Goal: Task Accomplishment & Management: Manage account settings

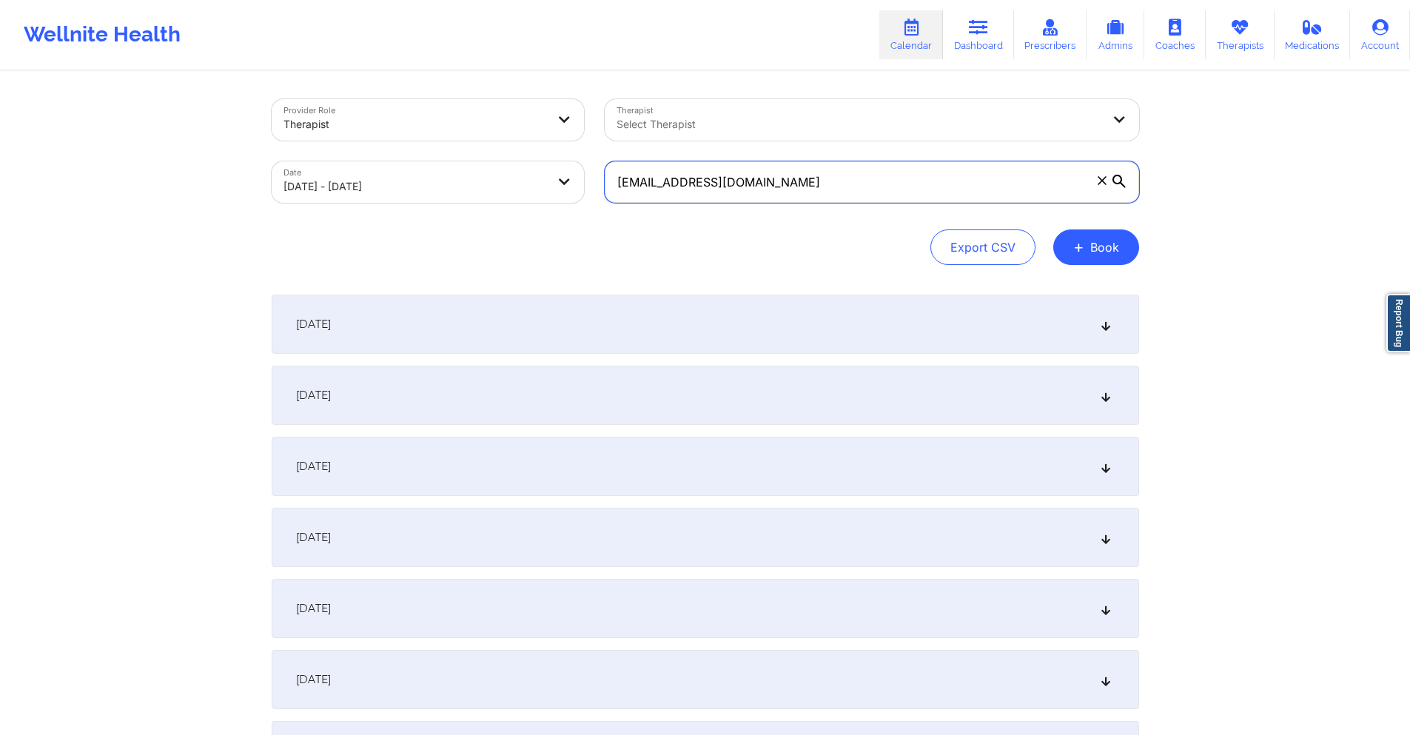
click at [877, 166] on input "[EMAIL_ADDRESS][DOMAIN_NAME]" at bounding box center [872, 181] width 535 height 41
paste input "romankivzz"
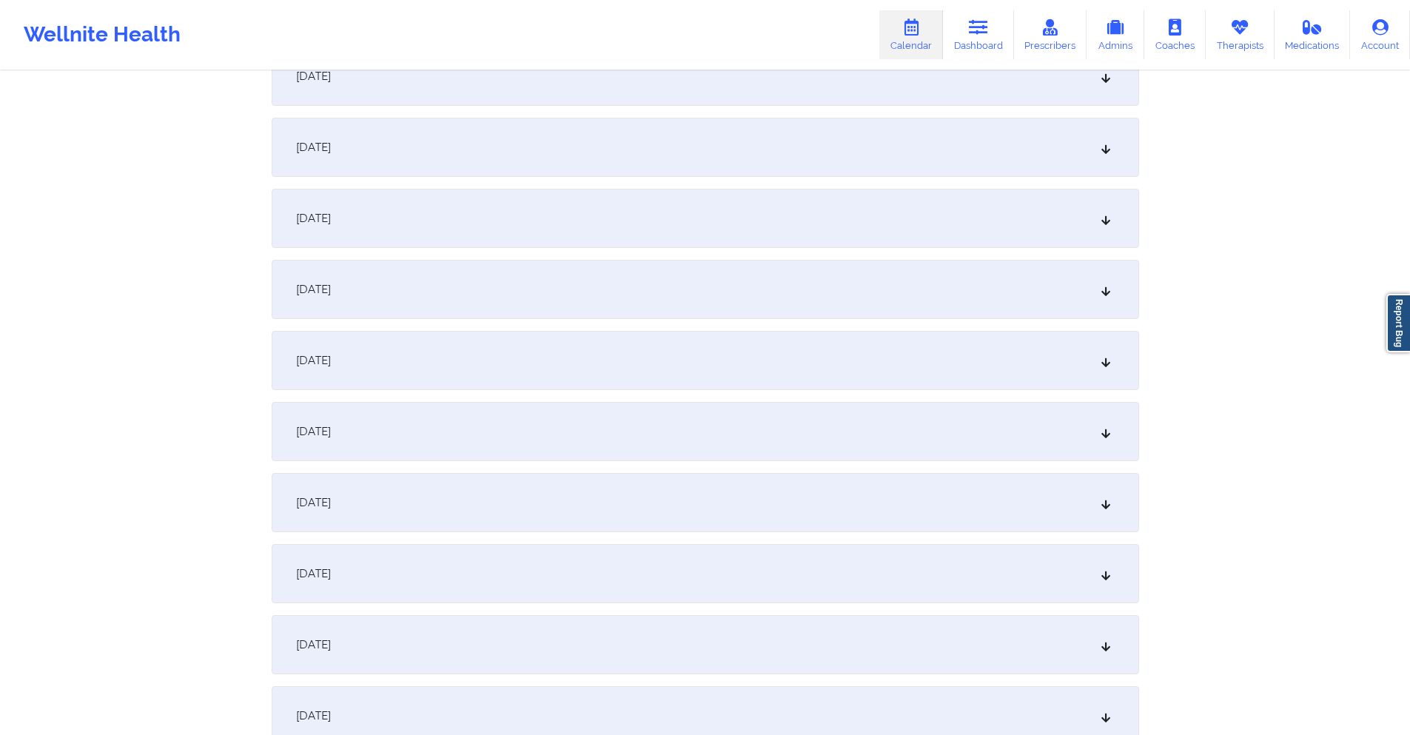
scroll to position [962, 0]
click at [466, 574] on div "[DATE]" at bounding box center [706, 569] width 868 height 59
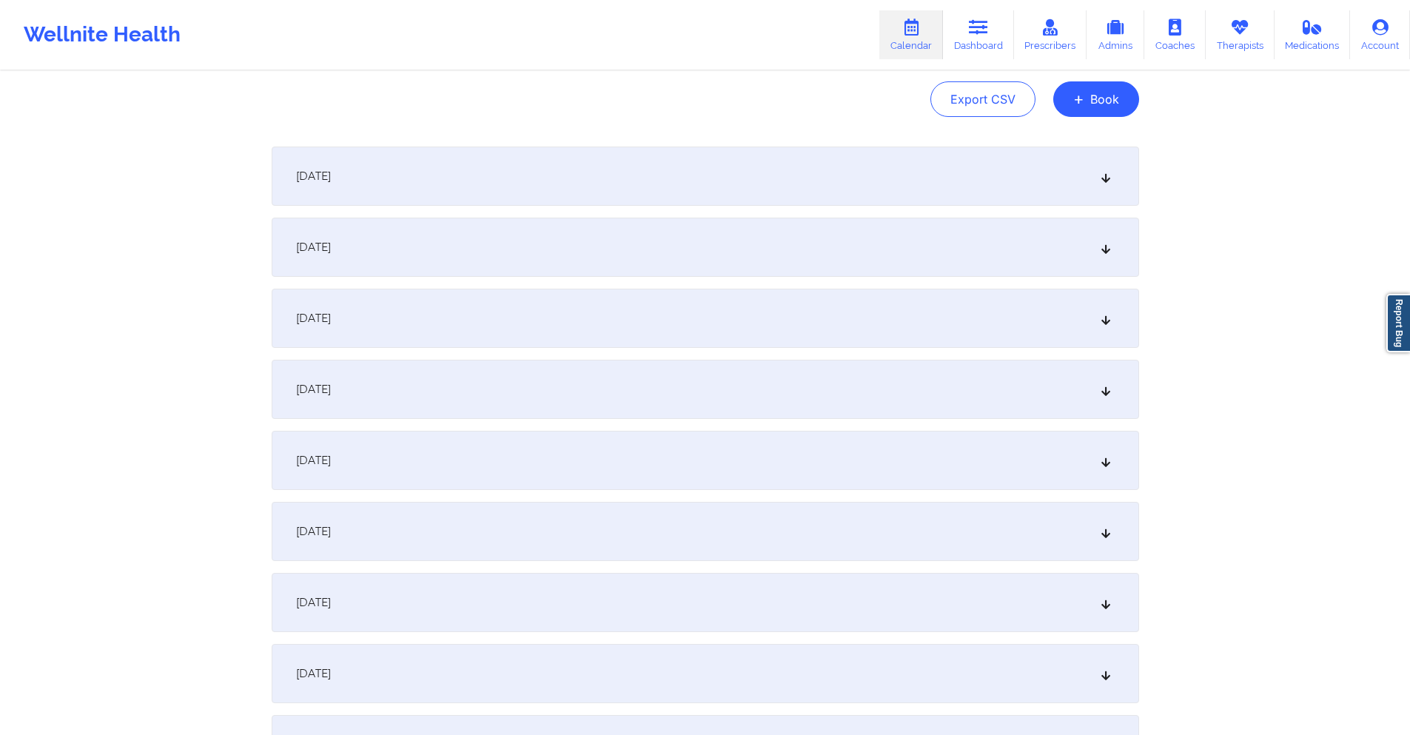
scroll to position [0, 0]
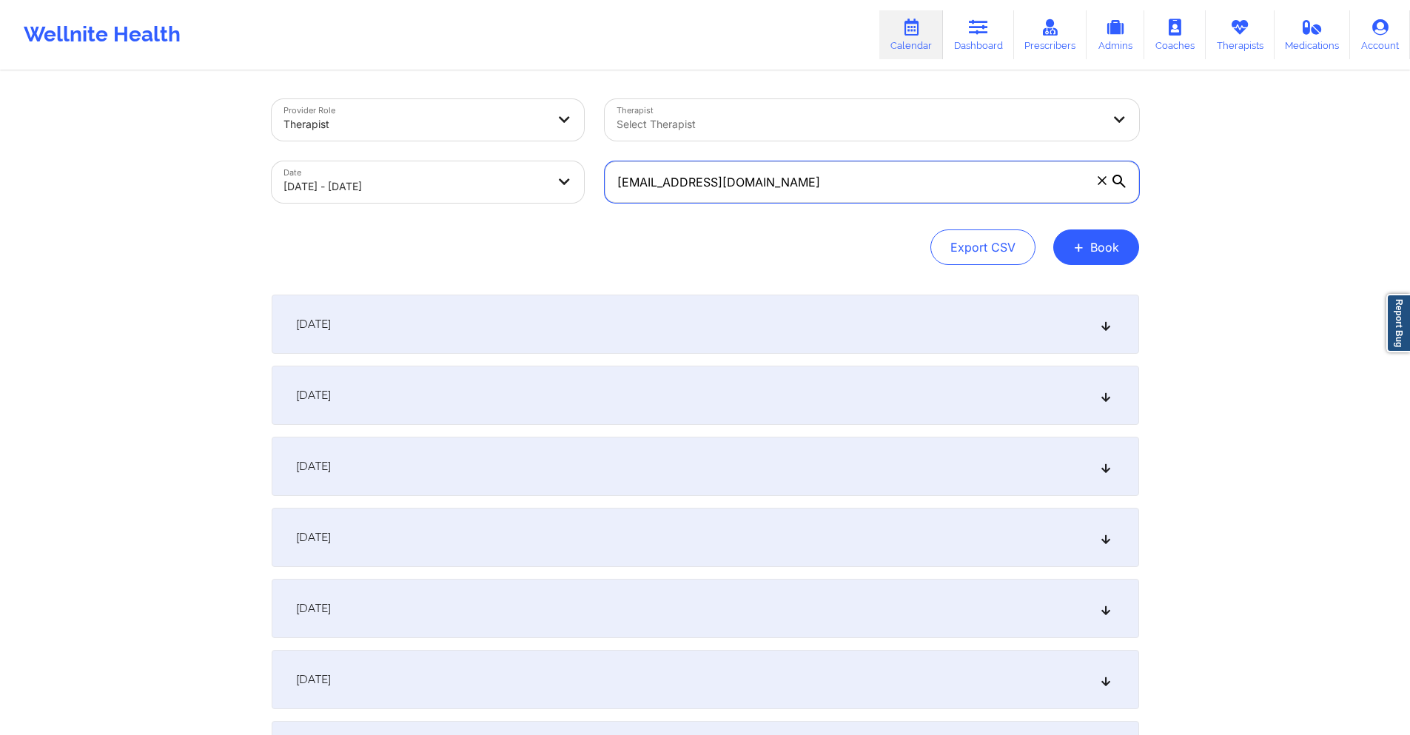
click at [835, 184] on input "[EMAIL_ADDRESS][DOMAIN_NAME]" at bounding box center [872, 181] width 535 height 41
paste input "nico655@live"
click at [669, 526] on div "[DATE]" at bounding box center [706, 537] width 868 height 59
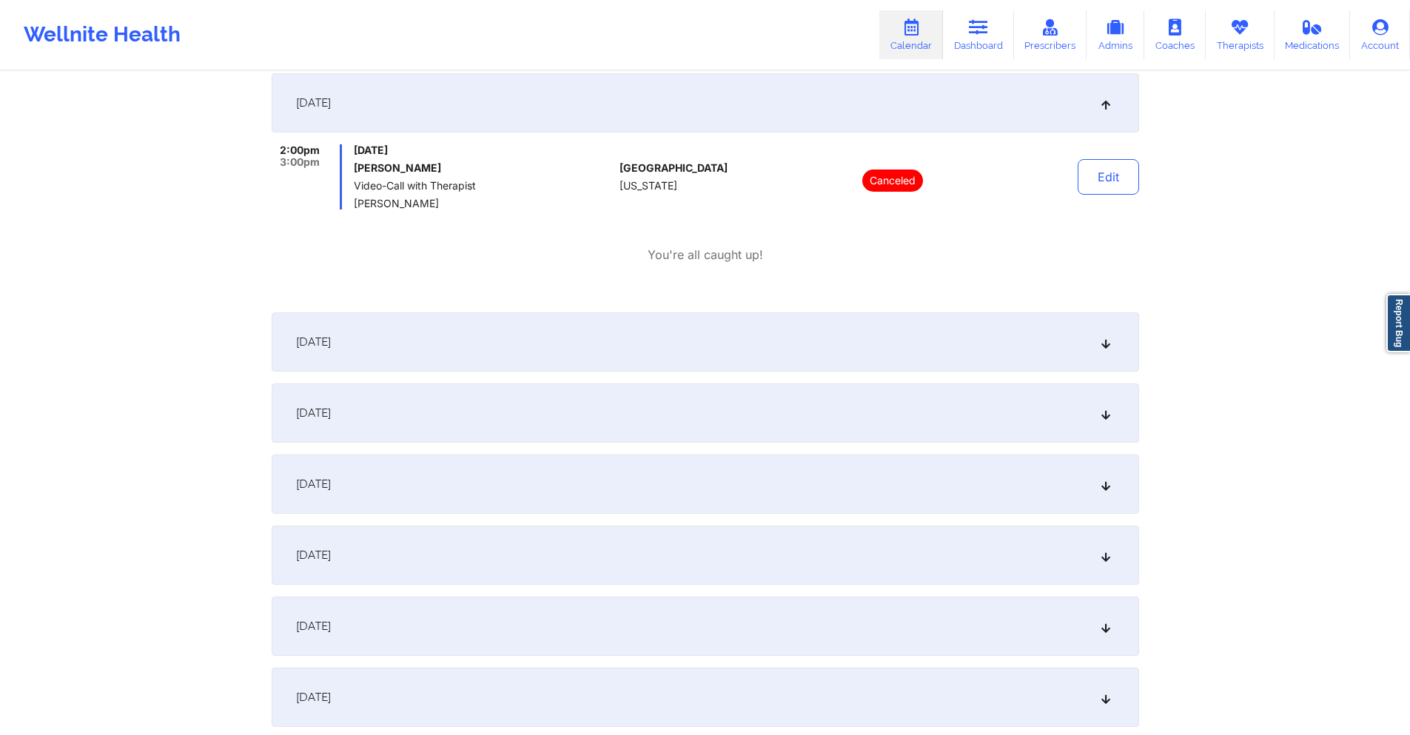
scroll to position [518, 0]
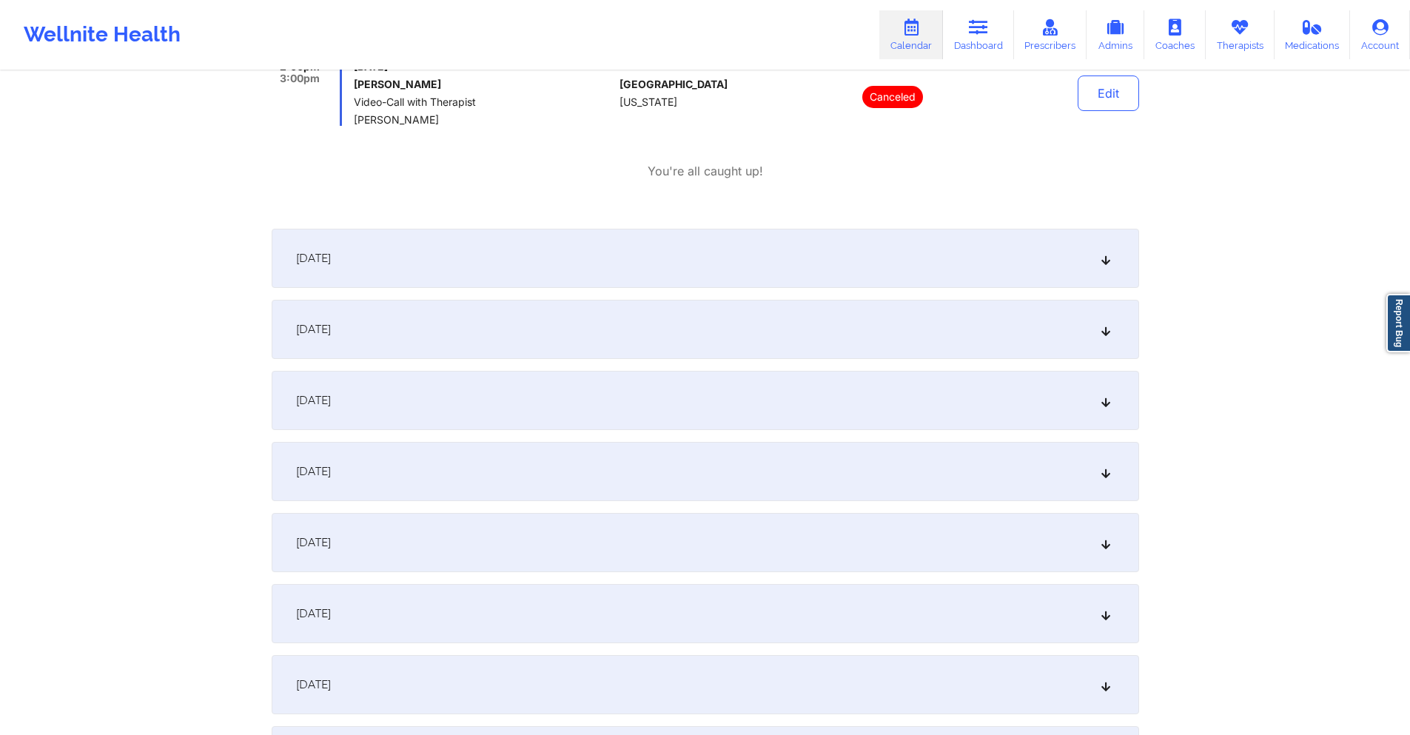
click at [602, 664] on div "[DATE]" at bounding box center [706, 684] width 868 height 59
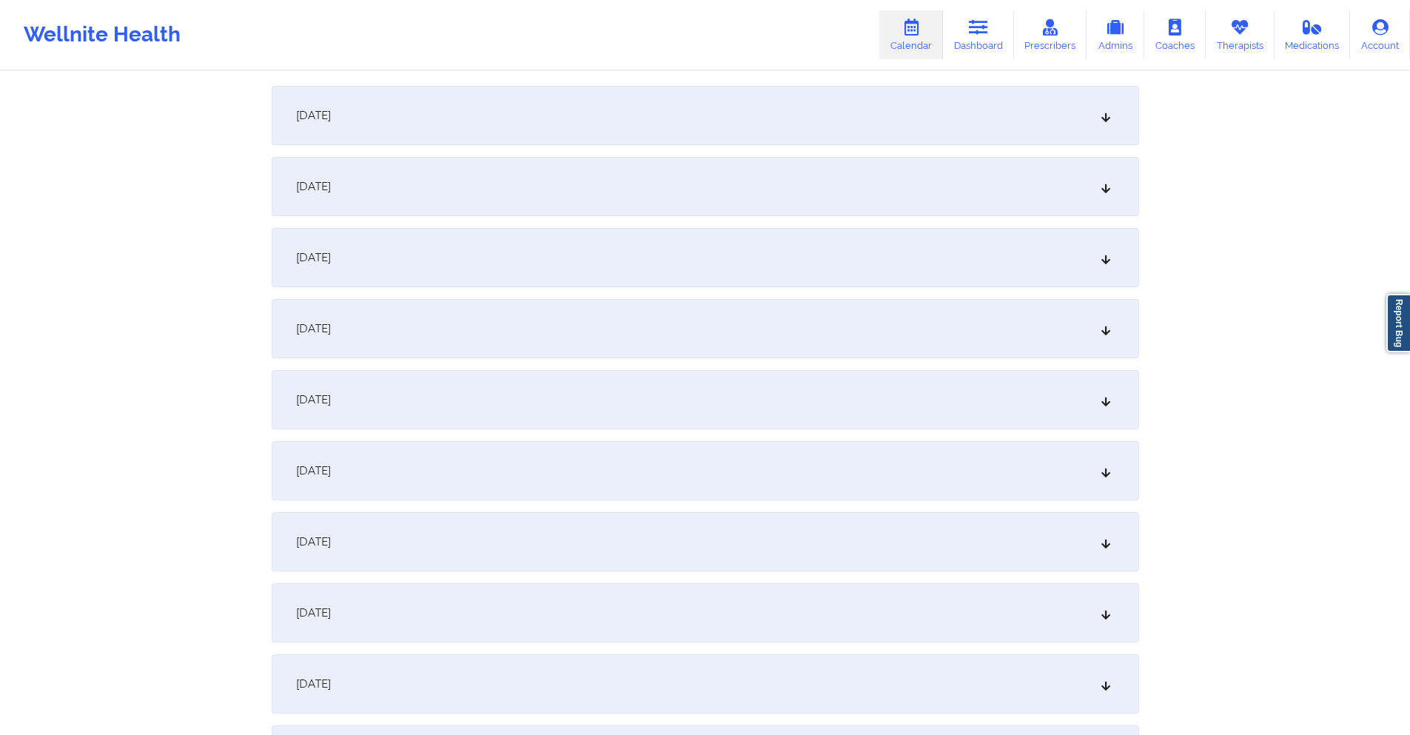
scroll to position [1333, 0]
click at [592, 532] on div "[DATE]" at bounding box center [706, 535] width 868 height 59
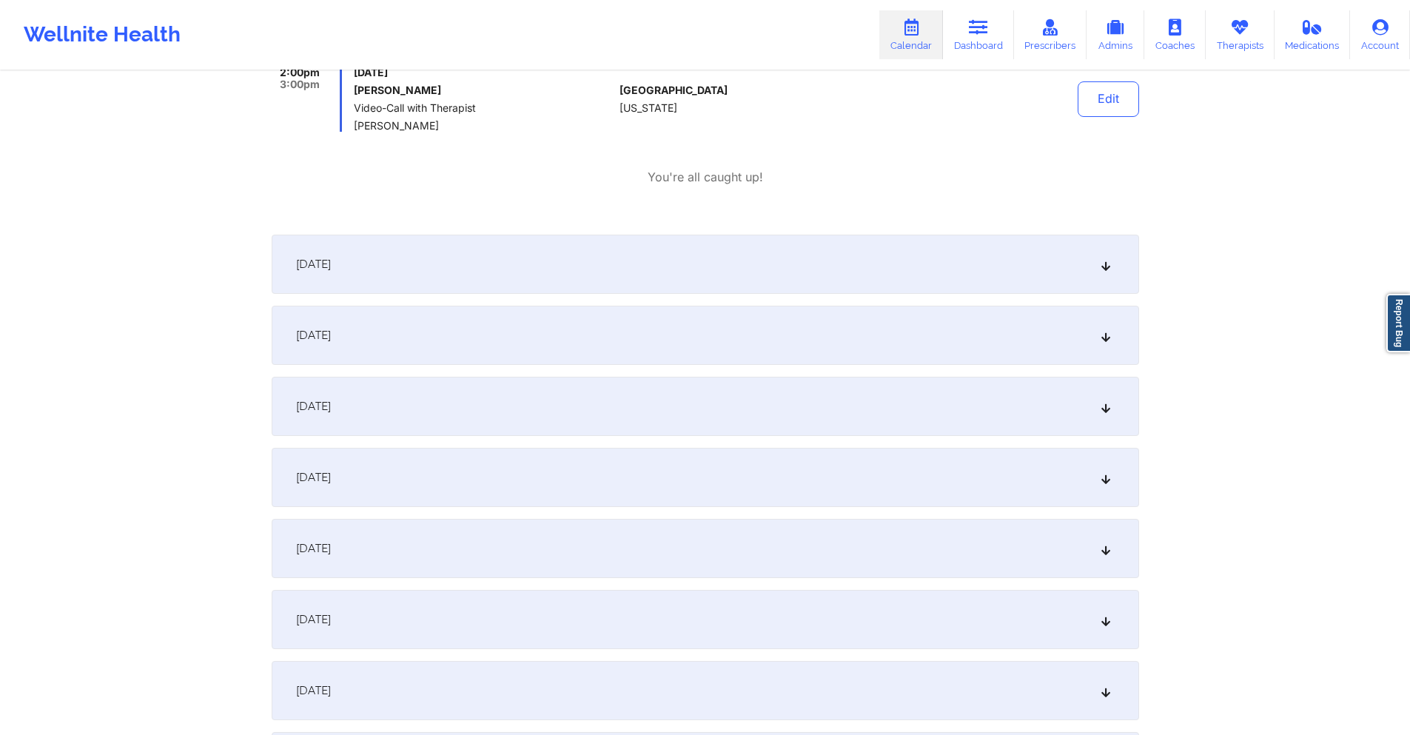
scroll to position [1999, 0]
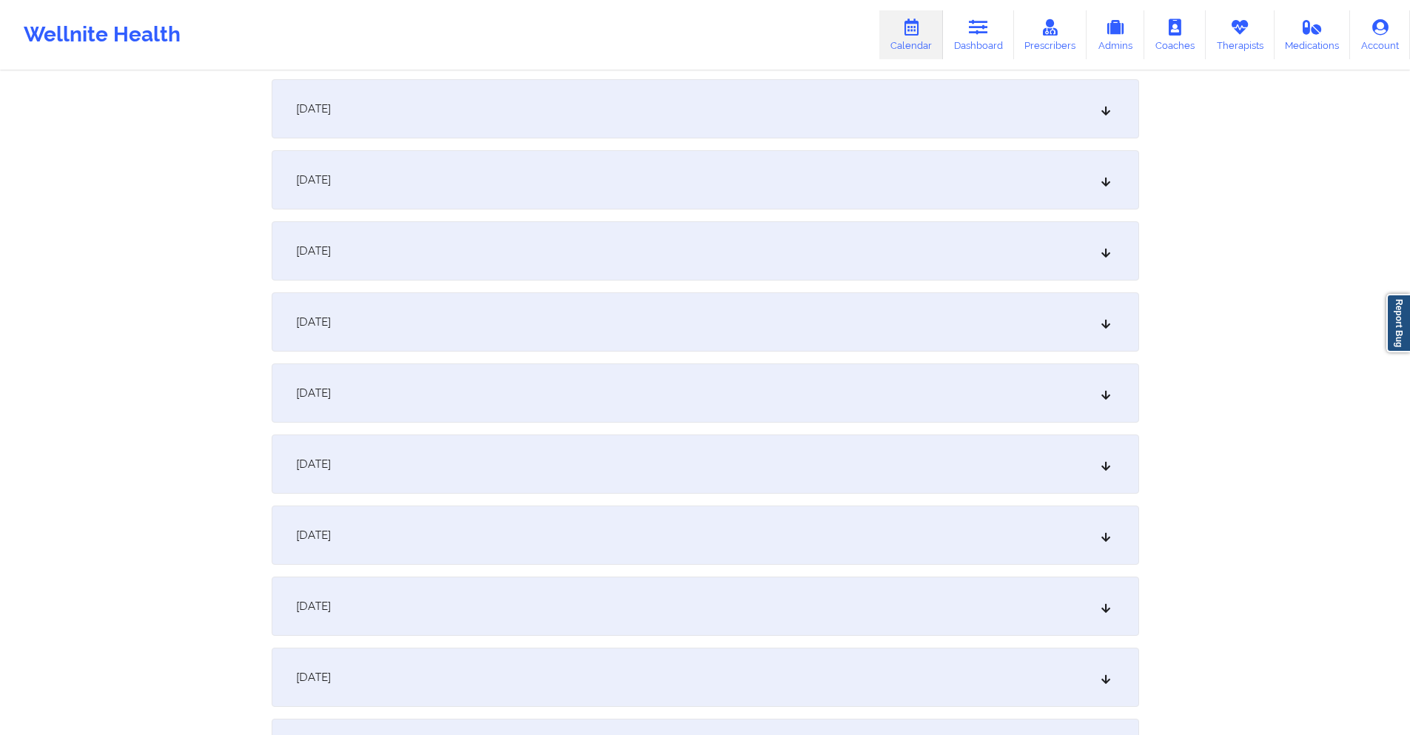
click at [603, 528] on div "[DATE]" at bounding box center [706, 535] width 868 height 59
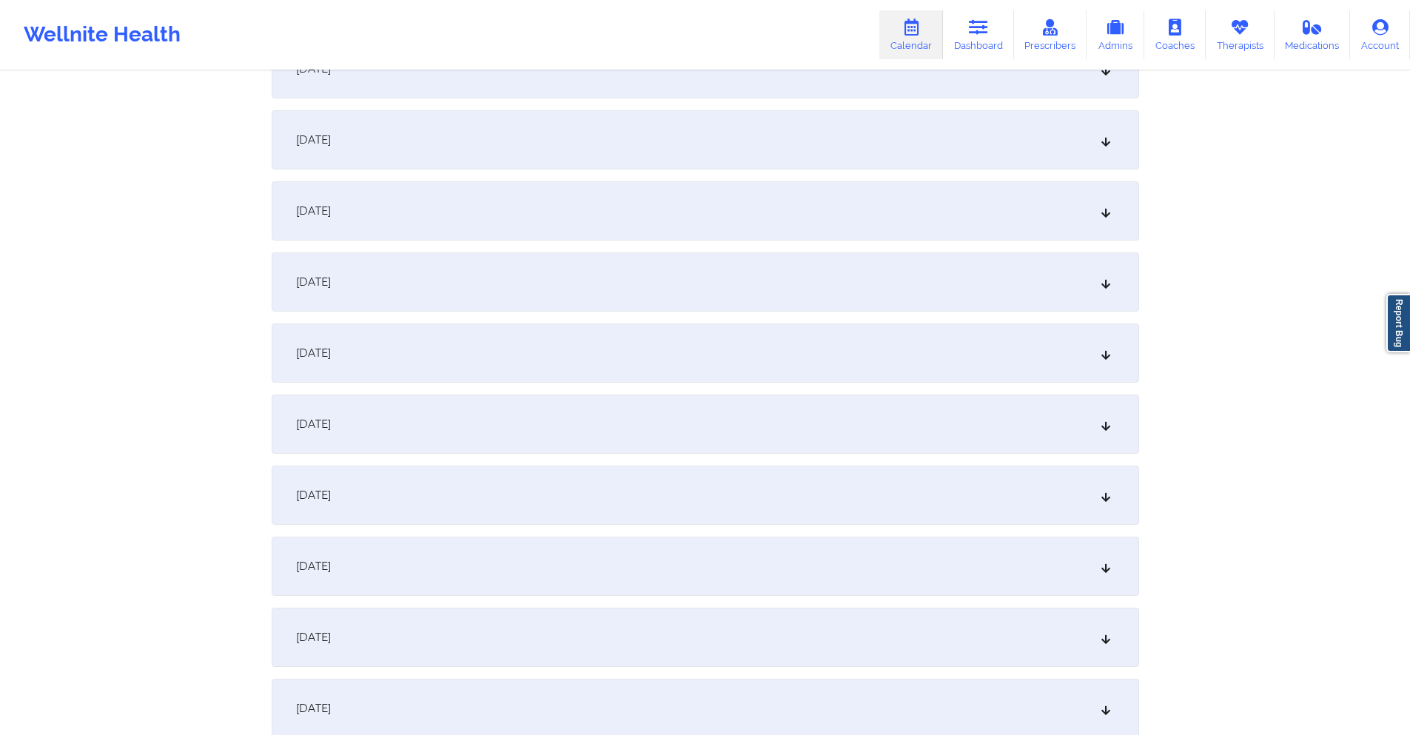
scroll to position [2887, 0]
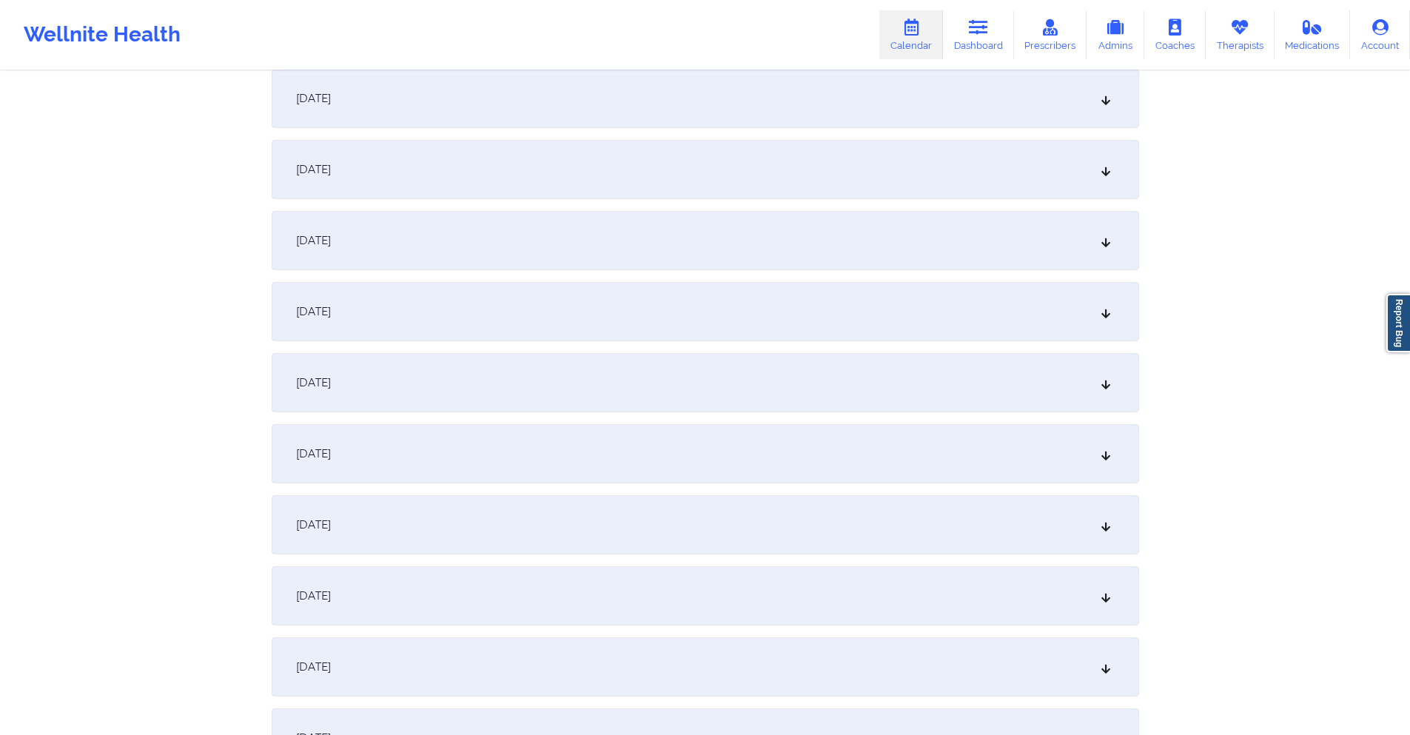
click at [569, 315] on div "[DATE]" at bounding box center [706, 311] width 868 height 59
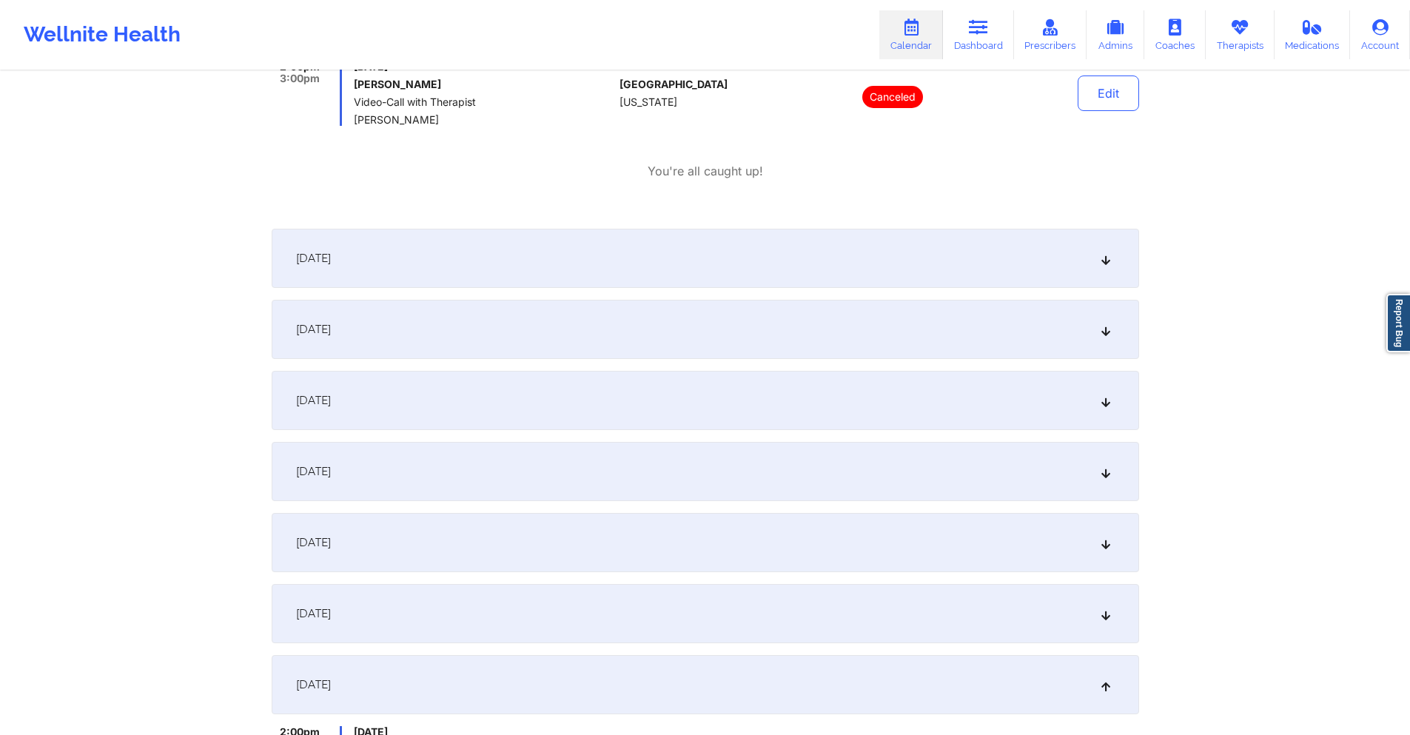
scroll to position [74, 0]
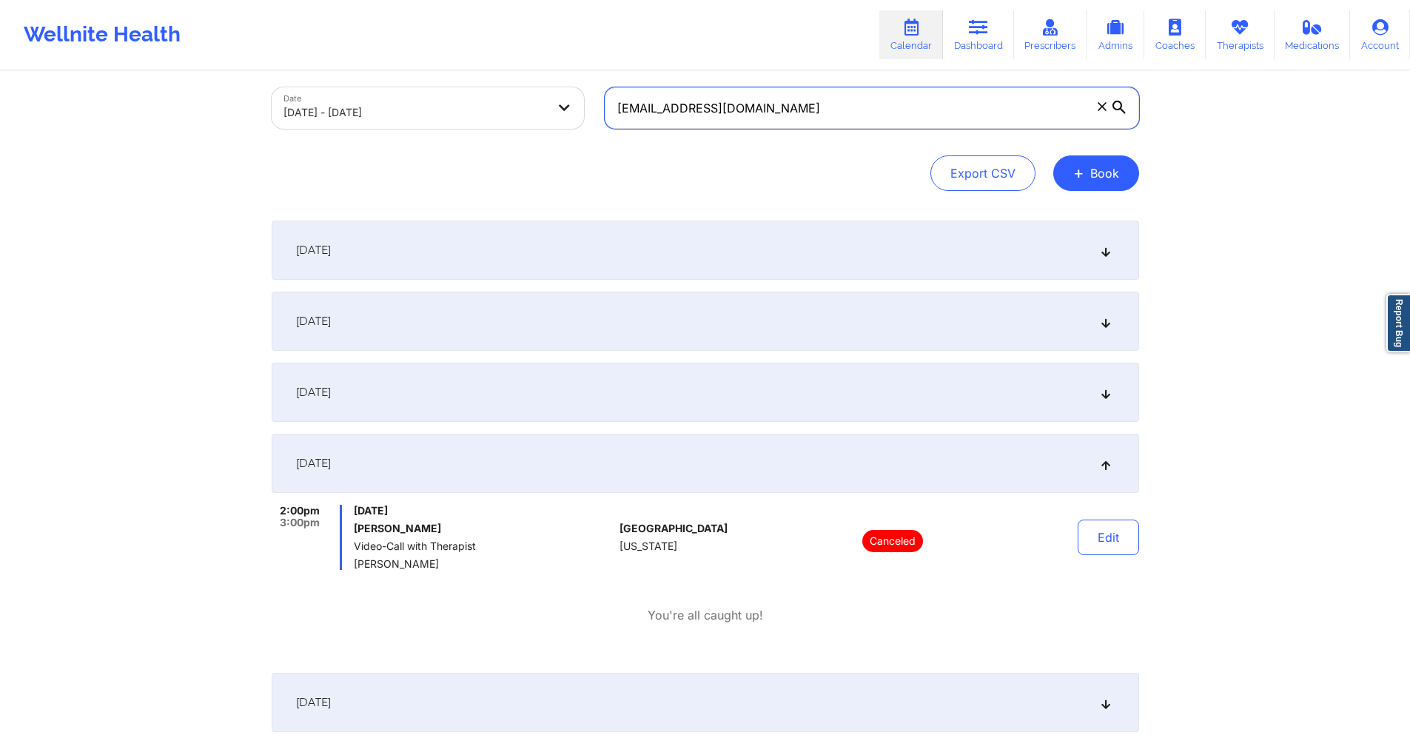
click at [784, 121] on input "[EMAIL_ADDRESS][DOMAIN_NAME]" at bounding box center [872, 107] width 535 height 41
click at [782, 120] on input "[EMAIL_ADDRESS][DOMAIN_NAME]" at bounding box center [872, 107] width 535 height 41
paste input "[EMAIL_ADDRESS]"
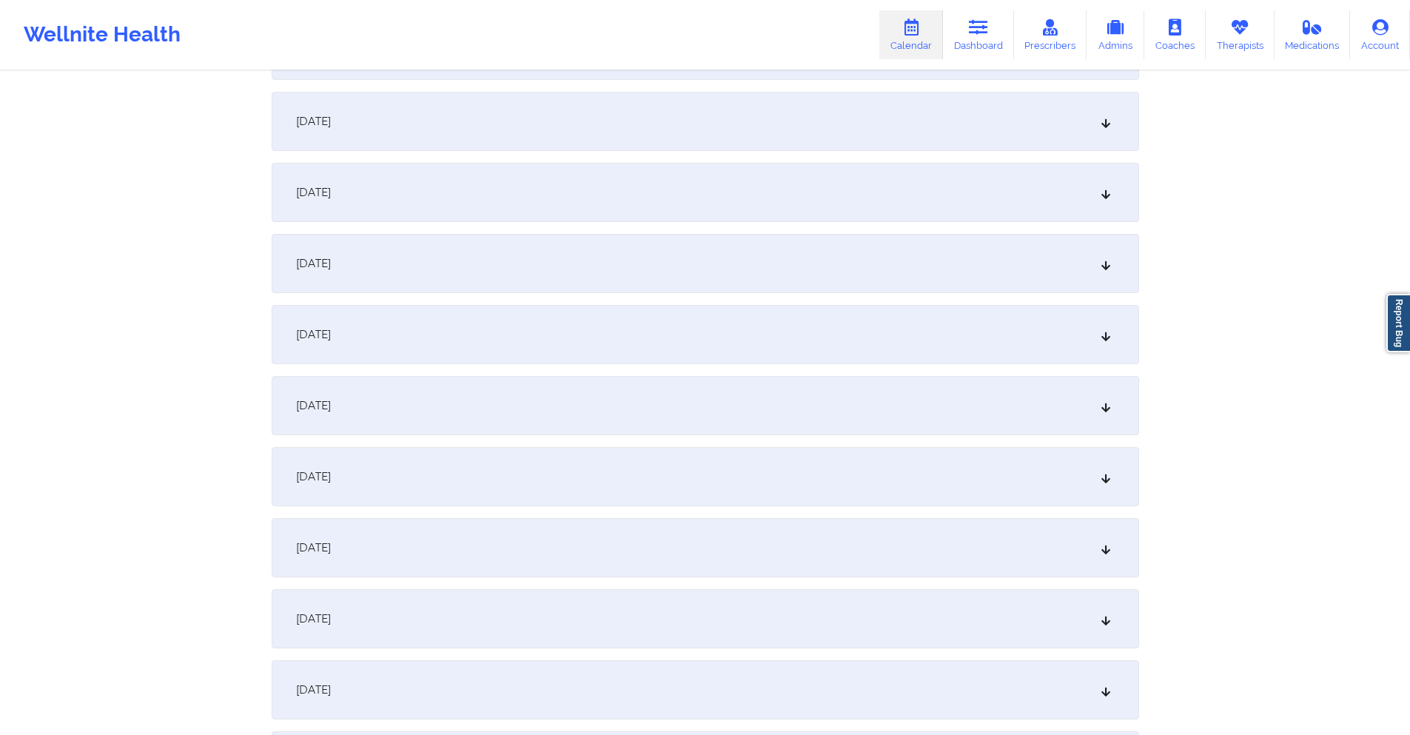
scroll to position [1036, 0]
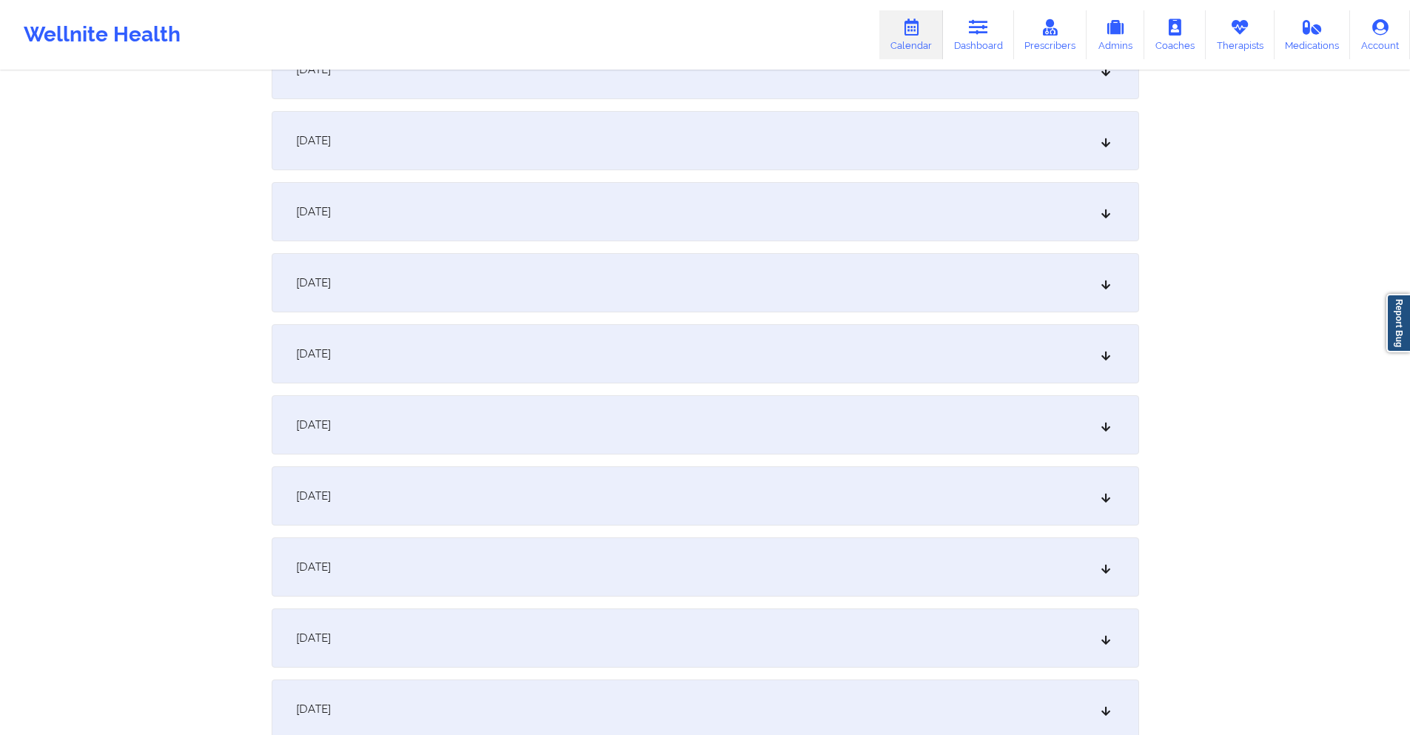
click at [482, 499] on div "[DATE]" at bounding box center [706, 495] width 868 height 59
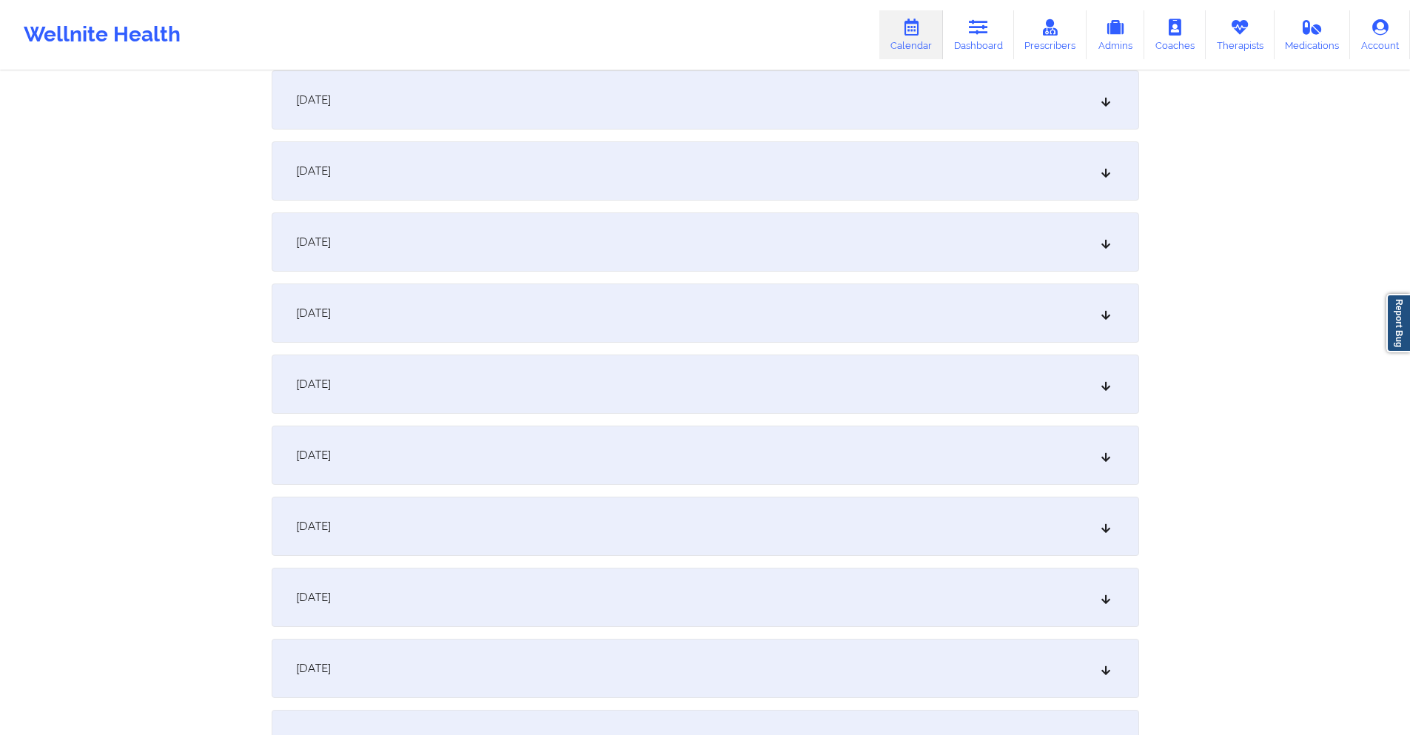
scroll to position [2221, 0]
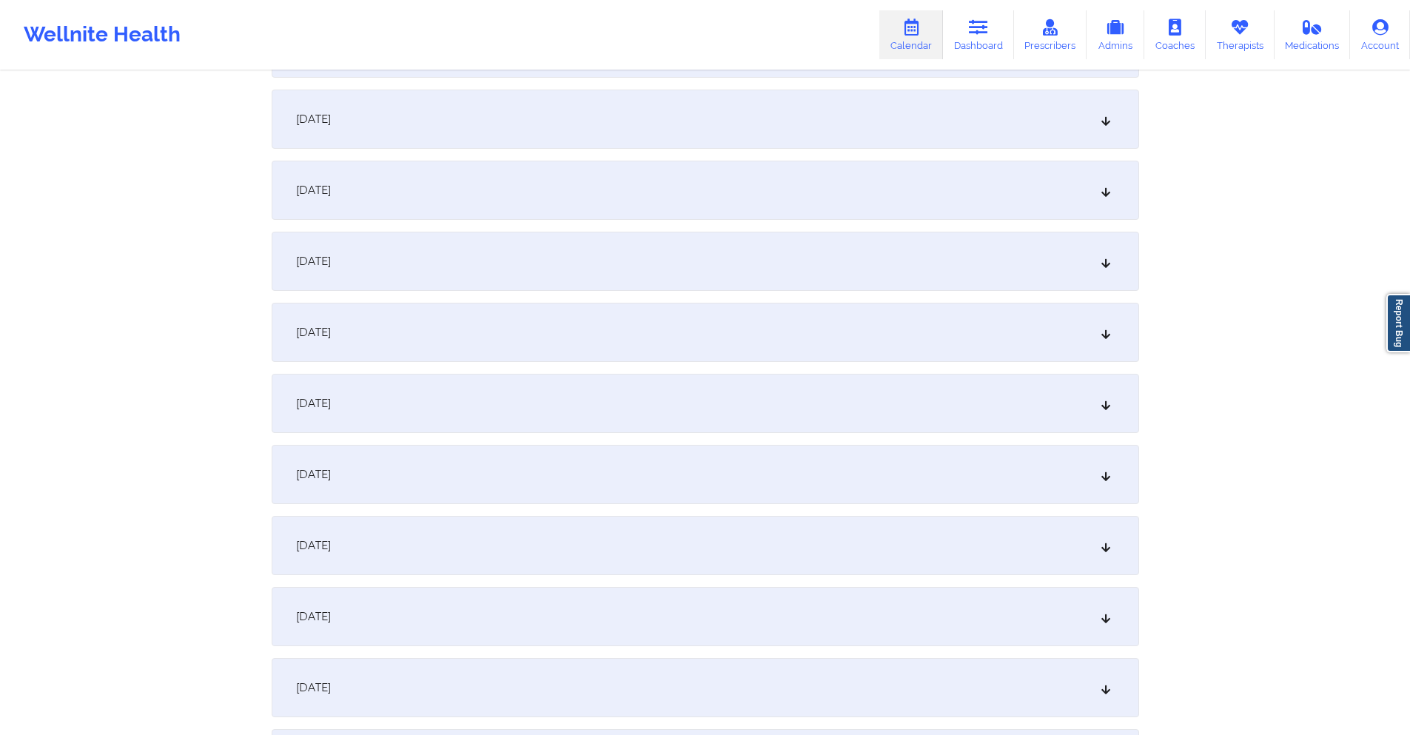
click at [566, 460] on div "[DATE]" at bounding box center [706, 474] width 868 height 59
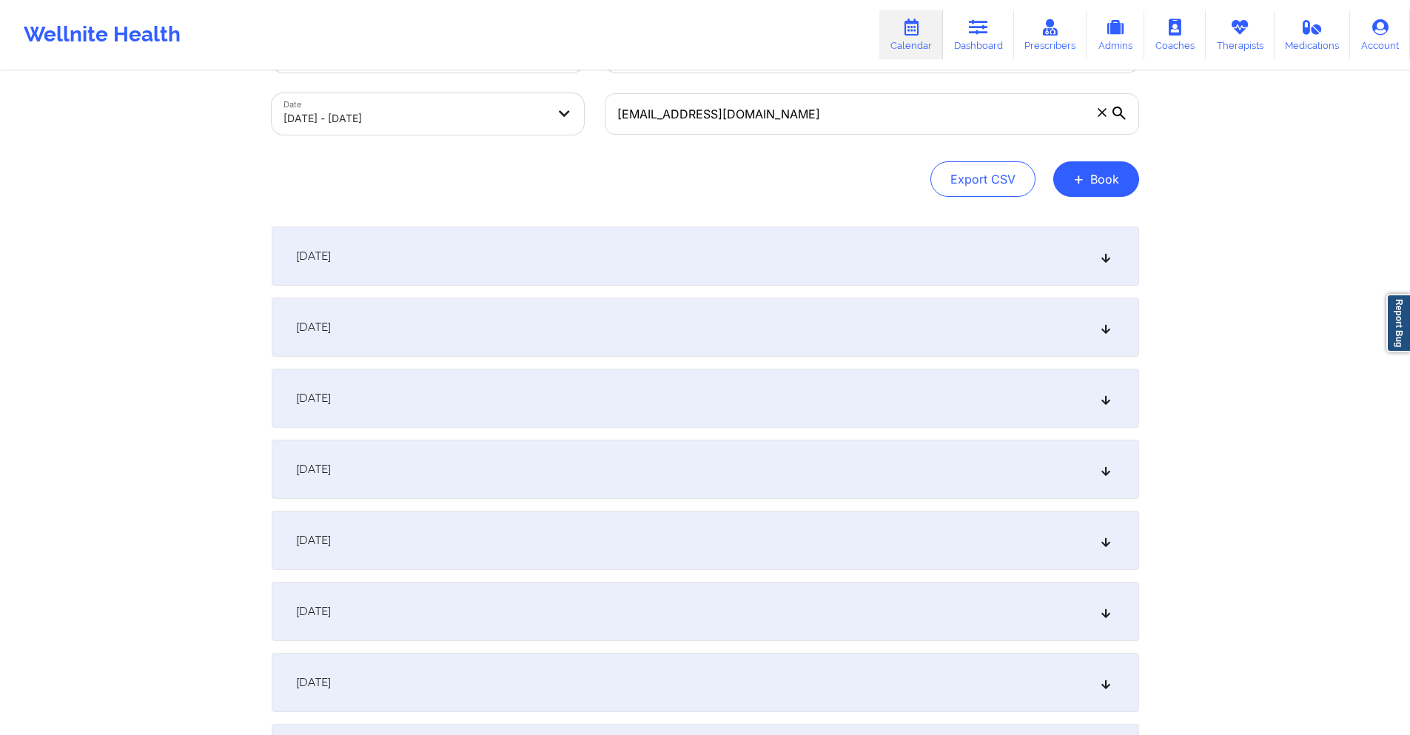
scroll to position [0, 0]
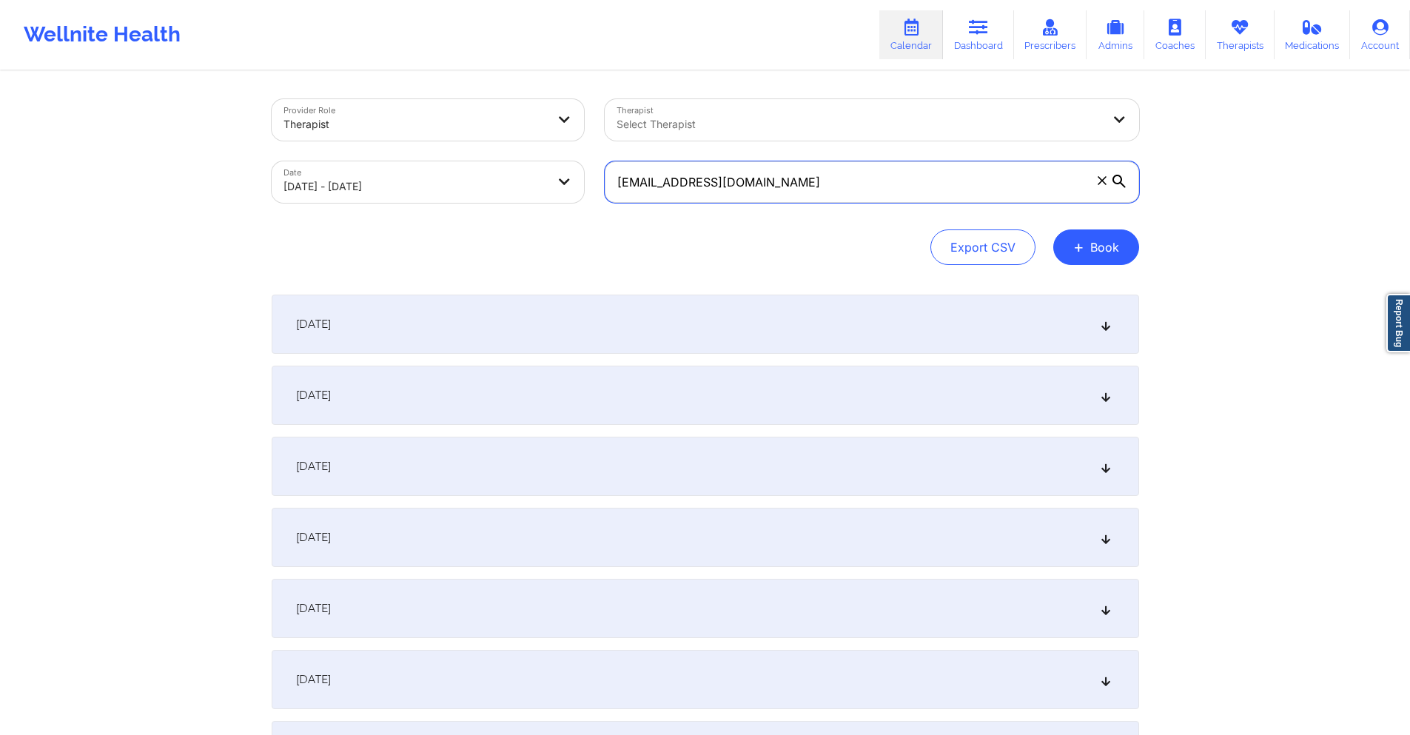
click at [783, 176] on input "[EMAIL_ADDRESS][DOMAIN_NAME]" at bounding box center [872, 181] width 535 height 41
paste input "thanodanas2020"
click at [853, 179] on input "[EMAIL_ADDRESS][DOMAIN_NAME]" at bounding box center [872, 181] width 535 height 41
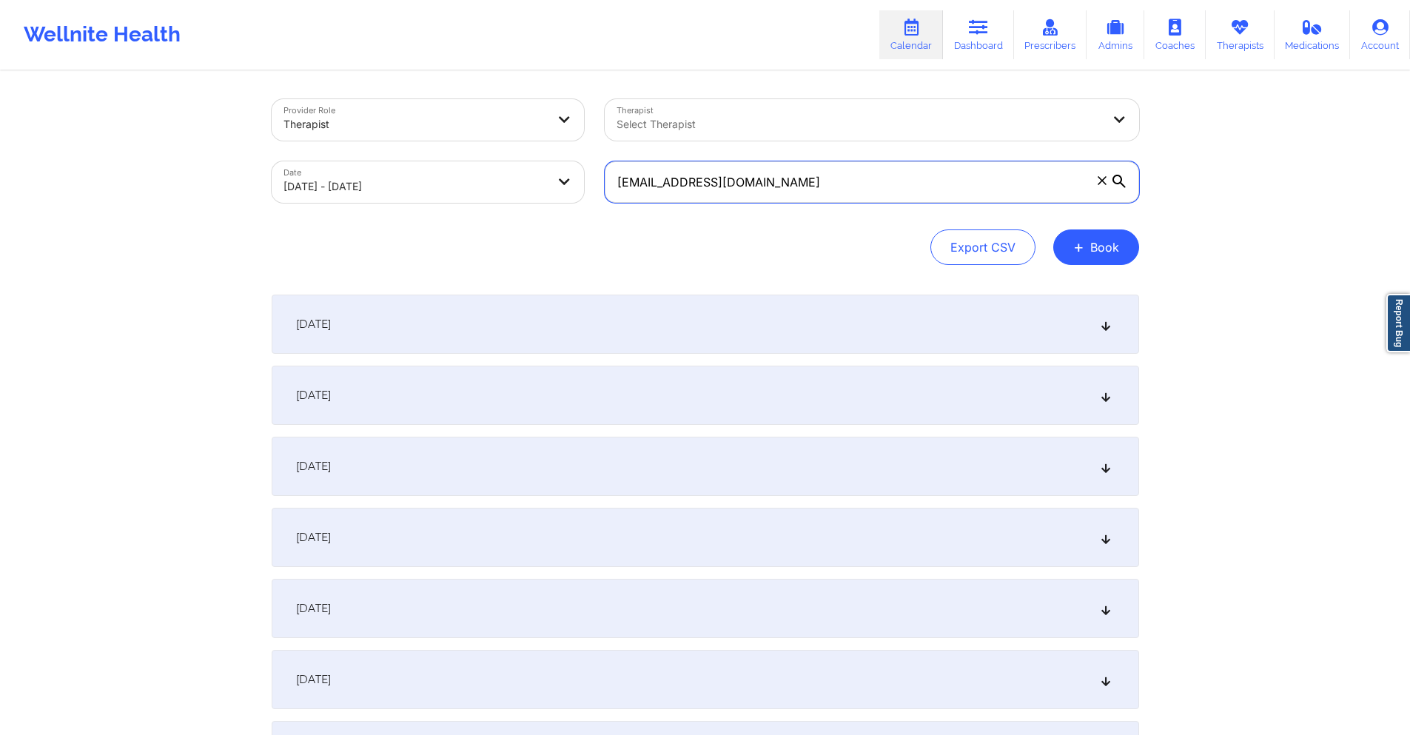
click at [853, 179] on input "[EMAIL_ADDRESS][DOMAIN_NAME]" at bounding box center [872, 181] width 535 height 41
paste input "sjlconsults"
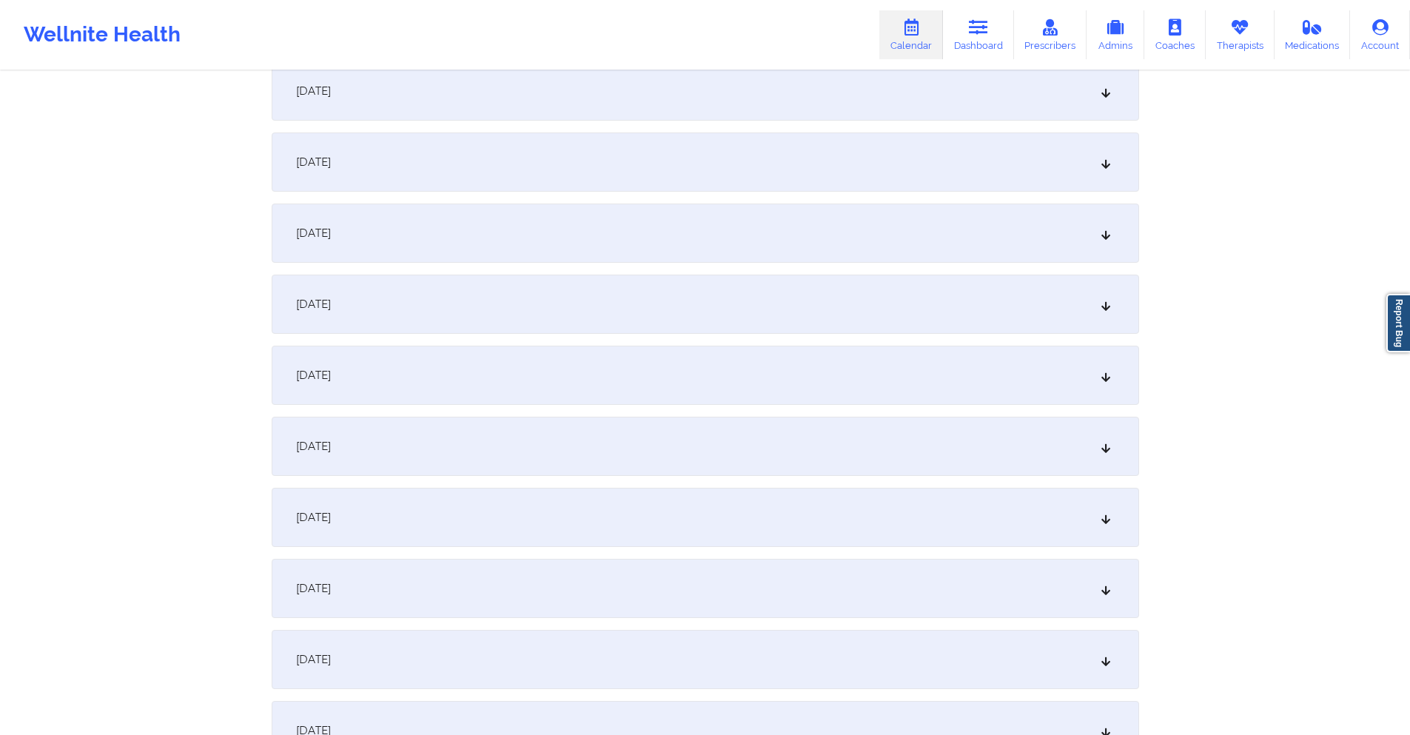
scroll to position [888, 0]
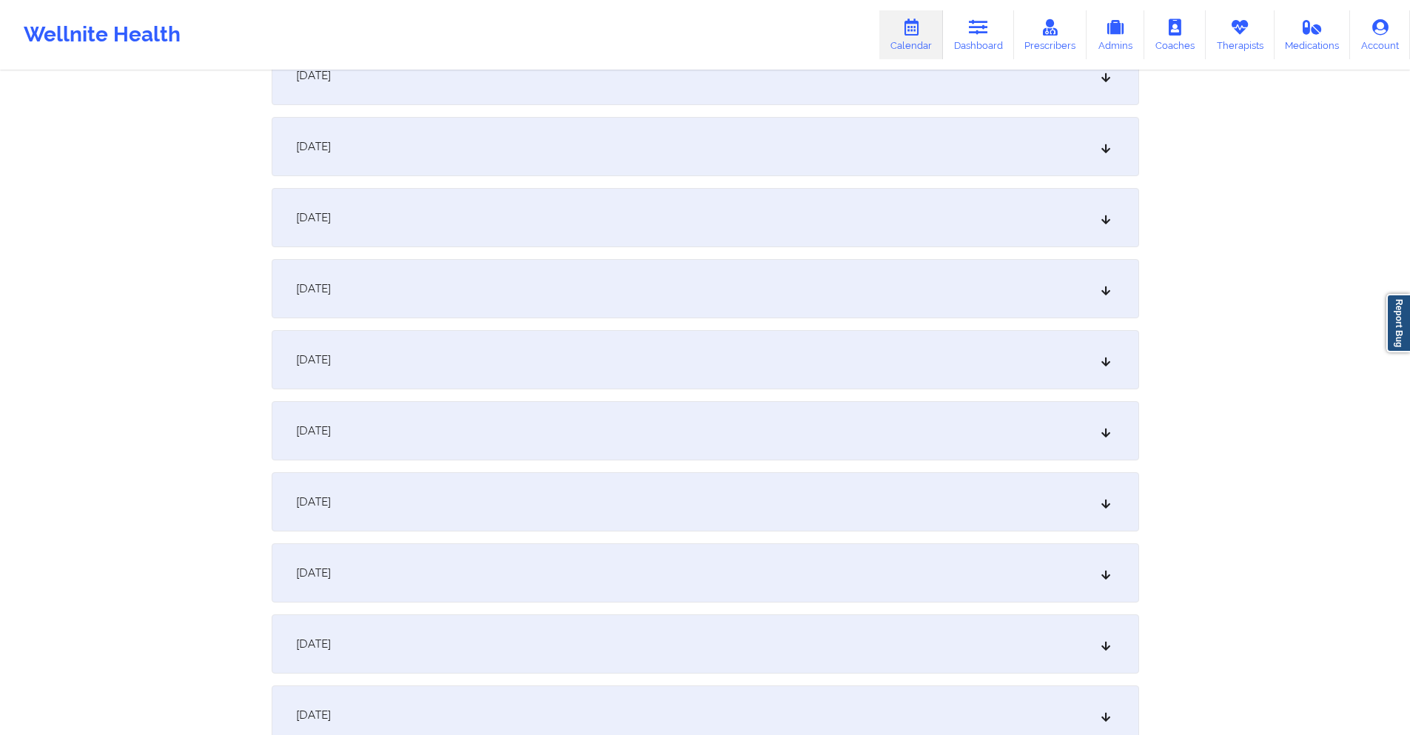
click at [466, 625] on div "[DATE]" at bounding box center [706, 643] width 868 height 59
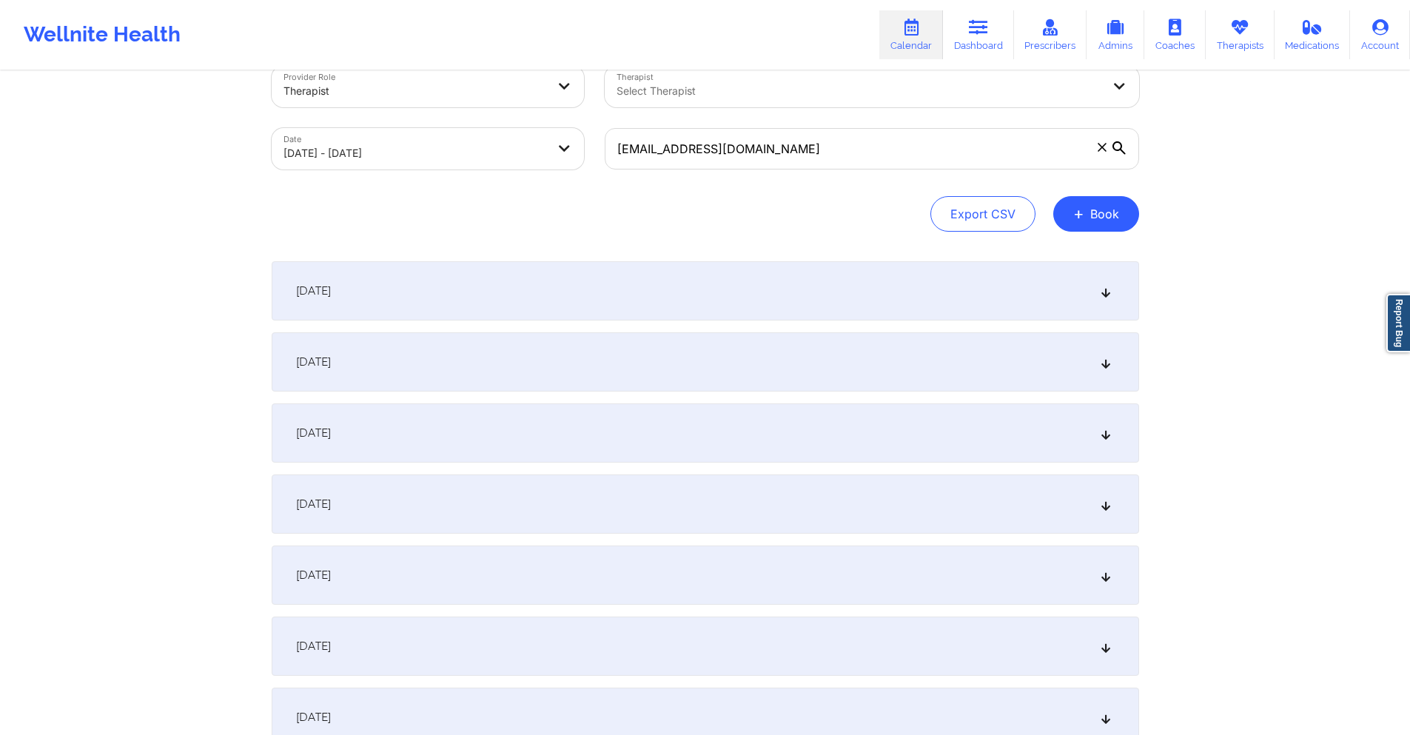
scroll to position [0, 0]
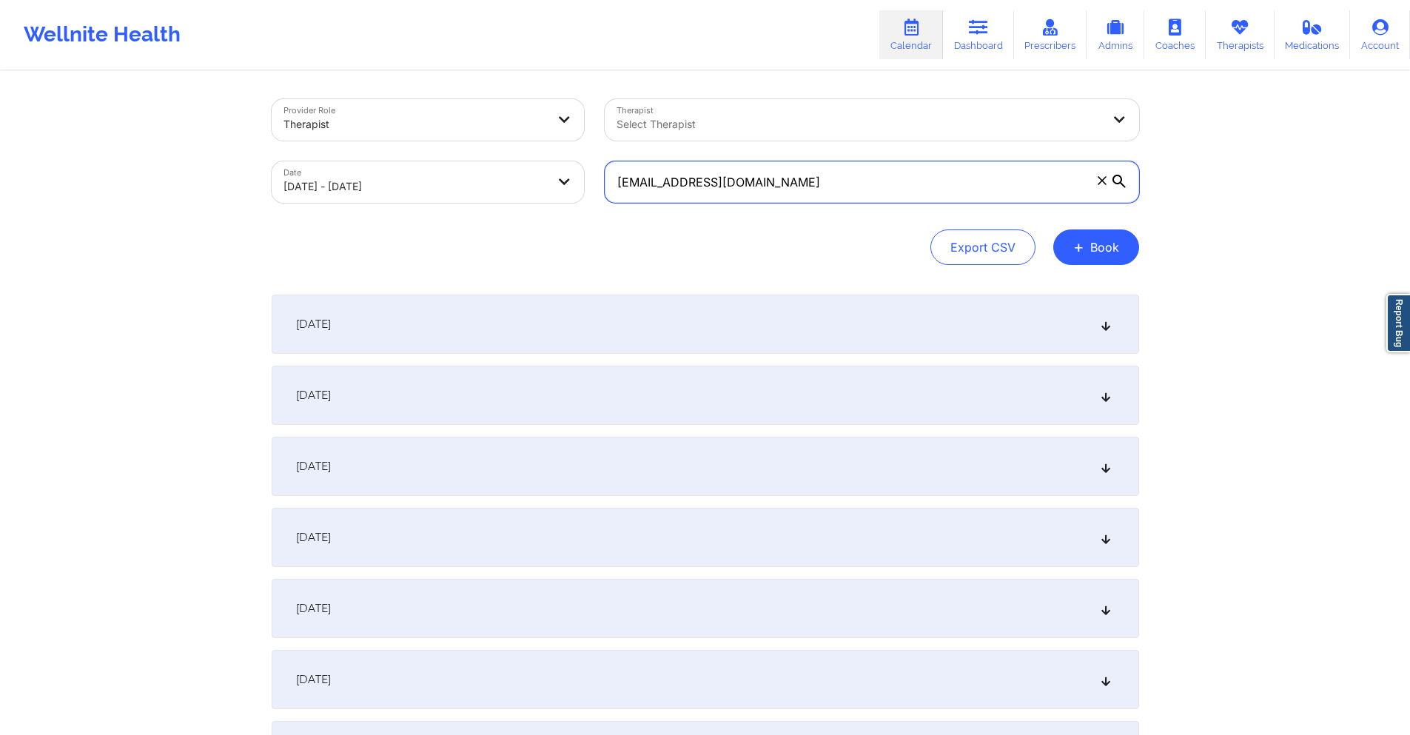
click at [854, 186] on input "[EMAIL_ADDRESS][DOMAIN_NAME]" at bounding box center [872, 181] width 535 height 41
paste input "mayunikarr"
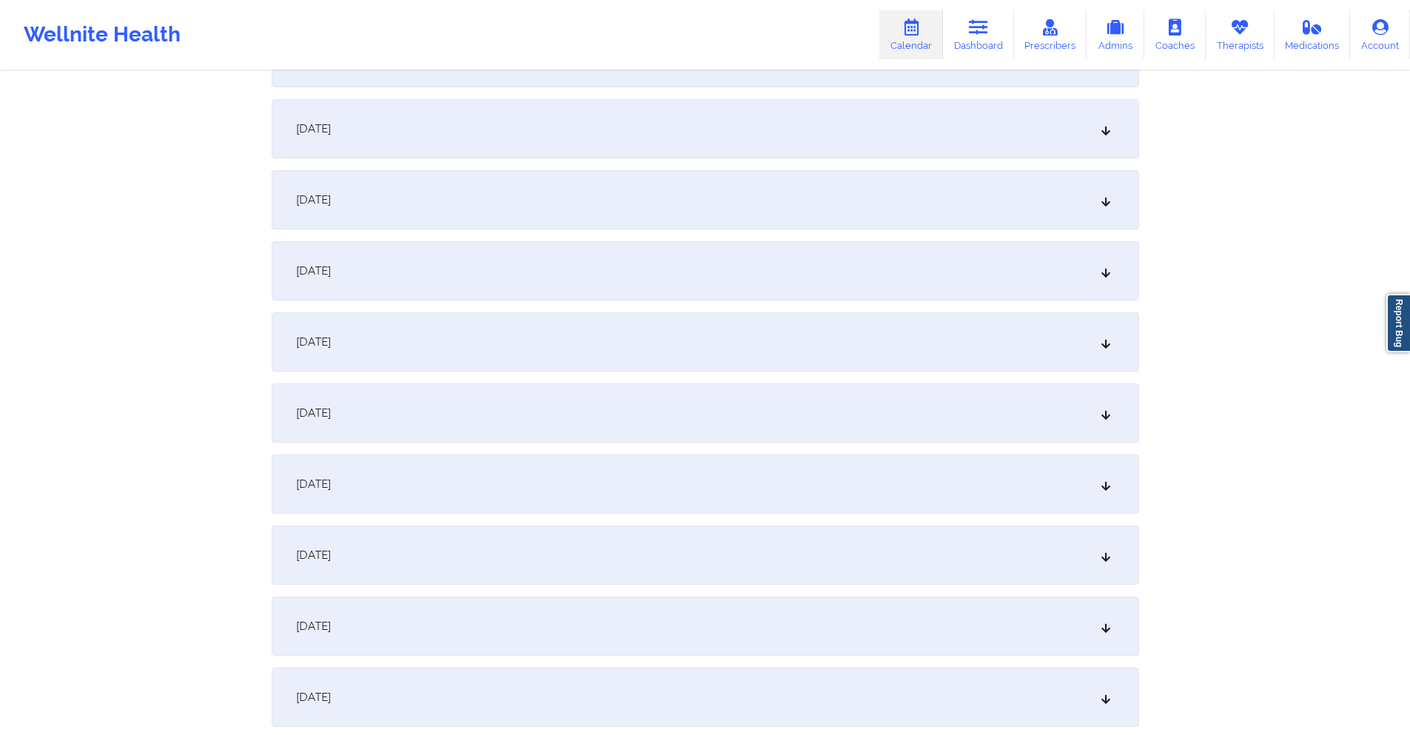
scroll to position [1184, 0]
click at [537, 350] on div "[DATE]" at bounding box center [706, 347] width 868 height 59
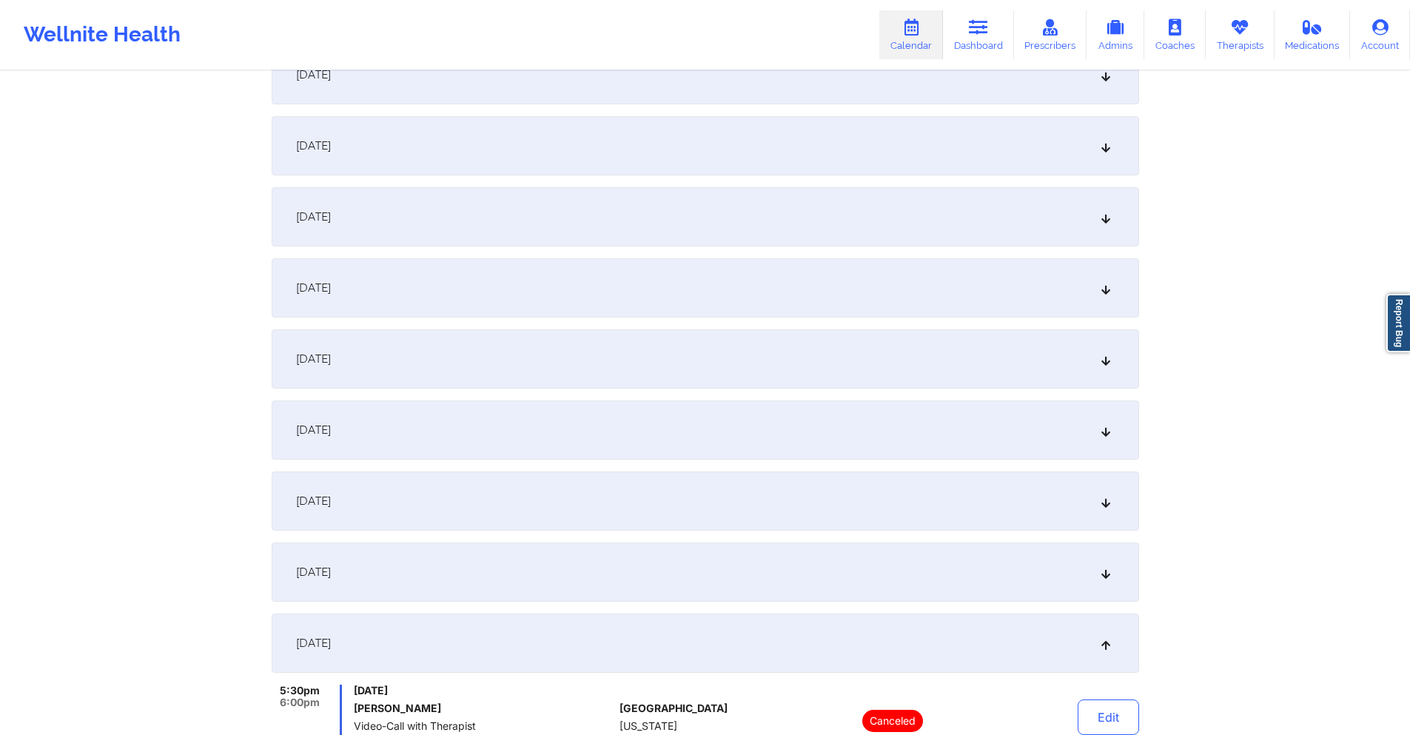
scroll to position [814, 0]
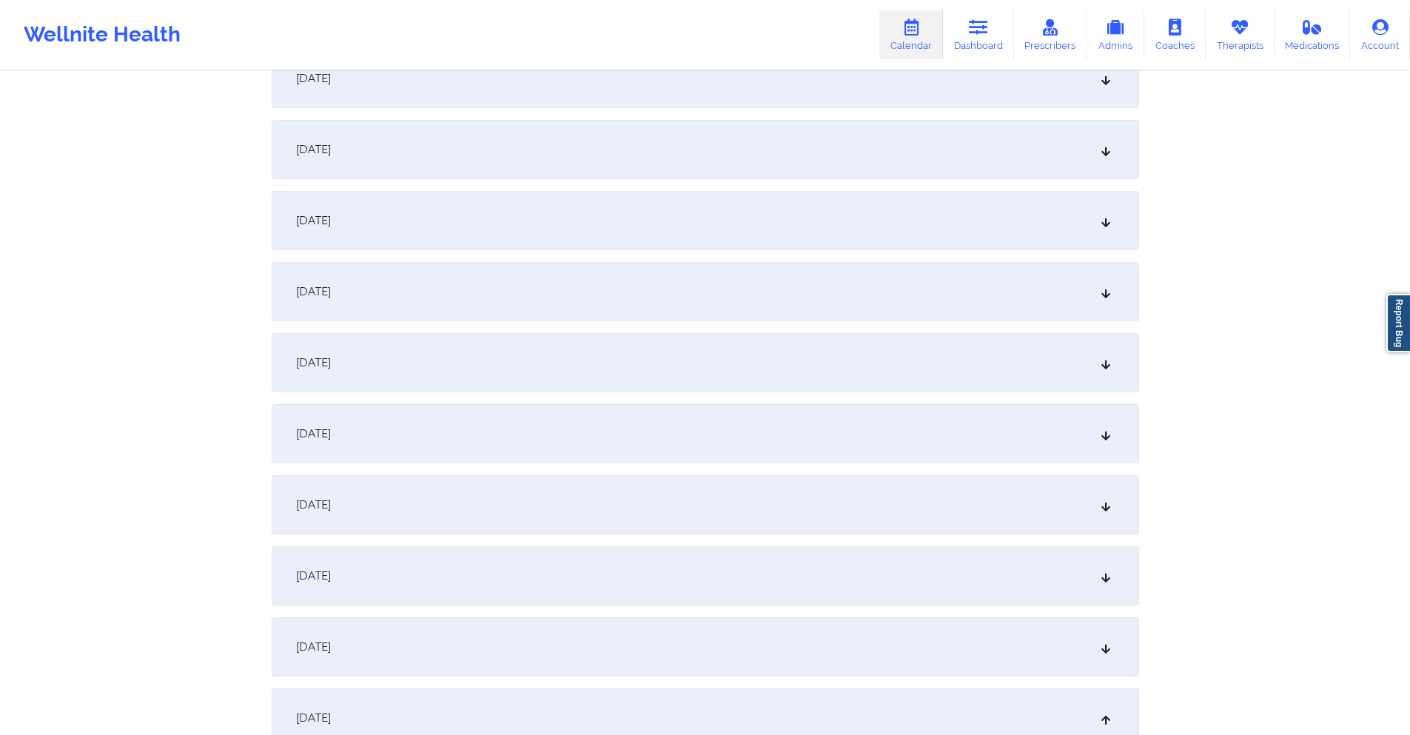
click at [688, 217] on div "[DATE]" at bounding box center [706, 220] width 868 height 59
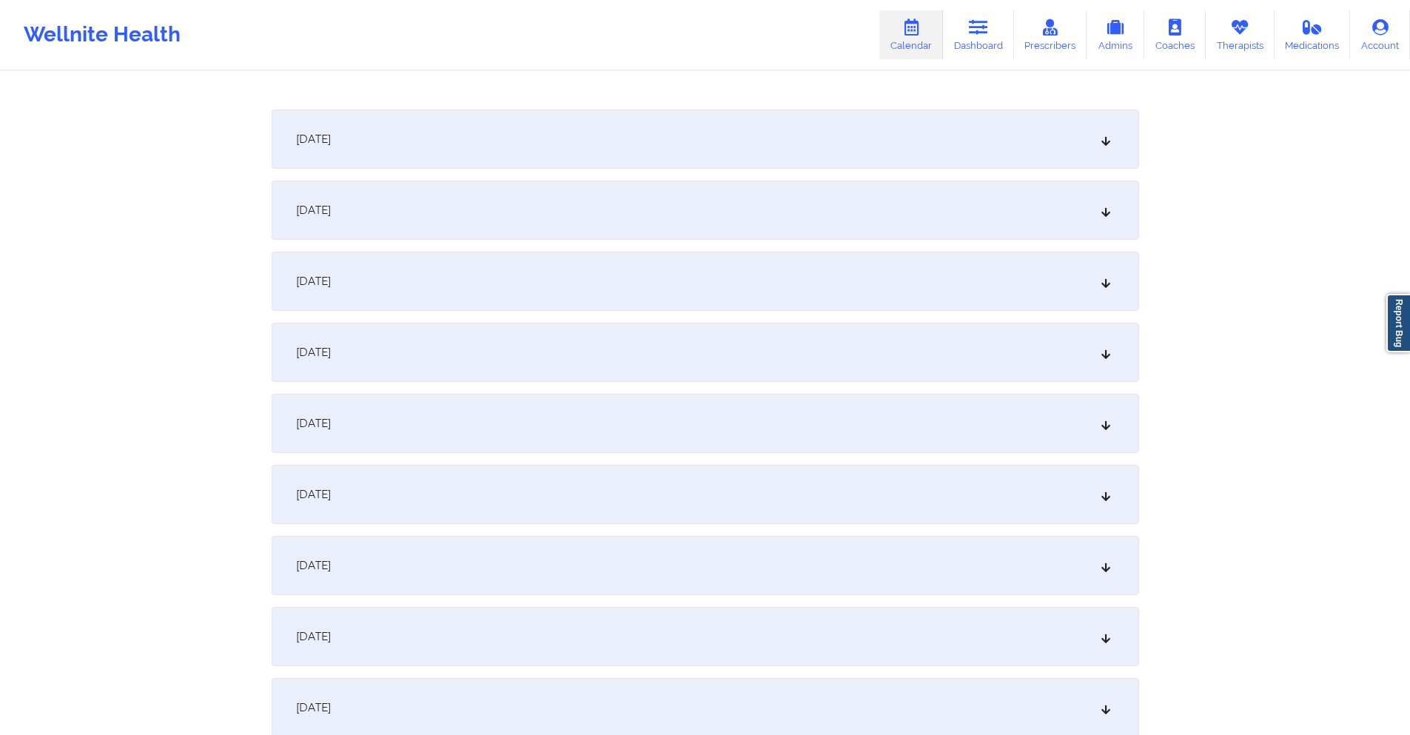
scroll to position [2073, 0]
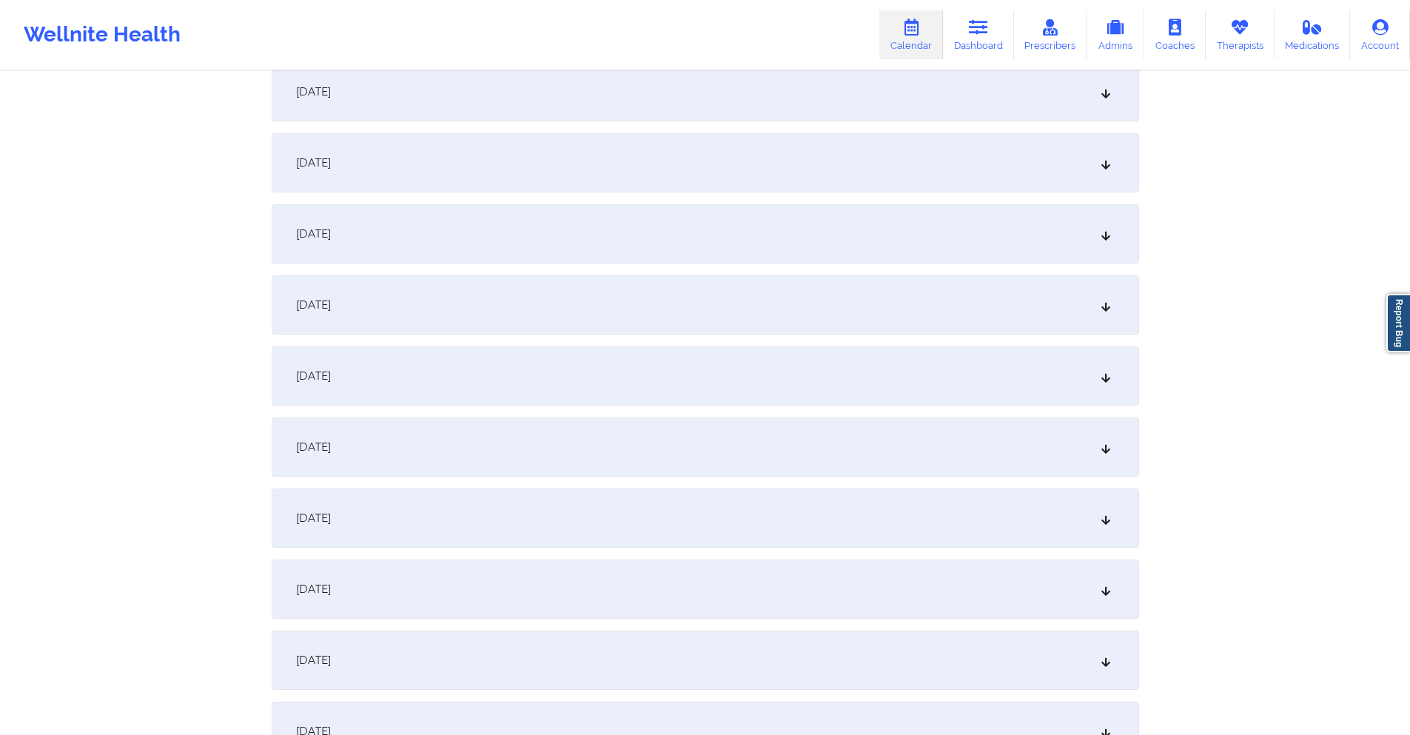
click at [639, 309] on div "[DATE]" at bounding box center [706, 304] width 868 height 59
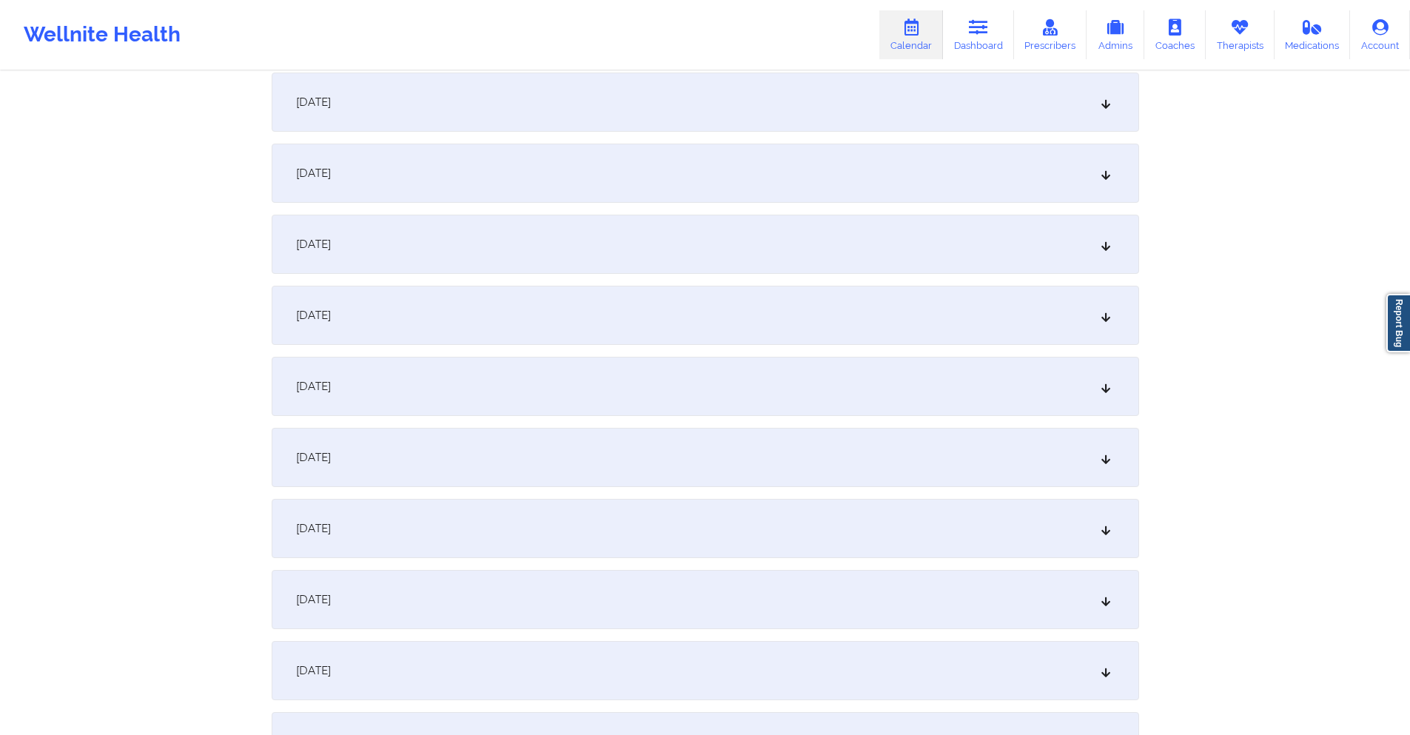
scroll to position [0, 0]
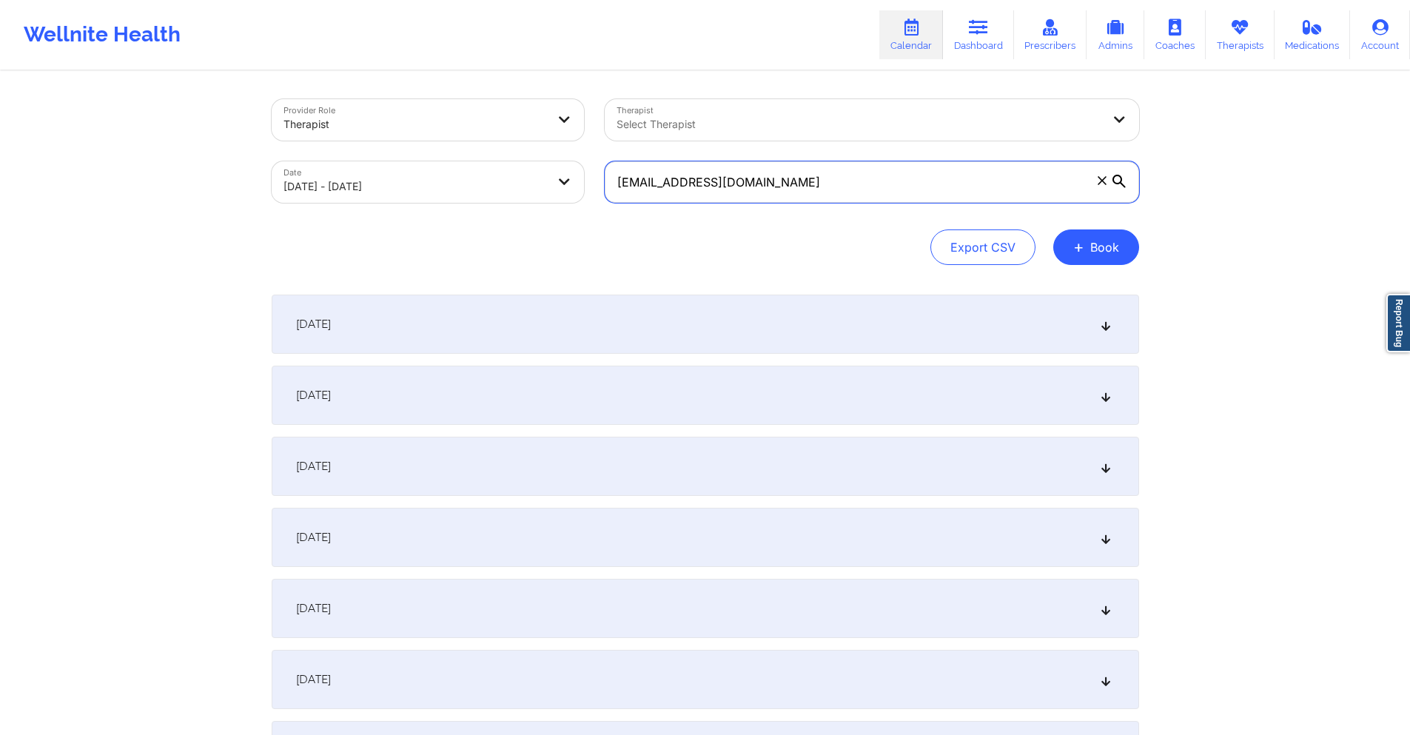
click at [773, 185] on input "[EMAIL_ADDRESS][DOMAIN_NAME]" at bounding box center [872, 181] width 535 height 41
paste input "bbsanders1994"
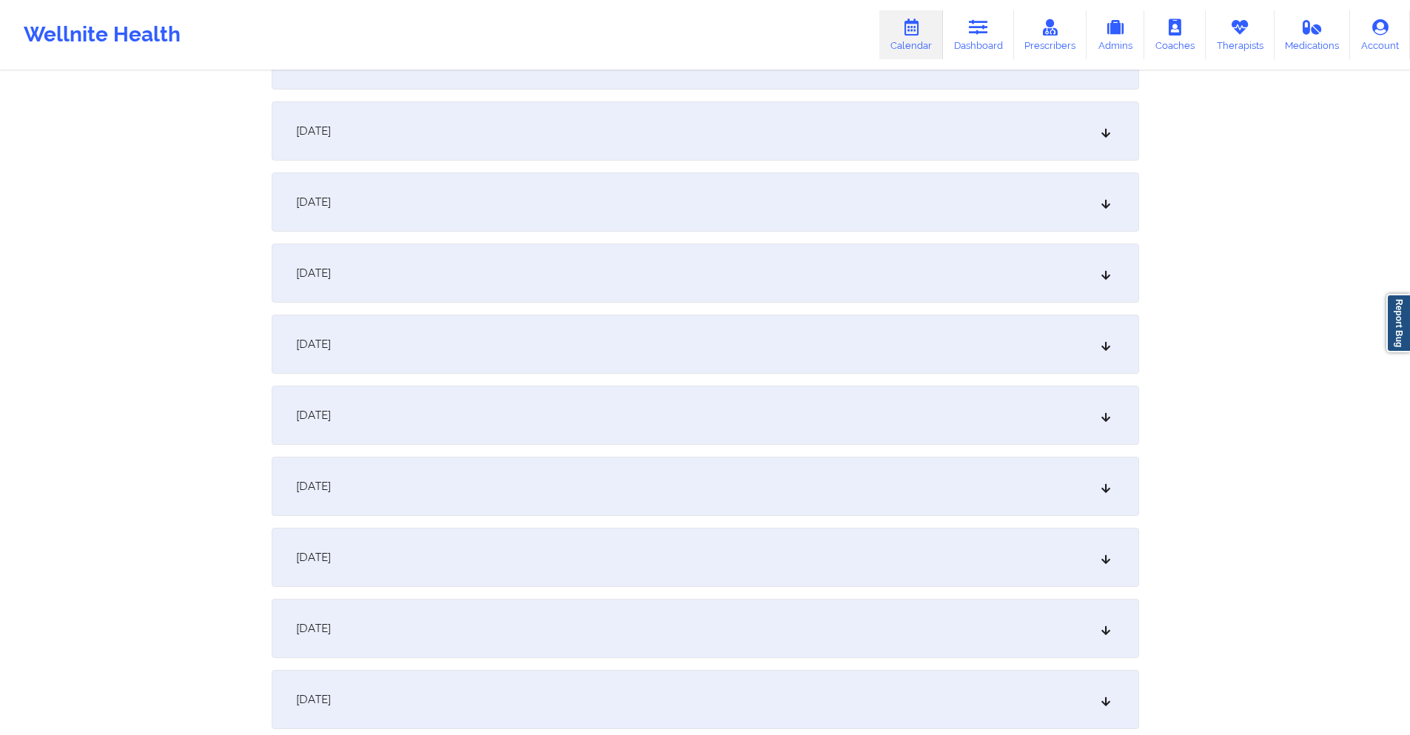
scroll to position [1333, 0]
click at [655, 187] on div "[DATE]" at bounding box center [706, 199] width 868 height 59
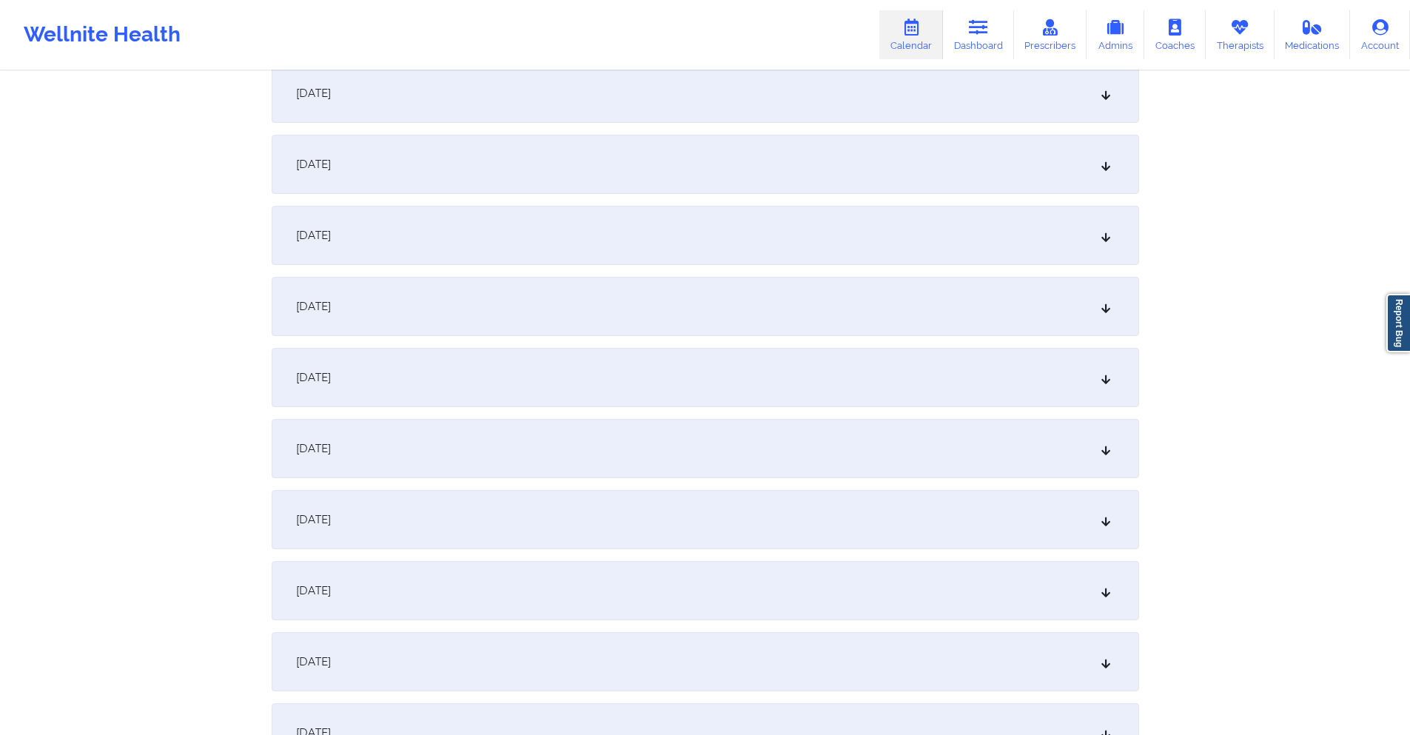
scroll to position [0, 0]
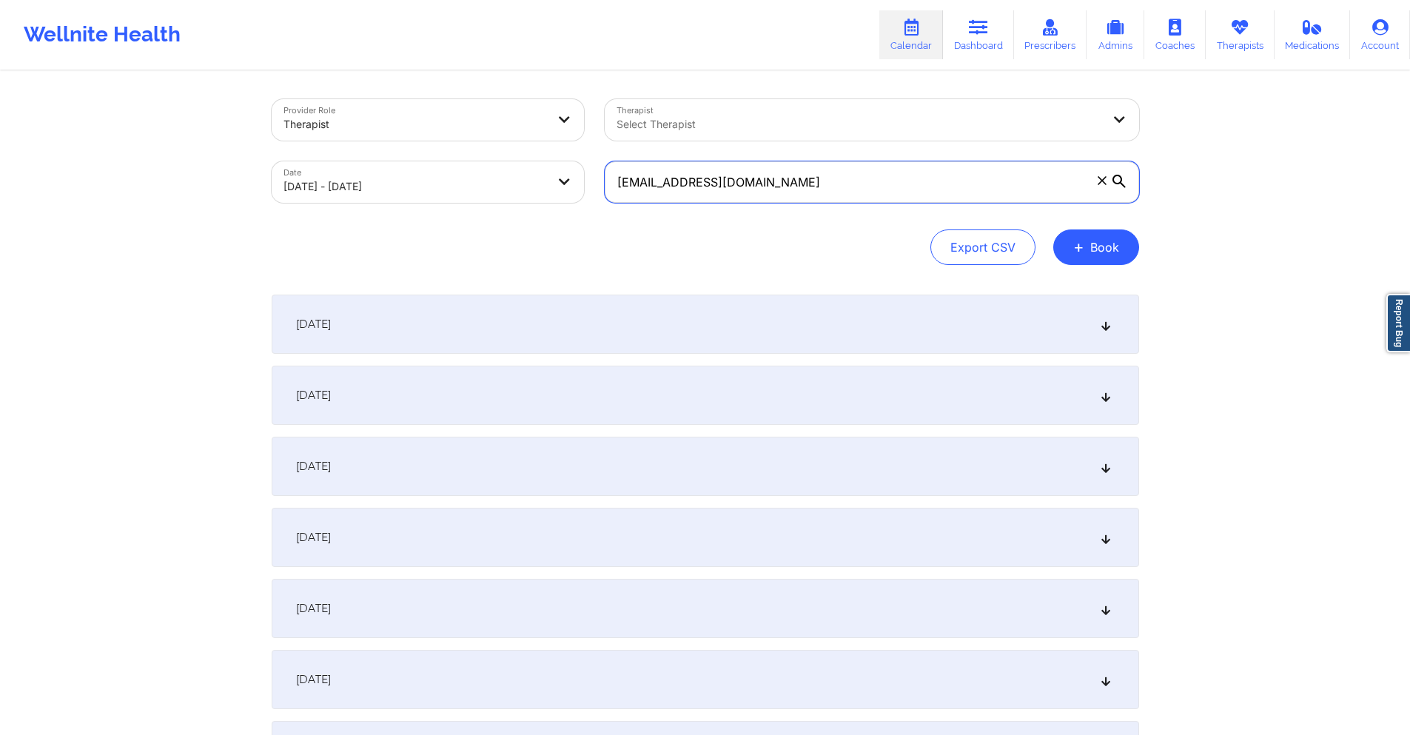
click at [859, 181] on input "[EMAIL_ADDRESS][DOMAIN_NAME]" at bounding box center [872, 181] width 535 height 41
paste input "wlynn1399"
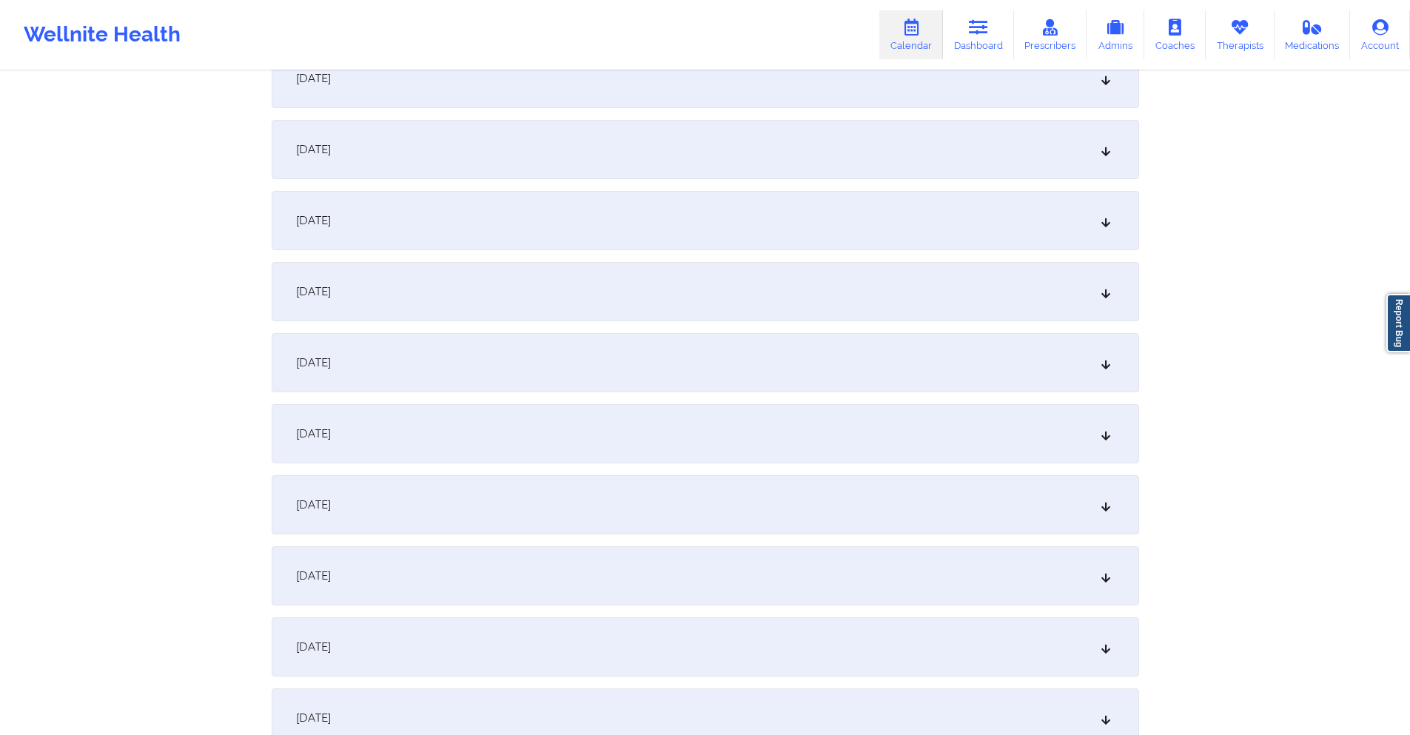
scroll to position [1110, 0]
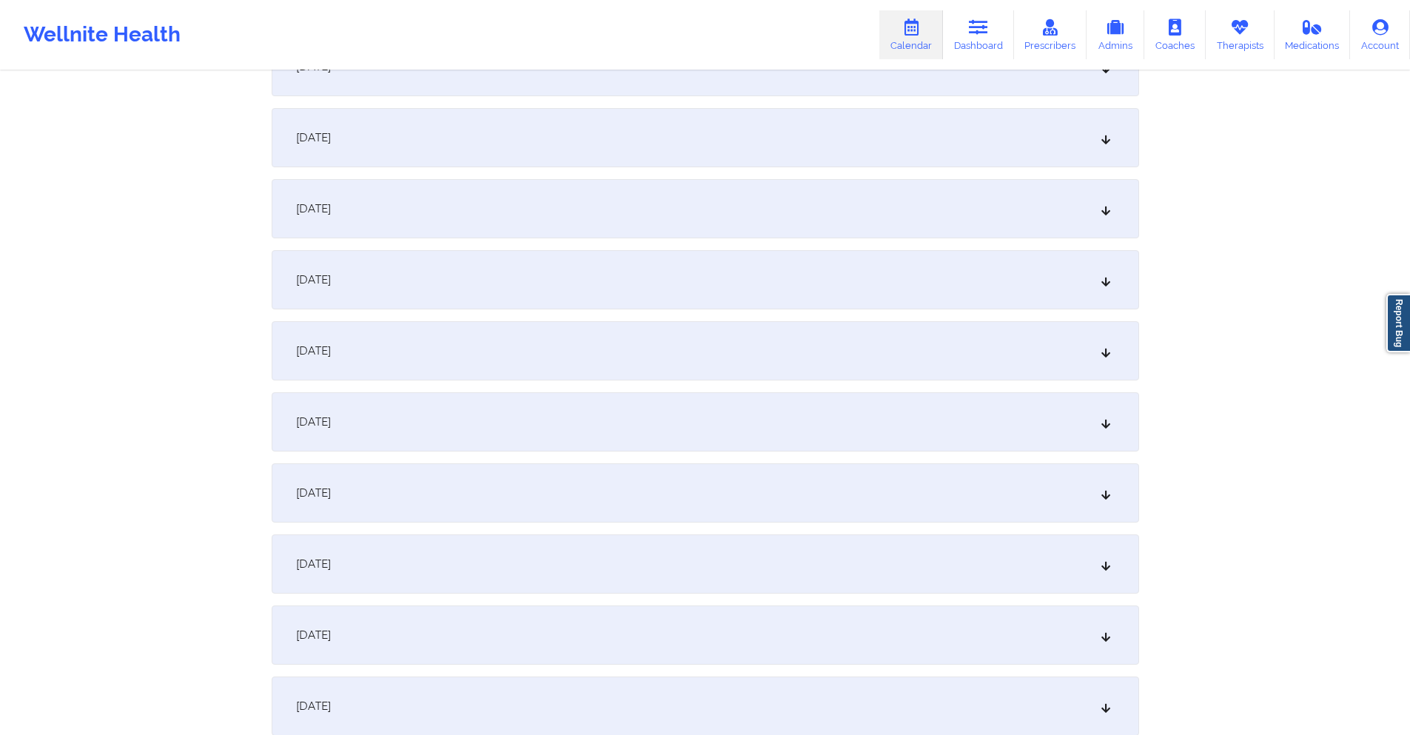
click at [571, 415] on div "[DATE]" at bounding box center [706, 421] width 868 height 59
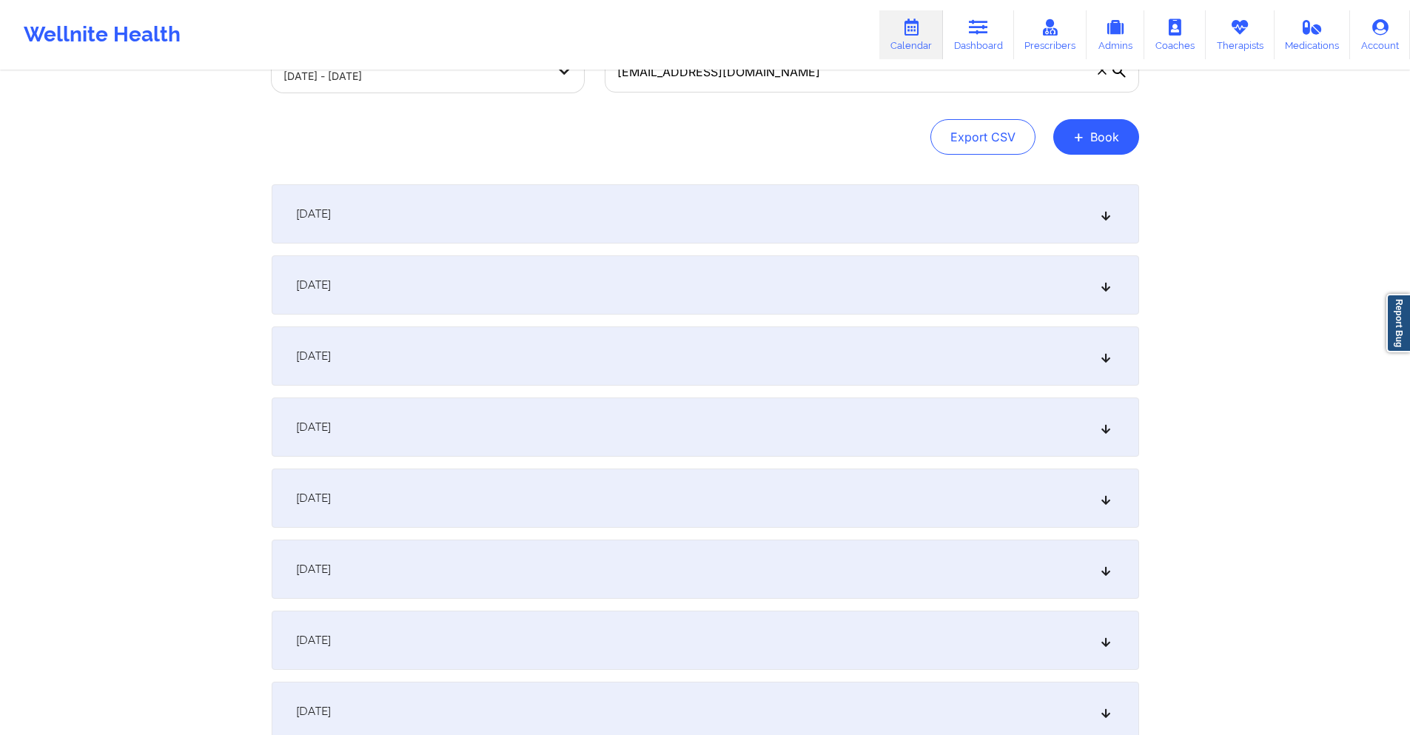
scroll to position [0, 0]
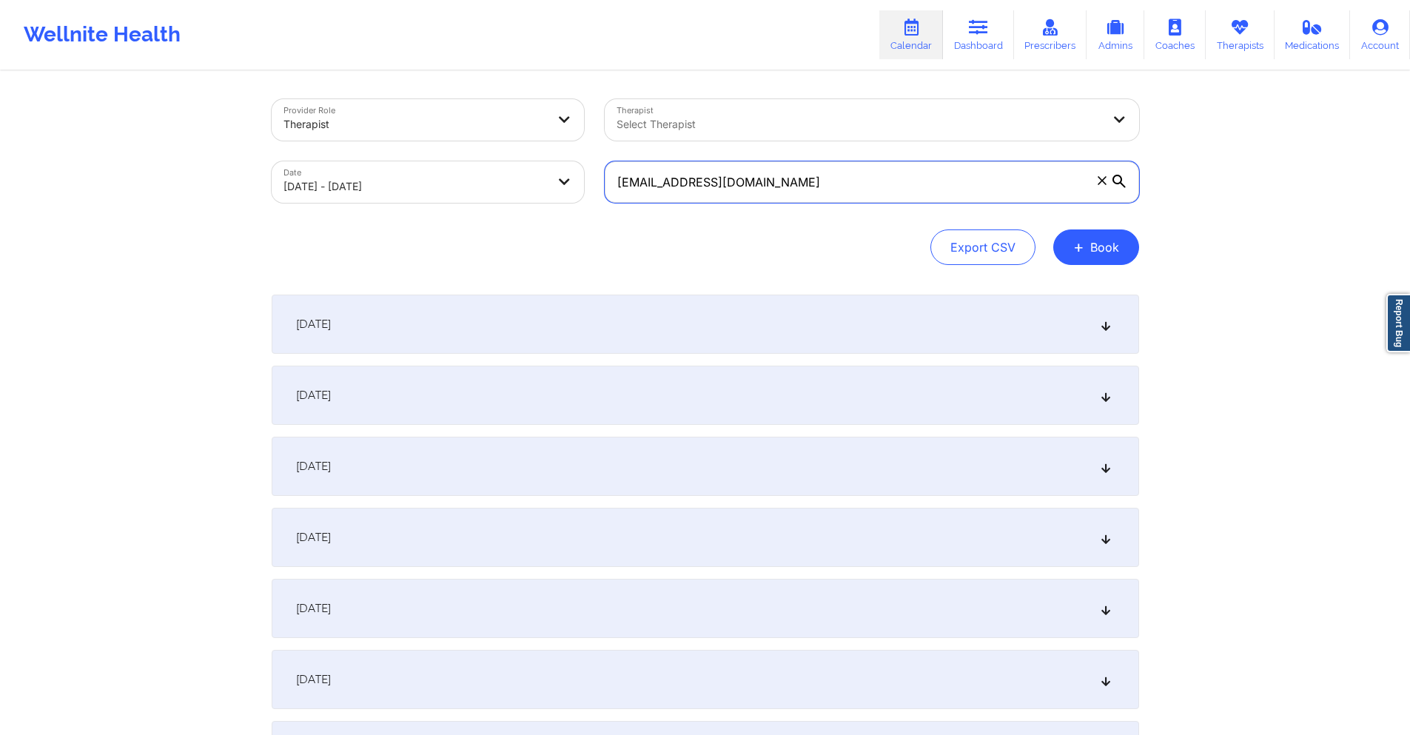
click at [871, 188] on input "[EMAIL_ADDRESS][DOMAIN_NAME]" at bounding box center [872, 181] width 535 height 41
click at [872, 188] on input "[EMAIL_ADDRESS][DOMAIN_NAME]" at bounding box center [872, 181] width 535 height 41
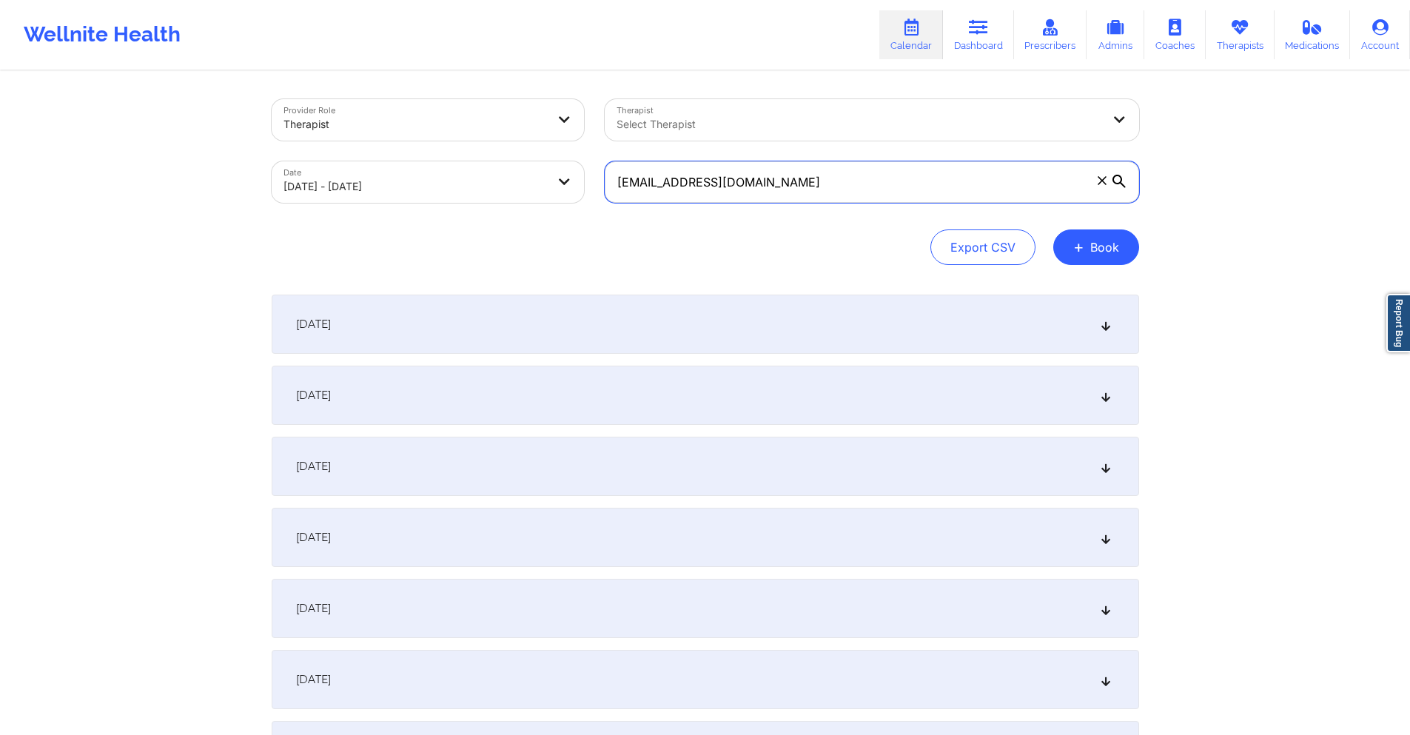
click at [872, 188] on input "[EMAIL_ADDRESS][DOMAIN_NAME]" at bounding box center [872, 181] width 535 height 41
paste input "patylin"
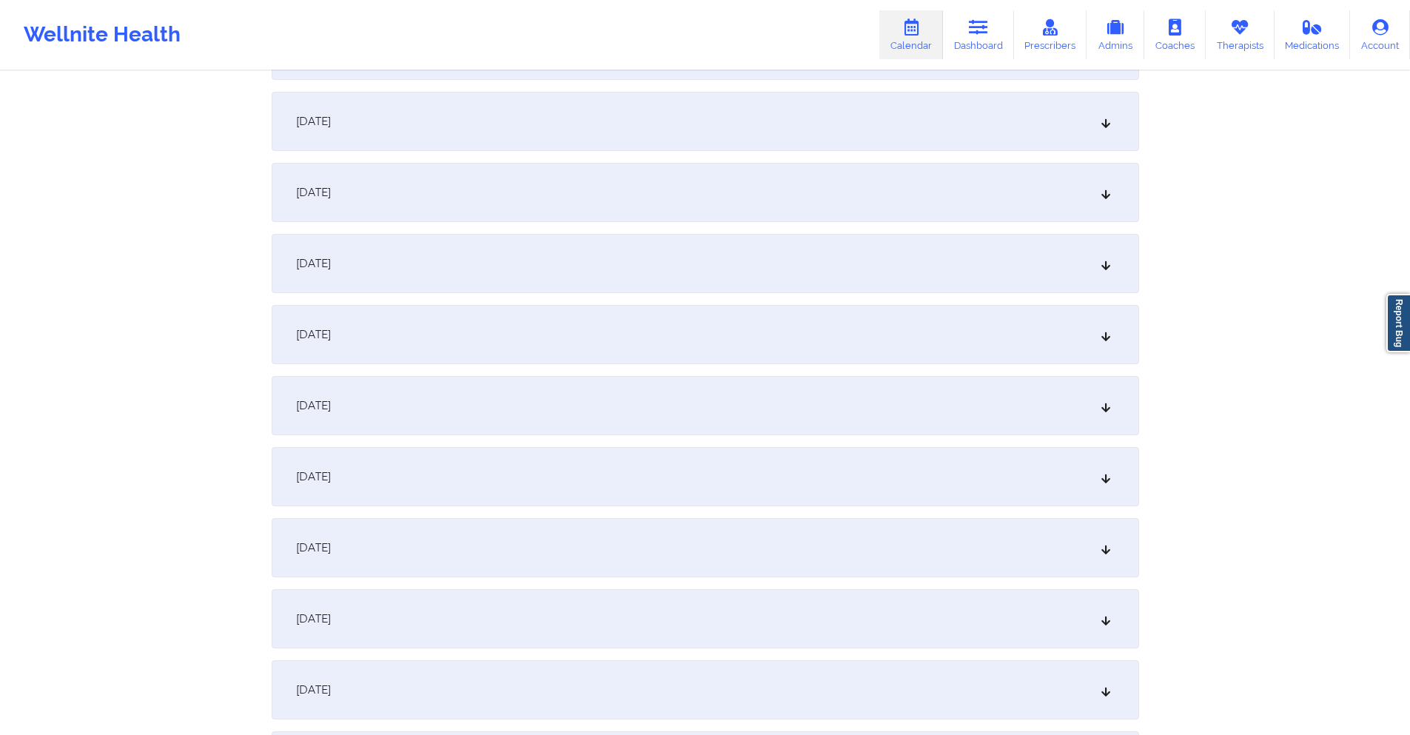
scroll to position [740, 0]
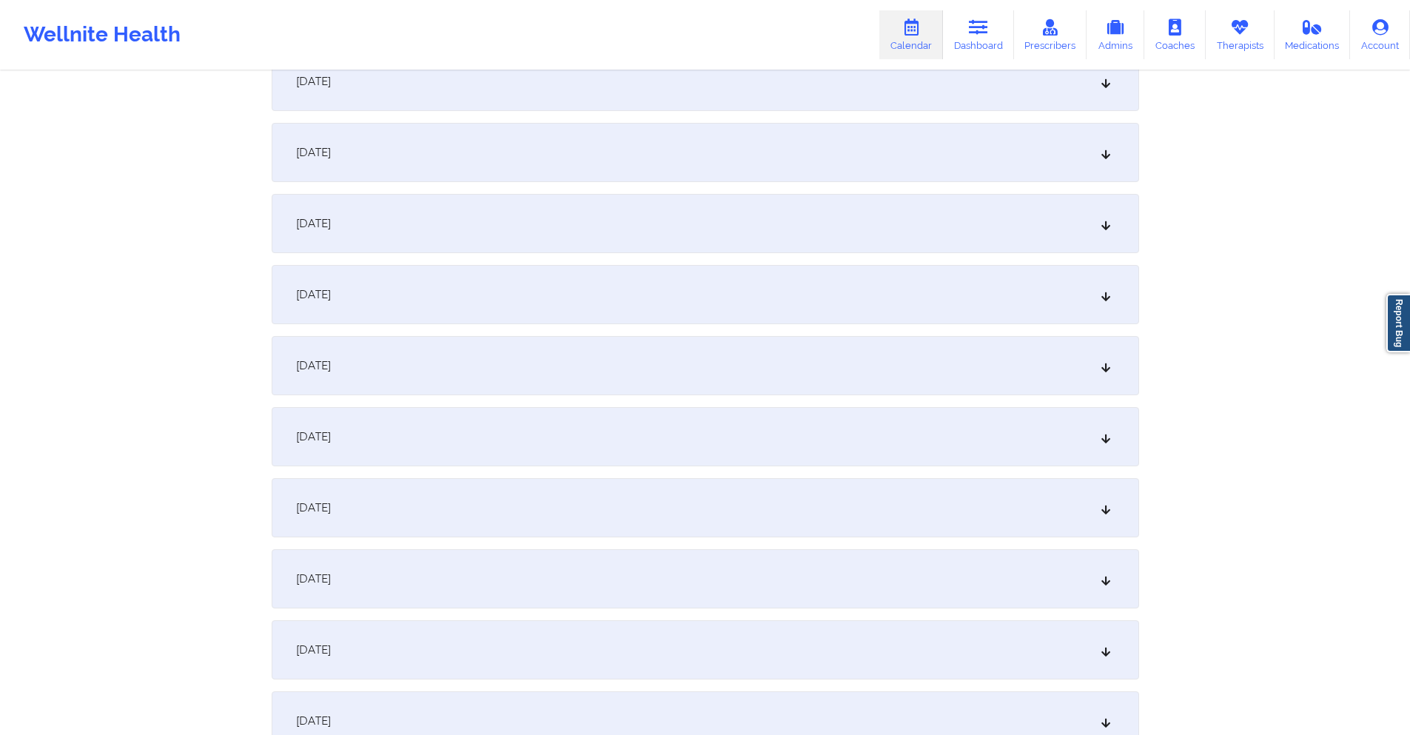
click at [621, 304] on div "[DATE]" at bounding box center [706, 294] width 868 height 59
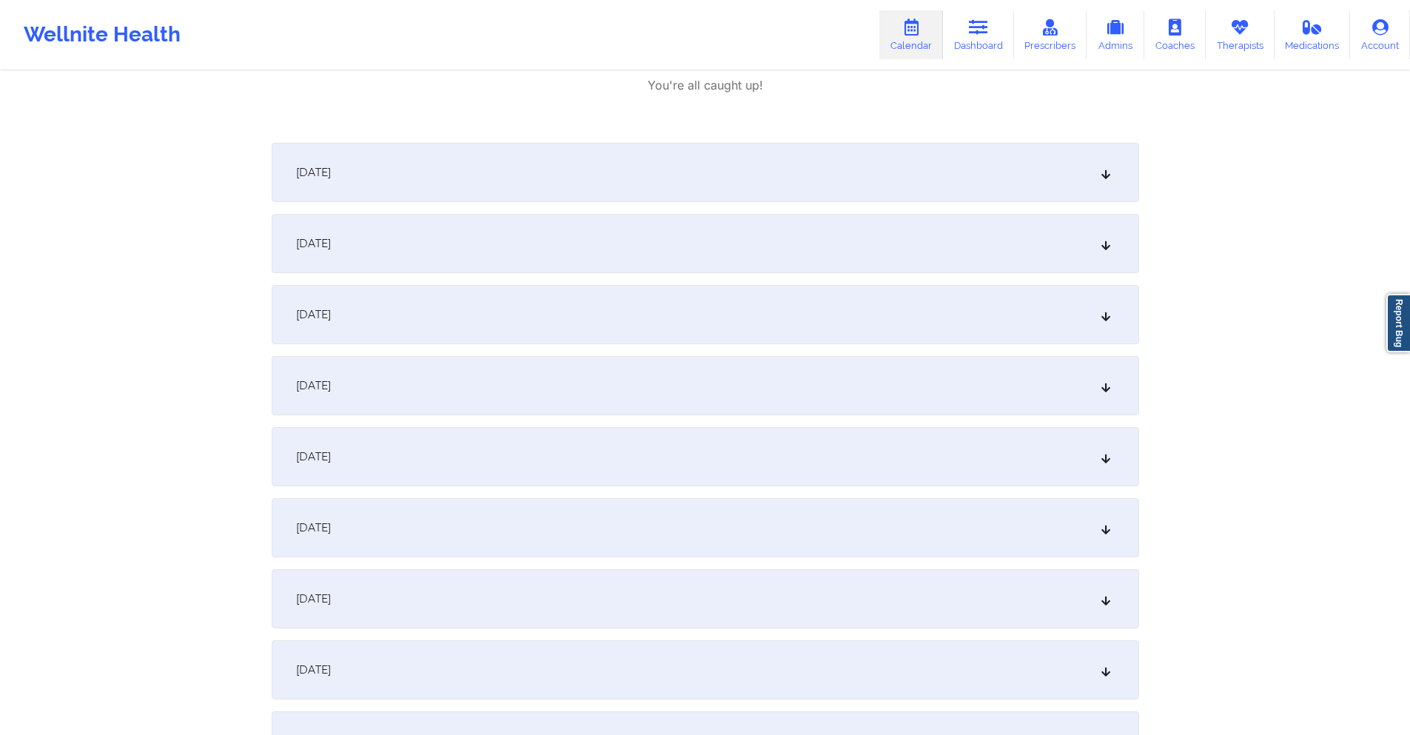
scroll to position [1110, 0]
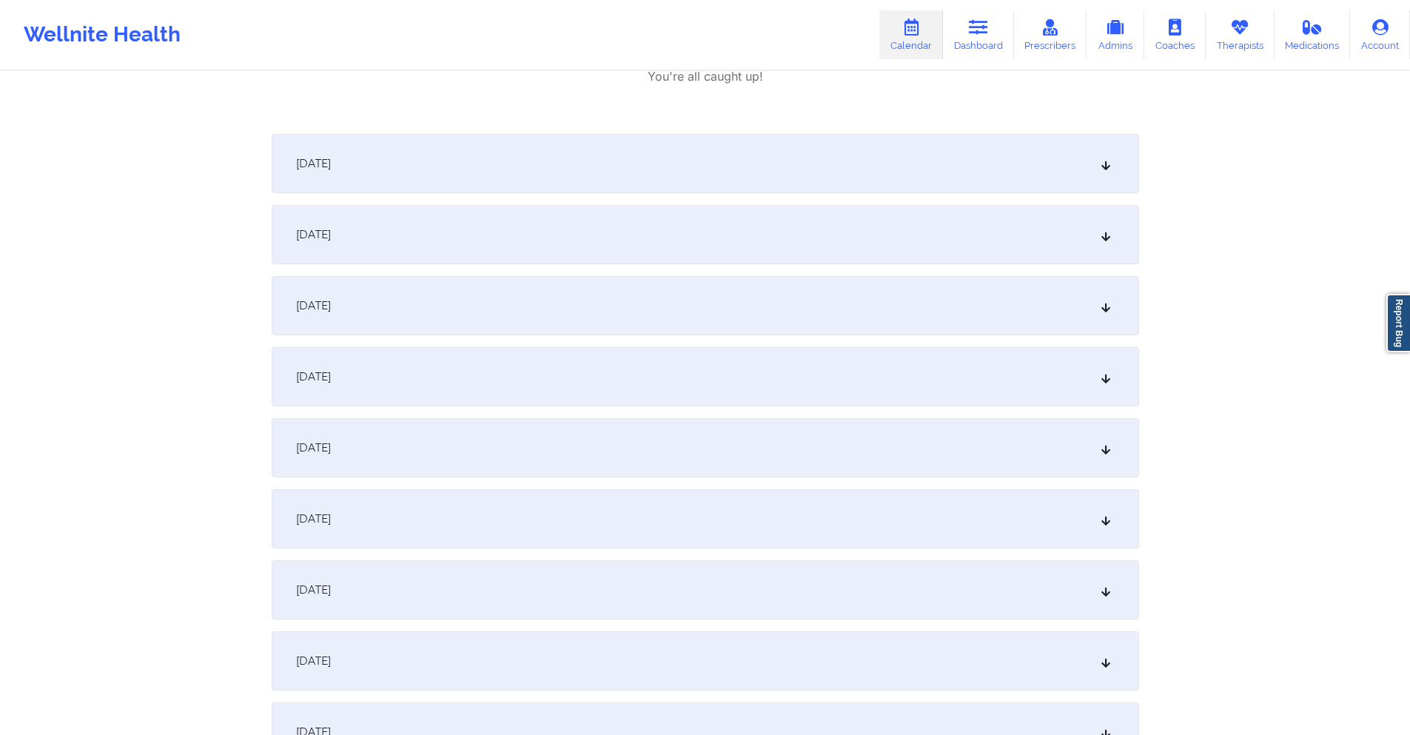
click at [537, 580] on div "[DATE]" at bounding box center [706, 589] width 868 height 59
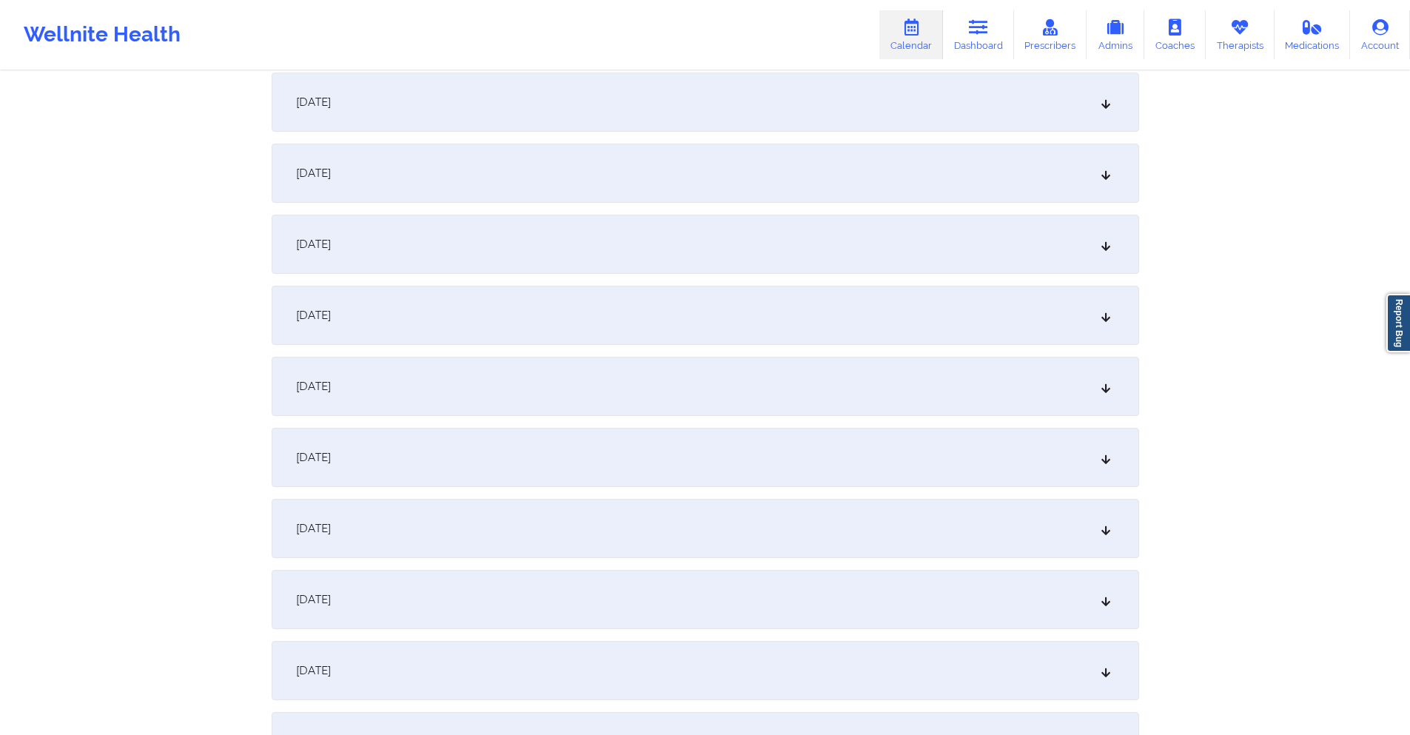
scroll to position [1925, 0]
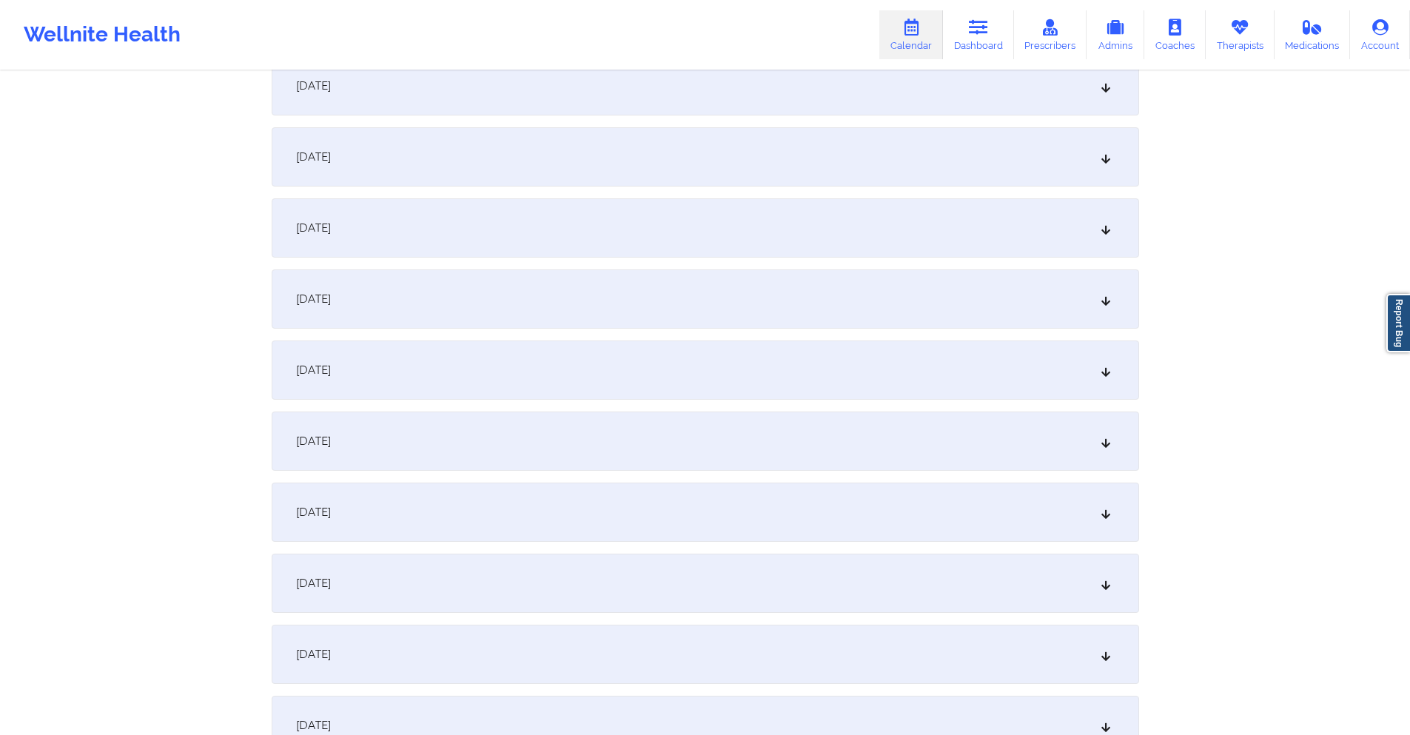
click at [638, 425] on div "[DATE]" at bounding box center [706, 441] width 868 height 59
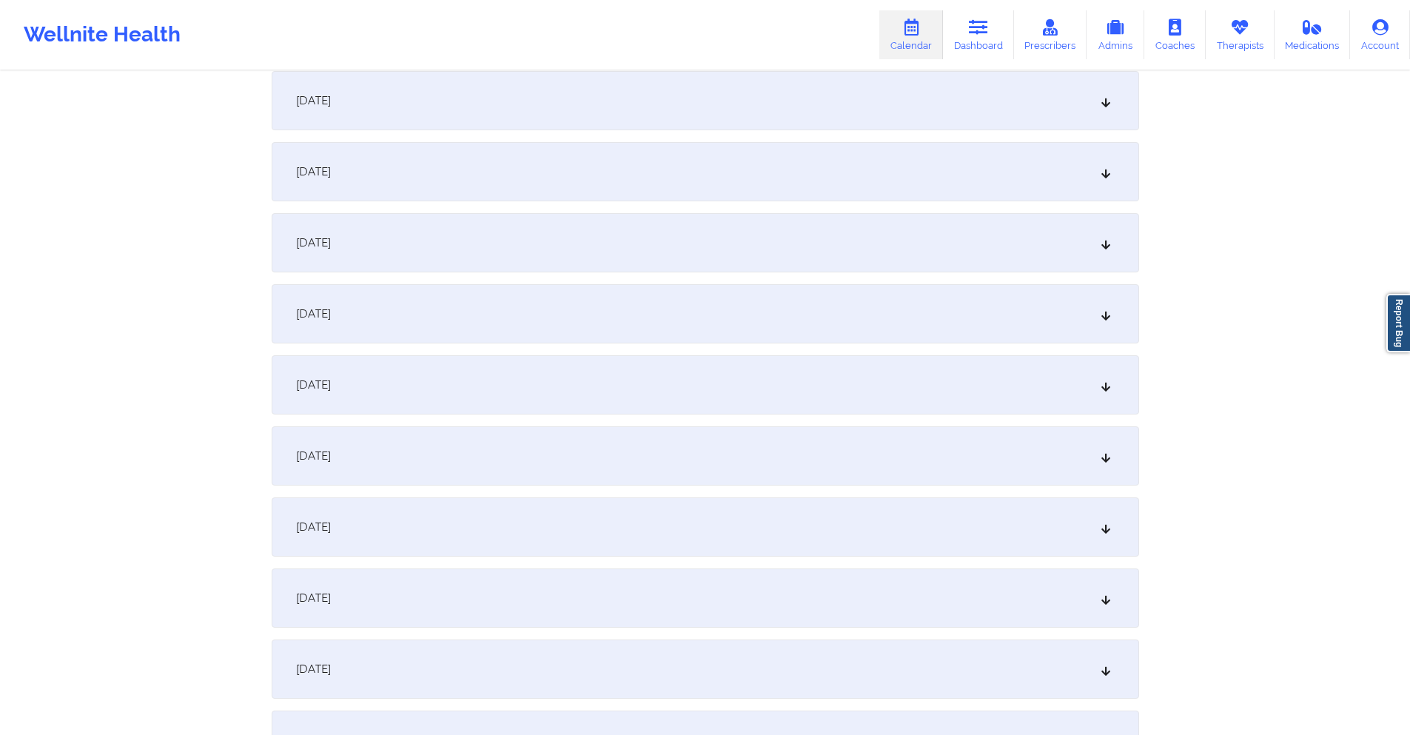
scroll to position [2665, 0]
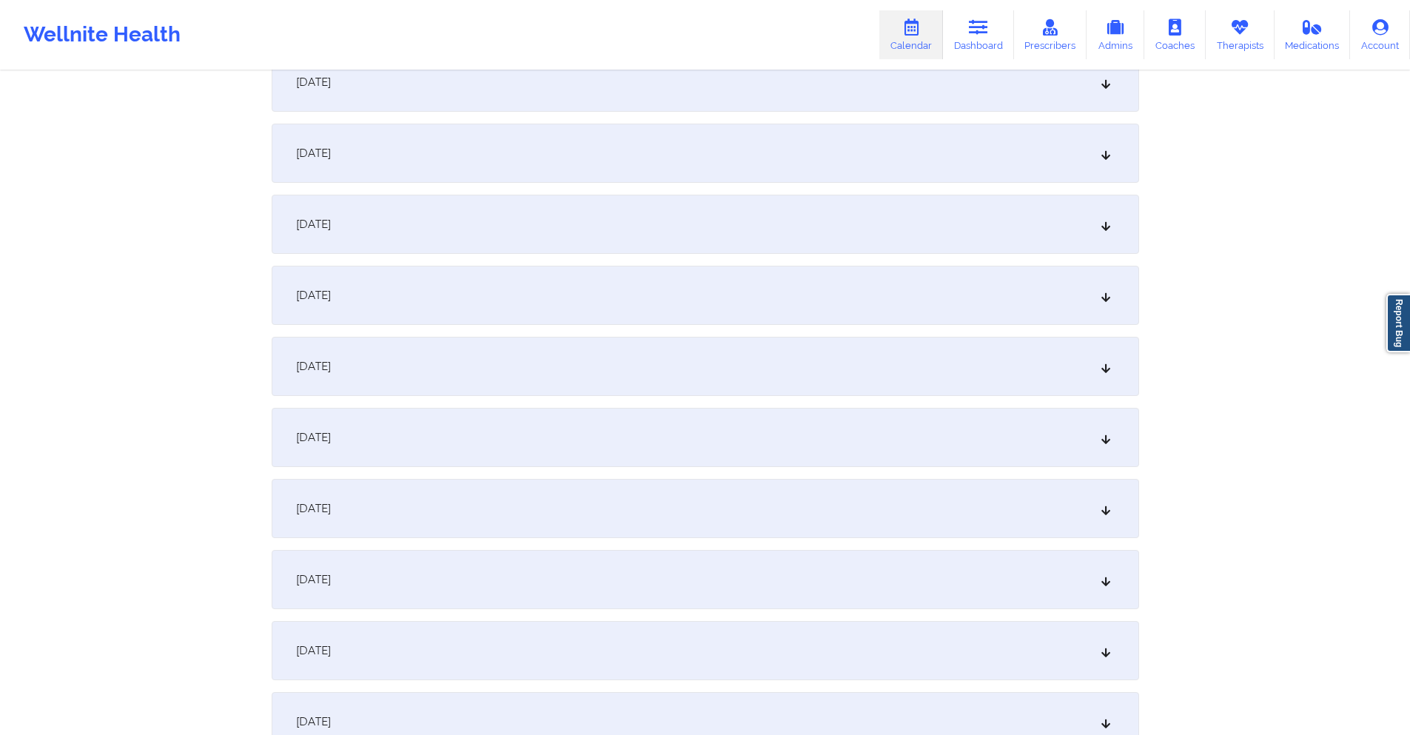
click at [574, 374] on div "[DATE]" at bounding box center [706, 366] width 868 height 59
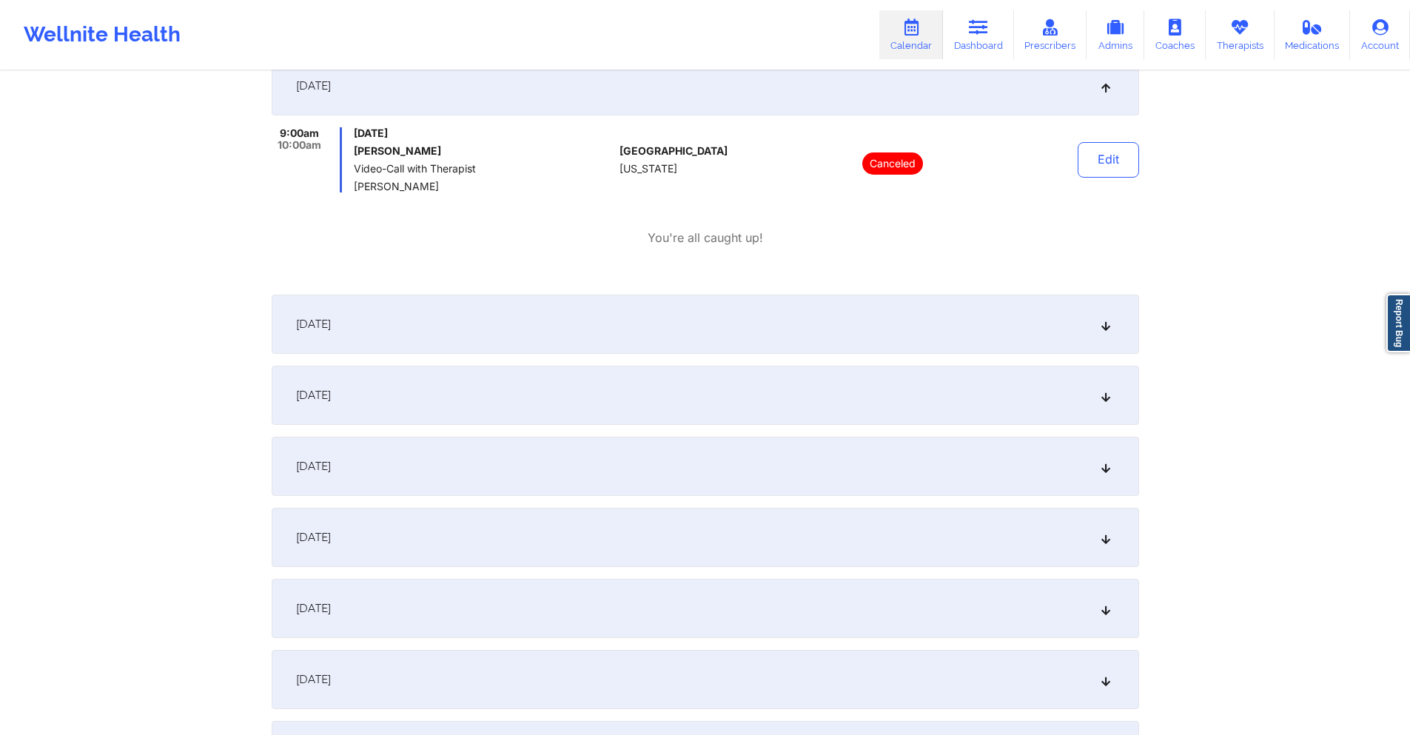
scroll to position [3183, 0]
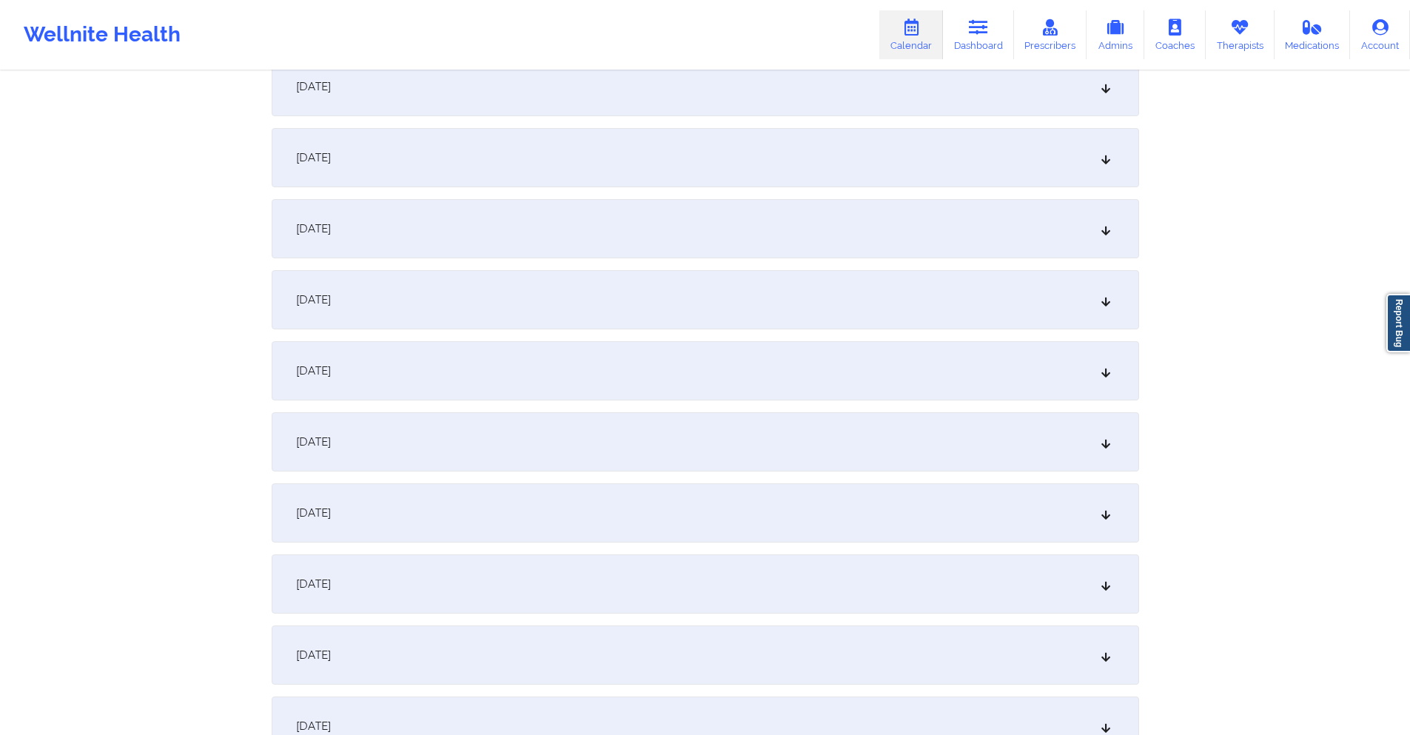
drag, startPoint x: 518, startPoint y: 511, endPoint x: 616, endPoint y: 375, distance: 167.6
click at [521, 509] on div "[DATE]" at bounding box center [706, 512] width 868 height 59
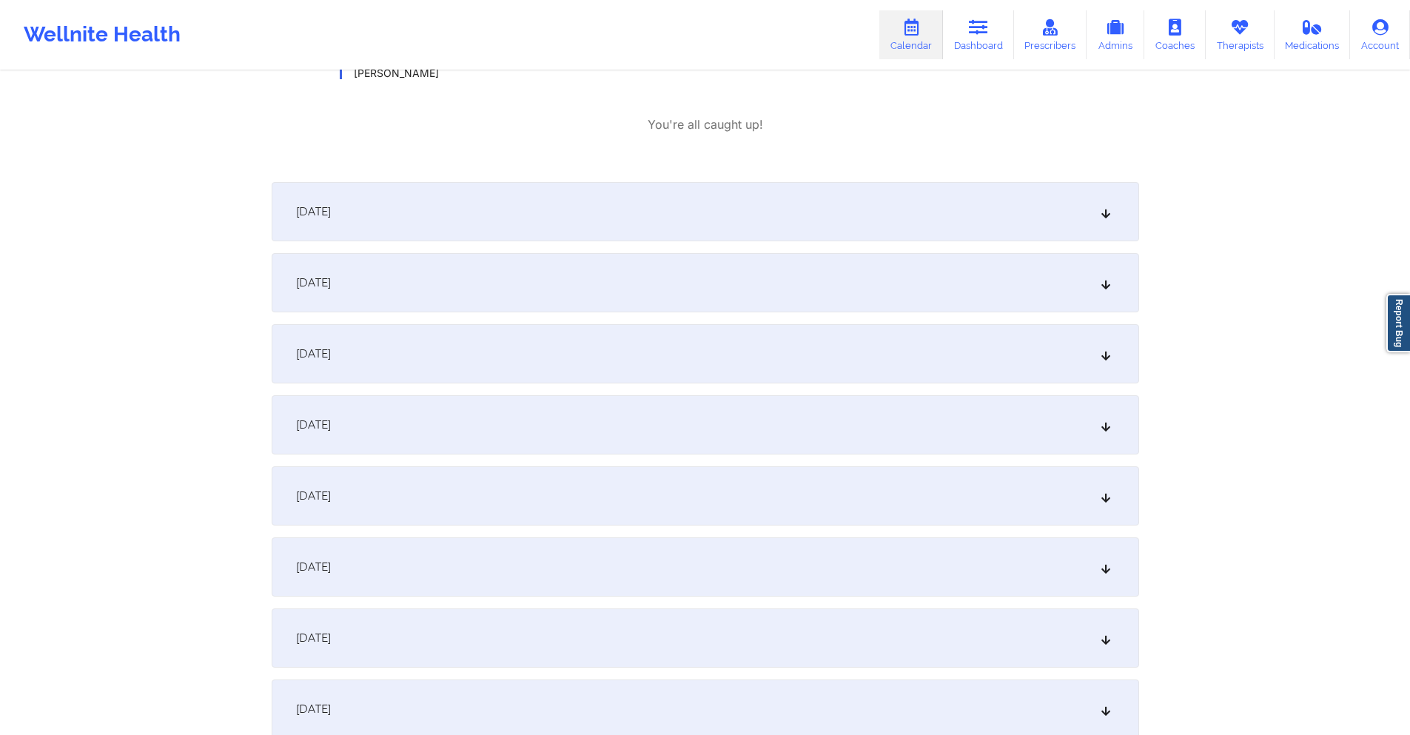
scroll to position [3776, 0]
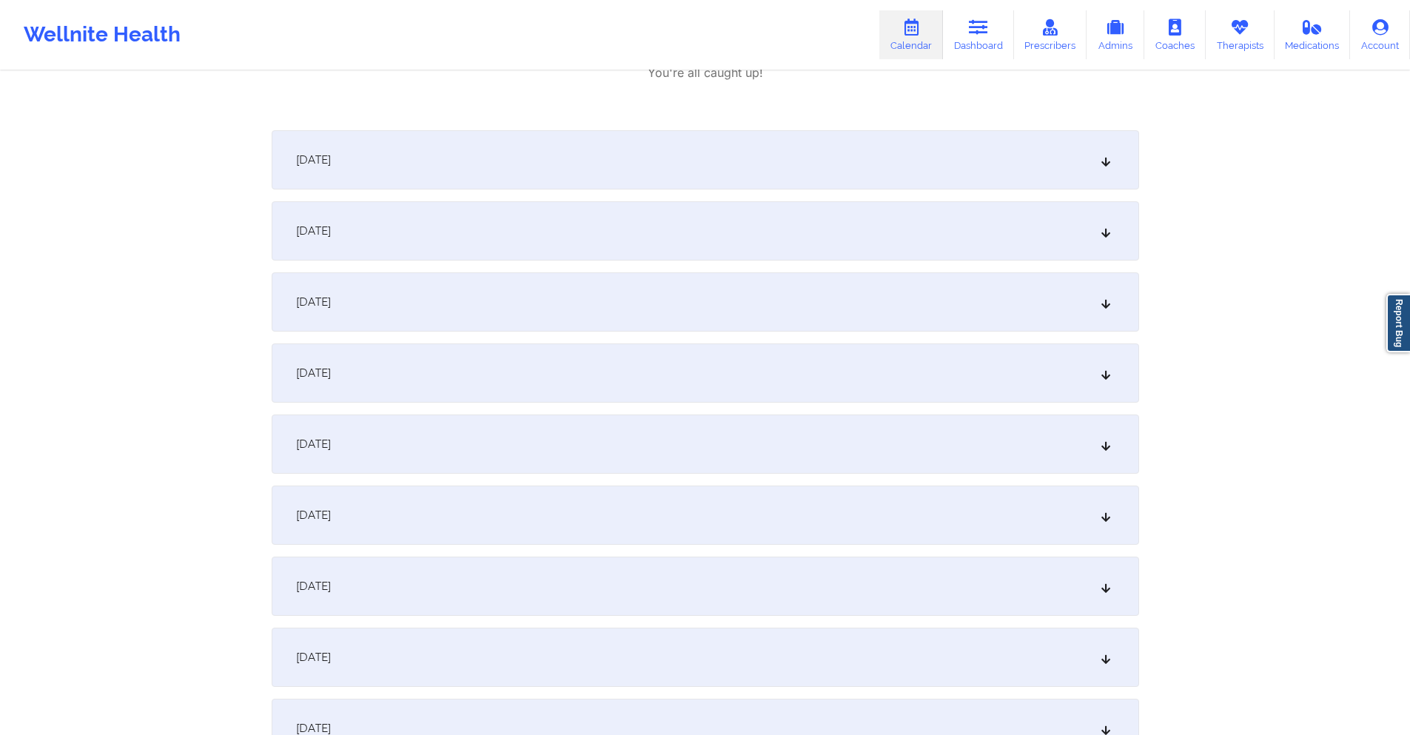
click at [557, 571] on div "[DATE]" at bounding box center [706, 586] width 868 height 59
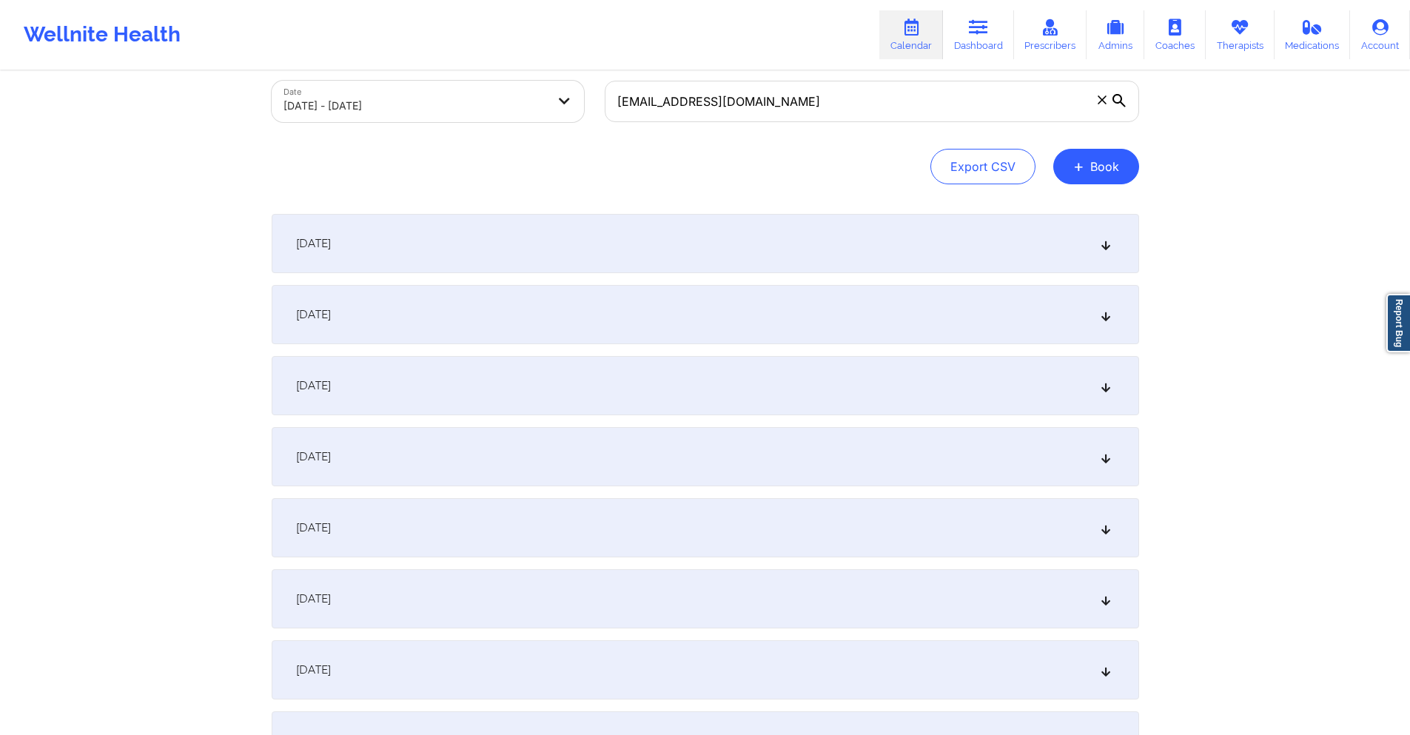
scroll to position [0, 0]
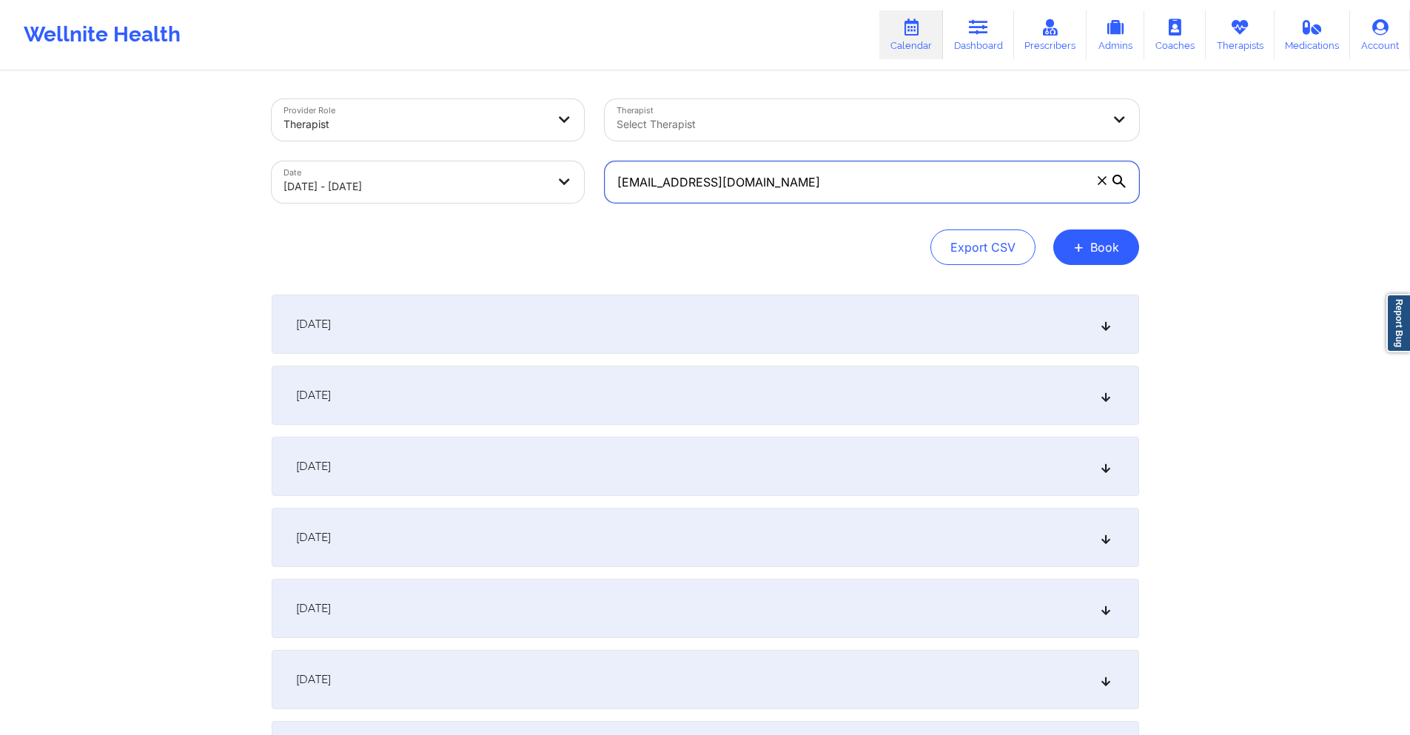
click at [957, 188] on input "[EMAIL_ADDRESS][DOMAIN_NAME]" at bounding box center [872, 181] width 535 height 41
click at [956, 187] on input "[EMAIL_ADDRESS][DOMAIN_NAME]" at bounding box center [872, 181] width 535 height 41
paste input "glenixa@me"
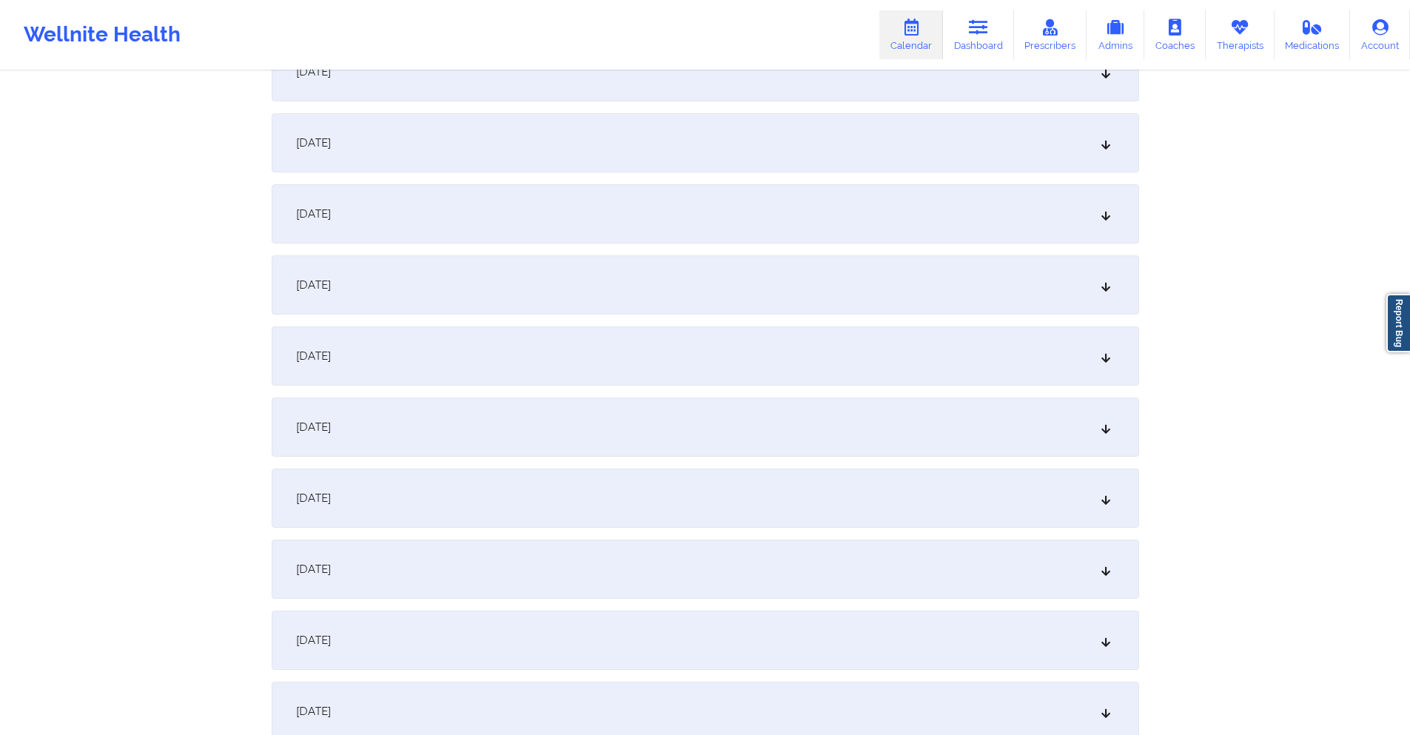
scroll to position [1036, 0]
click at [588, 481] on div "[DATE]" at bounding box center [706, 495] width 868 height 59
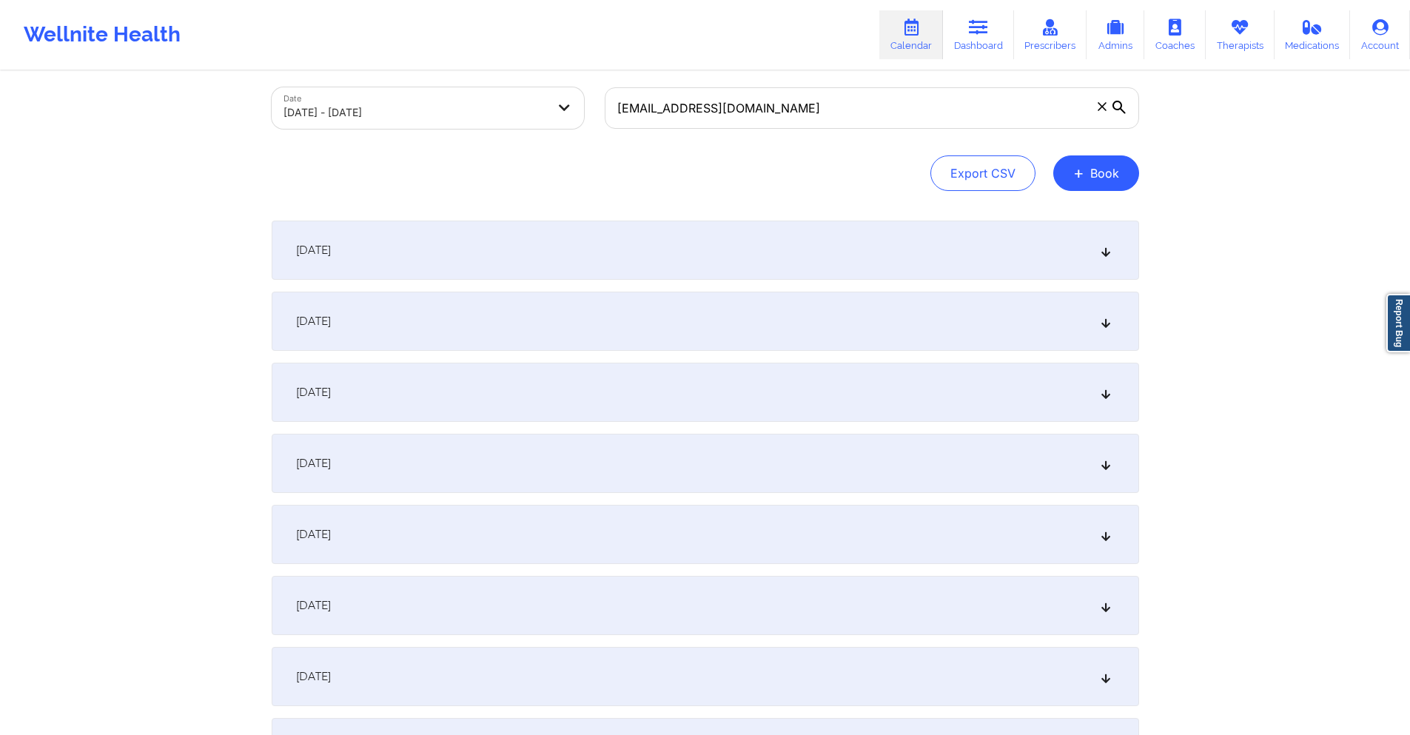
scroll to position [0, 0]
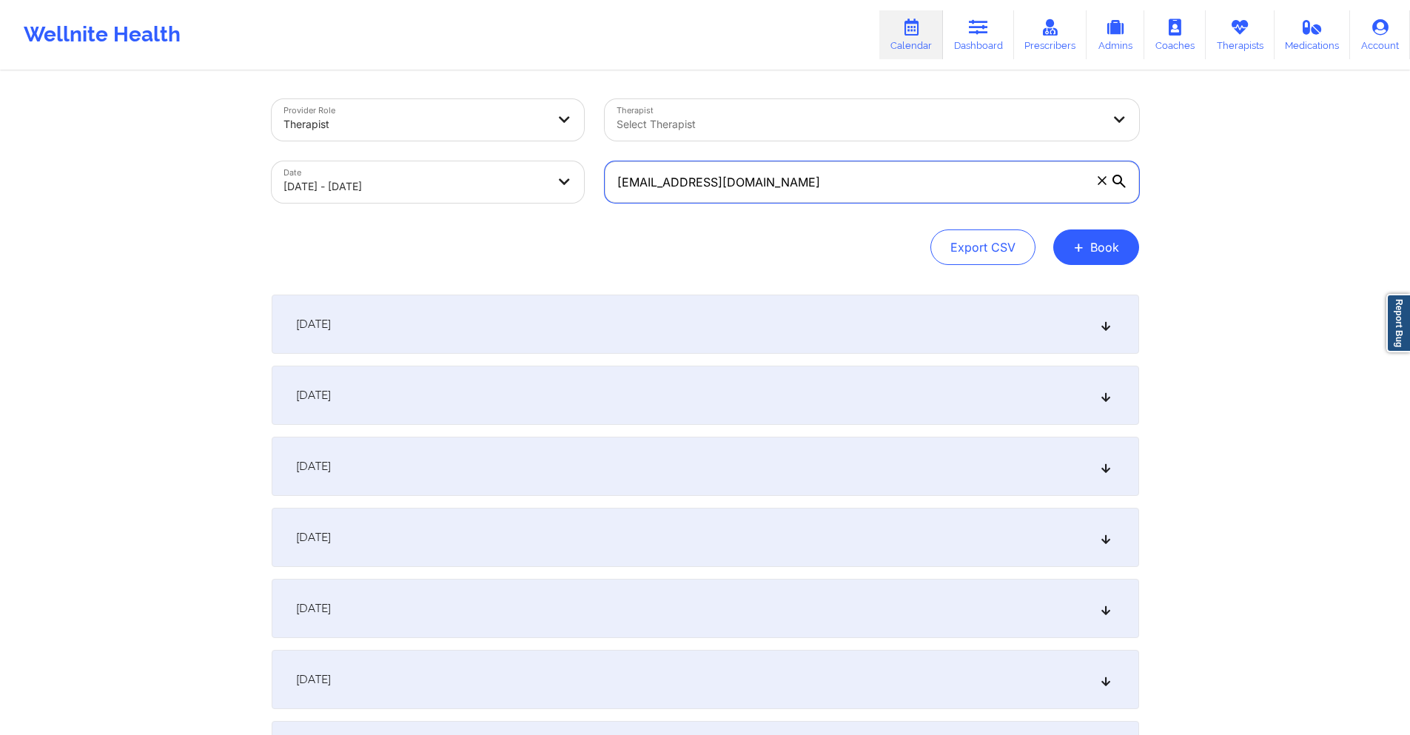
click at [845, 175] on input "[EMAIL_ADDRESS][DOMAIN_NAME]" at bounding box center [872, 181] width 535 height 41
paste input "[EMAIL_ADDRESS]"
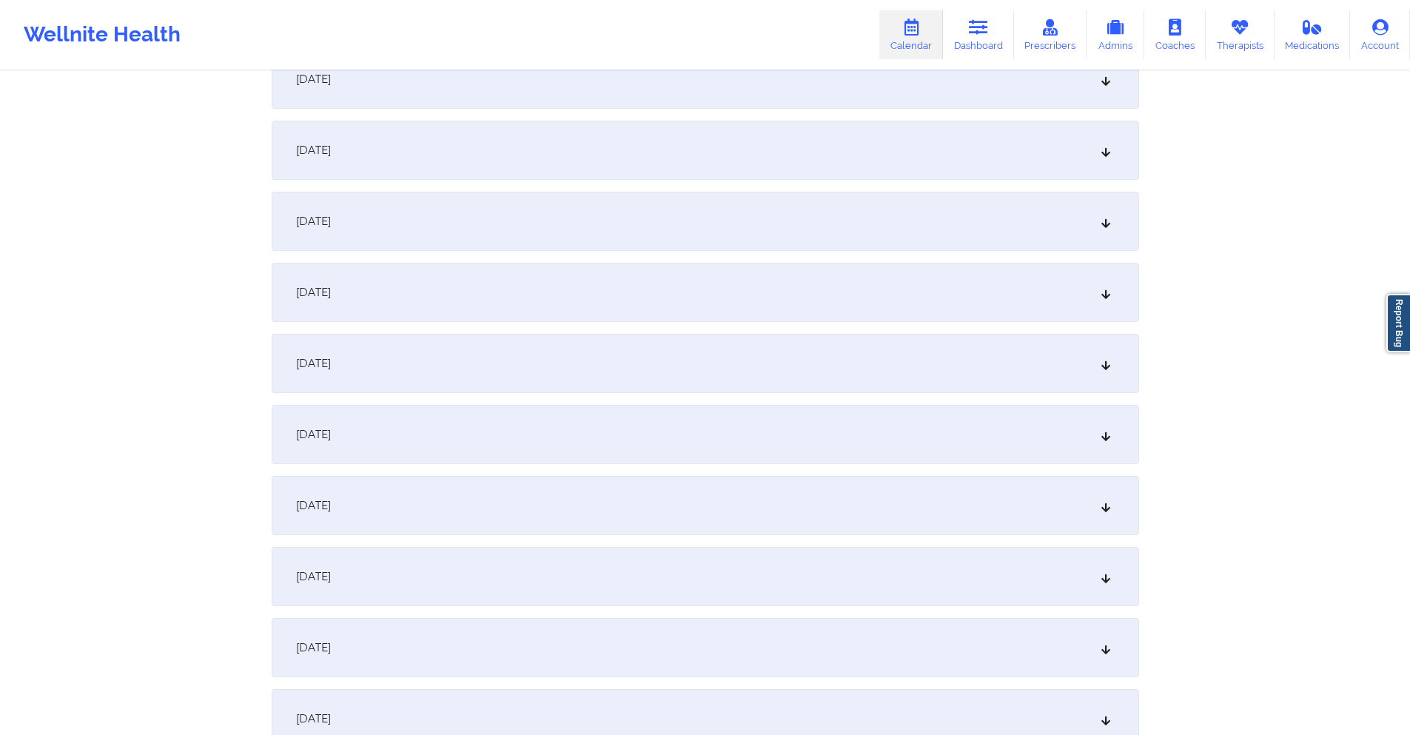
scroll to position [888, 0]
click at [524, 644] on div "[DATE]" at bounding box center [706, 643] width 868 height 59
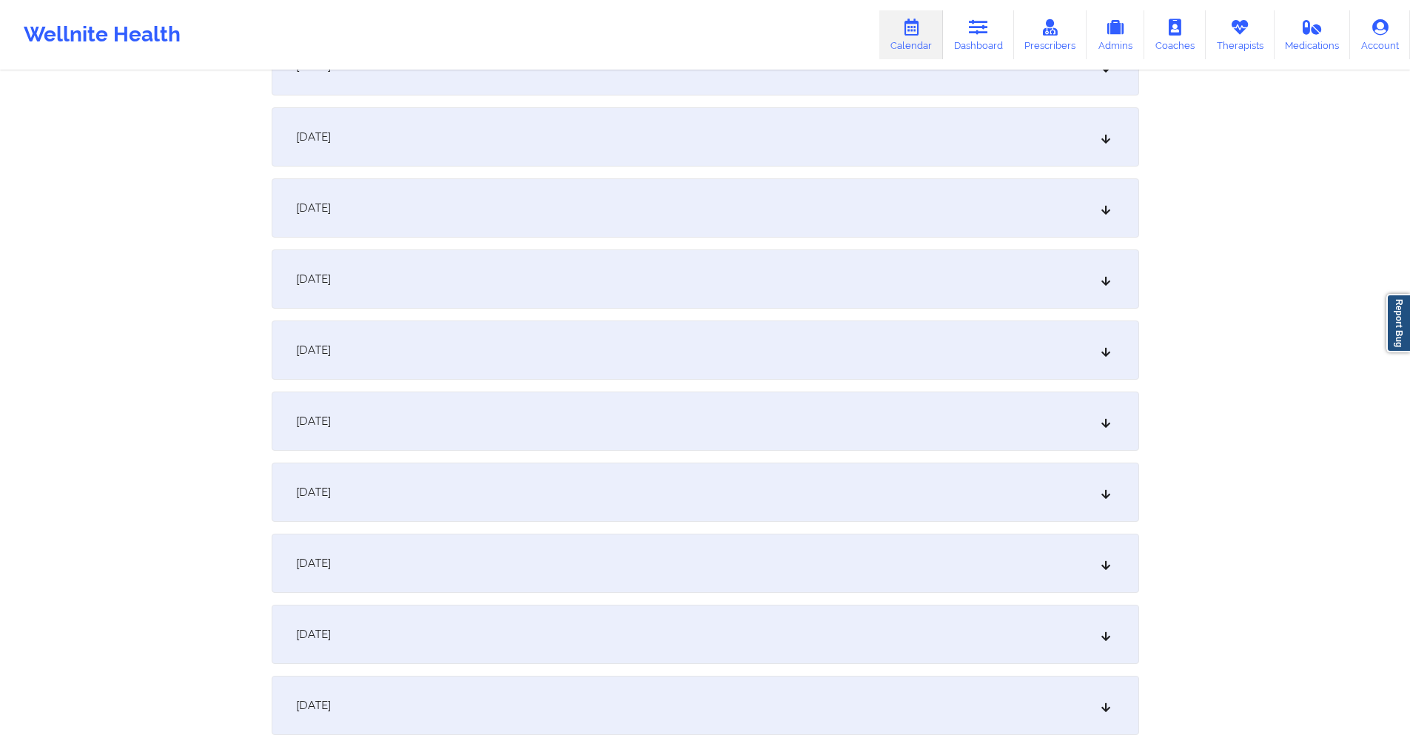
click at [656, 413] on div "[DATE]" at bounding box center [706, 421] width 868 height 59
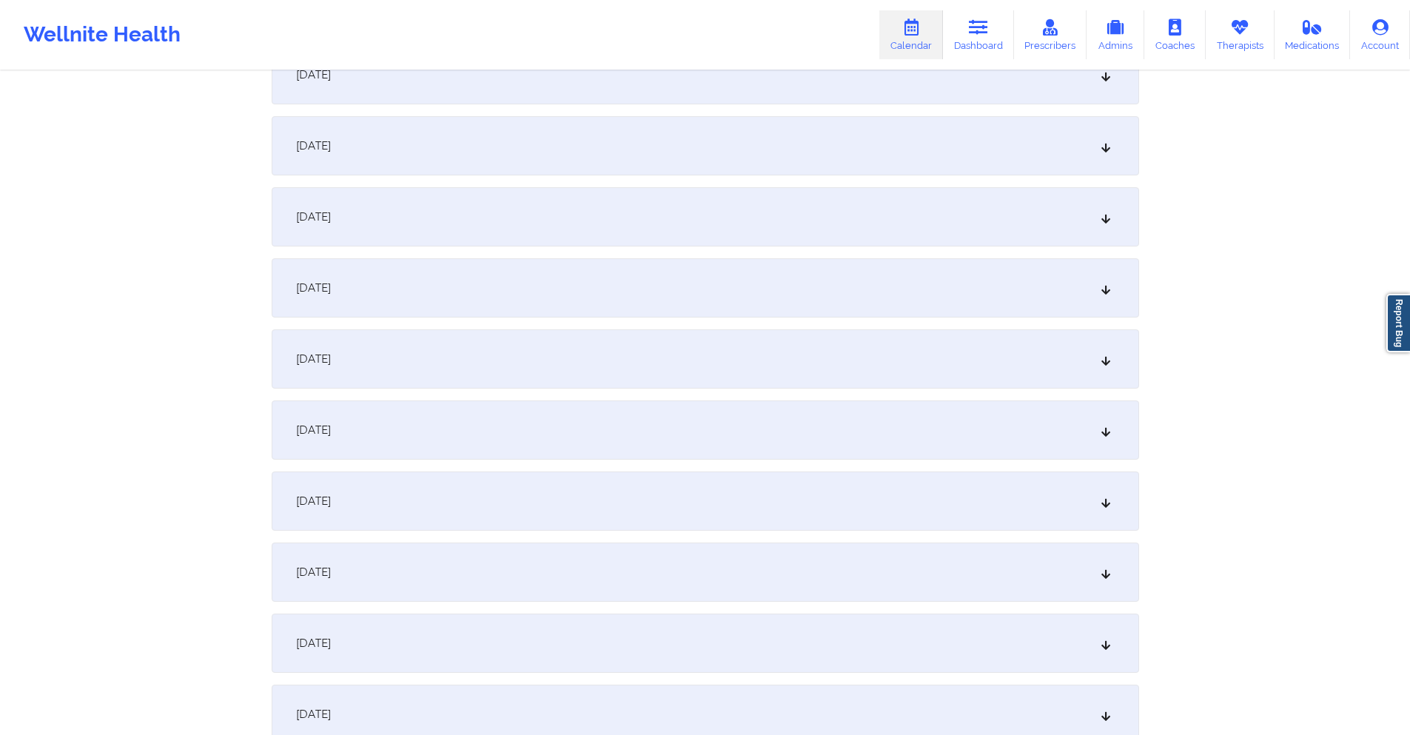
scroll to position [2591, 0]
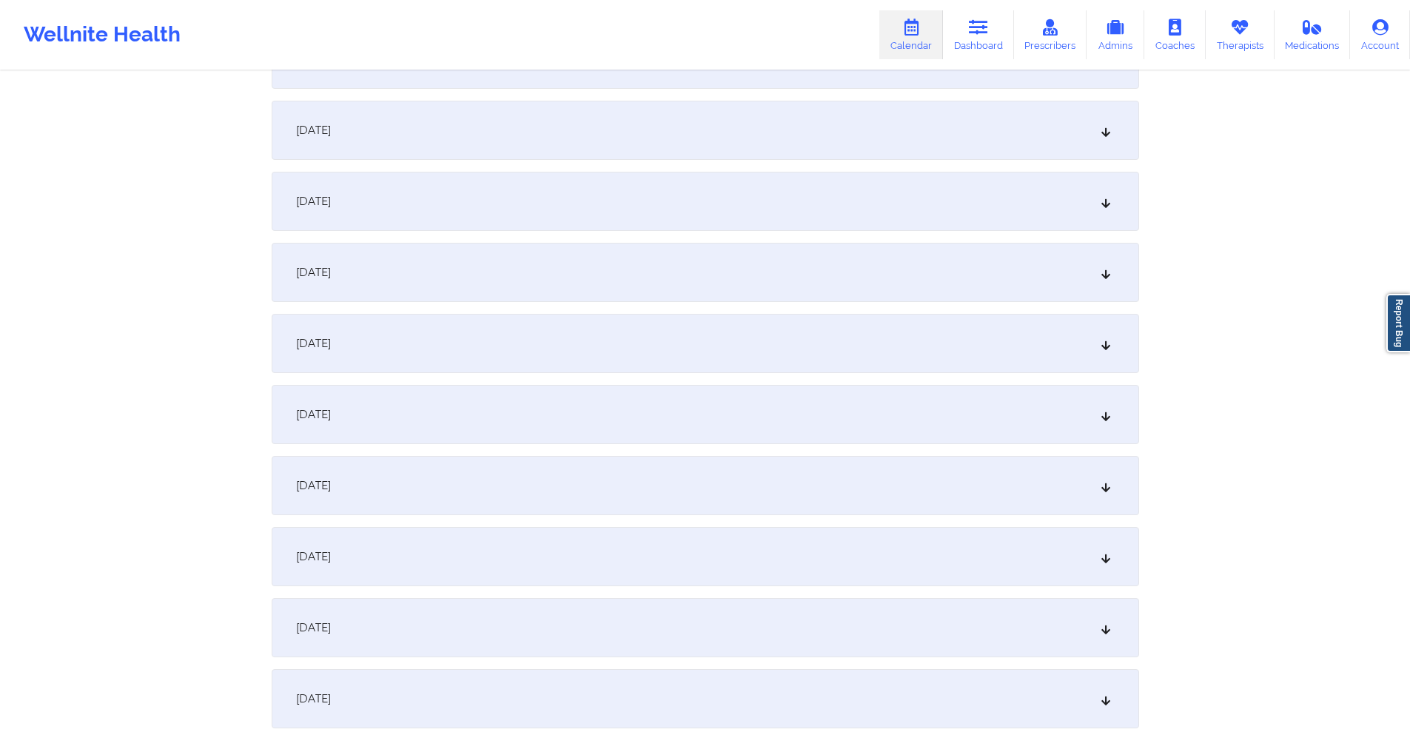
click at [713, 267] on div "[DATE]" at bounding box center [706, 272] width 868 height 59
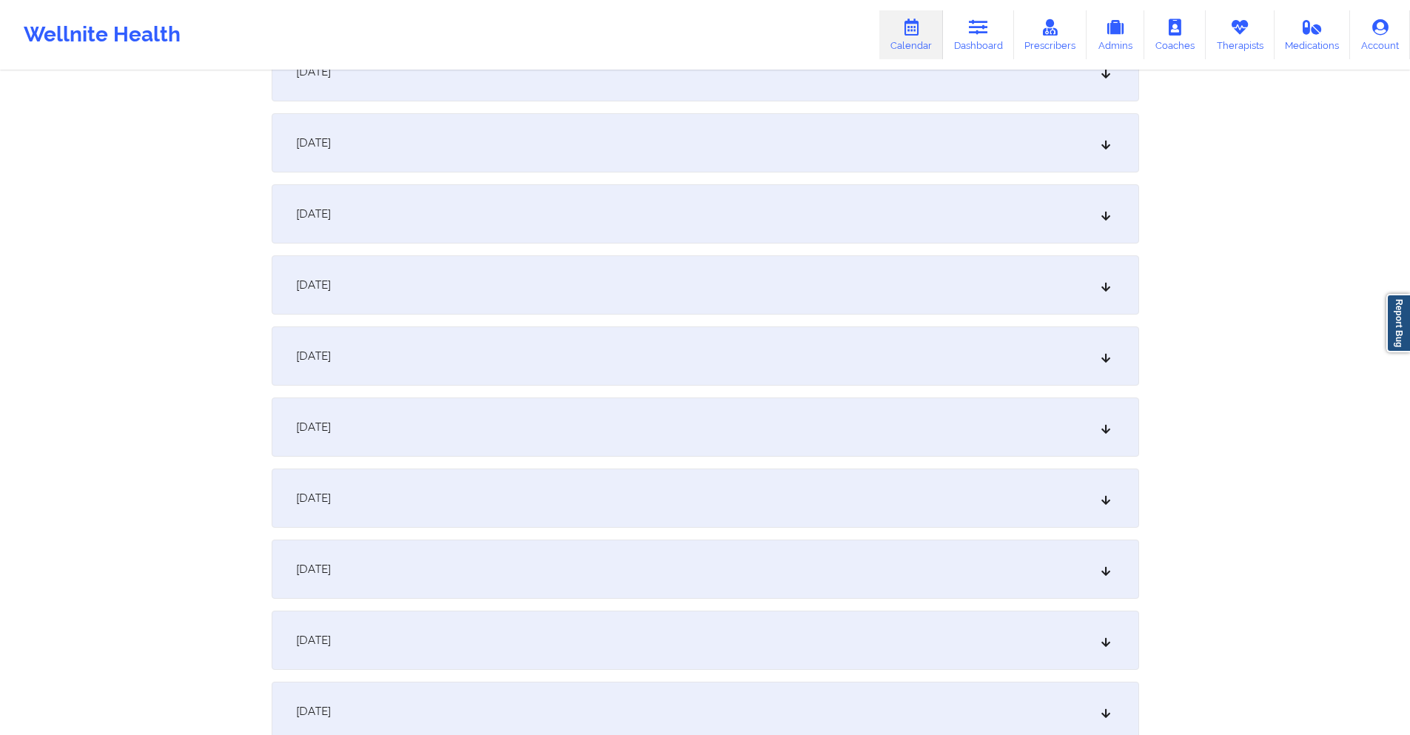
scroll to position [3035, 0]
click at [638, 482] on div "[DATE]" at bounding box center [706, 493] width 868 height 59
click at [534, 484] on div "[DATE]" at bounding box center [706, 492] width 868 height 59
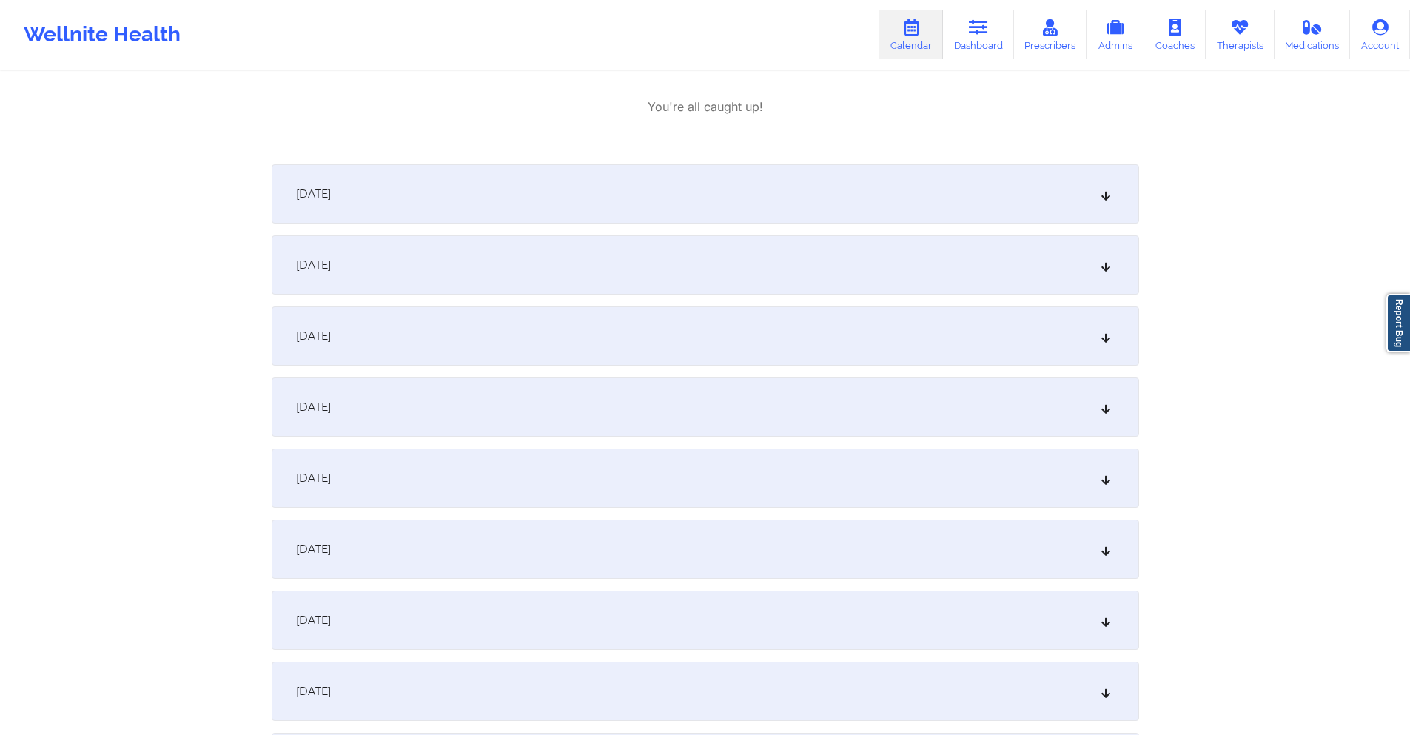
scroll to position [4294, 0]
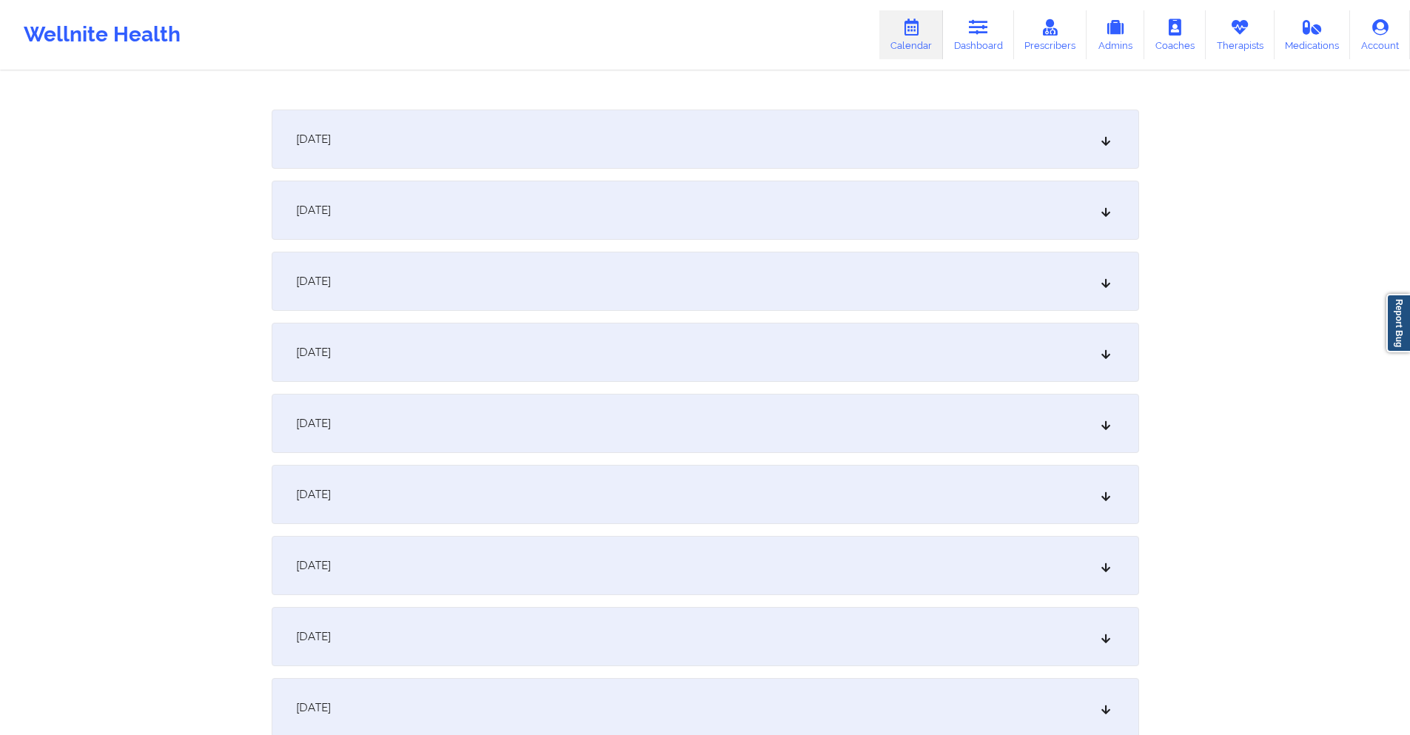
click at [549, 541] on div "[DATE]" at bounding box center [706, 565] width 868 height 59
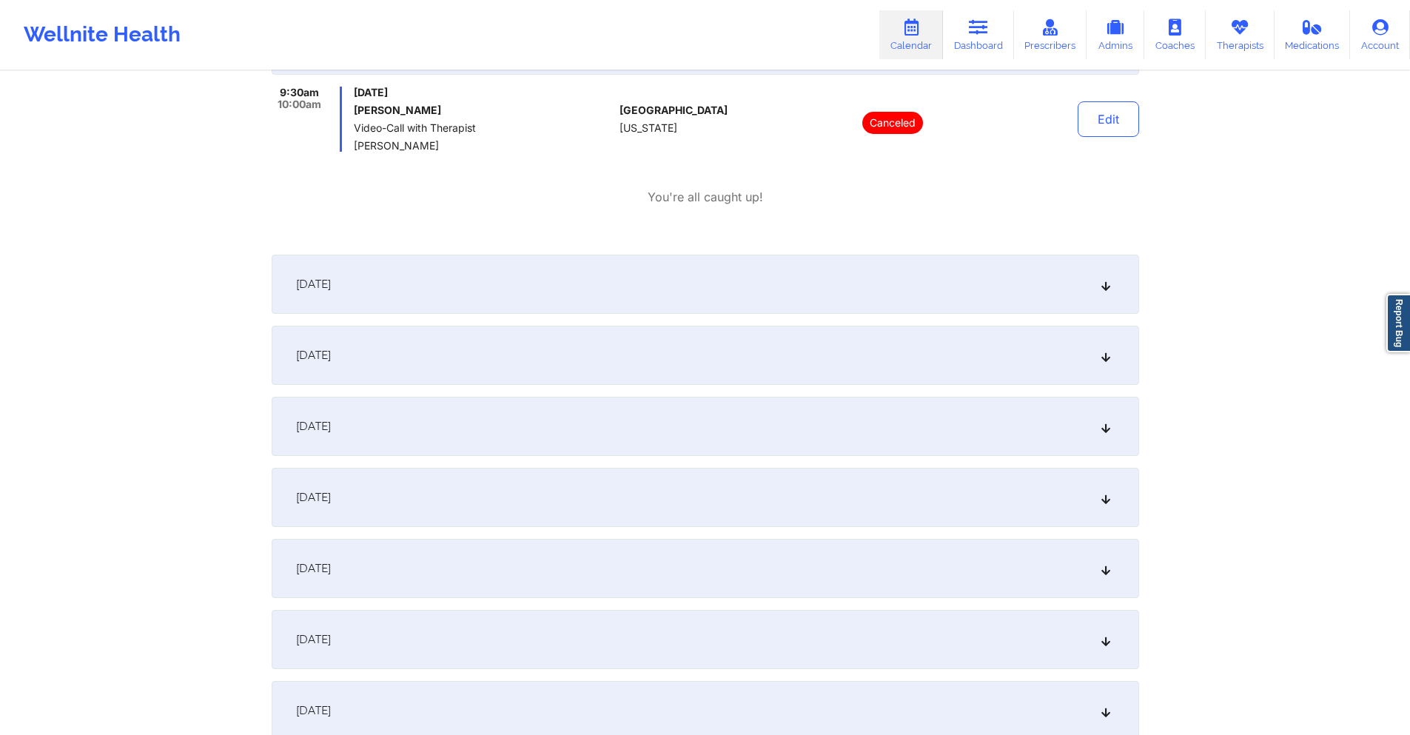
scroll to position [4886, 0]
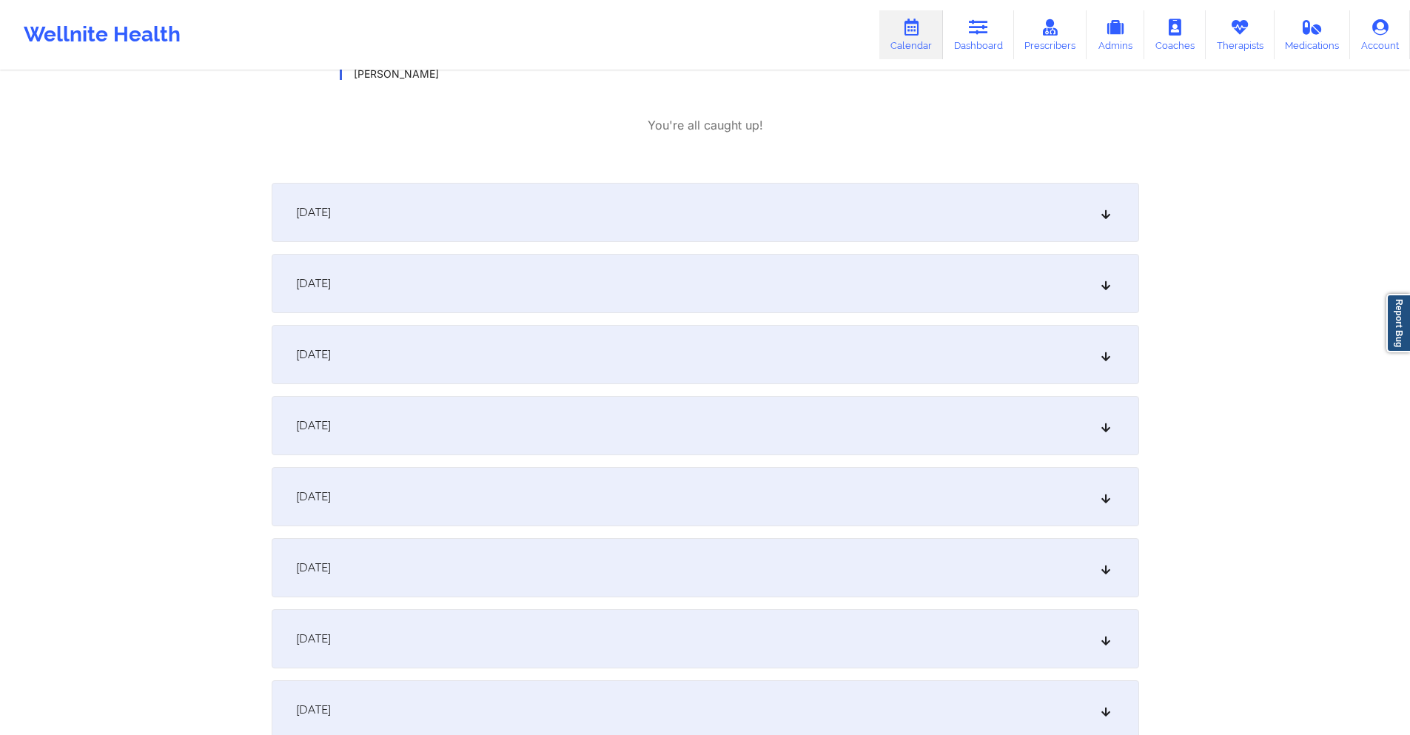
click at [572, 613] on div "[DATE]" at bounding box center [706, 638] width 868 height 59
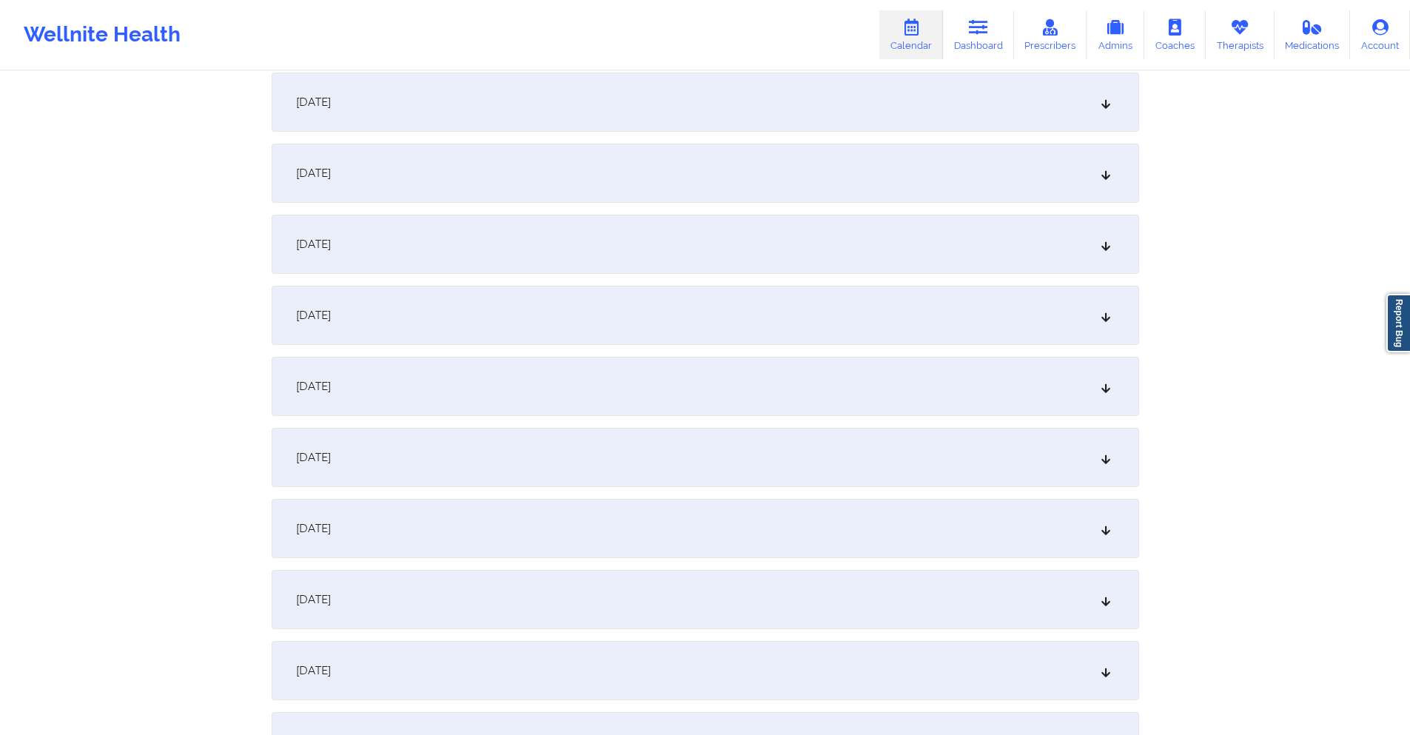
scroll to position [0, 0]
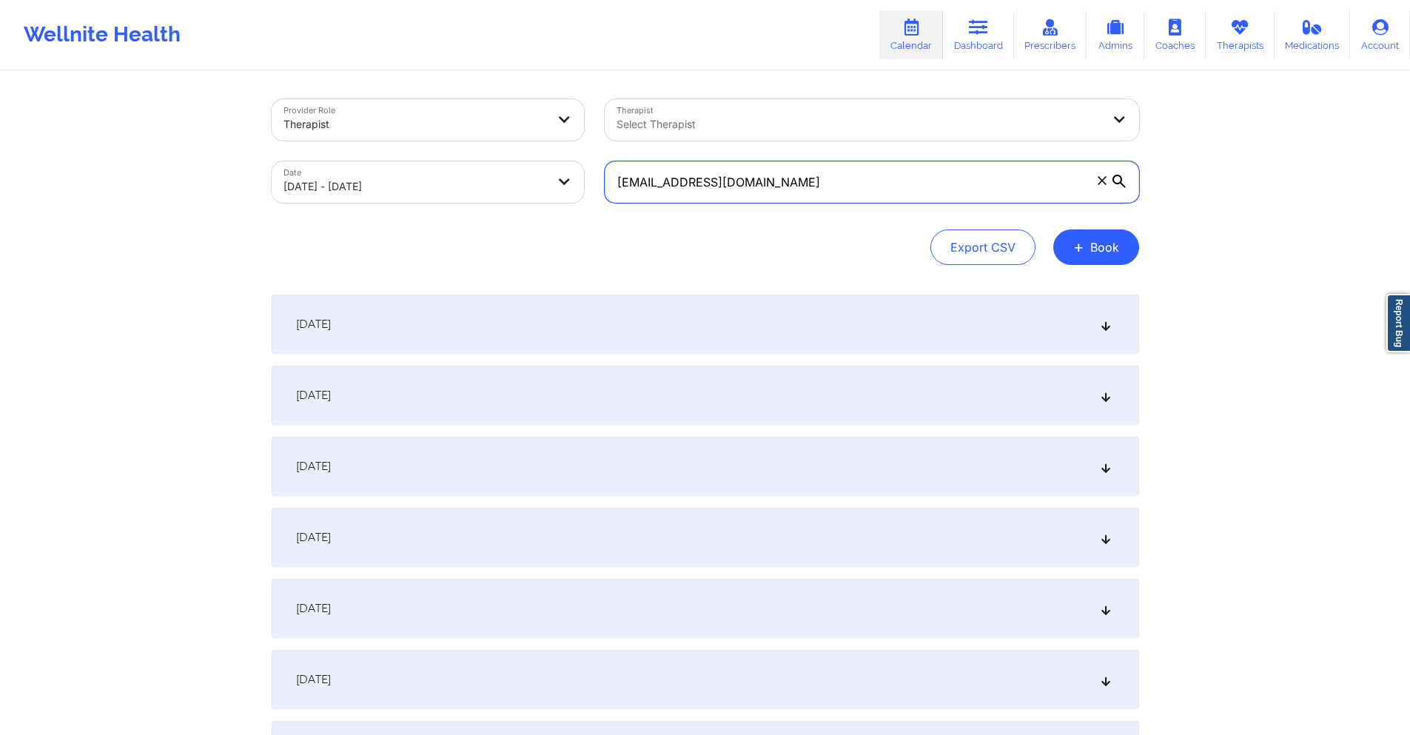
click at [879, 187] on input "[EMAIL_ADDRESS][DOMAIN_NAME]" at bounding box center [872, 181] width 535 height 41
paste input "[EMAIL_ADDRESS]"
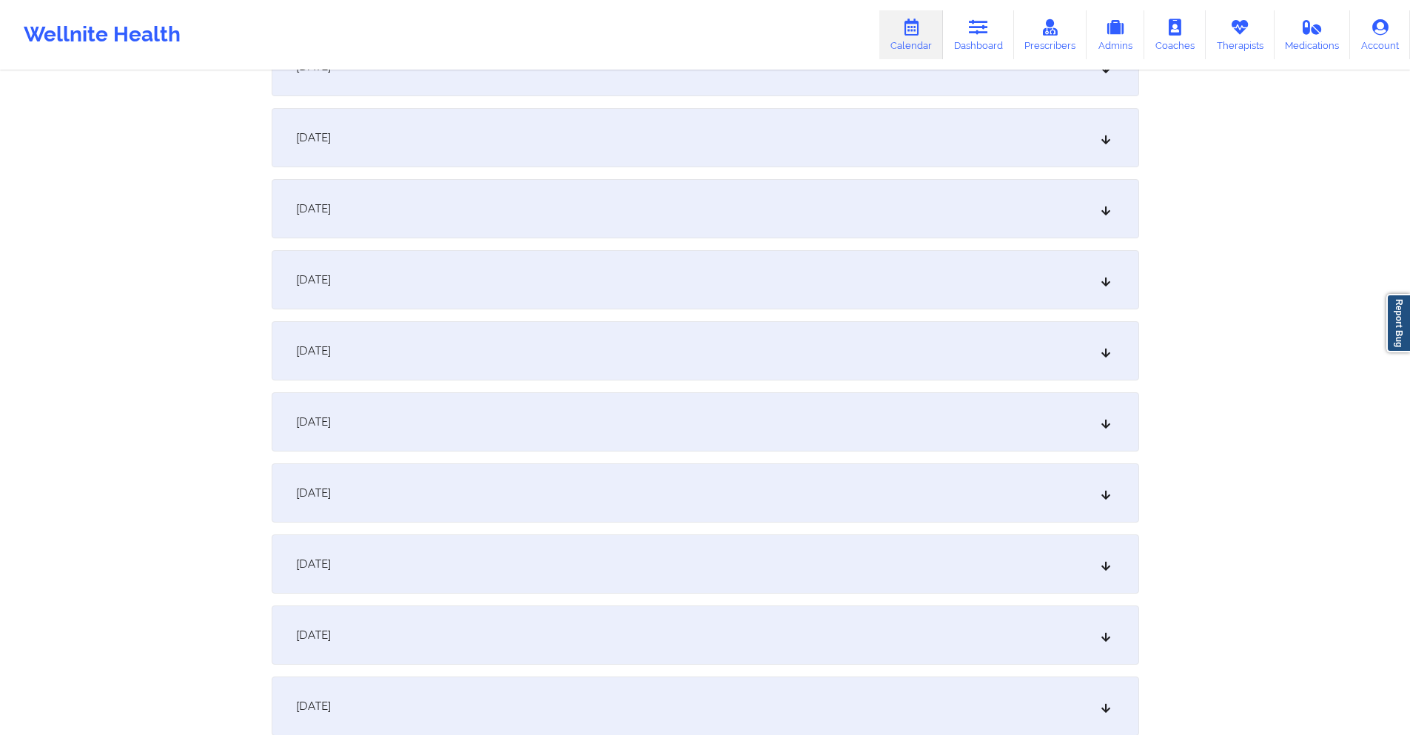
scroll to position [1184, 0]
click at [563, 347] on div "[DATE]" at bounding box center [706, 347] width 868 height 59
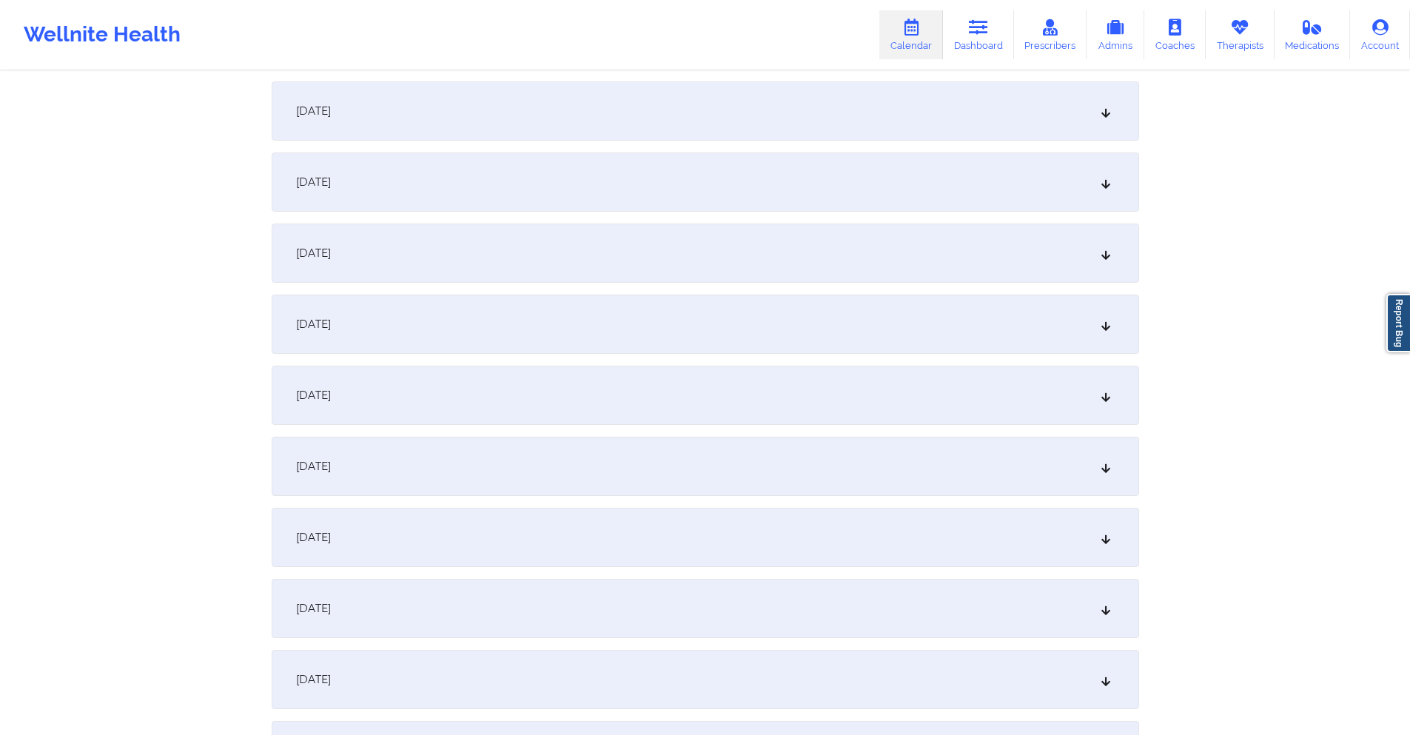
scroll to position [1851, 0]
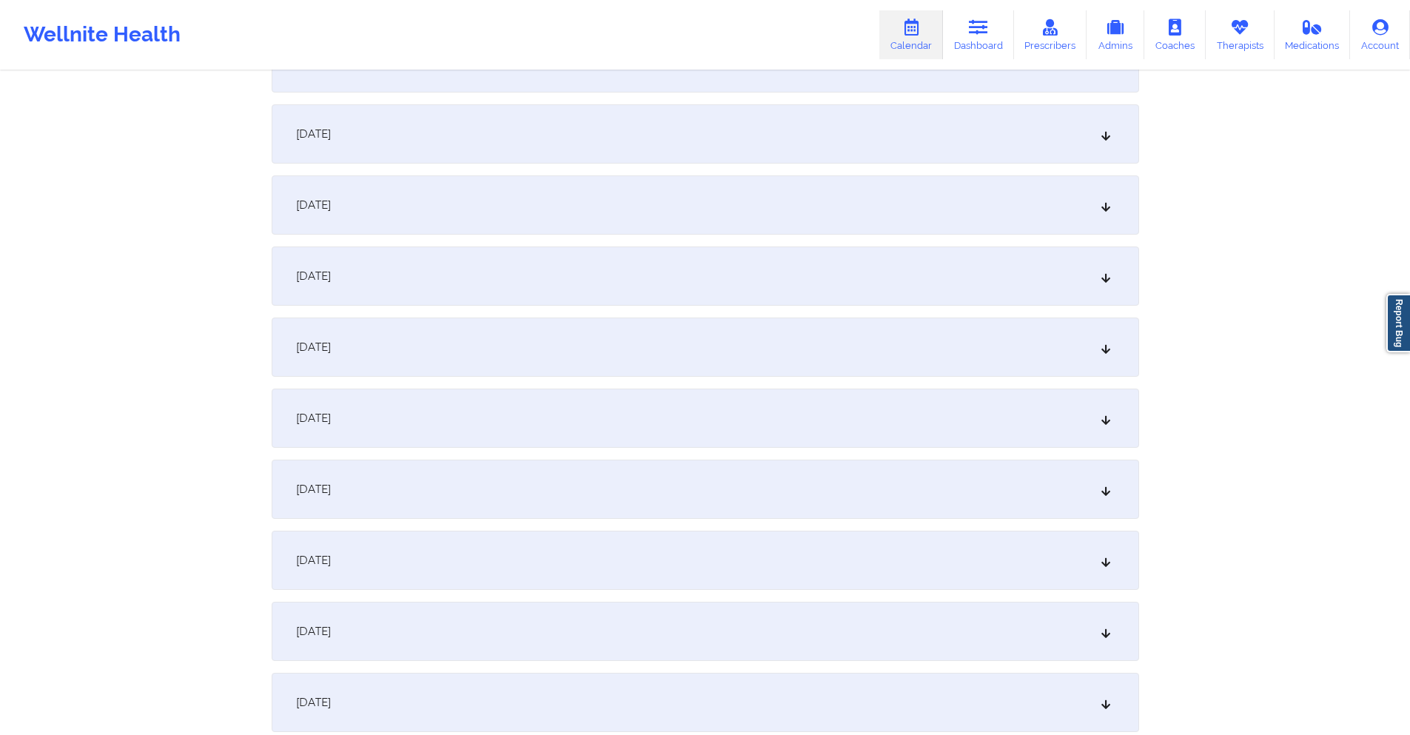
click at [594, 144] on div "[DATE]" at bounding box center [706, 133] width 868 height 59
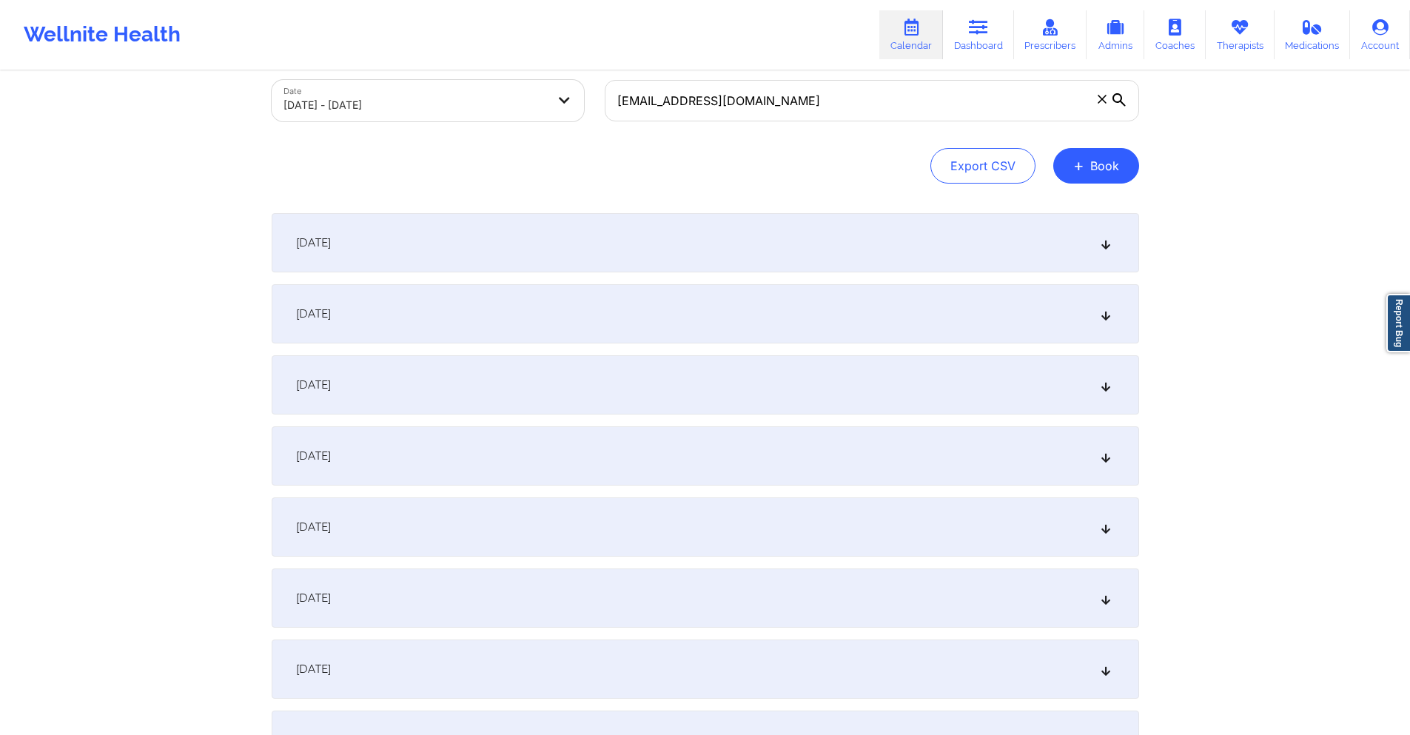
scroll to position [0, 0]
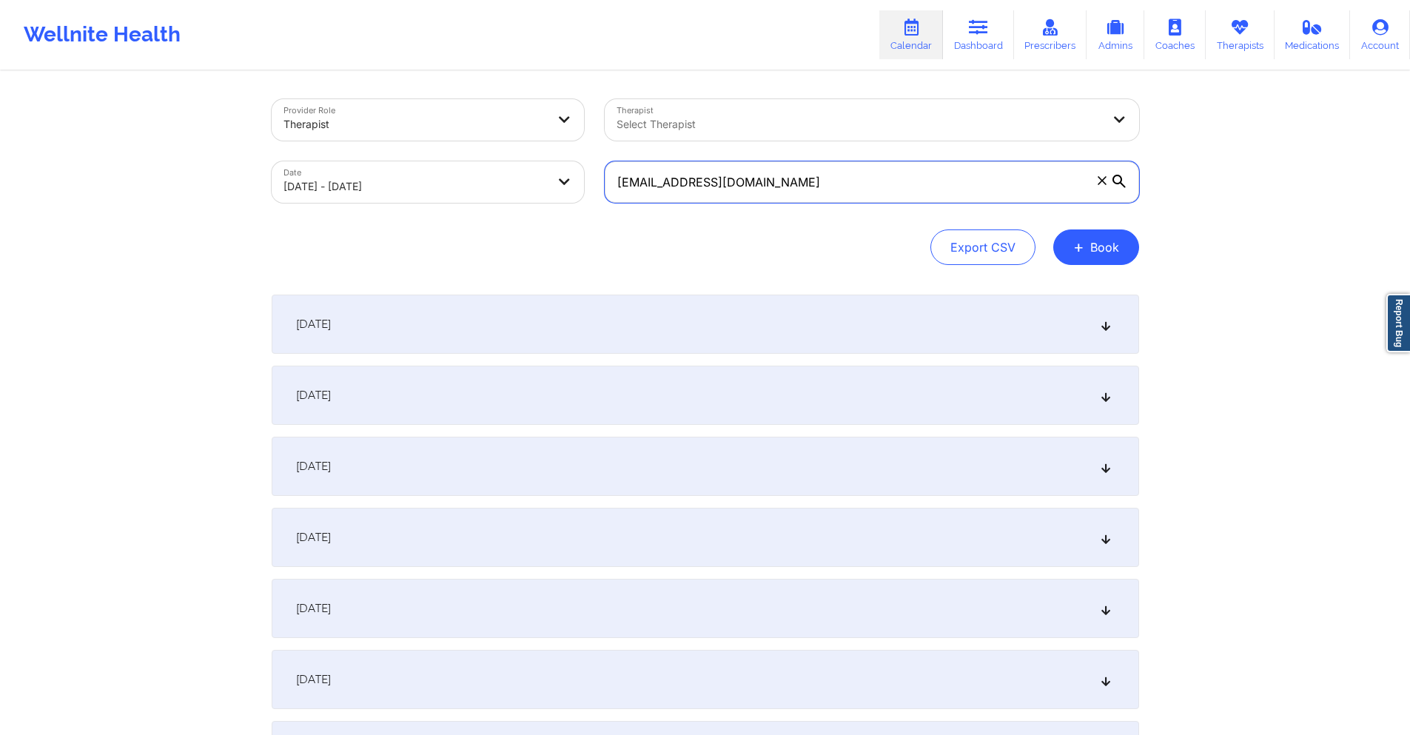
click at [895, 187] on input "[EMAIL_ADDRESS][DOMAIN_NAME]" at bounding box center [872, 181] width 535 height 41
paste input "[EMAIL_ADDRESS]"
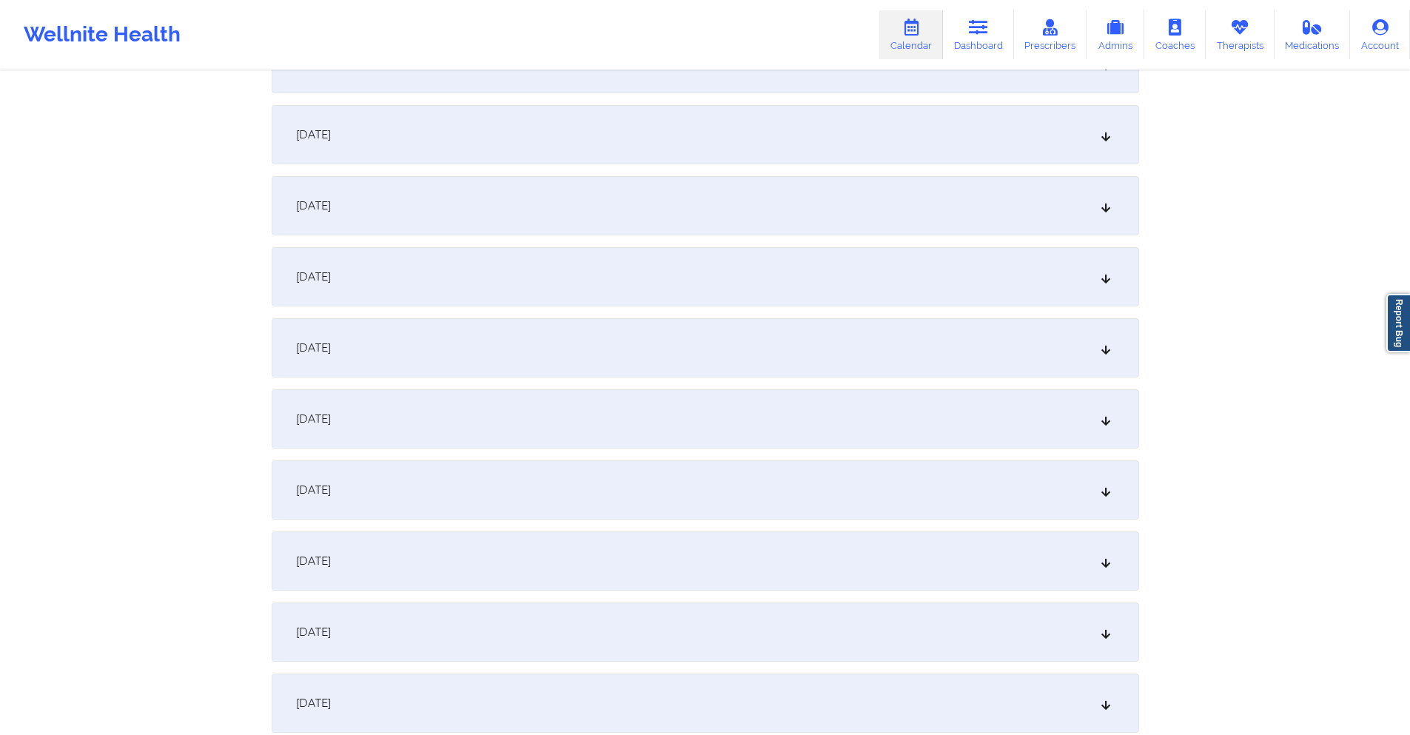
scroll to position [1407, 0]
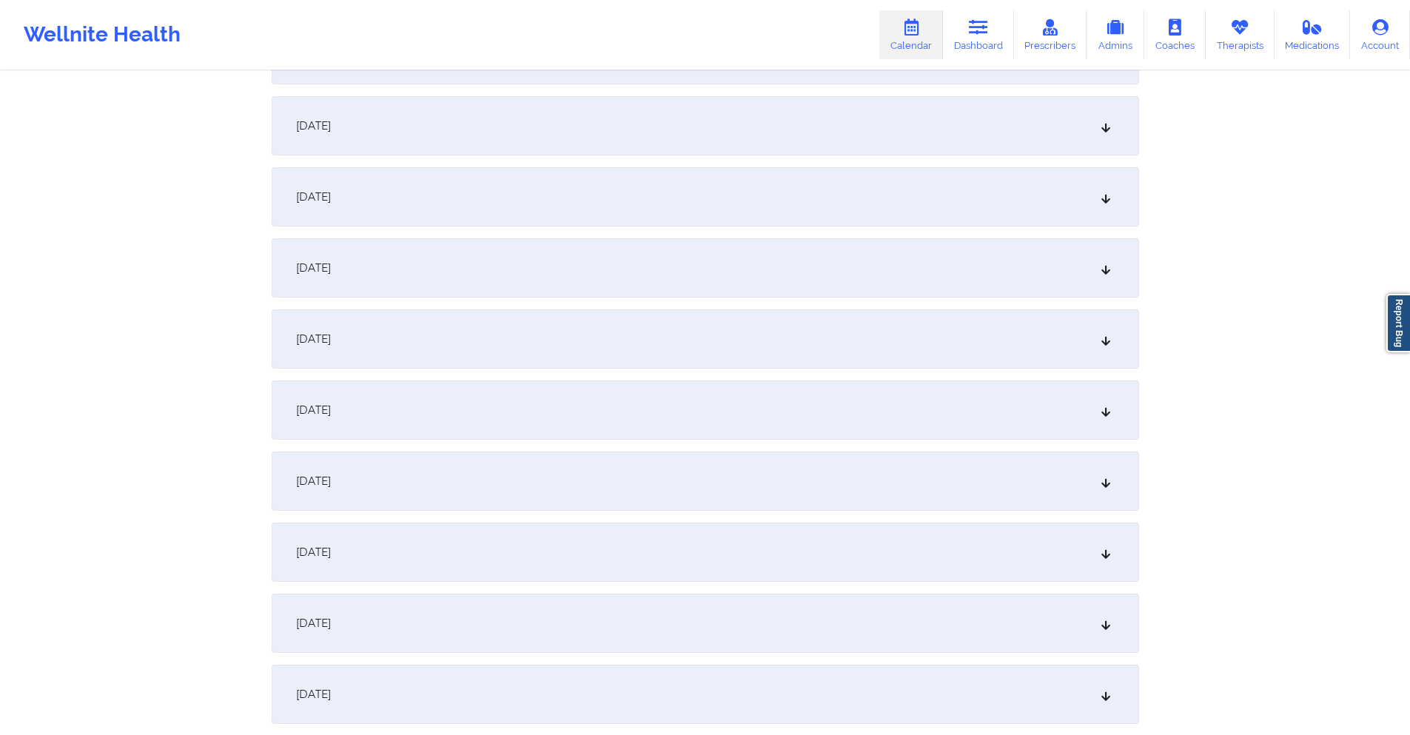
click at [836, 200] on div "[DATE]" at bounding box center [706, 196] width 868 height 59
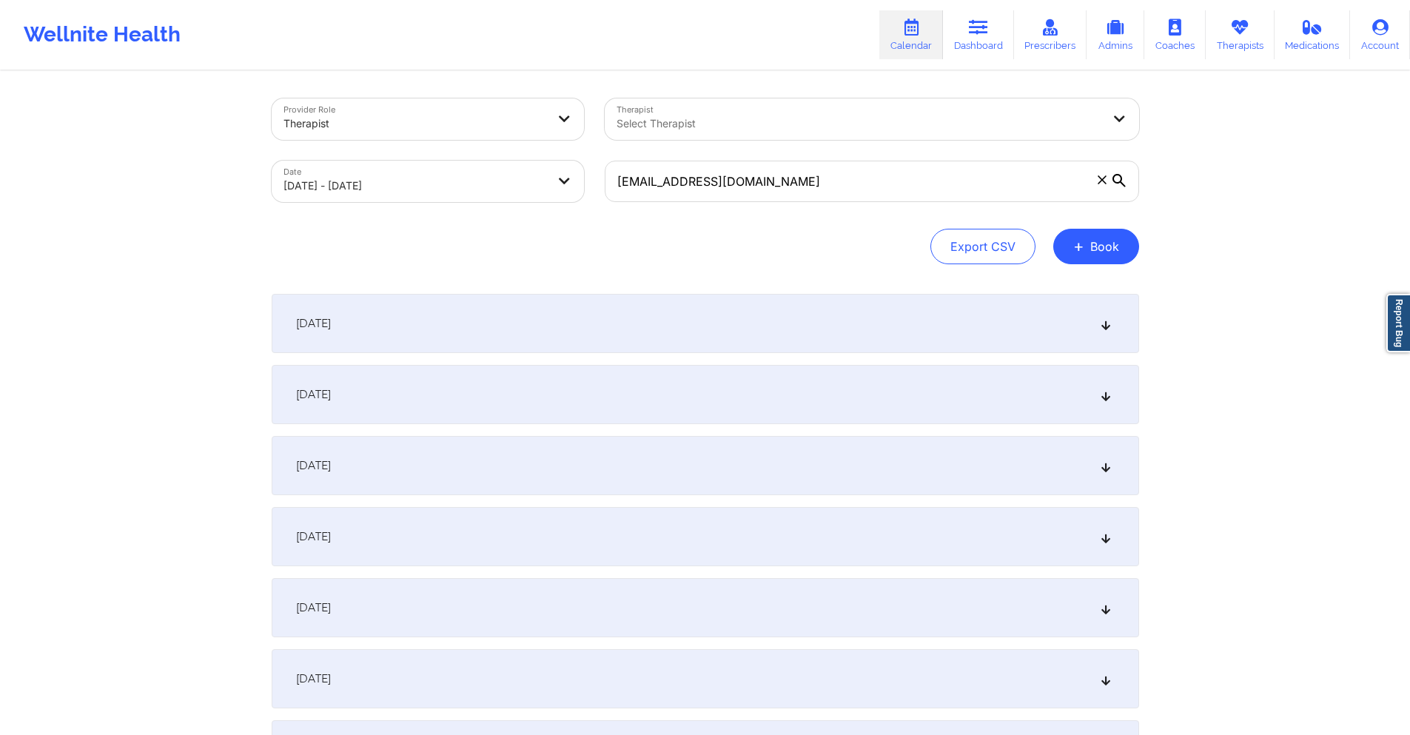
scroll to position [0, 0]
click at [782, 191] on input "[EMAIL_ADDRESS][DOMAIN_NAME]" at bounding box center [872, 181] width 535 height 41
paste input "[EMAIL_ADDRESS]"
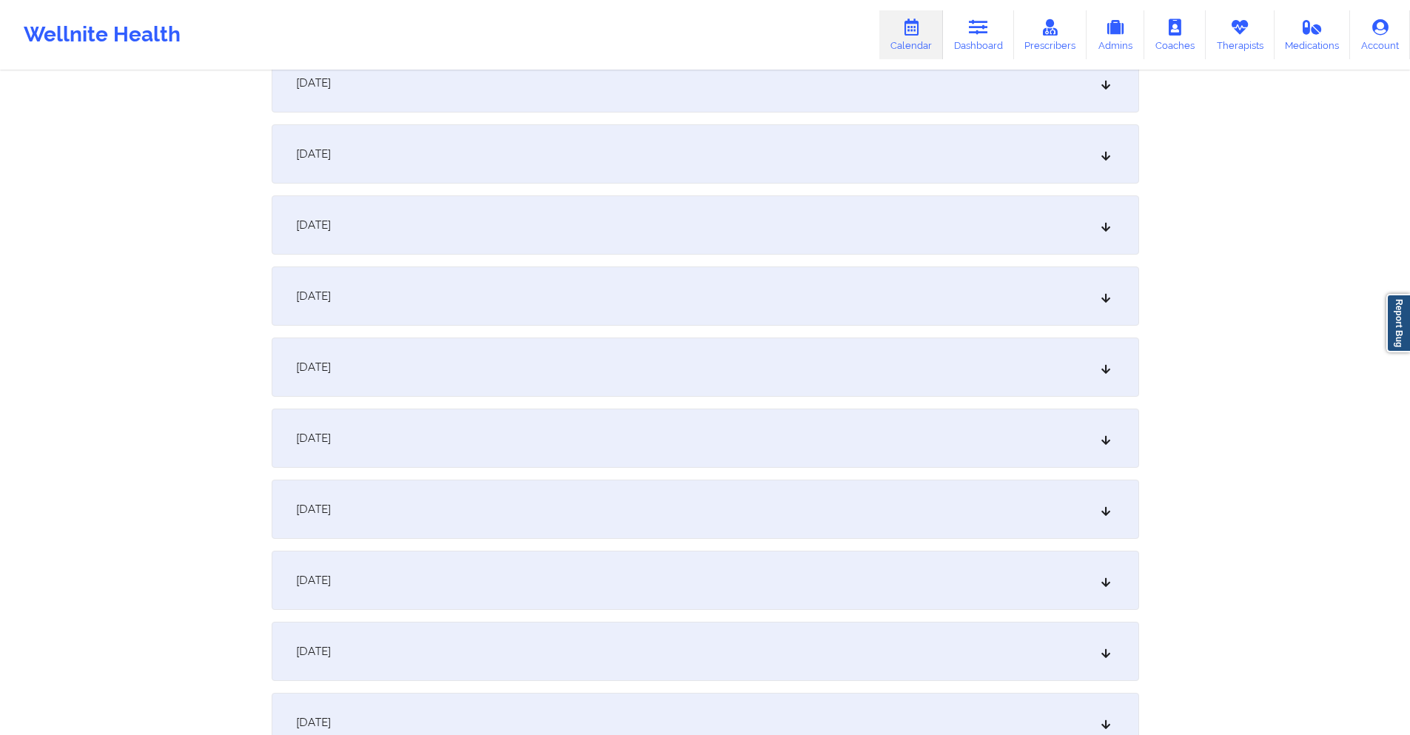
scroll to position [888, 0]
click at [646, 219] on div "[DATE]" at bounding box center [706, 217] width 868 height 59
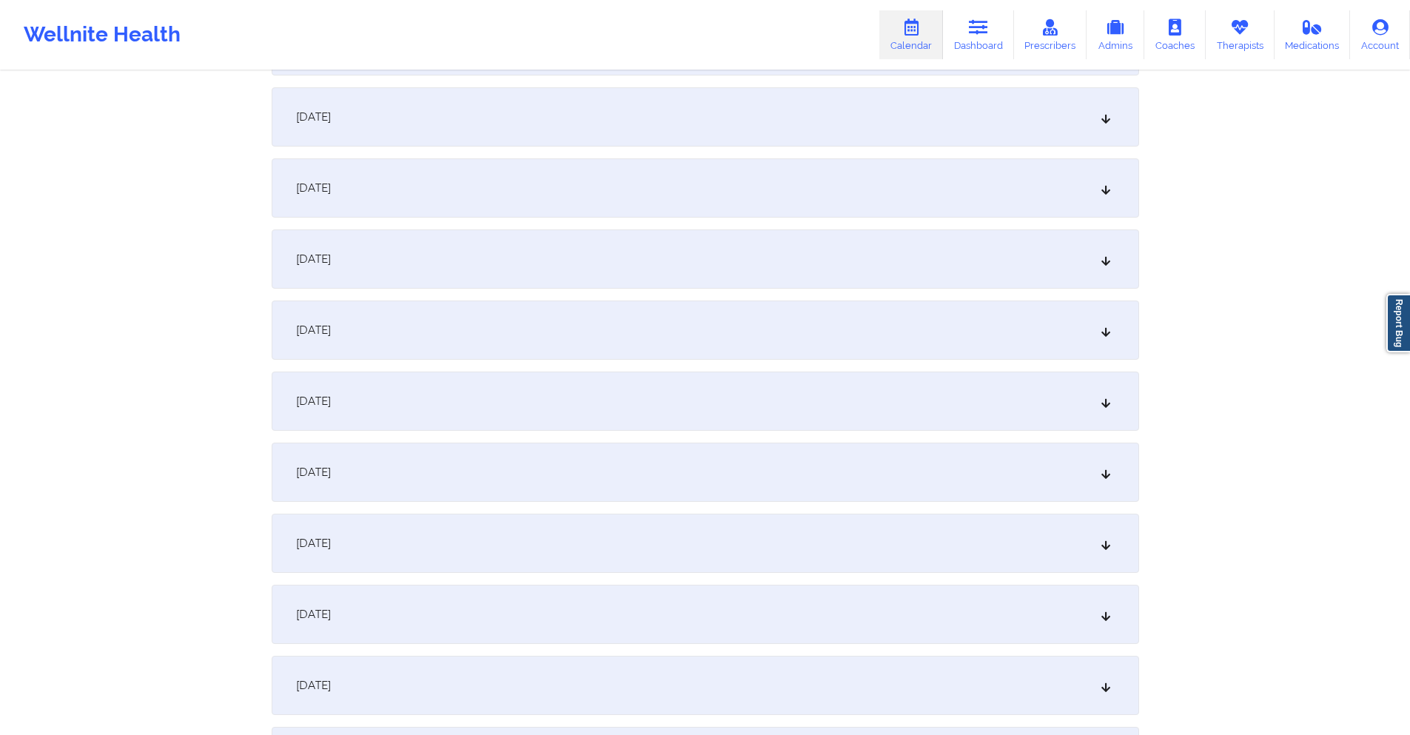
scroll to position [1481, 0]
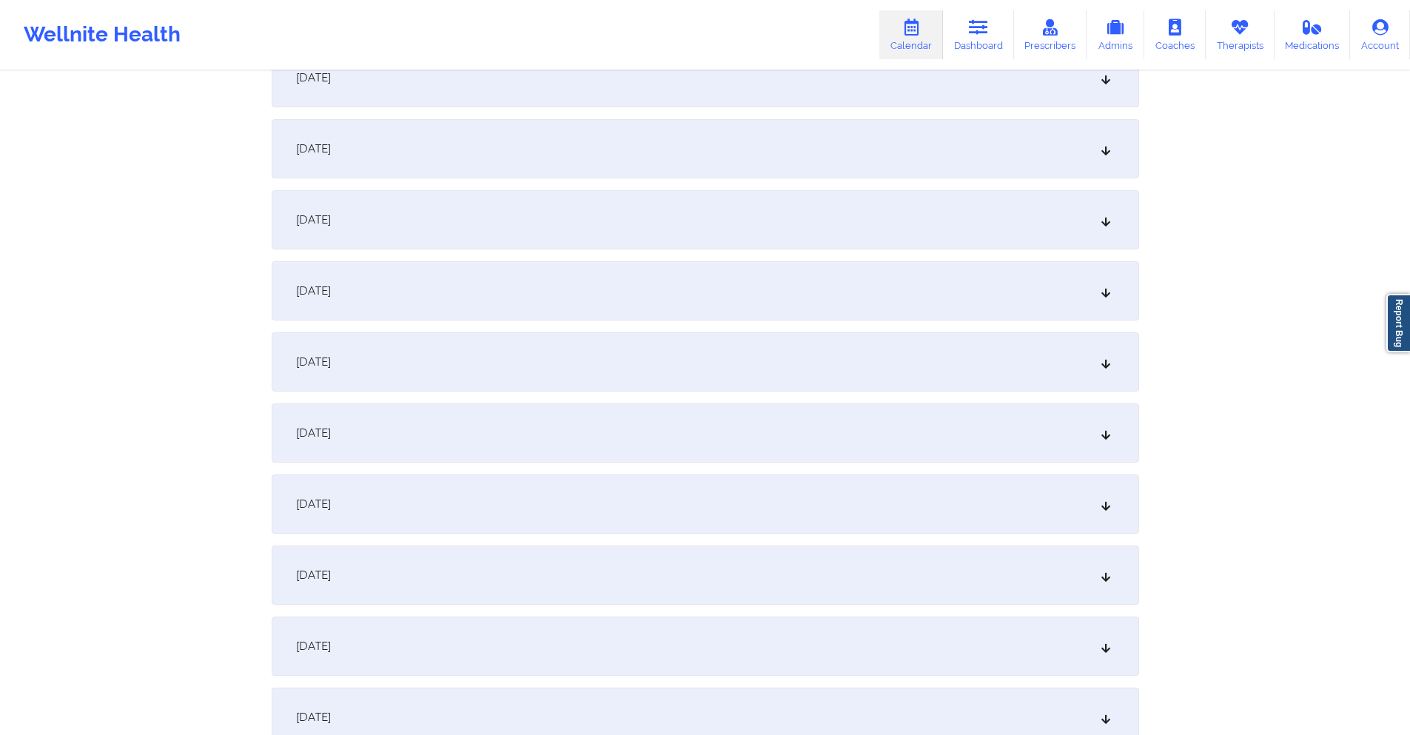
click at [559, 284] on div "[DATE]" at bounding box center [706, 290] width 868 height 59
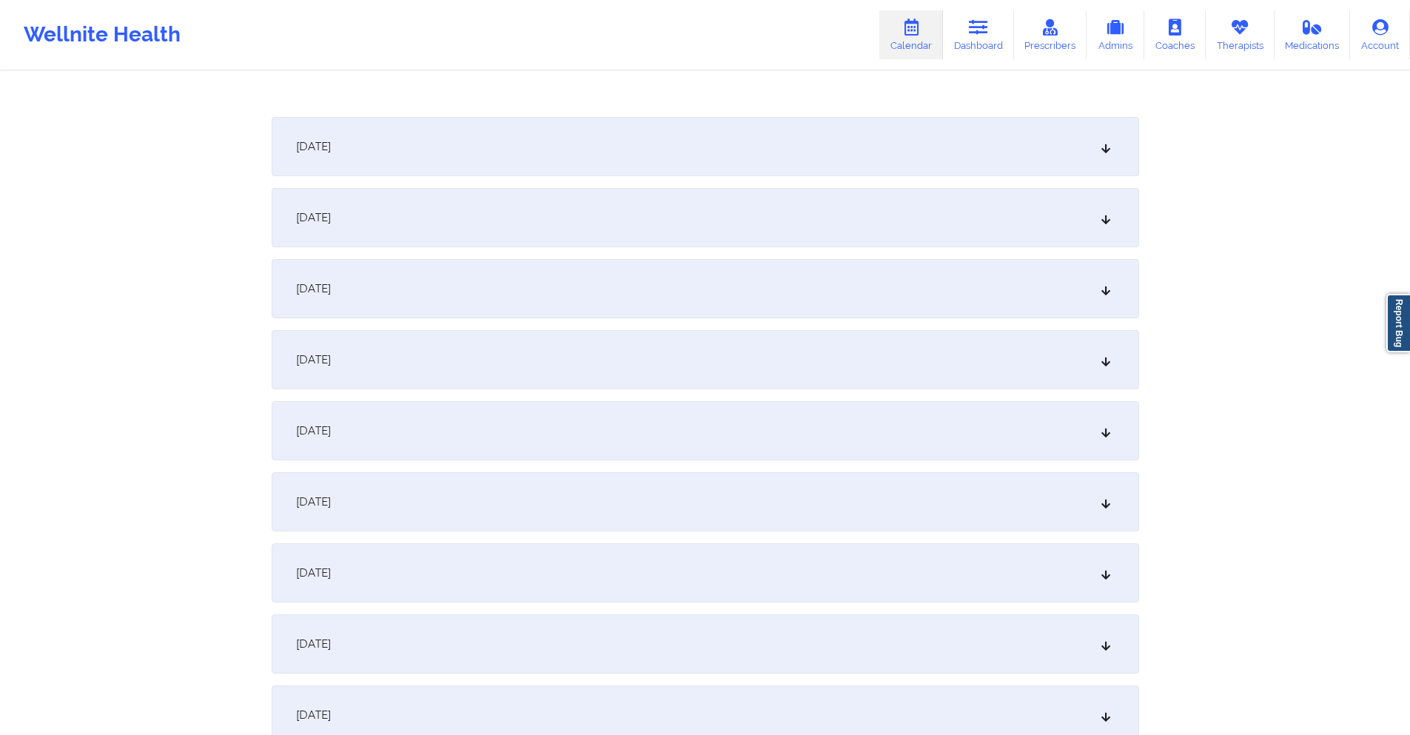
scroll to position [1999, 0]
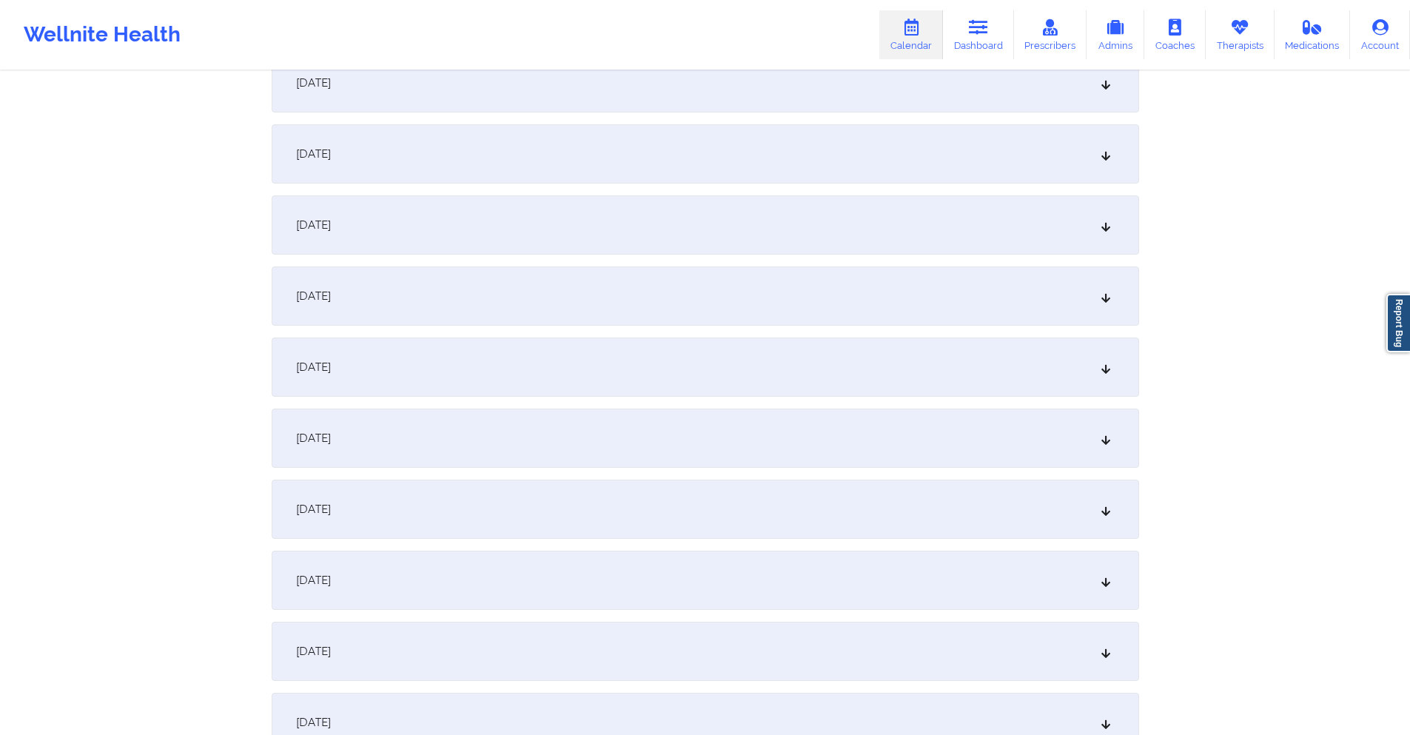
click at [540, 415] on div "[DATE]" at bounding box center [706, 438] width 868 height 59
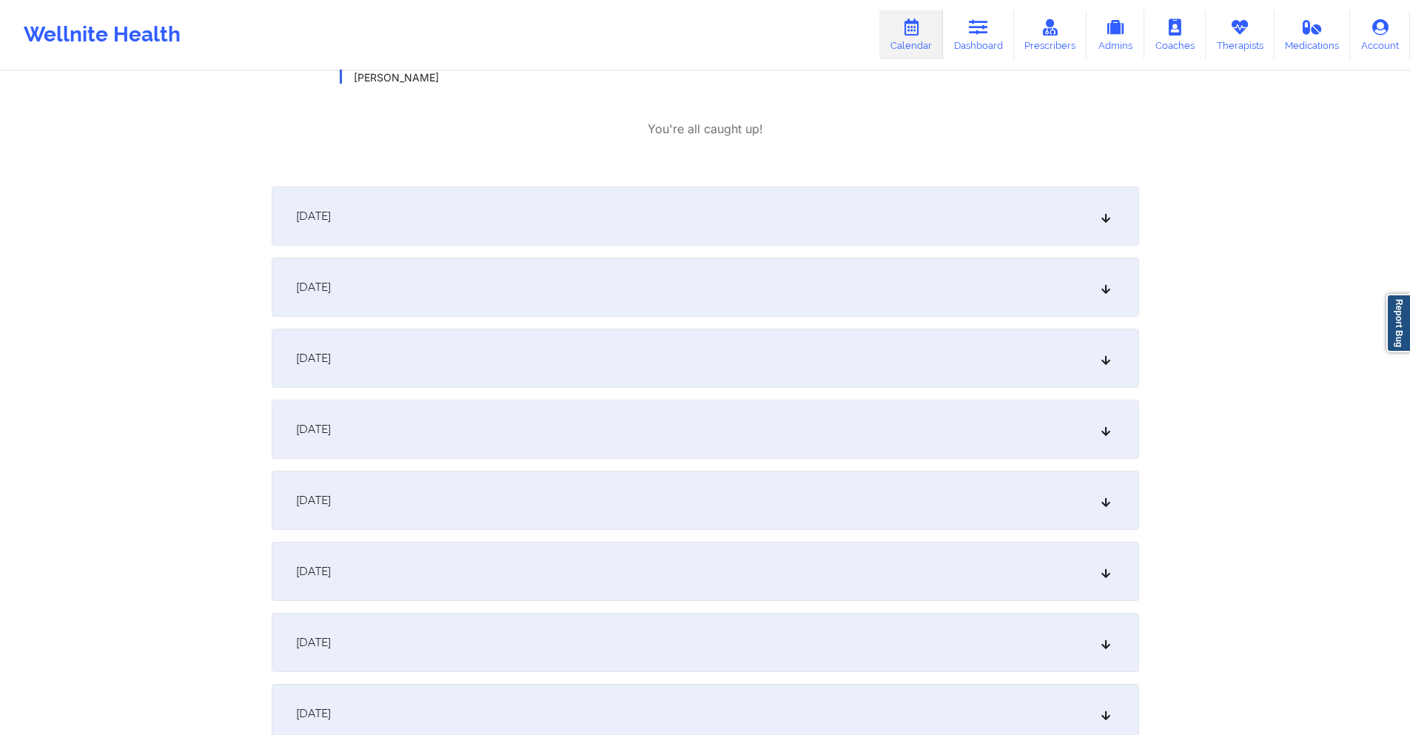
scroll to position [2591, 0]
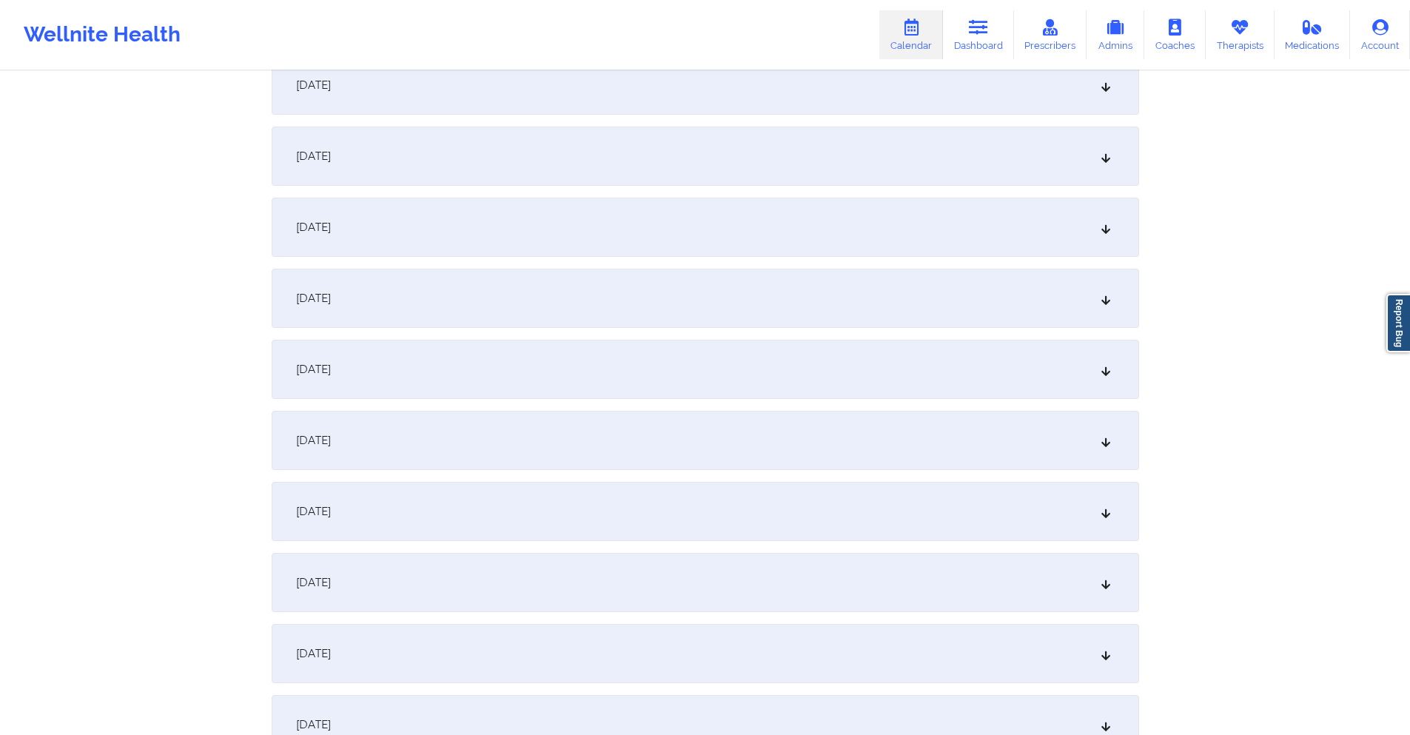
click at [517, 497] on div "[DATE]" at bounding box center [706, 511] width 868 height 59
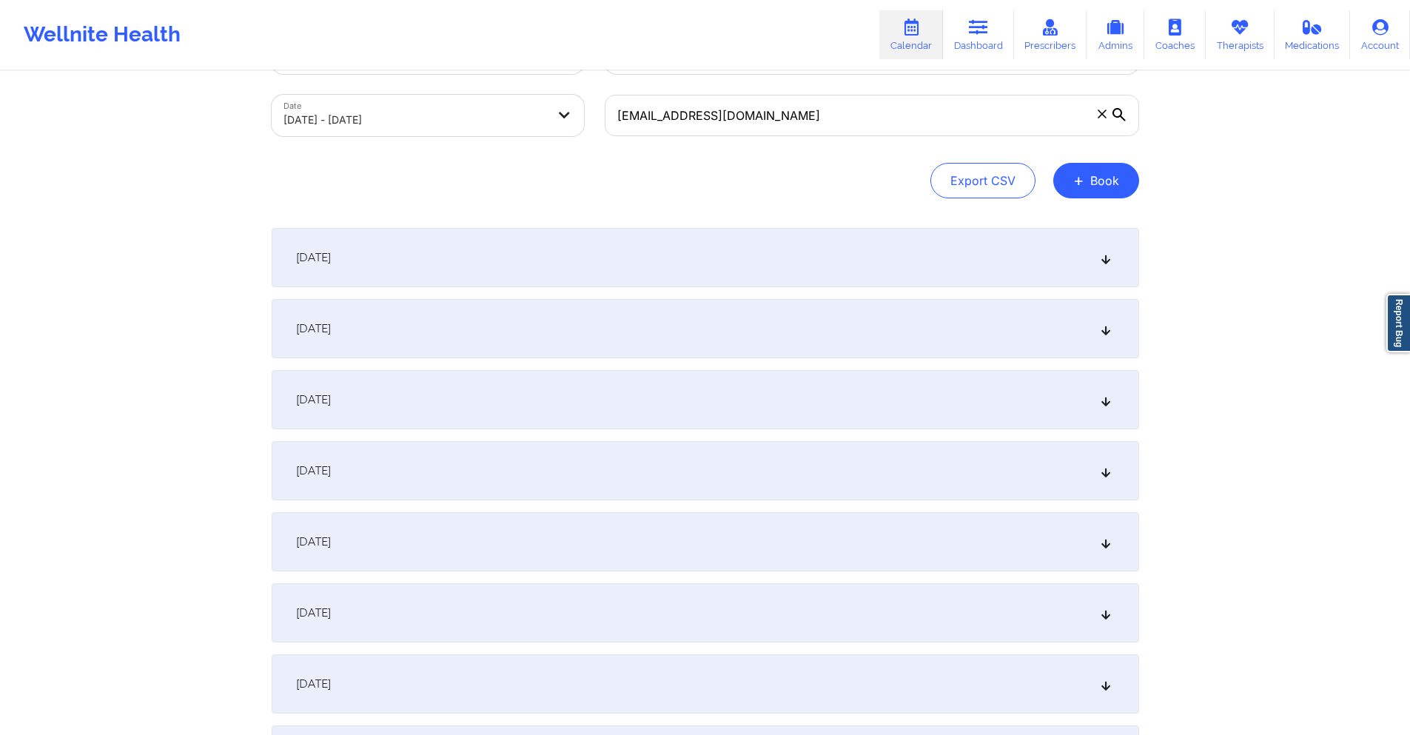
scroll to position [0, 0]
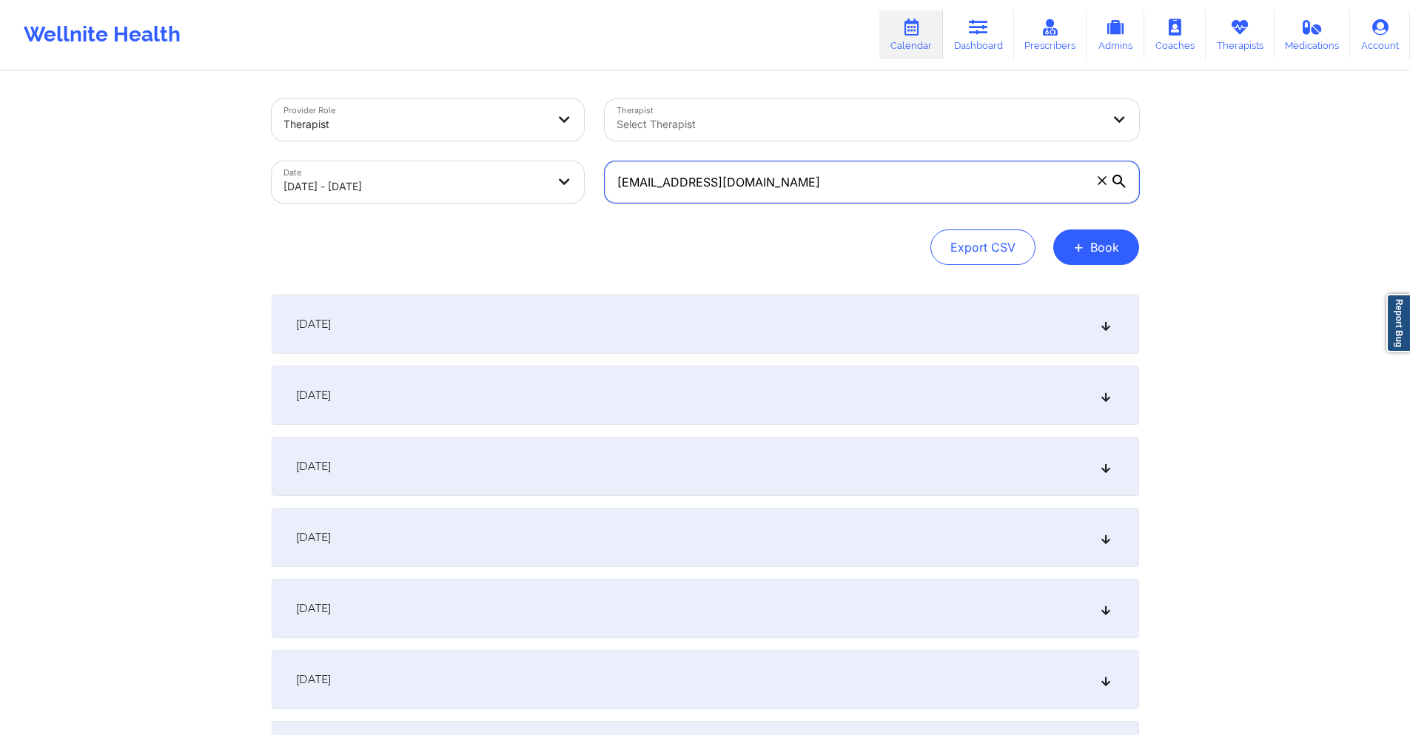
click at [764, 192] on input "[EMAIL_ADDRESS][DOMAIN_NAME]" at bounding box center [872, 181] width 535 height 41
paste input "[EMAIL_ADDRESS][DOMAIN_NAME]"
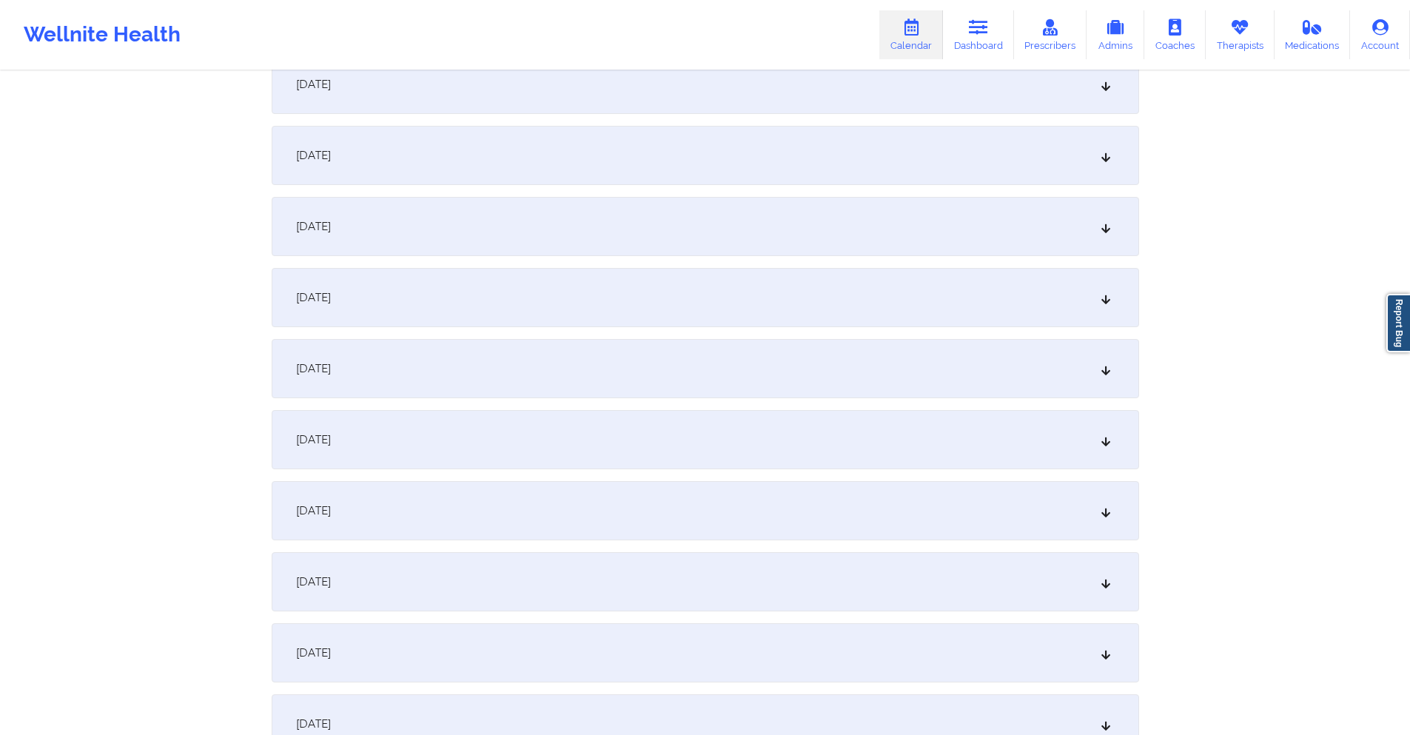
scroll to position [2221, 0]
click at [522, 384] on div "[DATE]" at bounding box center [706, 377] width 868 height 59
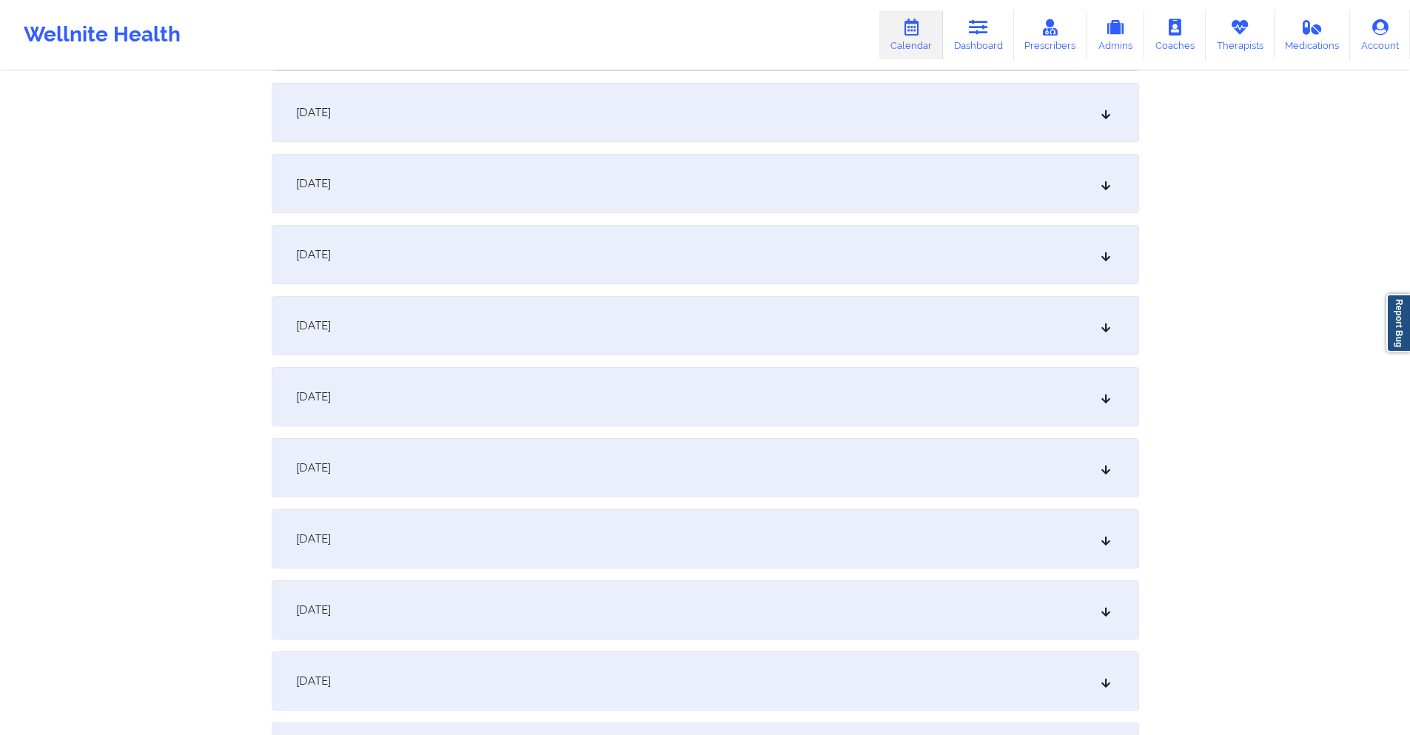
scroll to position [3553, 0]
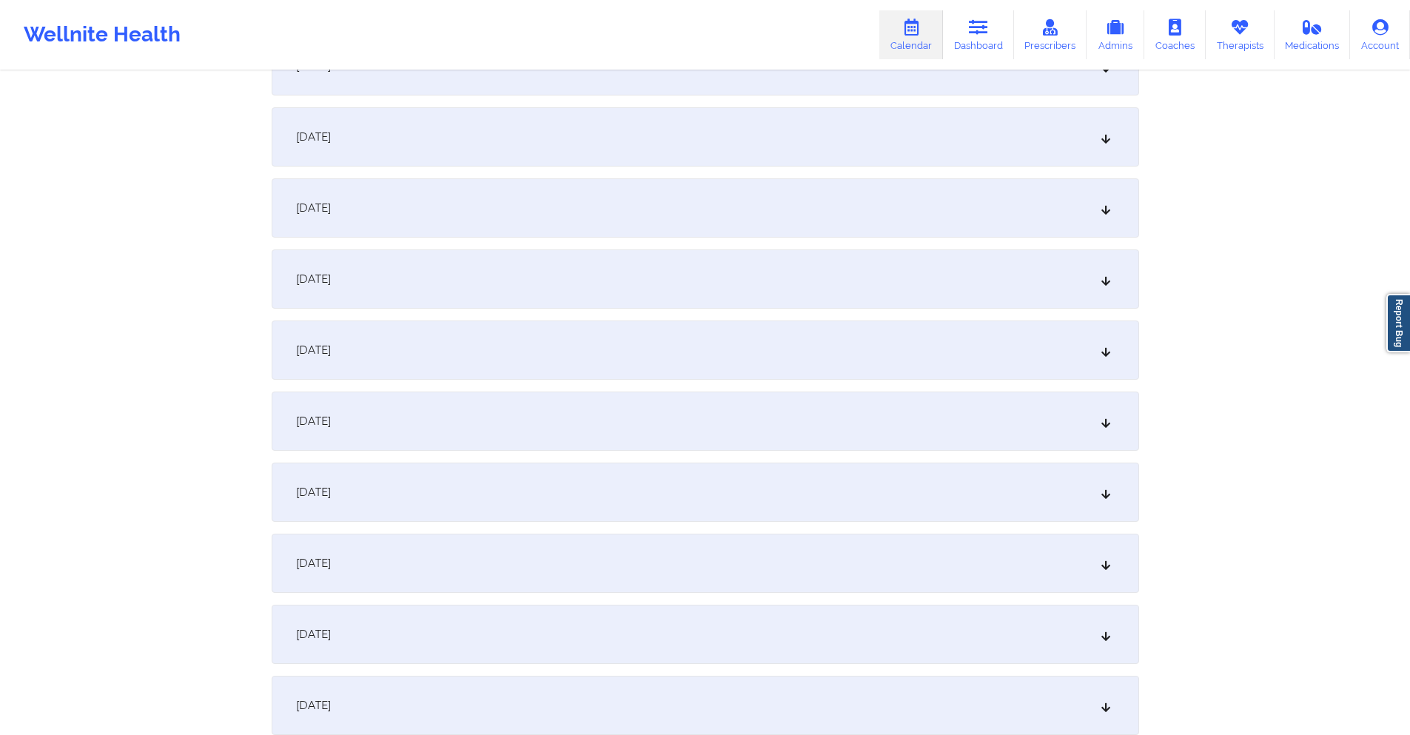
click at [490, 215] on div "[DATE]" at bounding box center [706, 207] width 868 height 59
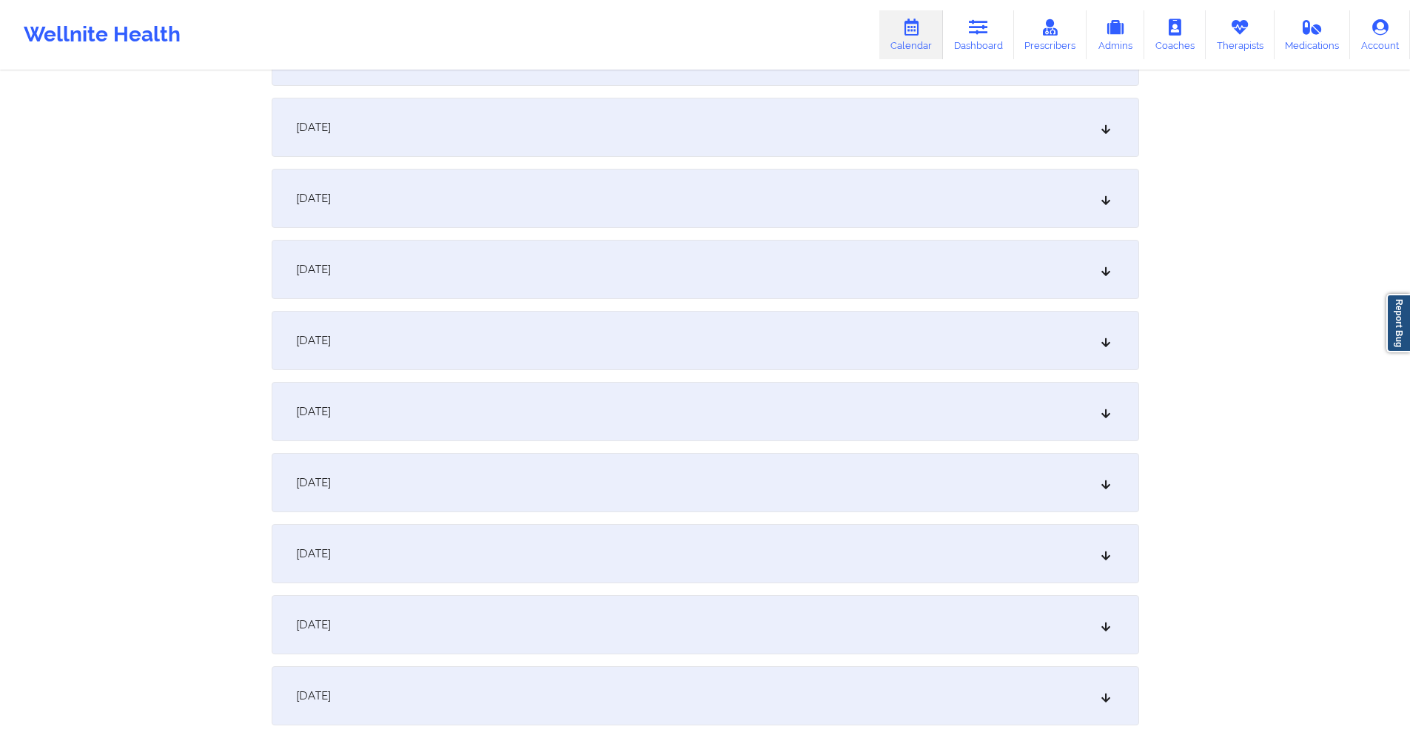
scroll to position [3998, 0]
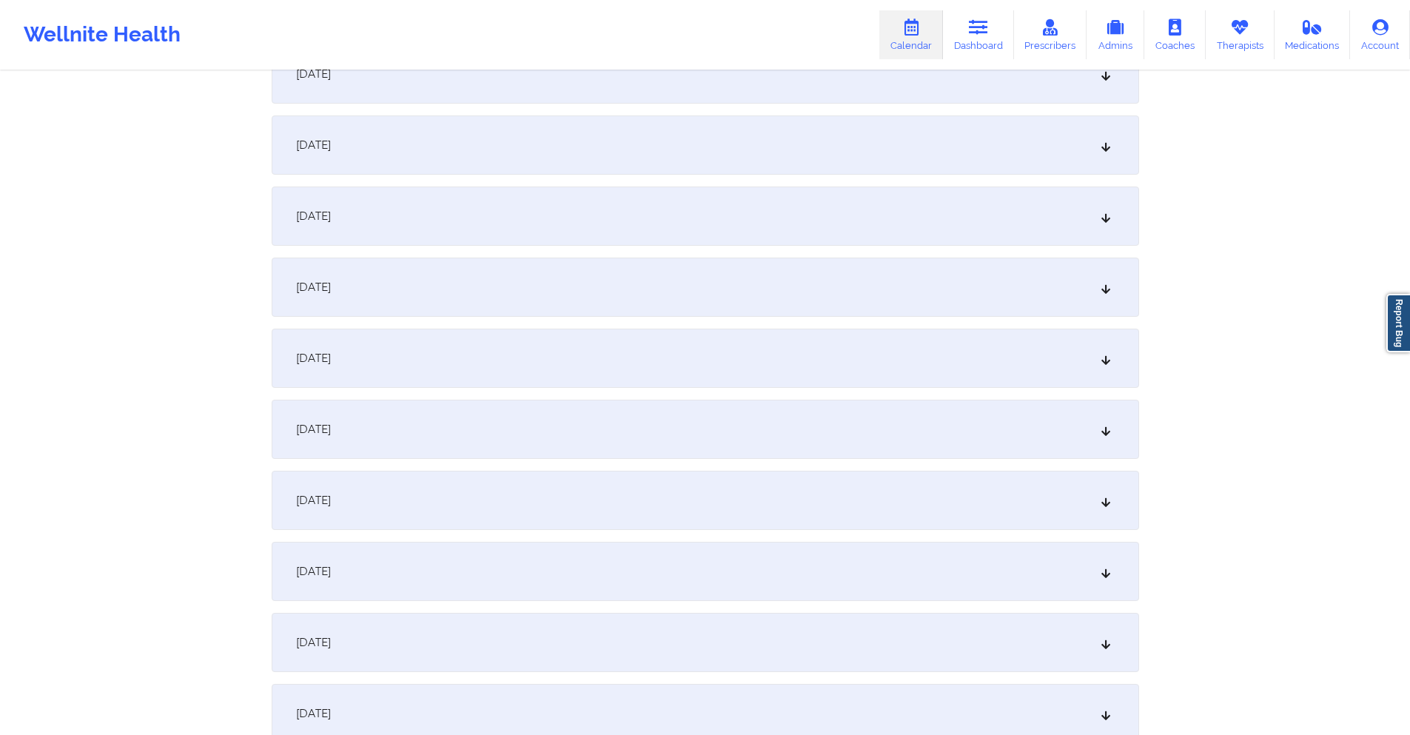
click at [486, 209] on div "[DATE]" at bounding box center [706, 216] width 868 height 59
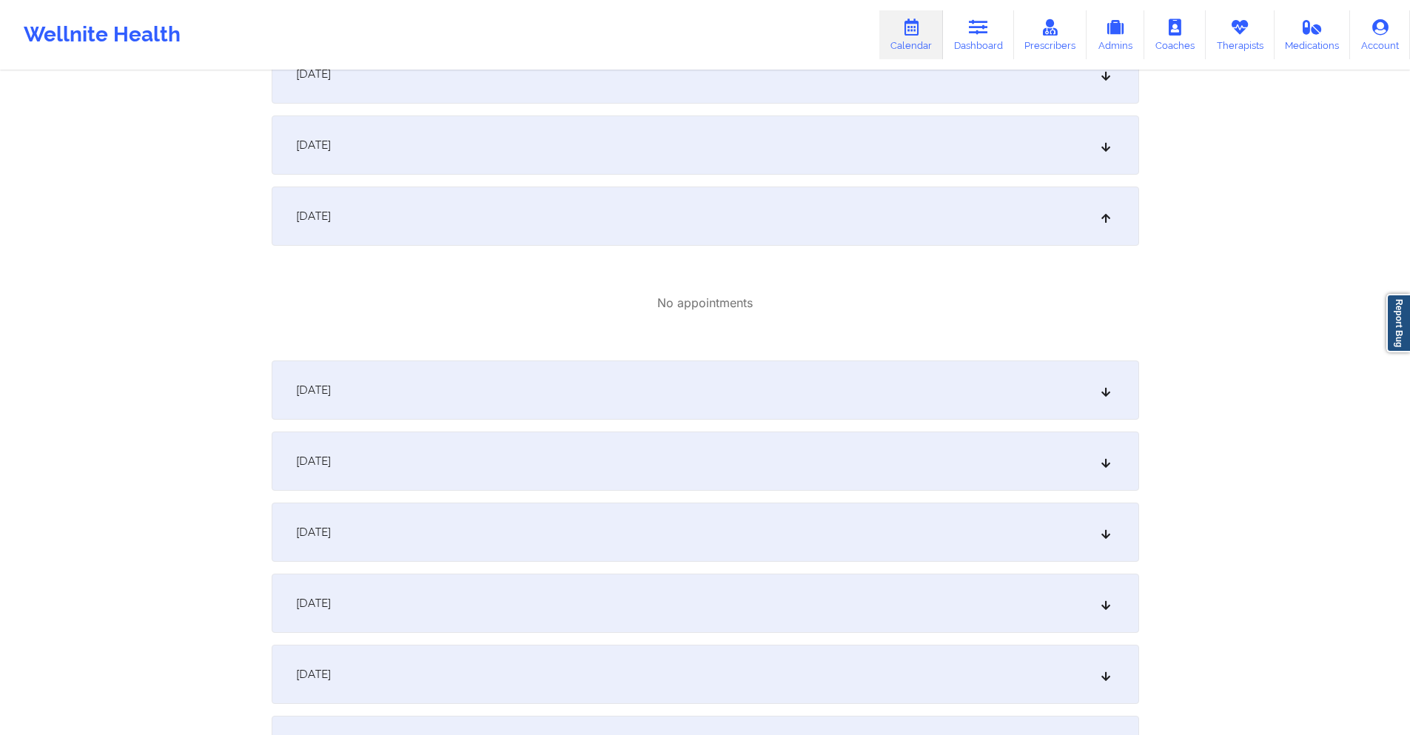
scroll to position [4441, 0]
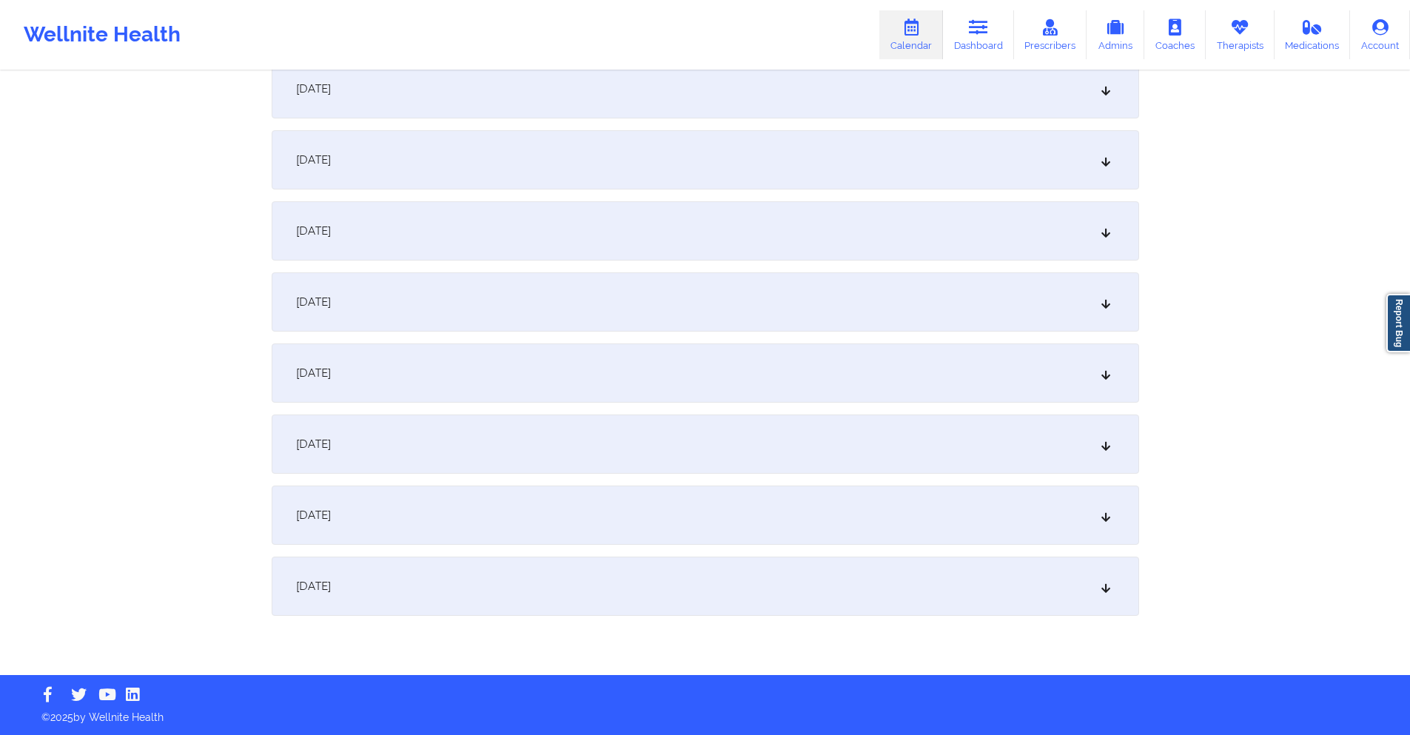
click at [555, 576] on div "[DATE]" at bounding box center [706, 586] width 868 height 59
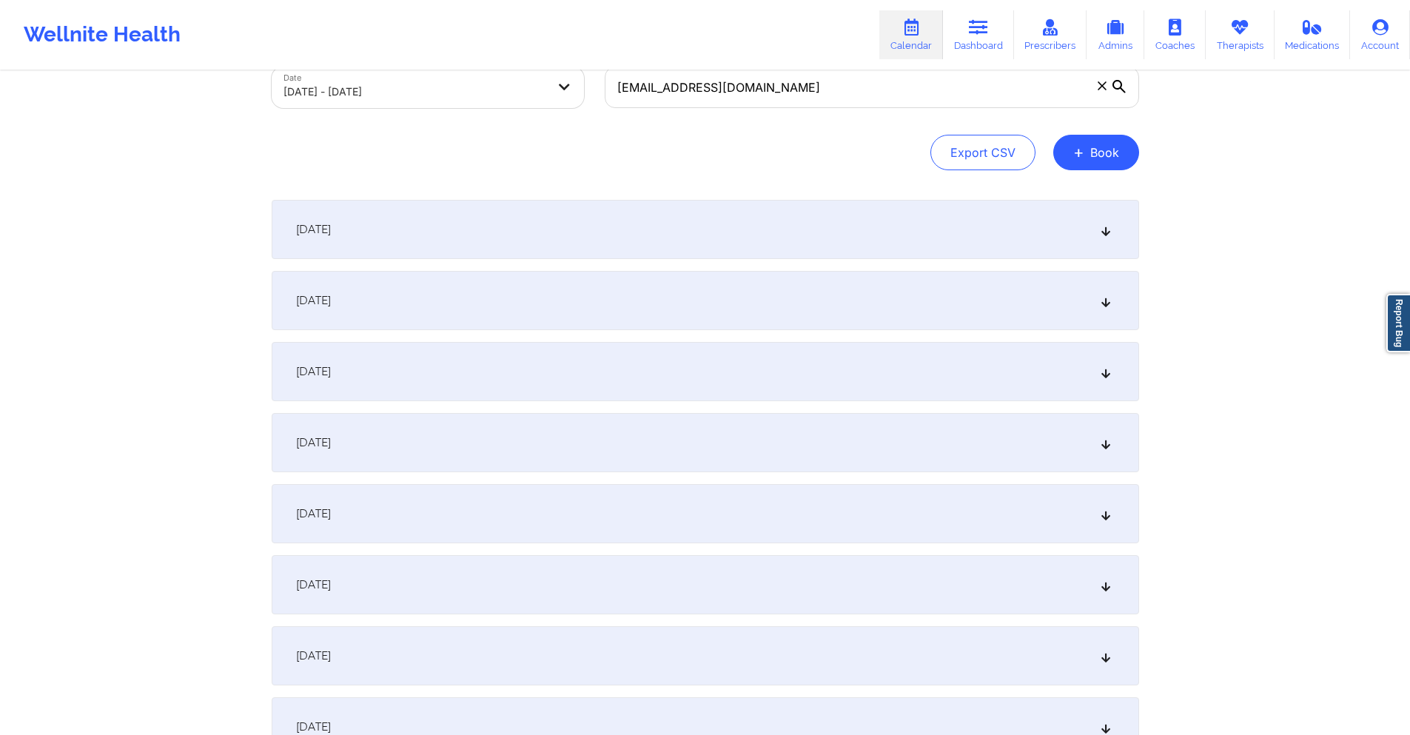
scroll to position [0, 0]
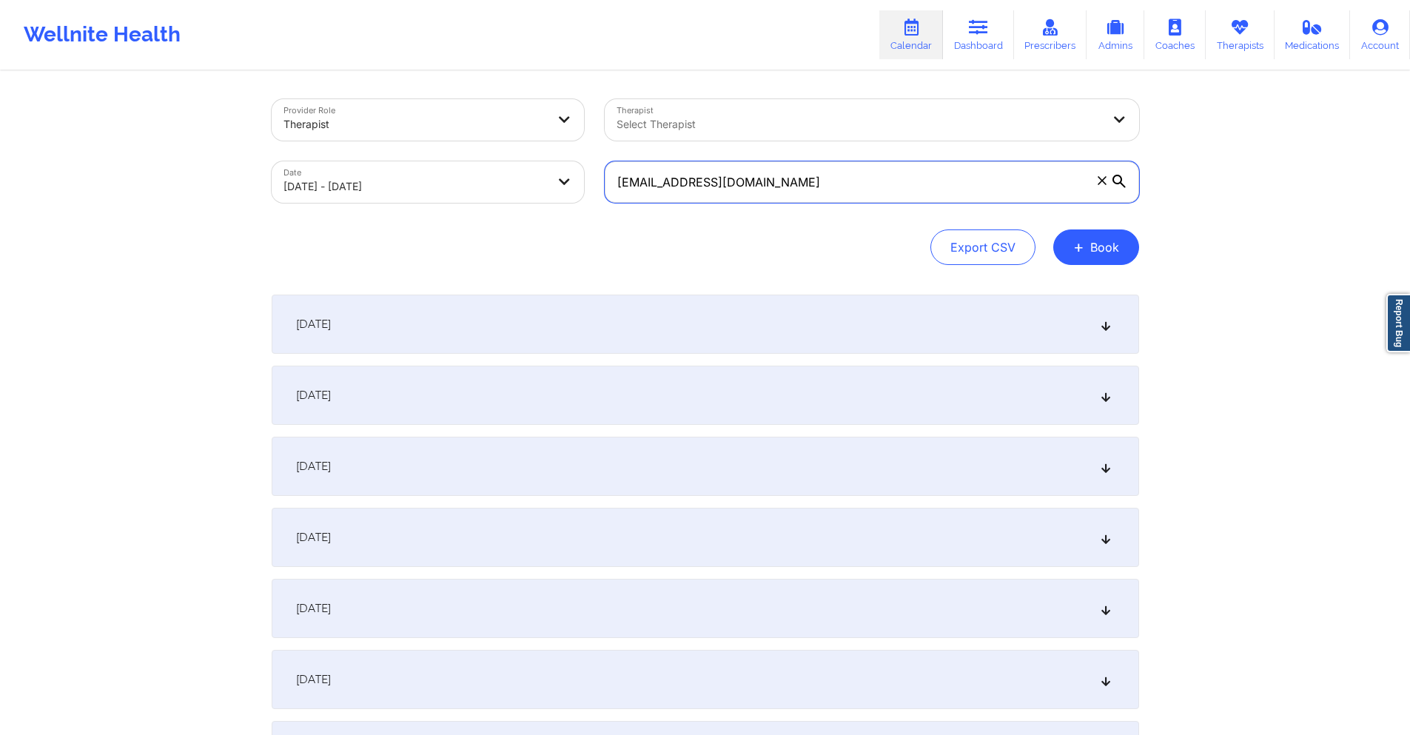
click at [810, 180] on input "[EMAIL_ADDRESS][DOMAIN_NAME]" at bounding box center [872, 181] width 535 height 41
paste input "[PERSON_NAME][EMAIL_ADDRESS][DOMAIN_NAME]"
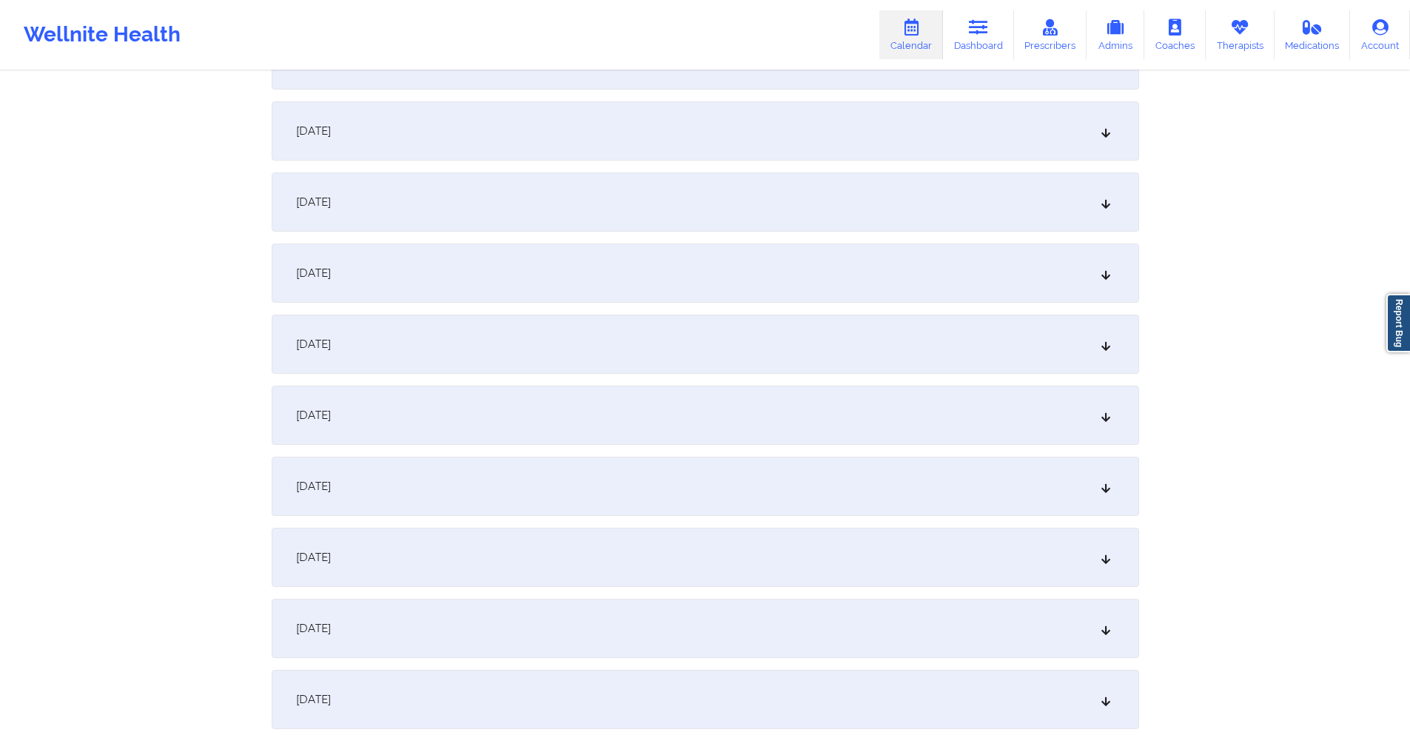
scroll to position [1333, 0]
click at [606, 270] on div "[DATE]" at bounding box center [706, 270] width 868 height 59
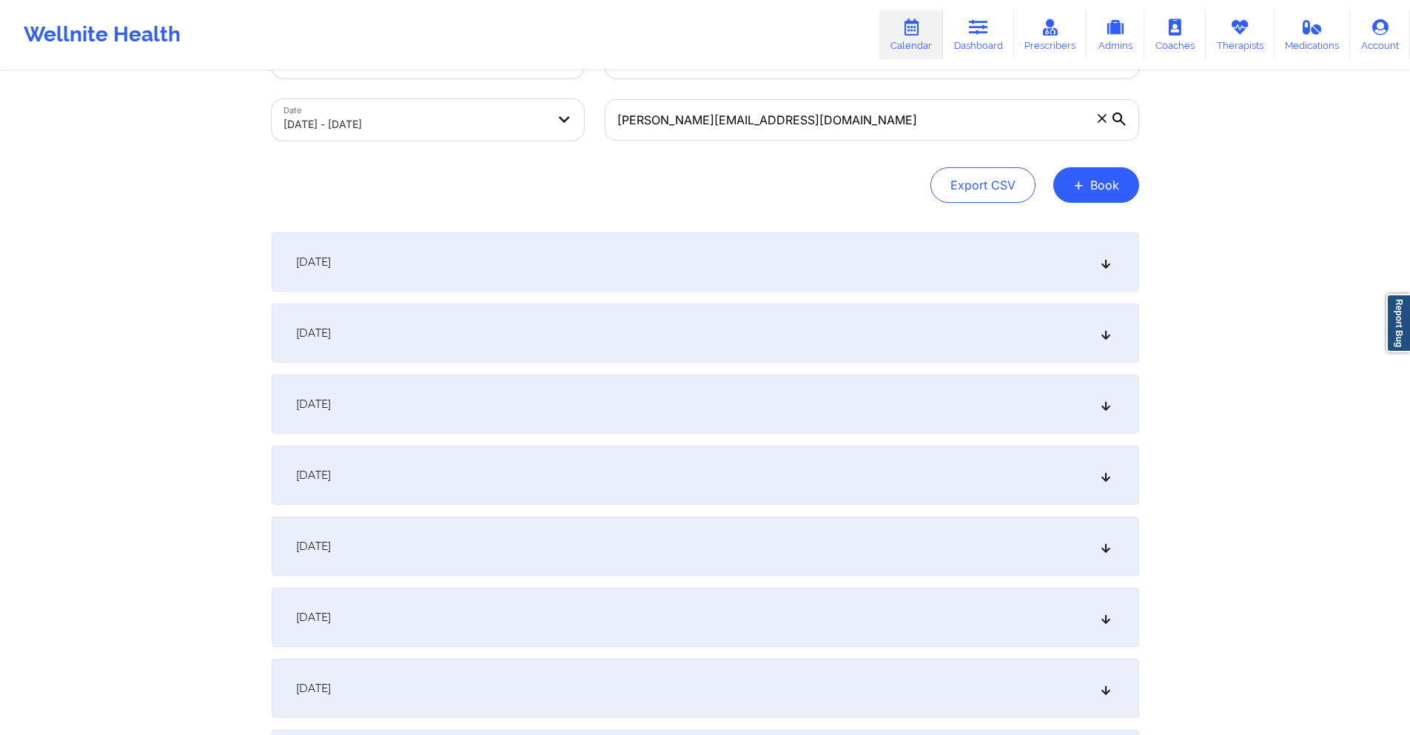
scroll to position [0, 0]
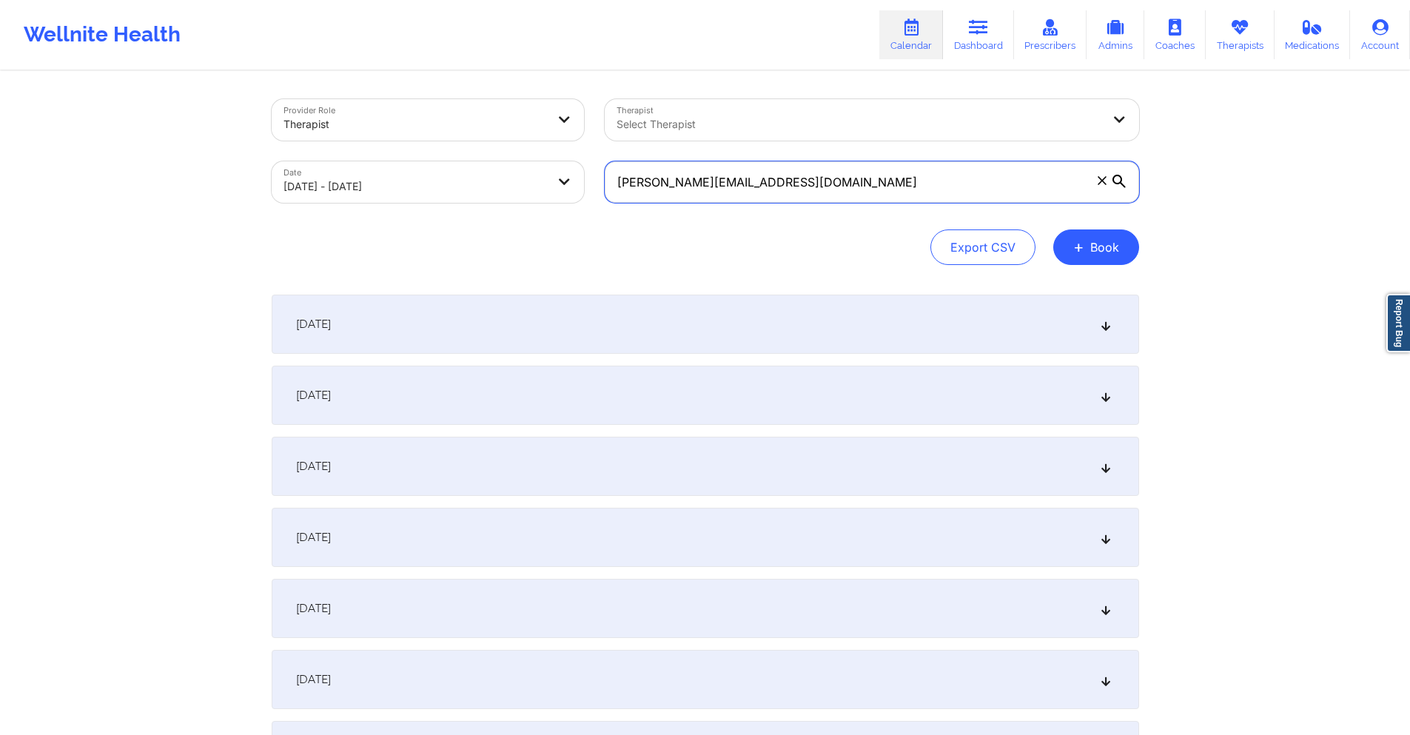
click at [825, 188] on input "[PERSON_NAME][EMAIL_ADDRESS][DOMAIN_NAME]" at bounding box center [872, 181] width 535 height 41
click at [825, 187] on input "[PERSON_NAME][EMAIL_ADDRESS][DOMAIN_NAME]" at bounding box center [872, 181] width 535 height 41
paste input "tmc2791@g"
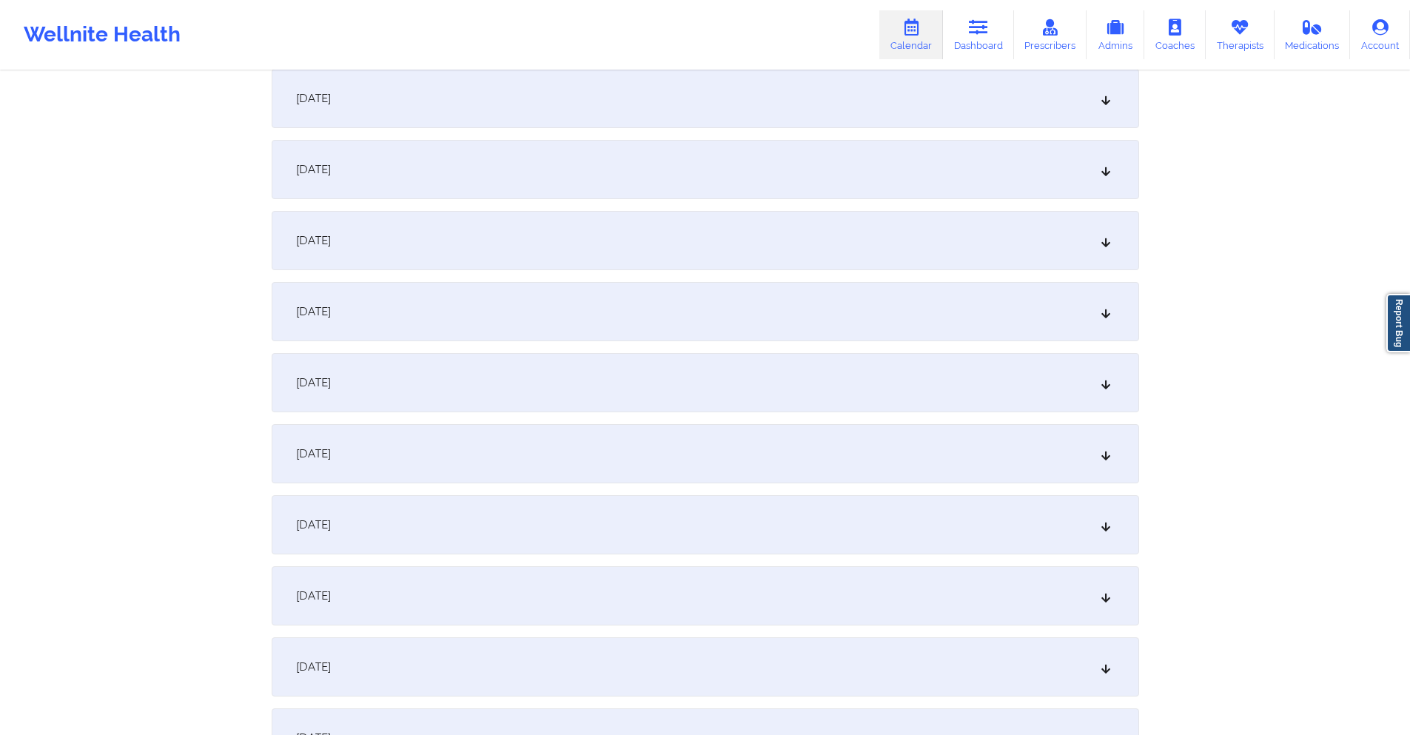
scroll to position [1036, 0]
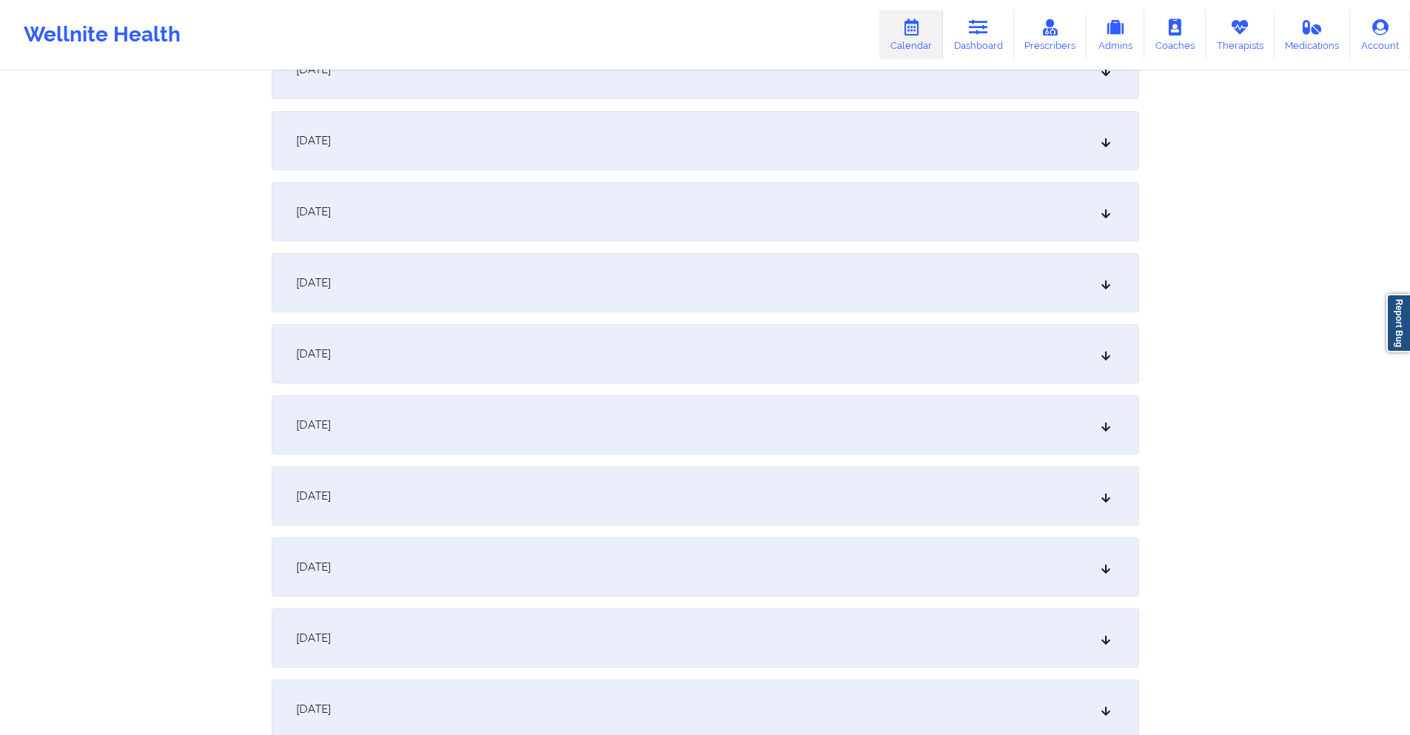
click at [499, 564] on div "[DATE]" at bounding box center [706, 566] width 868 height 59
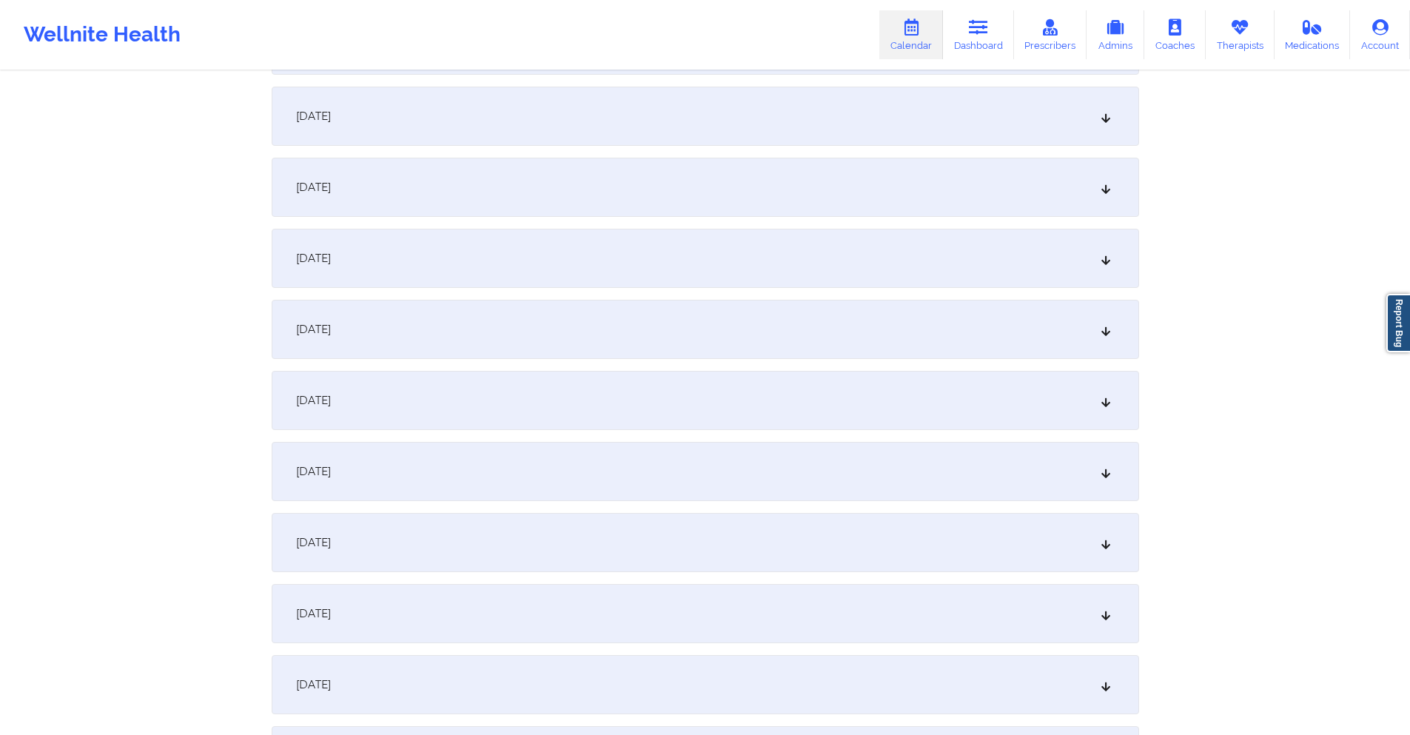
scroll to position [2591, 0]
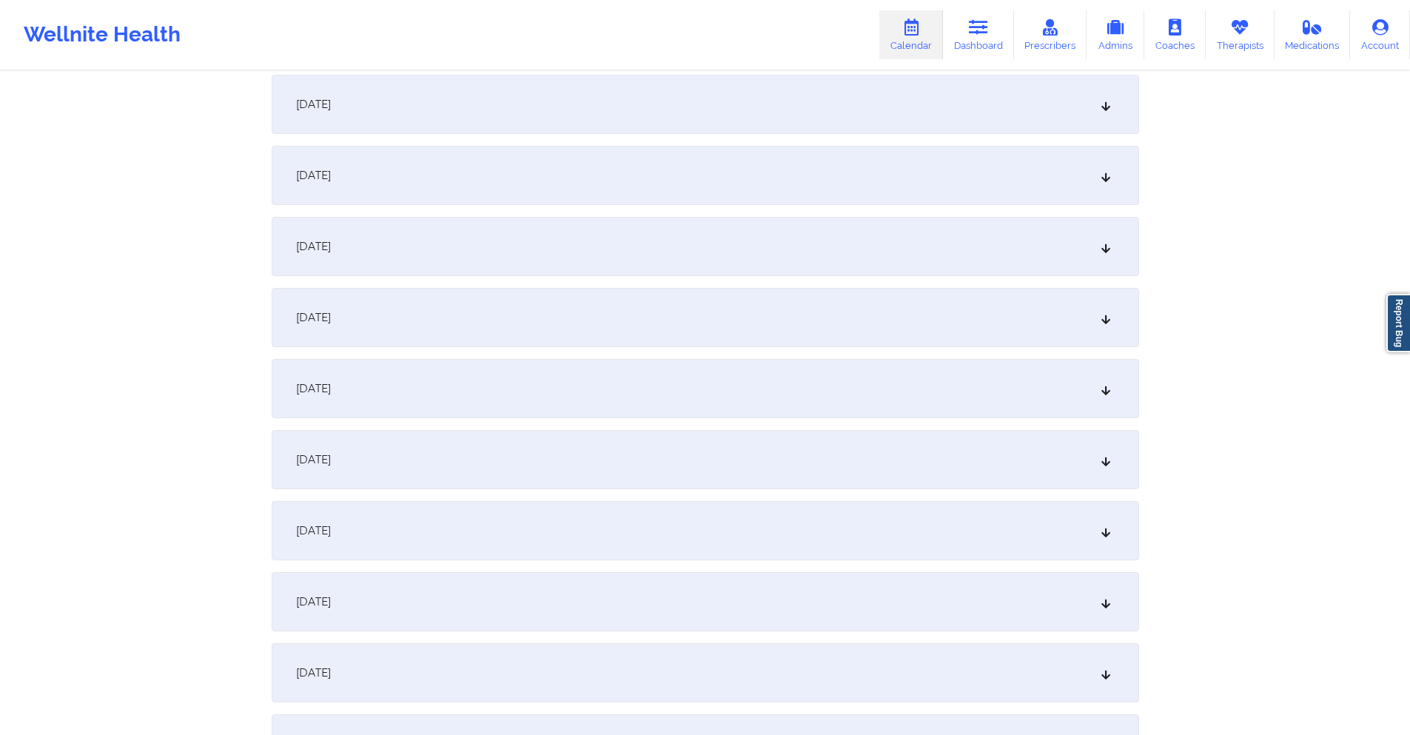
click at [630, 185] on div "[DATE]" at bounding box center [706, 175] width 868 height 59
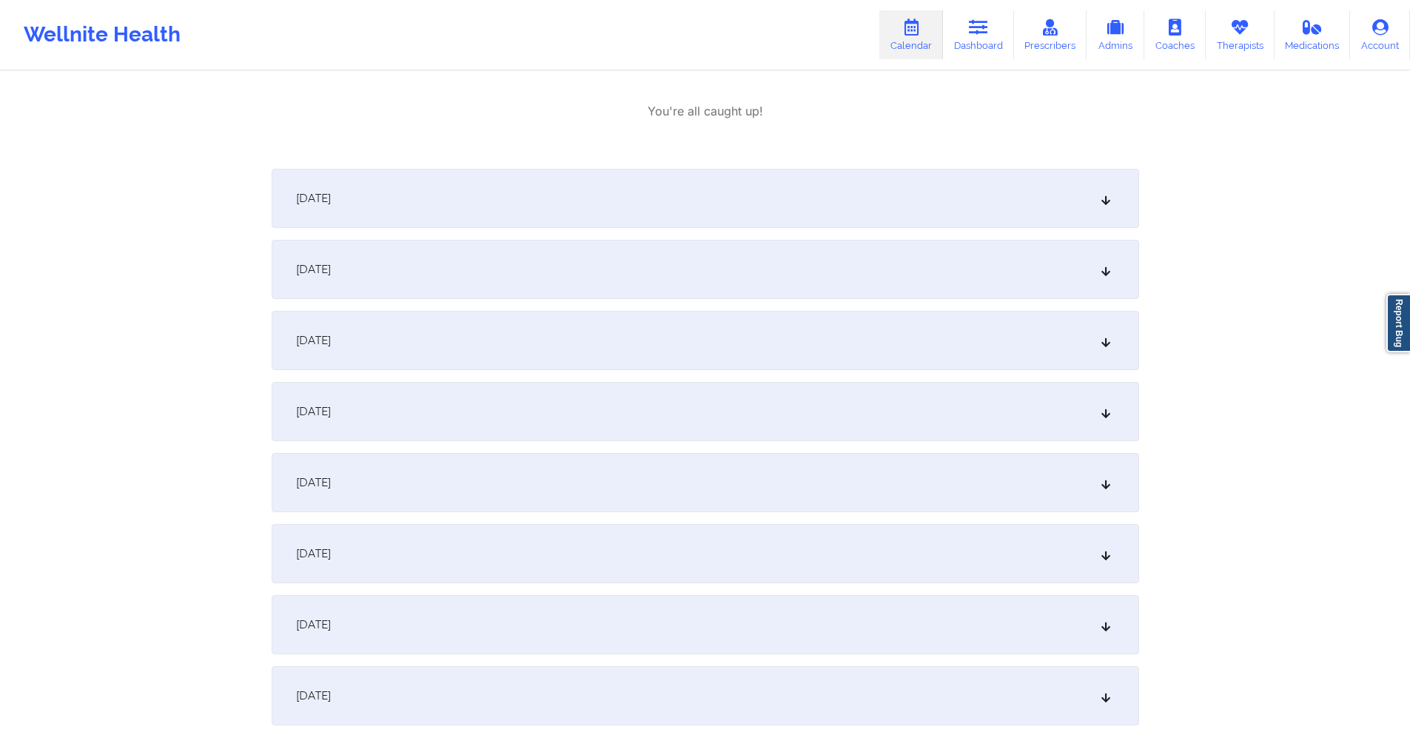
scroll to position [2887, 0]
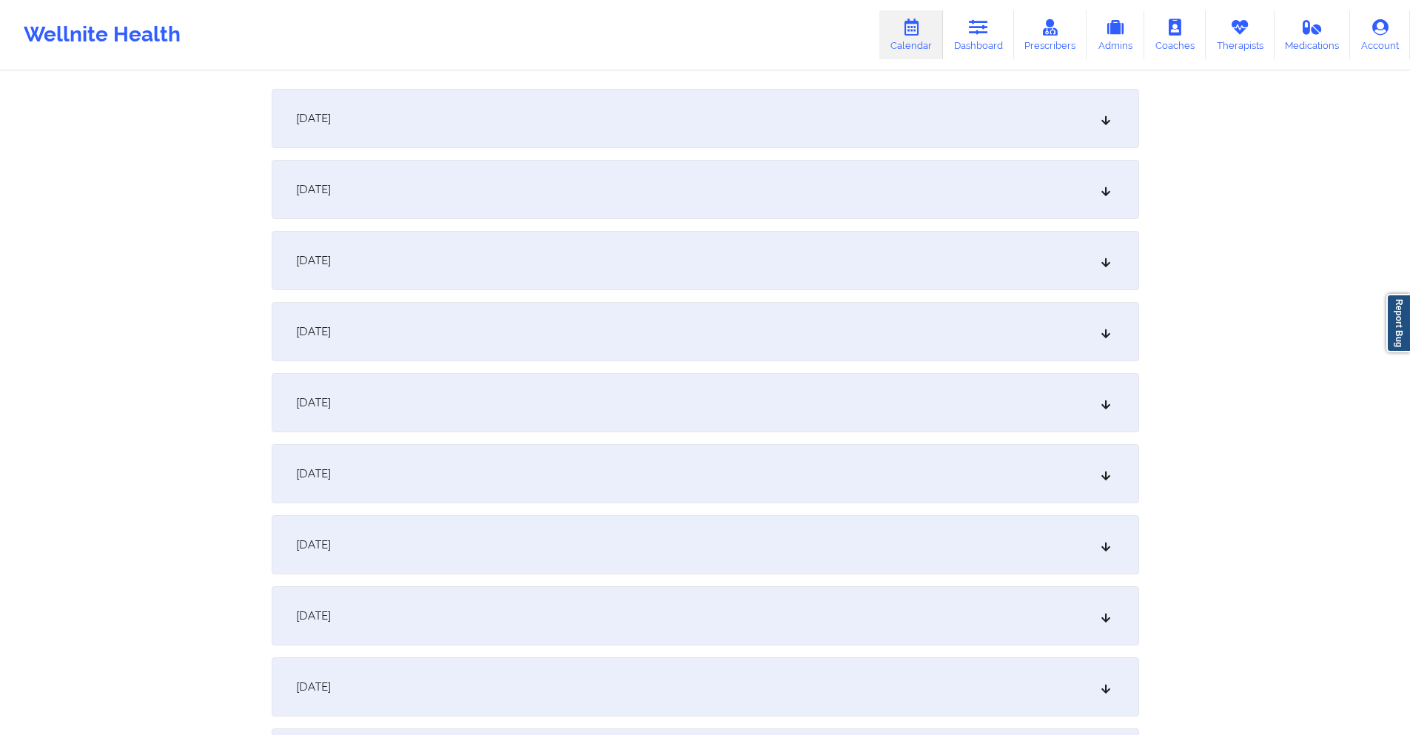
click at [602, 540] on div "[DATE]" at bounding box center [706, 544] width 868 height 59
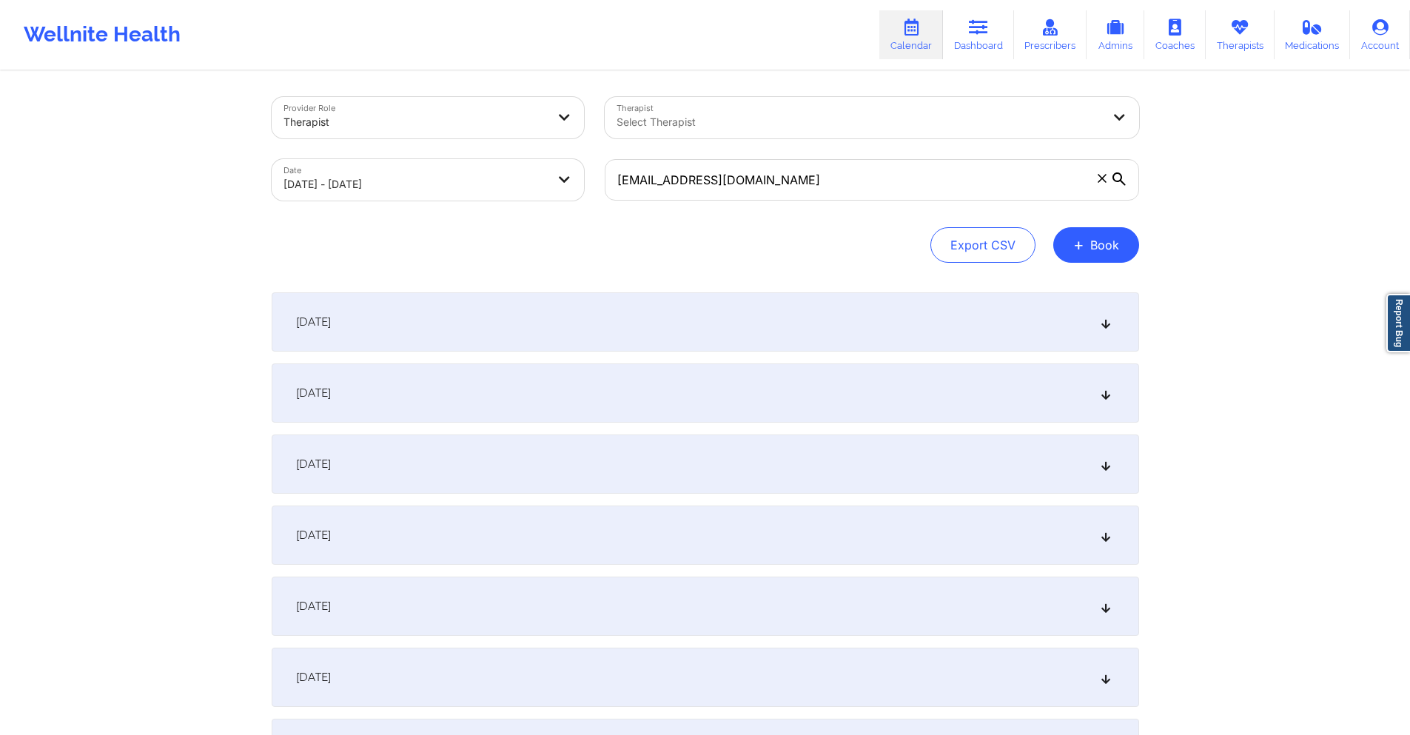
scroll to position [0, 0]
click at [859, 175] on input "[EMAIL_ADDRESS][DOMAIN_NAME]" at bounding box center [872, 181] width 535 height 41
paste input "[EMAIL_ADDRESS]"
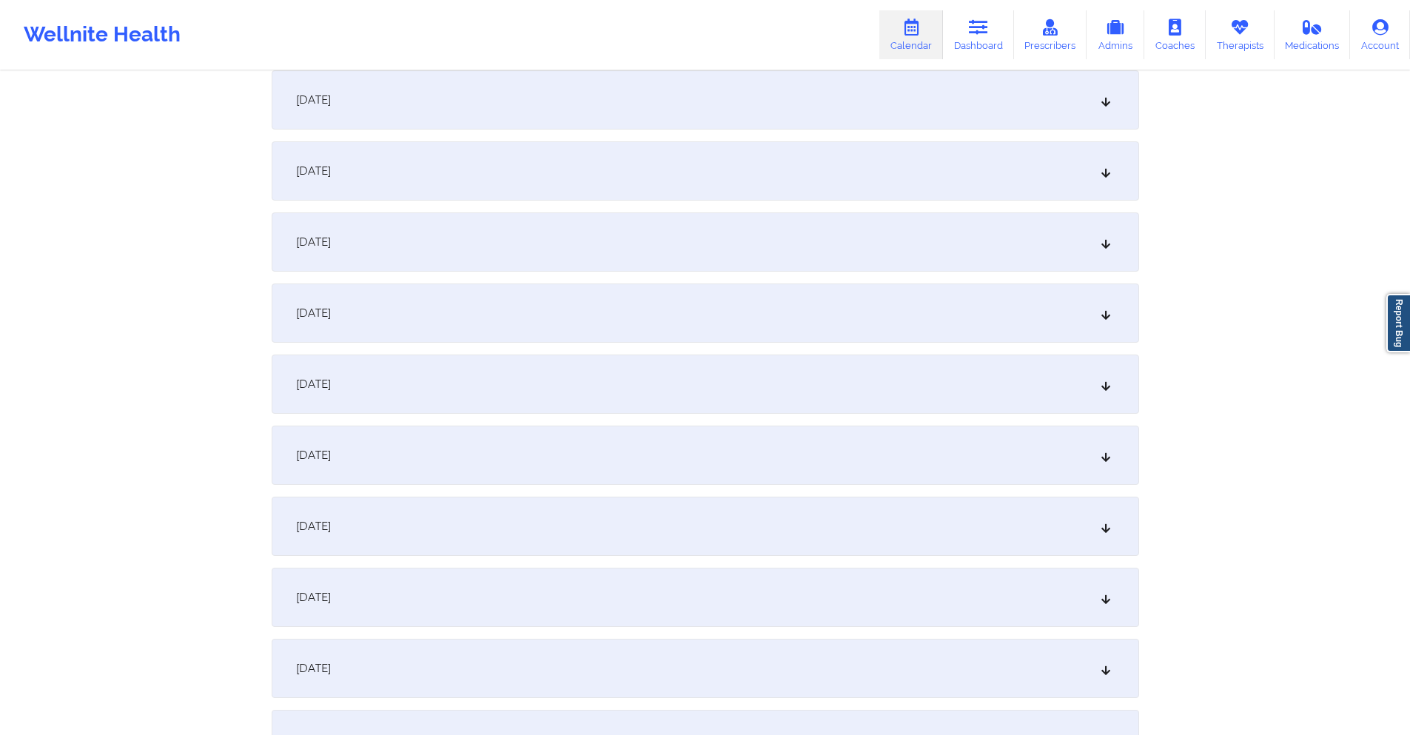
scroll to position [222, 0]
drag, startPoint x: 554, startPoint y: 411, endPoint x: 607, endPoint y: 335, distance: 92.6
click at [554, 412] on div "[DATE]" at bounding box center [706, 386] width 868 height 59
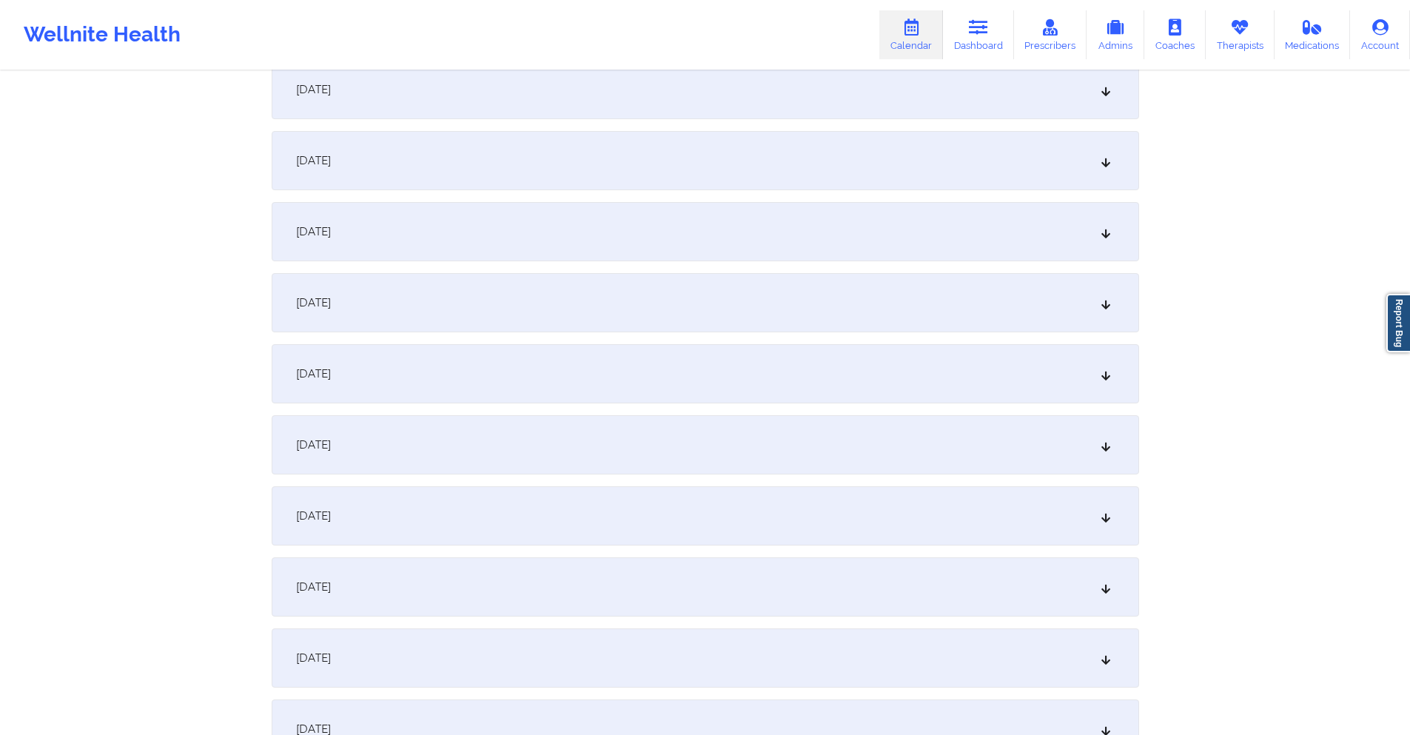
scroll to position [1407, 0]
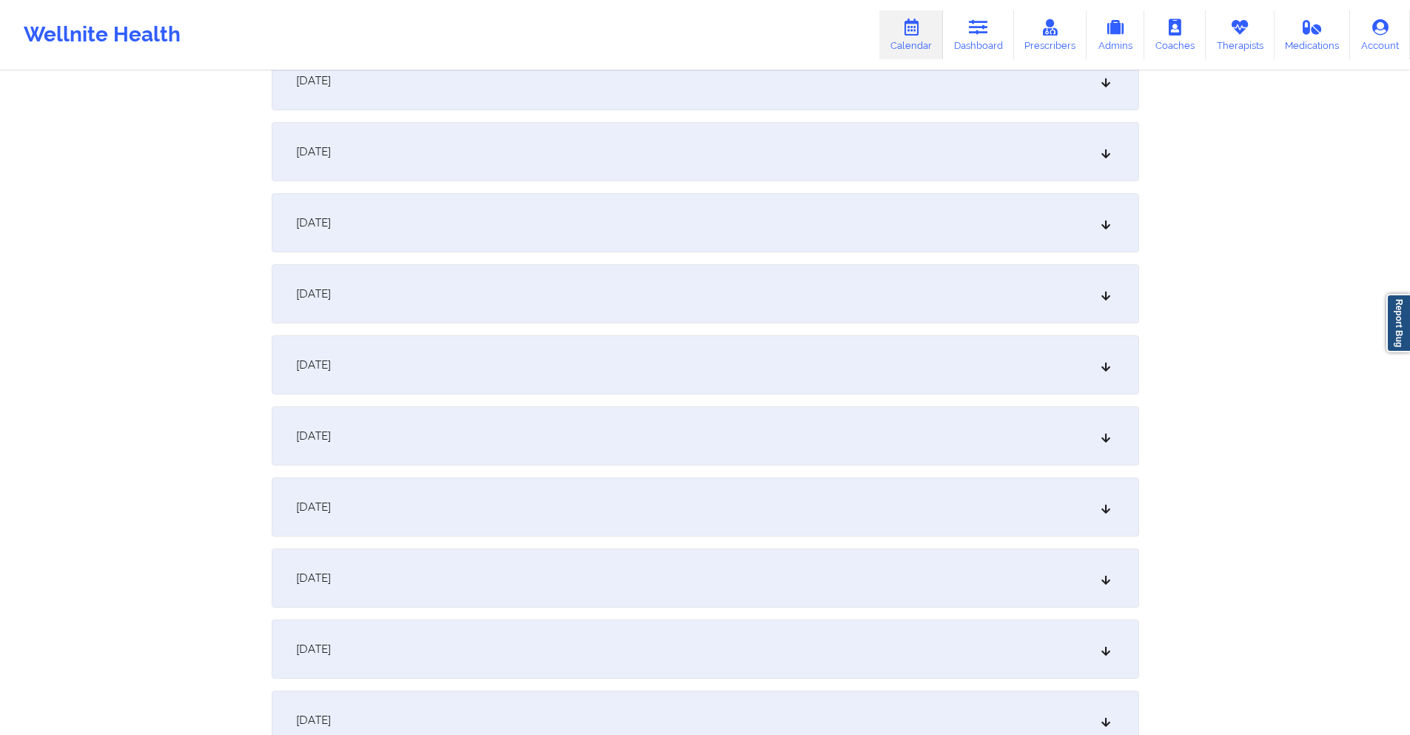
click at [518, 365] on div "[DATE]" at bounding box center [706, 364] width 868 height 59
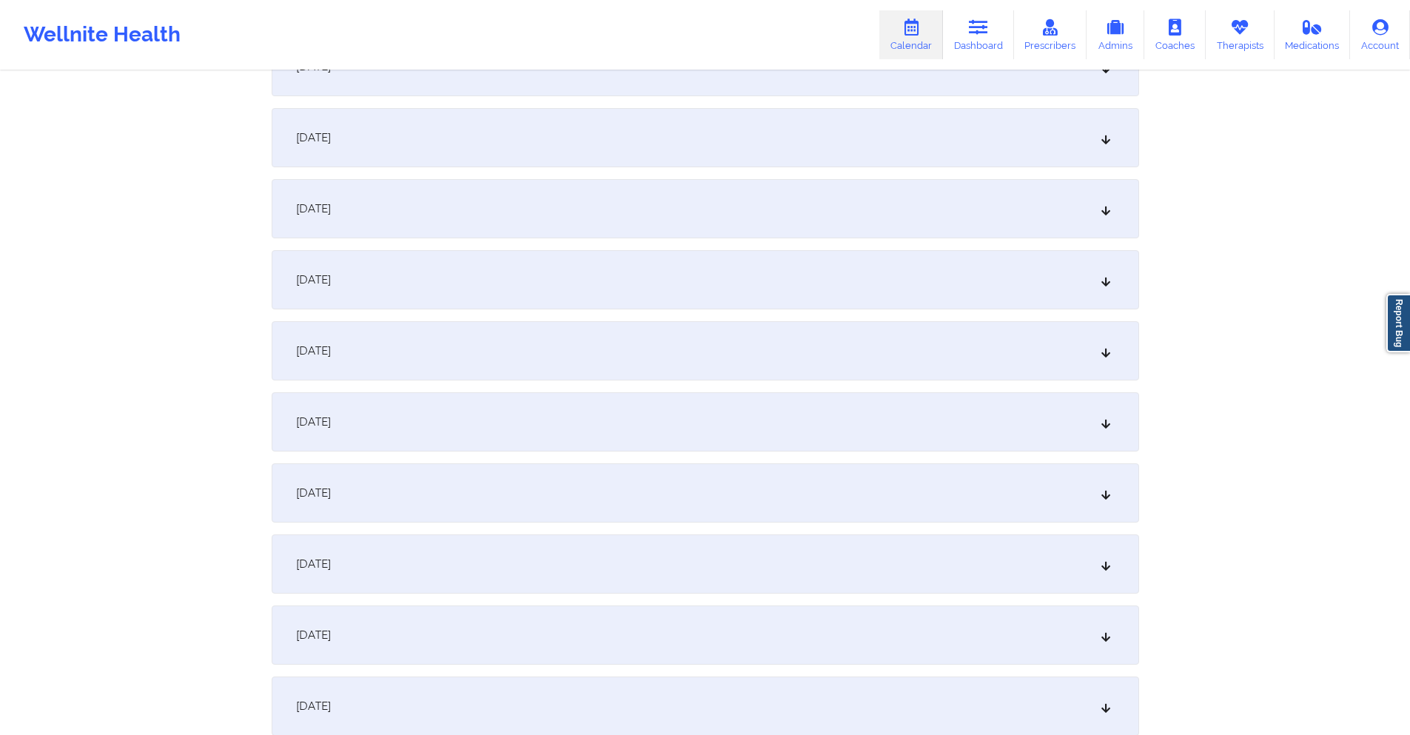
scroll to position [2665, 0]
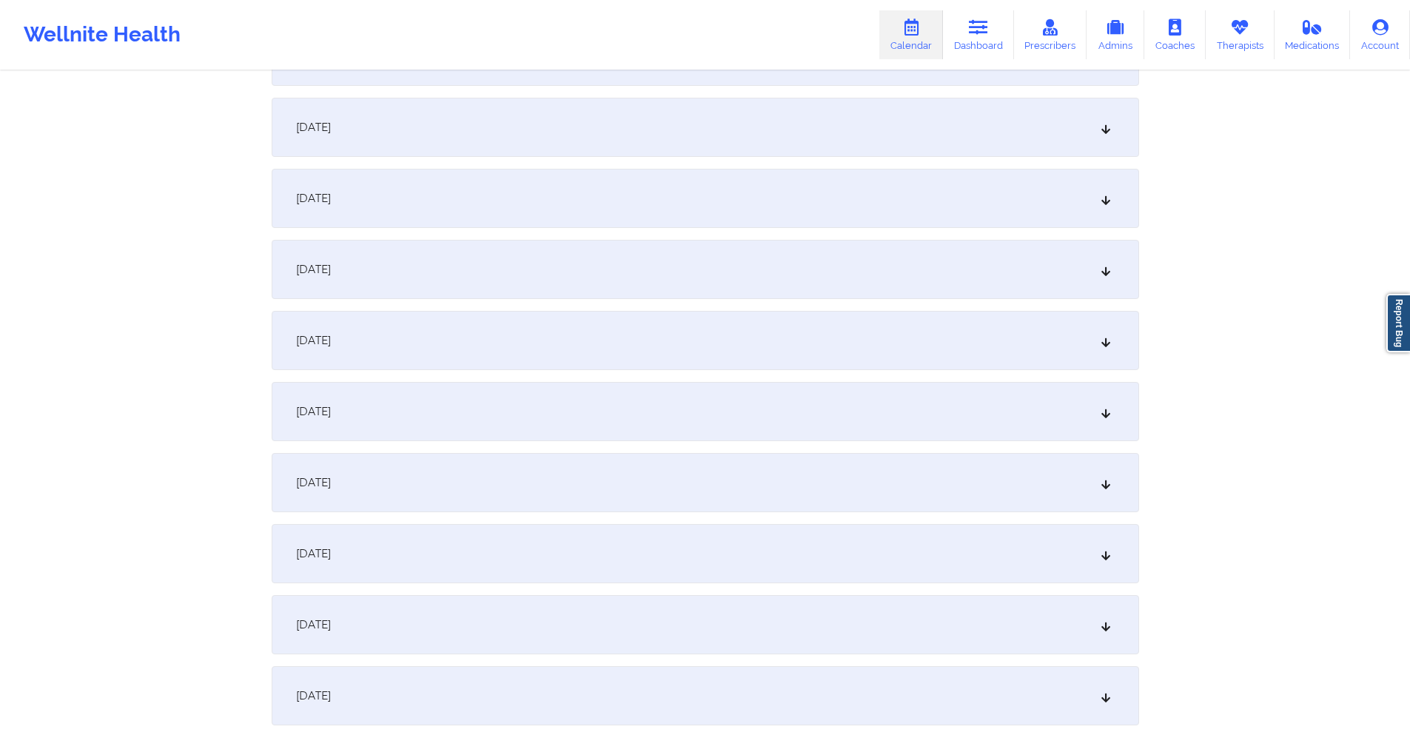
click at [506, 289] on div "[DATE]" at bounding box center [706, 269] width 868 height 59
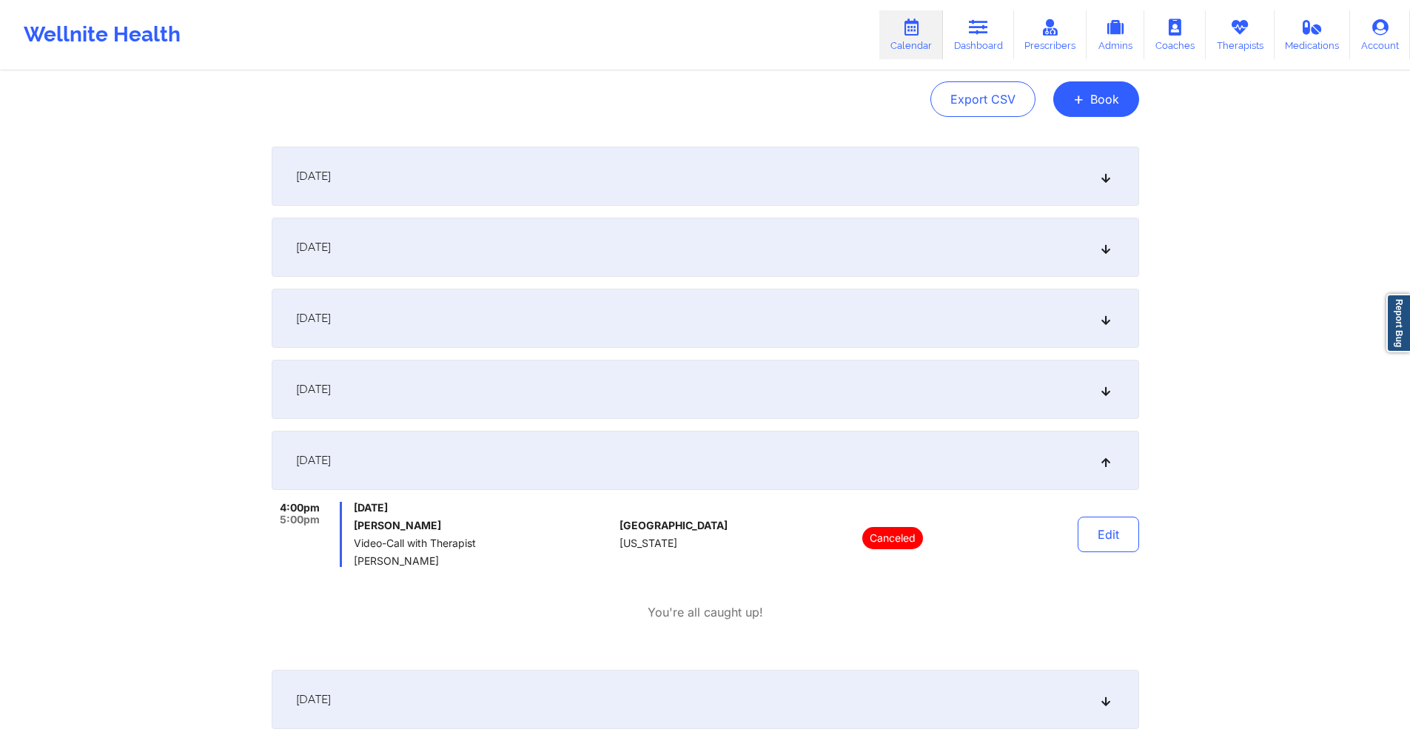
scroll to position [0, 0]
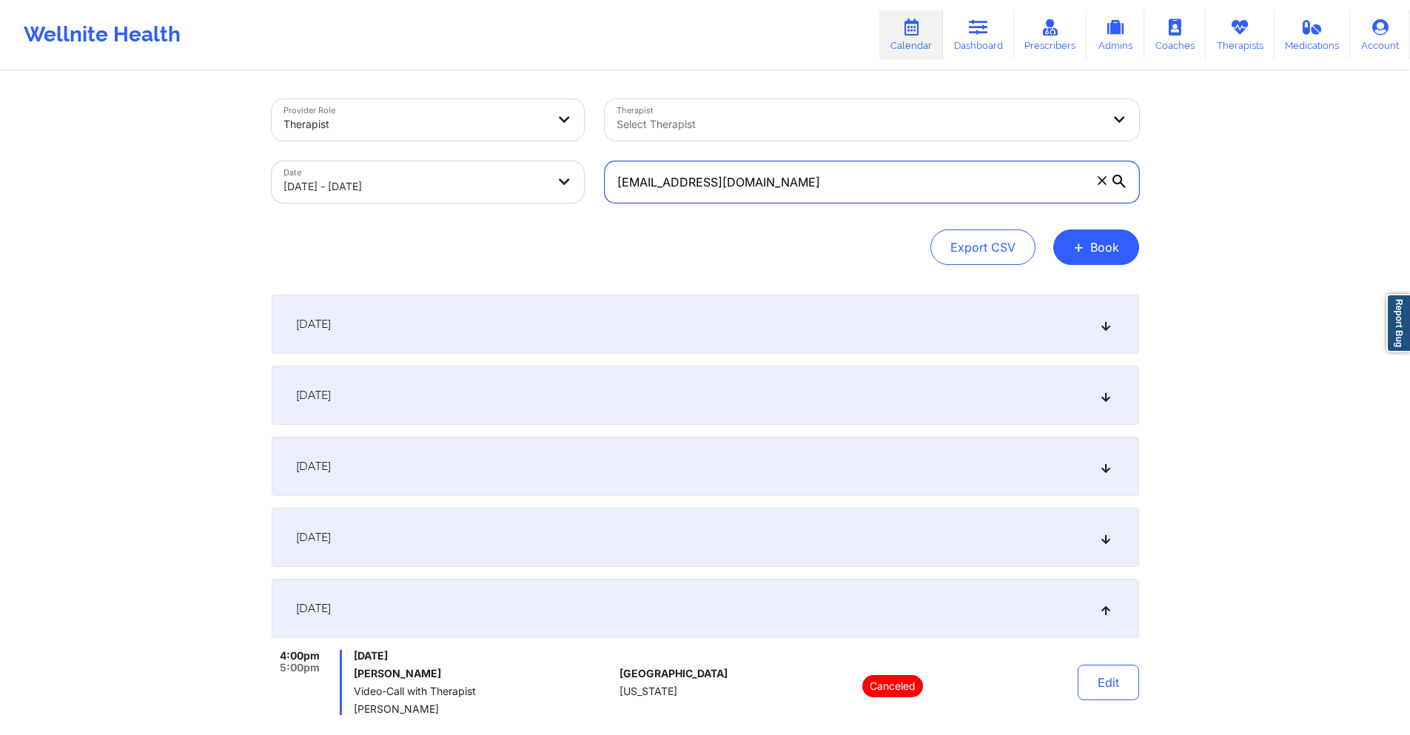
click at [859, 173] on input "[EMAIL_ADDRESS][DOMAIN_NAME]" at bounding box center [872, 181] width 535 height 41
paste input "[EMAIL_ADDRESS]"
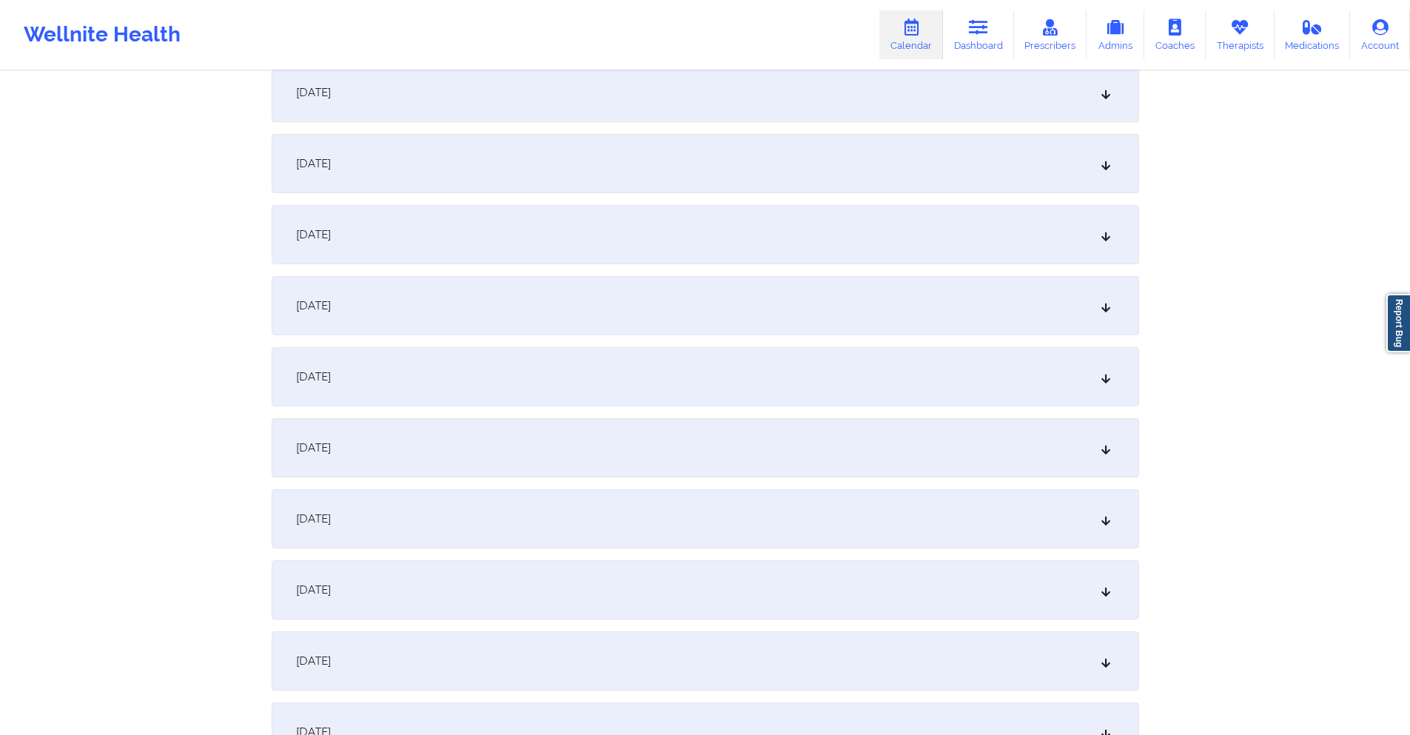
scroll to position [1407, 0]
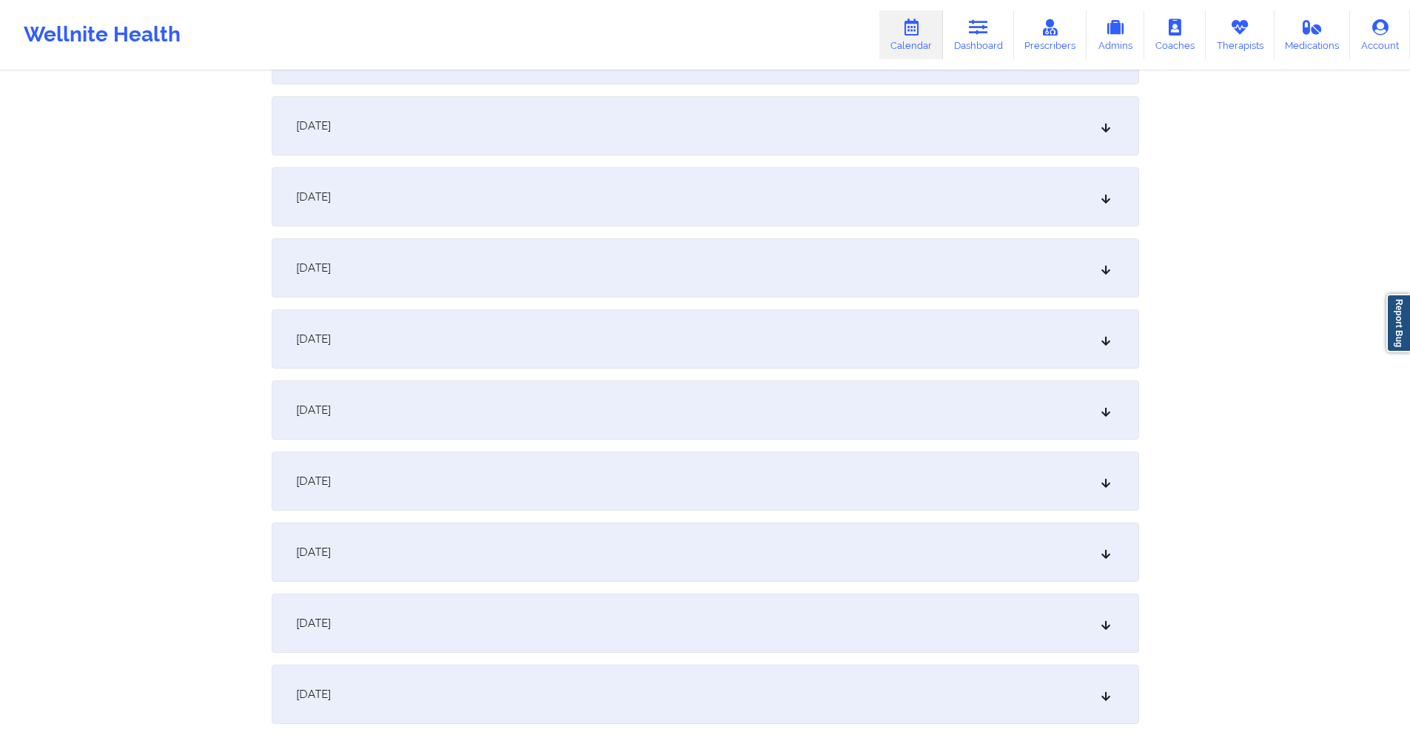
click at [563, 191] on div "[DATE]" at bounding box center [706, 196] width 868 height 59
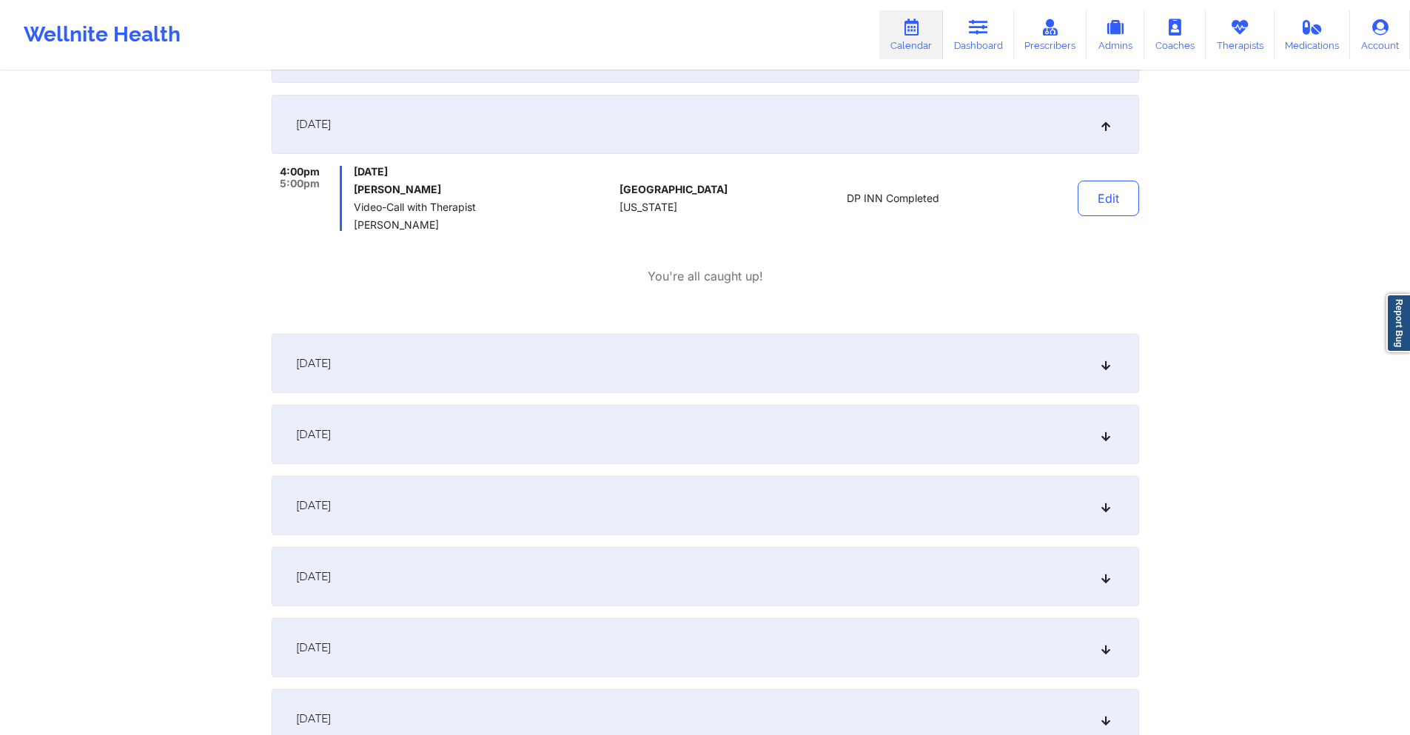
scroll to position [1777, 0]
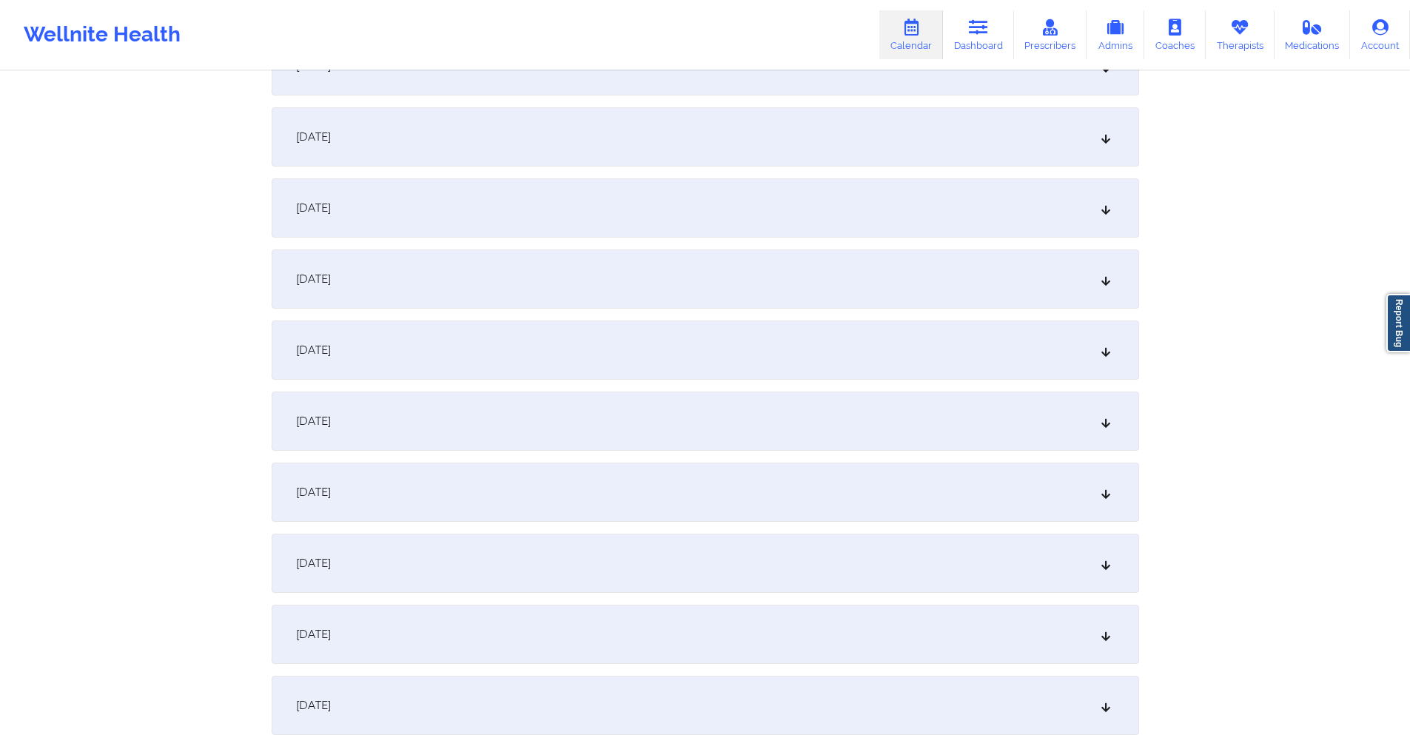
click at [563, 485] on div "[DATE]" at bounding box center [706, 492] width 868 height 59
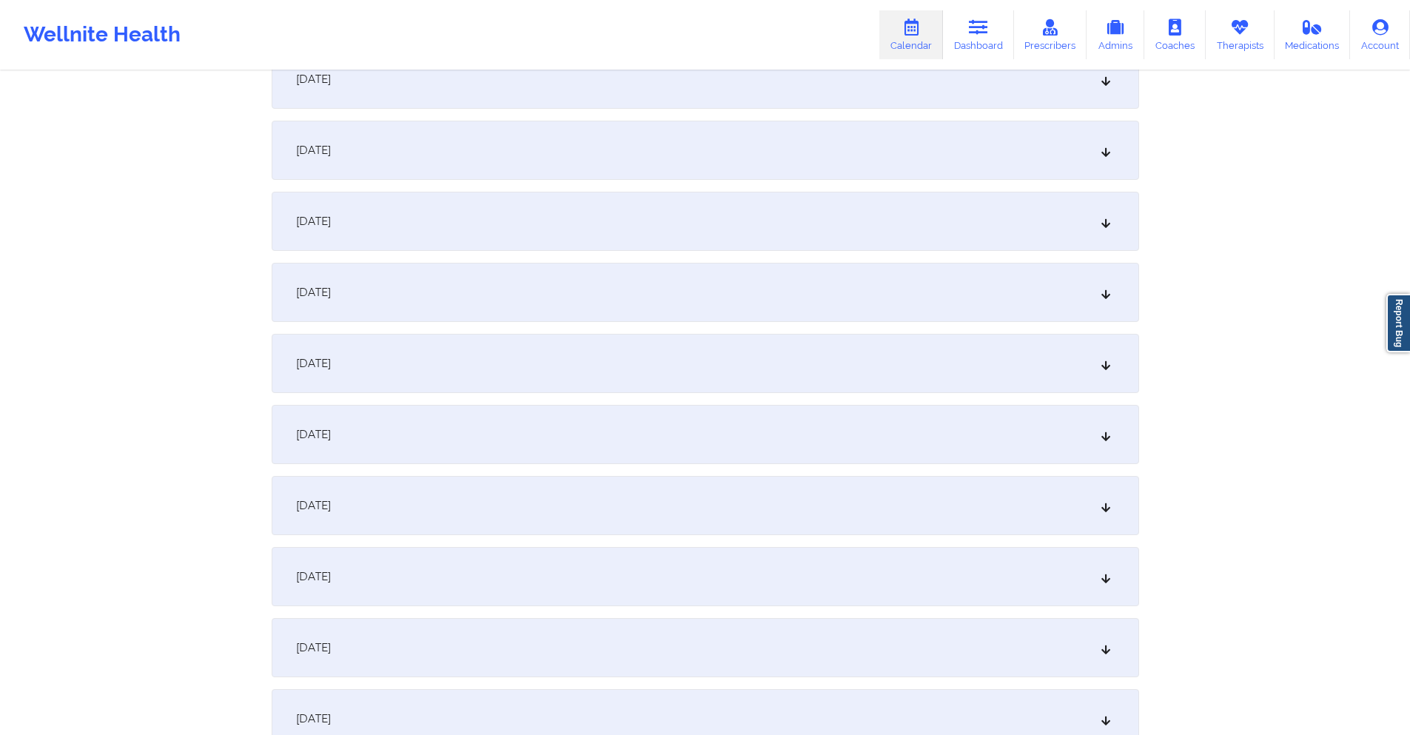
scroll to position [2517, 0]
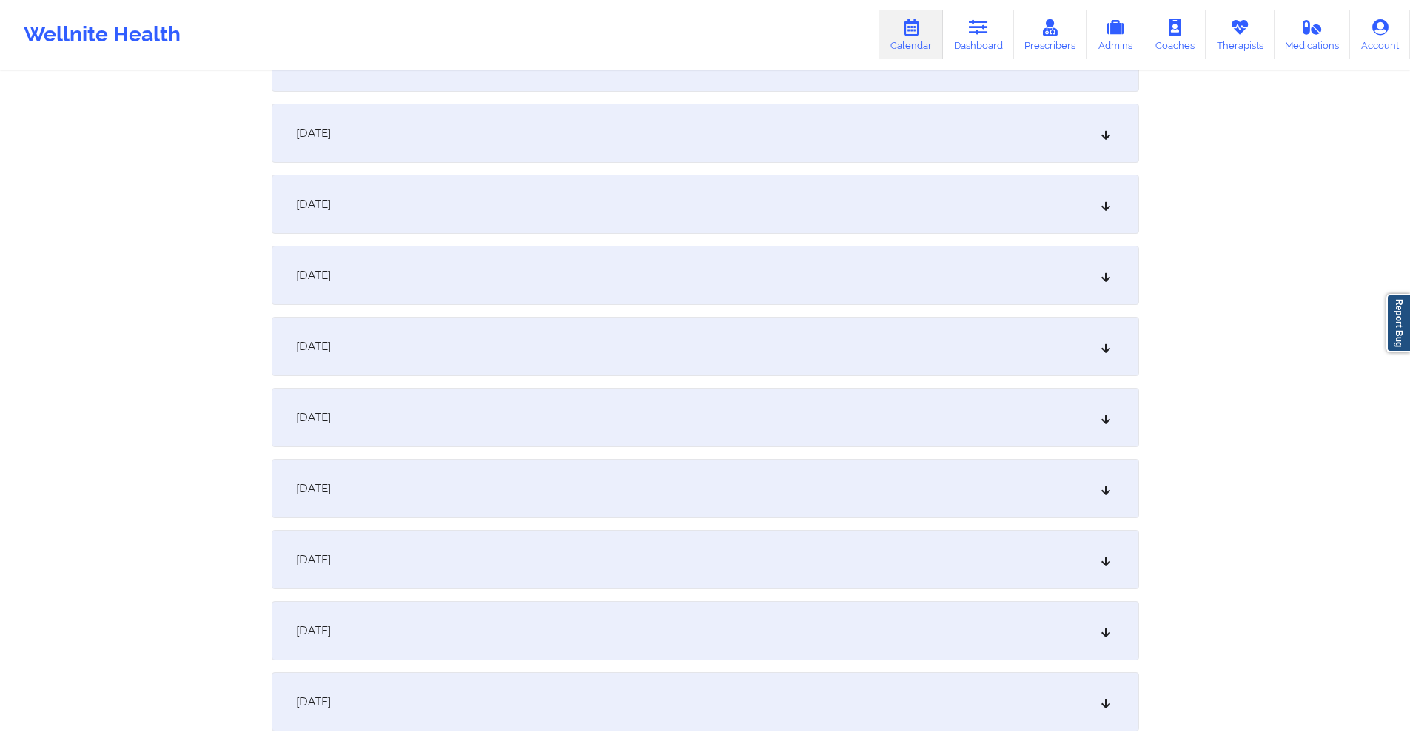
click at [514, 423] on div "[DATE]" at bounding box center [706, 417] width 868 height 59
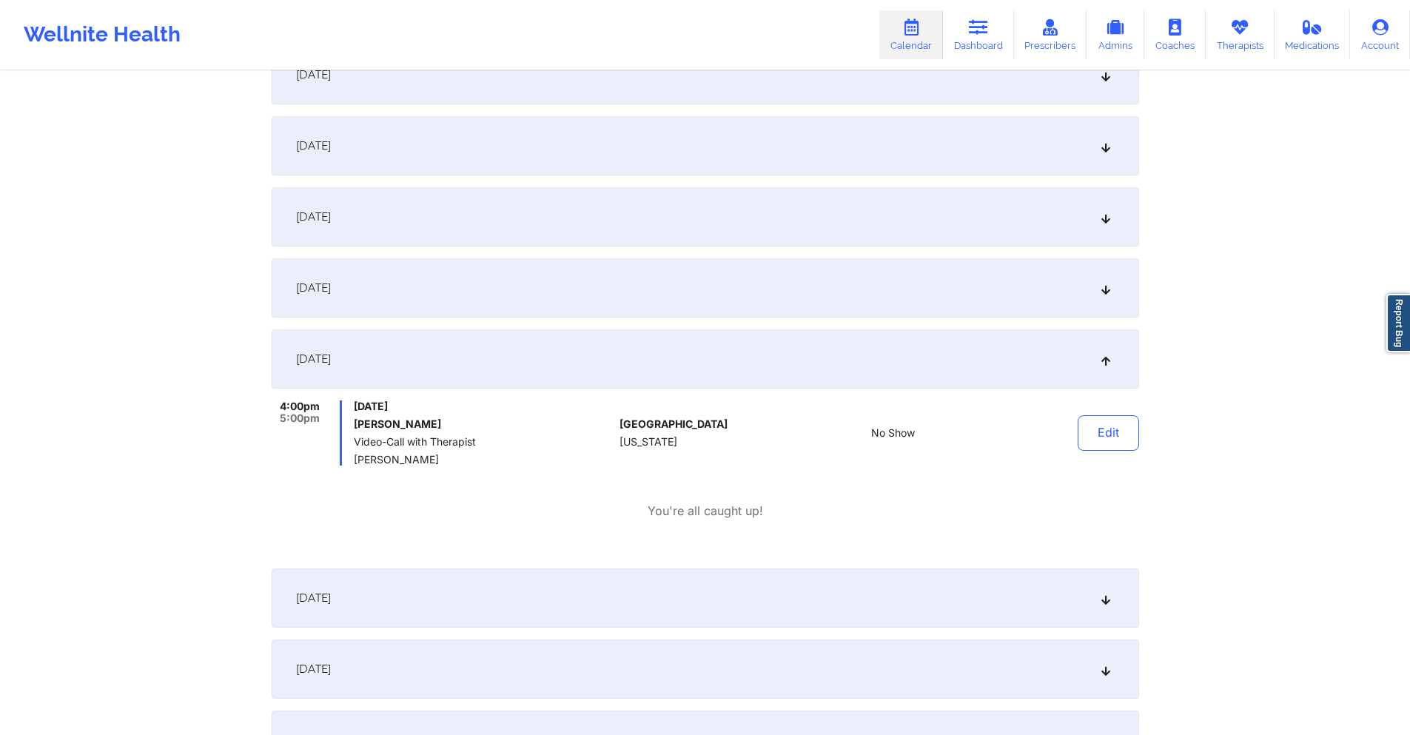
scroll to position [1999, 0]
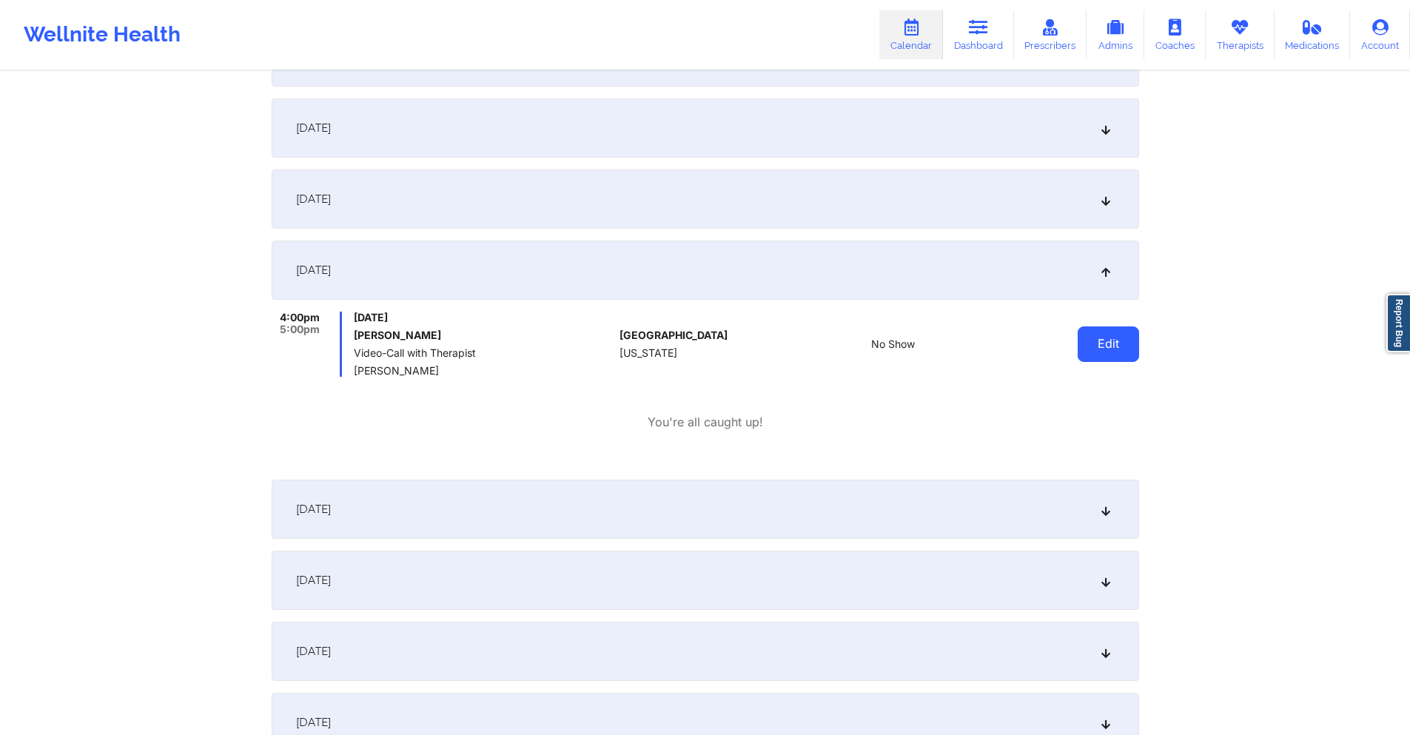
click at [1130, 340] on button "Edit" at bounding box center [1108, 344] width 61 height 36
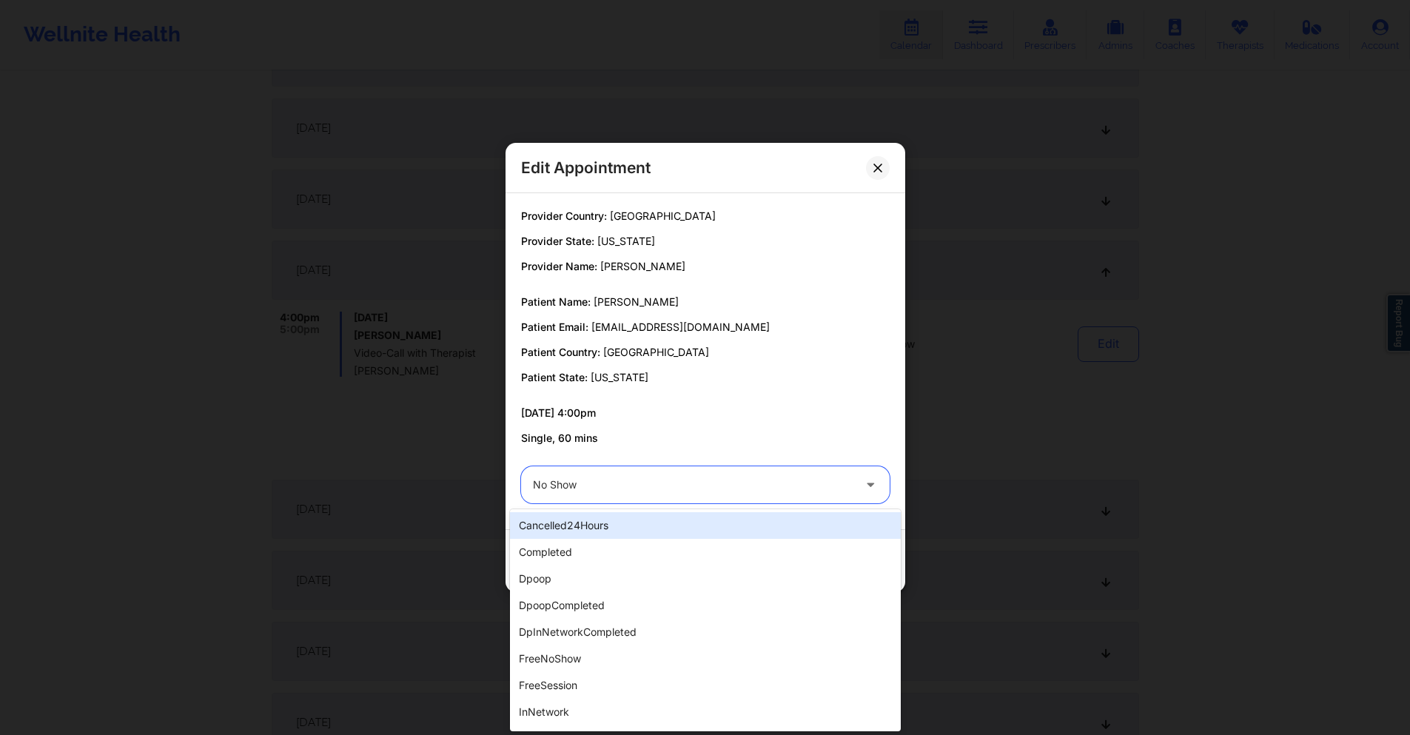
click at [589, 491] on div at bounding box center [693, 485] width 320 height 18
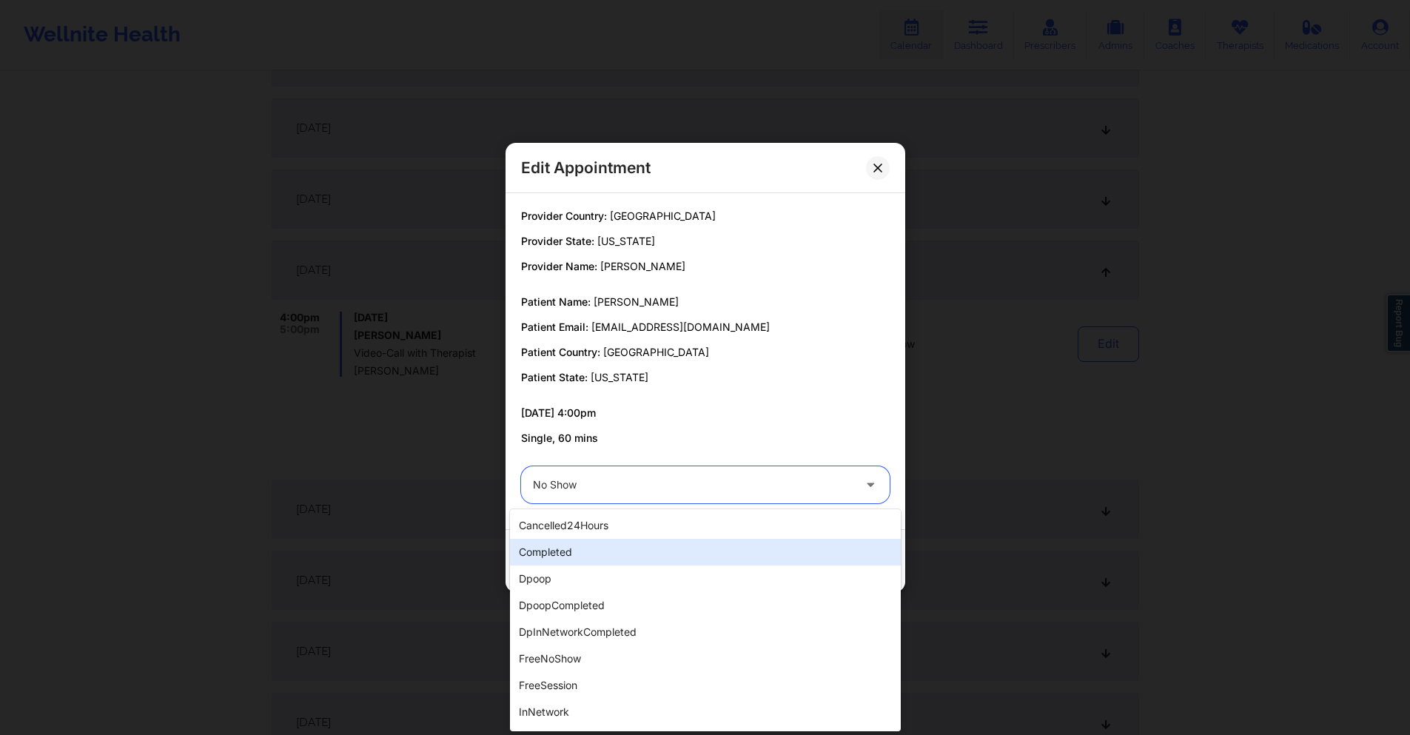
click at [580, 558] on div "completed" at bounding box center [705, 552] width 391 height 27
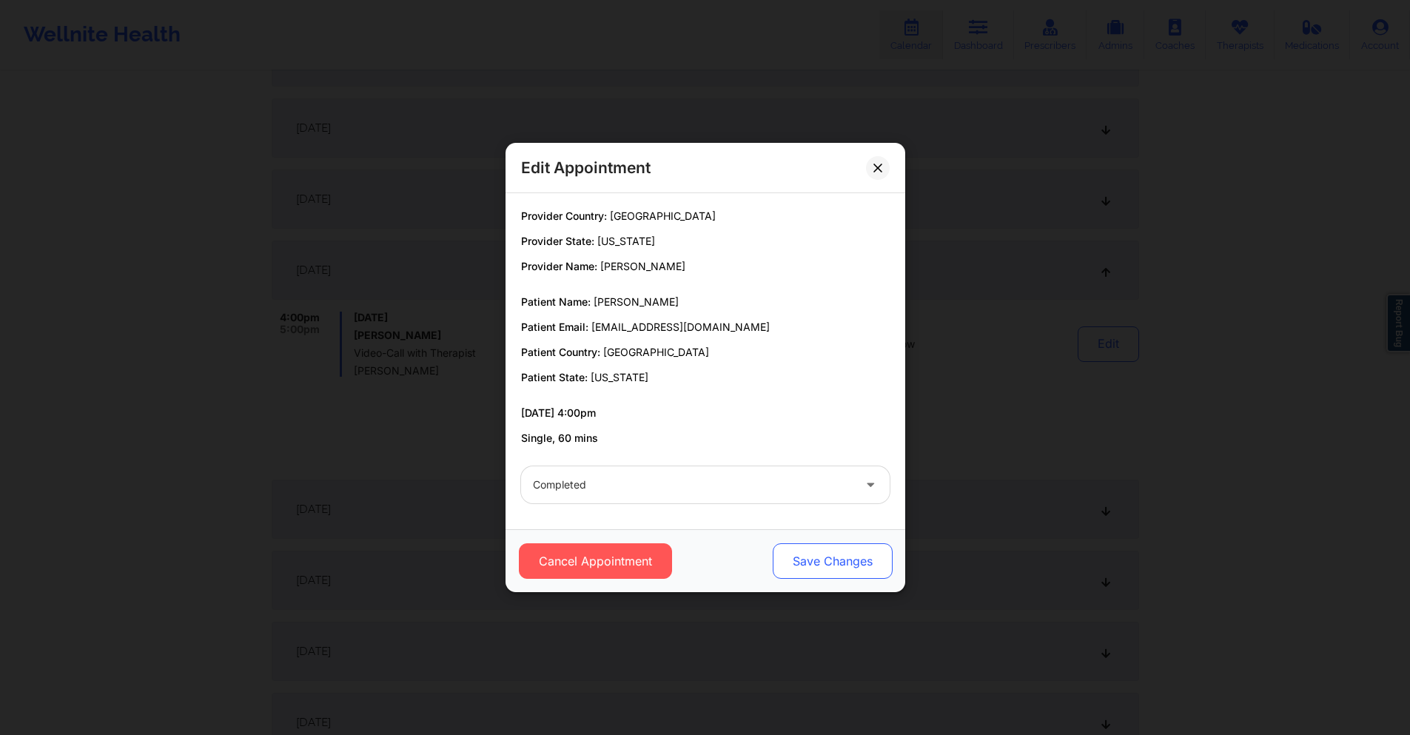
click at [814, 563] on button "Save Changes" at bounding box center [832, 561] width 120 height 36
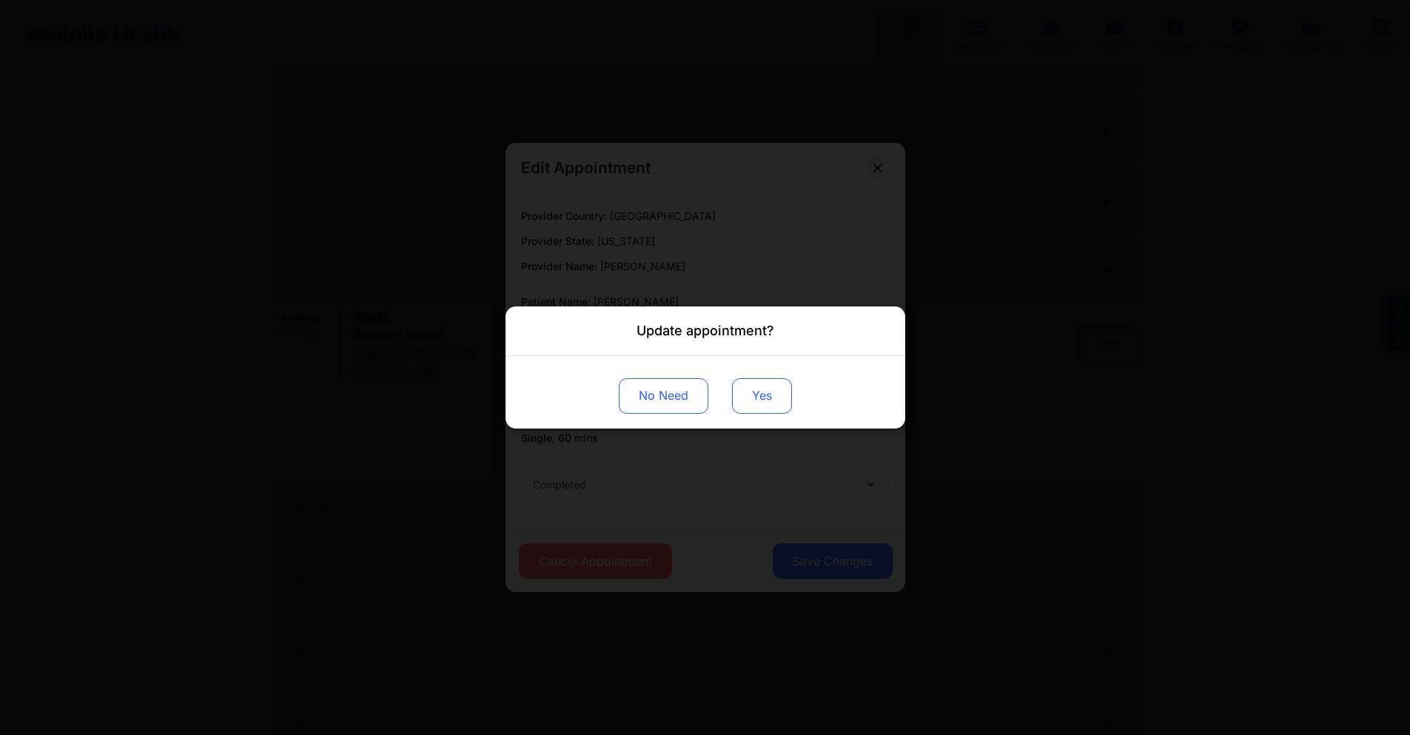
click at [754, 392] on button "Yes" at bounding box center [762, 396] width 60 height 36
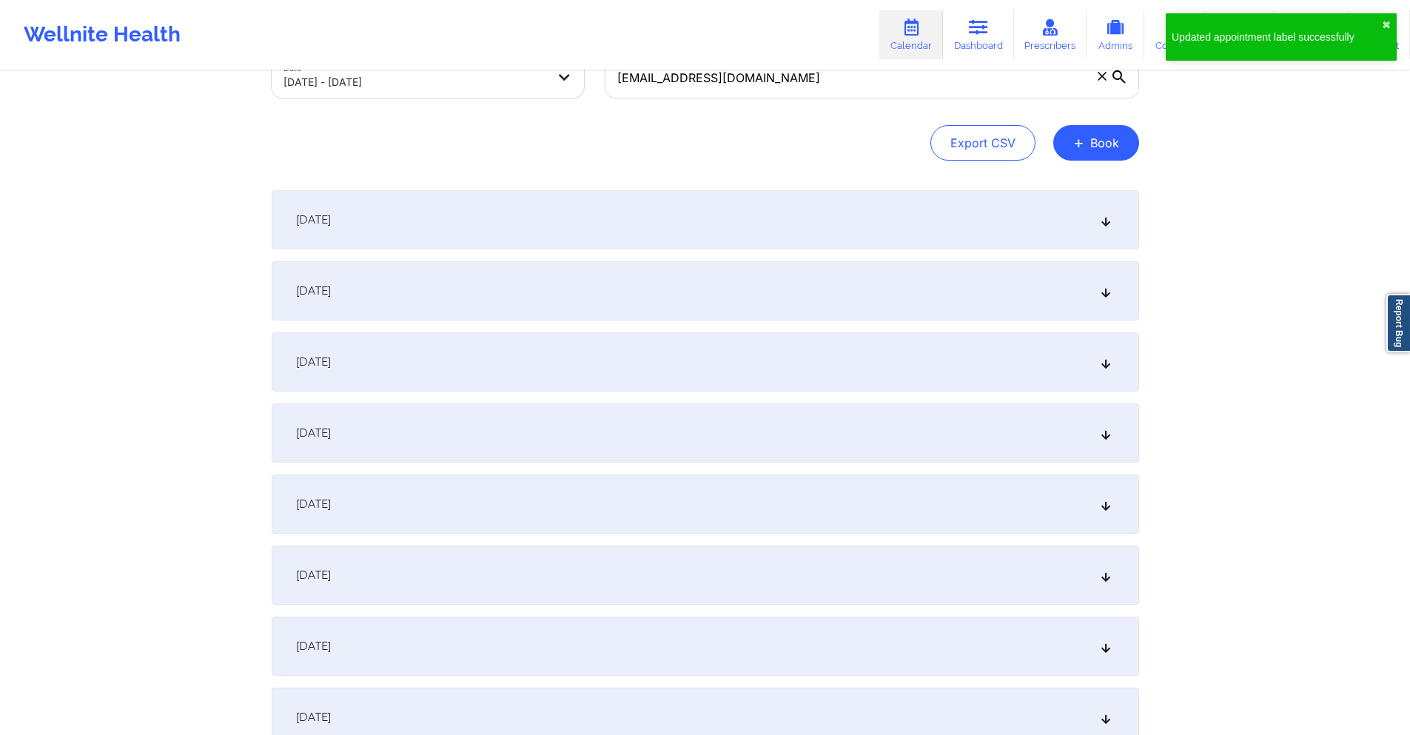
scroll to position [0, 0]
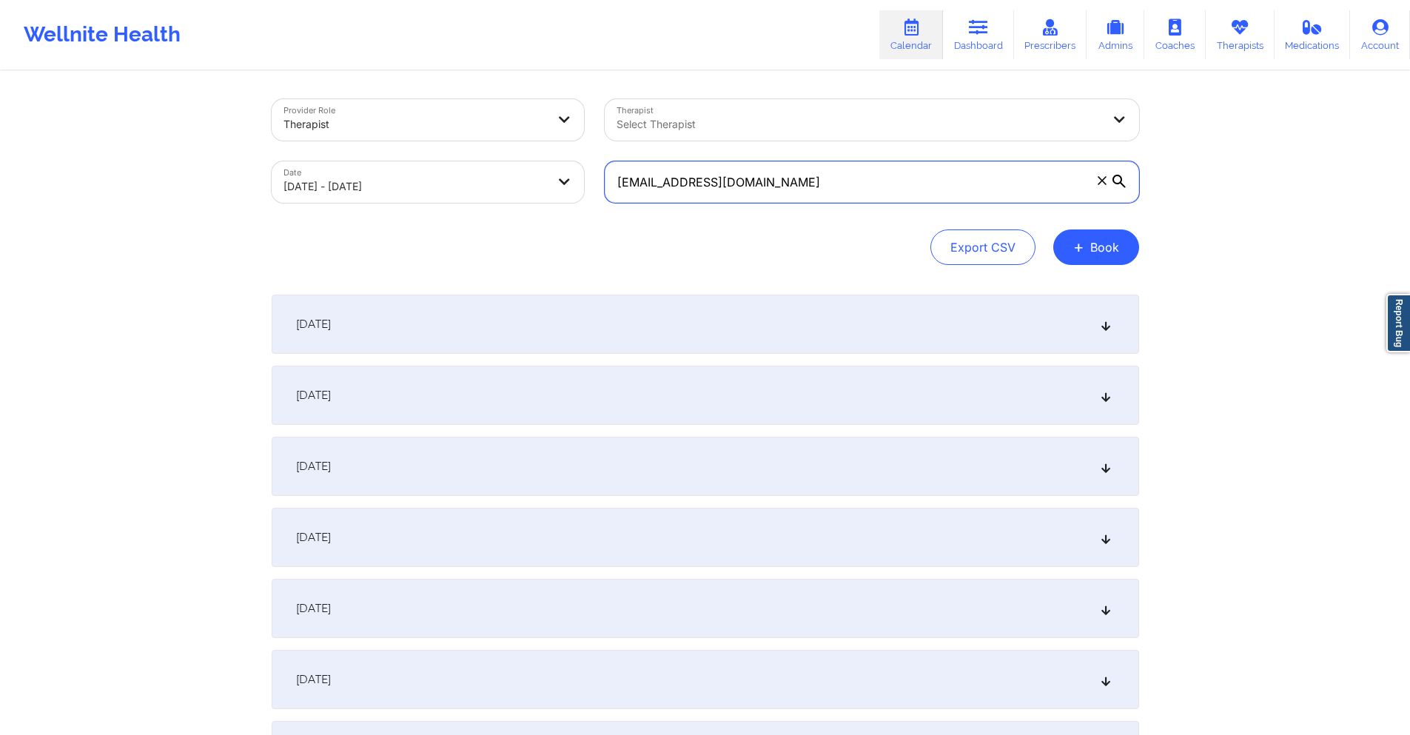
click at [725, 187] on input "[EMAIL_ADDRESS][DOMAIN_NAME]" at bounding box center [872, 181] width 535 height 41
paste input "setarehc"
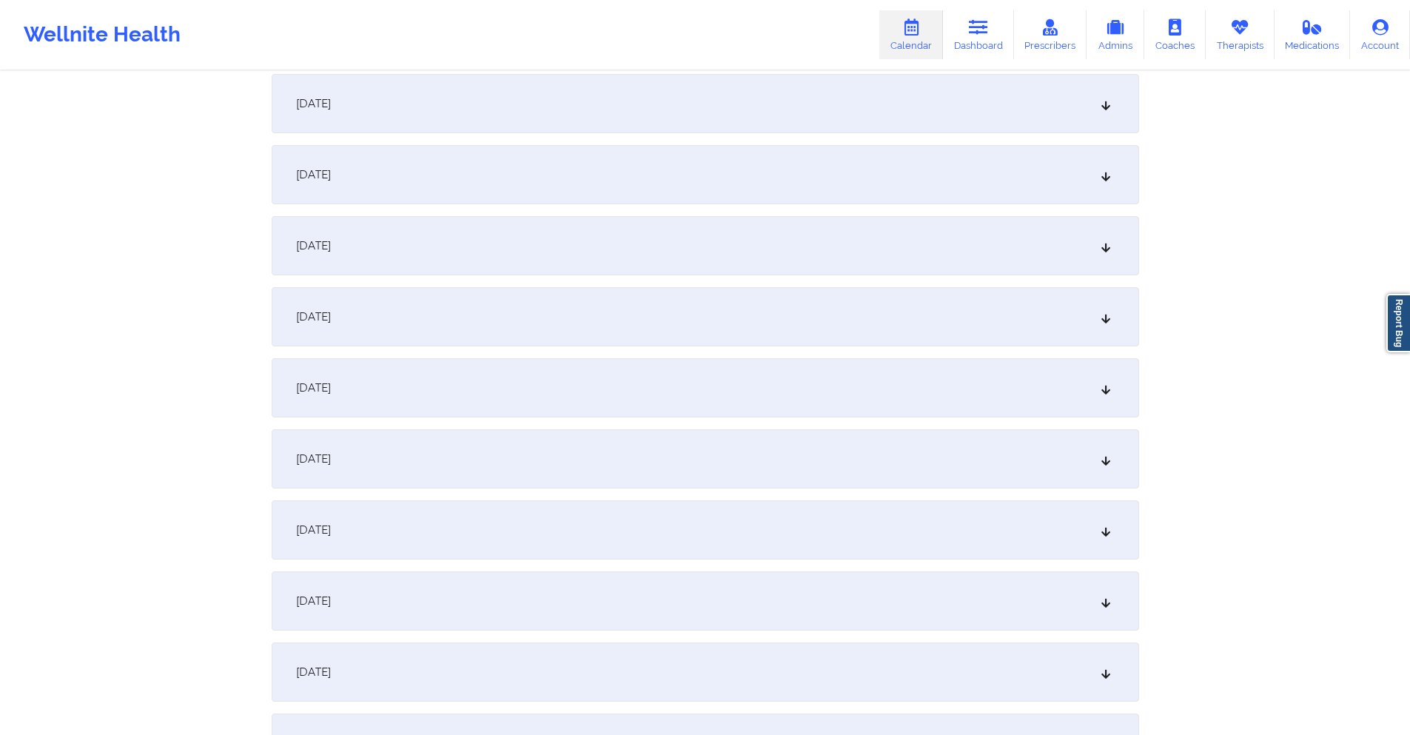
scroll to position [1036, 0]
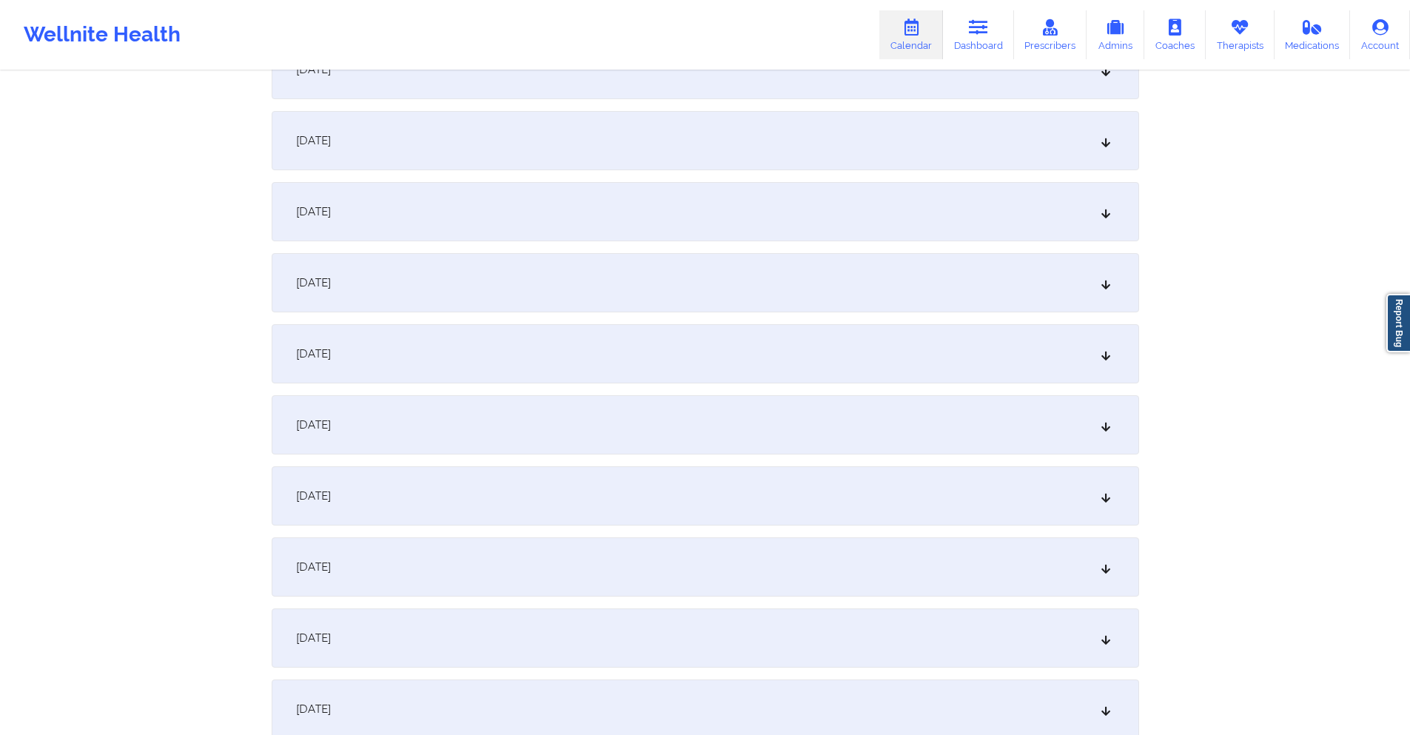
type input "[EMAIL_ADDRESS][DOMAIN_NAME]"
click at [458, 583] on div "[DATE]" at bounding box center [706, 566] width 868 height 59
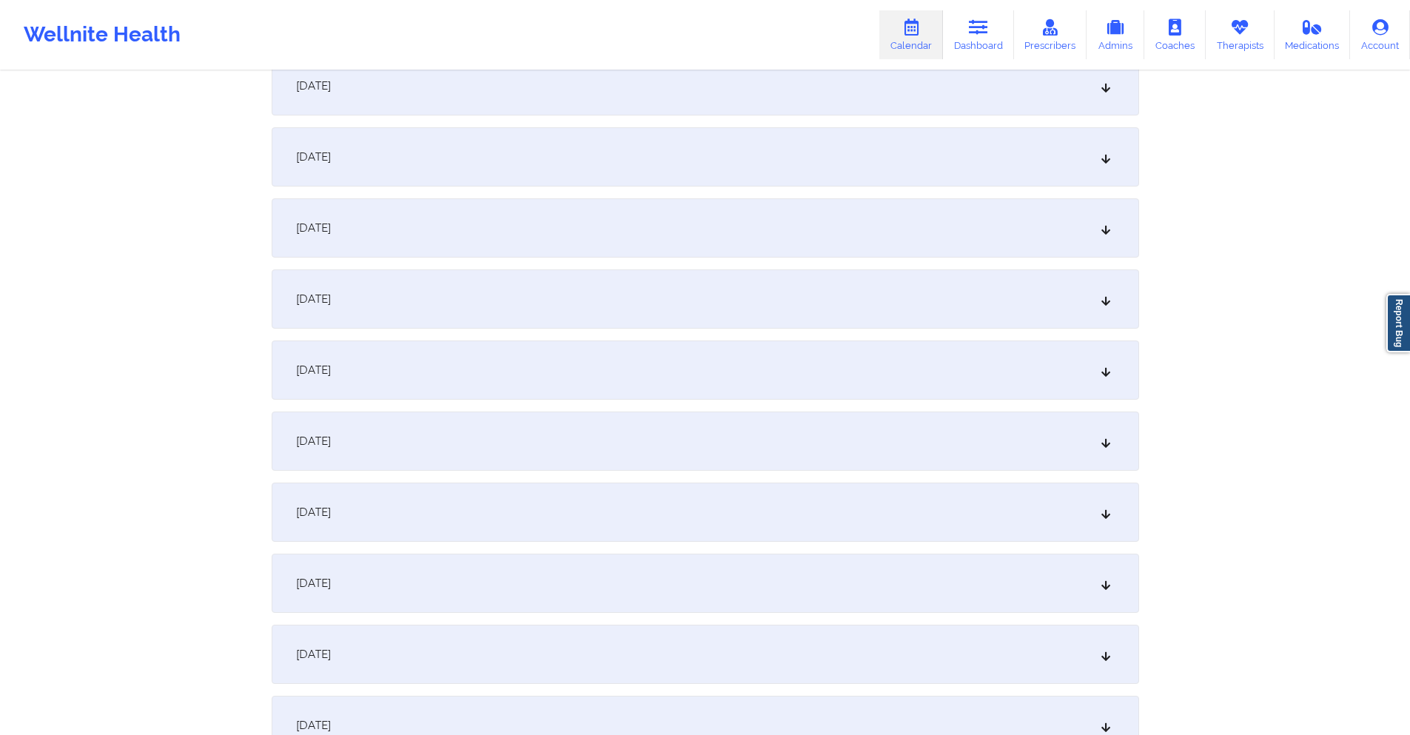
scroll to position [2369, 0]
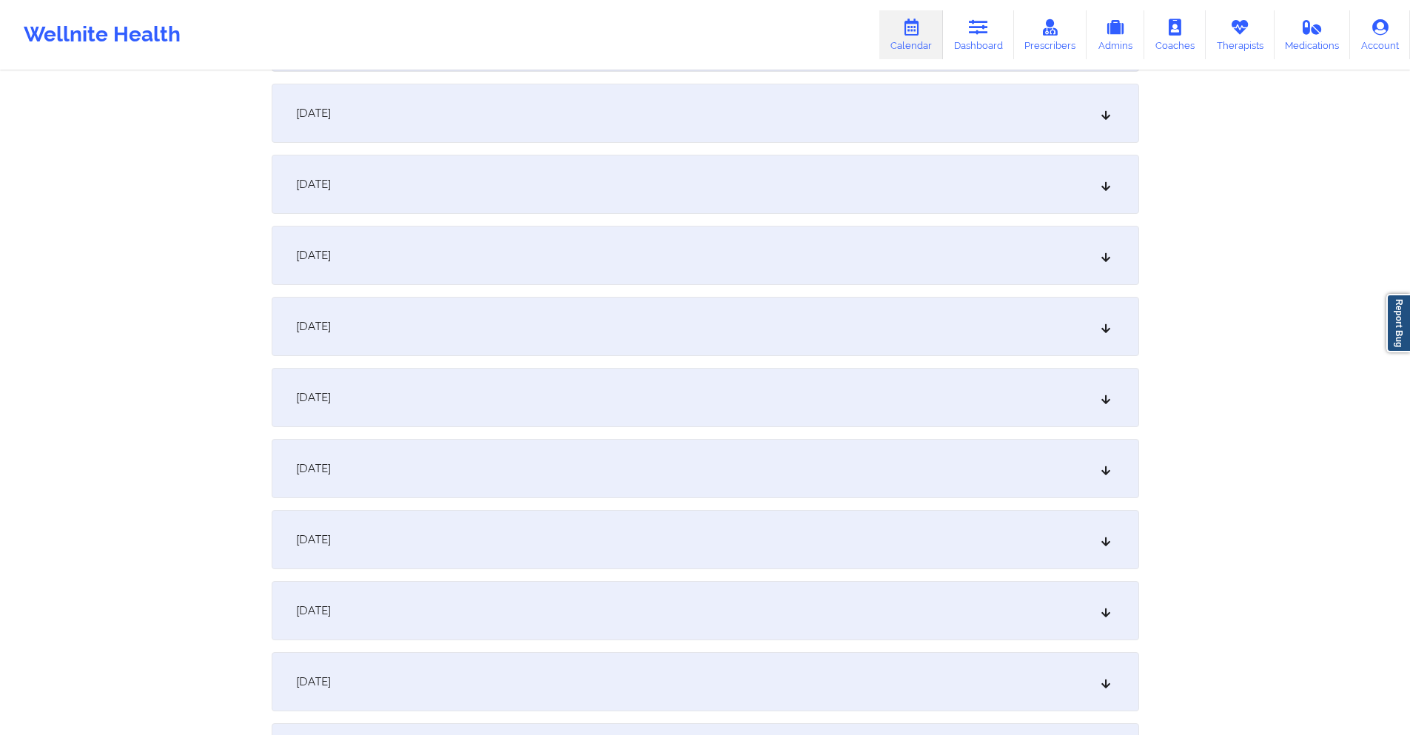
click at [466, 395] on div "[DATE]" at bounding box center [706, 397] width 868 height 59
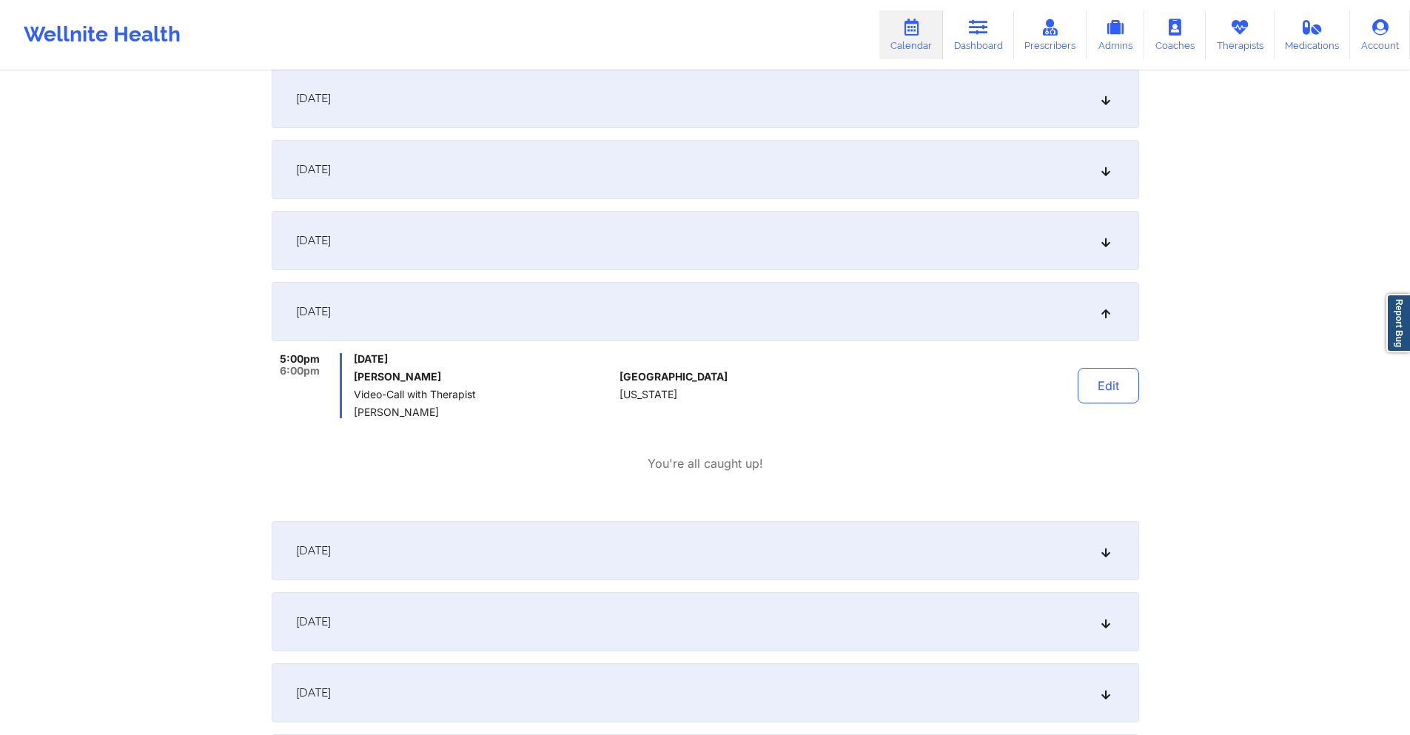
scroll to position [1407, 0]
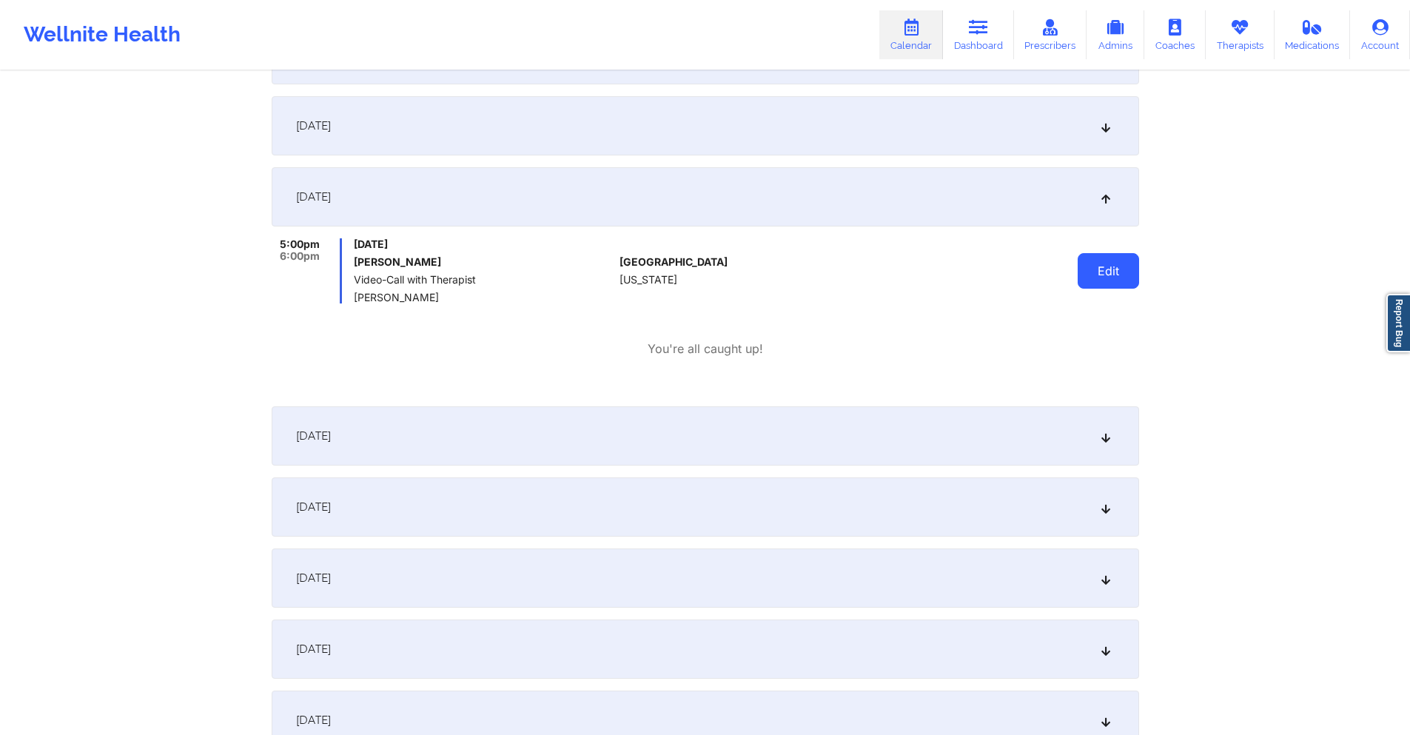
click at [1101, 272] on button "Edit" at bounding box center [1108, 271] width 61 height 36
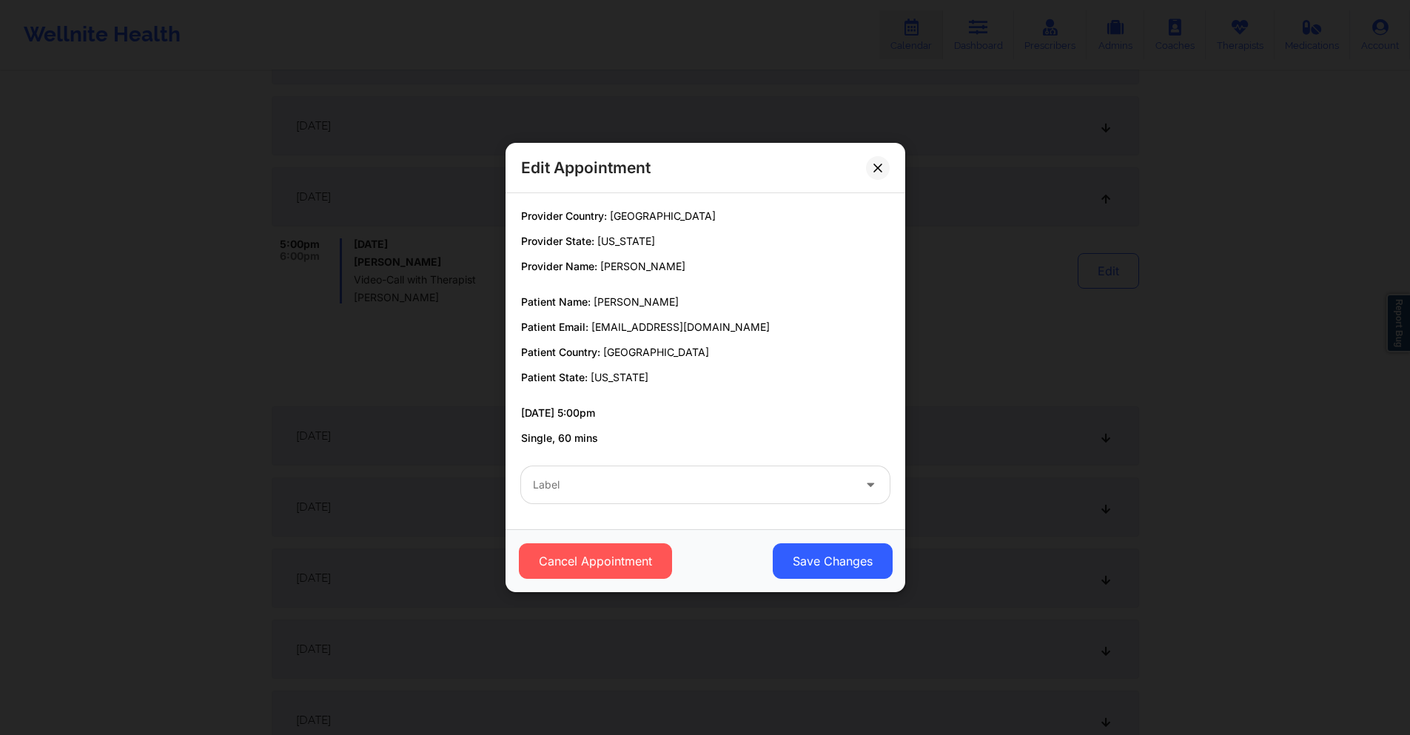
click at [638, 489] on div at bounding box center [693, 485] width 320 height 18
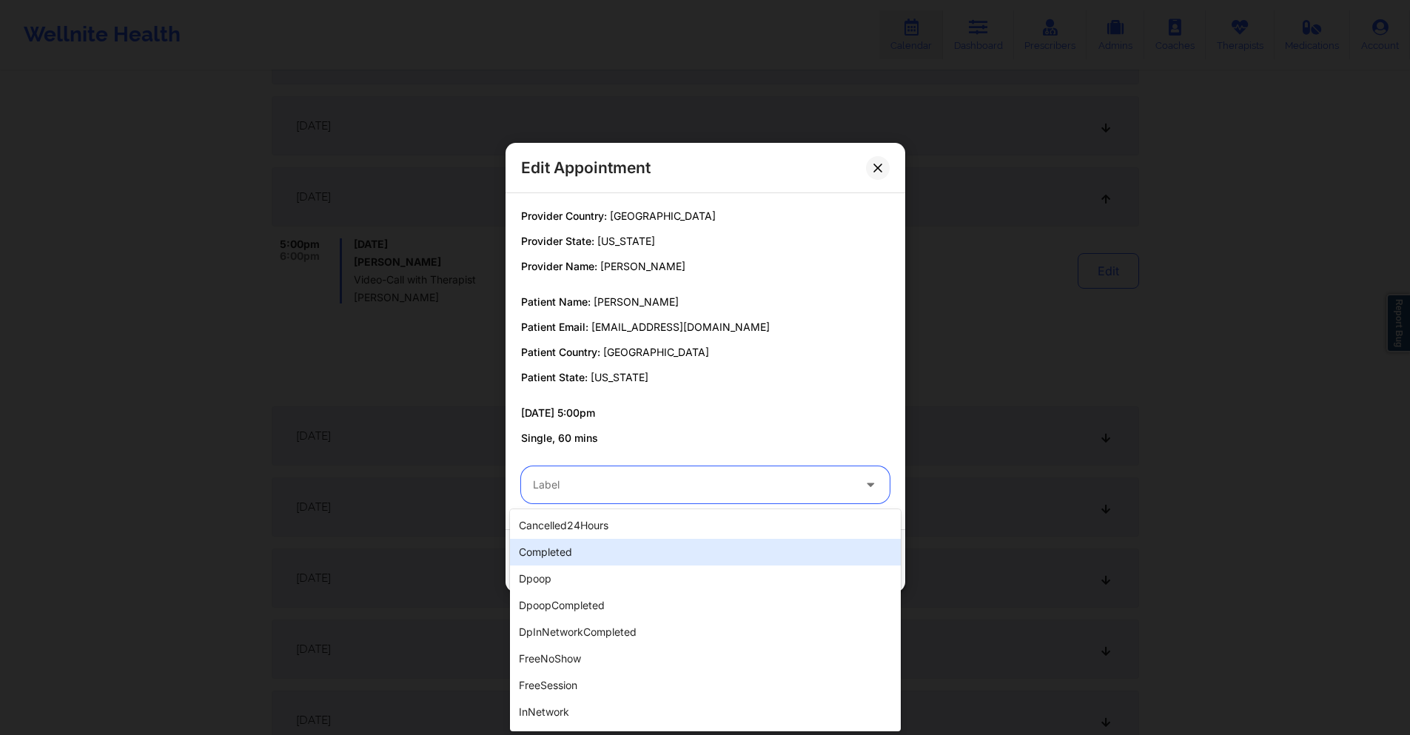
click at [586, 552] on div "completed" at bounding box center [705, 552] width 391 height 27
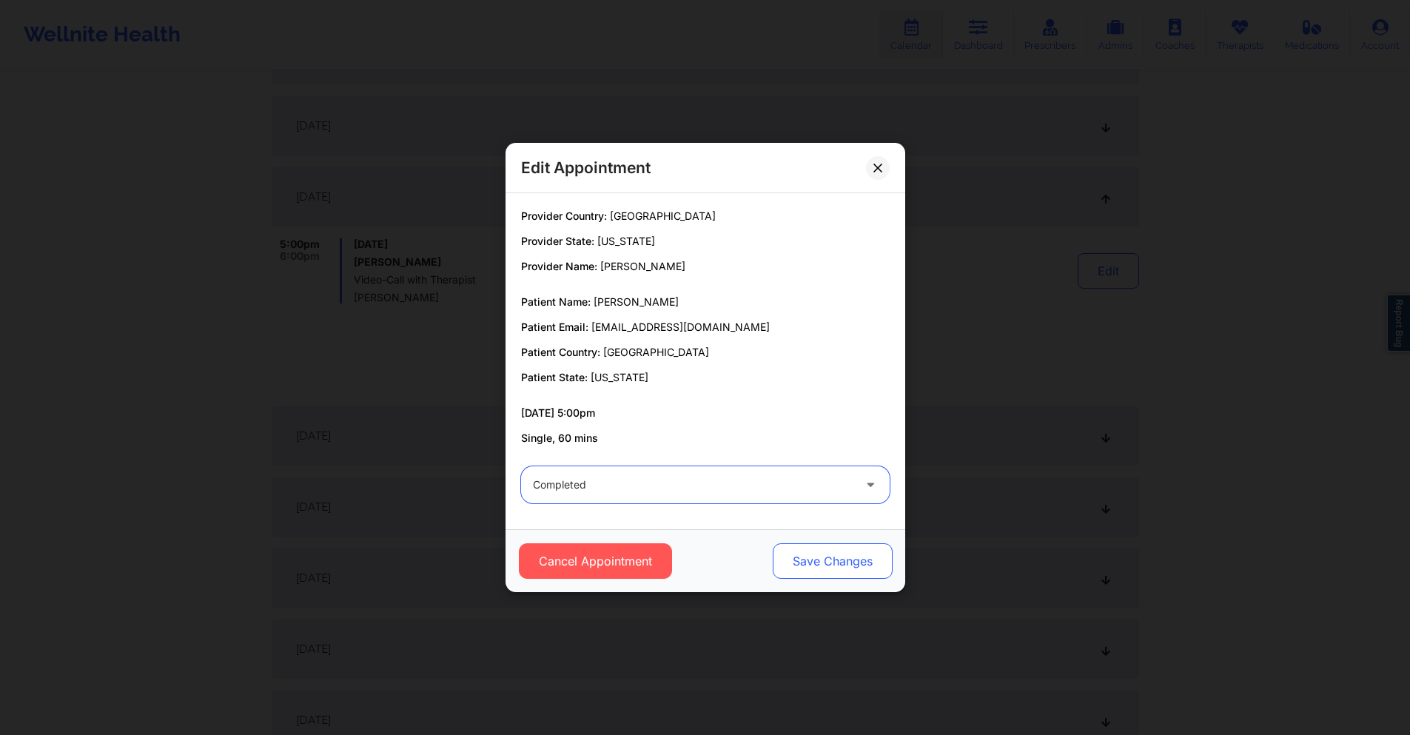
click at [820, 556] on button "Save Changes" at bounding box center [832, 561] width 120 height 36
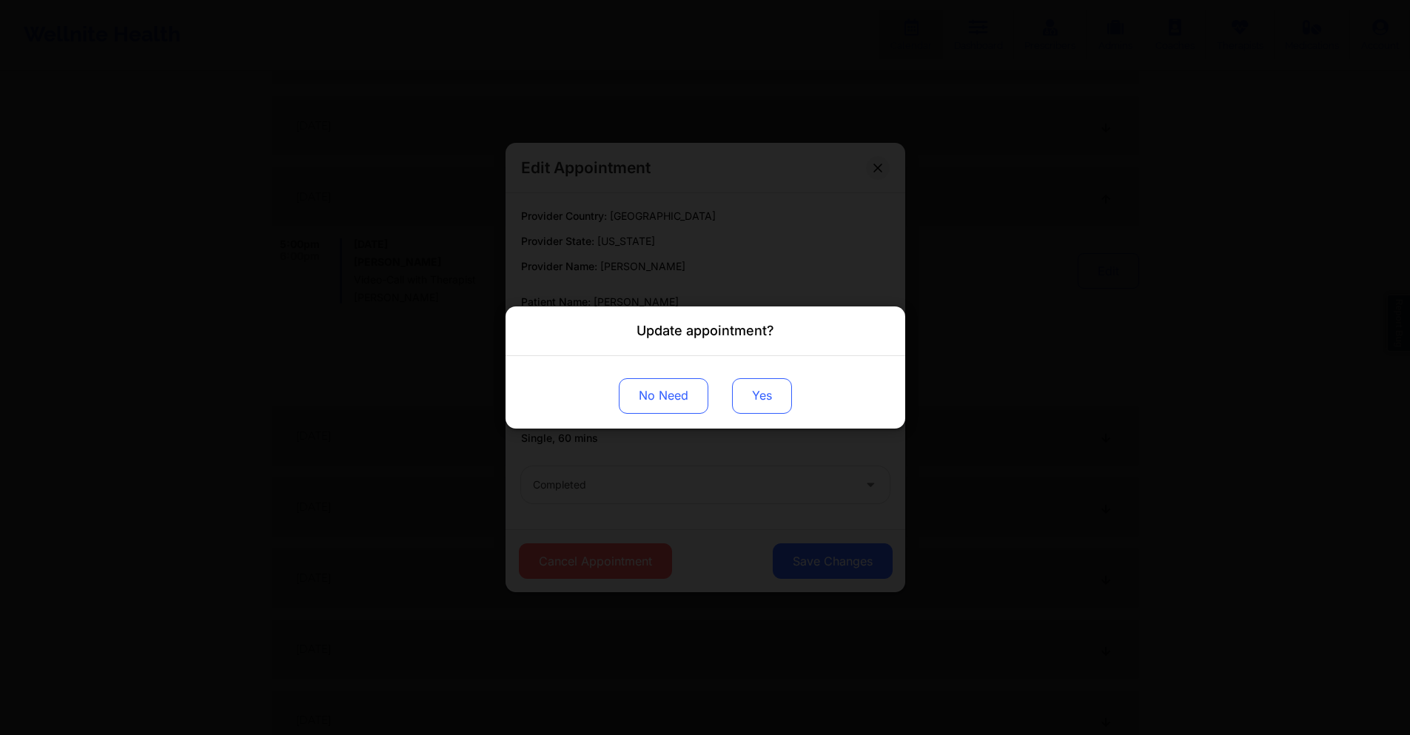
click at [774, 409] on button "Yes" at bounding box center [762, 396] width 60 height 36
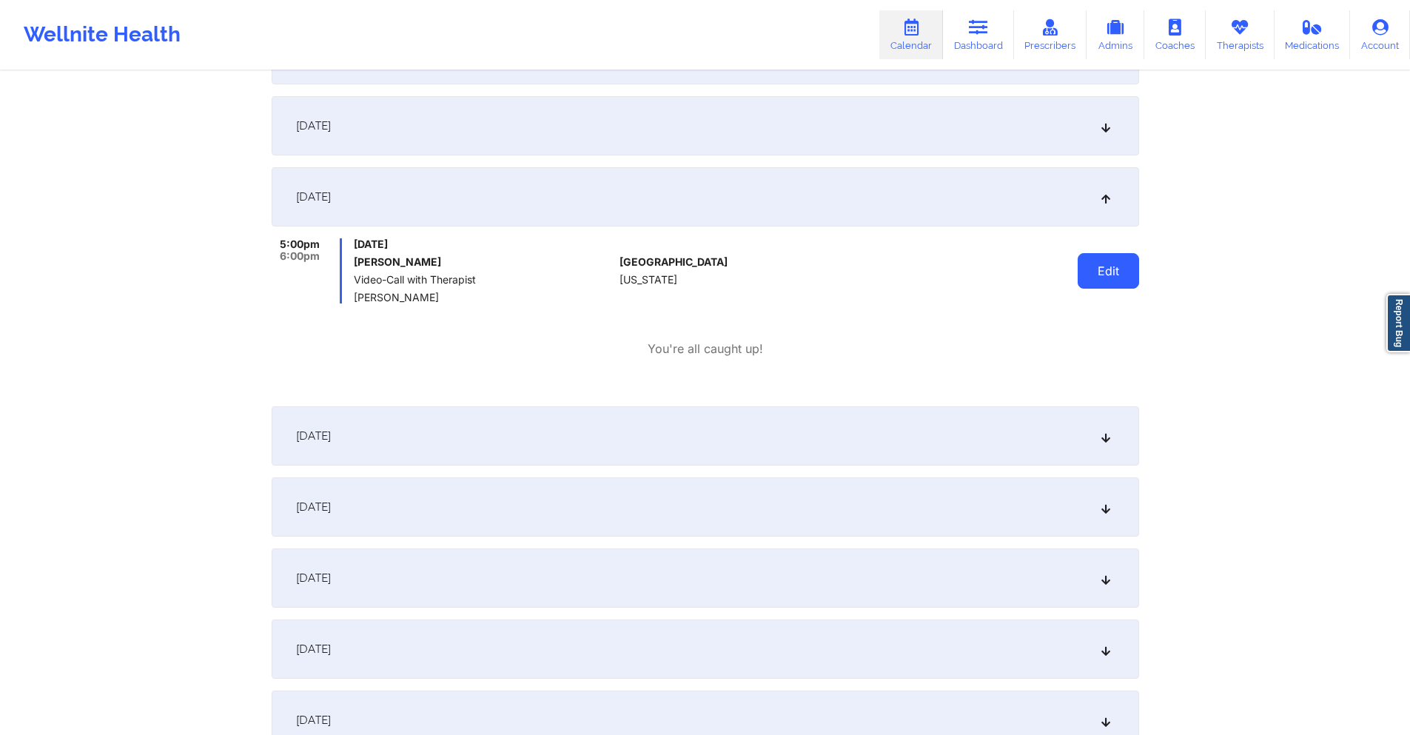
click at [1126, 254] on button "Edit" at bounding box center [1108, 271] width 61 height 36
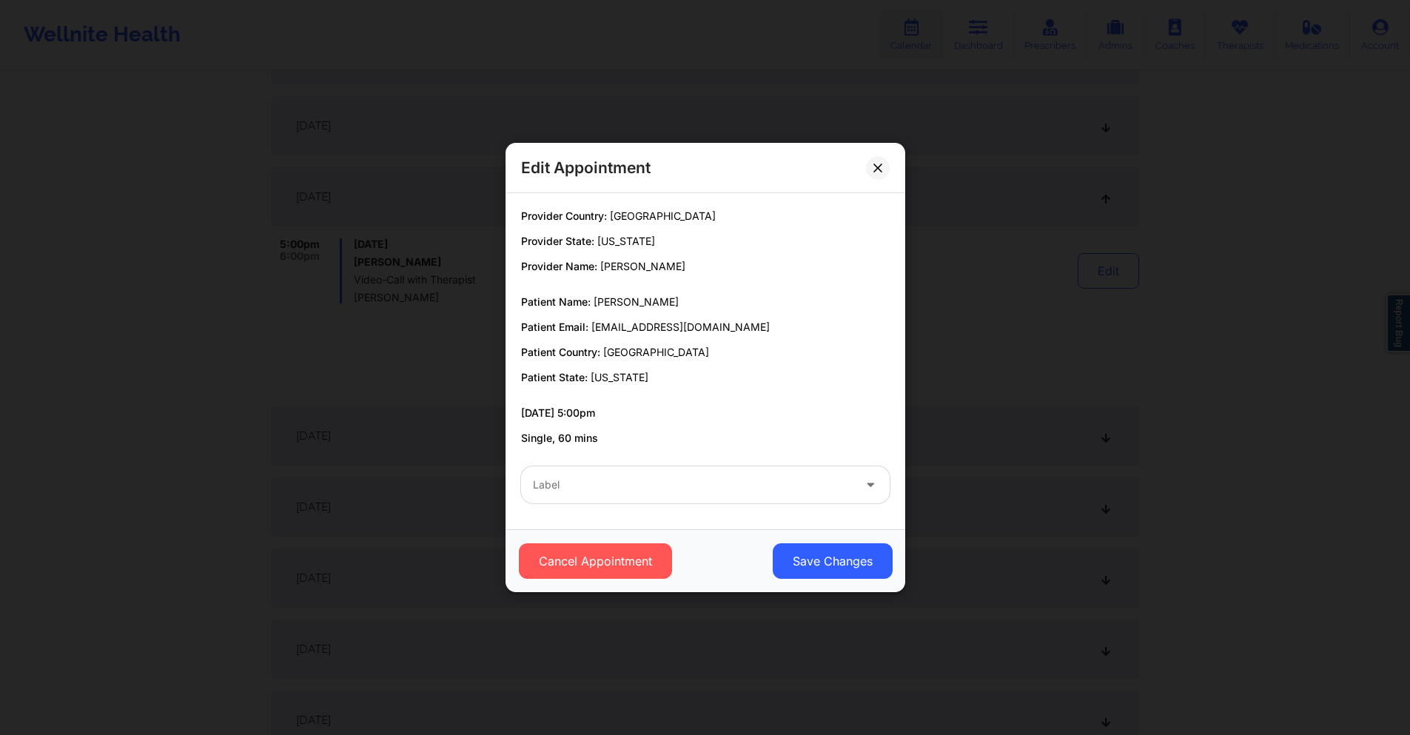
click at [753, 471] on div "Label" at bounding box center [687, 484] width 333 height 37
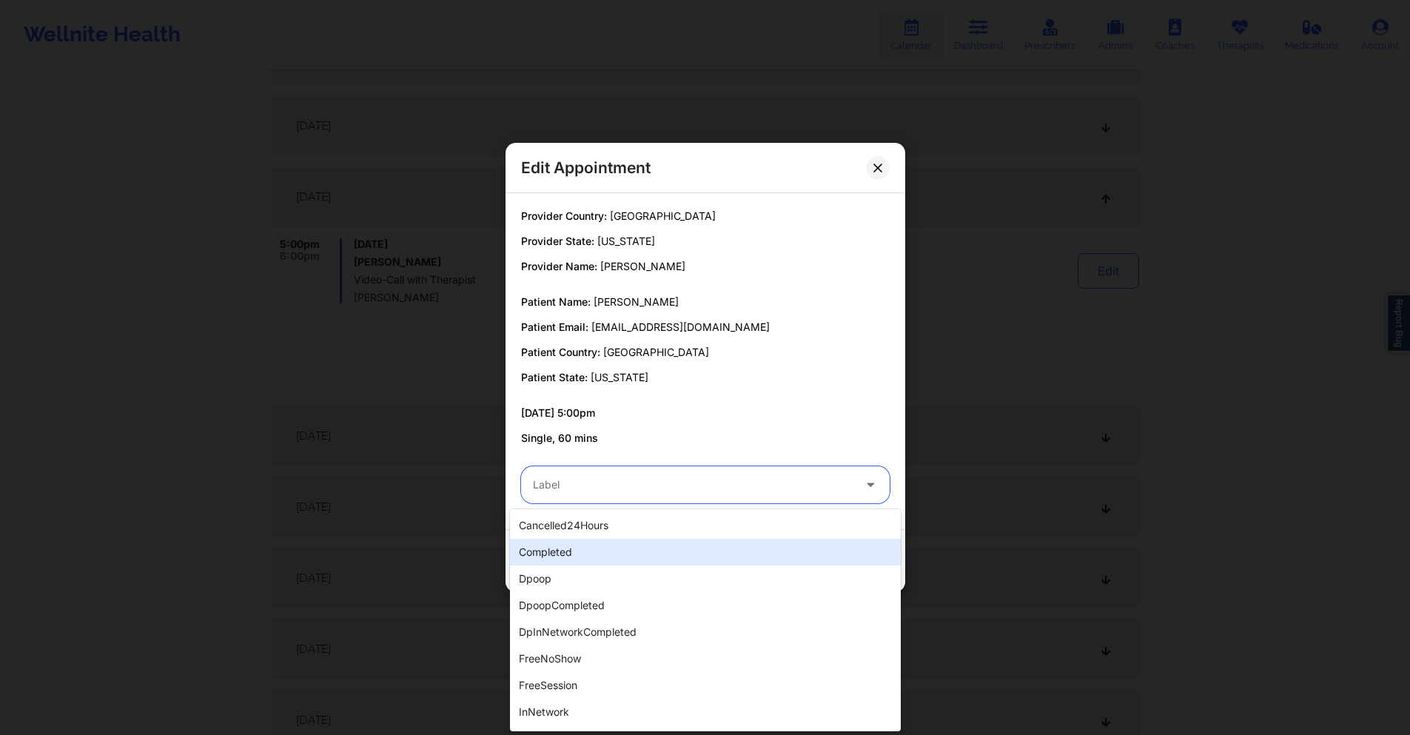
click at [609, 552] on div "completed" at bounding box center [705, 552] width 391 height 27
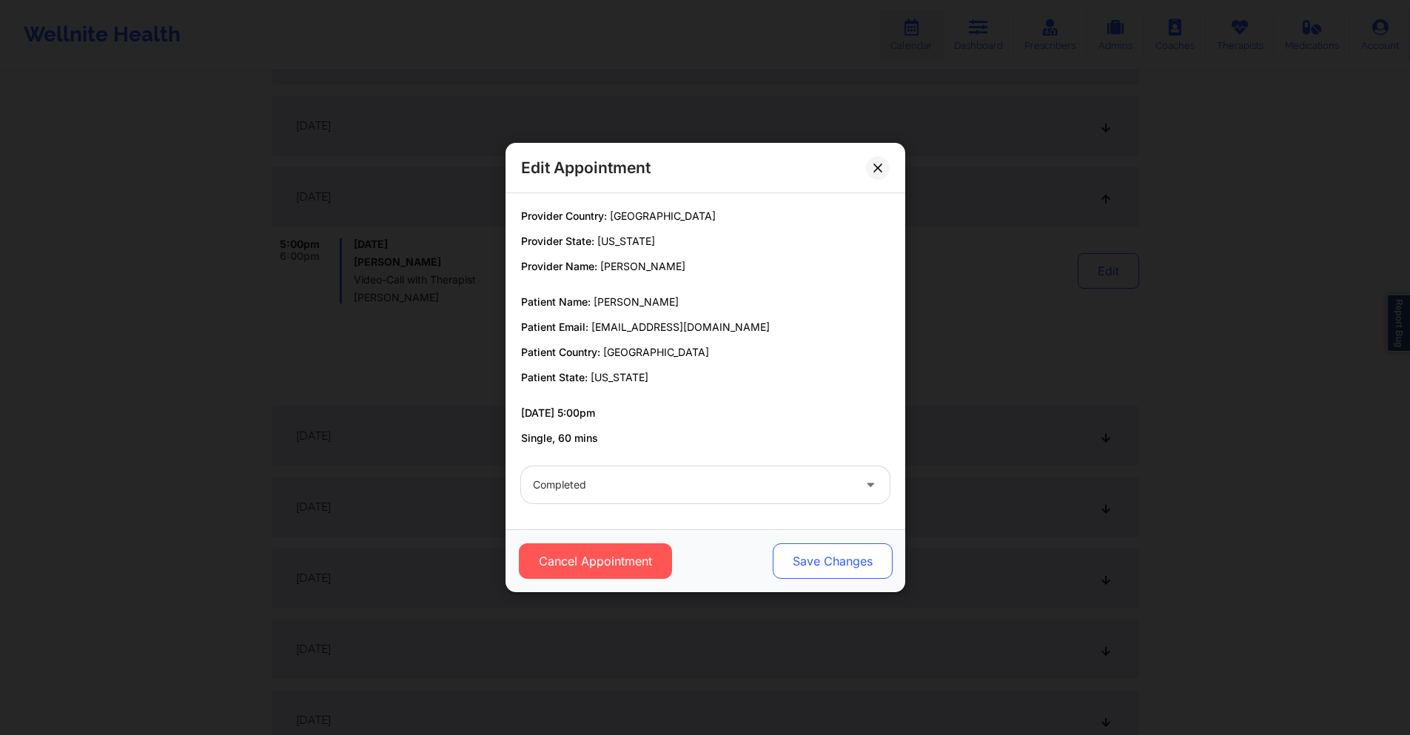
click at [814, 558] on button "Save Changes" at bounding box center [832, 561] width 120 height 36
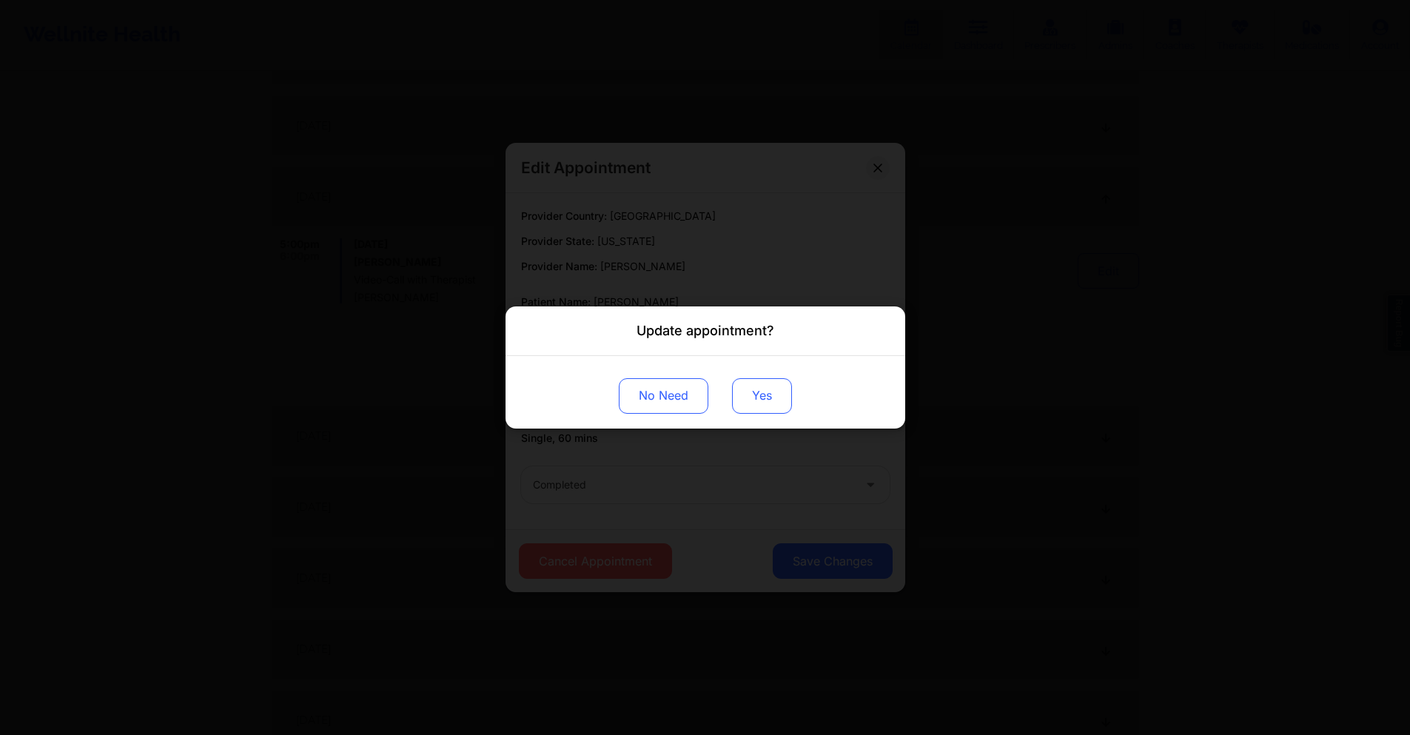
click at [754, 393] on button "Yes" at bounding box center [762, 396] width 60 height 36
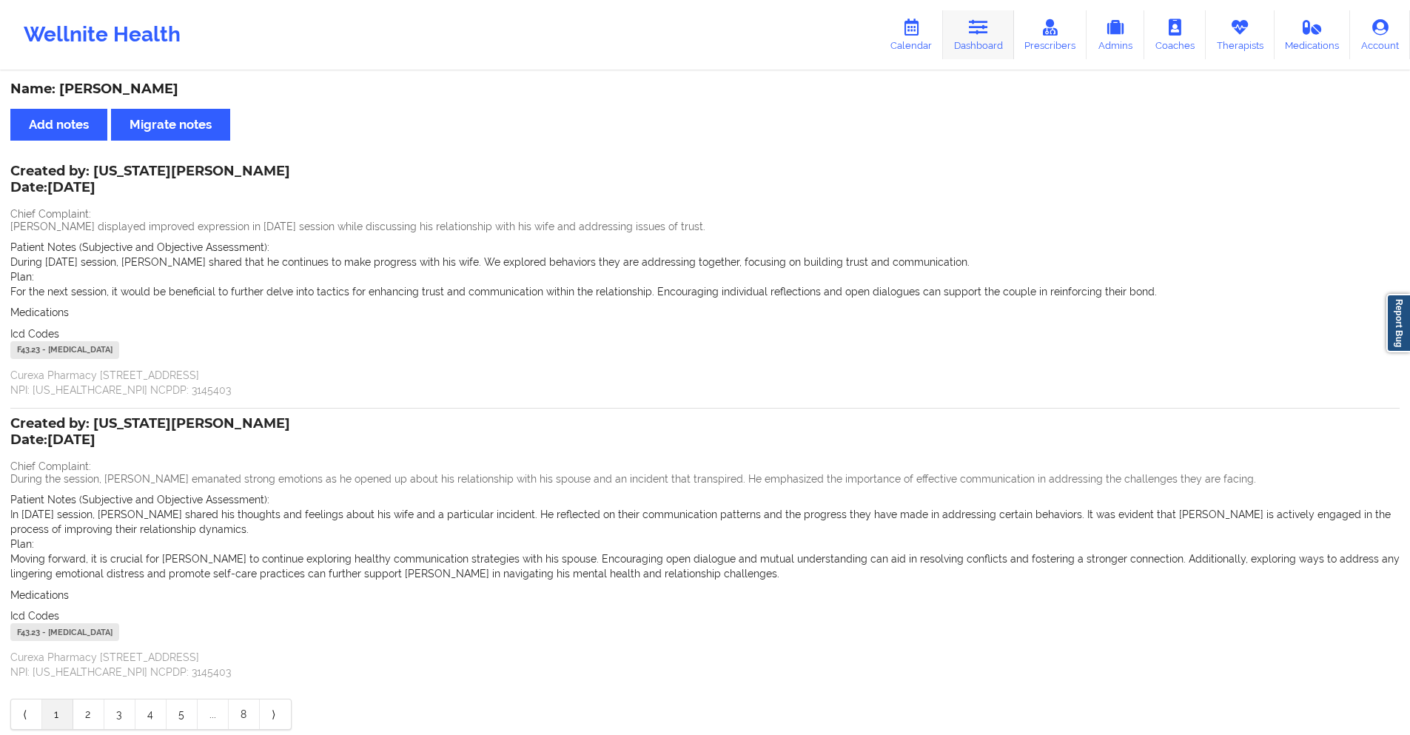
click at [987, 27] on icon at bounding box center [978, 27] width 19 height 16
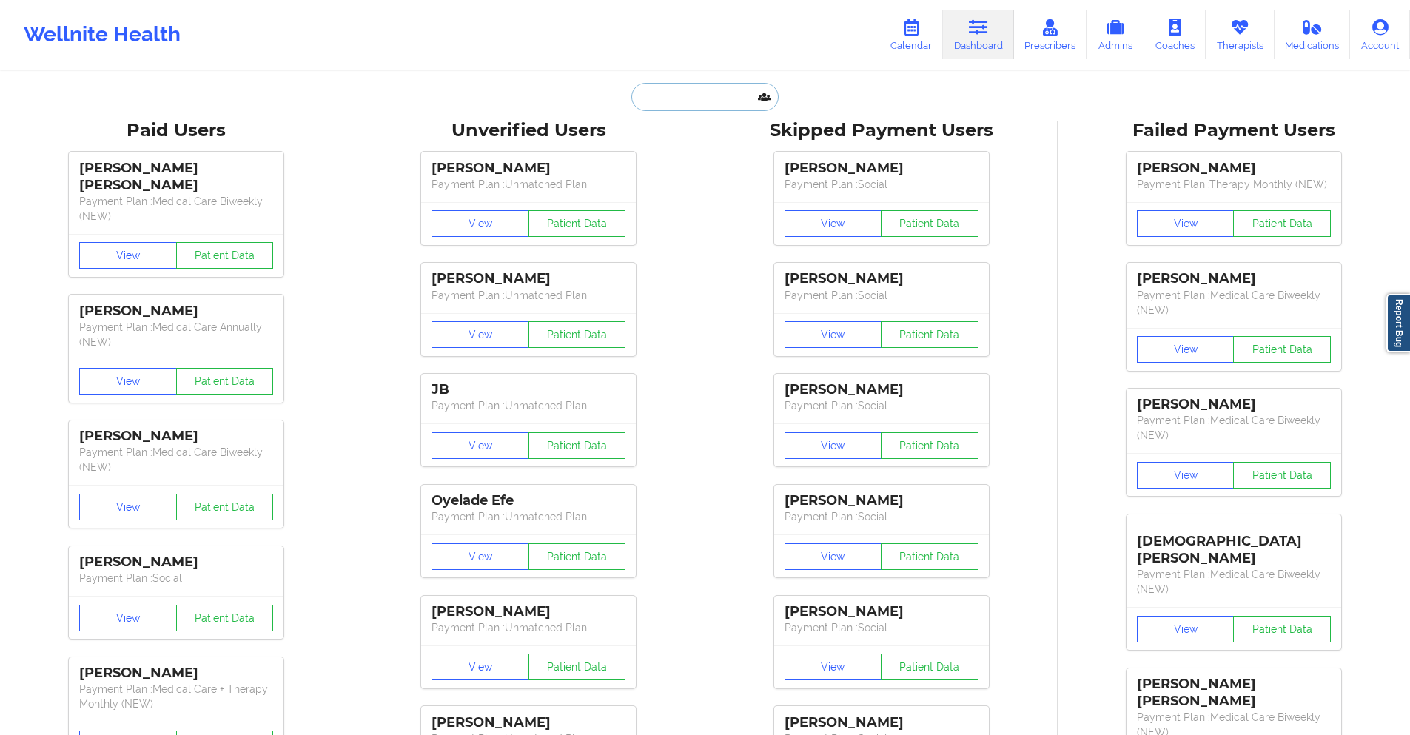
click at [700, 90] on input "text" at bounding box center [704, 97] width 147 height 28
paste input "[EMAIL_ADDRESS][DOMAIN_NAME]"
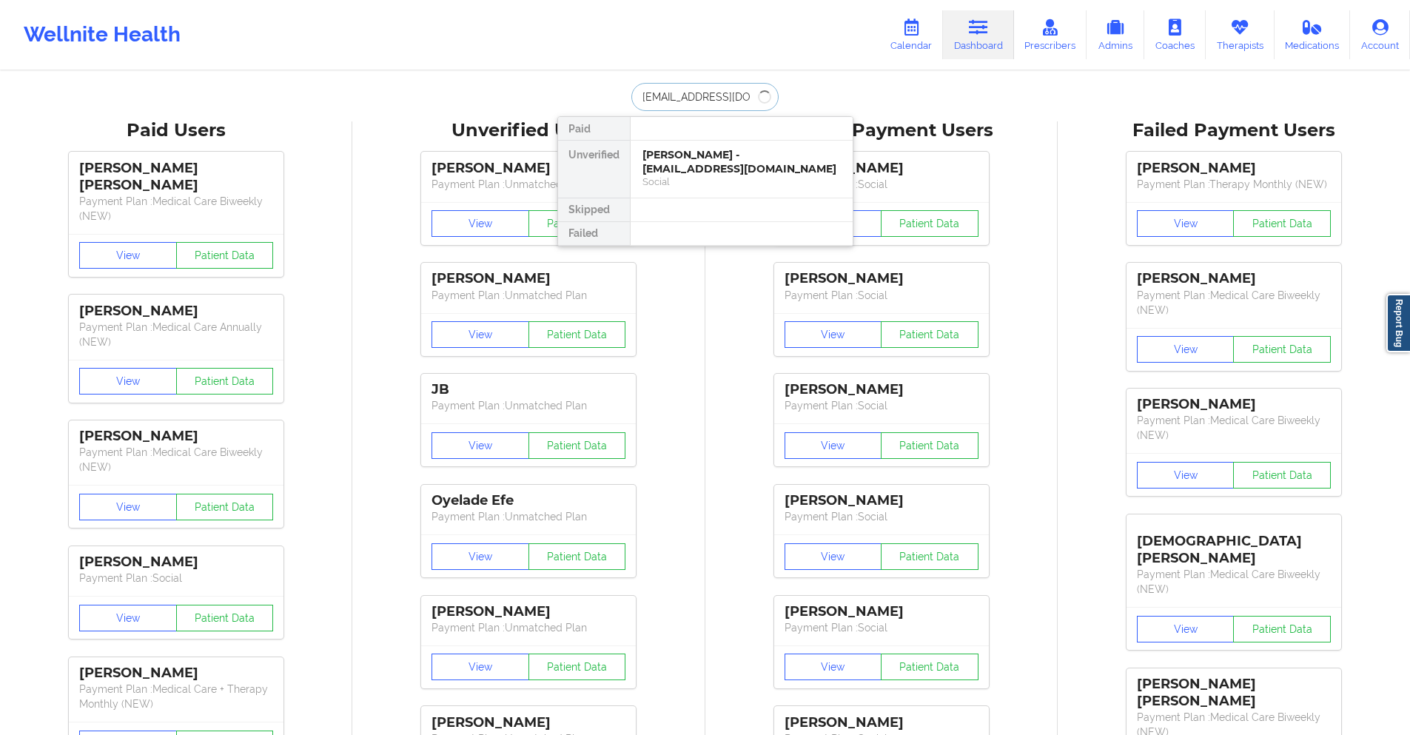
type input "[EMAIL_ADDRESS][DOMAIN_NAME]"
click at [704, 101] on input "[EMAIL_ADDRESS][DOMAIN_NAME]" at bounding box center [704, 97] width 147 height 28
drag, startPoint x: 745, startPoint y: 164, endPoint x: 650, endPoint y: 53, distance: 145.9
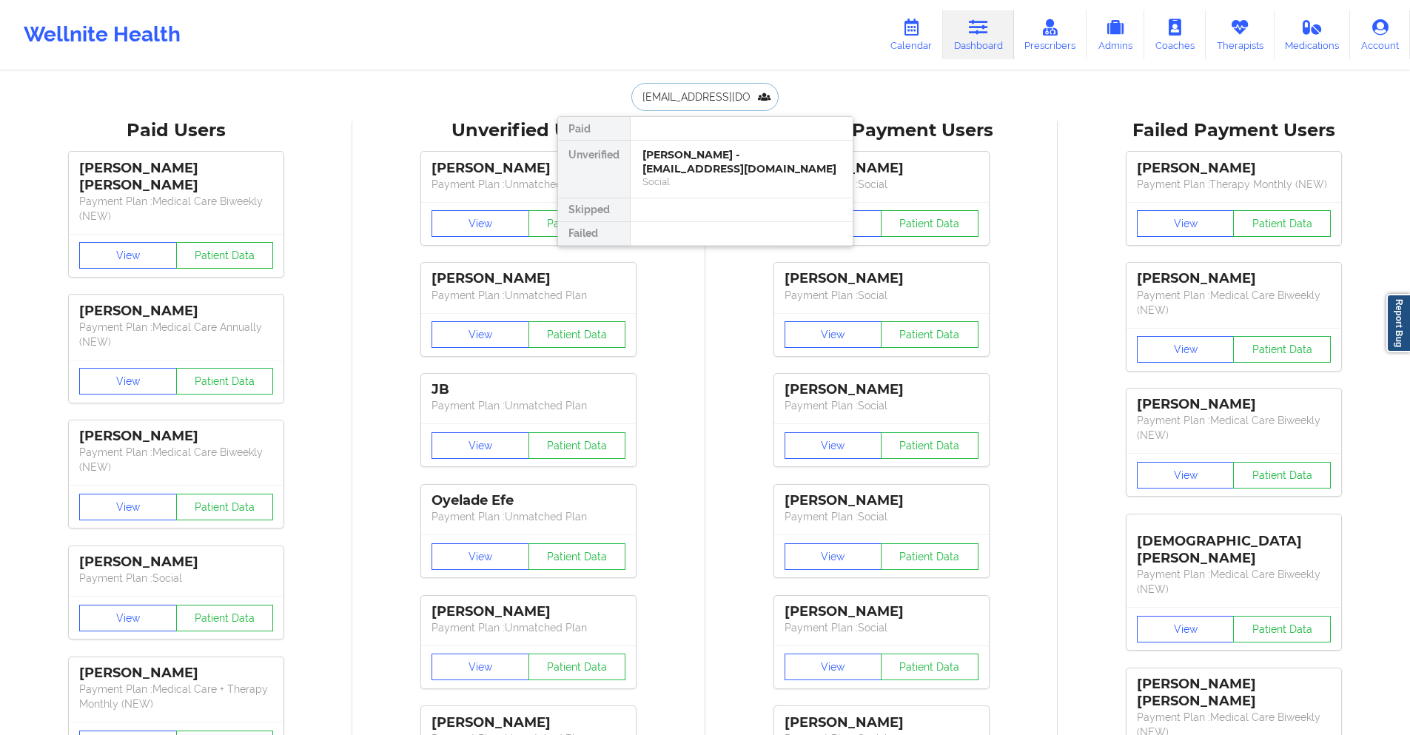
click at [745, 175] on div "Social" at bounding box center [742, 181] width 198 height 13
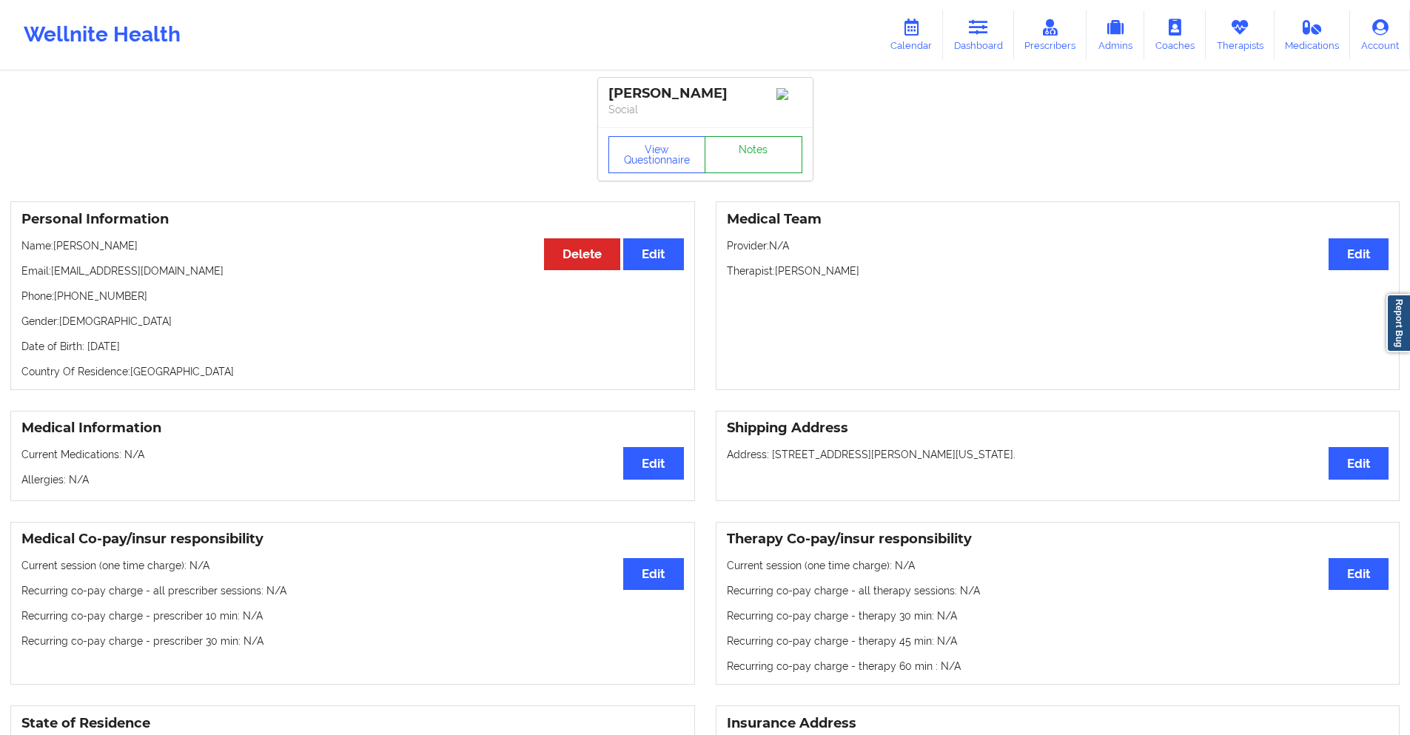
click at [757, 156] on link "Notes" at bounding box center [754, 154] width 98 height 37
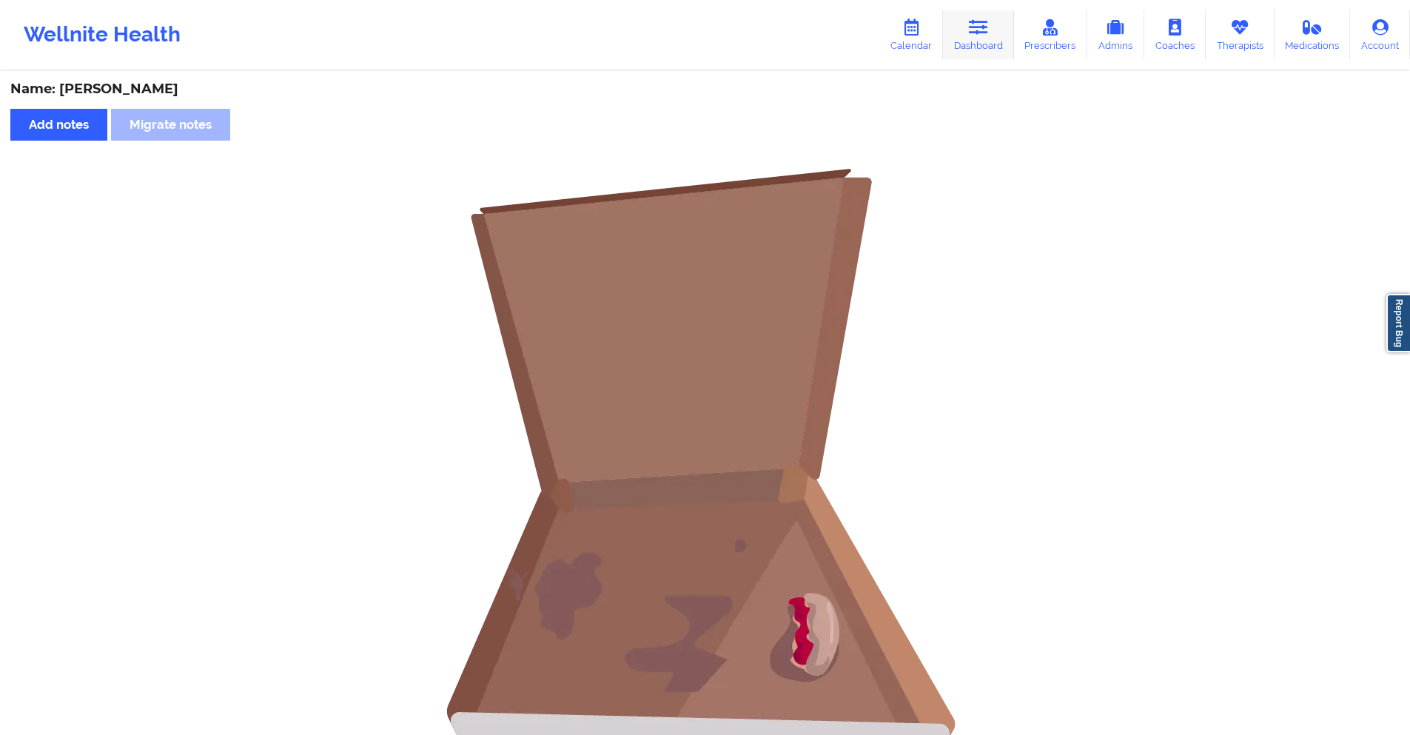
click at [988, 30] on icon at bounding box center [978, 27] width 19 height 16
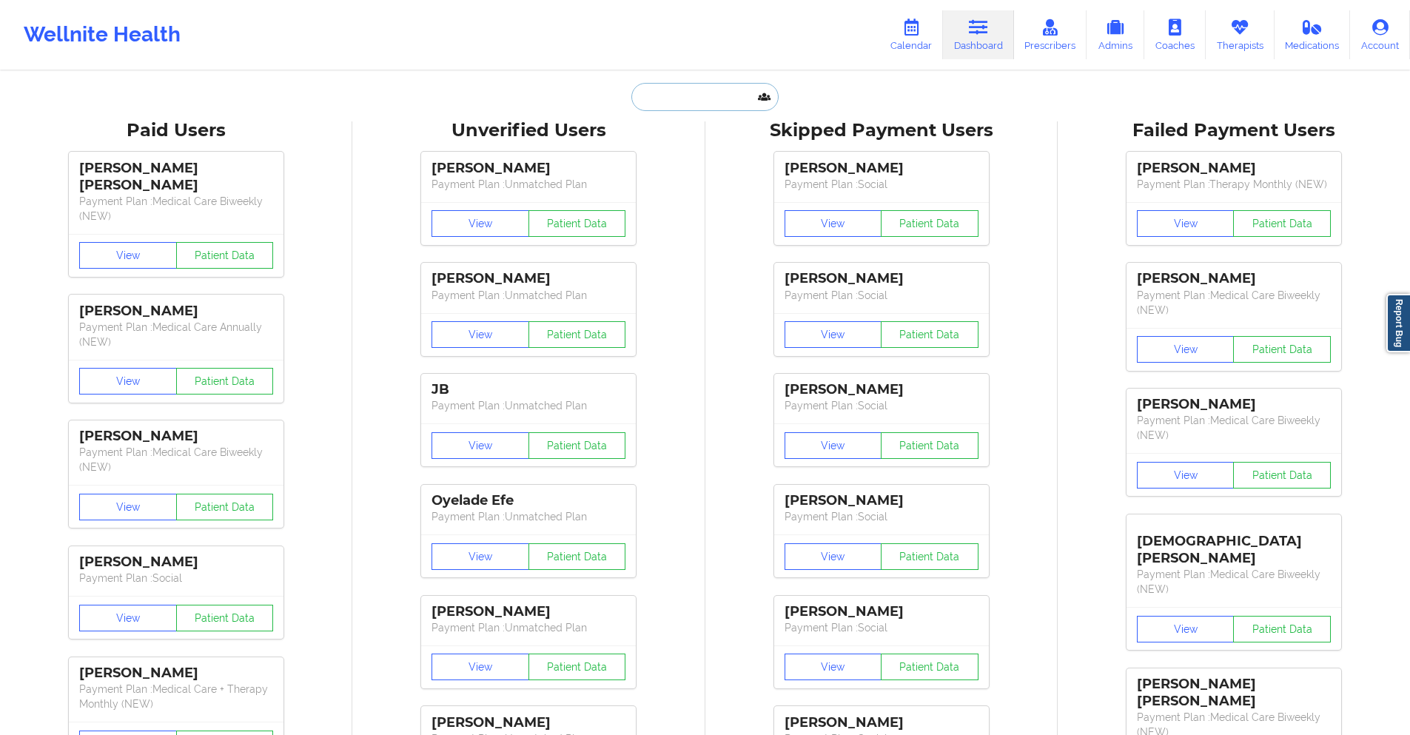
click at [711, 94] on input "text" at bounding box center [704, 97] width 147 height 28
paste input "[EMAIL_ADDRESS][DOMAIN_NAME]"
type input "[EMAIL_ADDRESS][DOMAIN_NAME]"
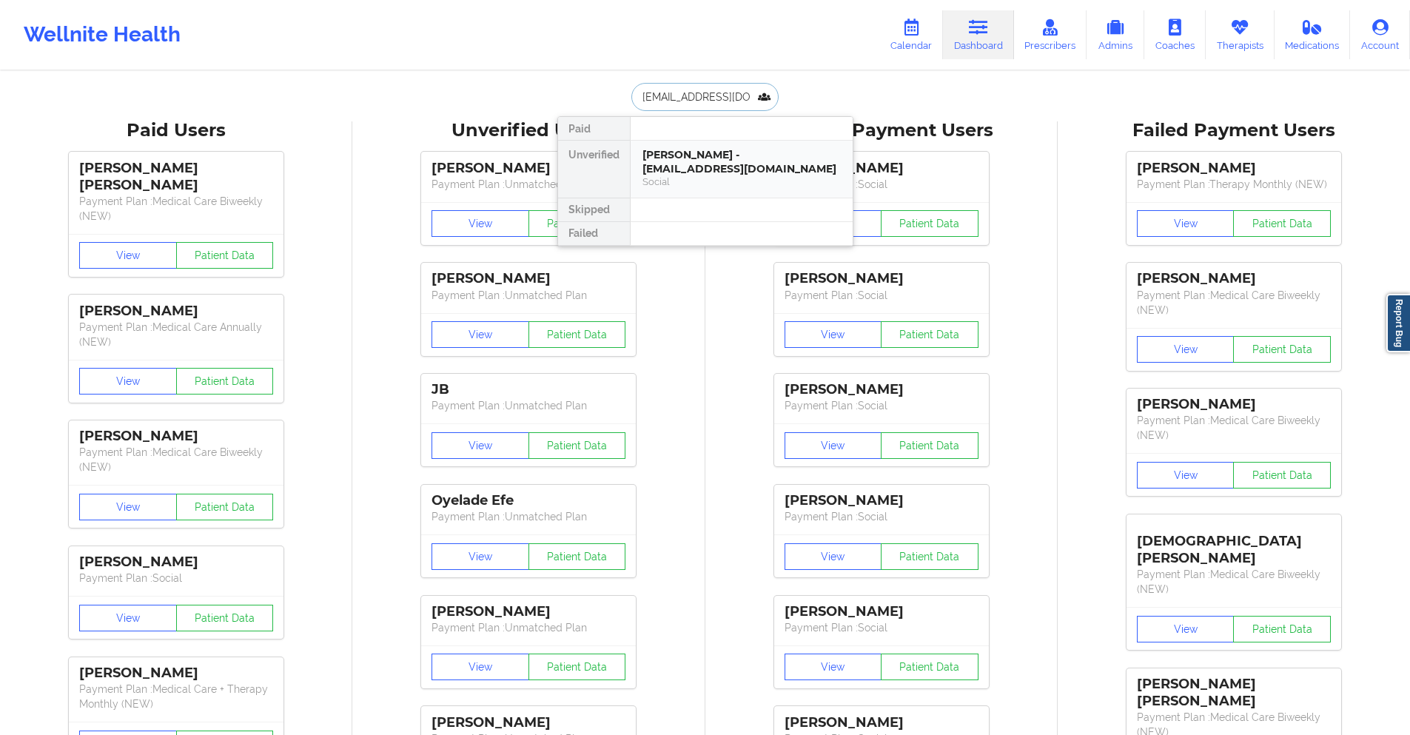
click at [711, 169] on div "Sandra Laribo - sjlconsults@gmail.com" at bounding box center [742, 161] width 198 height 27
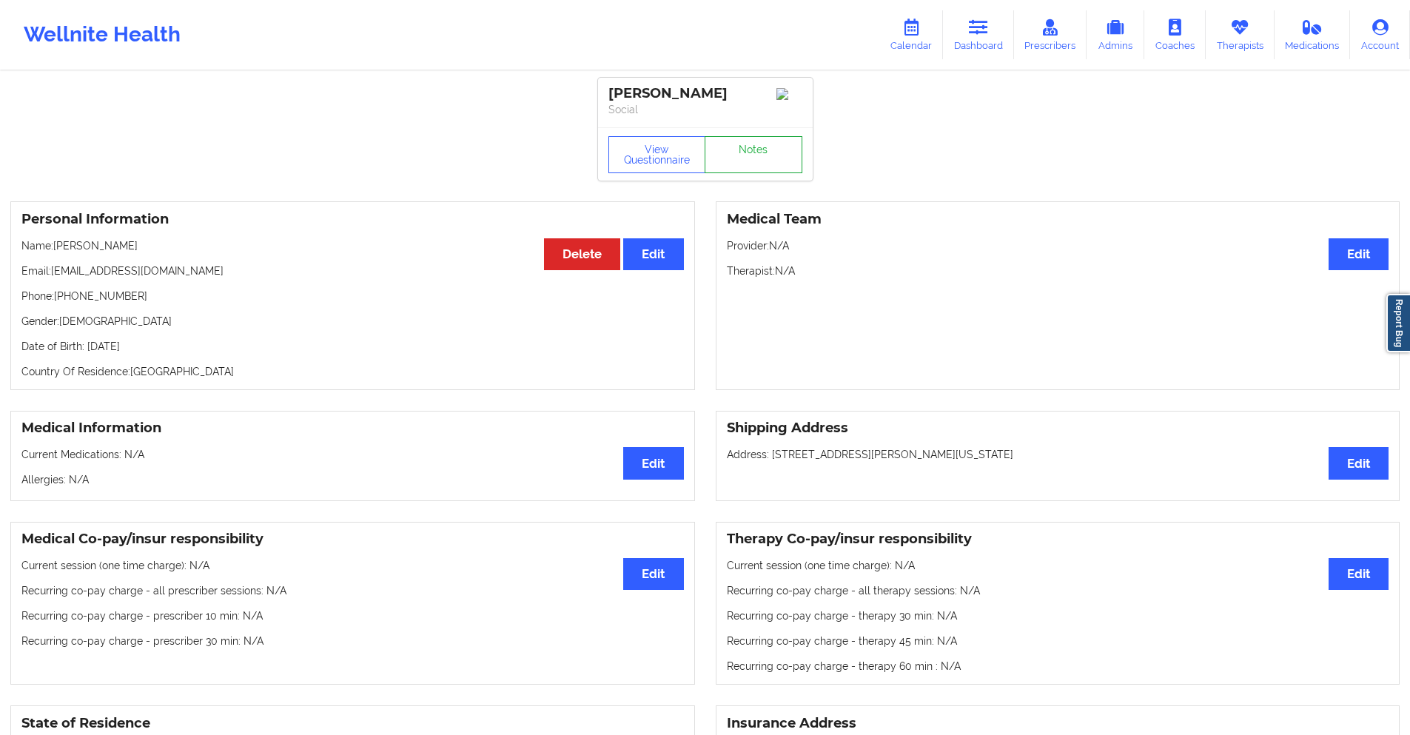
click at [728, 151] on link "Notes" at bounding box center [754, 154] width 98 height 37
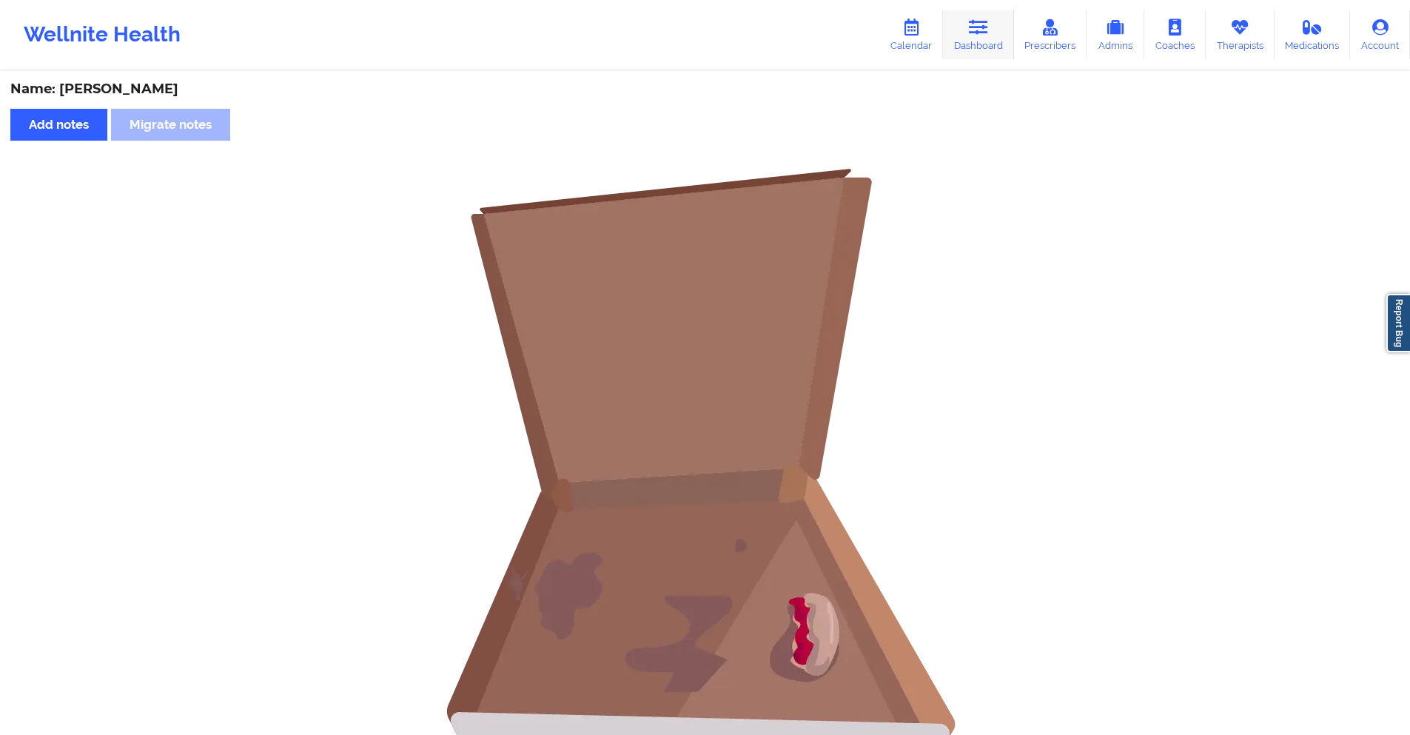
click at [988, 26] on icon at bounding box center [978, 27] width 19 height 16
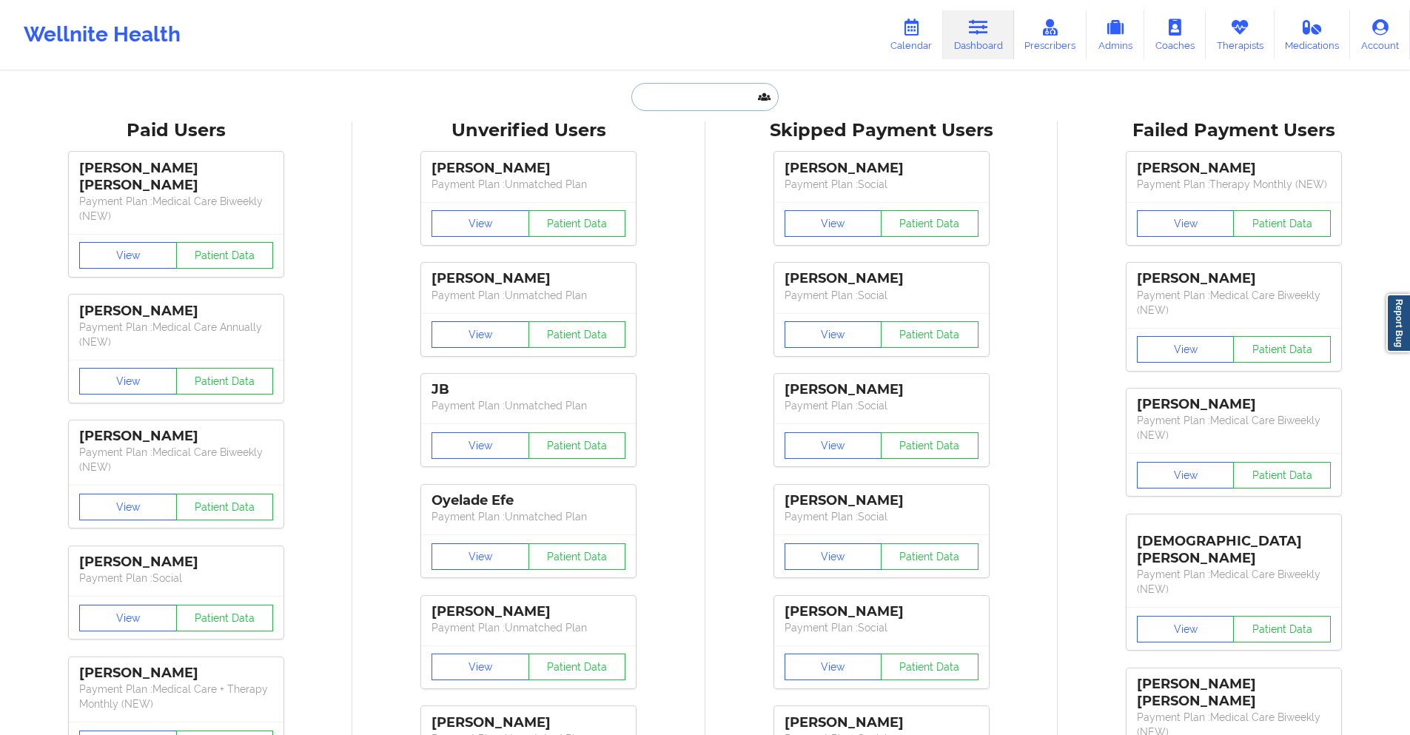
click at [731, 106] on input "text" at bounding box center [704, 97] width 147 height 28
paste input "[EMAIL_ADDRESS][DOMAIN_NAME]"
type input "[EMAIL_ADDRESS][DOMAIN_NAME]"
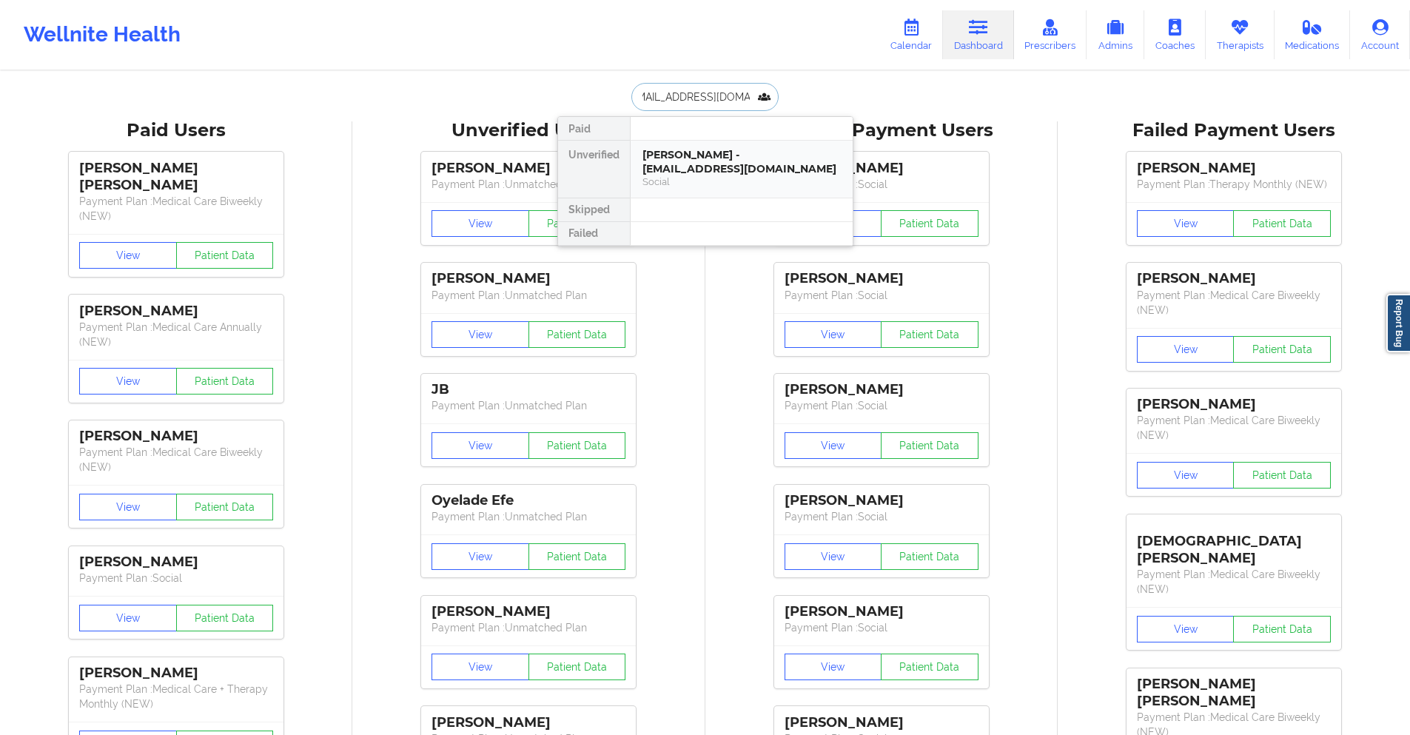
click at [723, 175] on div "Briana M Sanders - bbsanders1994@gmail.com" at bounding box center [742, 161] width 198 height 27
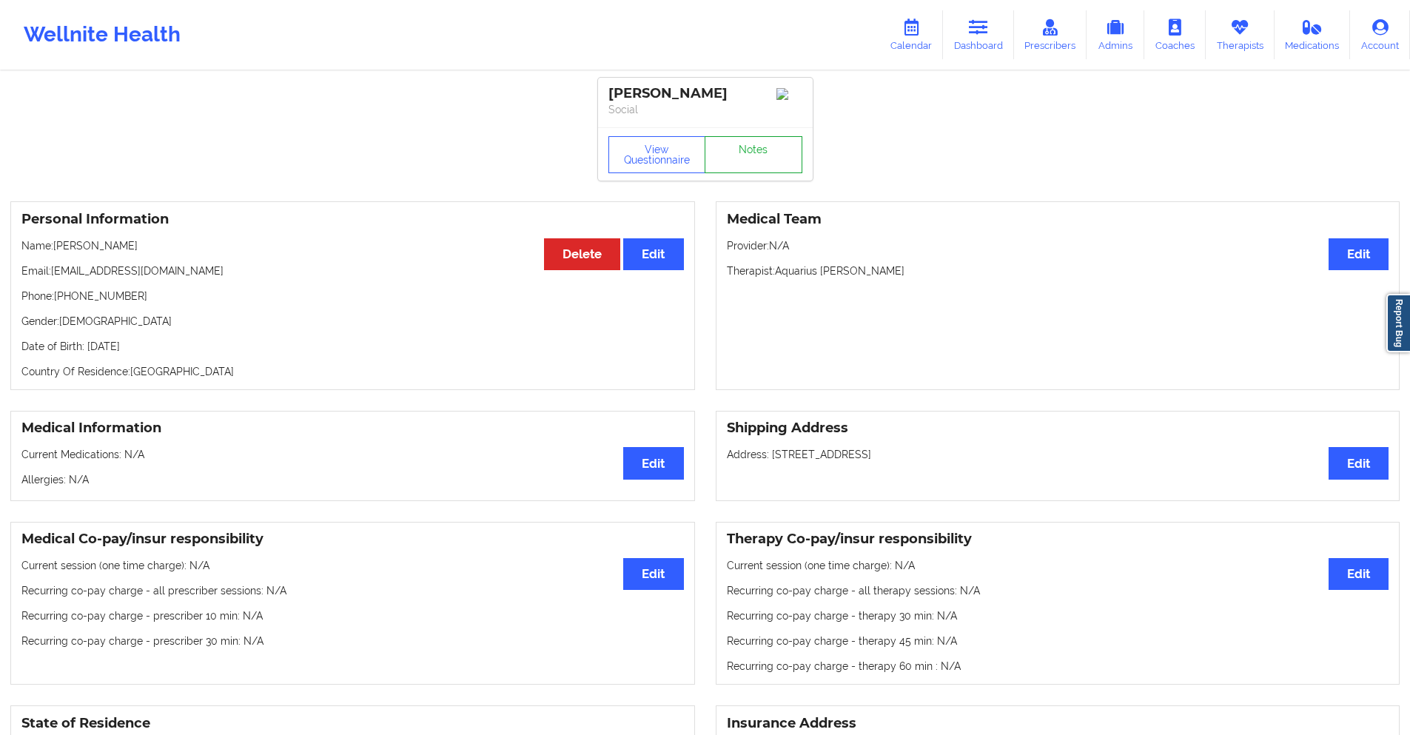
click at [723, 173] on link "Notes" at bounding box center [754, 154] width 98 height 37
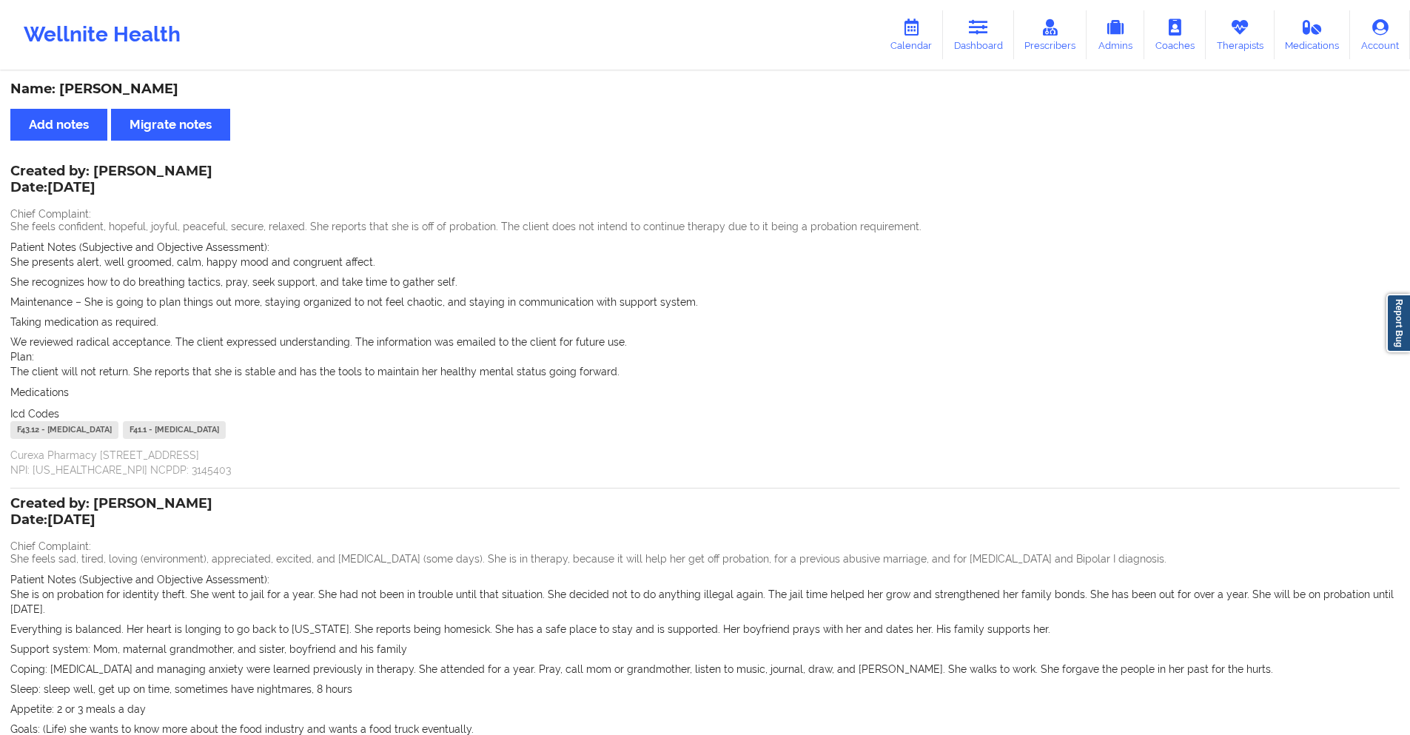
drag, startPoint x: 979, startPoint y: 27, endPoint x: 760, endPoint y: 64, distance: 223.0
click at [980, 27] on icon at bounding box center [978, 27] width 19 height 16
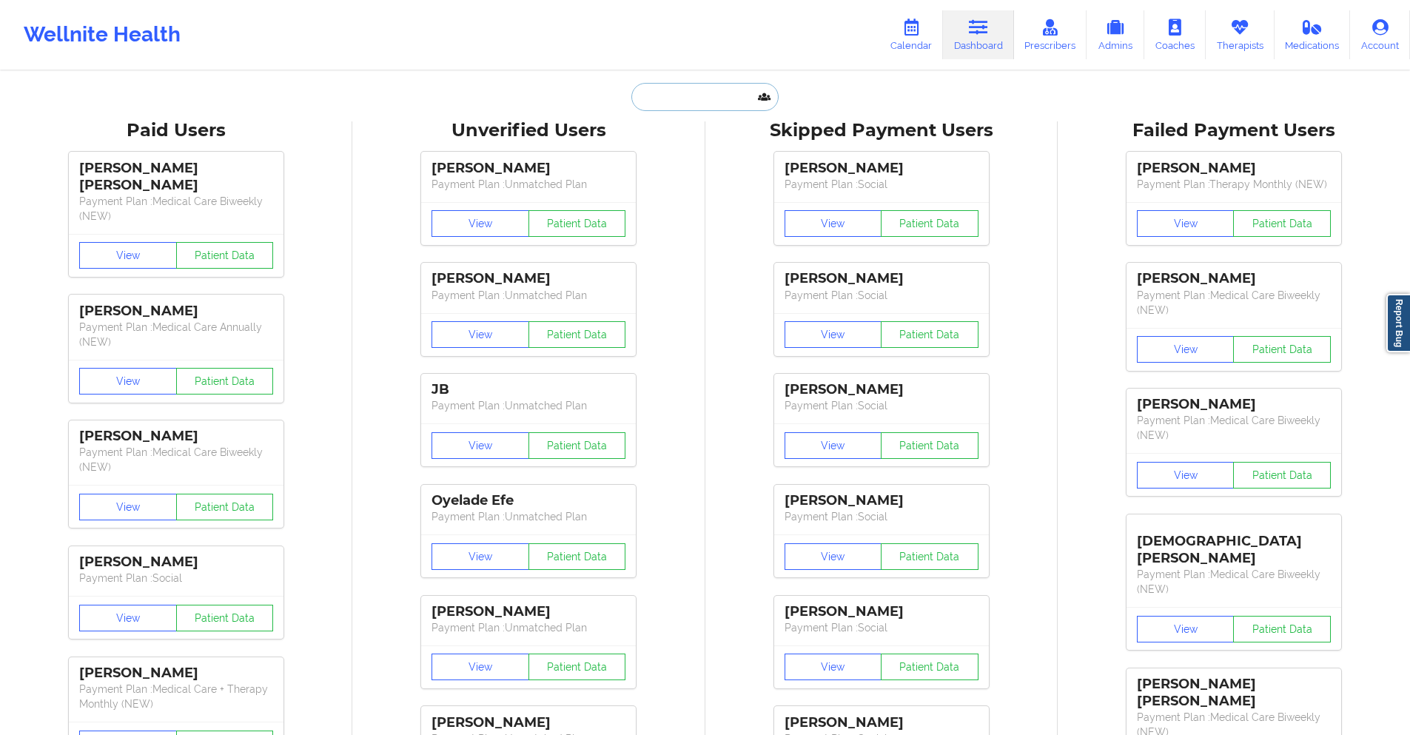
click at [721, 89] on input "text" at bounding box center [704, 97] width 147 height 28
paste input "[EMAIL_ADDRESS][DOMAIN_NAME]"
type input "[EMAIL_ADDRESS][DOMAIN_NAME]"
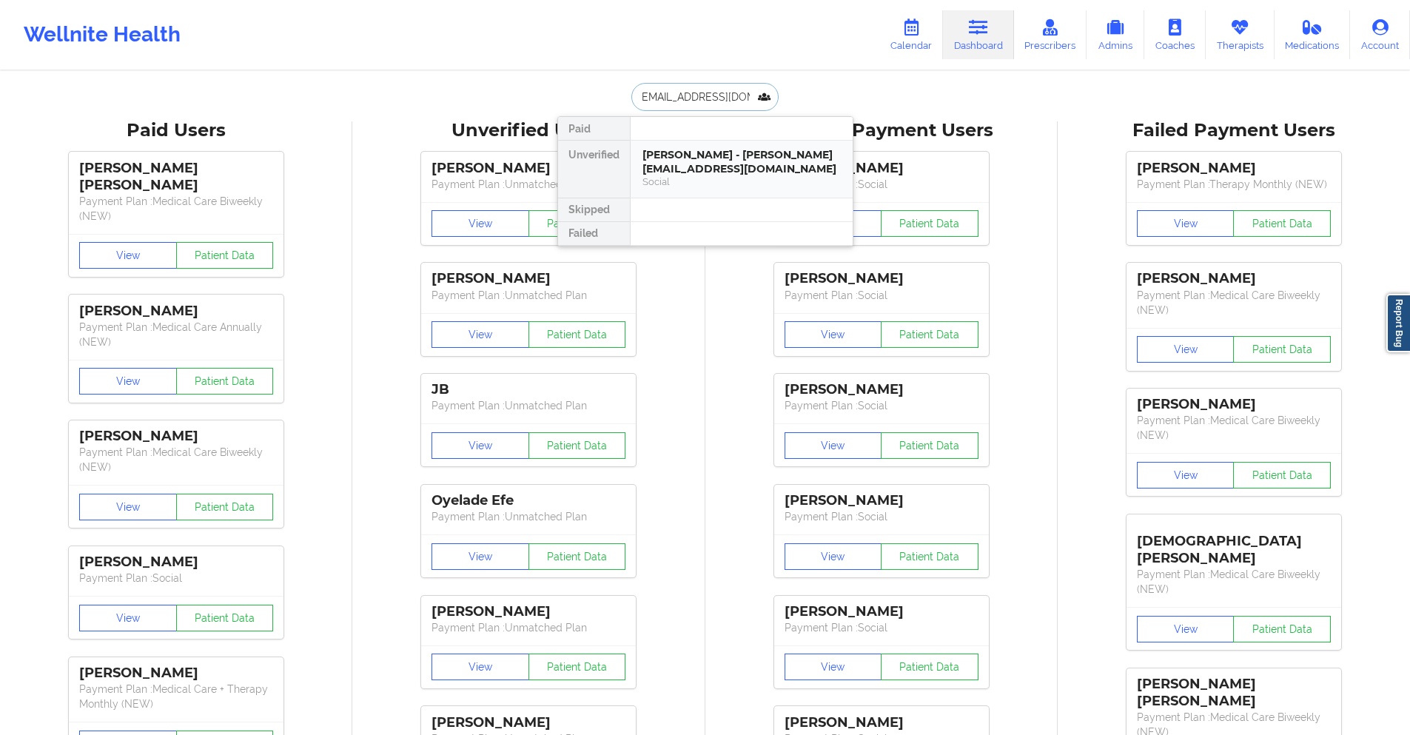
click at [716, 181] on div "Social" at bounding box center [742, 181] width 198 height 13
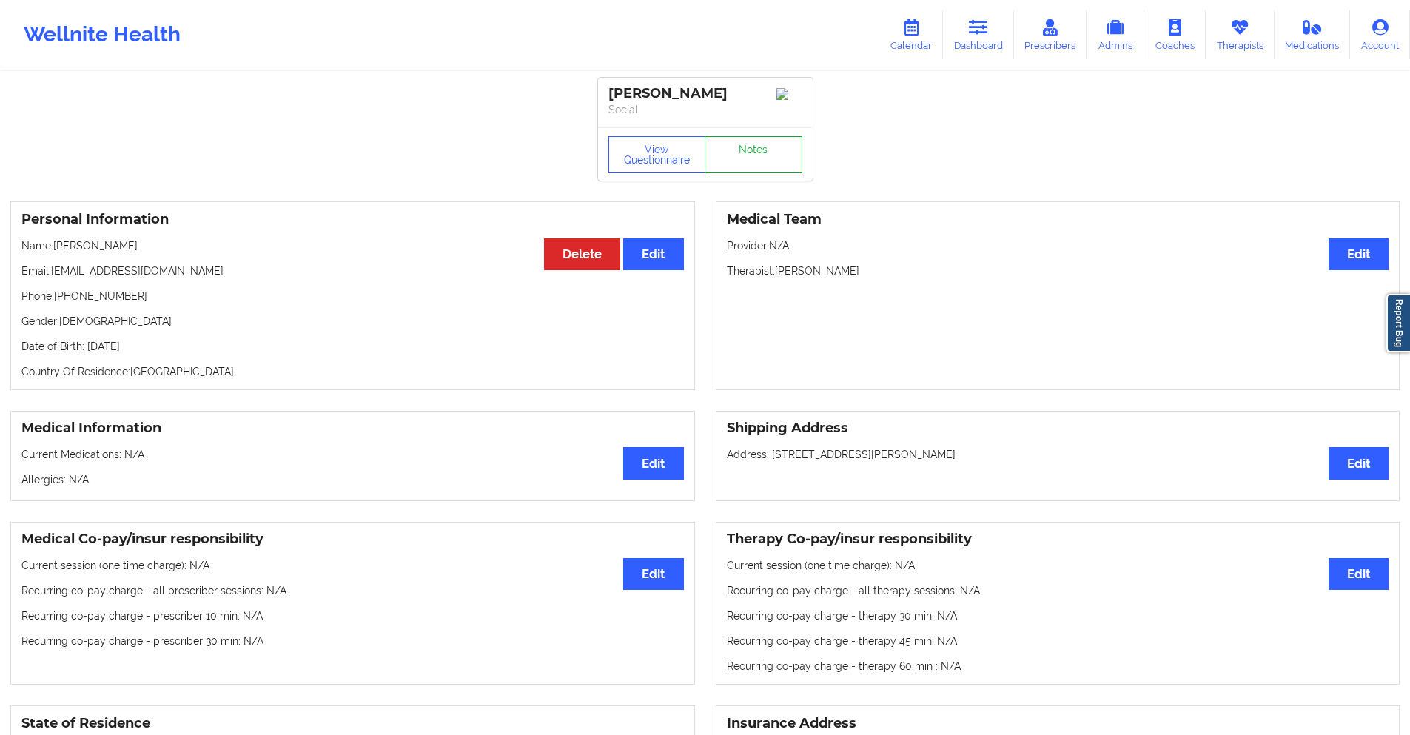
click at [727, 173] on link "Notes" at bounding box center [754, 154] width 98 height 37
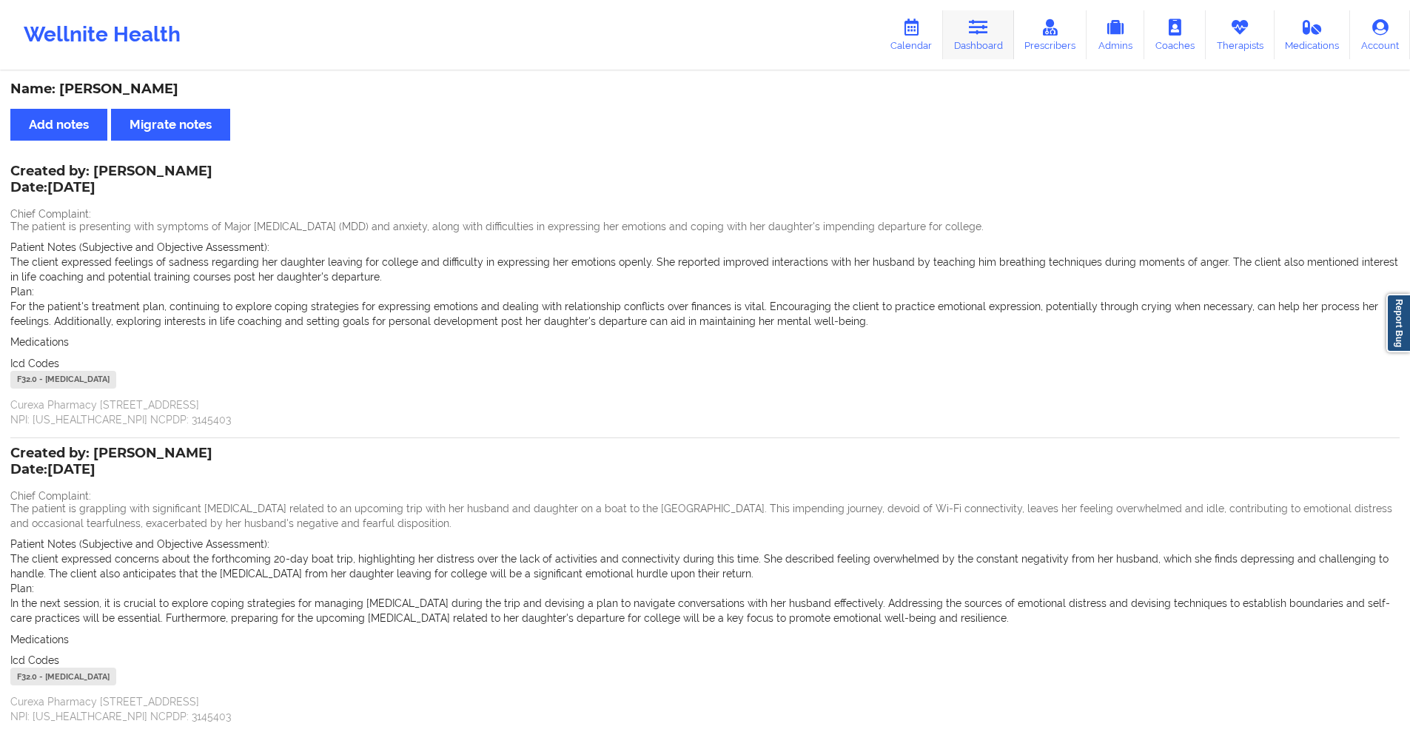
click at [971, 32] on link "Dashboard" at bounding box center [978, 34] width 71 height 49
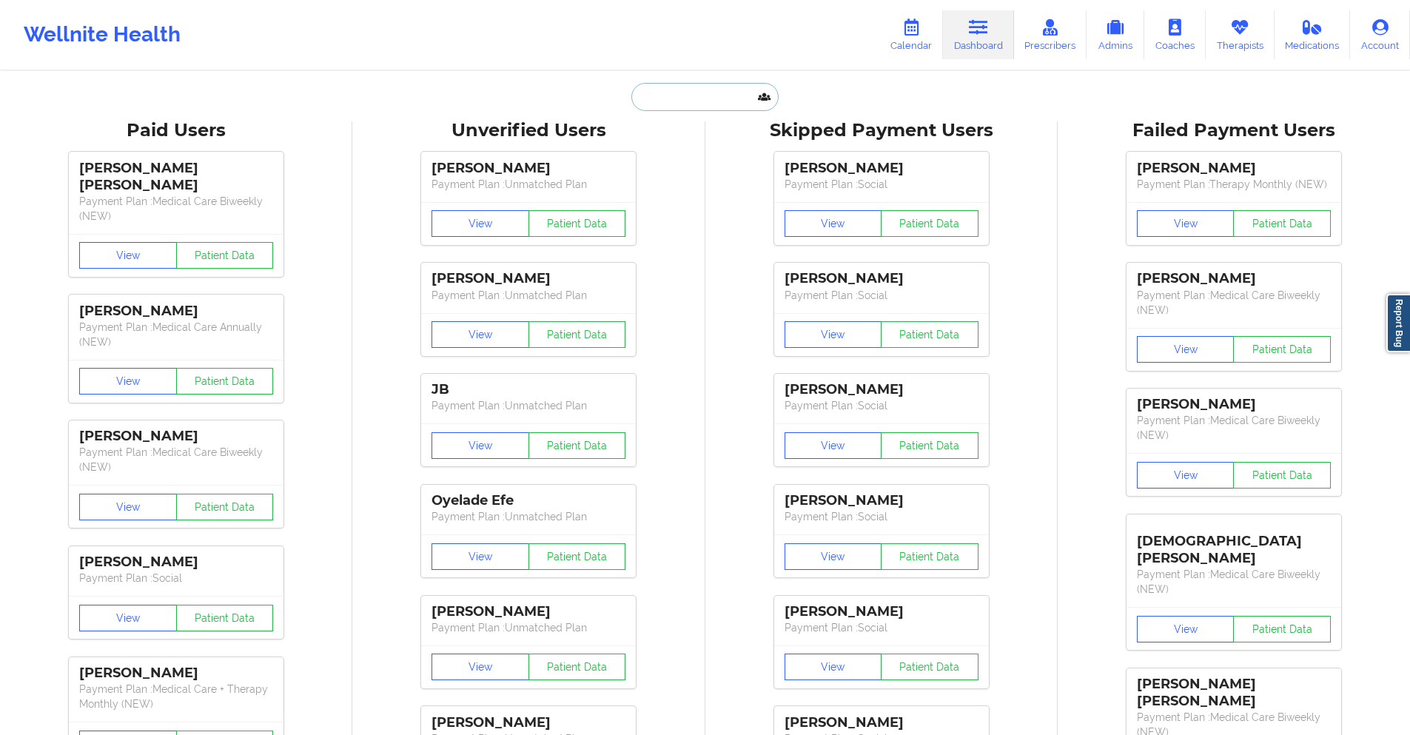
click at [733, 90] on input "text" at bounding box center [704, 97] width 147 height 28
paste input "[PERSON_NAME][EMAIL_ADDRESS][DOMAIN_NAME]"
type input "[PERSON_NAME][EMAIL_ADDRESS][DOMAIN_NAME]"
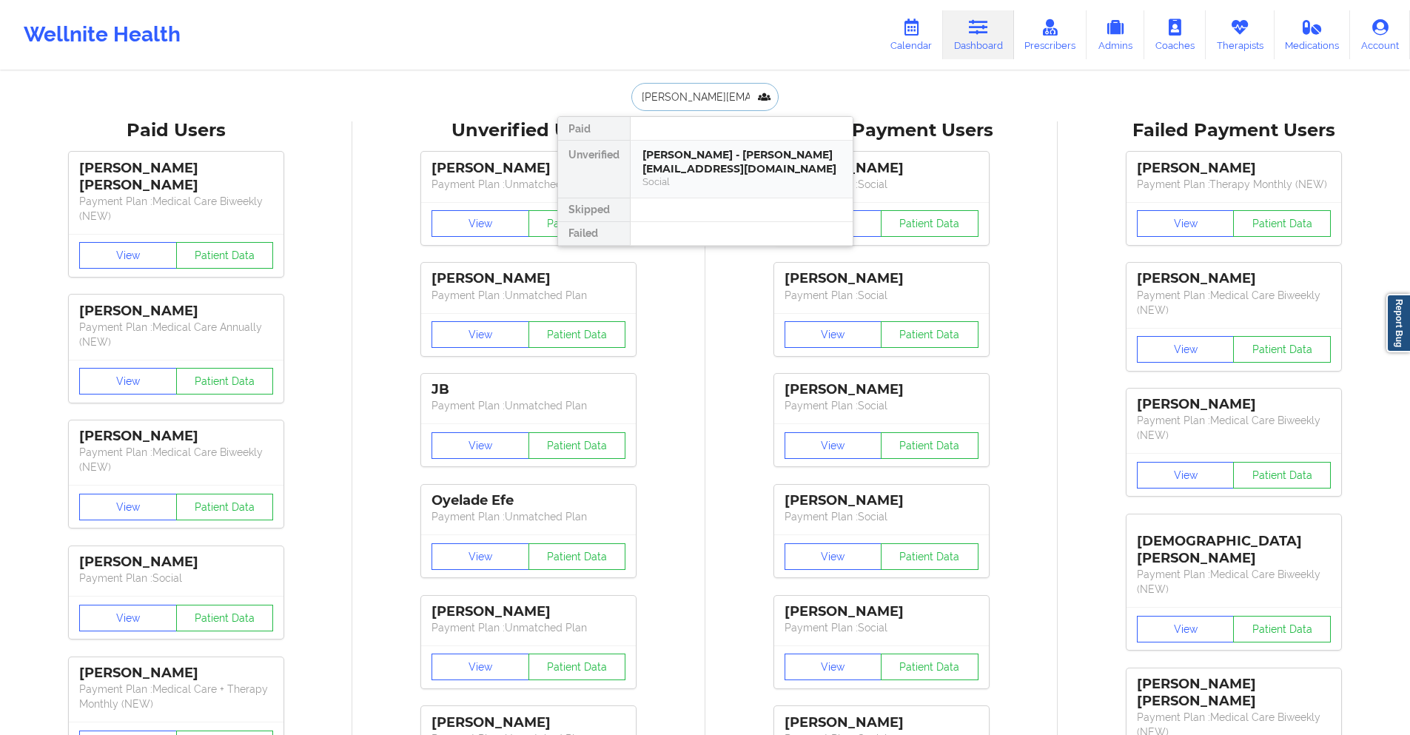
click at [750, 141] on div "Caitlynne thomasson - caitlynne.r@hotmail.com Social" at bounding box center [742, 169] width 222 height 57
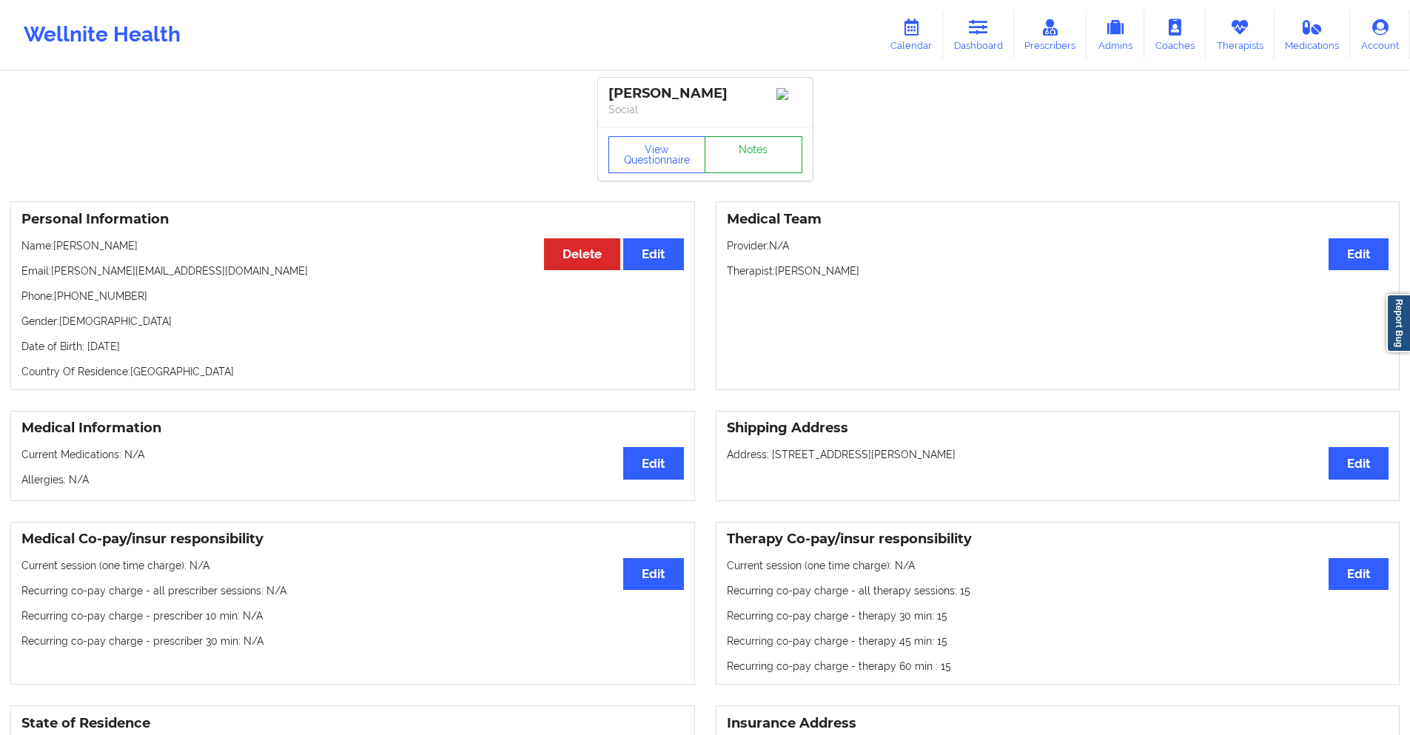
click at [758, 161] on link "Notes" at bounding box center [754, 154] width 98 height 37
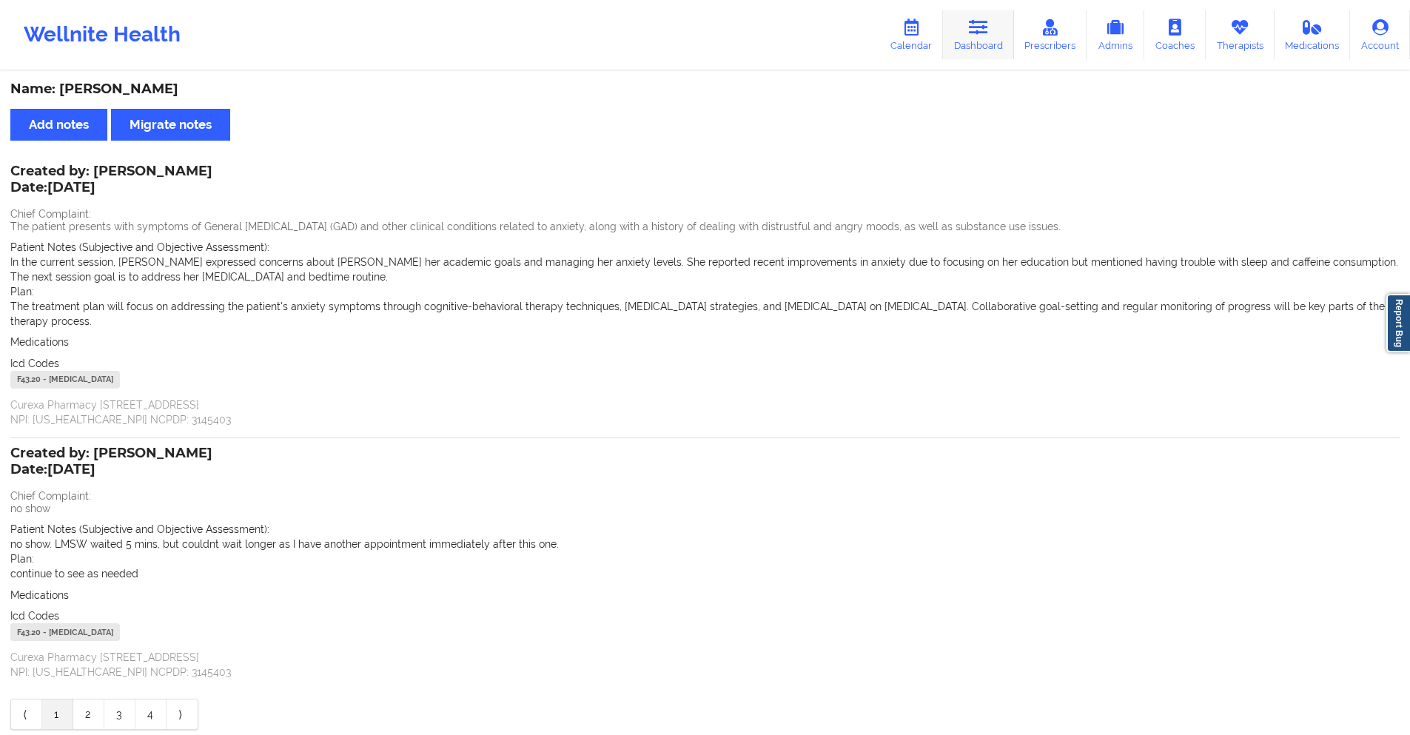
click at [985, 23] on icon at bounding box center [978, 27] width 19 height 16
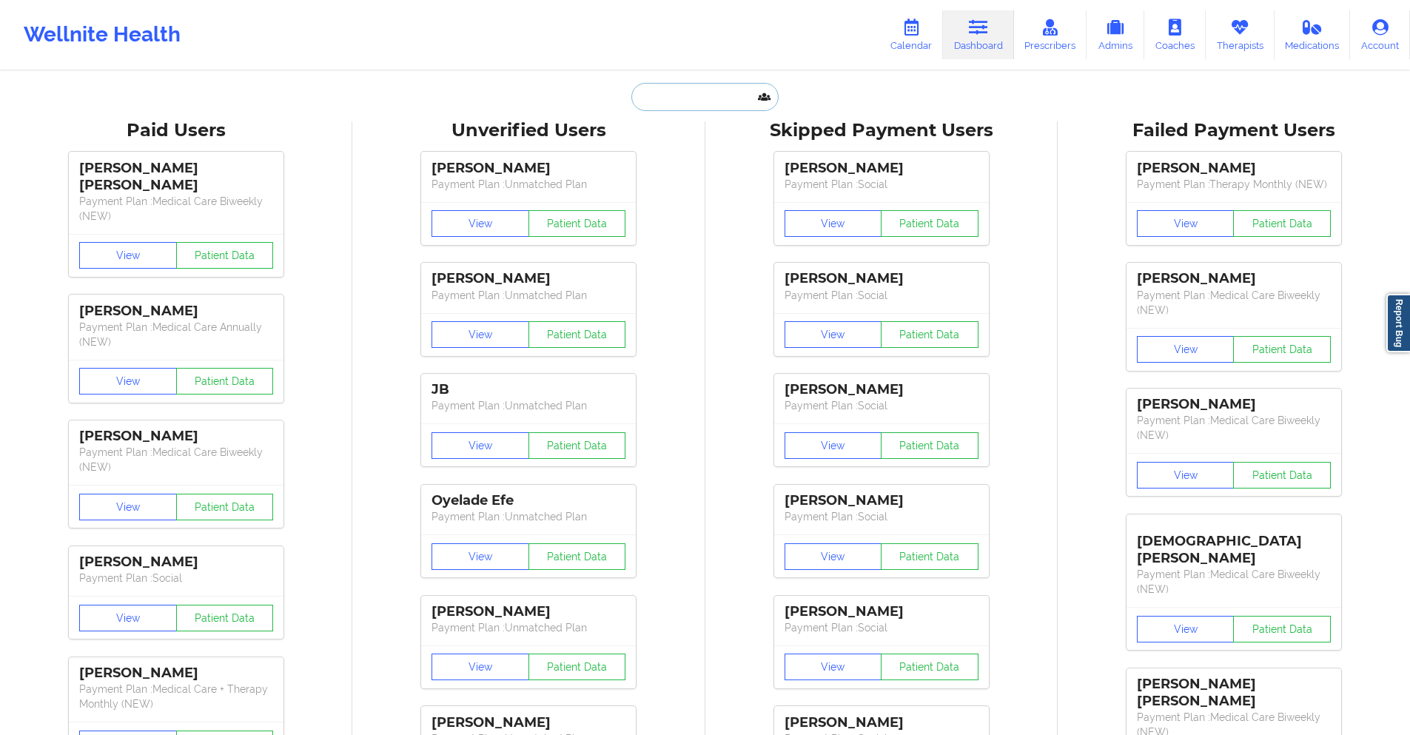
click at [686, 105] on input "text" at bounding box center [704, 97] width 147 height 28
paste input "[EMAIL_ADDRESS][DOMAIN_NAME]"
type input "[EMAIL_ADDRESS][DOMAIN_NAME]"
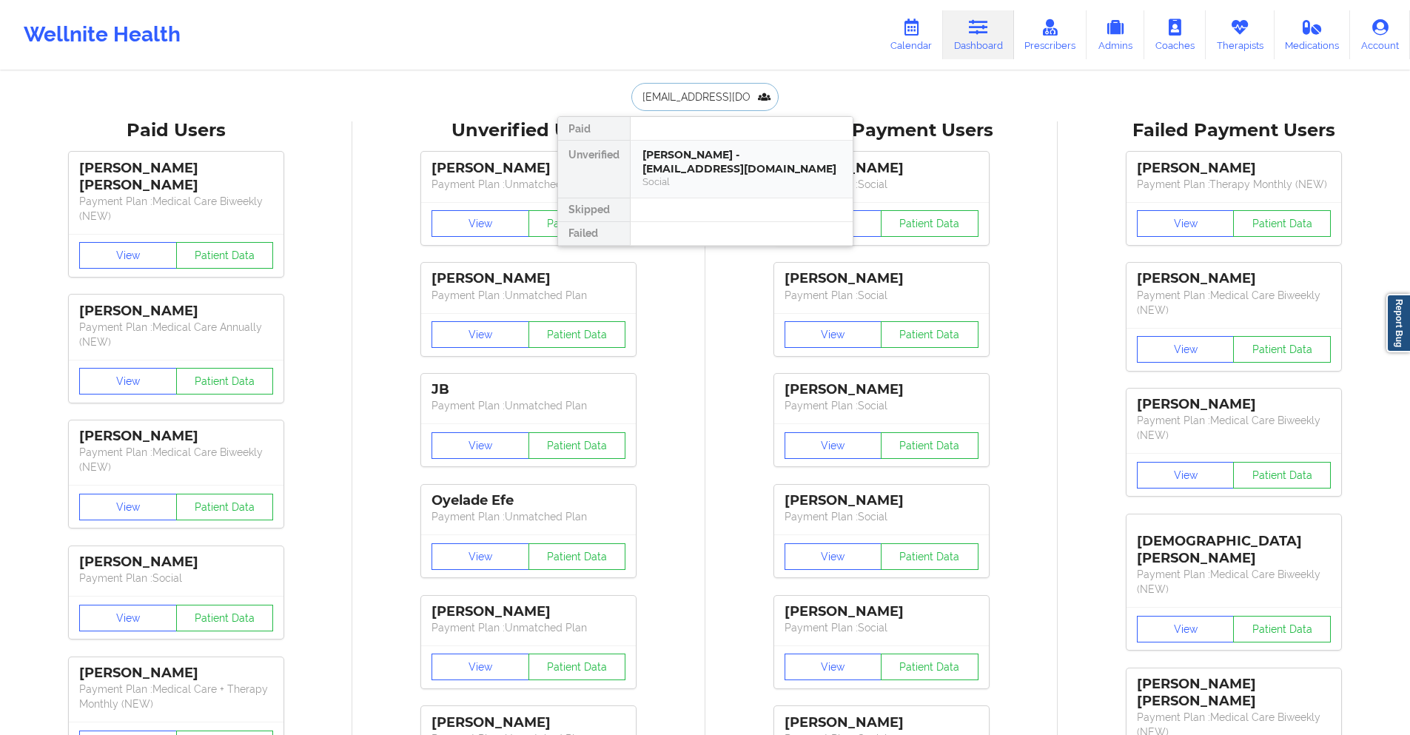
click at [730, 175] on div "Social" at bounding box center [742, 181] width 198 height 13
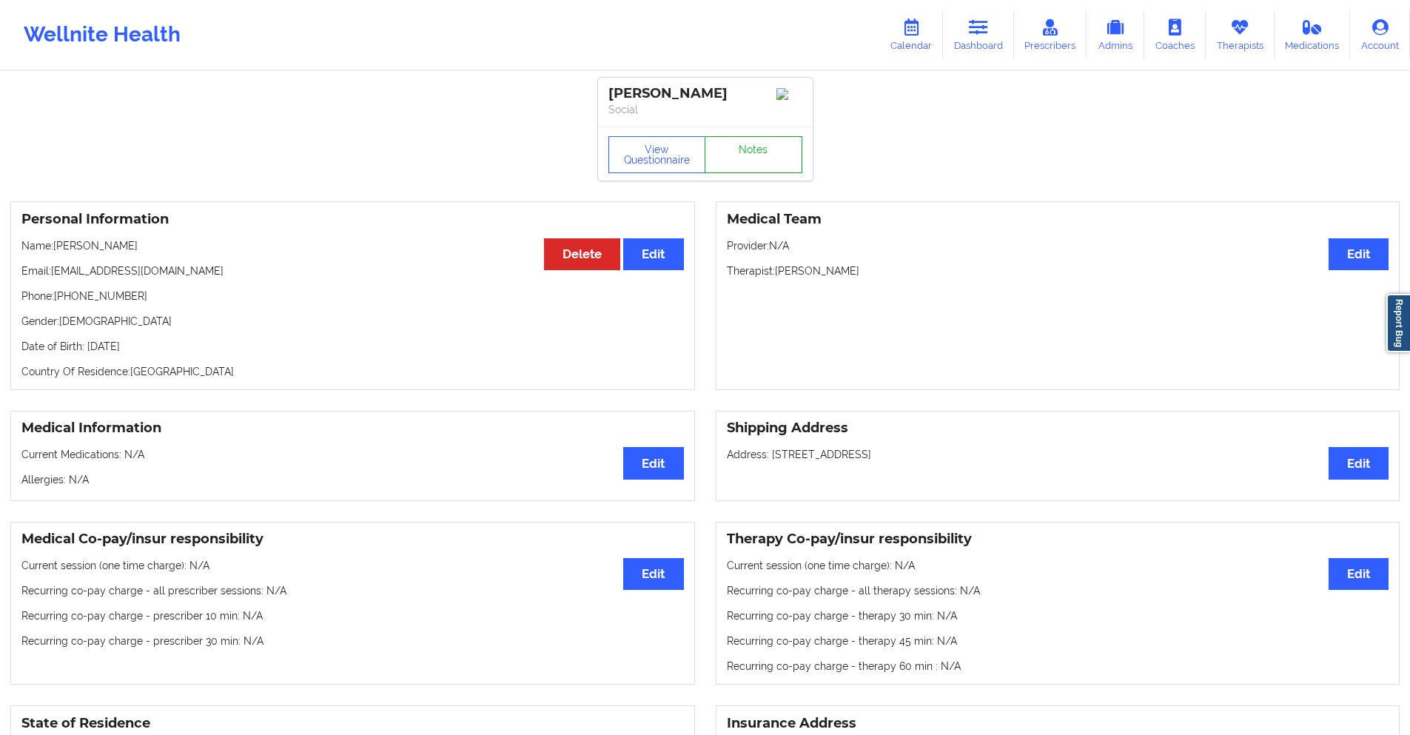
click at [760, 155] on link "Notes" at bounding box center [754, 154] width 98 height 37
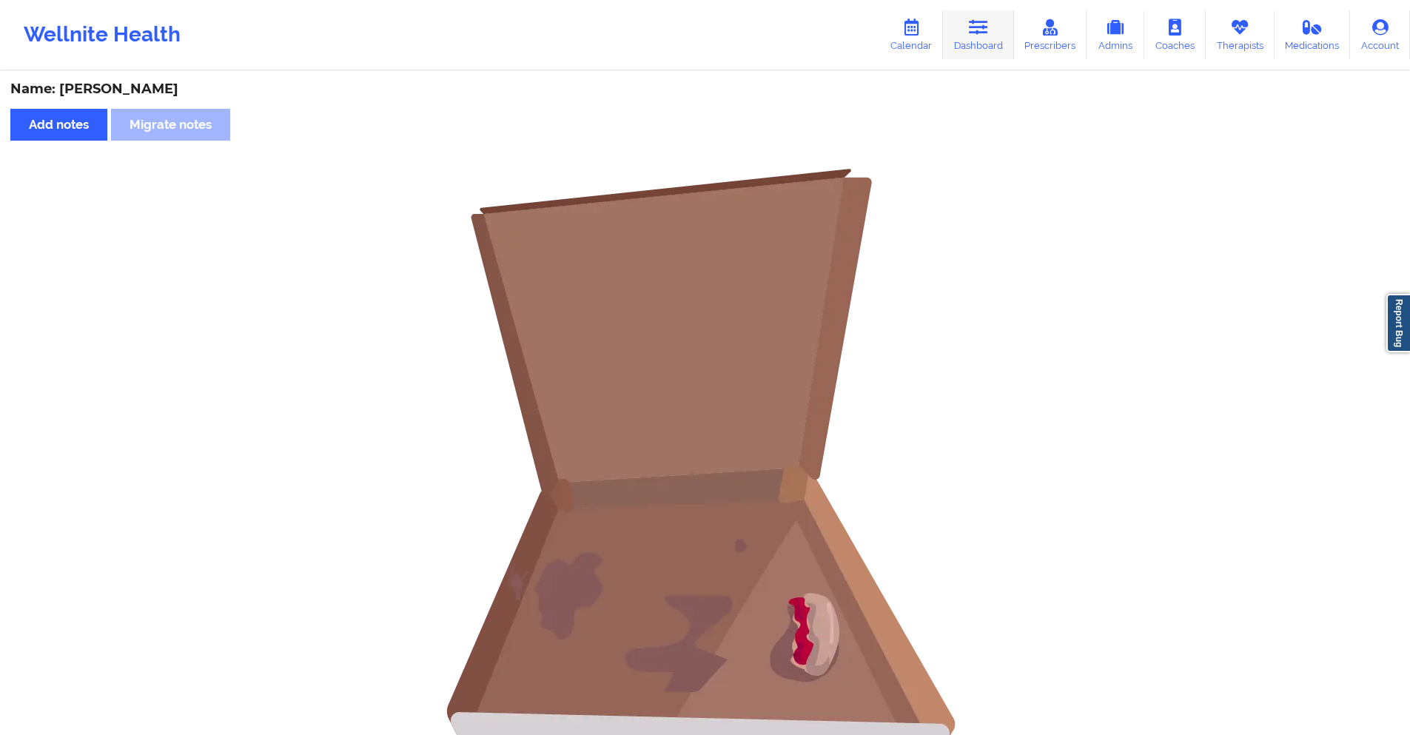
click at [966, 29] on link "Dashboard" at bounding box center [978, 34] width 71 height 49
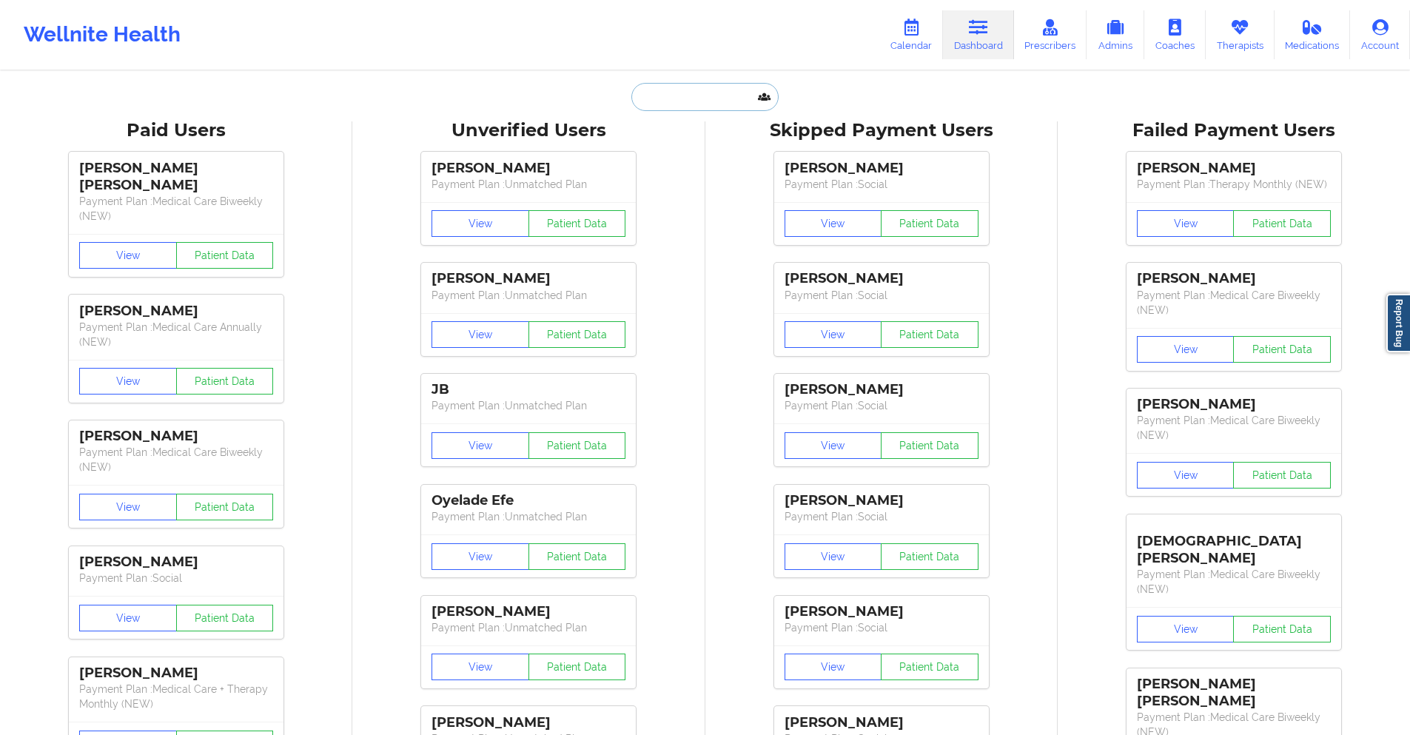
click at [735, 93] on input "text" at bounding box center [704, 97] width 147 height 28
paste input "[EMAIL_ADDRESS][DOMAIN_NAME]"
type input "[EMAIL_ADDRESS][DOMAIN_NAME]"
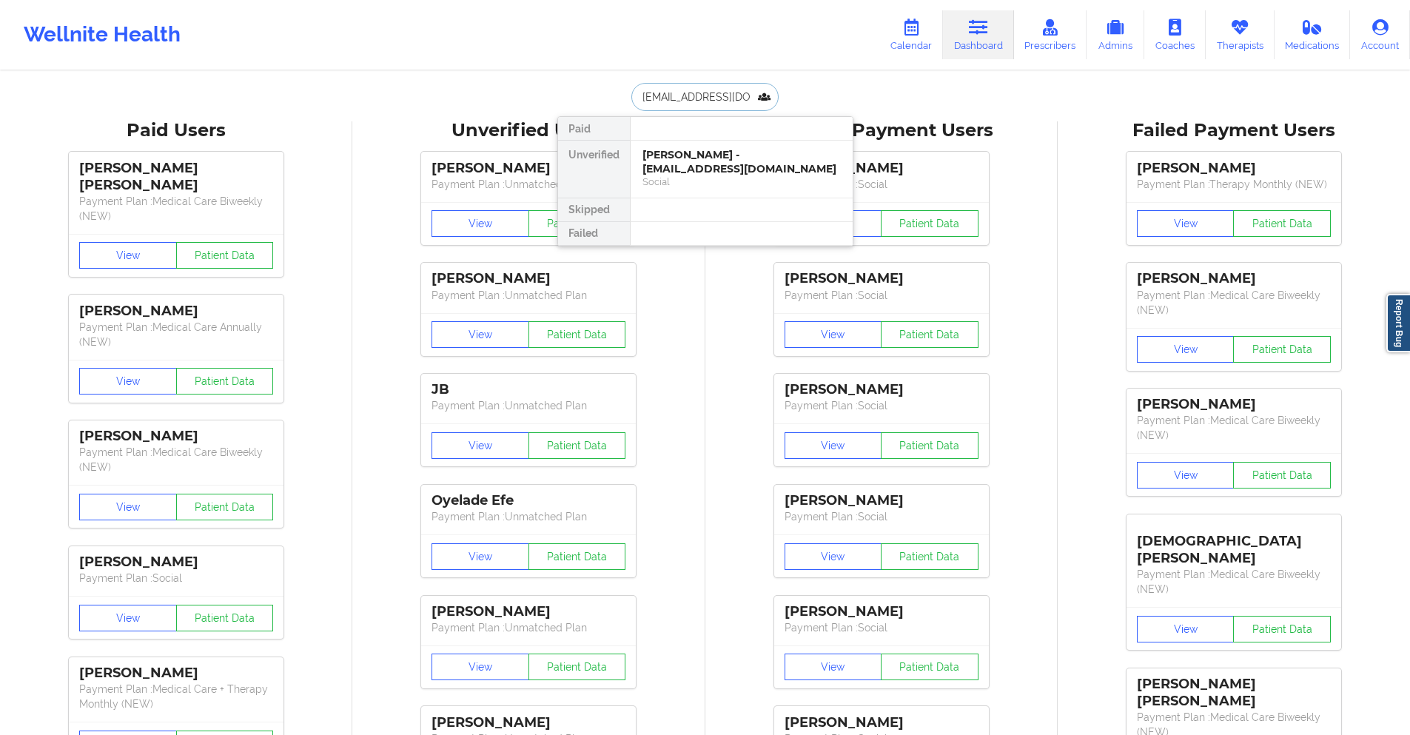
click at [708, 169] on div "Renata Ceglarz - reciausa@yahoo.com" at bounding box center [742, 161] width 198 height 27
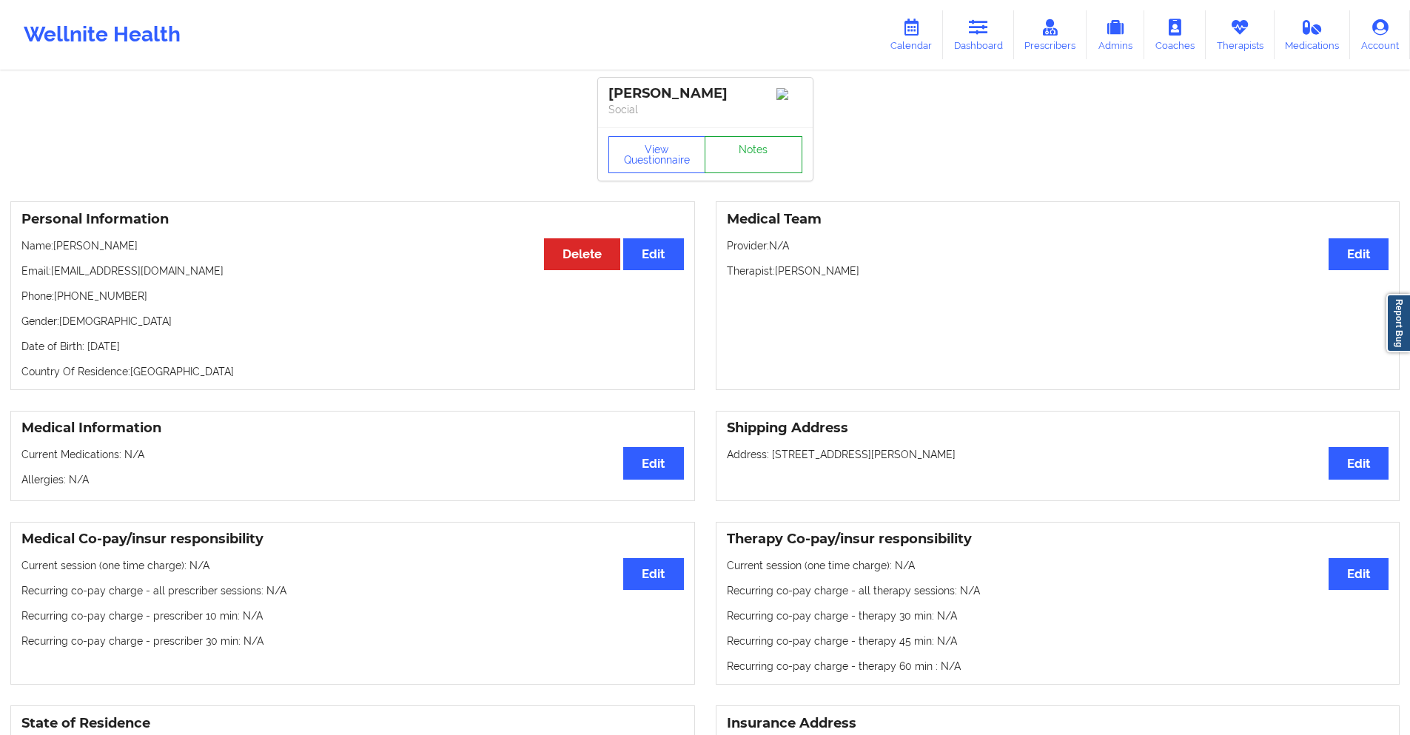
click at [720, 162] on link "Notes" at bounding box center [754, 154] width 98 height 37
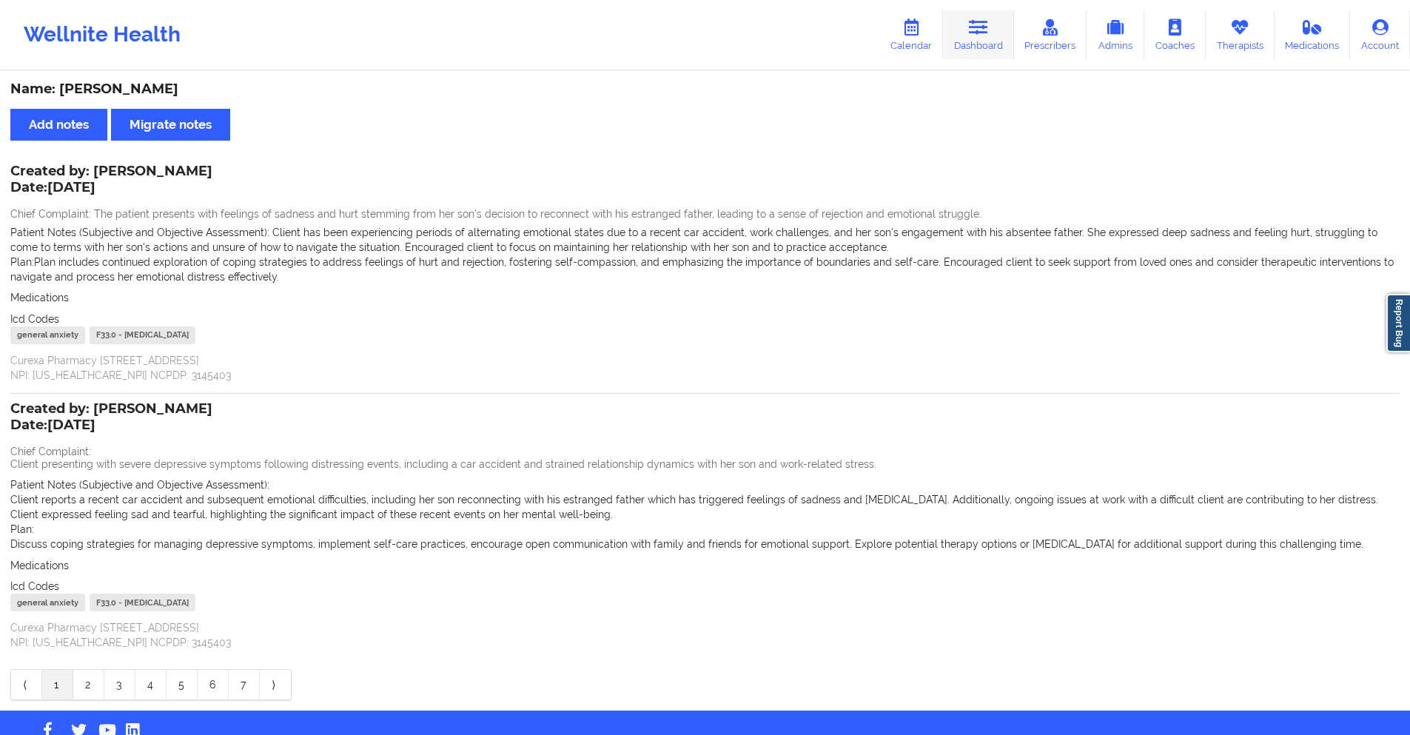
drag, startPoint x: 977, startPoint y: 21, endPoint x: 960, endPoint y: 40, distance: 25.1
click at [977, 21] on icon at bounding box center [978, 27] width 19 height 16
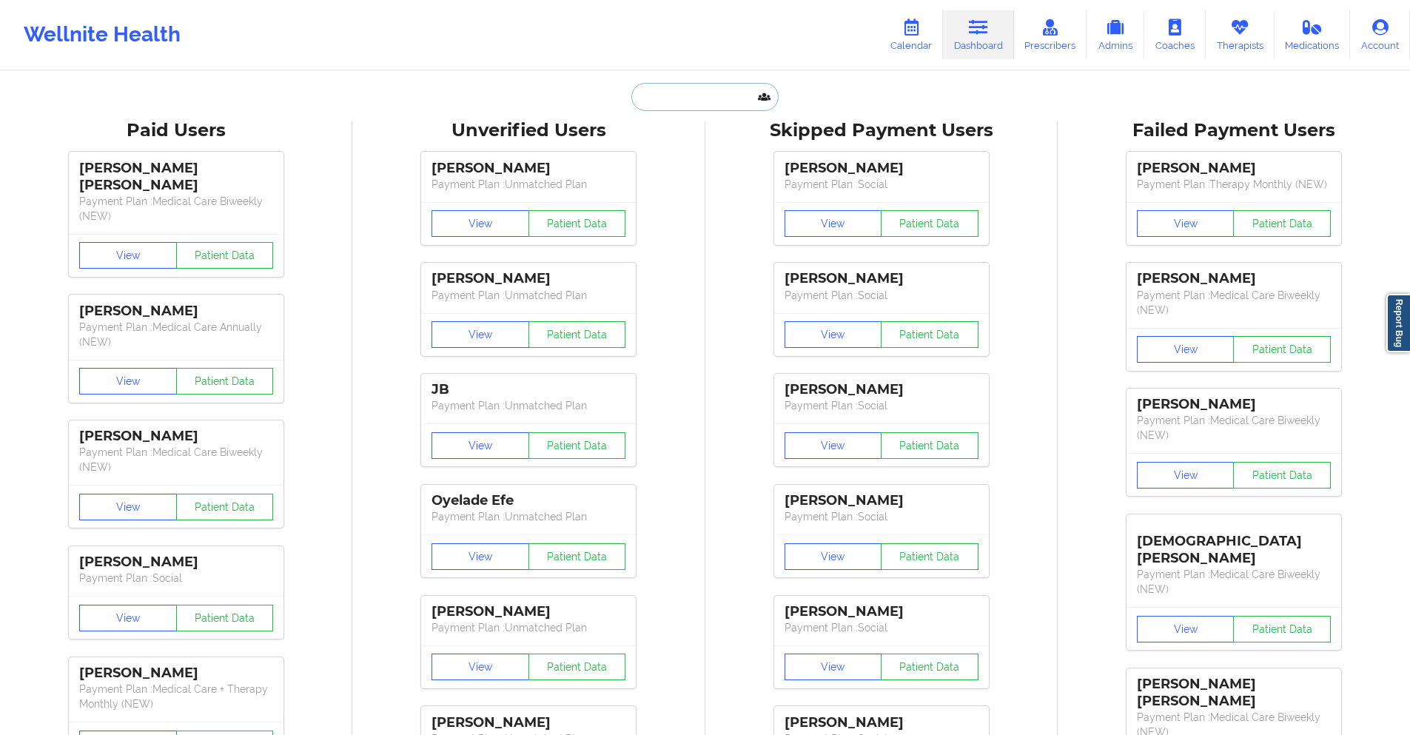
click at [725, 98] on input "text" at bounding box center [704, 97] width 147 height 28
paste input "[EMAIL_ADDRESS][DOMAIN_NAME]"
type input "[EMAIL_ADDRESS][DOMAIN_NAME]"
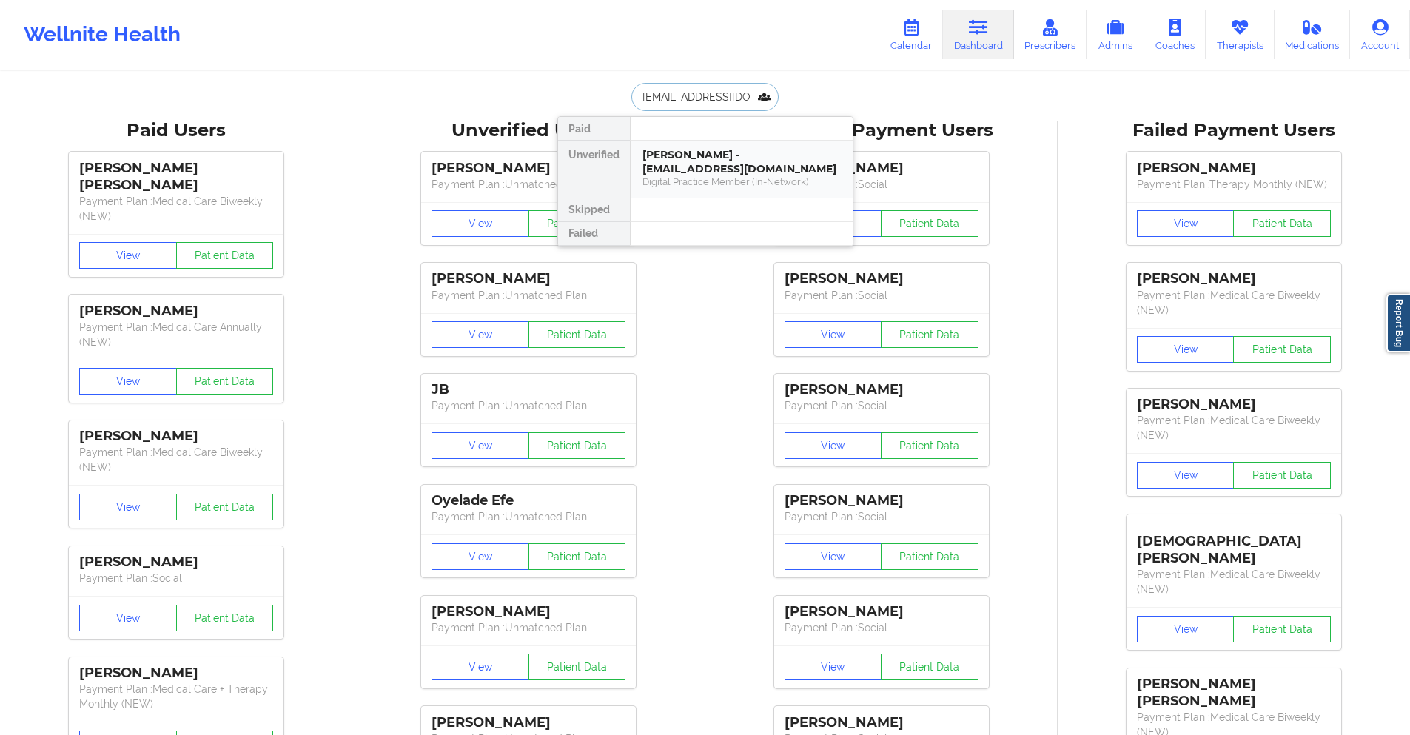
click at [713, 155] on div "Chelsea Melzer - clm08k@gmail.com" at bounding box center [742, 161] width 198 height 27
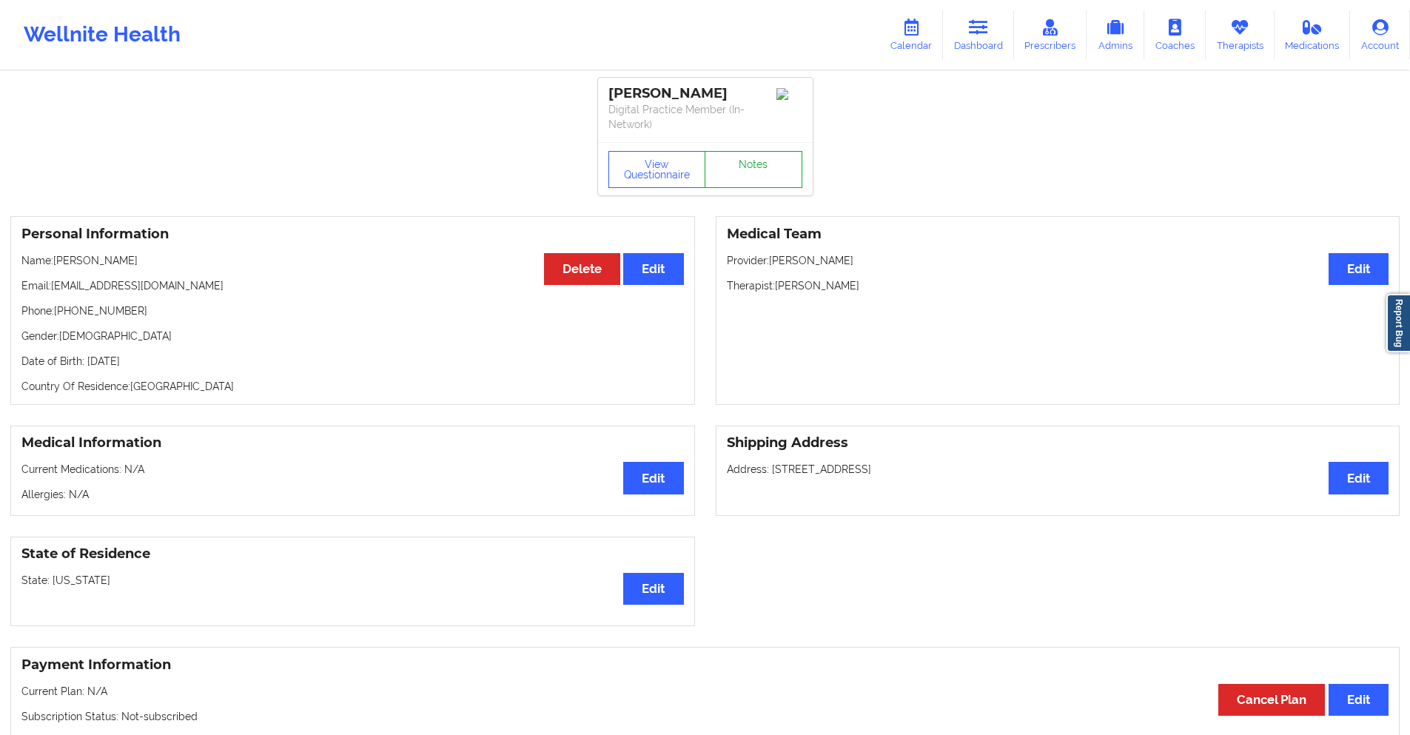
click at [713, 155] on link "Notes" at bounding box center [754, 169] width 98 height 37
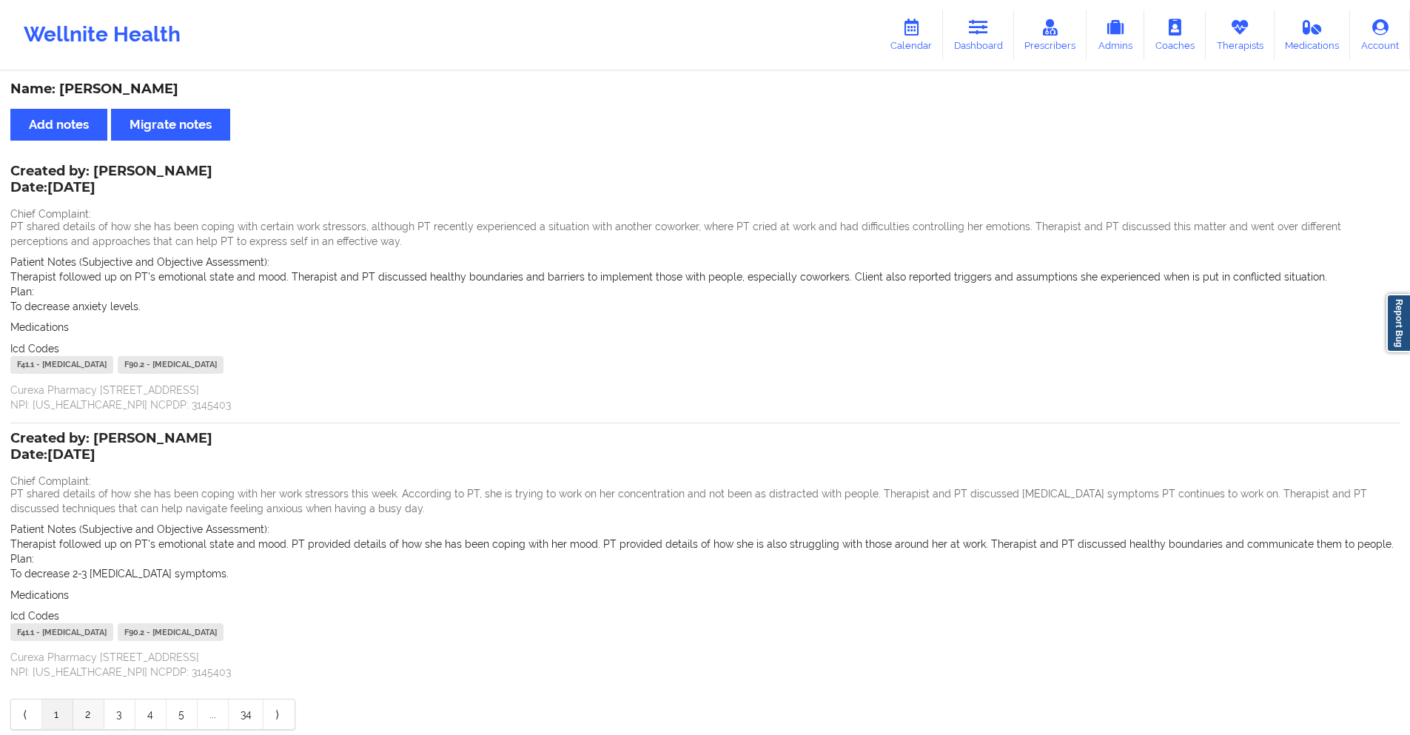
click at [98, 714] on link "2" at bounding box center [88, 715] width 31 height 30
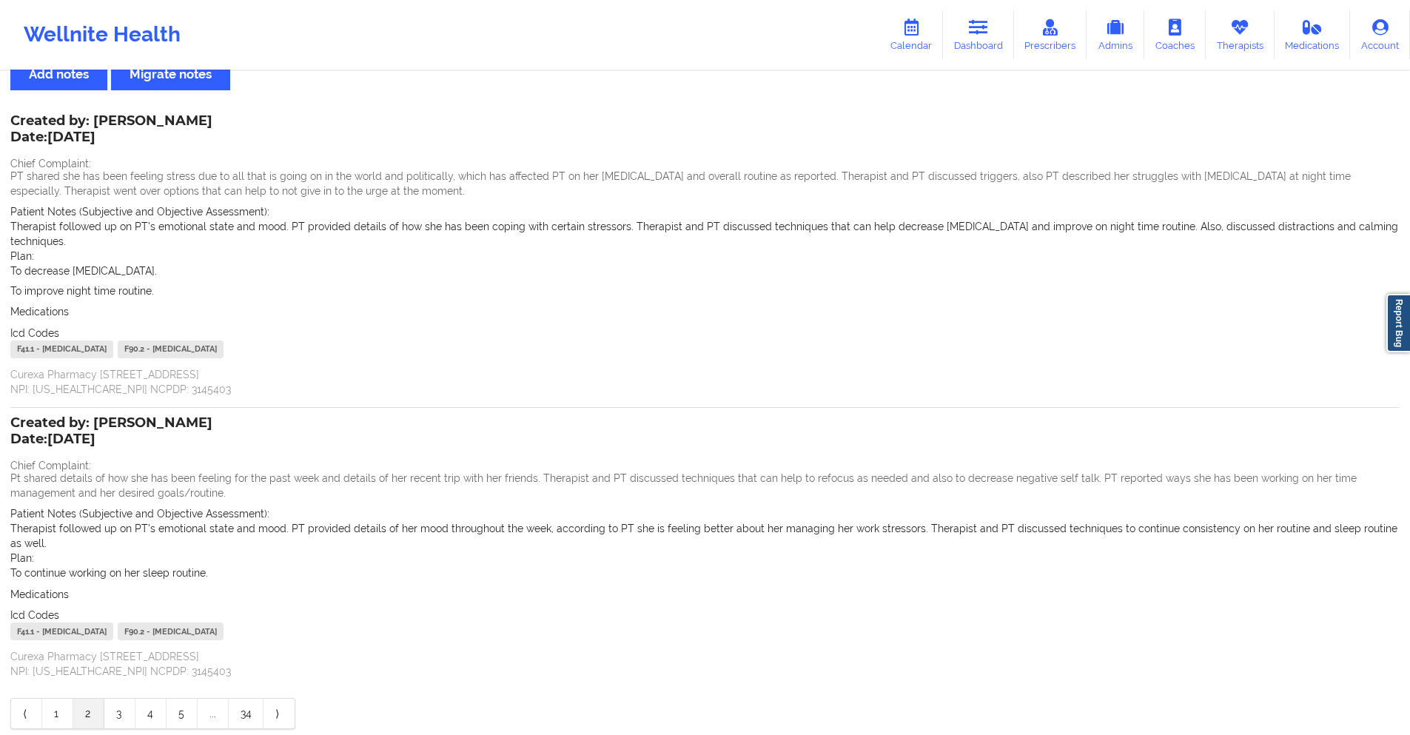
scroll to position [100, 0]
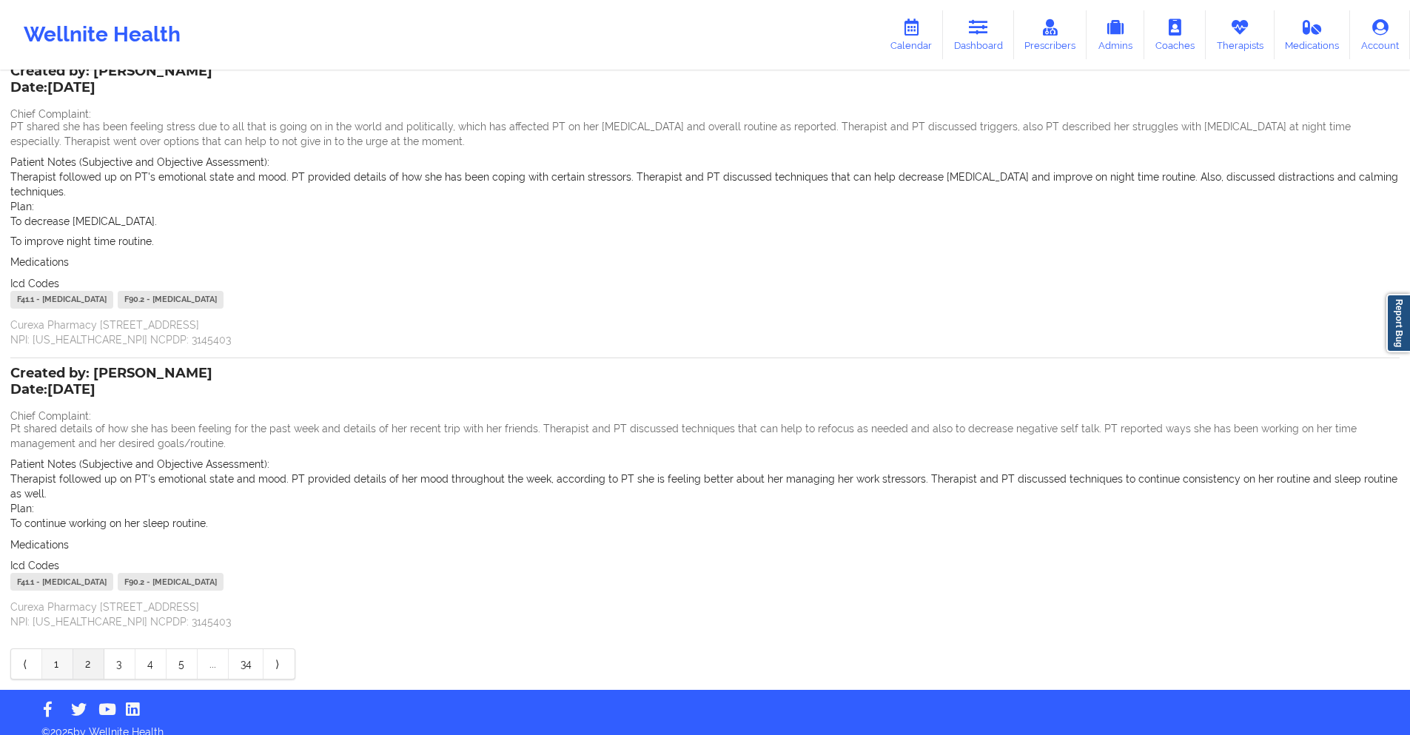
click at [57, 649] on link "1" at bounding box center [57, 664] width 31 height 30
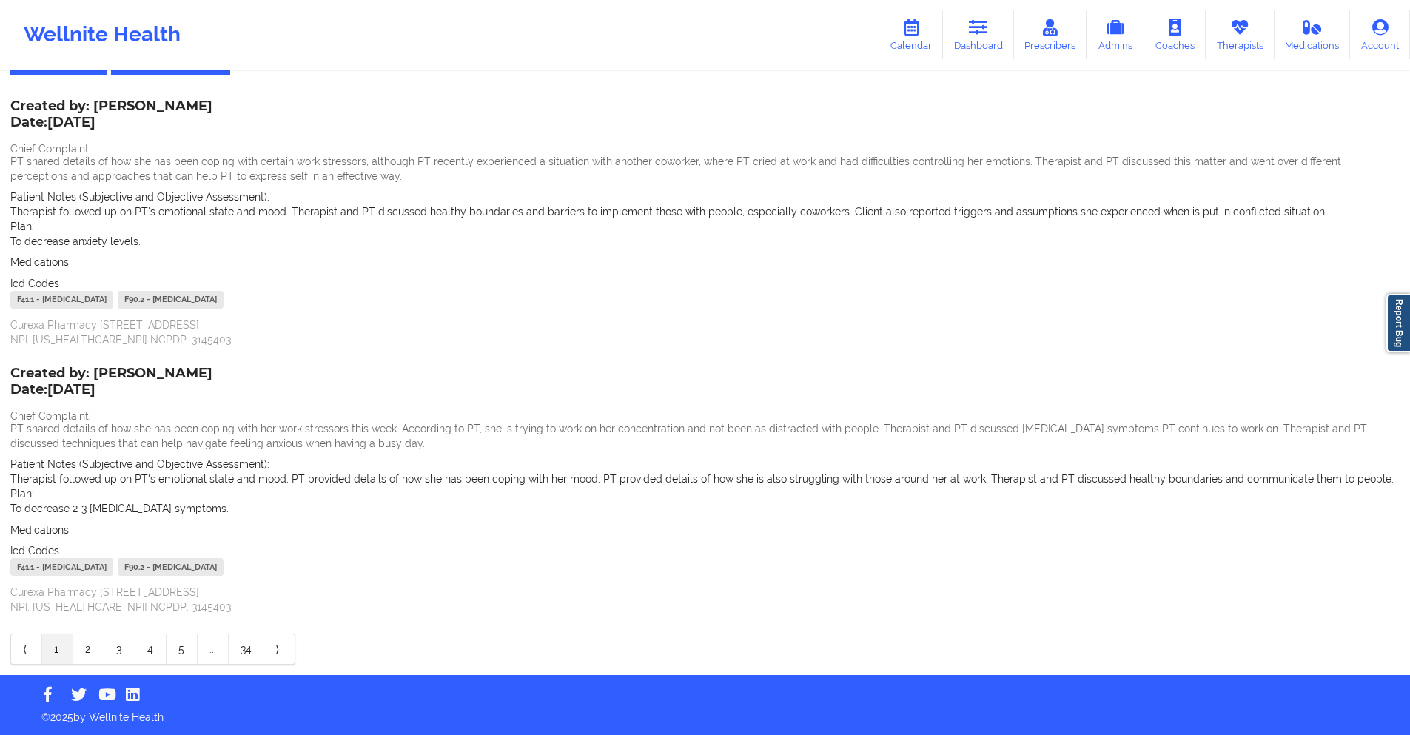
scroll to position [65, 0]
click at [974, 30] on icon at bounding box center [978, 27] width 19 height 16
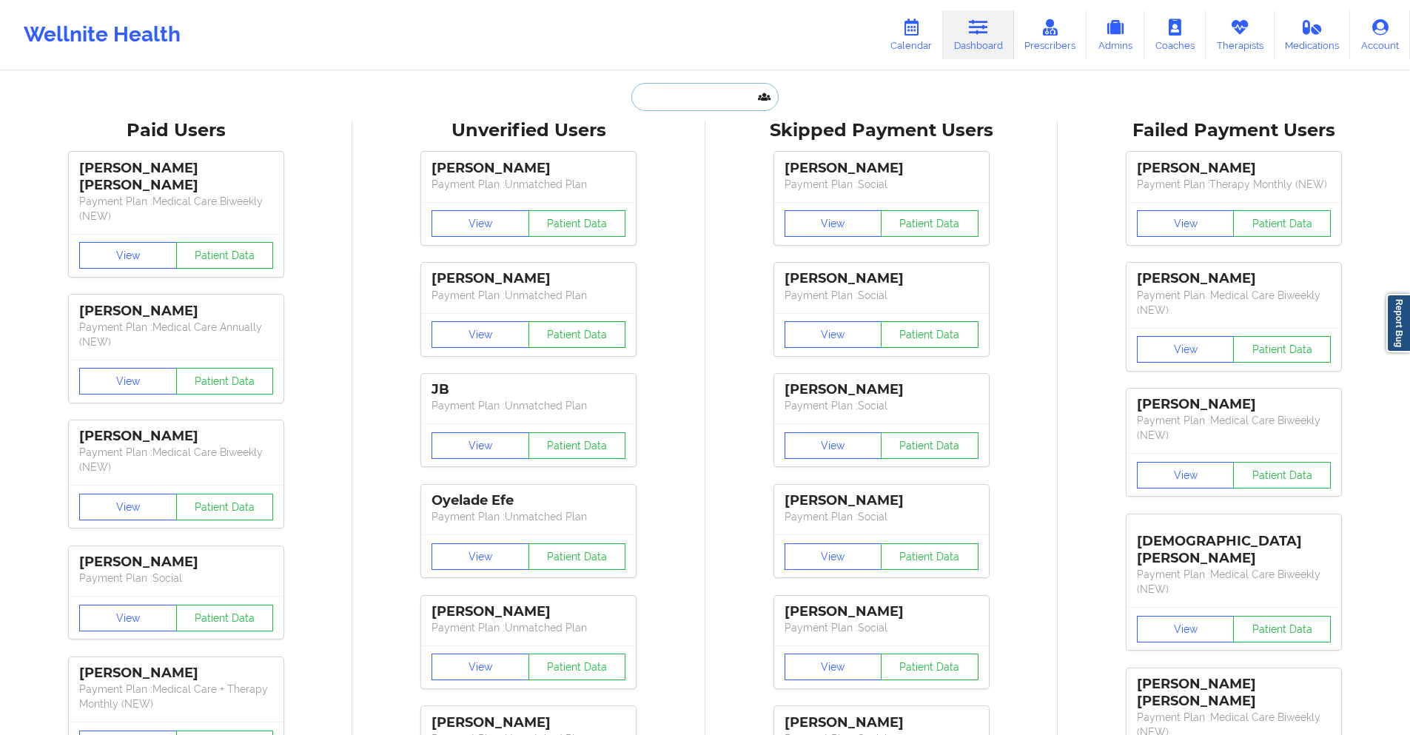
click at [731, 95] on input "text" at bounding box center [704, 97] width 147 height 28
paste input "[EMAIL_ADDRESS][DOMAIN_NAME]"
type input "[EMAIL_ADDRESS][DOMAIN_NAME]"
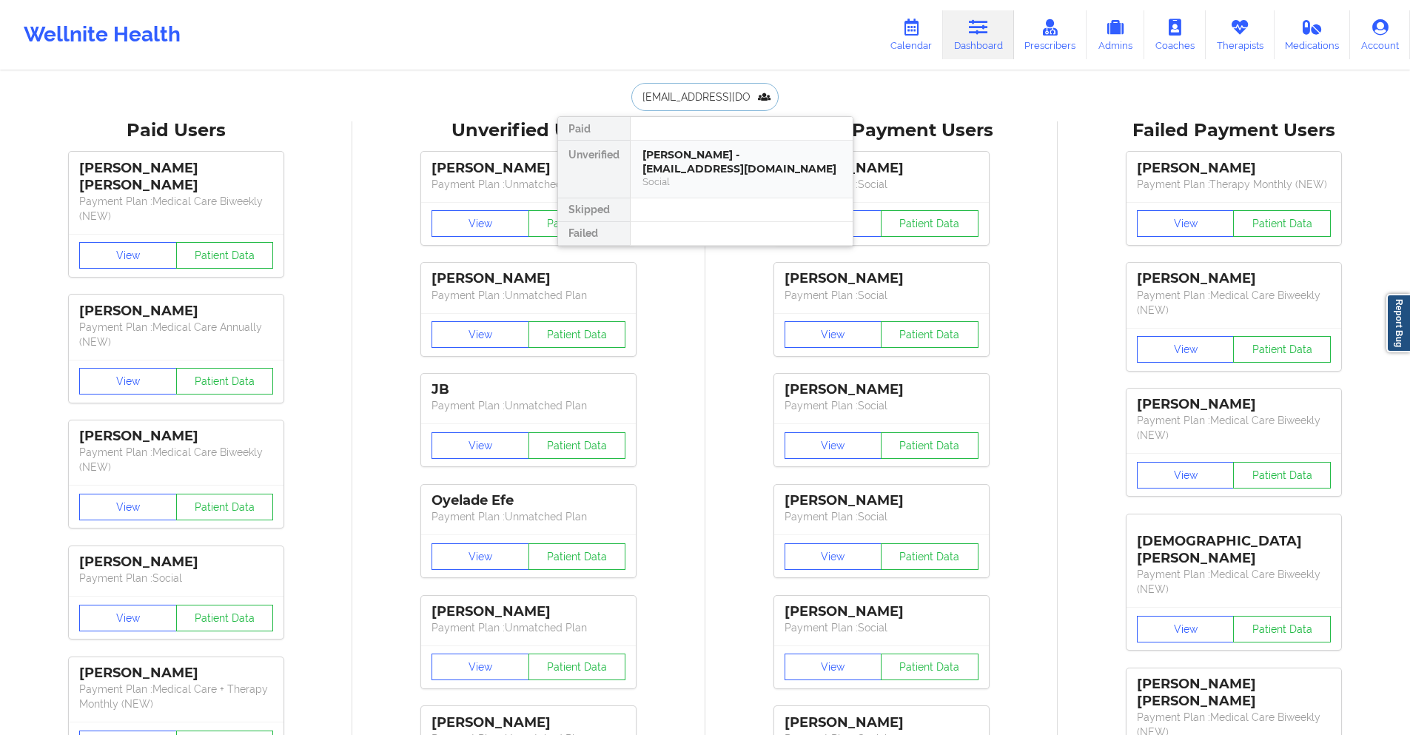
click at [707, 164] on div "Cameron Setareh - setarehc@gmail.com" at bounding box center [742, 161] width 198 height 27
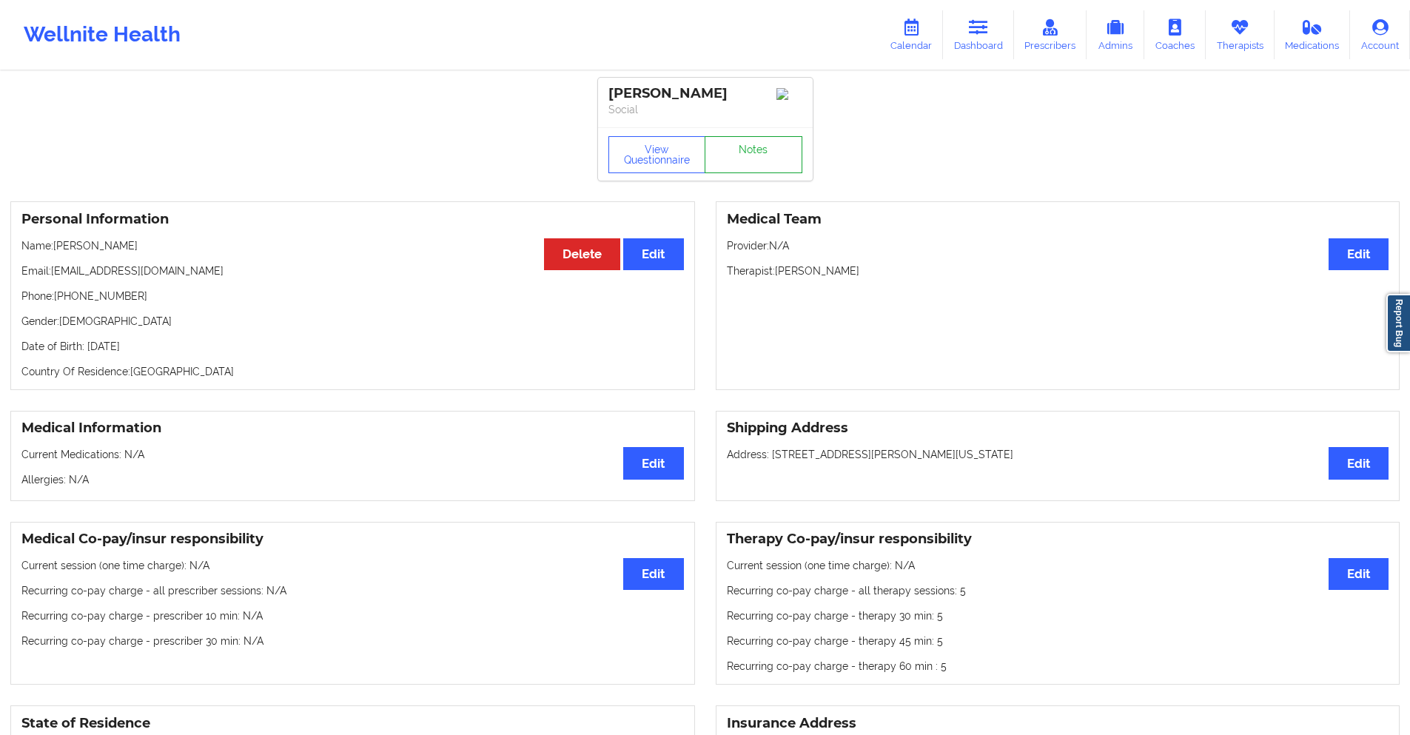
click at [760, 158] on link "Notes" at bounding box center [754, 154] width 98 height 37
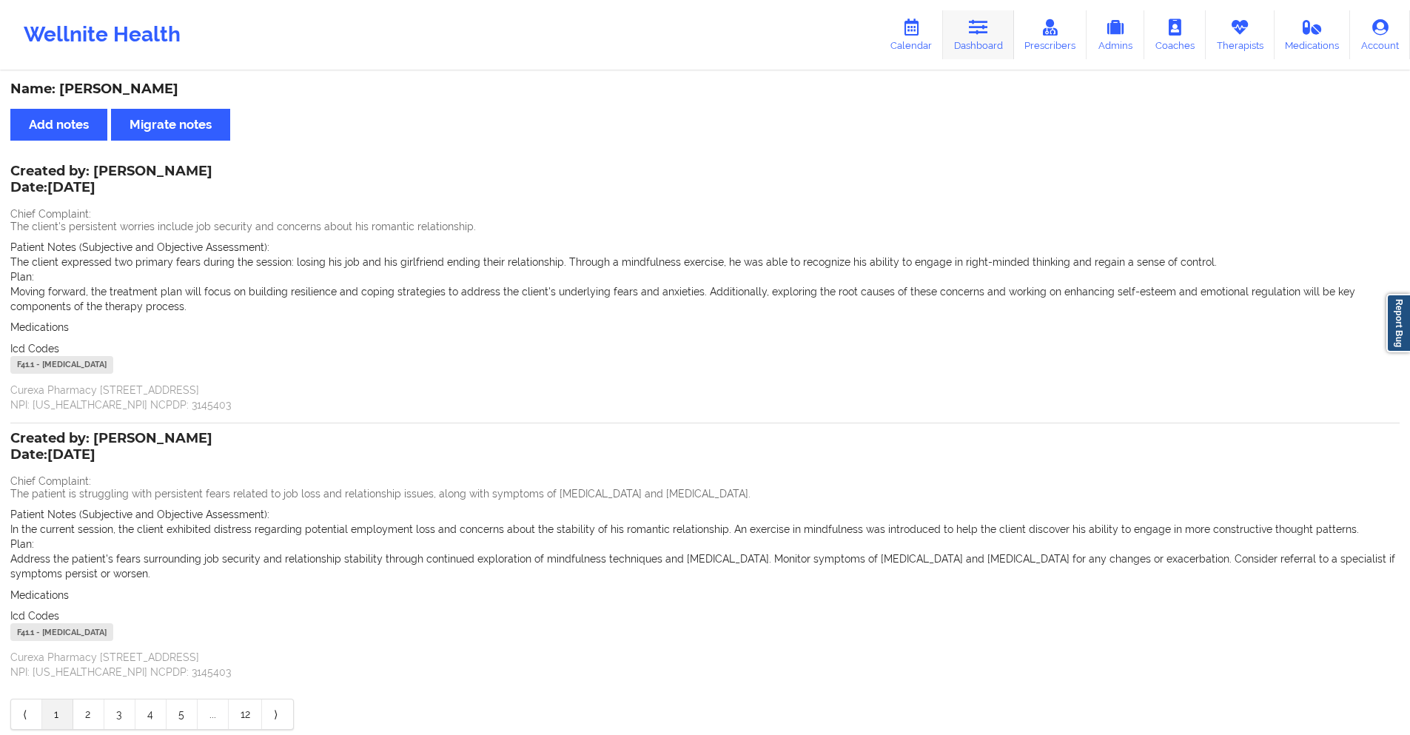
click at [979, 29] on icon at bounding box center [978, 27] width 19 height 16
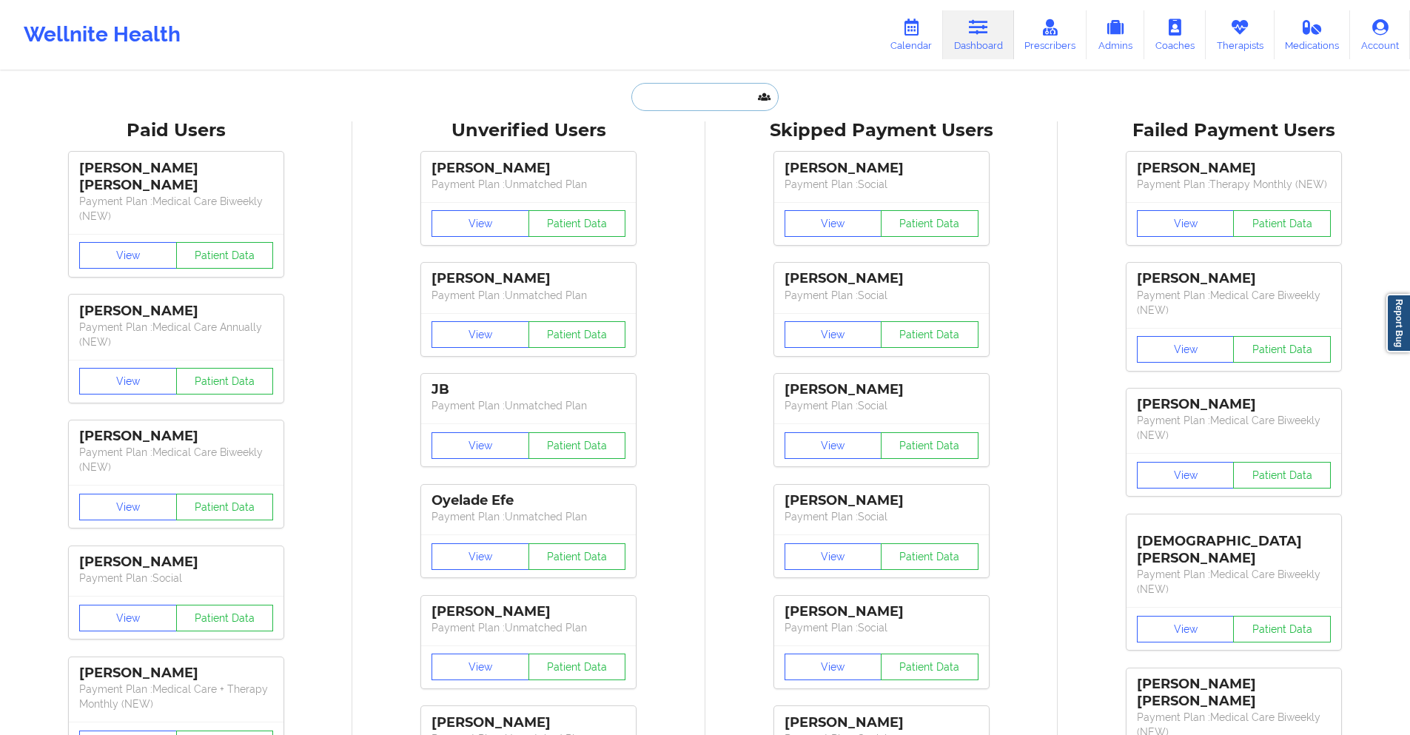
click at [723, 103] on input "text" at bounding box center [704, 97] width 147 height 28
paste input "sharlenehossain@gmail.com"
type input "sharlenehossain@gmail.com"
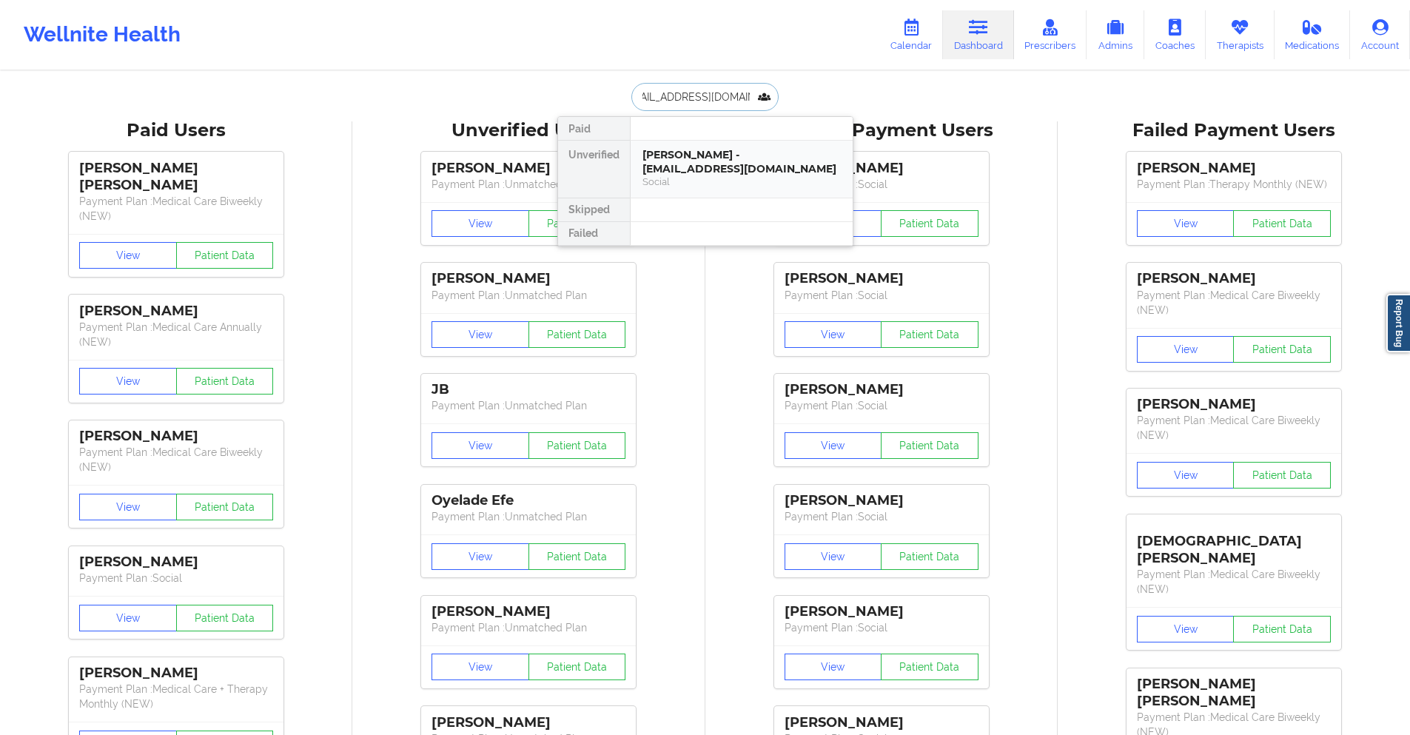
click at [720, 174] on div "Sharlene Hossain - sharlenehossain@gmail.com" at bounding box center [742, 161] width 198 height 27
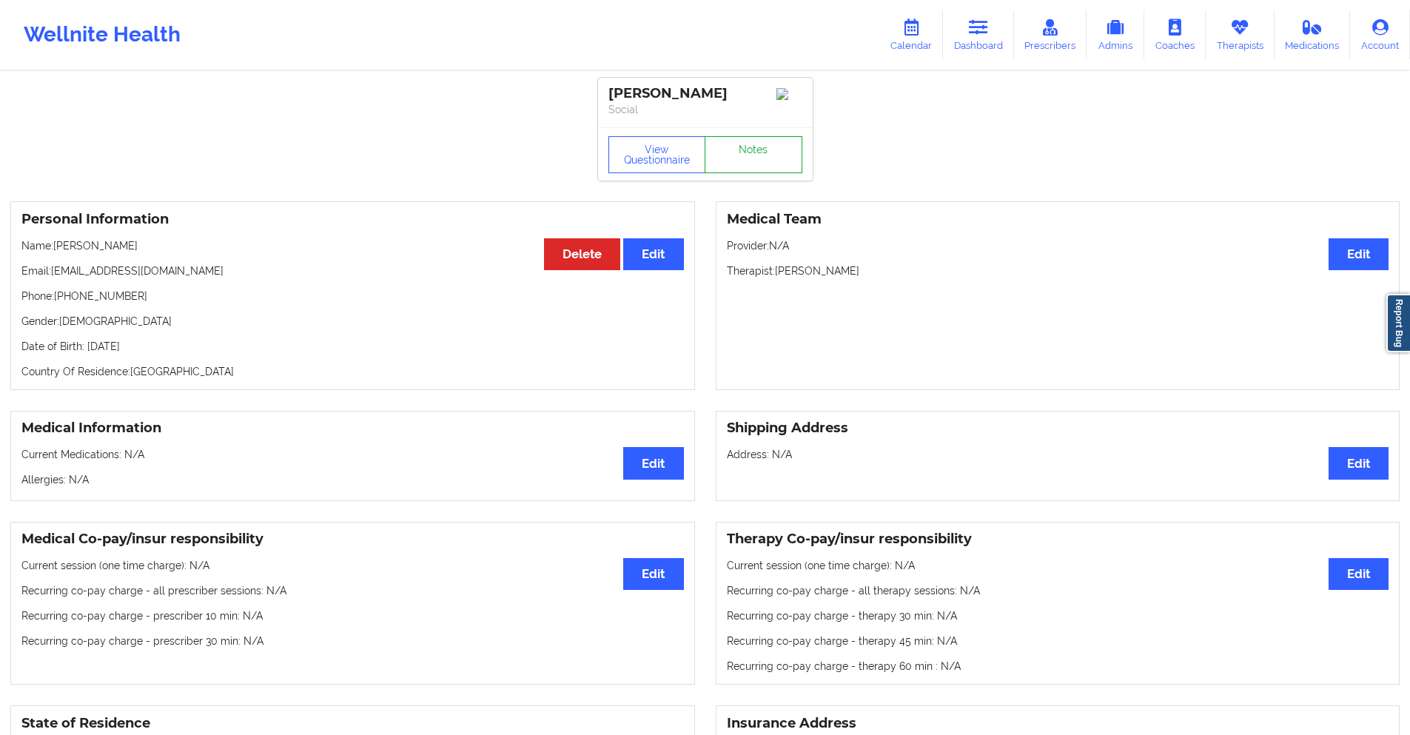
click at [720, 173] on link "Notes" at bounding box center [754, 154] width 98 height 37
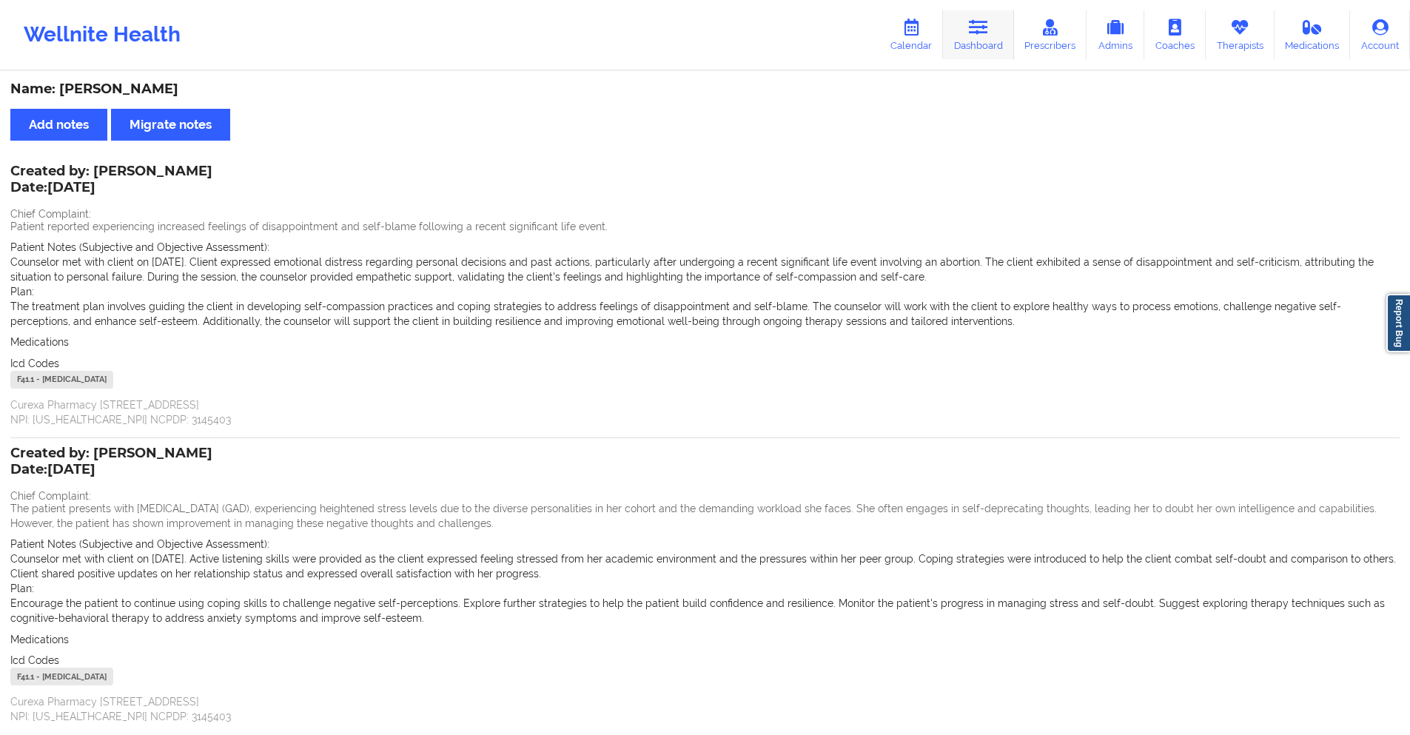
click at [988, 24] on icon at bounding box center [978, 27] width 19 height 16
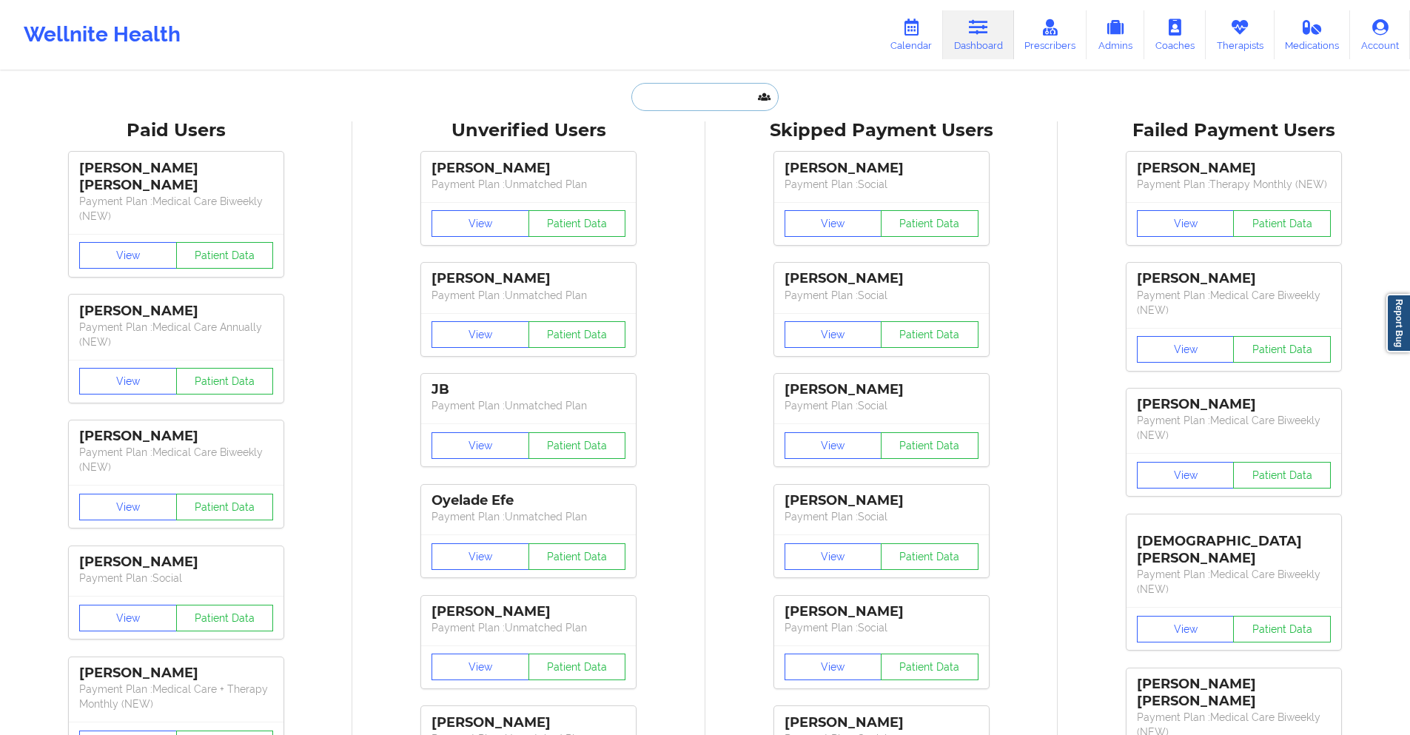
click at [714, 95] on input "text" at bounding box center [704, 97] width 147 height 28
paste input "stephaniedolce22@gmail.com"
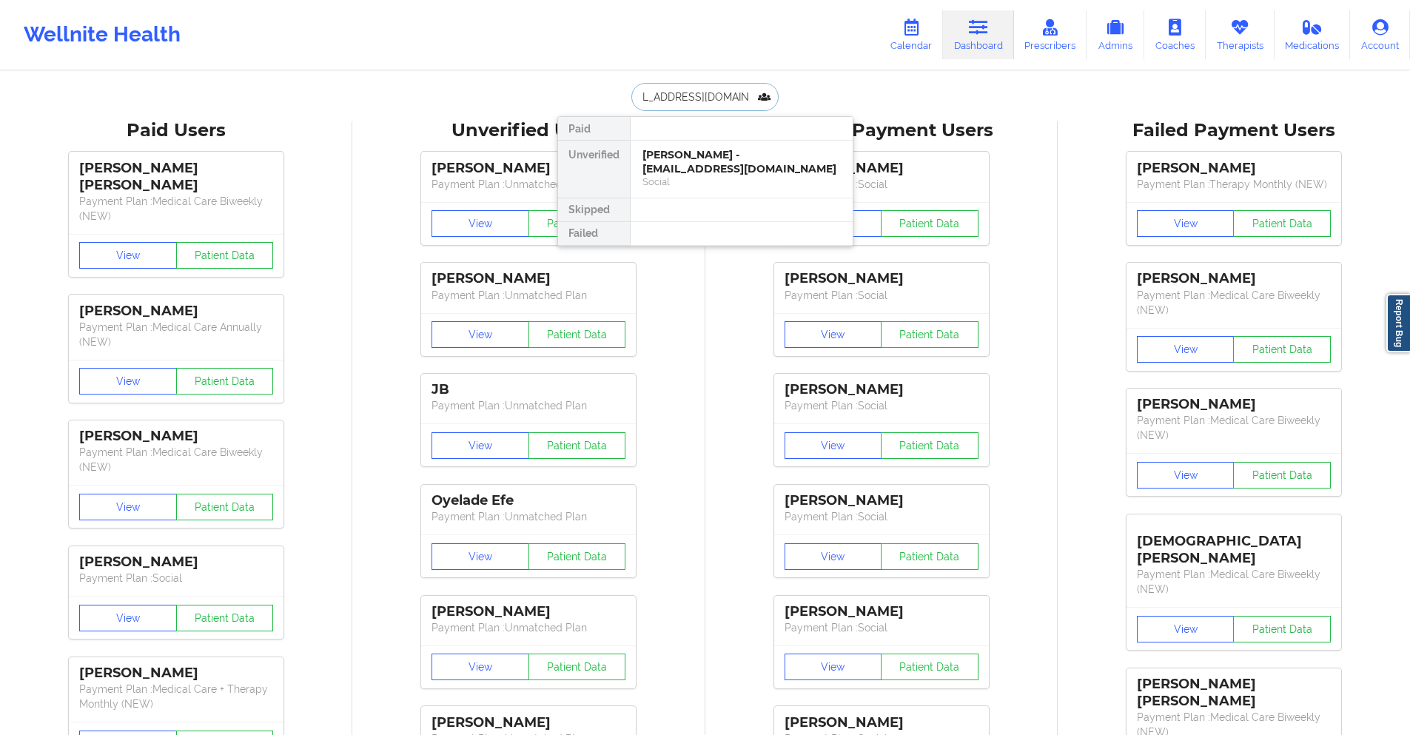
type input "stephaniedolce22@gmail.com"
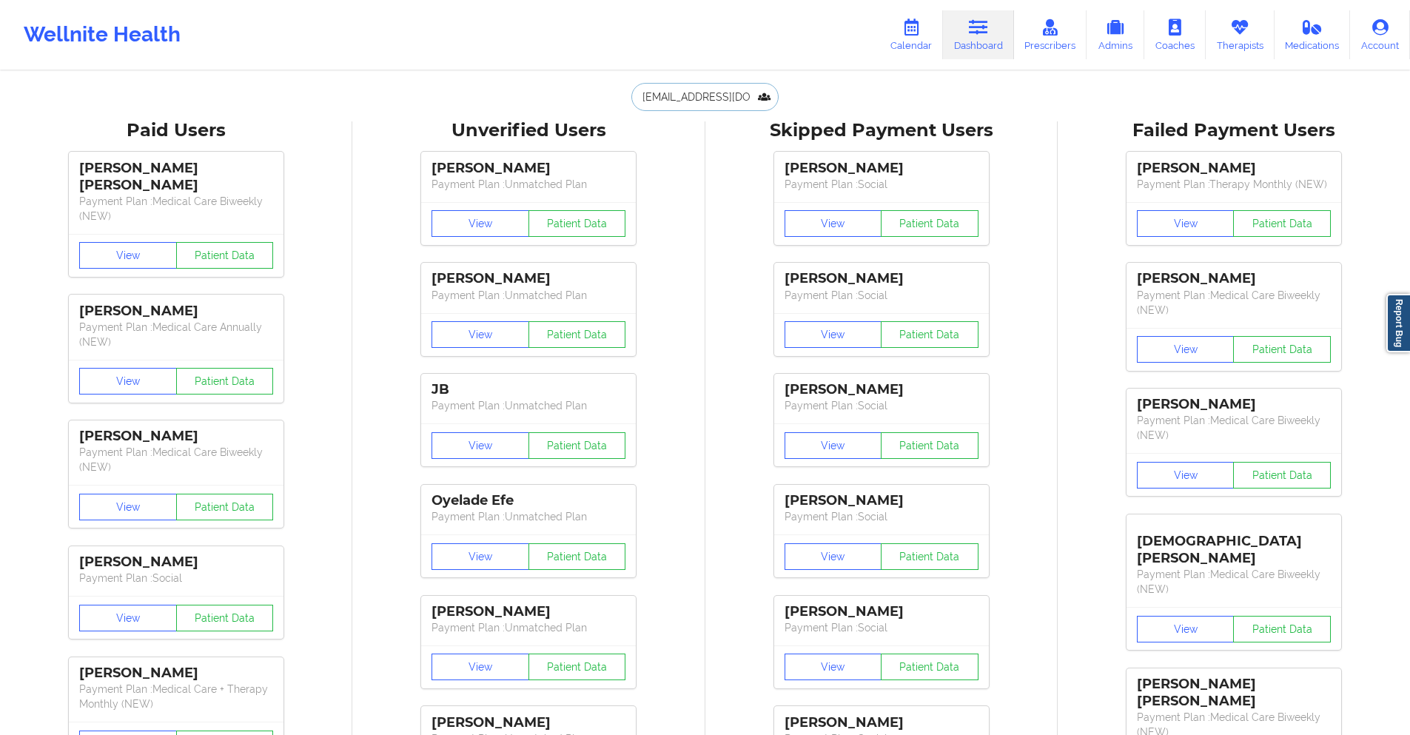
click at [751, 106] on input "stephaniedolce22@gmail.com" at bounding box center [704, 97] width 147 height 28
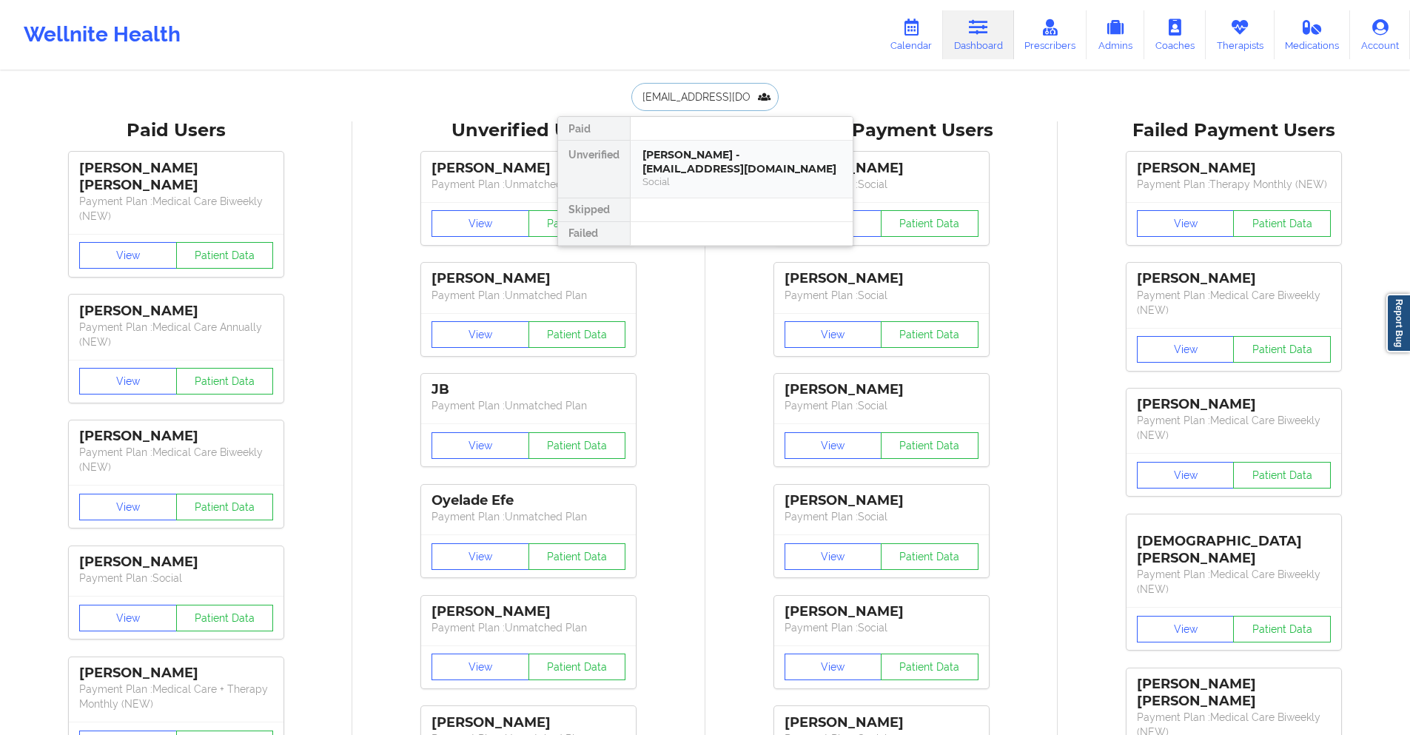
click at [736, 168] on div "Stephanie Dolce - stephaniedolce22@gmail.com" at bounding box center [742, 161] width 198 height 27
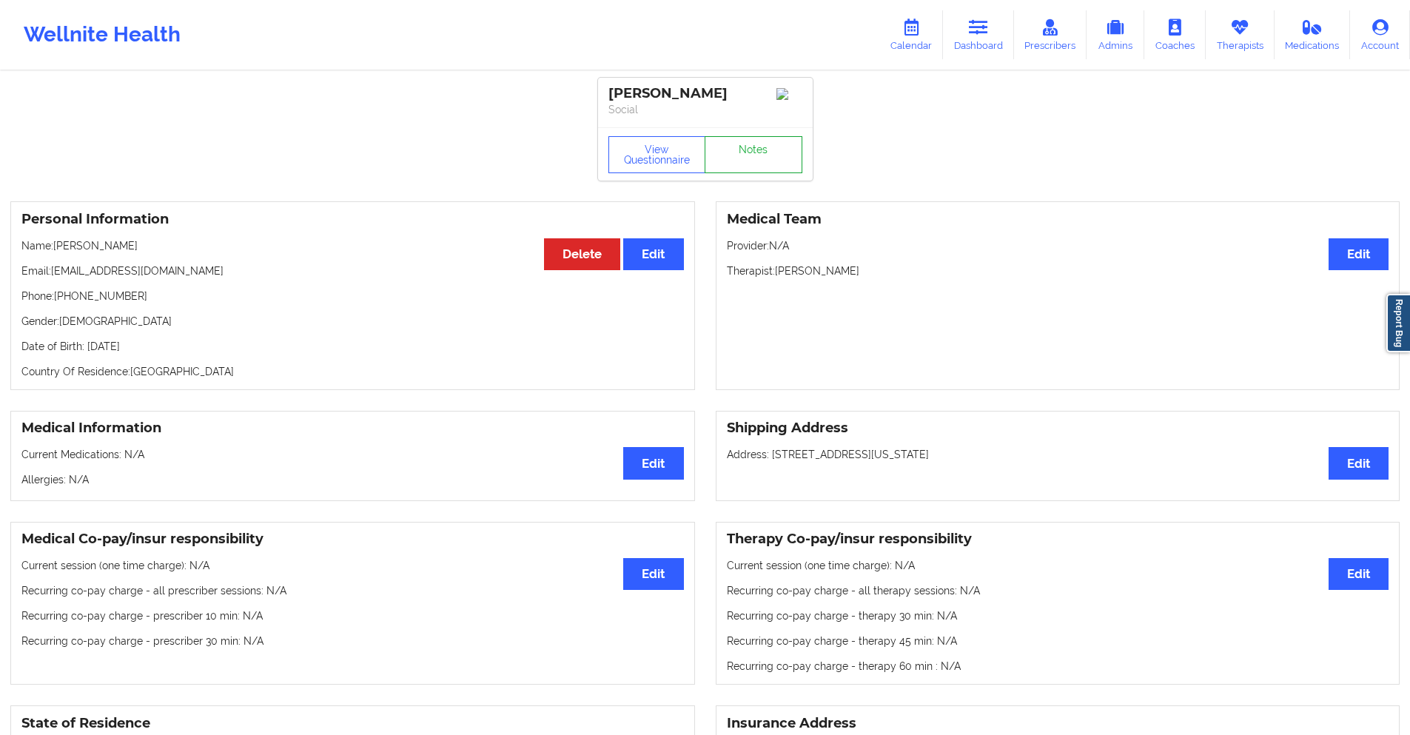
click at [737, 158] on link "Notes" at bounding box center [754, 154] width 98 height 37
click at [757, 160] on link "Notes" at bounding box center [754, 154] width 98 height 37
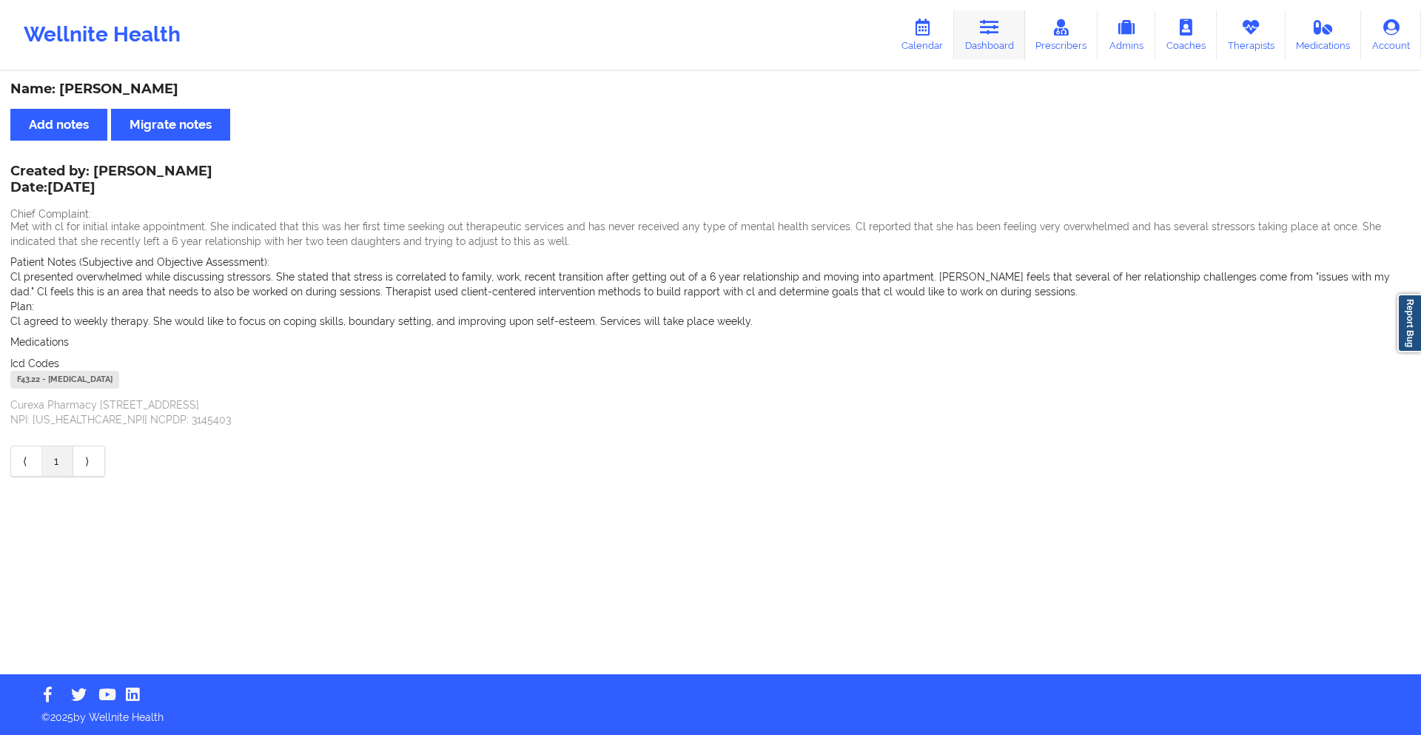
drag, startPoint x: 982, startPoint y: 32, endPoint x: 972, endPoint y: 36, distance: 11.0
click at [982, 32] on icon at bounding box center [989, 27] width 19 height 16
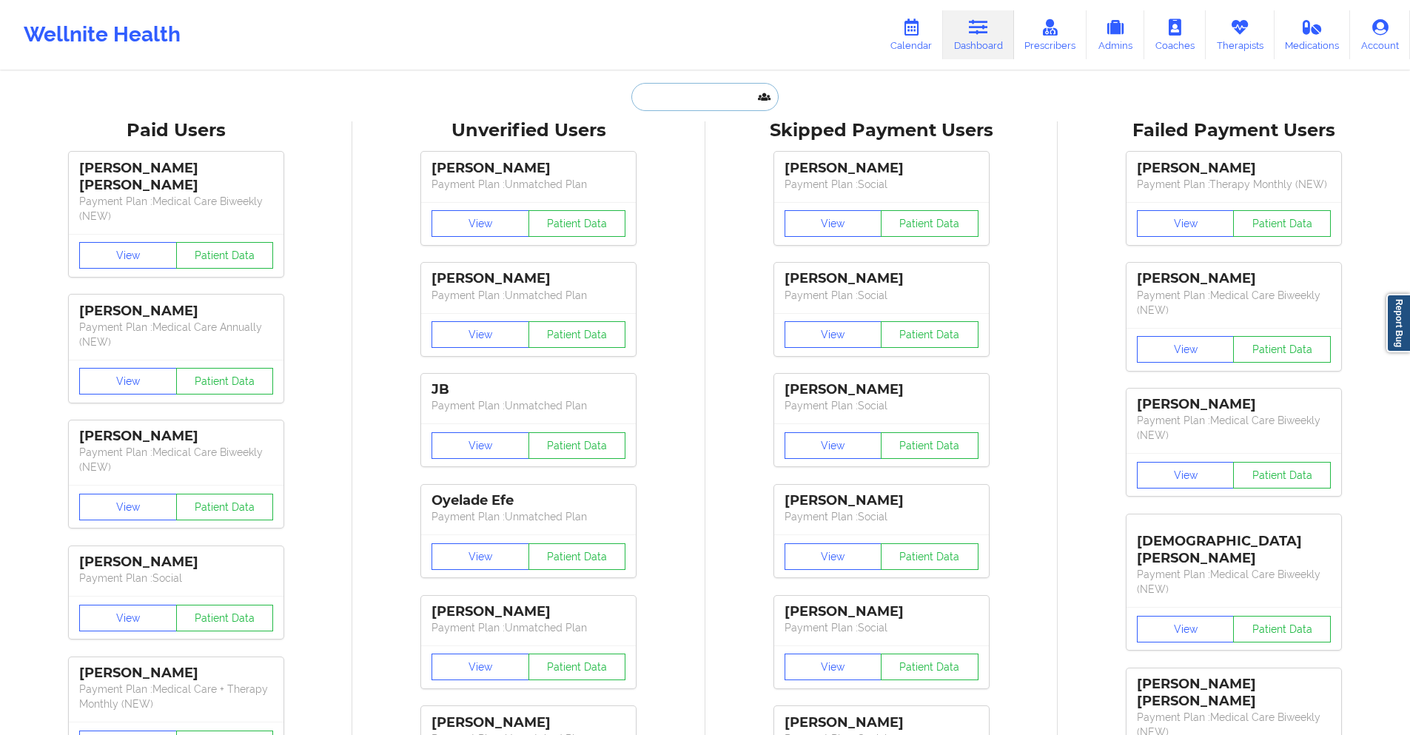
click at [733, 103] on input "text" at bounding box center [704, 97] width 147 height 28
paste input ""From 2025-07-24 session Acuity Notes: Updates from Availity at 2025-08-07T12:3…"
type input ""From 2025-07-24 session Acuity Notes: Updates from Availity at 2025-08-07T12:3…"
paste input "kpaulino45@live.com"
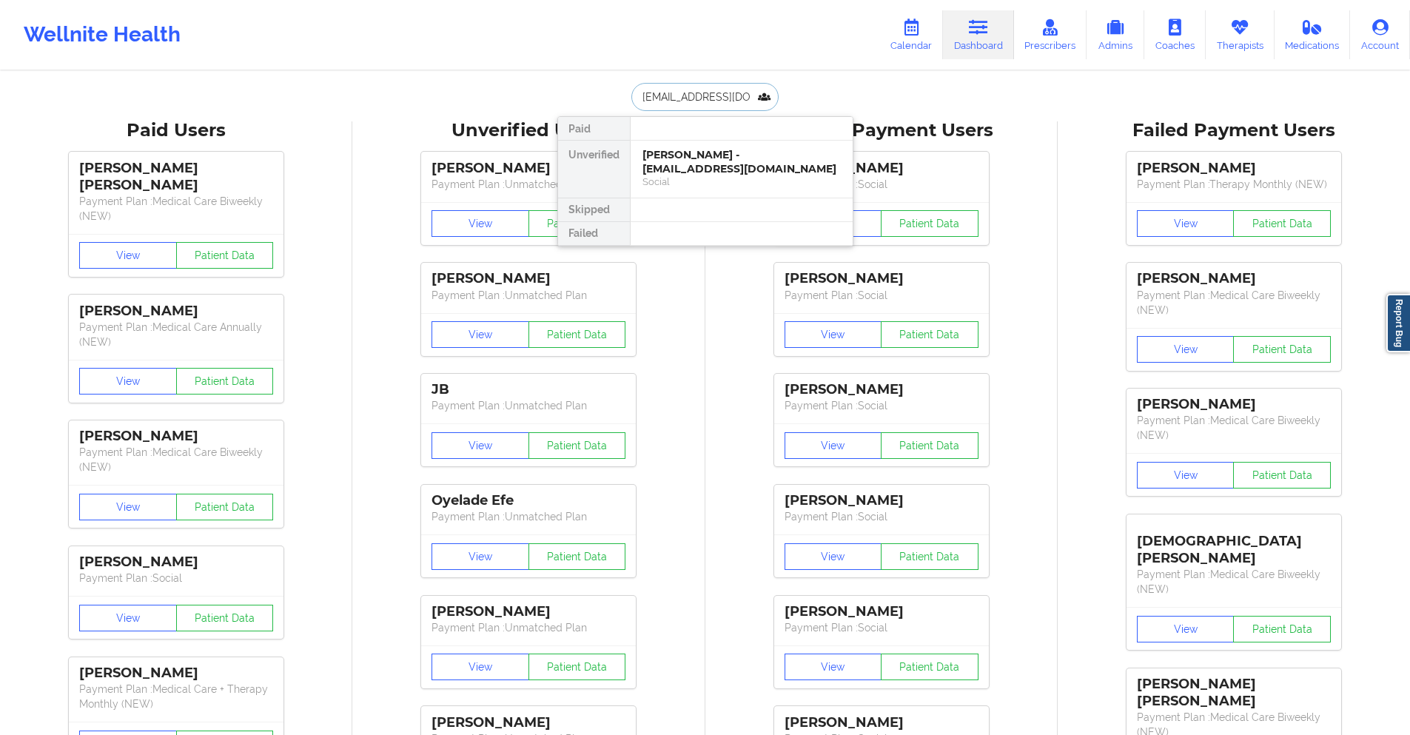
type input "kpaulino45@live.com"
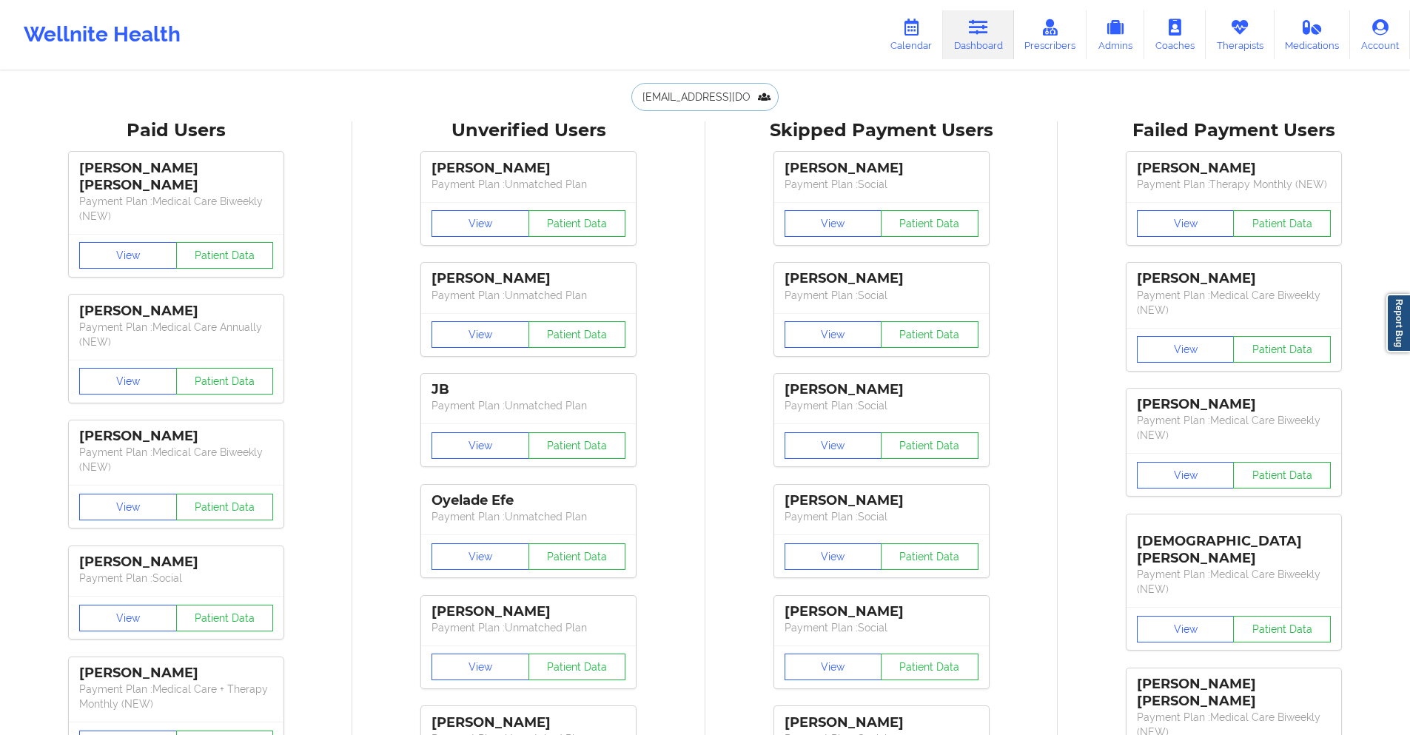
click at [741, 90] on input "kpaulino45@live.com" at bounding box center [704, 97] width 147 height 28
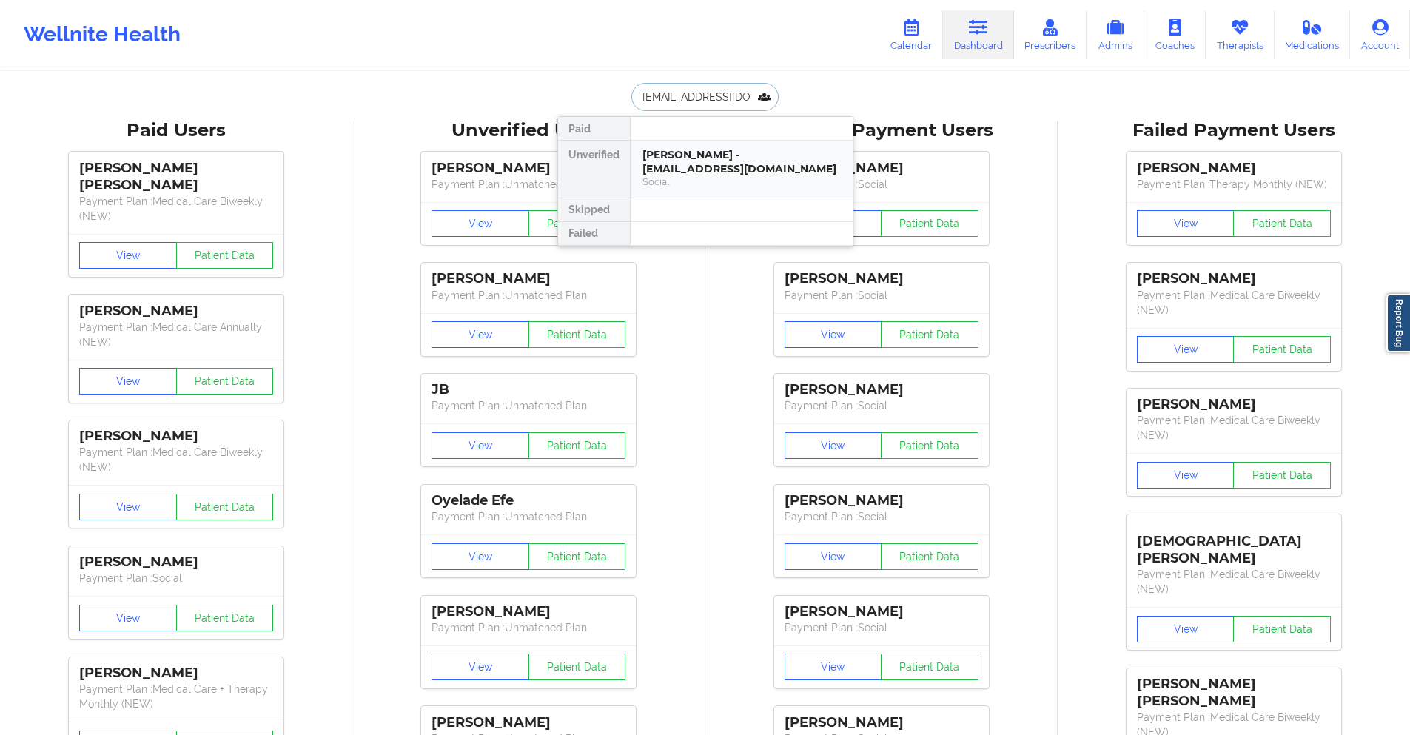
click at [714, 177] on div "Social" at bounding box center [742, 181] width 198 height 13
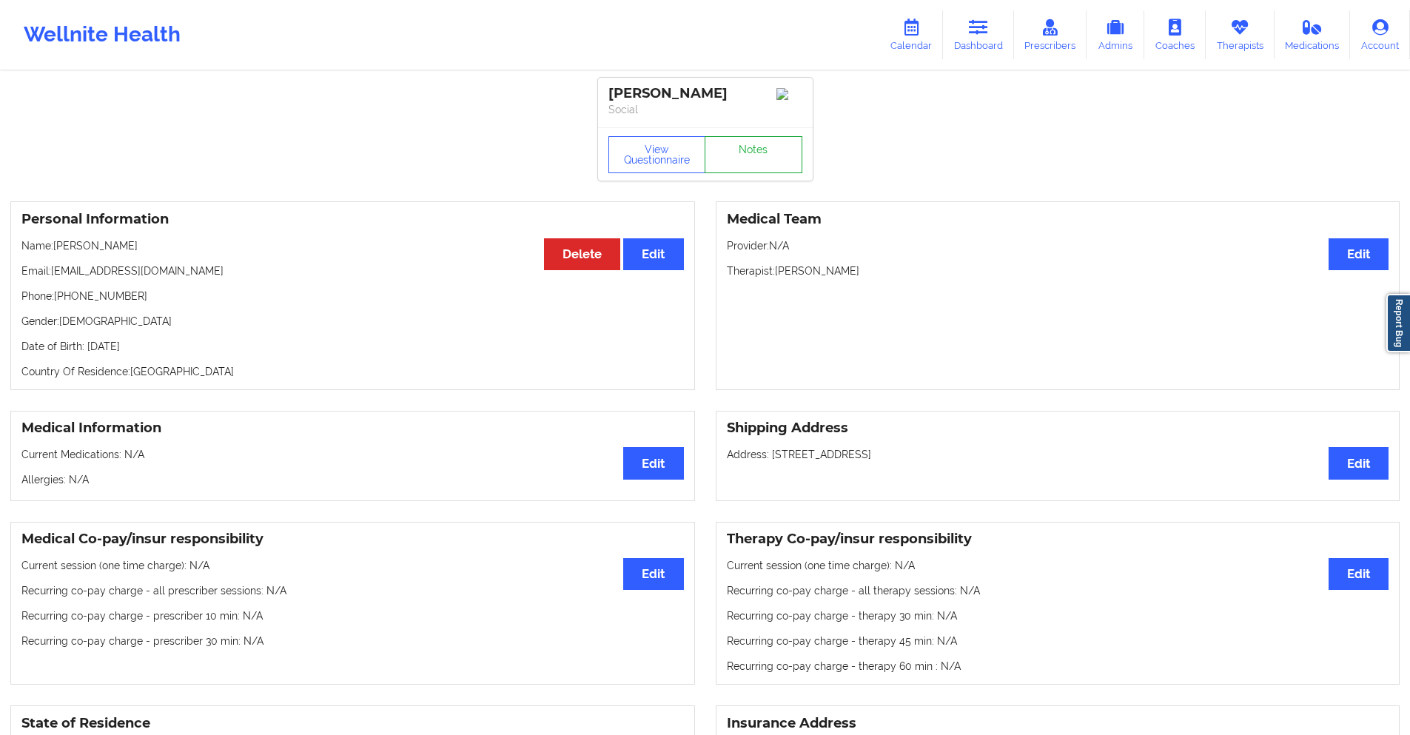
click at [757, 158] on link "Notes" at bounding box center [754, 154] width 98 height 37
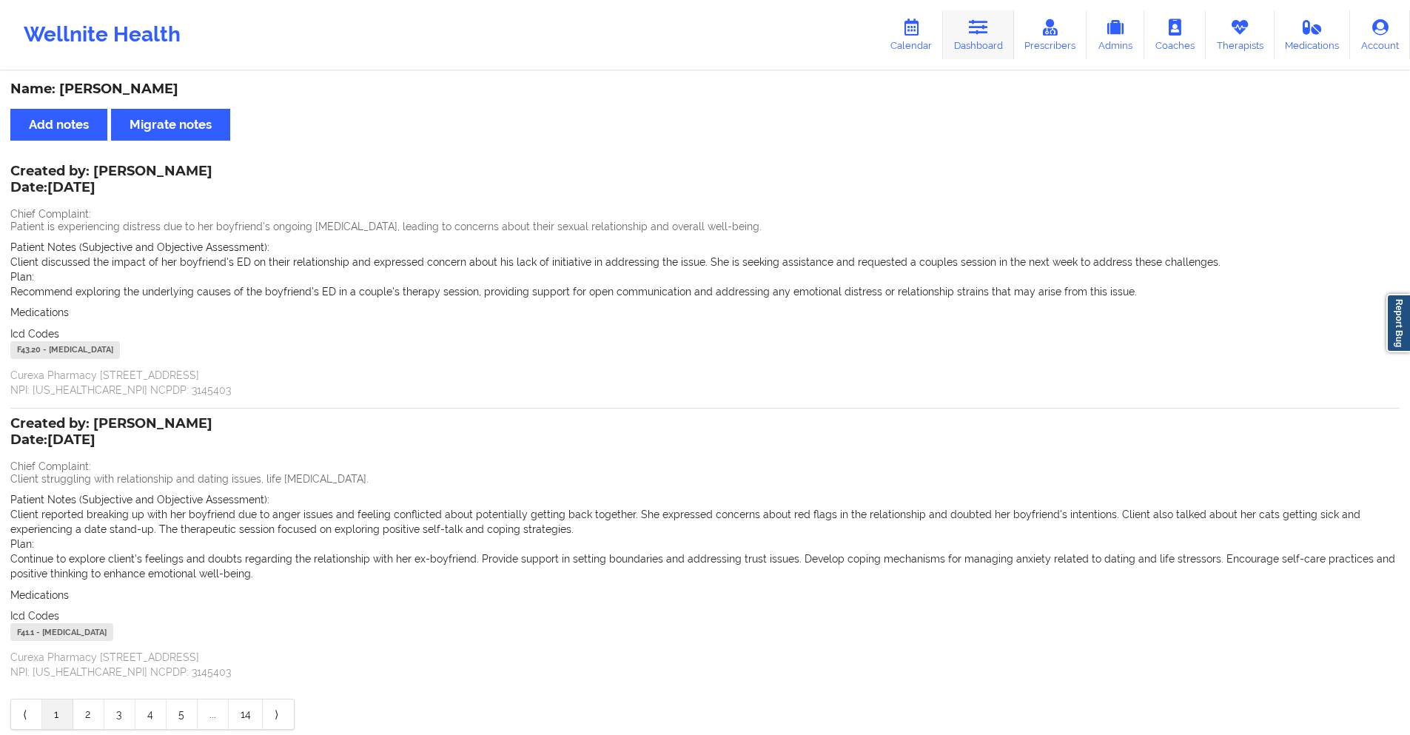
click at [988, 24] on icon at bounding box center [978, 27] width 19 height 16
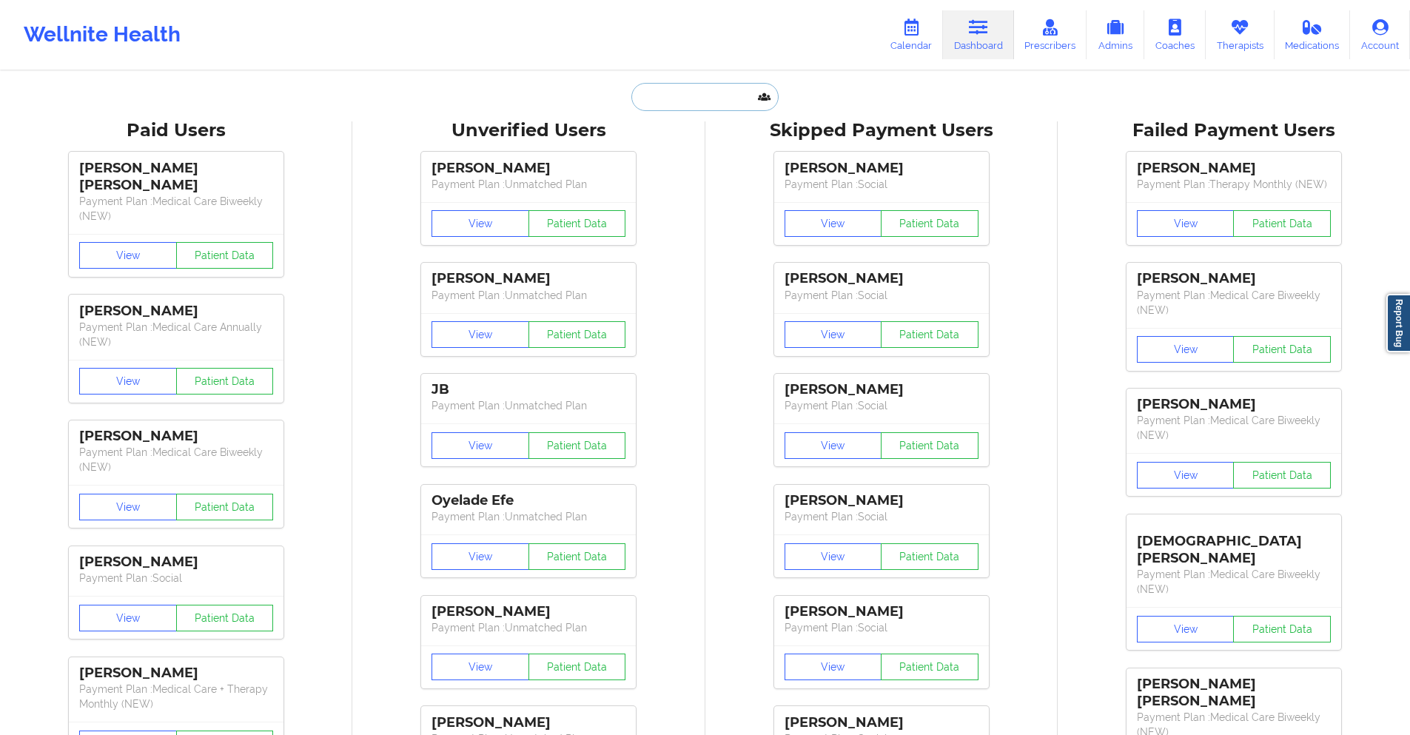
click at [714, 93] on input "text" at bounding box center [704, 97] width 147 height 28
paste input "reb45josh@verizon.net"
type input "reb45josh@verizon.net"
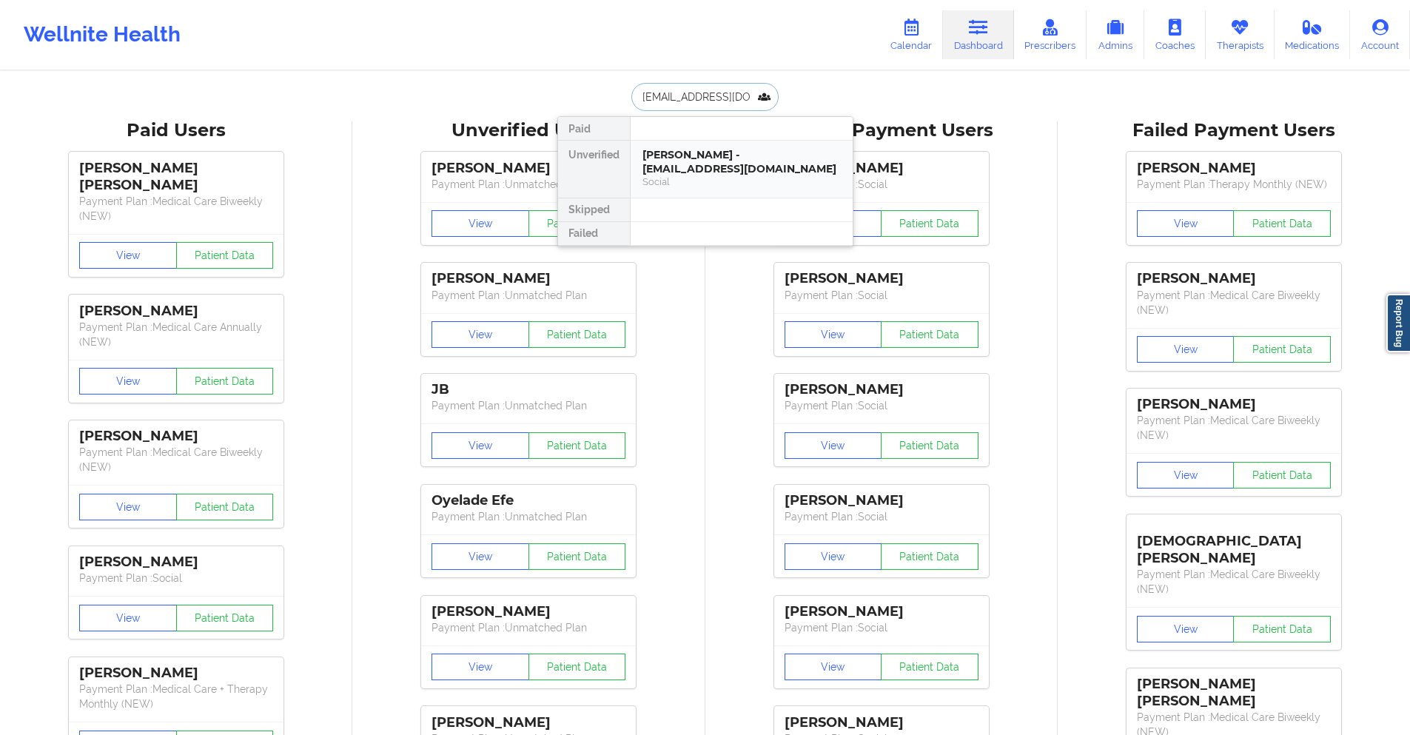
click at [717, 173] on div "Daisy Santiago - reb45josh@verizon.net" at bounding box center [742, 161] width 198 height 27
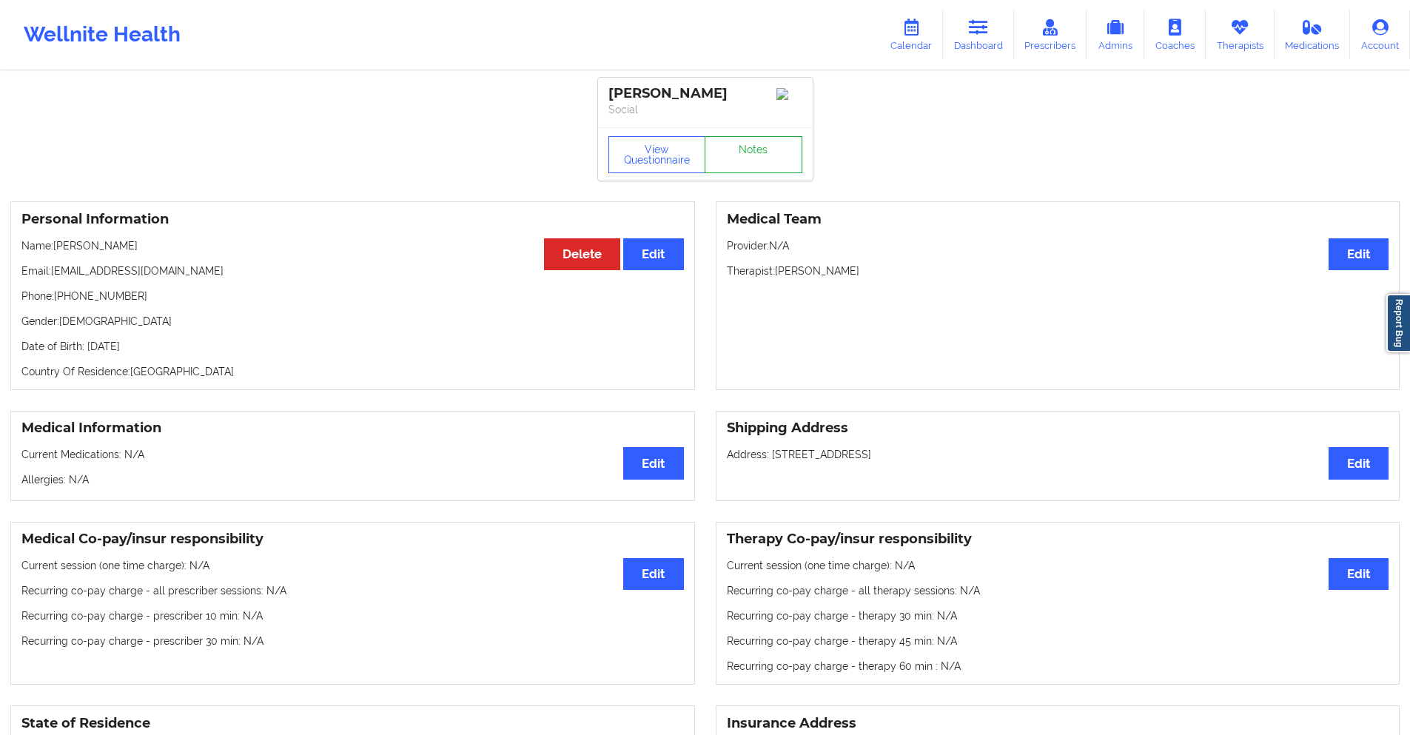
click at [717, 173] on link "Notes" at bounding box center [754, 154] width 98 height 37
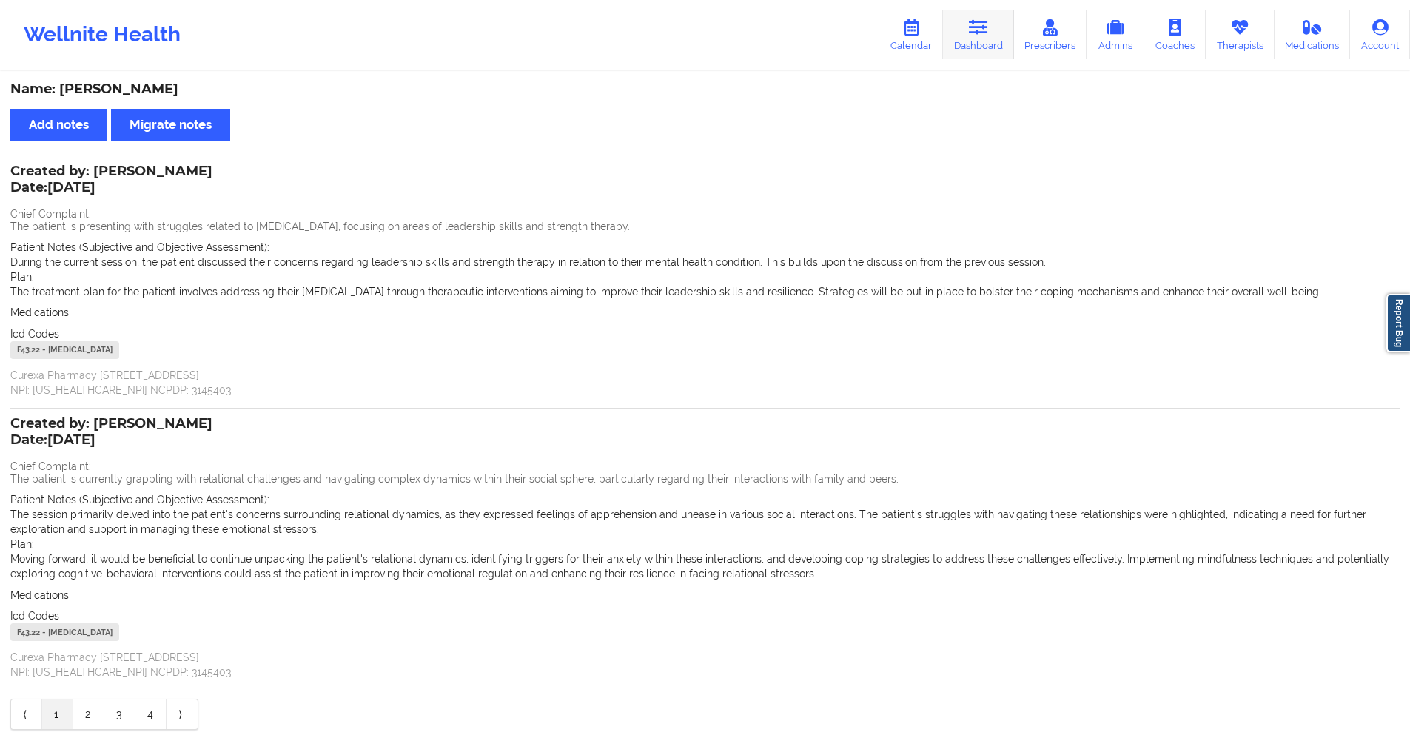
click at [979, 35] on icon at bounding box center [978, 27] width 19 height 16
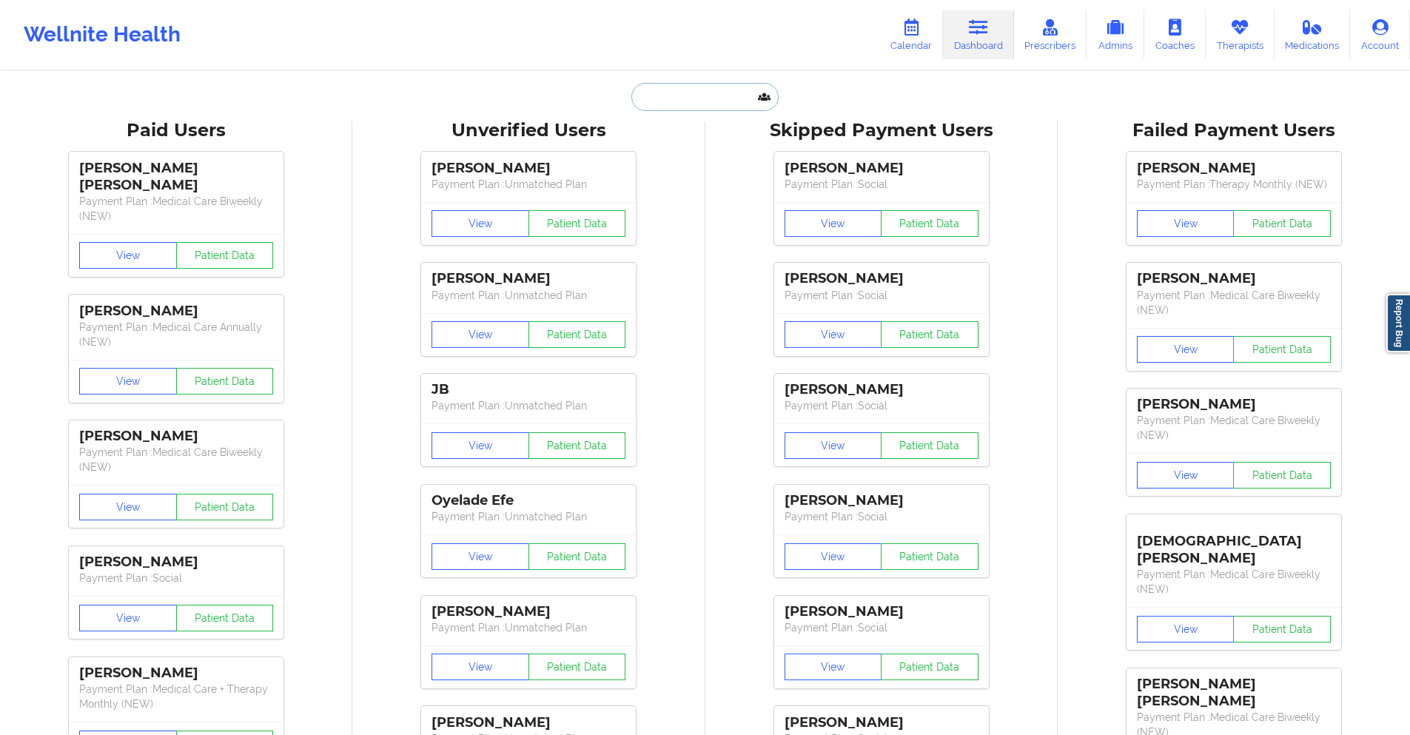
click at [707, 99] on input "text" at bounding box center [704, 97] width 147 height 28
paste input "shayannepieters@gmail.com"
type input "shayannepieters@gmail.com"
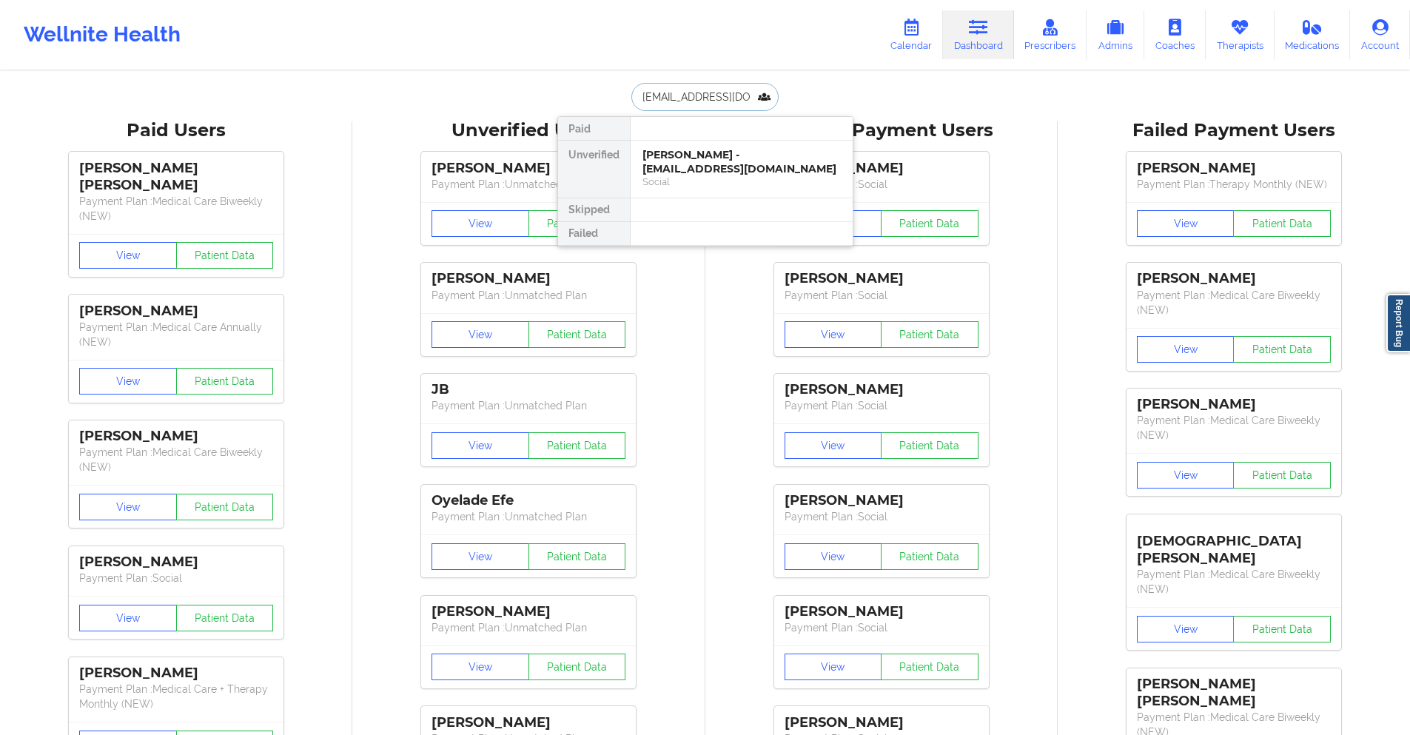
scroll to position [0, 21]
click at [737, 172] on div "Jassaun Pieters - shayannepieters@gmail.com" at bounding box center [742, 161] width 198 height 27
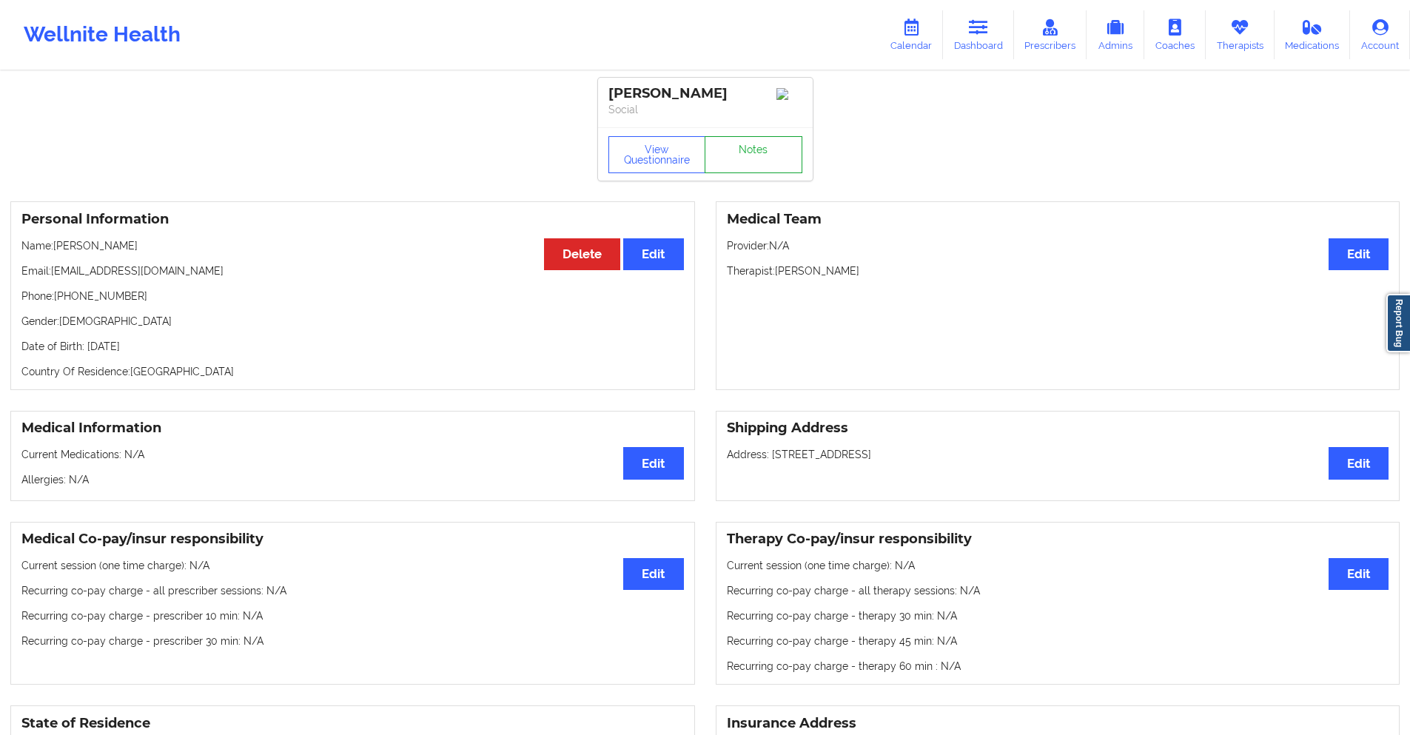
click at [716, 165] on link "Notes" at bounding box center [754, 154] width 98 height 37
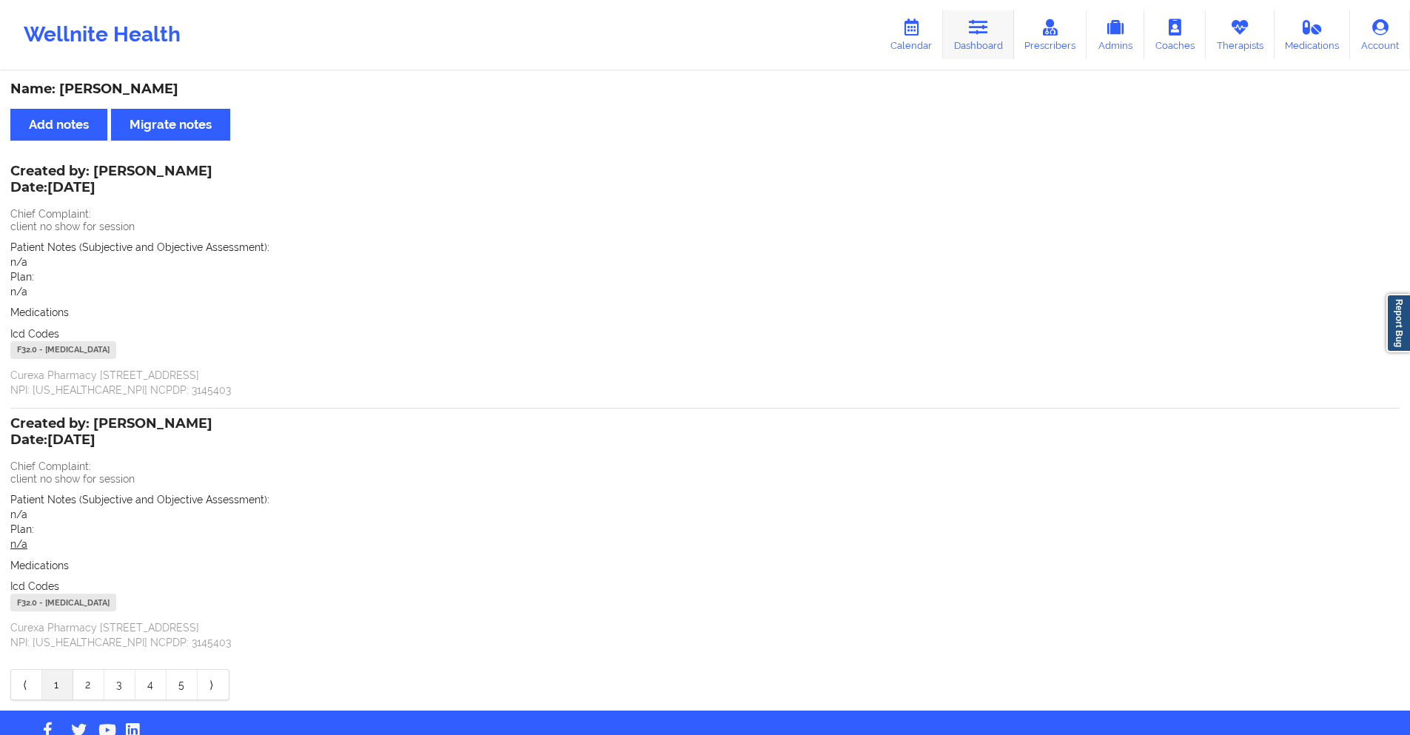
click at [976, 38] on link "Dashboard" at bounding box center [978, 34] width 71 height 49
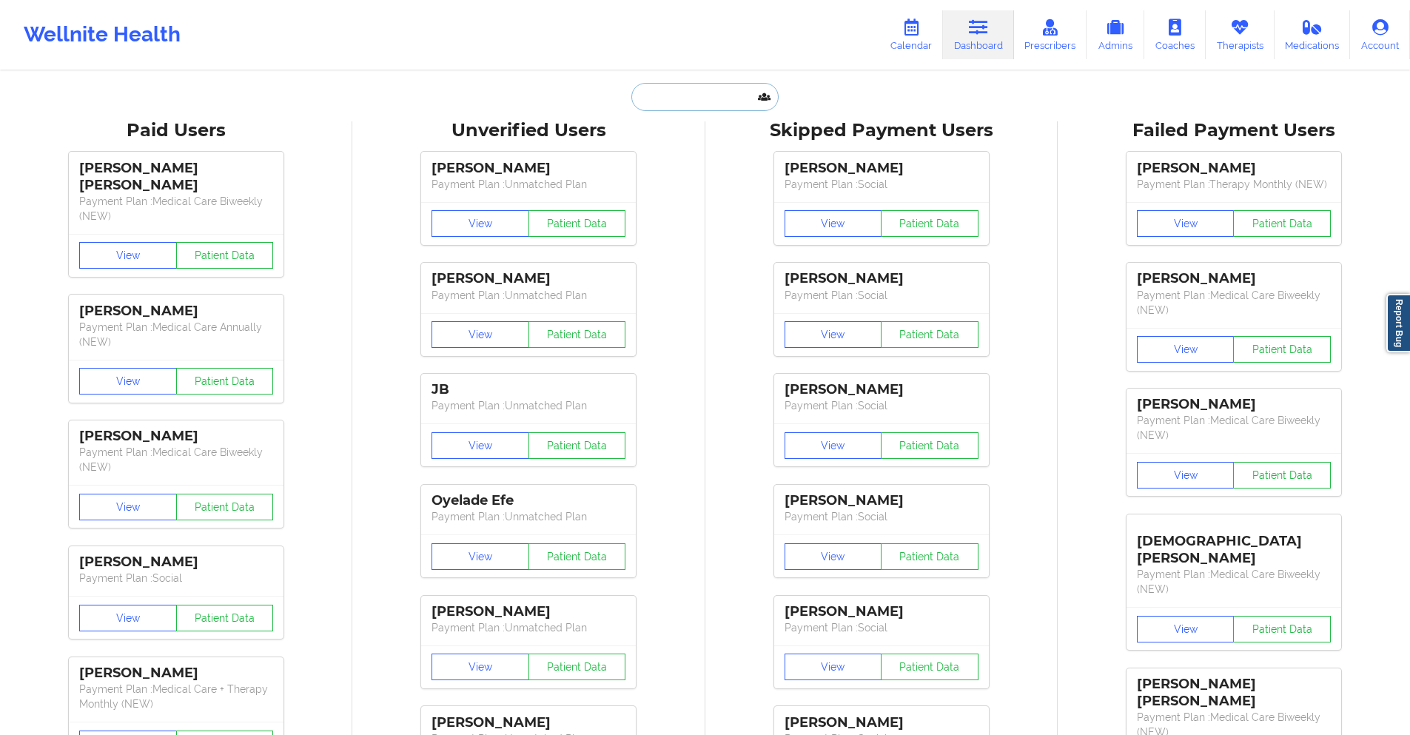
click at [708, 99] on input "text" at bounding box center [704, 97] width 147 height 28
paste input "rehanyazdani@outlook.com"
type input "rehanyazdani@outlook.com"
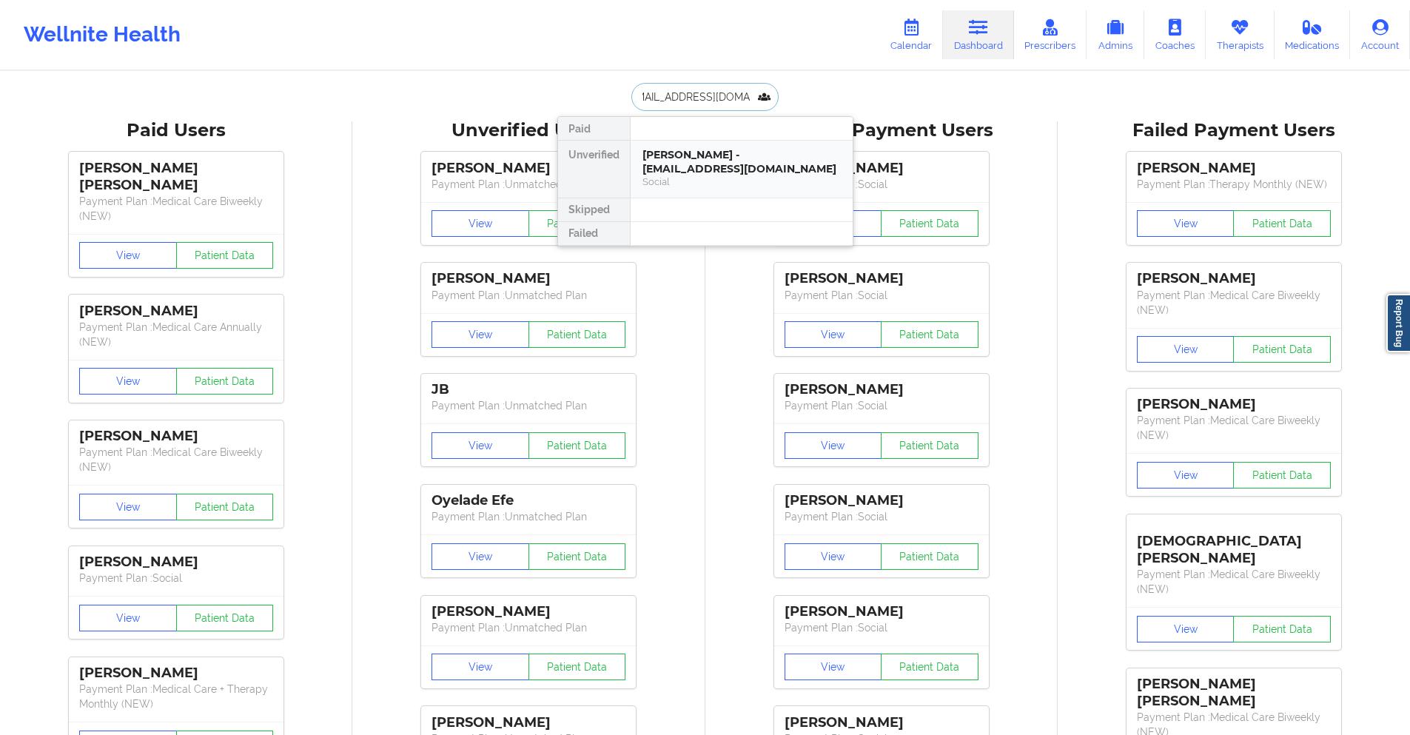
click at [717, 162] on div "Rehan Yazdani - rehanyazdani@outlook.com" at bounding box center [742, 161] width 198 height 27
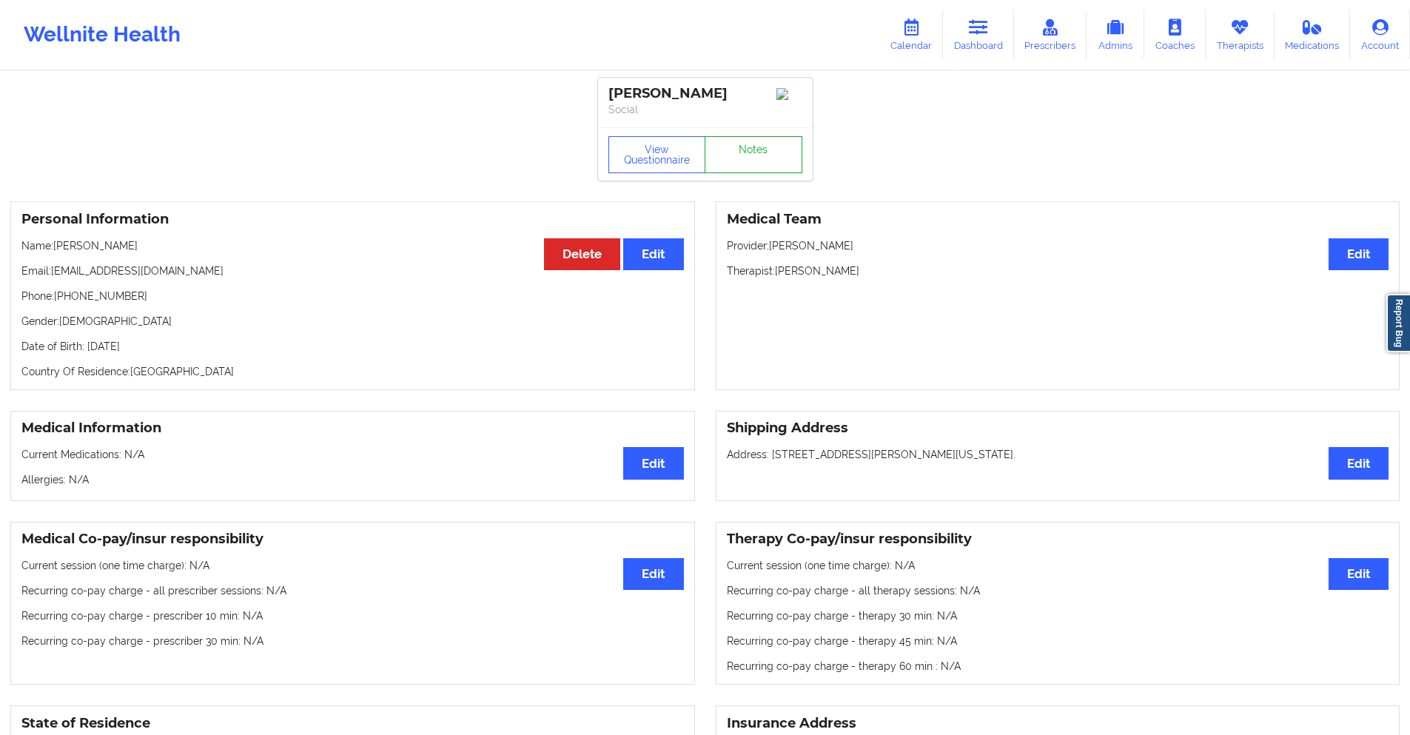
click at [717, 162] on link "Notes" at bounding box center [754, 154] width 98 height 37
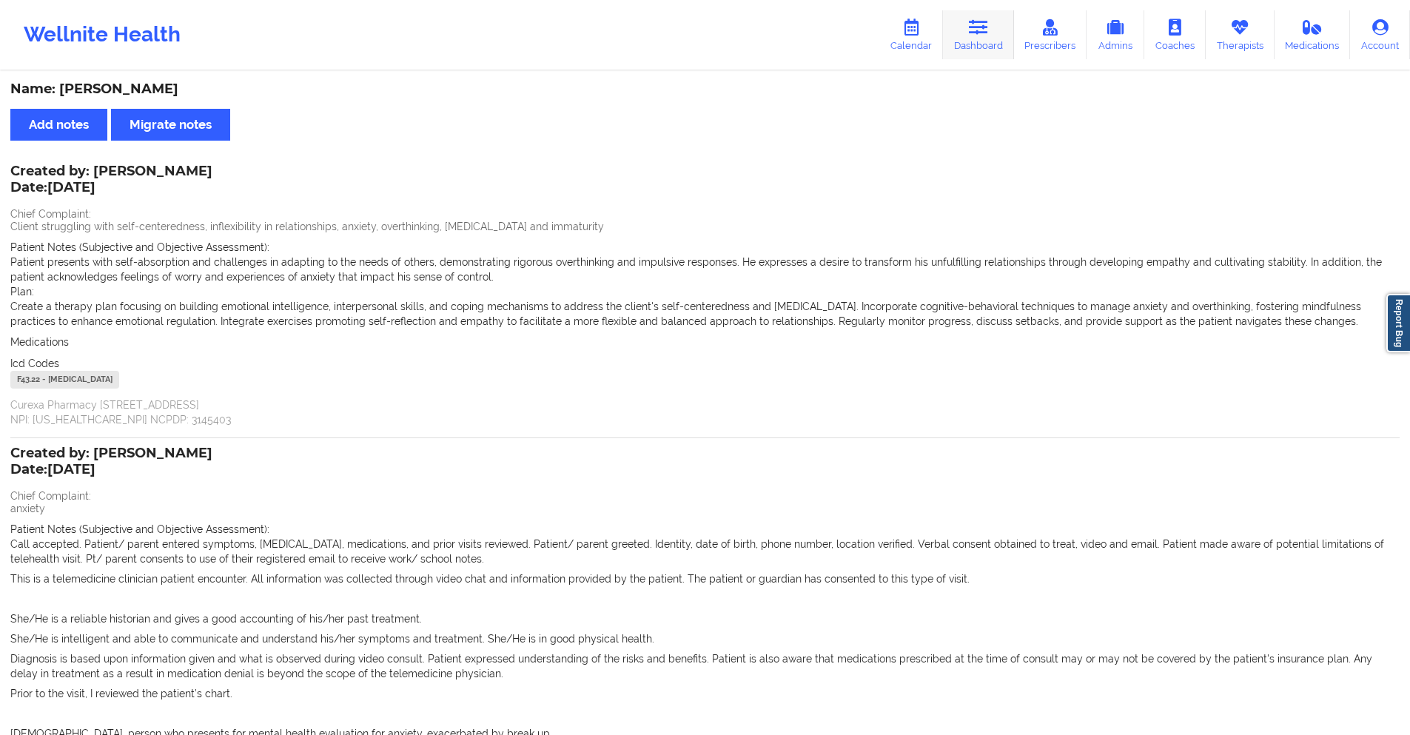
click at [987, 28] on icon at bounding box center [978, 27] width 19 height 16
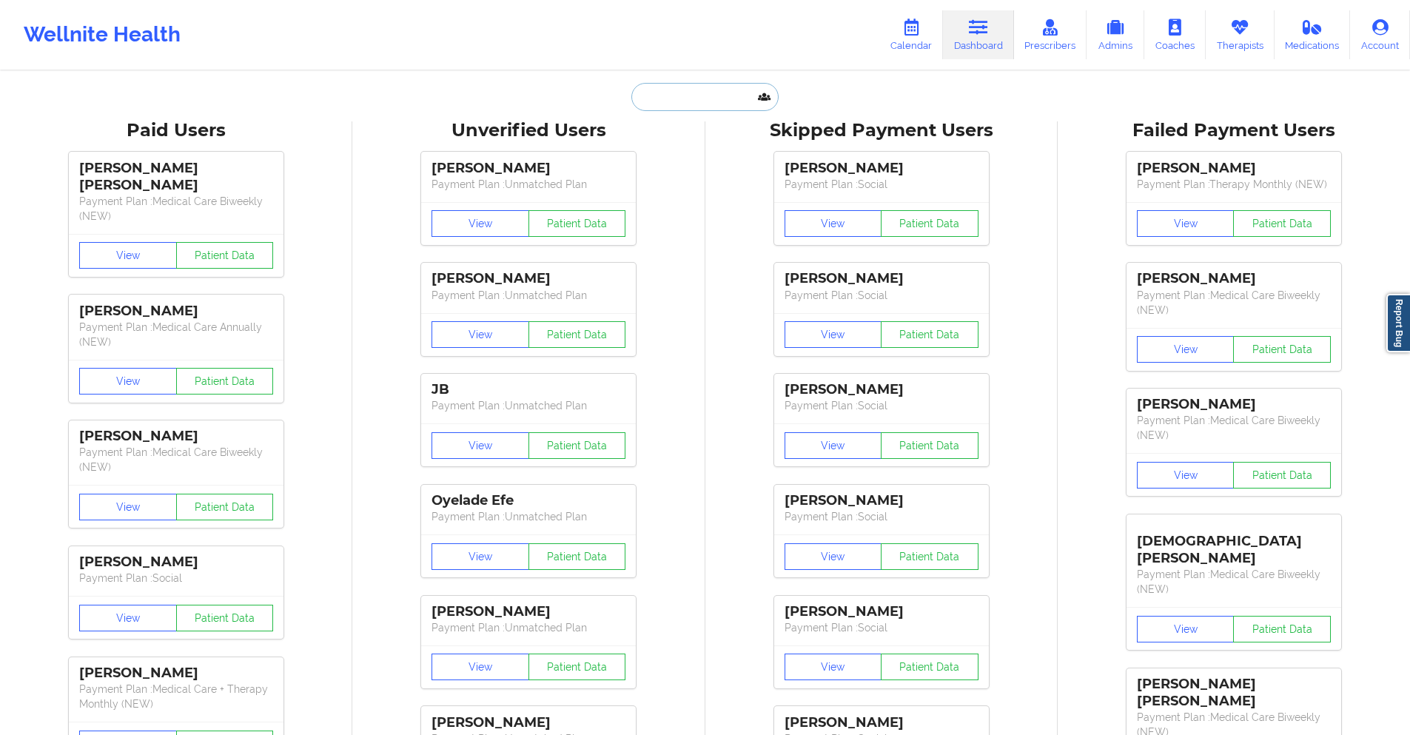
click at [717, 95] on input "text" at bounding box center [704, 97] width 147 height 28
paste input "bjedwards531@gmail.com"
type input "bjedwards531@gmail.com"
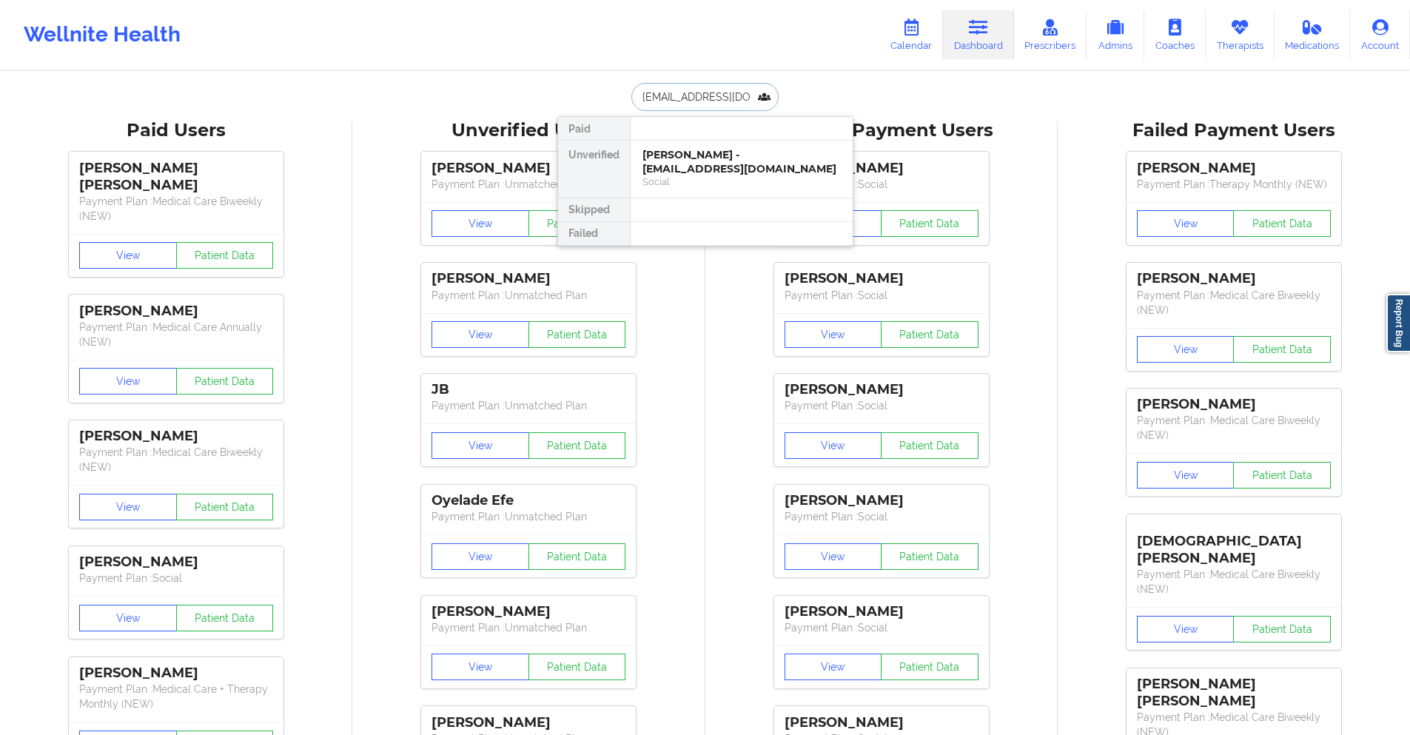
scroll to position [0, 8]
click at [706, 170] on div "Sabrina Charles - bjedwards531@gmail.com" at bounding box center [742, 161] width 198 height 27
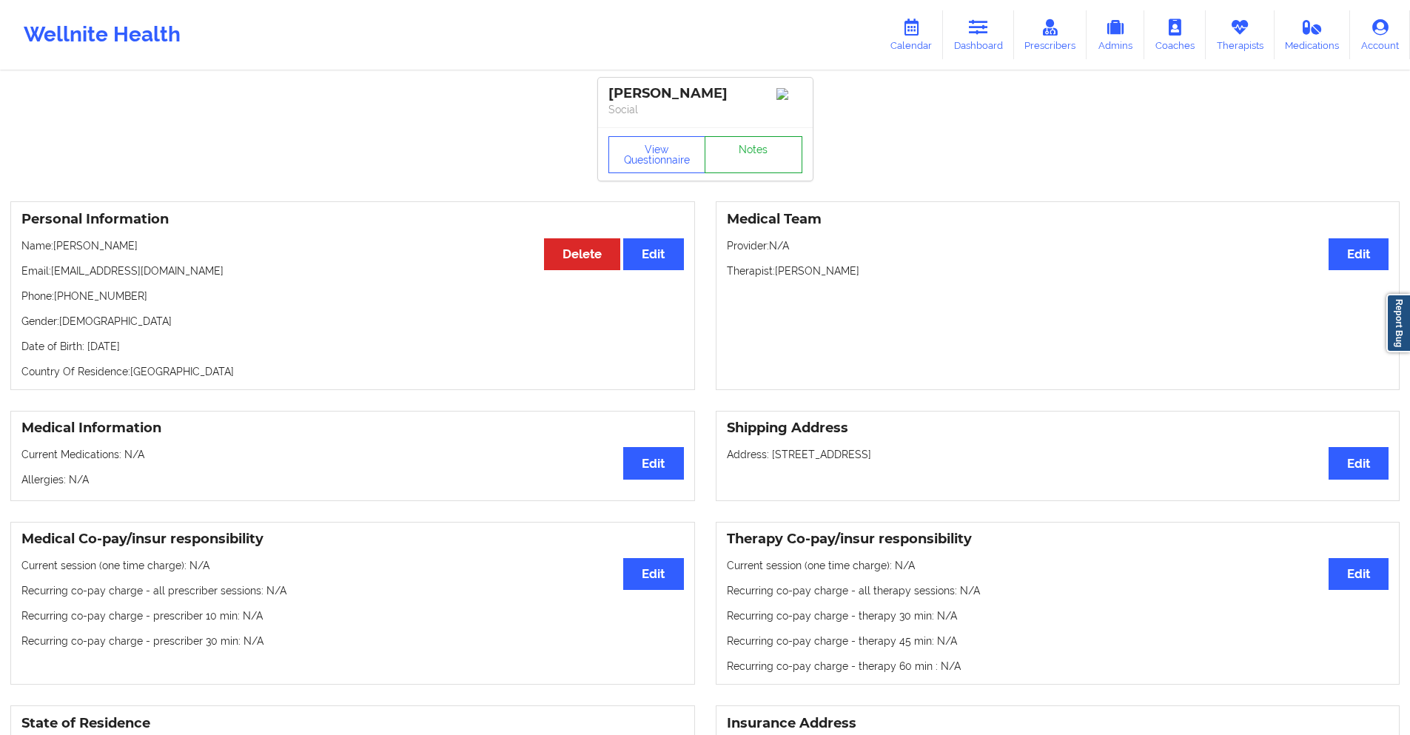
click at [731, 173] on link "Notes" at bounding box center [754, 154] width 98 height 37
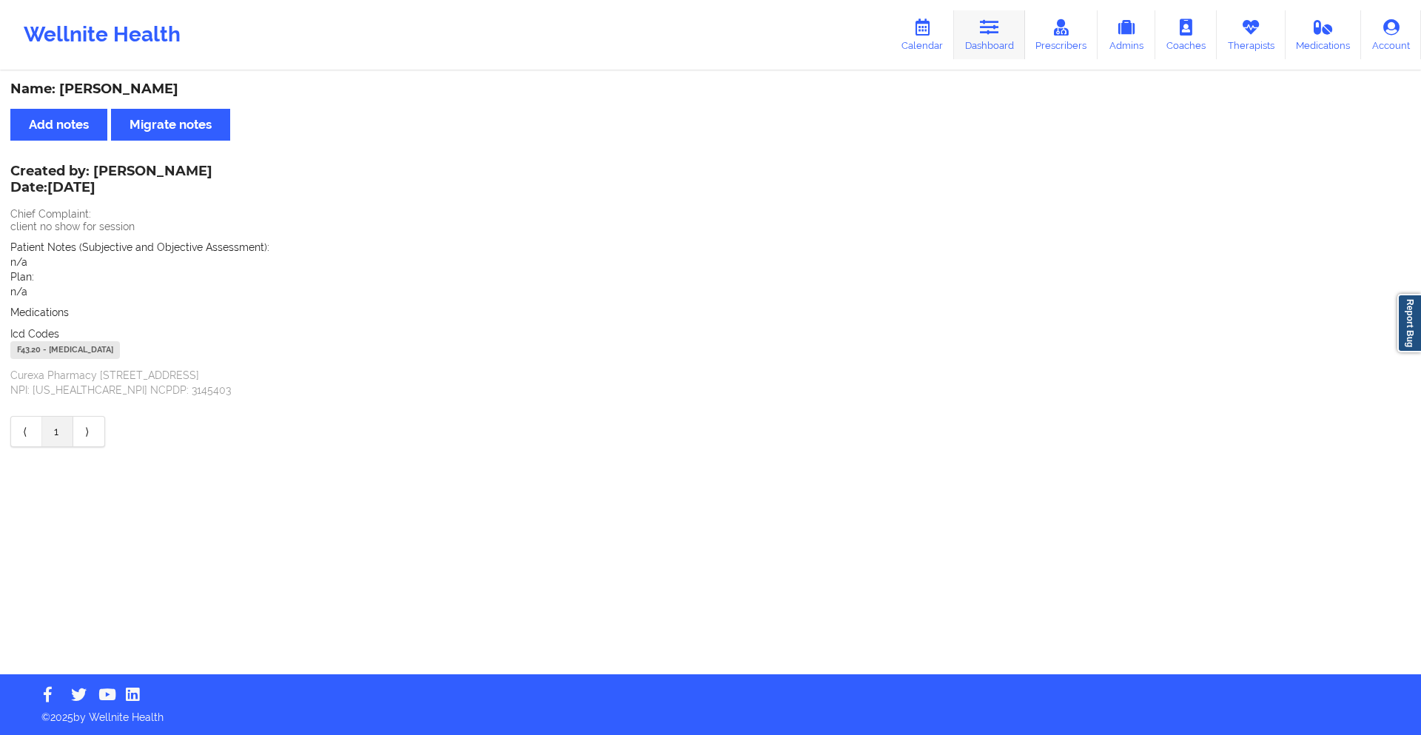
click at [985, 33] on icon at bounding box center [989, 27] width 19 height 16
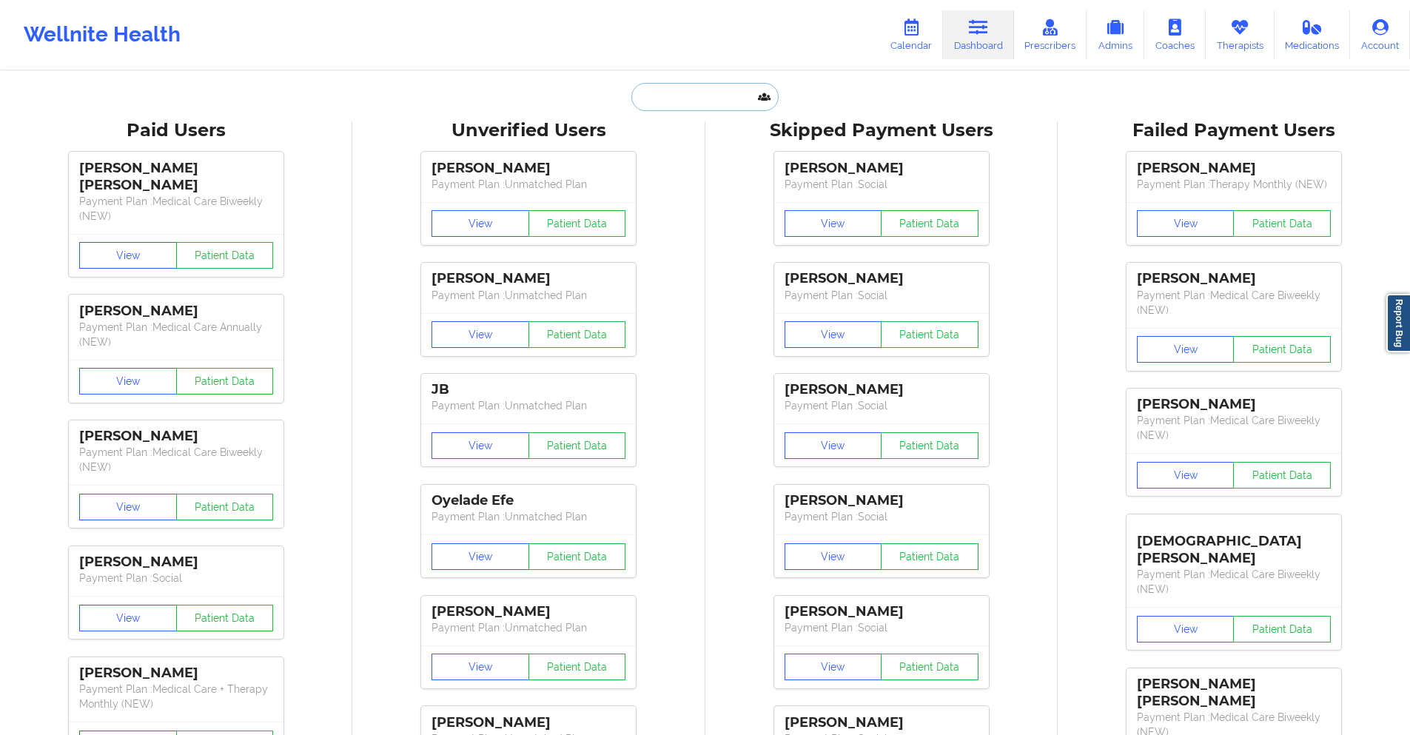
click at [742, 99] on input "text" at bounding box center [704, 97] width 147 height 28
paste input "dosesofdeauxpwithashleymarie@gmail.com"
type input "dosesofdeauxpwithashleymarie@gmail.com"
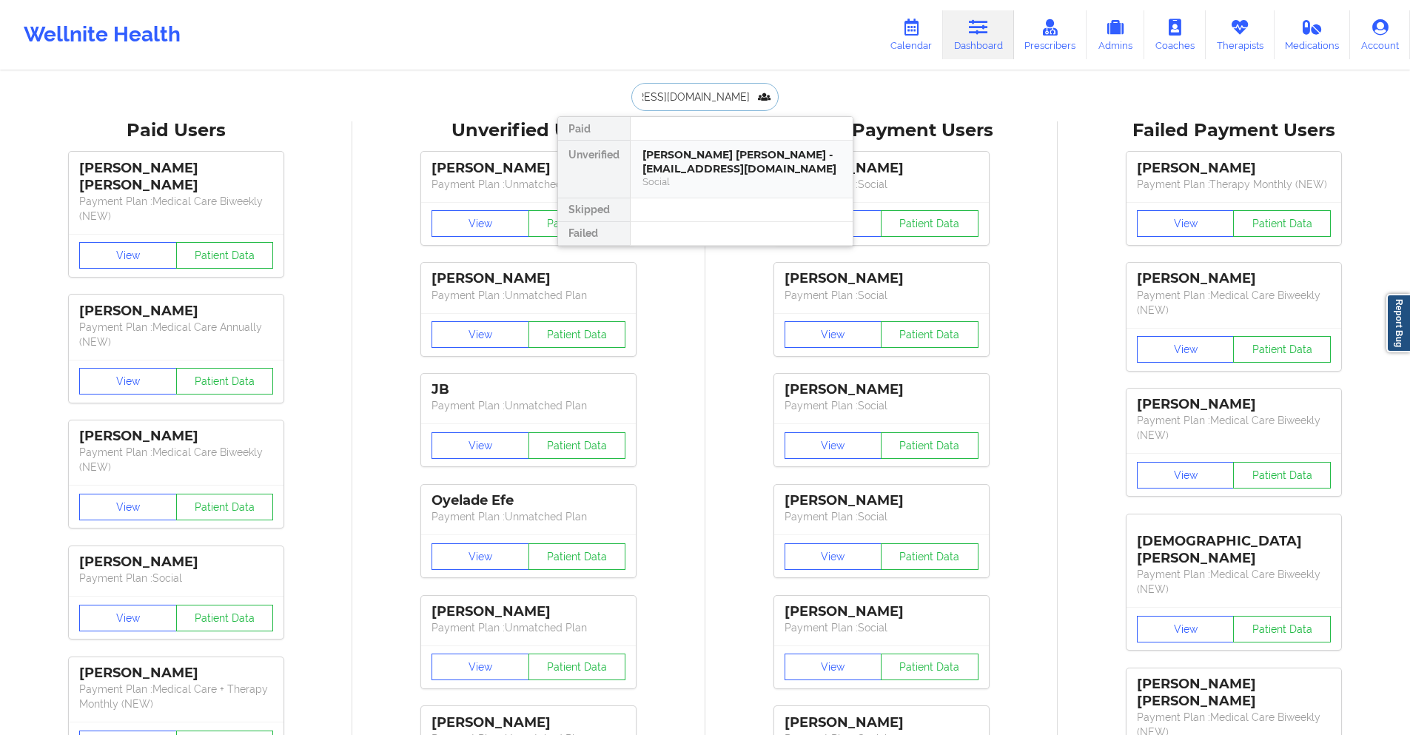
click at [728, 172] on div "Ashley Marie Evans - dosesofdeauxpwithashleymarie@gmail.com" at bounding box center [742, 161] width 198 height 27
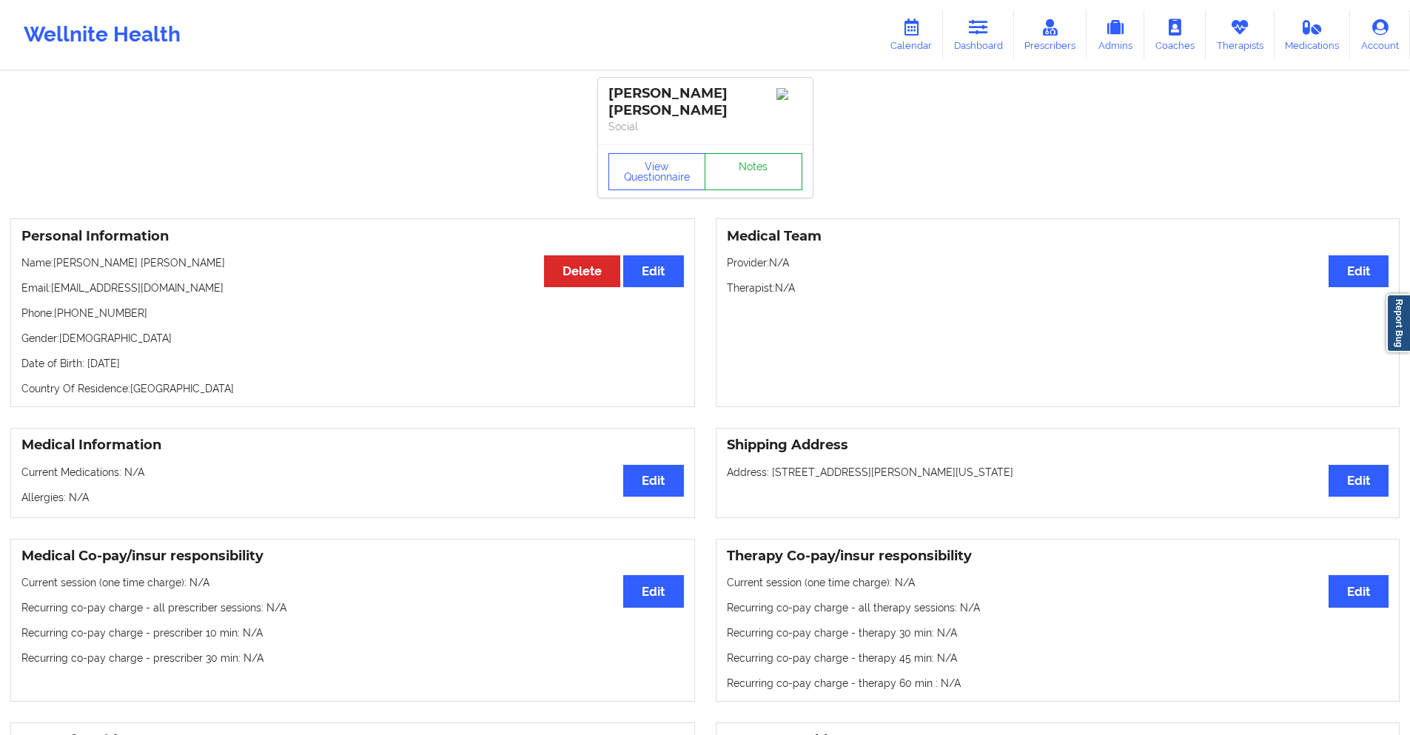
click at [729, 178] on link "Notes" at bounding box center [754, 171] width 98 height 37
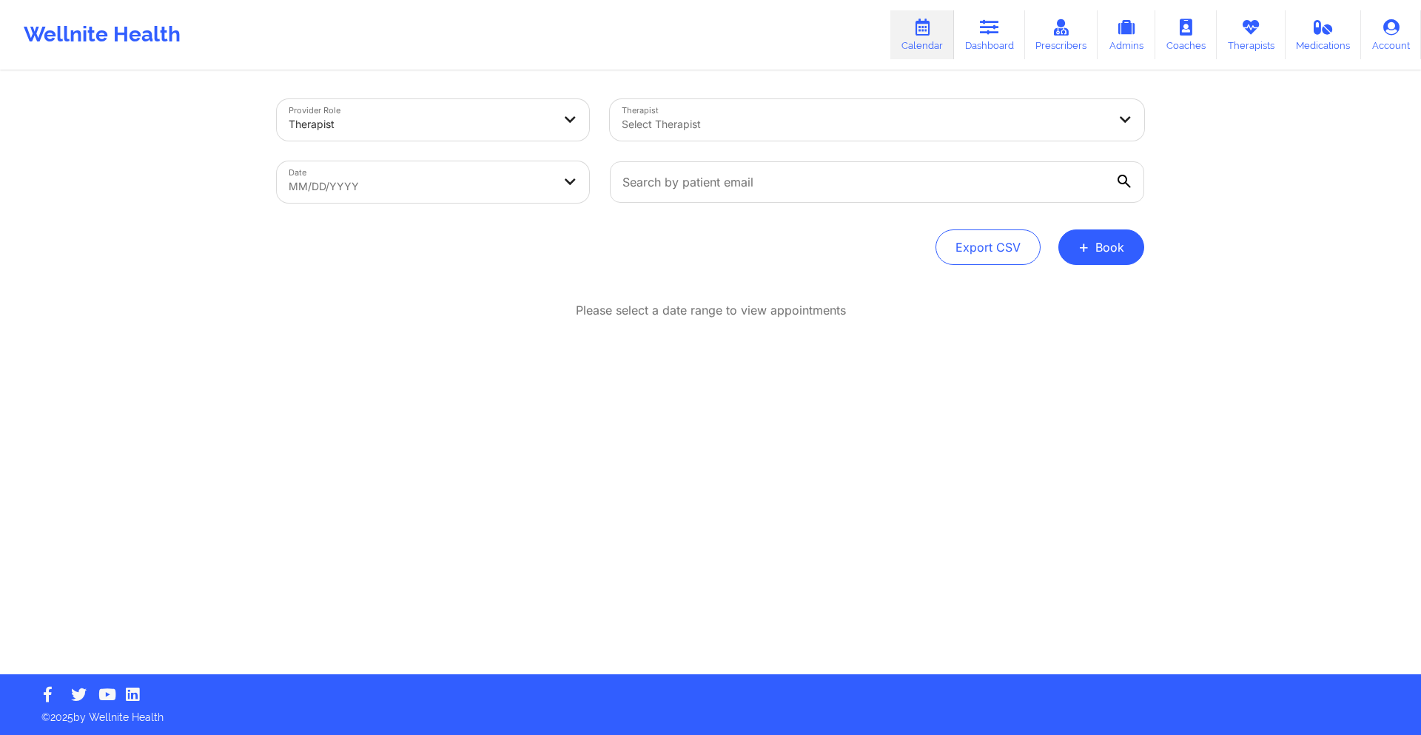
click at [549, 197] on body "Wellnite Health Calendar Dashboard Prescribers Admins Coaches Therapists Medica…" at bounding box center [710, 367] width 1421 height 735
select select "2025-8"
select select "2025-9"
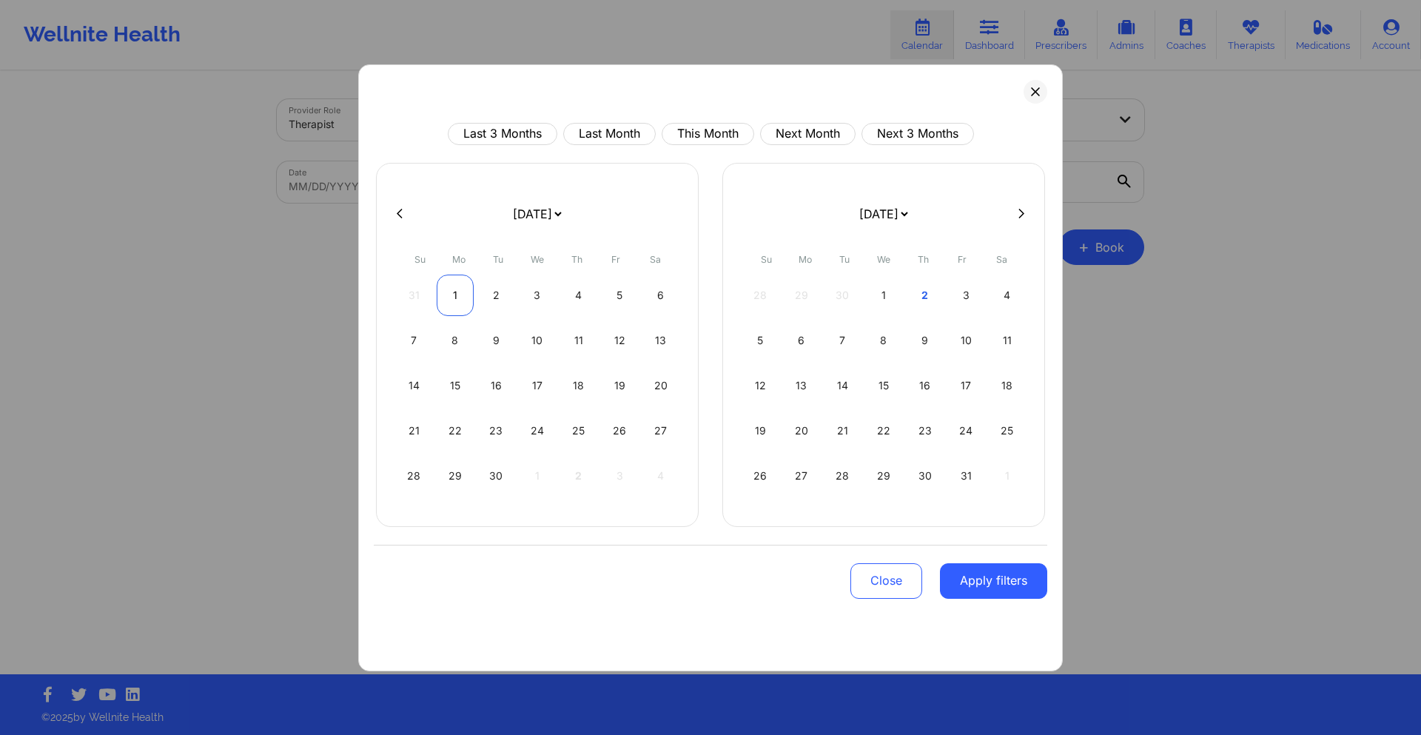
click at [452, 285] on div "1" at bounding box center [456, 295] width 38 height 41
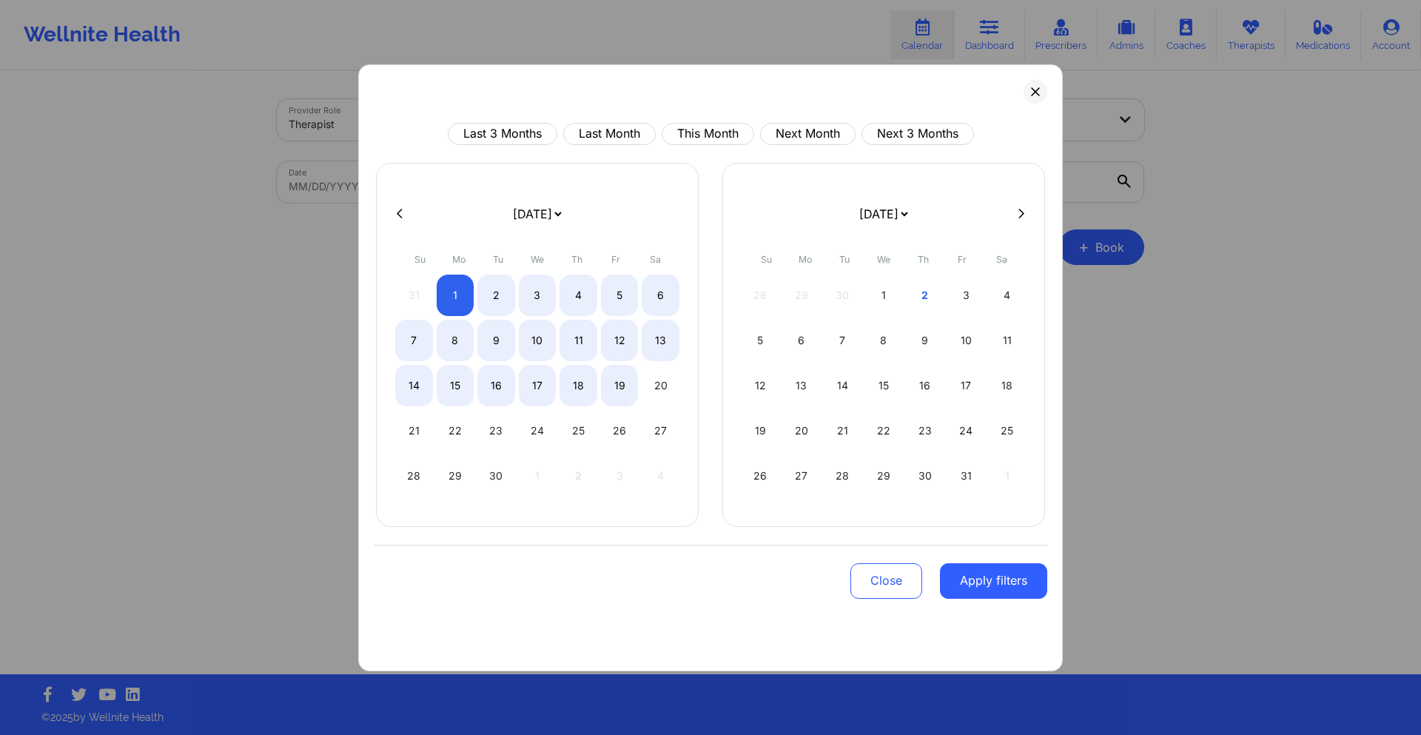
select select "2025-8"
select select "2025-9"
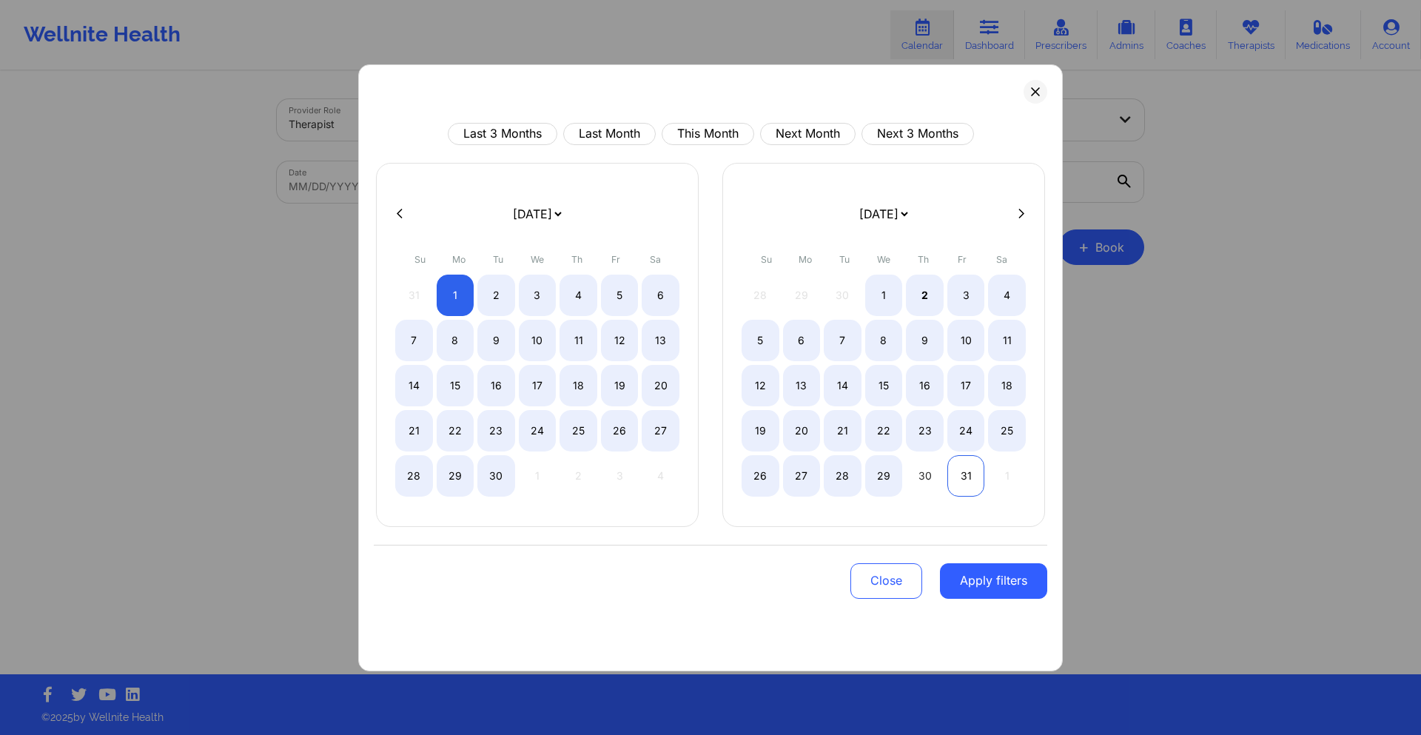
select select "2025-8"
select select "2025-9"
click at [969, 484] on div "31" at bounding box center [967, 475] width 38 height 41
select select "2025-8"
select select "2025-9"
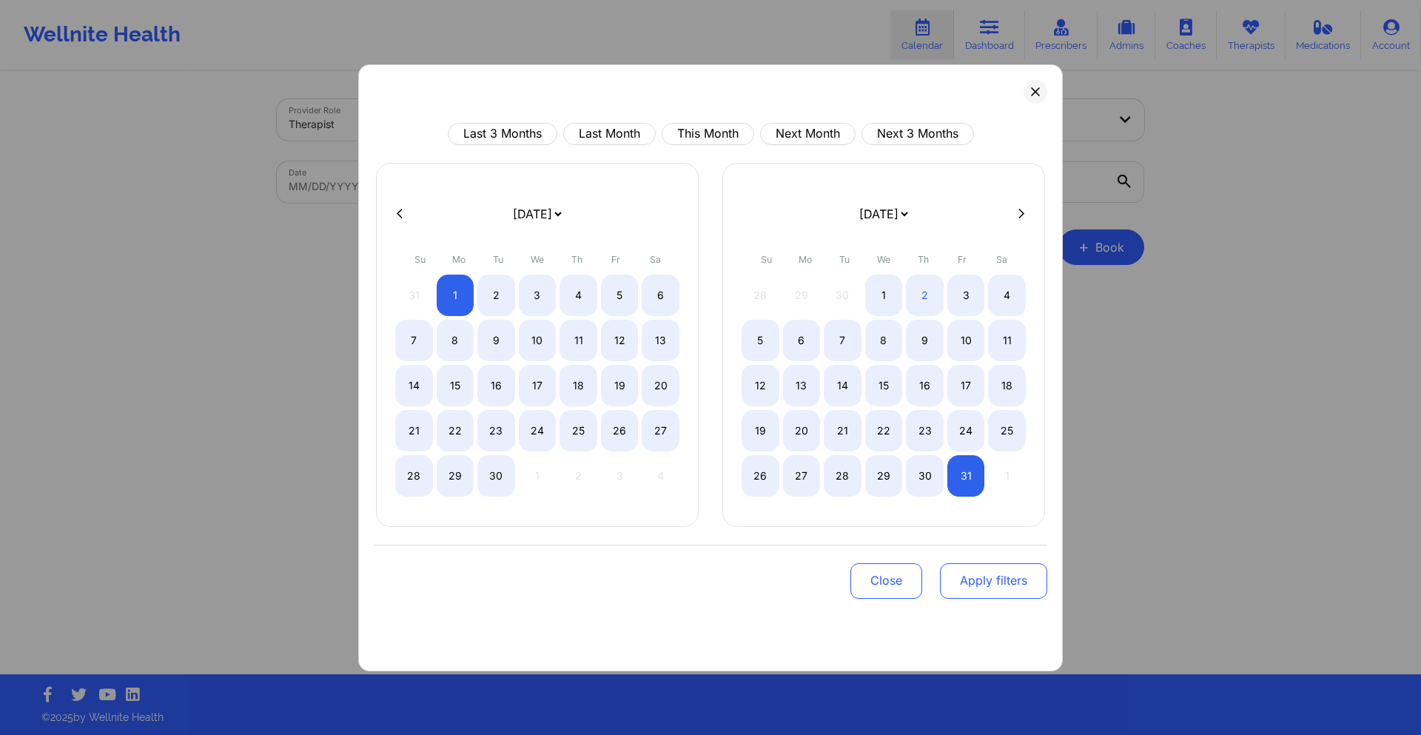
click at [991, 583] on button "Apply filters" at bounding box center [993, 581] width 107 height 36
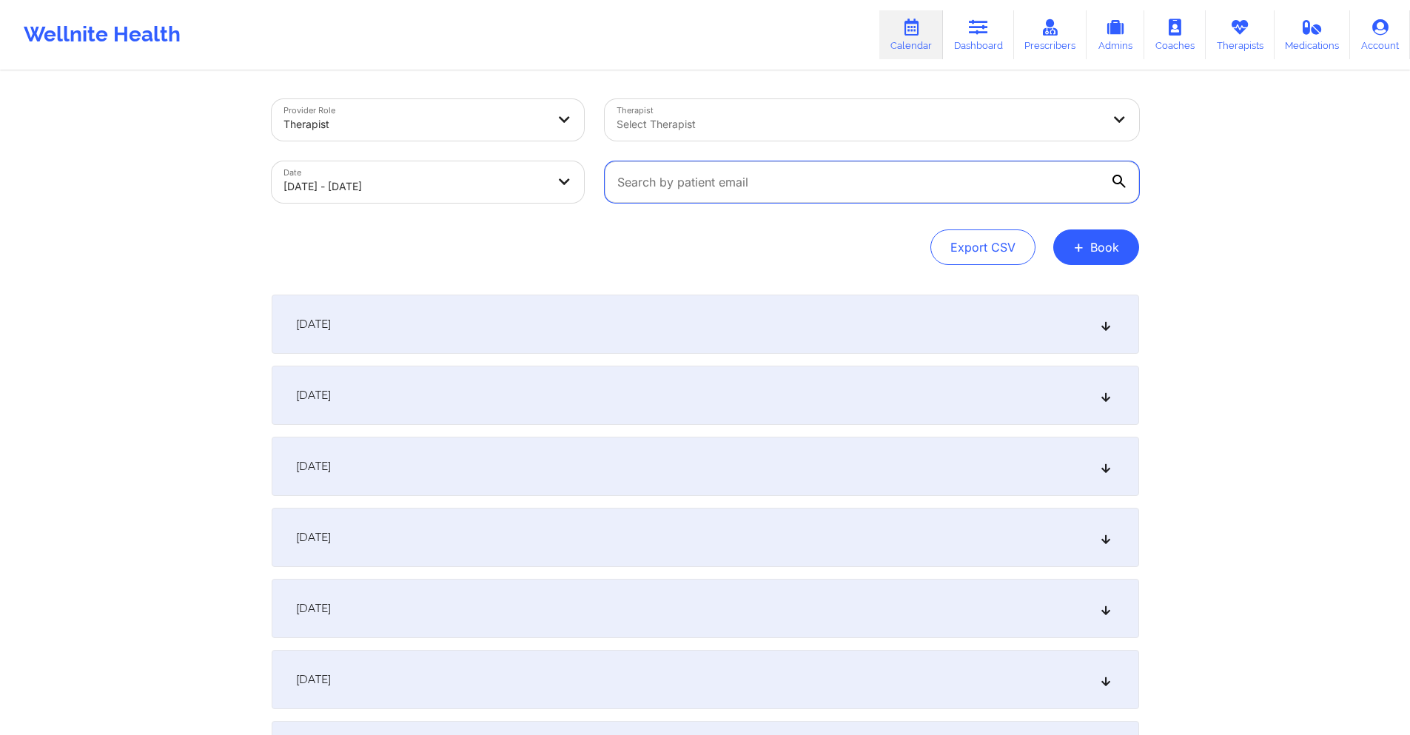
click at [808, 183] on input "text" at bounding box center [872, 181] width 535 height 41
paste input "[EMAIL_ADDRESS][DOMAIN_NAME]"
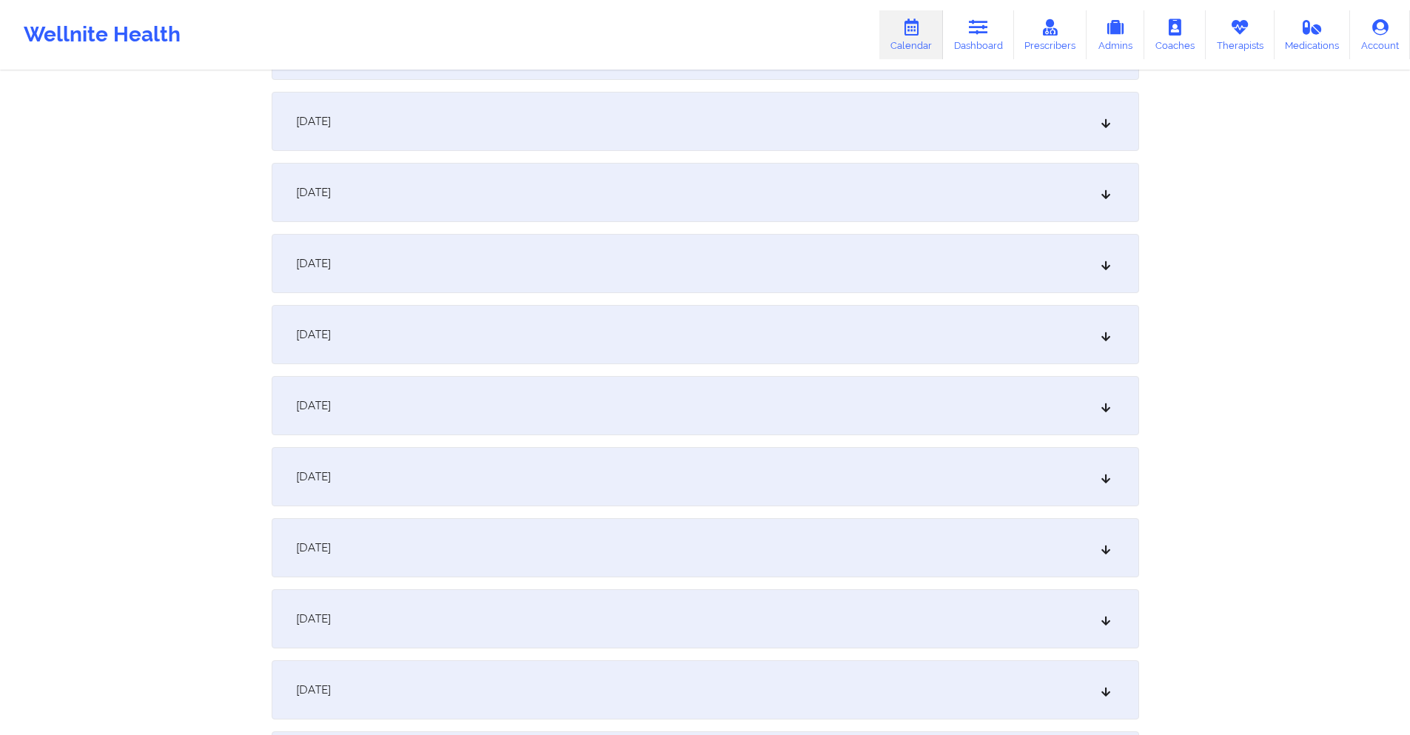
scroll to position [1333, 0]
click at [532, 263] on div "[DATE]" at bounding box center [706, 270] width 868 height 59
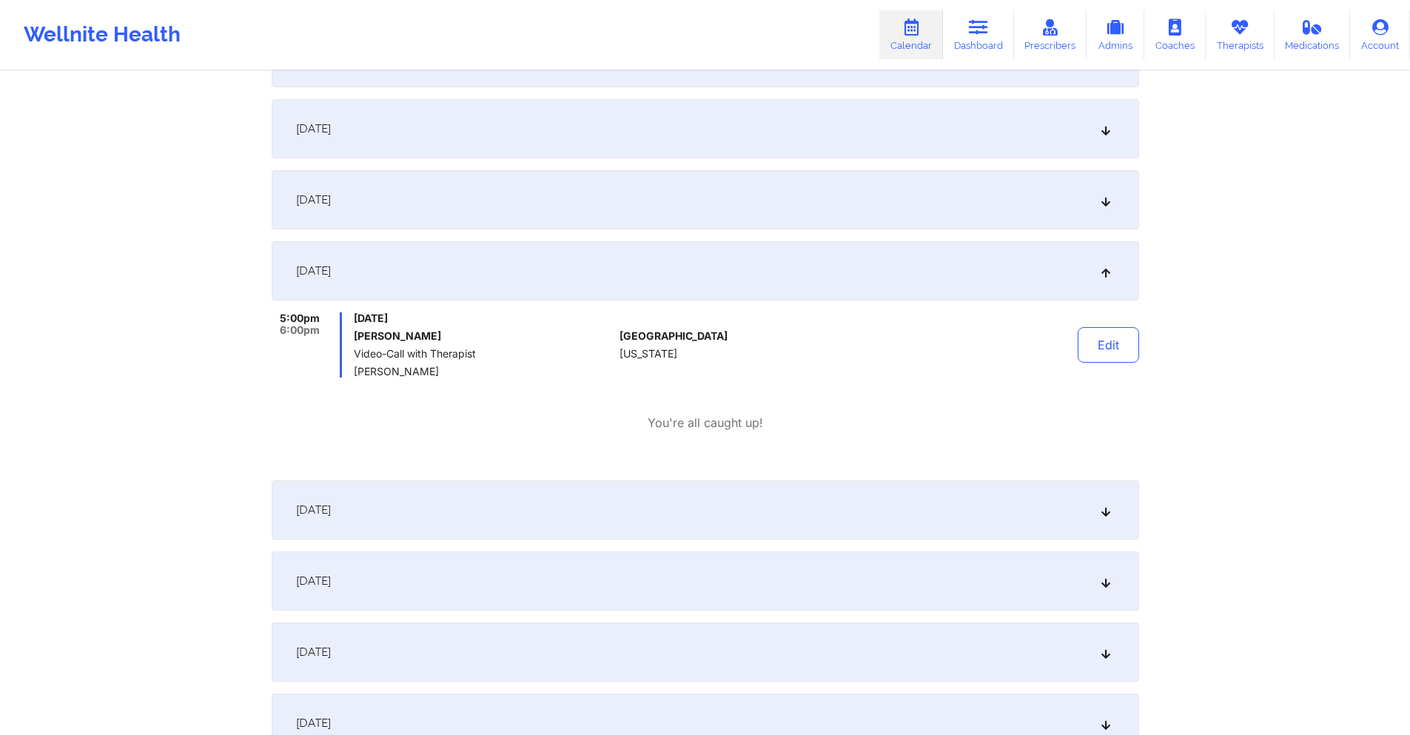
scroll to position [1333, 0]
click at [1092, 353] on button "Edit" at bounding box center [1108, 344] width 61 height 36
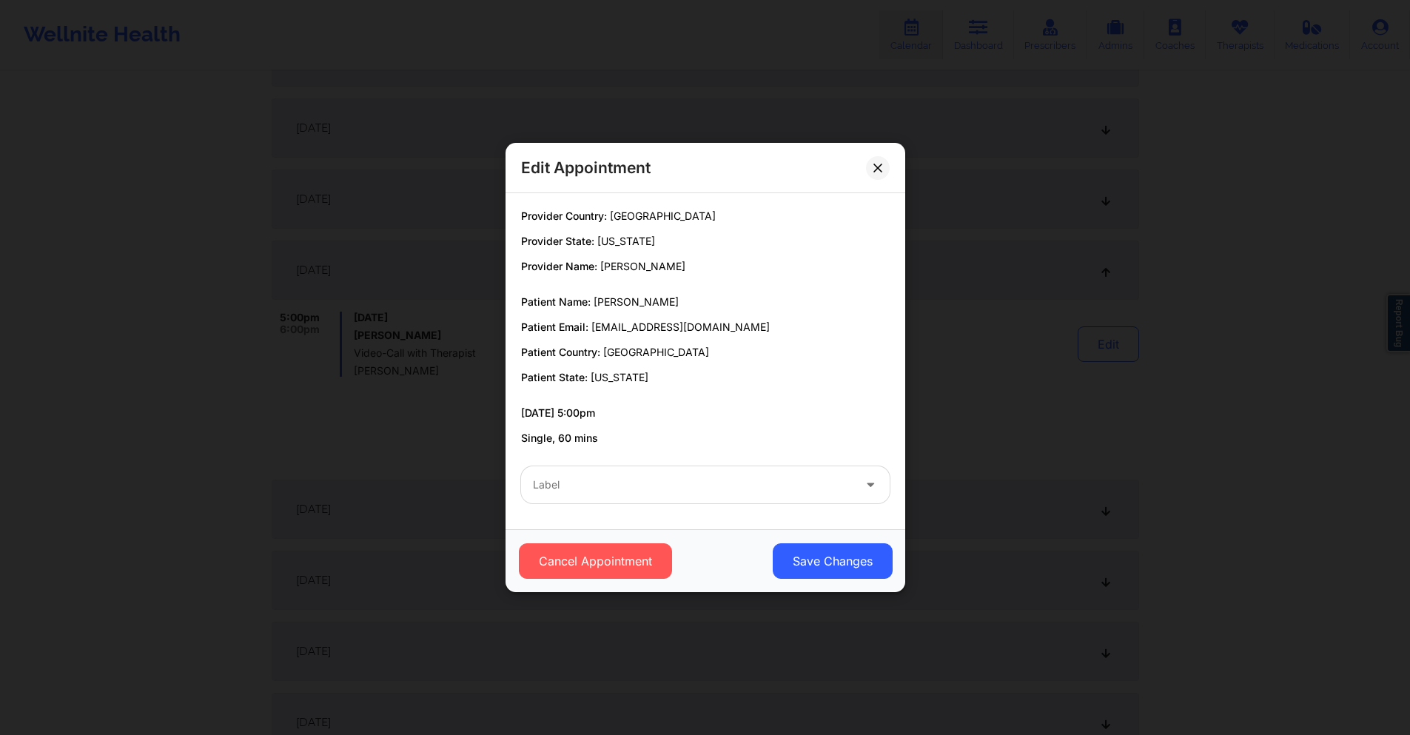
click at [648, 492] on div at bounding box center [693, 485] width 320 height 18
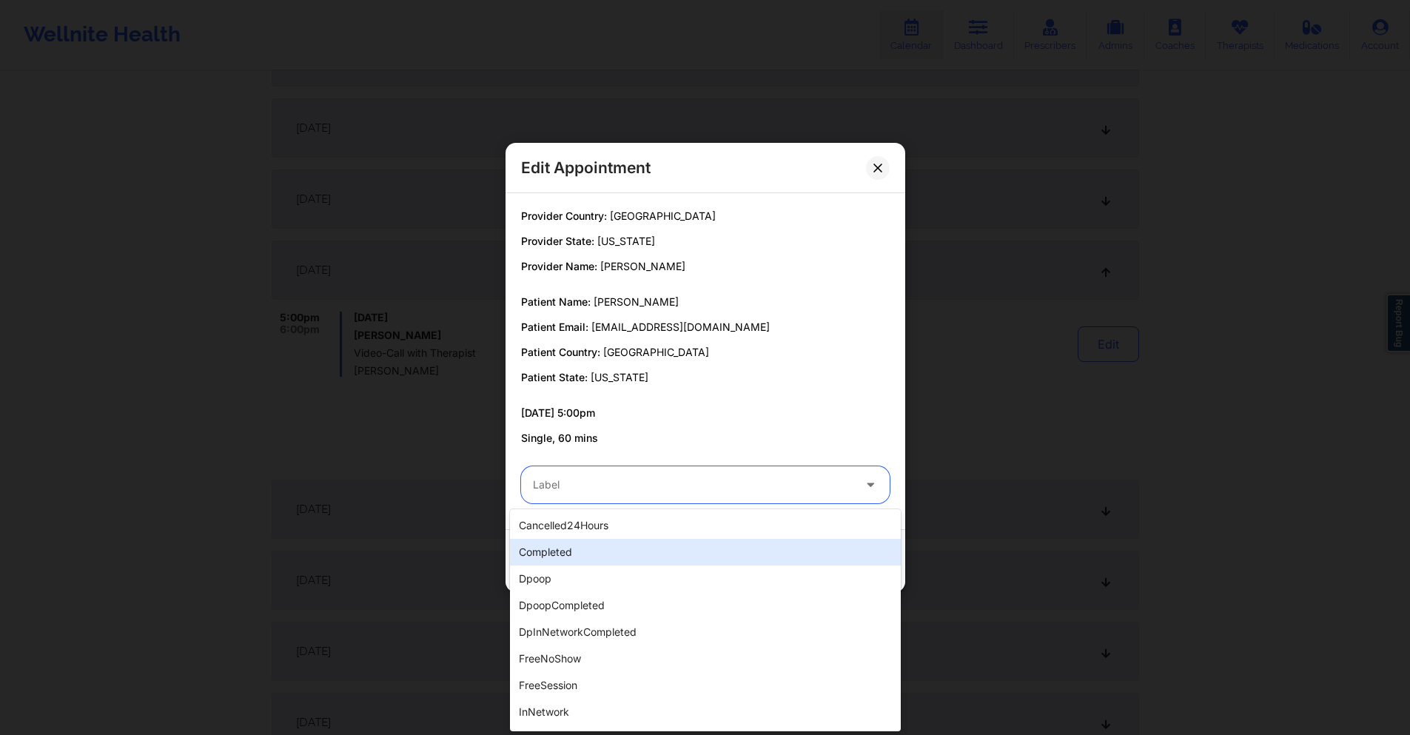
click at [603, 558] on div "completed" at bounding box center [705, 552] width 391 height 27
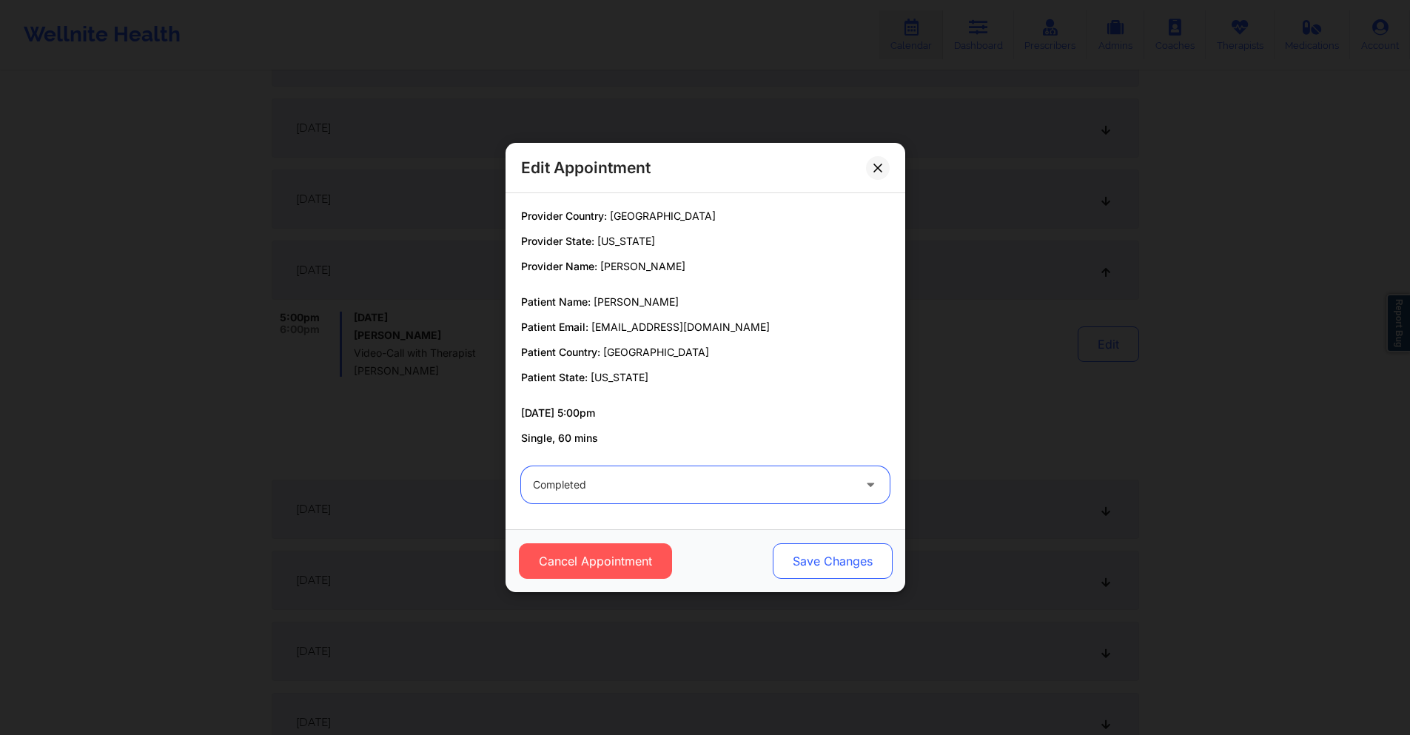
click at [836, 571] on button "Save Changes" at bounding box center [832, 561] width 120 height 36
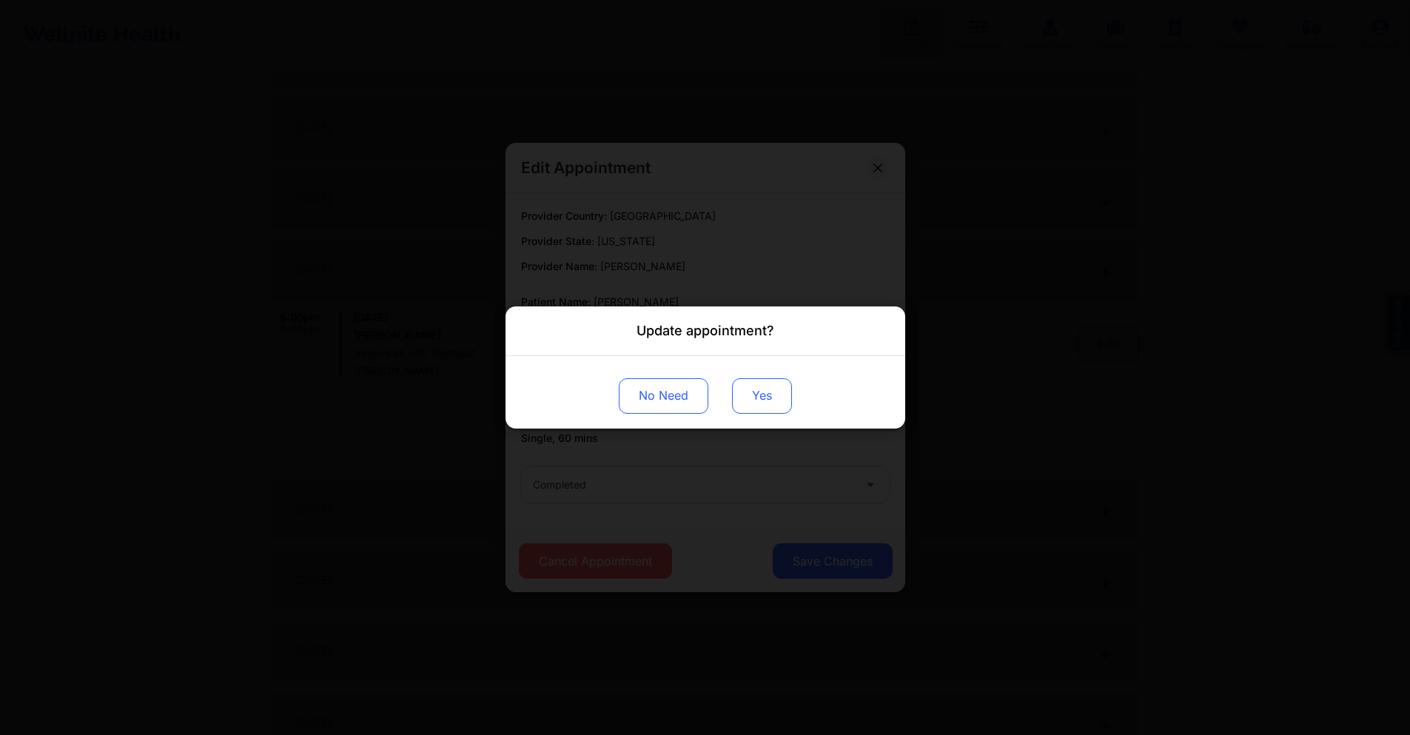
click at [769, 394] on button "Yes" at bounding box center [762, 396] width 60 height 36
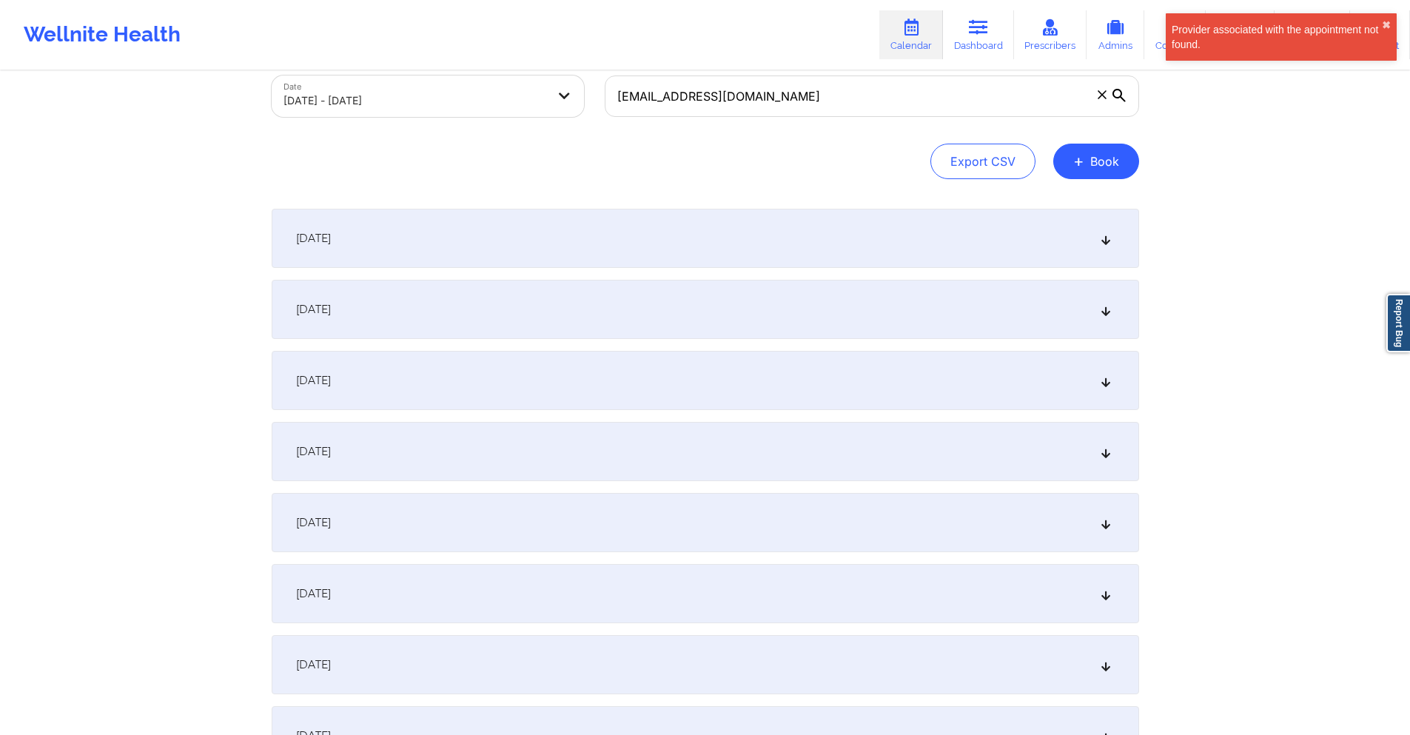
scroll to position [0, 0]
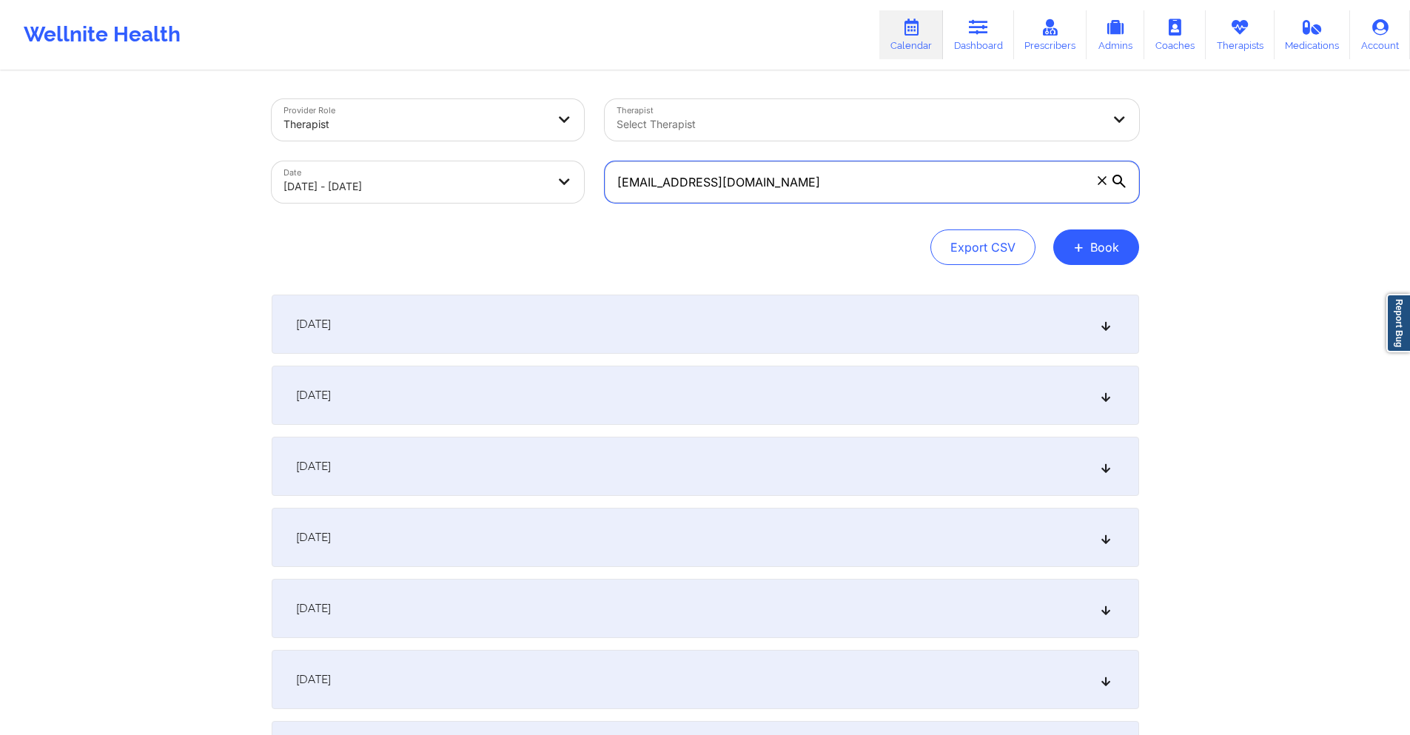
click at [829, 176] on input "[EMAIL_ADDRESS][DOMAIN_NAME]" at bounding box center [872, 181] width 535 height 41
paste input "teresaknepper101"
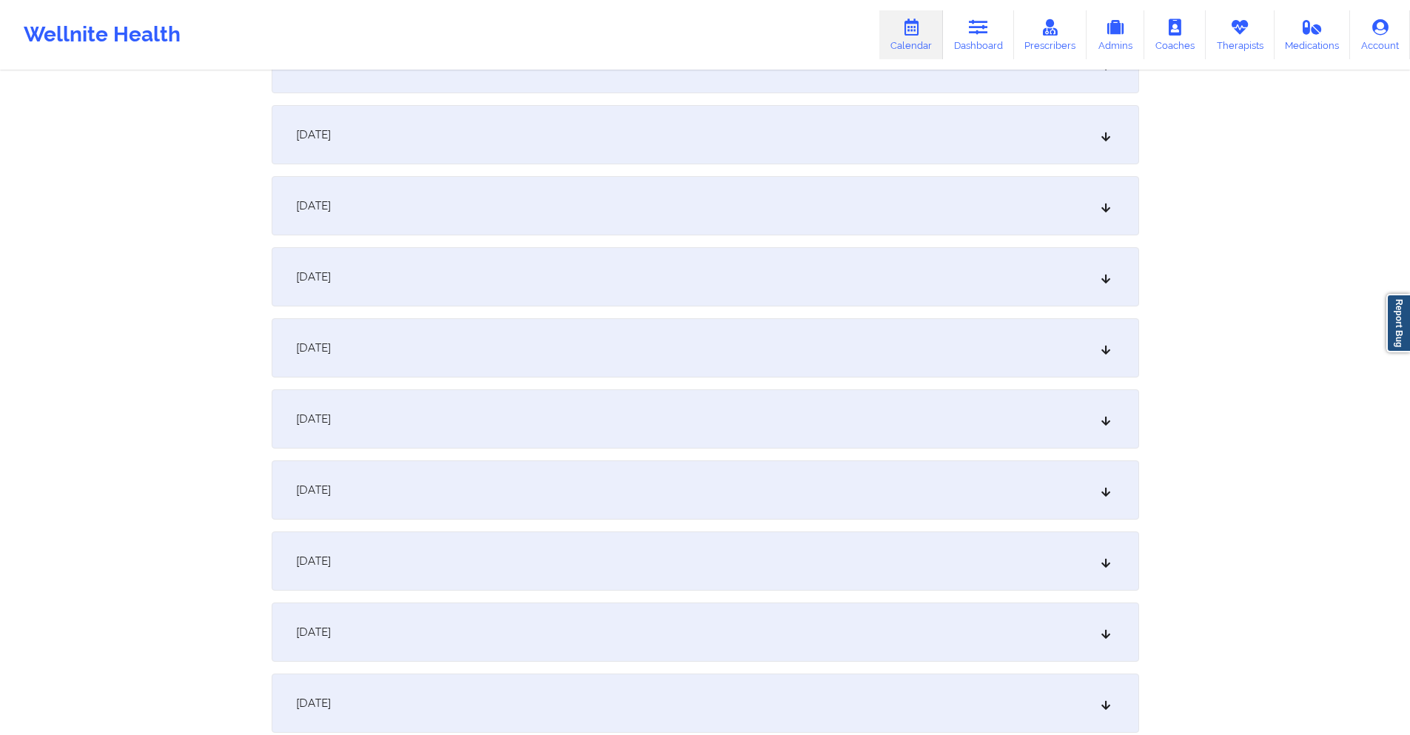
scroll to position [1407, 0]
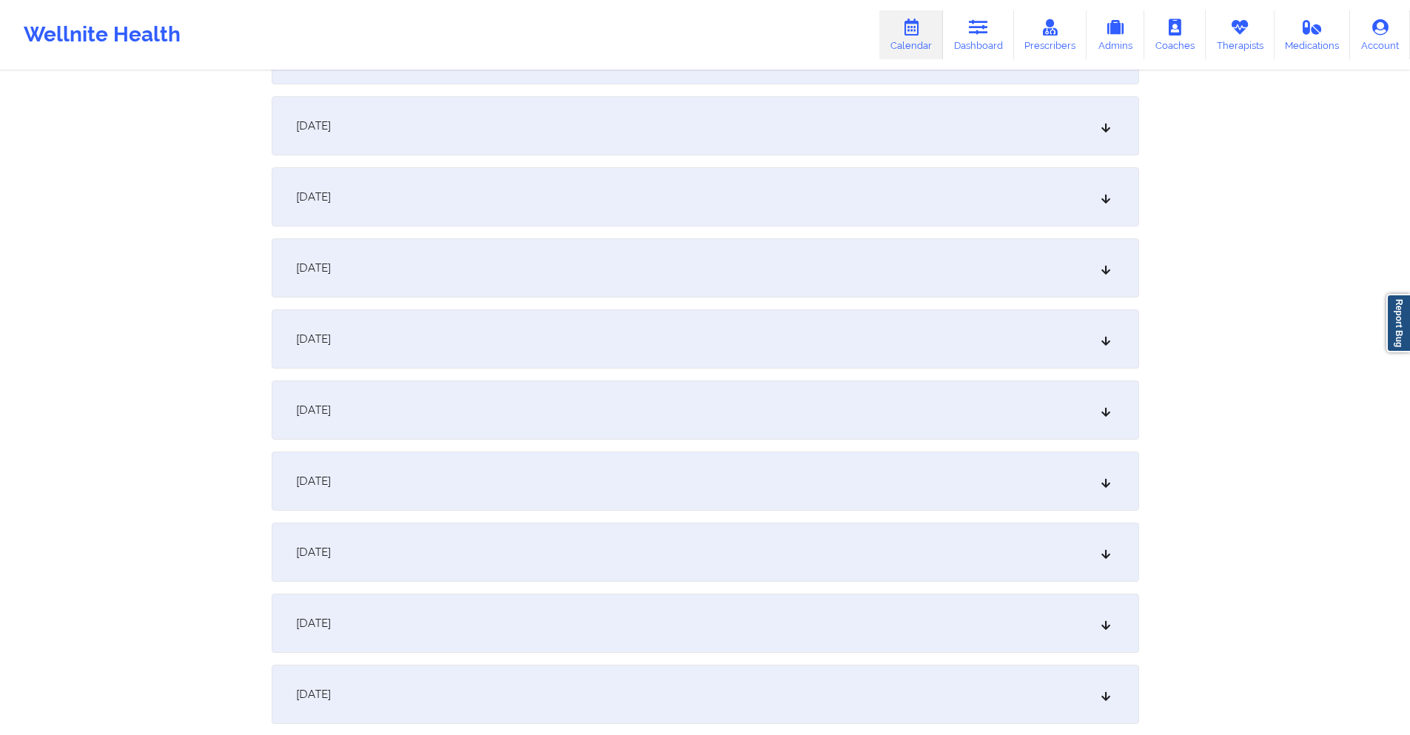
click at [530, 209] on div "[DATE]" at bounding box center [706, 196] width 868 height 59
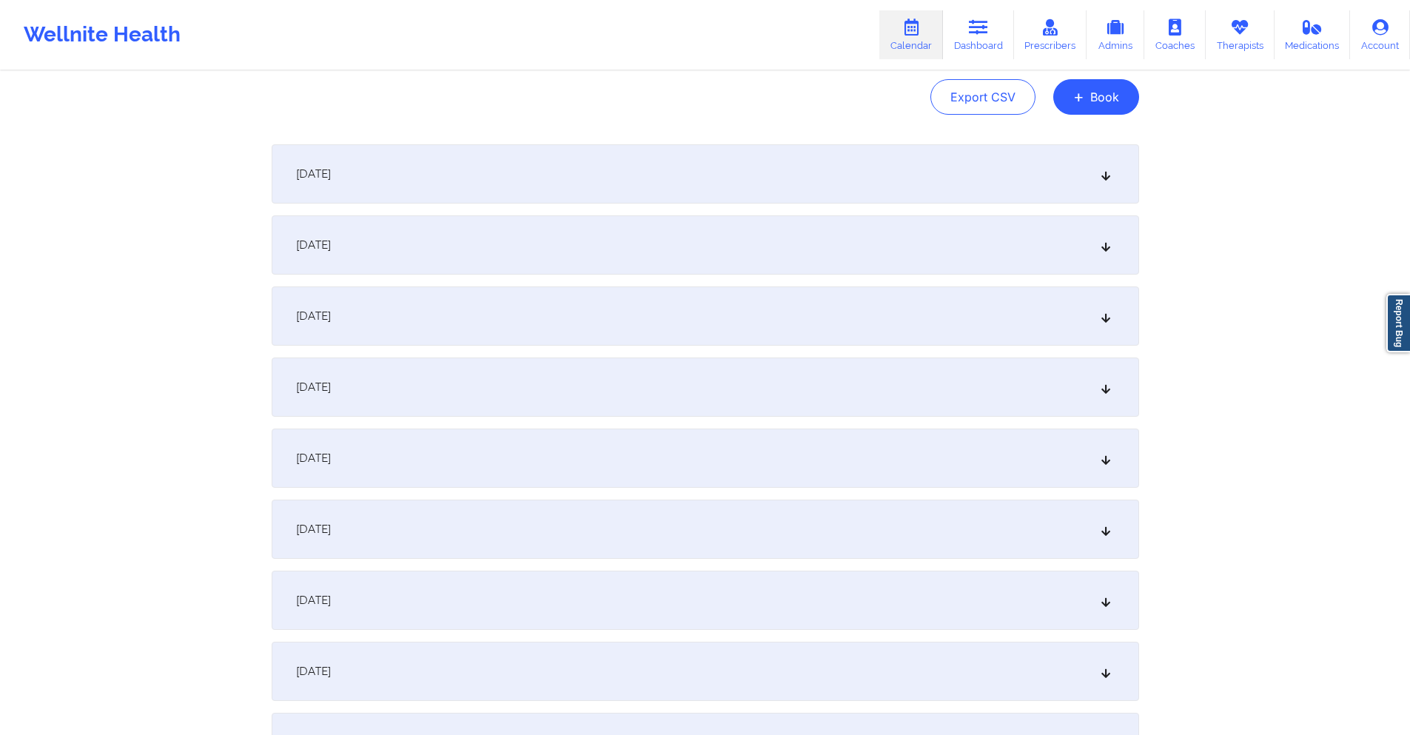
scroll to position [0, 0]
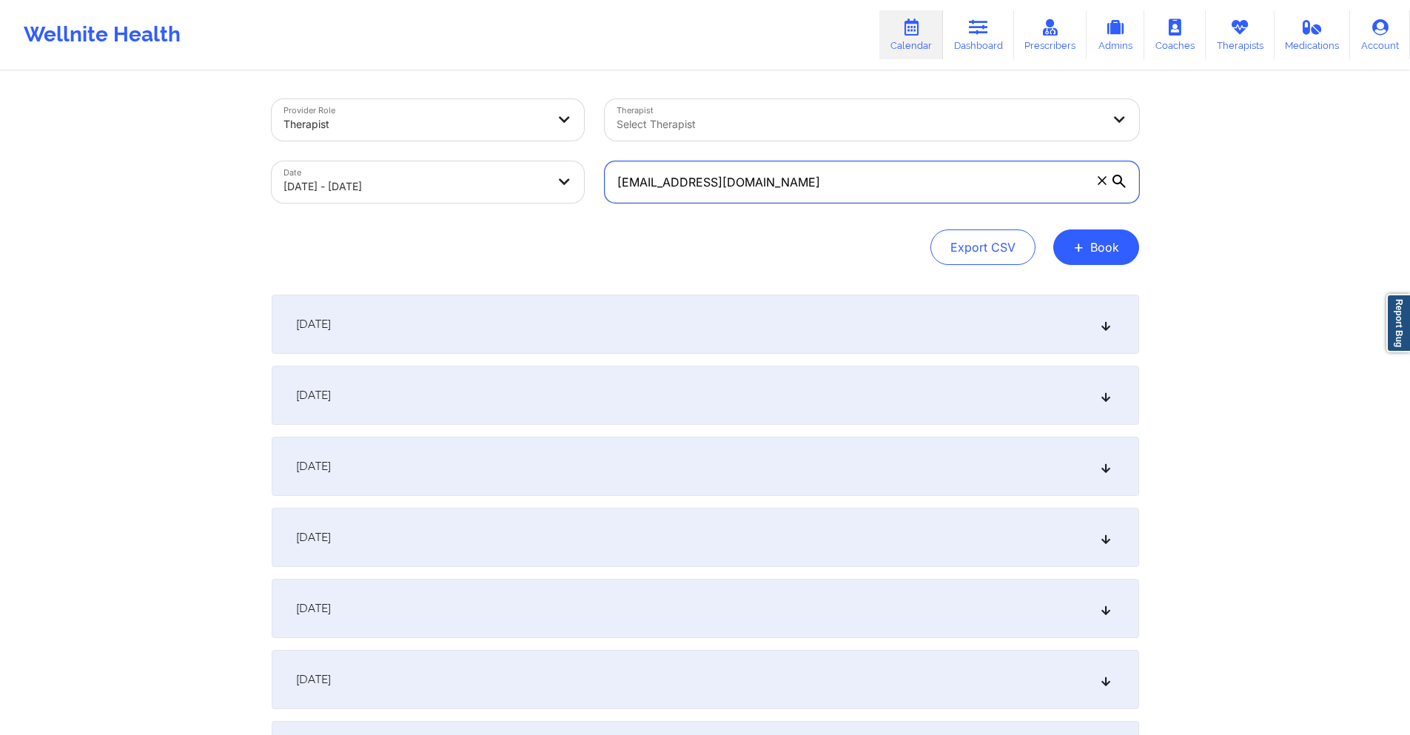
click at [872, 178] on input "teresaknepper101@gmail.com" at bounding box center [872, 181] width 535 height 41
paste input "sharlenehossain"
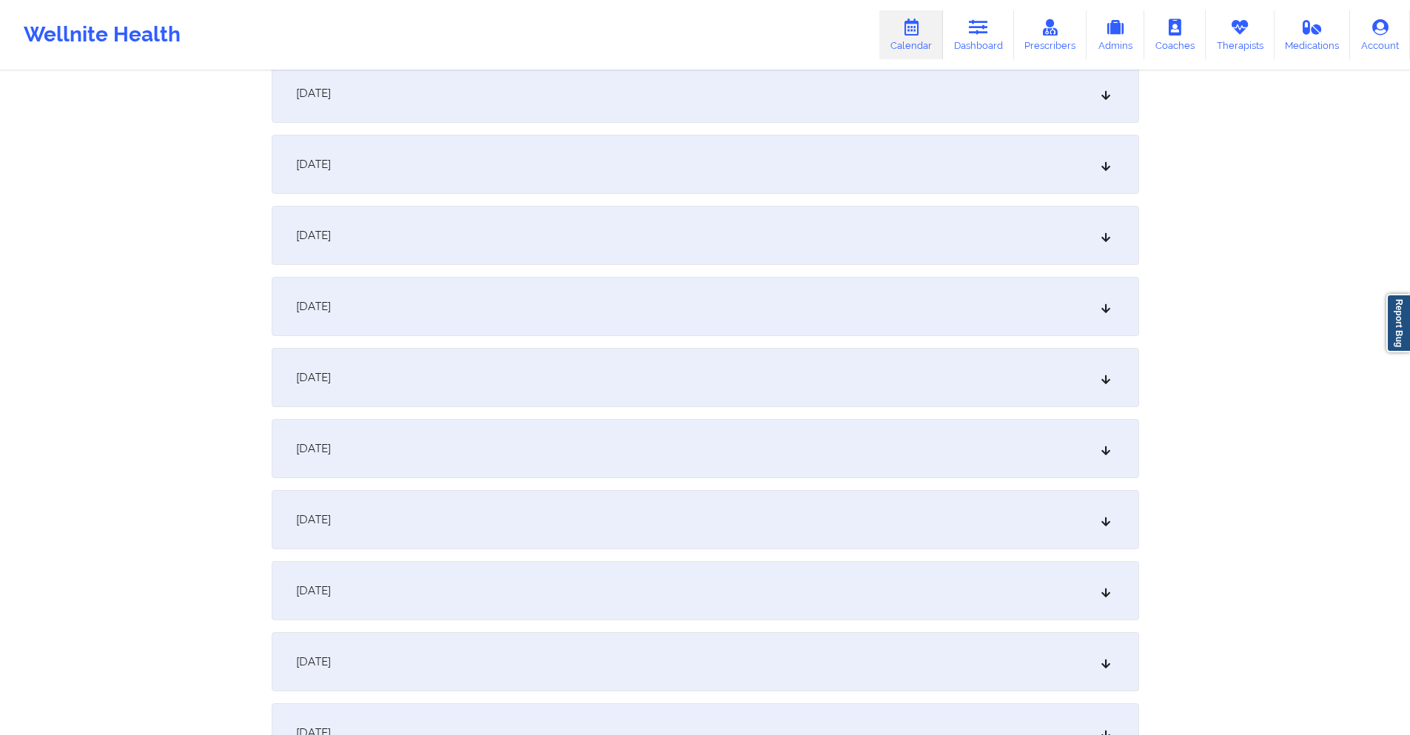
scroll to position [370, 0]
click at [545, 236] on div "[DATE]" at bounding box center [706, 238] width 868 height 59
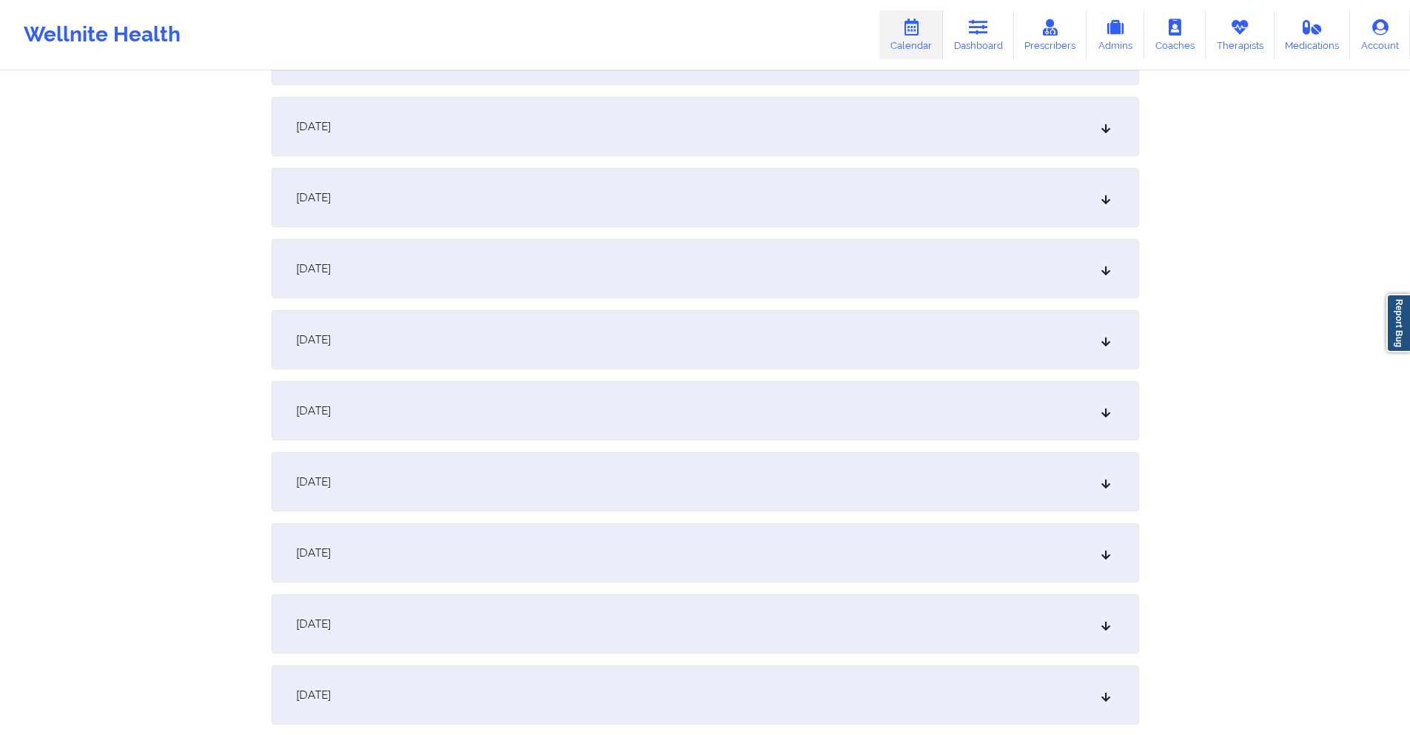
scroll to position [1259, 0]
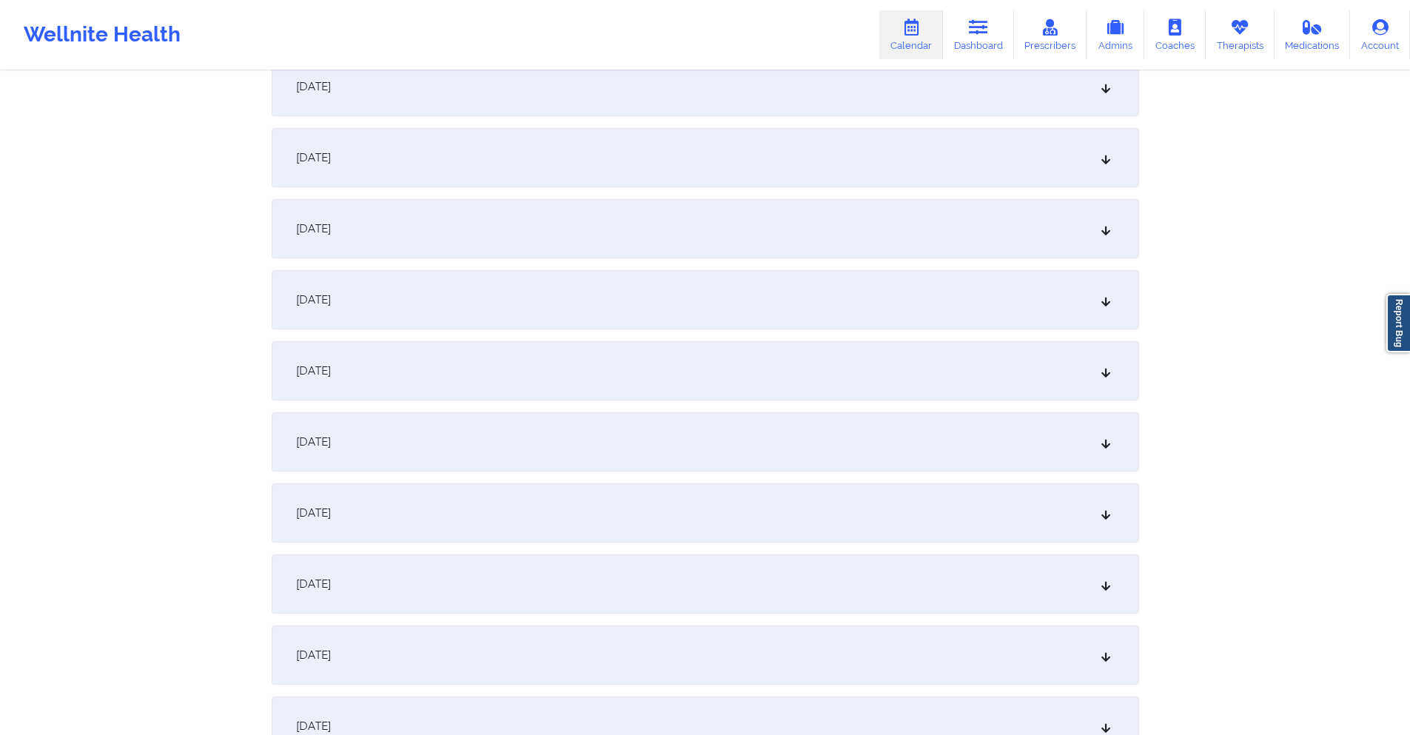
click at [517, 515] on div "[DATE]" at bounding box center [706, 512] width 868 height 59
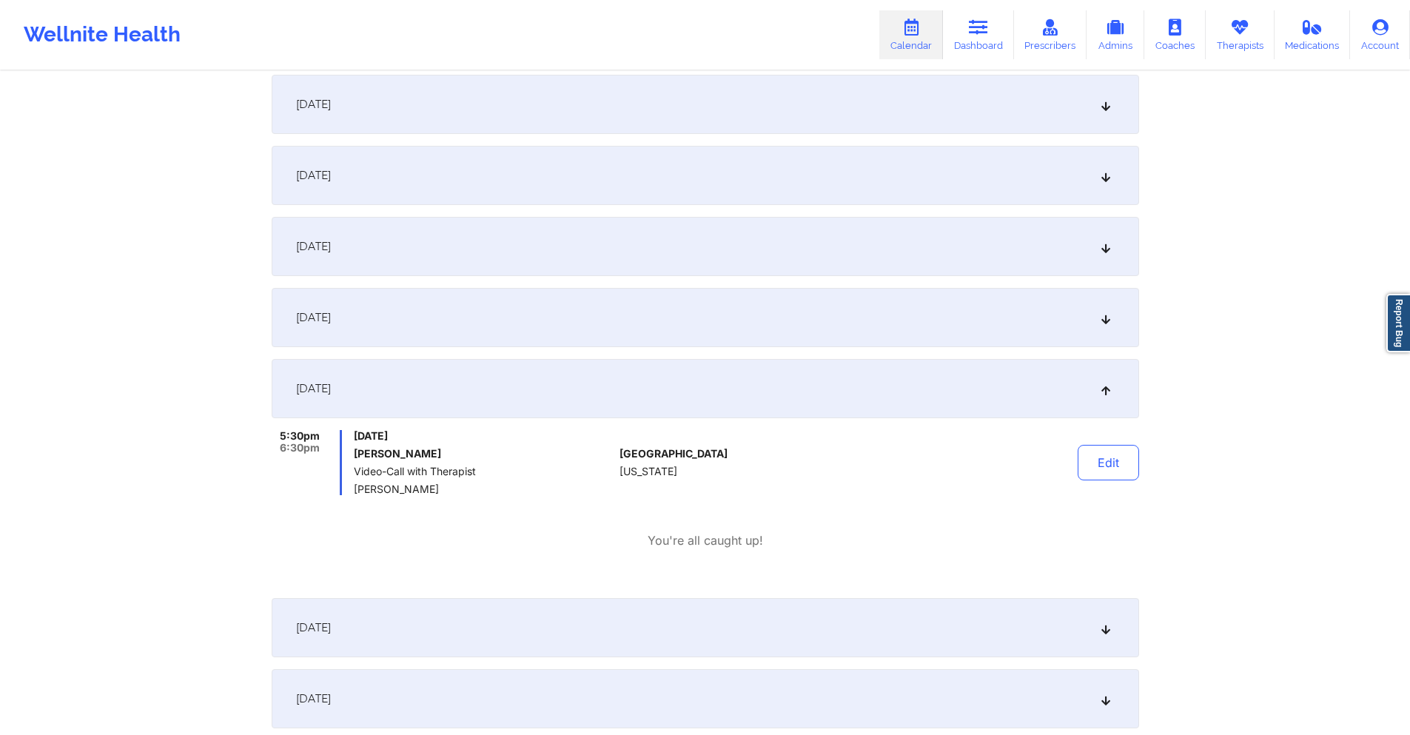
scroll to position [0, 0]
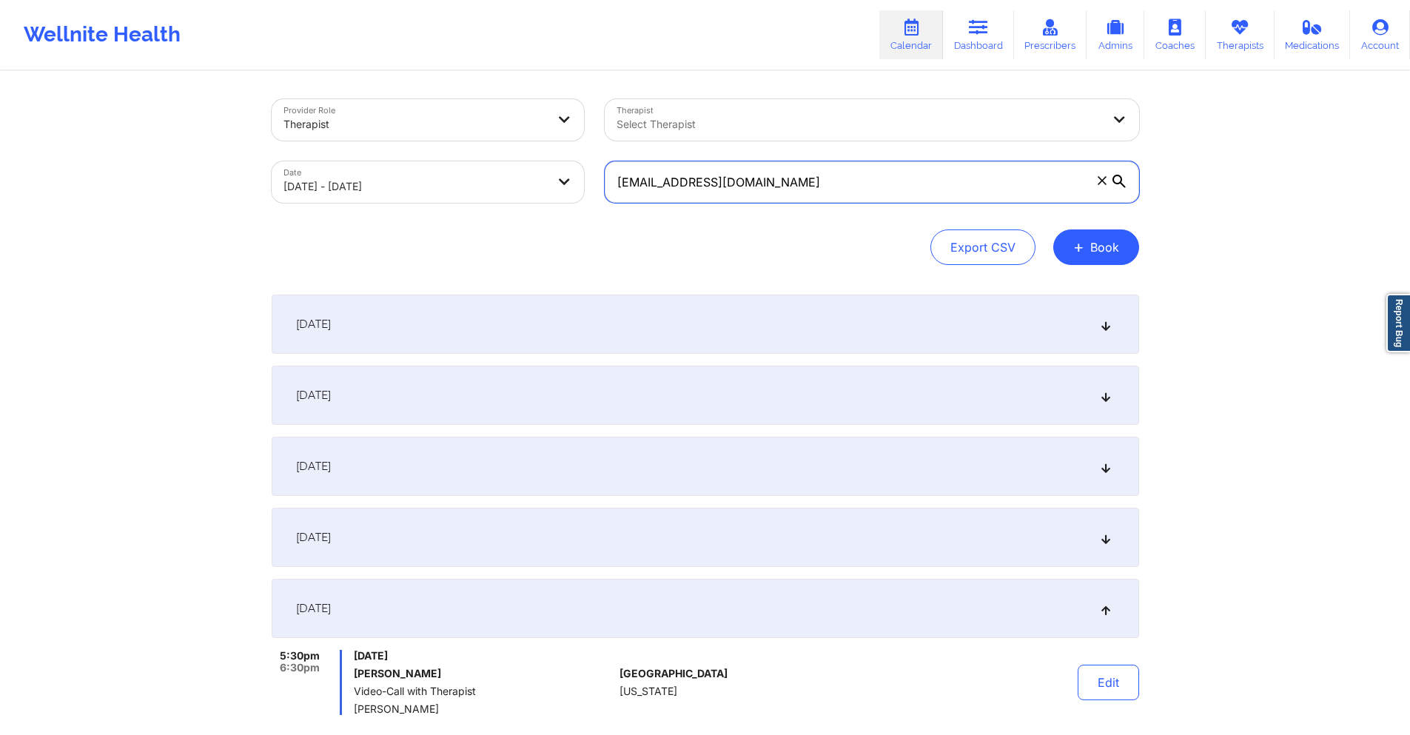
click at [794, 185] on input "sharlenehossain@gmail.com" at bounding box center [872, 181] width 535 height 41
paste input "tephaniedolce22"
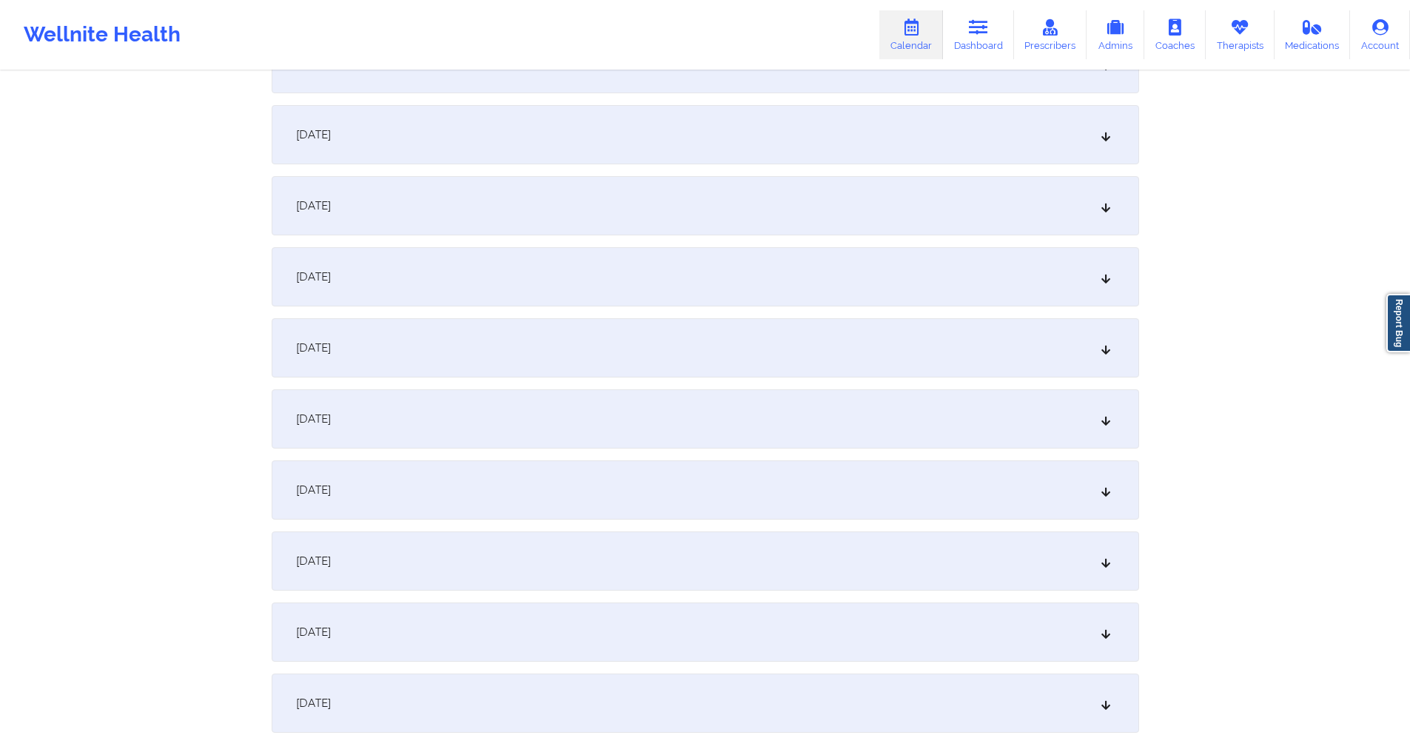
scroll to position [1184, 0]
click at [525, 428] on div "[DATE]" at bounding box center [706, 418] width 868 height 59
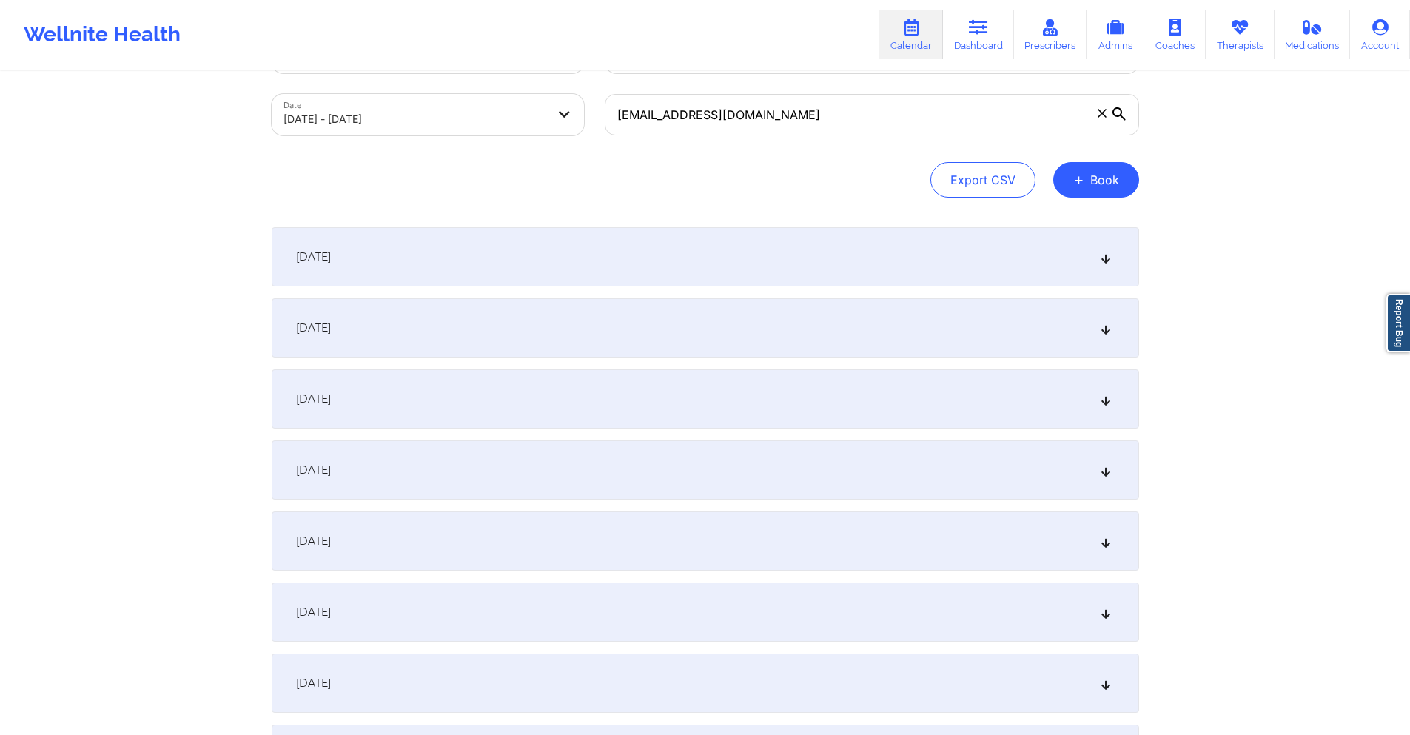
scroll to position [0, 0]
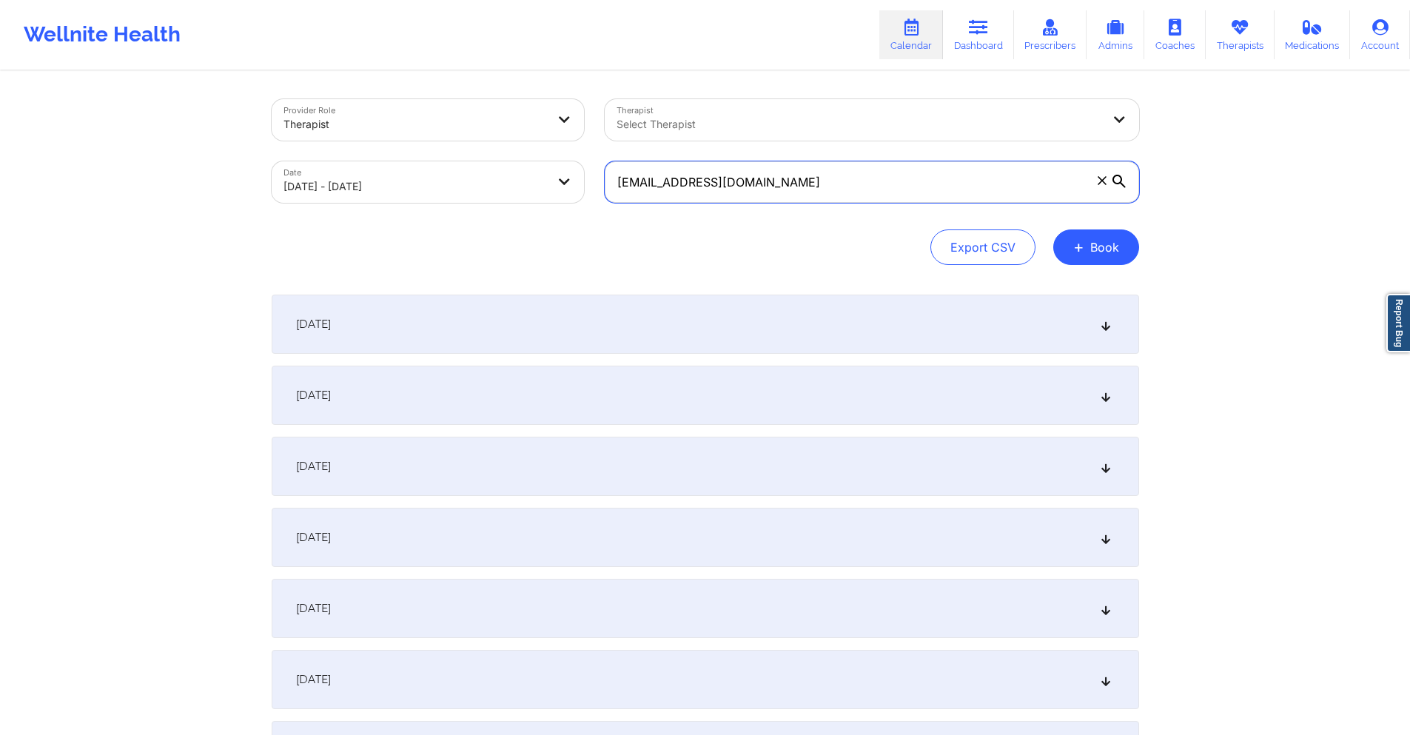
click at [807, 176] on input "stephaniedolce22@gmail.com" at bounding box center [872, 181] width 535 height 41
paste input "kpaulino45@live"
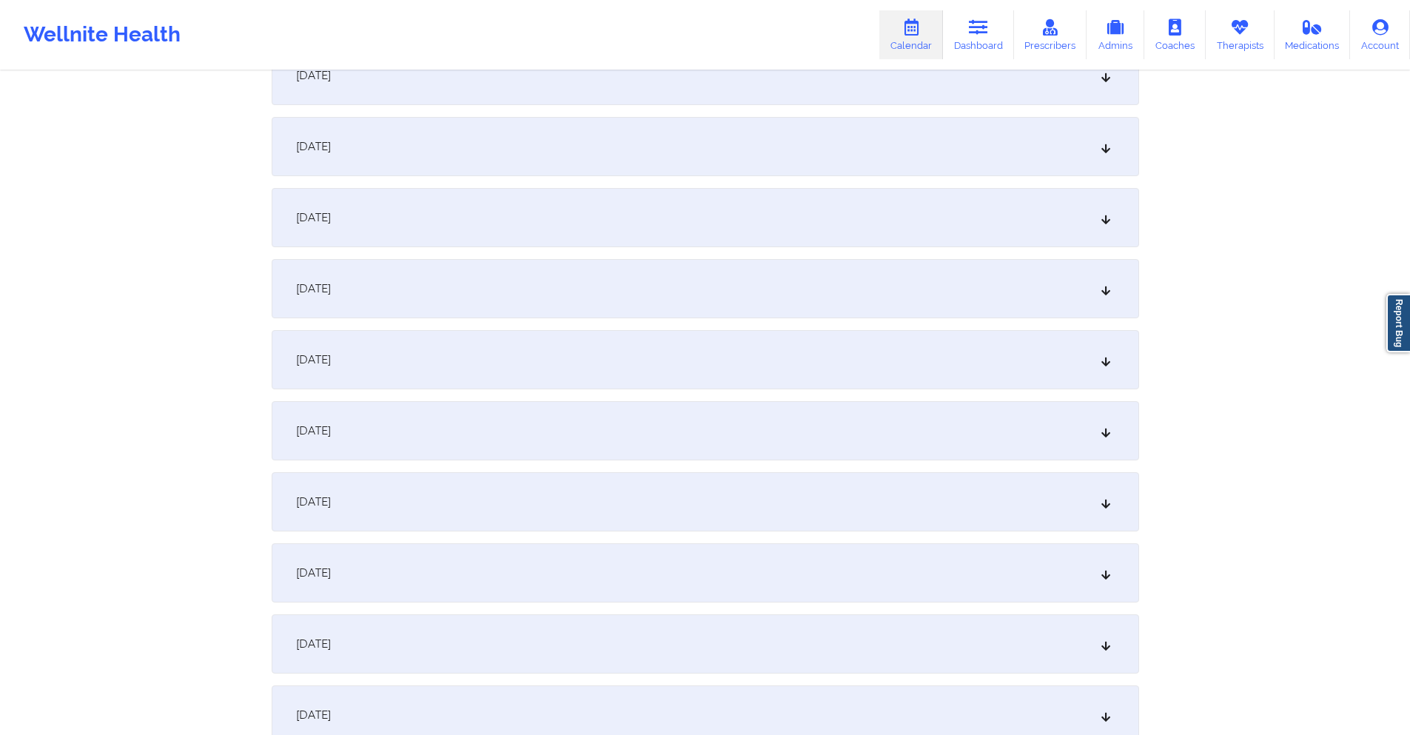
scroll to position [1184, 0]
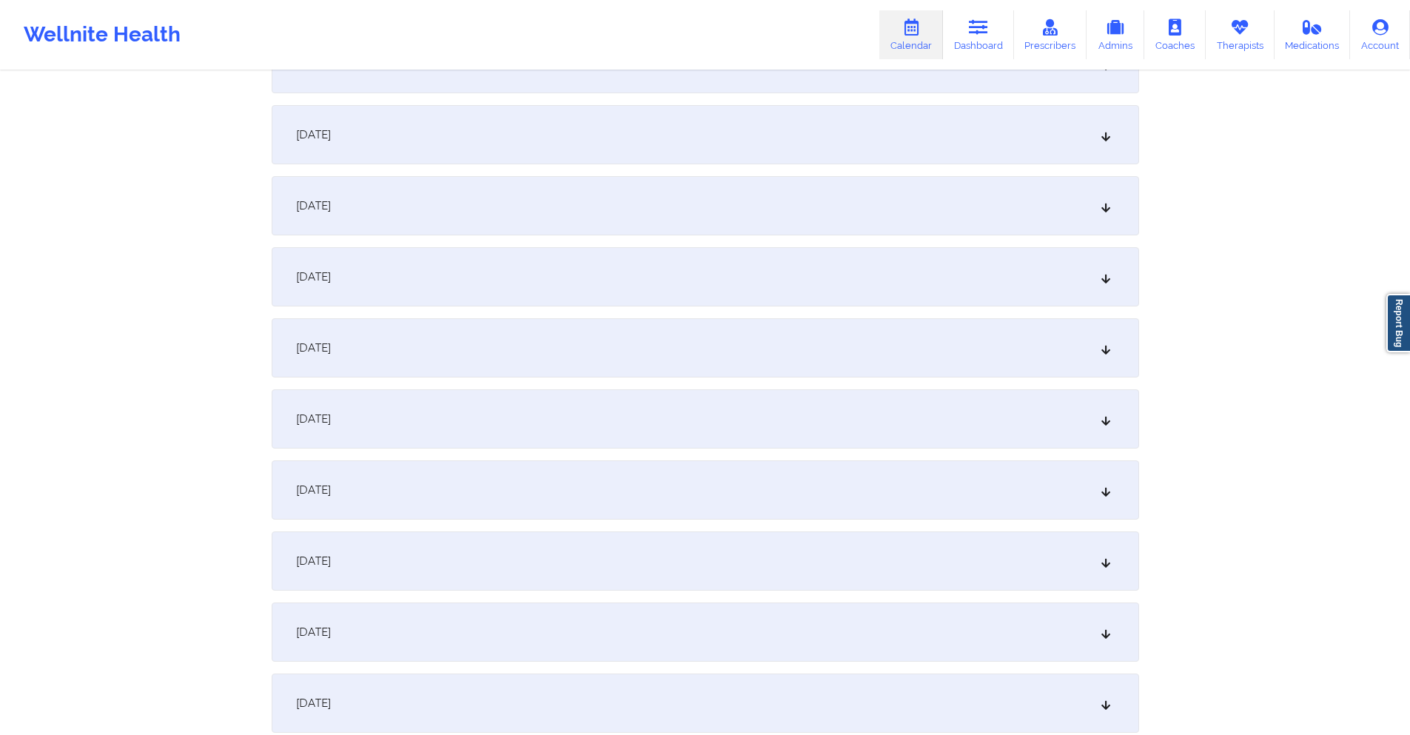
click at [507, 402] on div "[DATE]" at bounding box center [706, 418] width 868 height 59
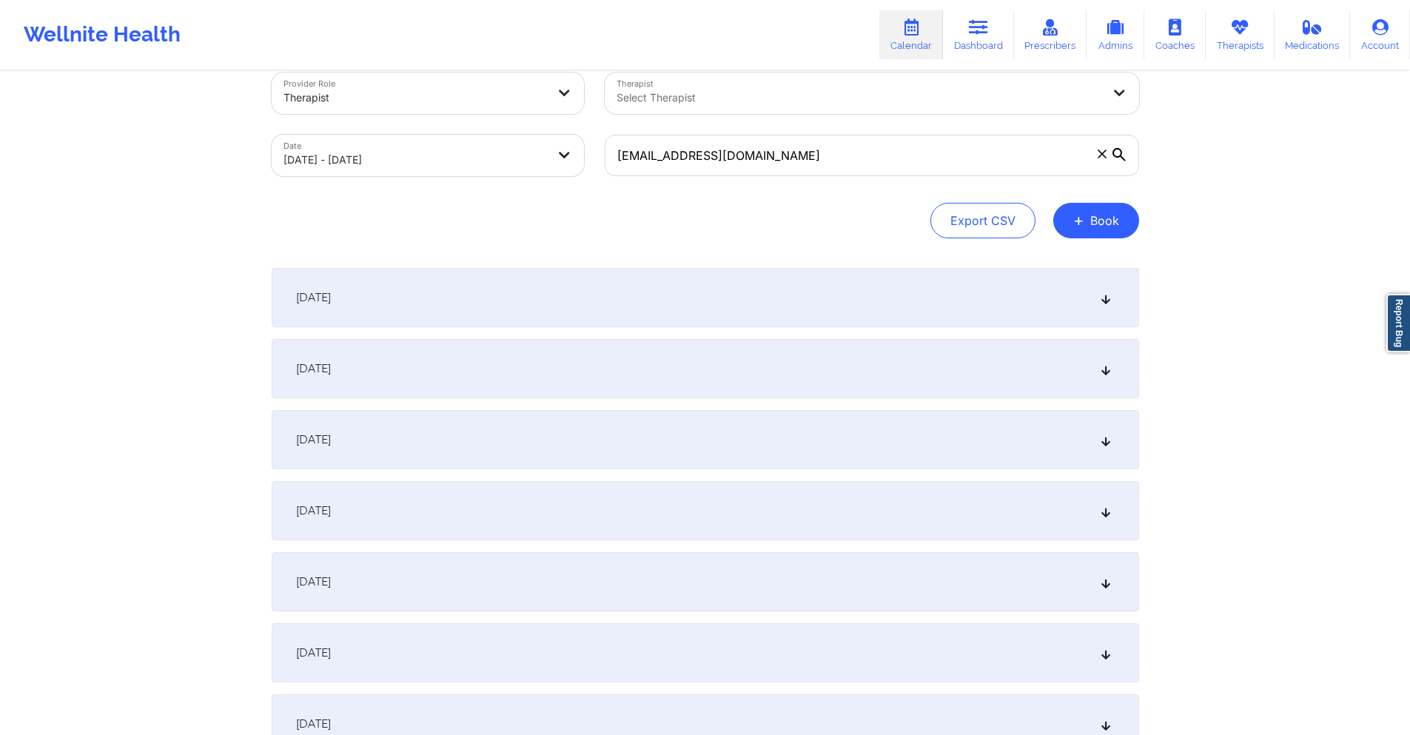
scroll to position [0, 0]
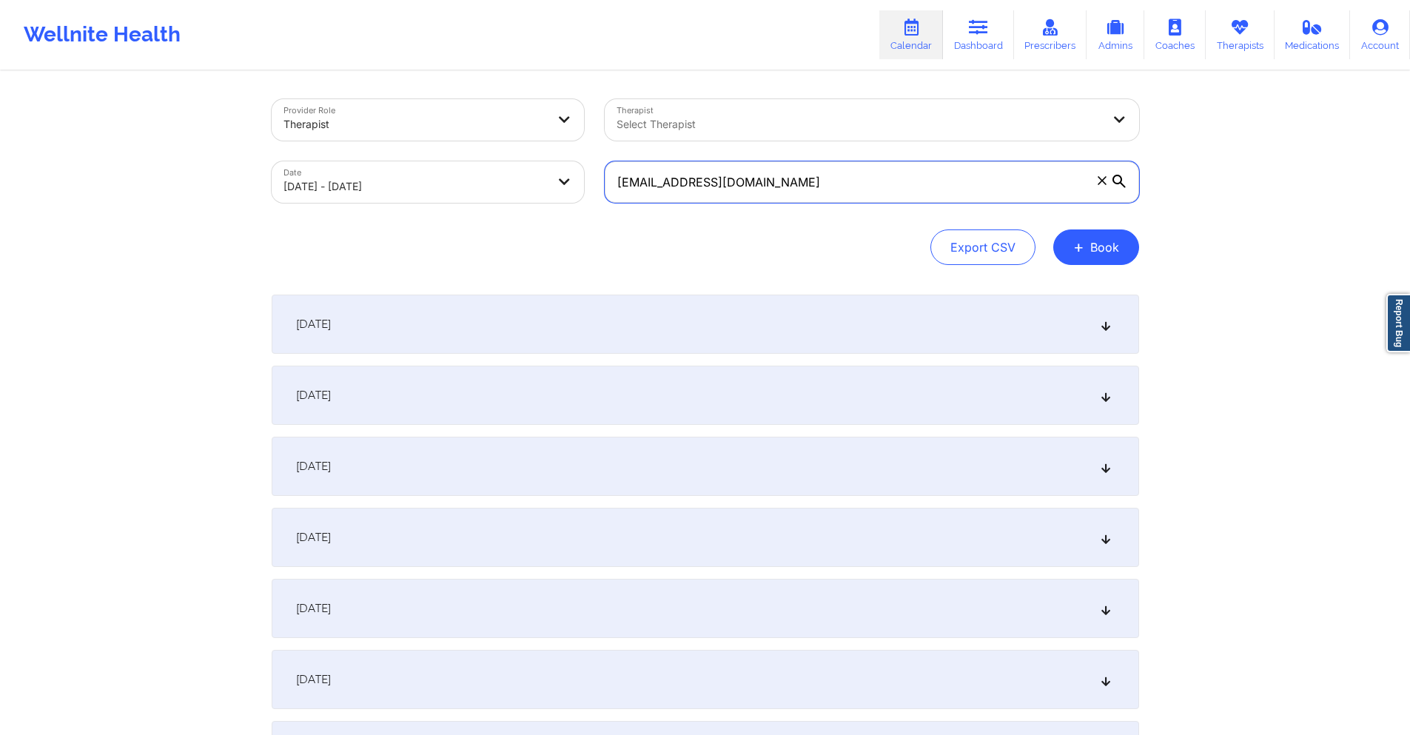
click at [820, 179] on input "kpaulino45@live.com" at bounding box center [872, 181] width 535 height 41
click at [820, 181] on input "kpaulino45@live.com" at bounding box center [872, 181] width 535 height 41
paste input "reb45josh@verizon.net"
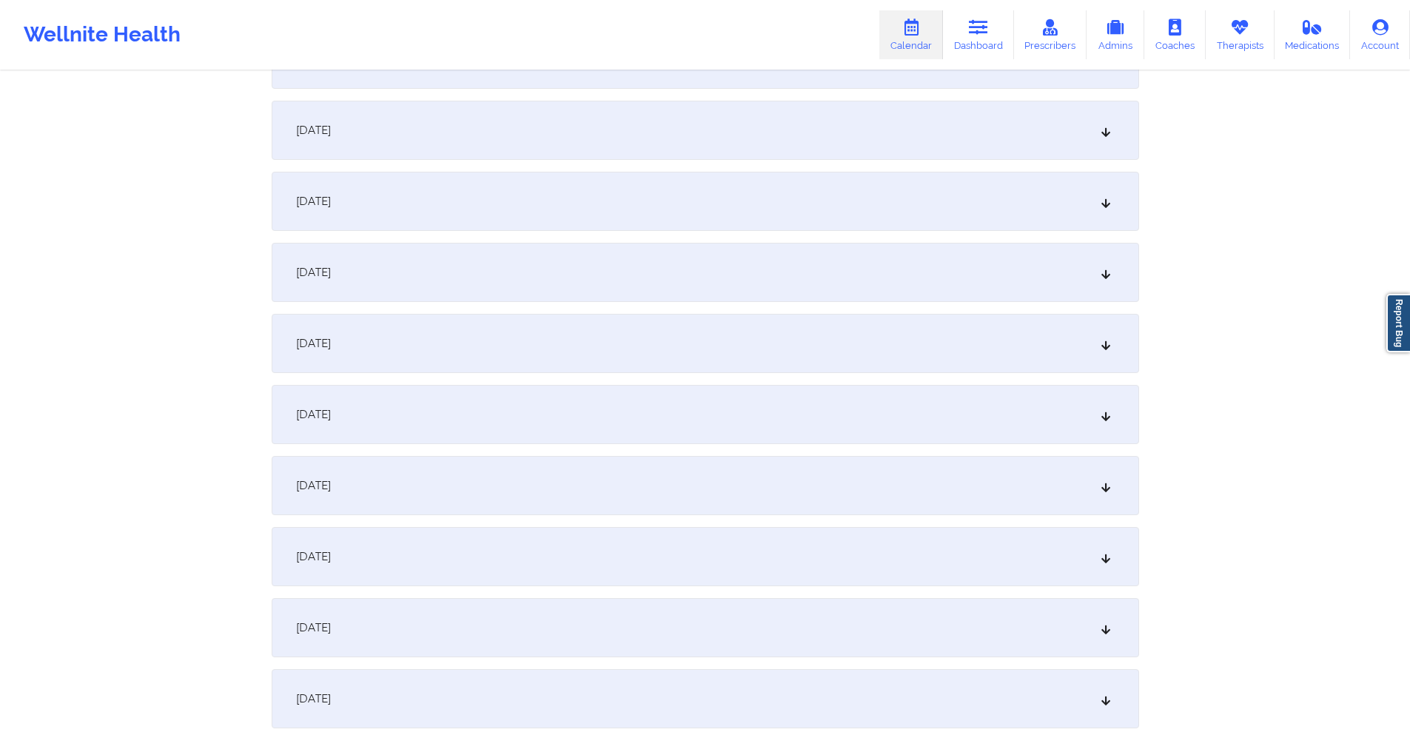
scroll to position [370, 0]
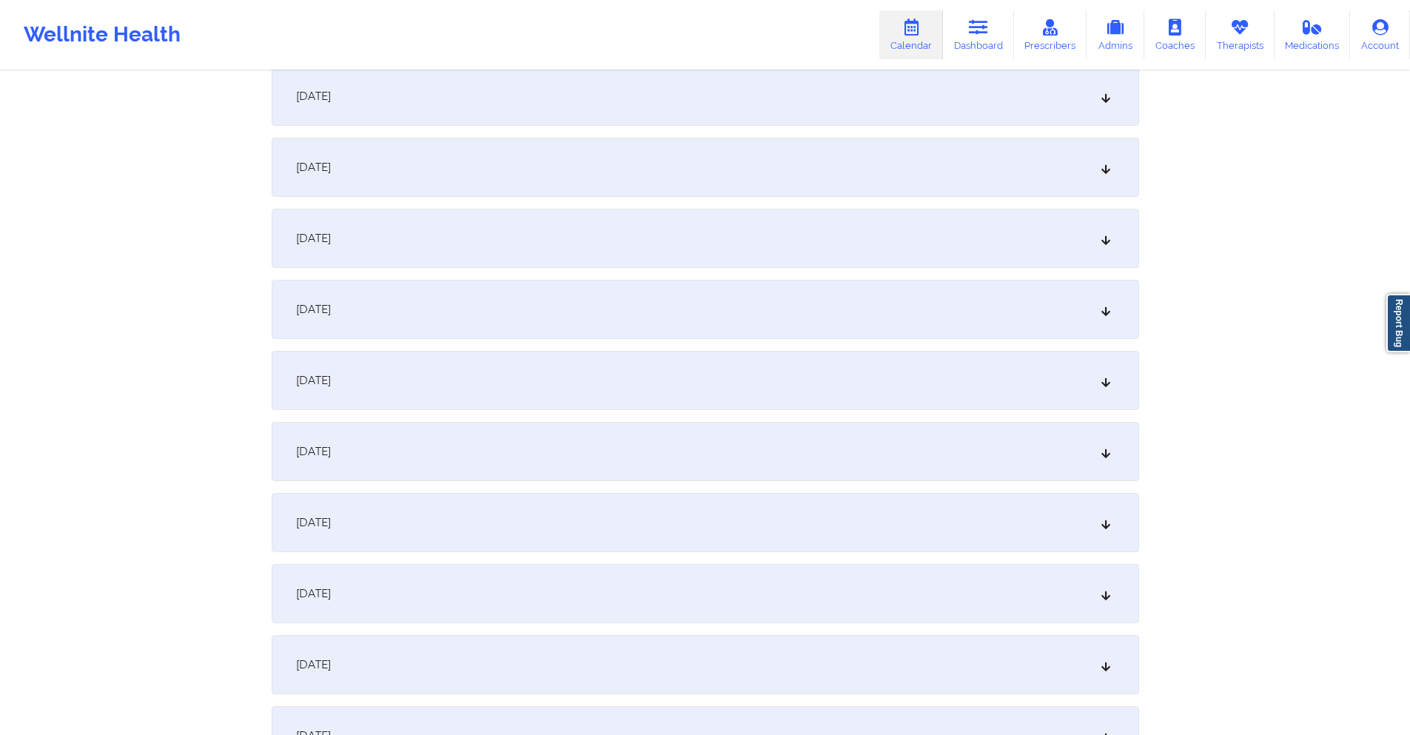
click at [531, 244] on div "[DATE]" at bounding box center [706, 238] width 868 height 59
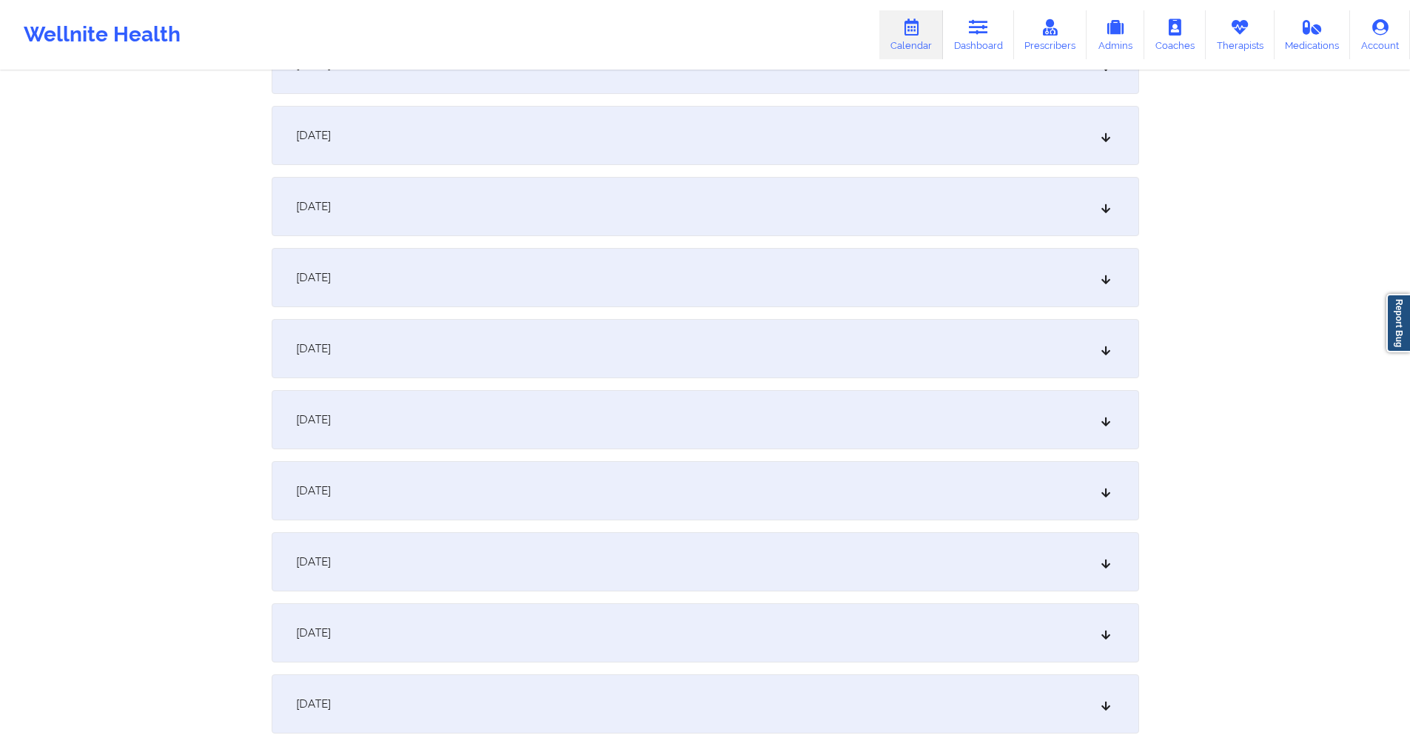
scroll to position [1259, 0]
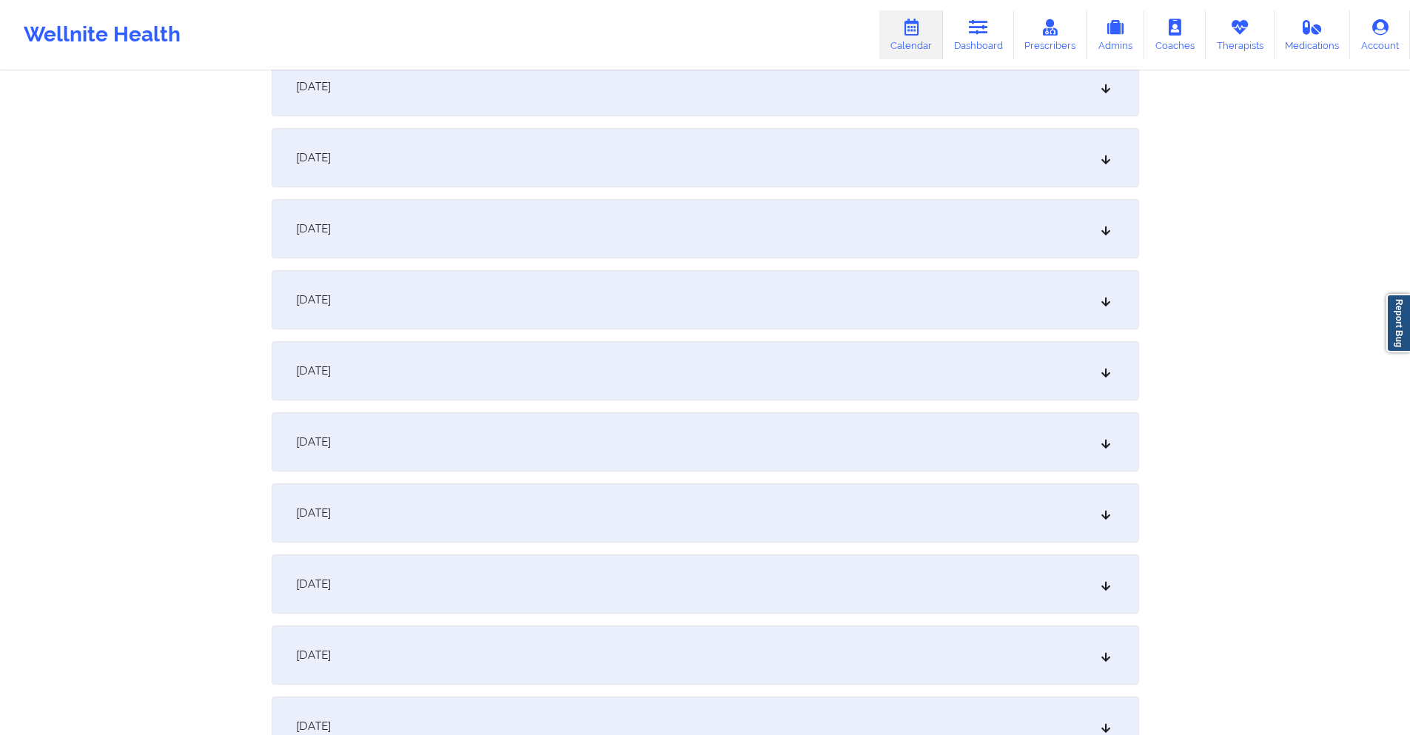
click at [518, 511] on div "[DATE]" at bounding box center [706, 512] width 868 height 59
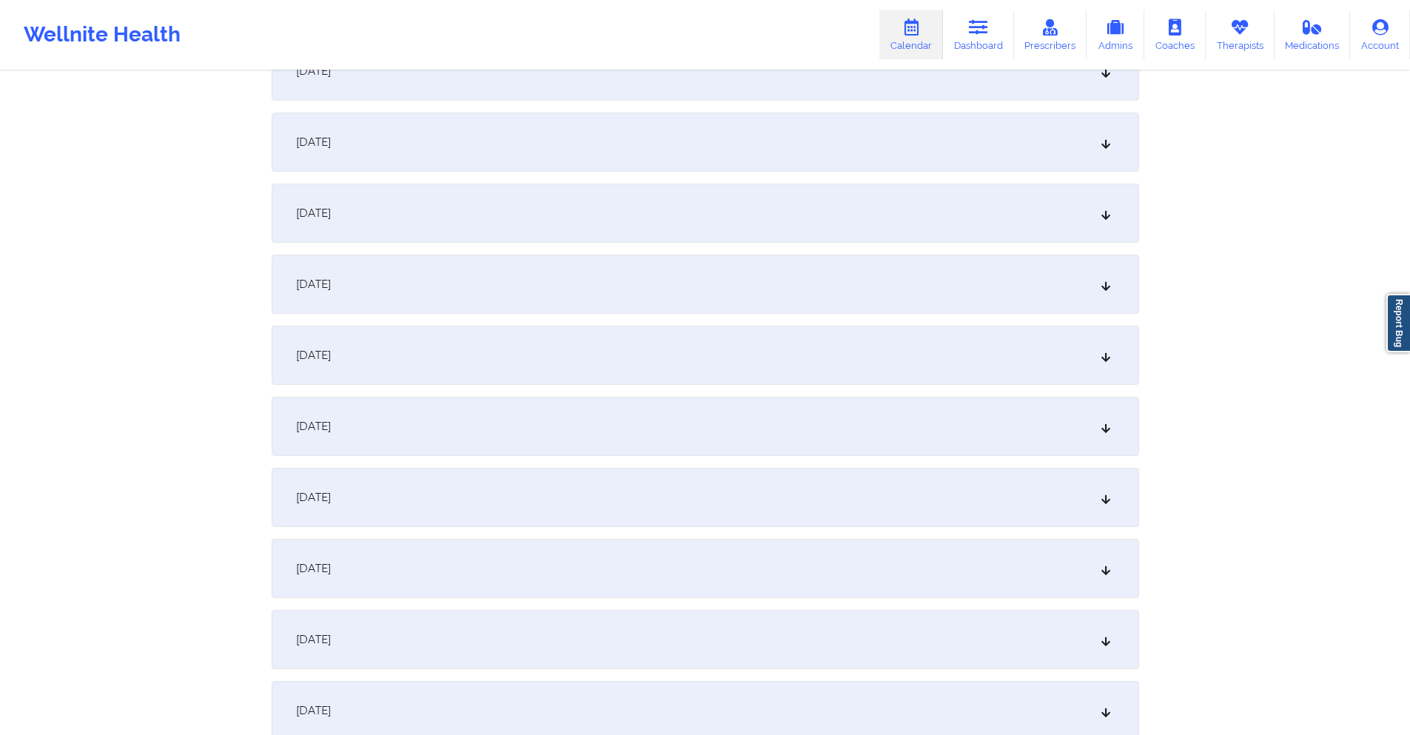
scroll to position [2443, 0]
drag, startPoint x: 497, startPoint y: 493, endPoint x: 589, endPoint y: 419, distance: 117.9
click at [497, 492] on div "[DATE]" at bounding box center [706, 491] width 868 height 59
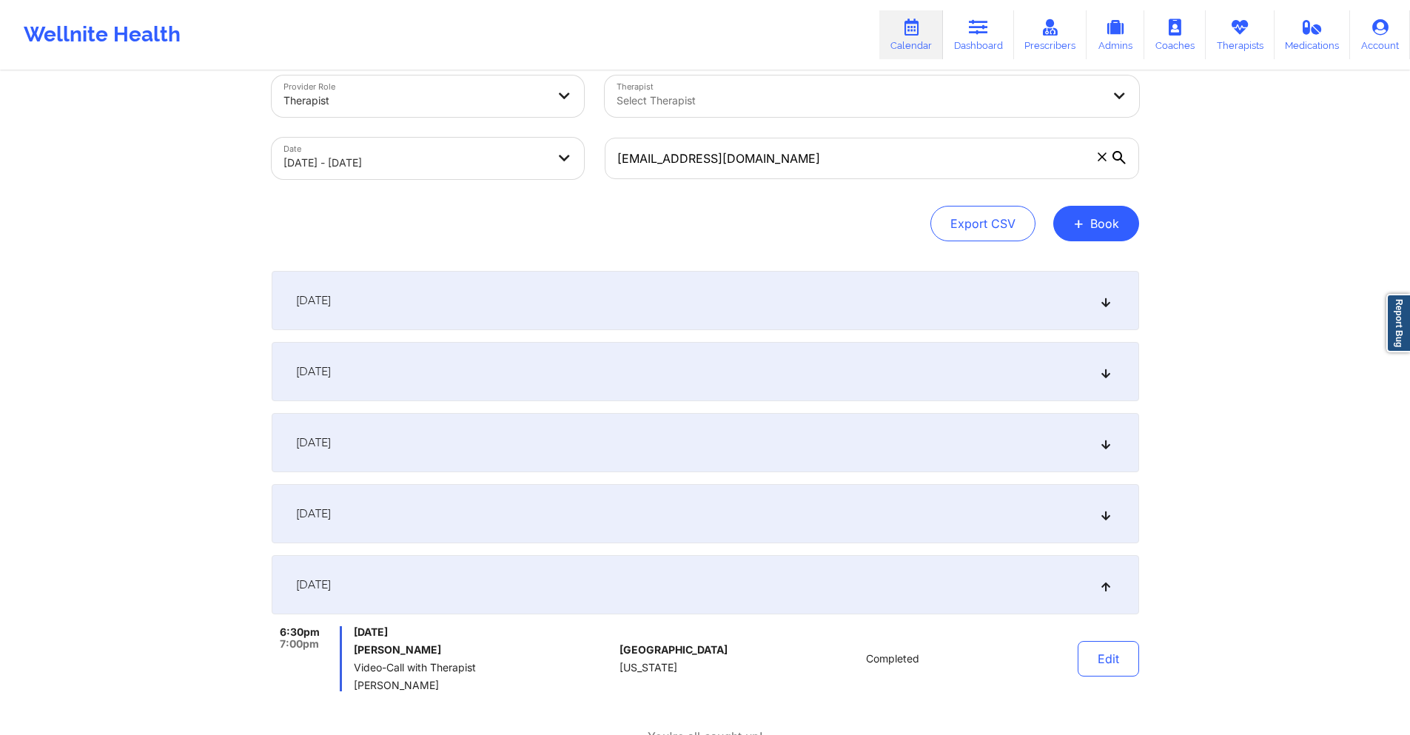
scroll to position [0, 0]
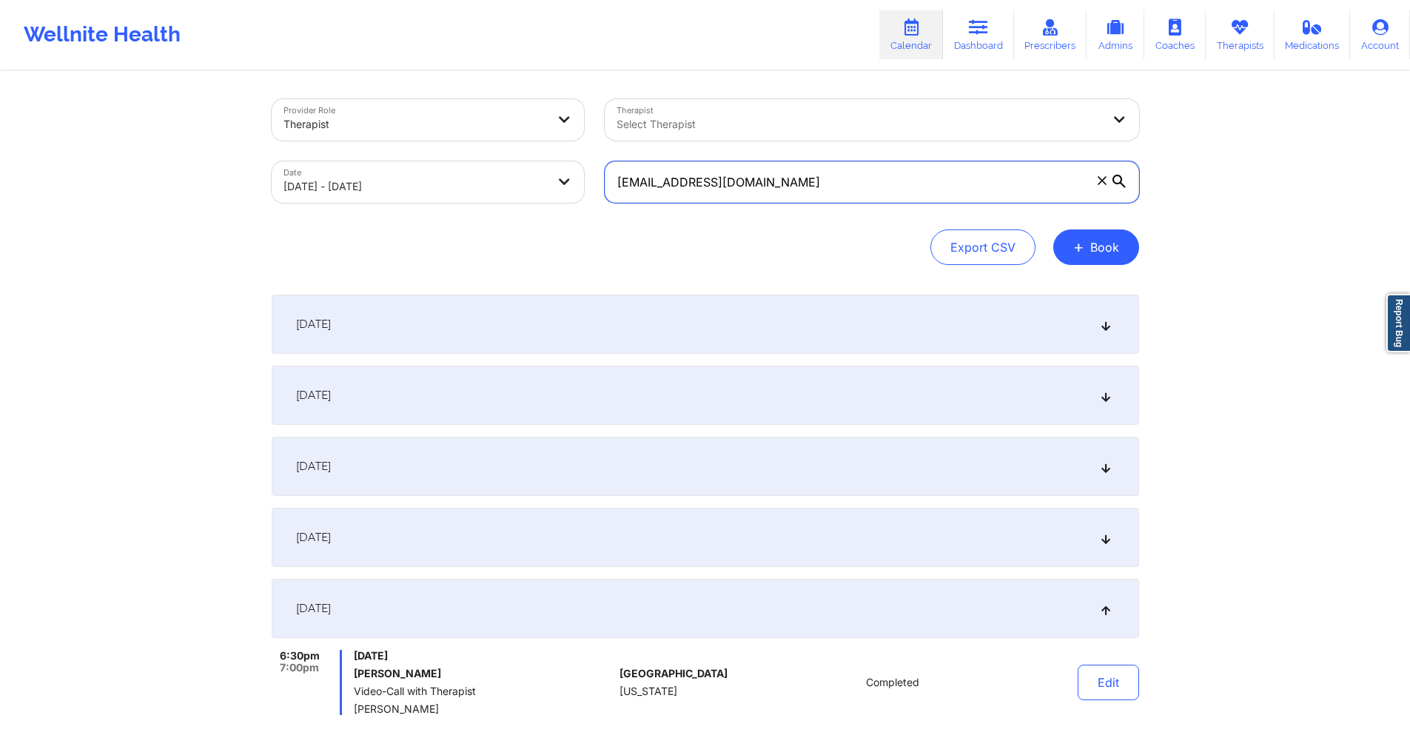
click at [802, 170] on input "reb45josh@verizon.net" at bounding box center [872, 181] width 535 height 41
paste input "shayannepieters@gmail.com"
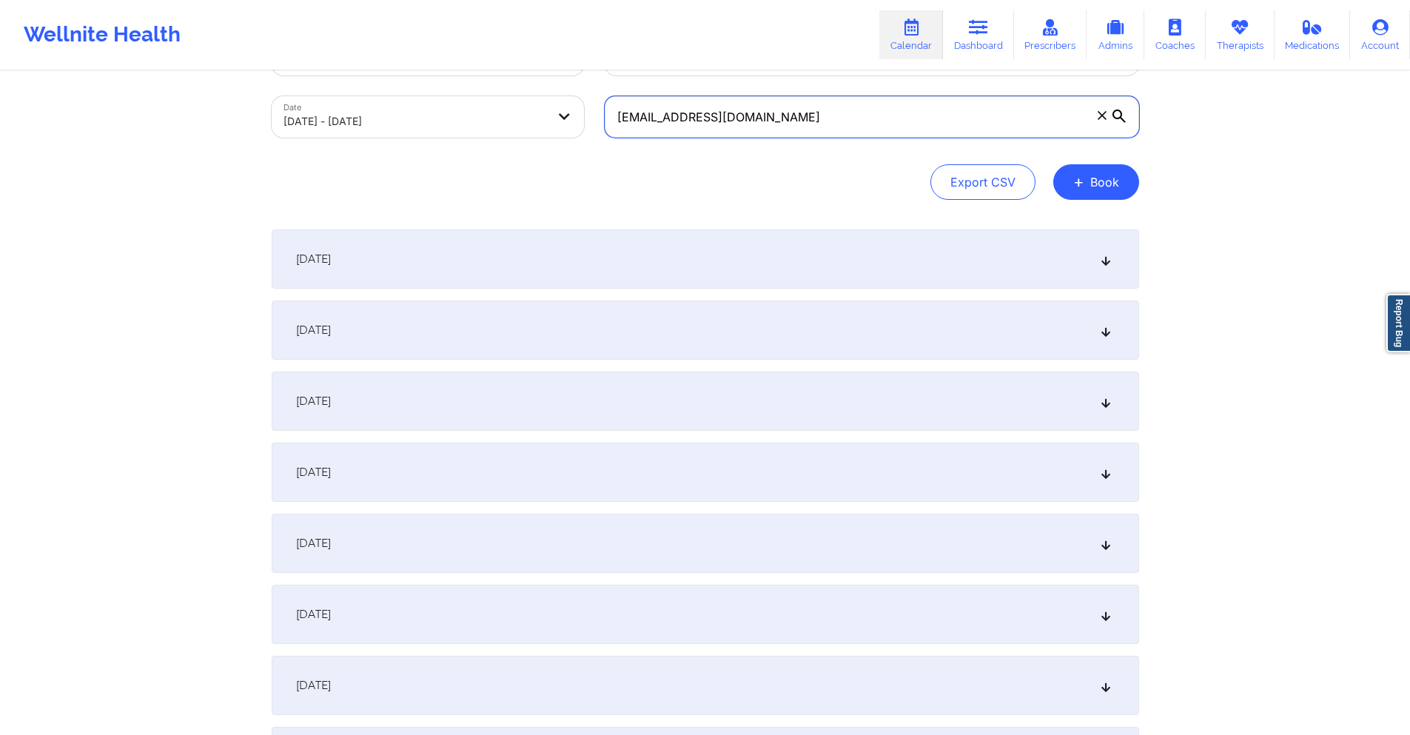
scroll to position [222, 0]
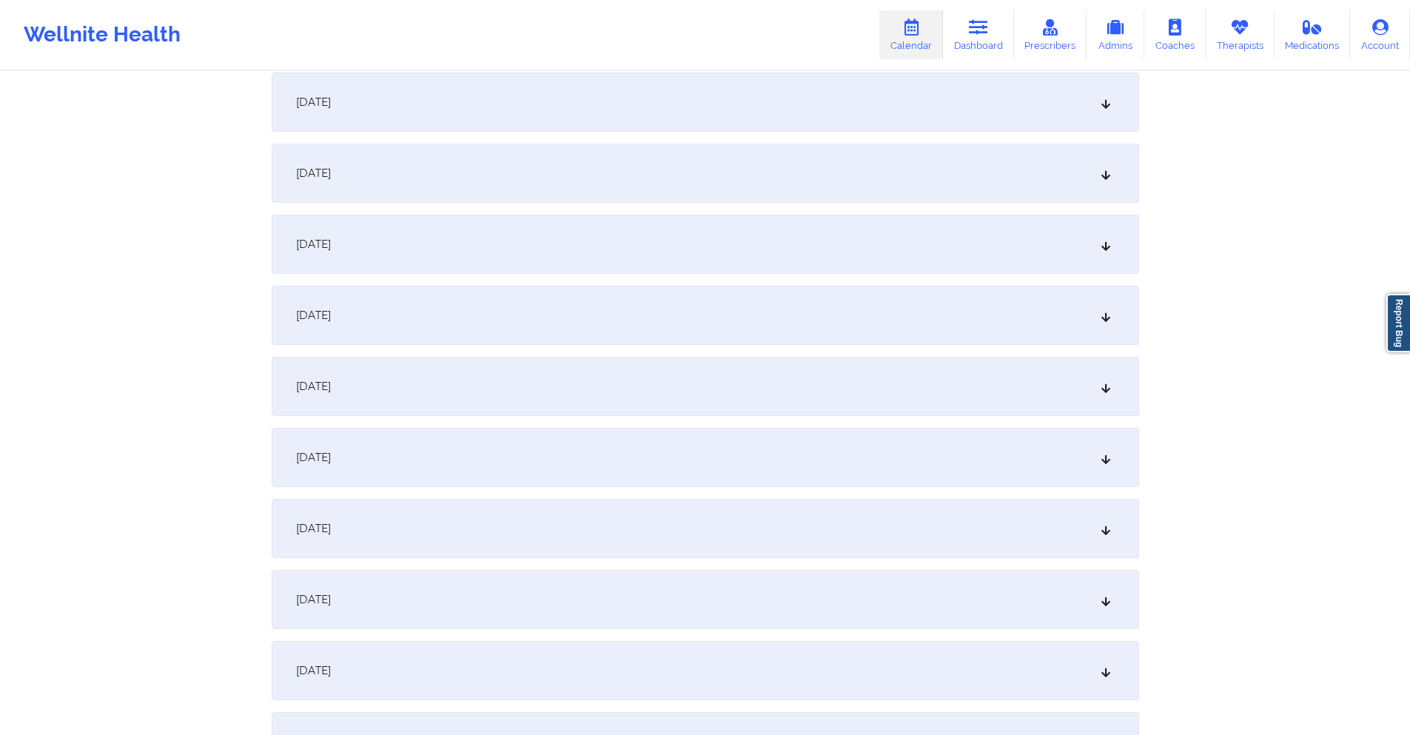
click at [592, 376] on div "[DATE]" at bounding box center [706, 386] width 868 height 59
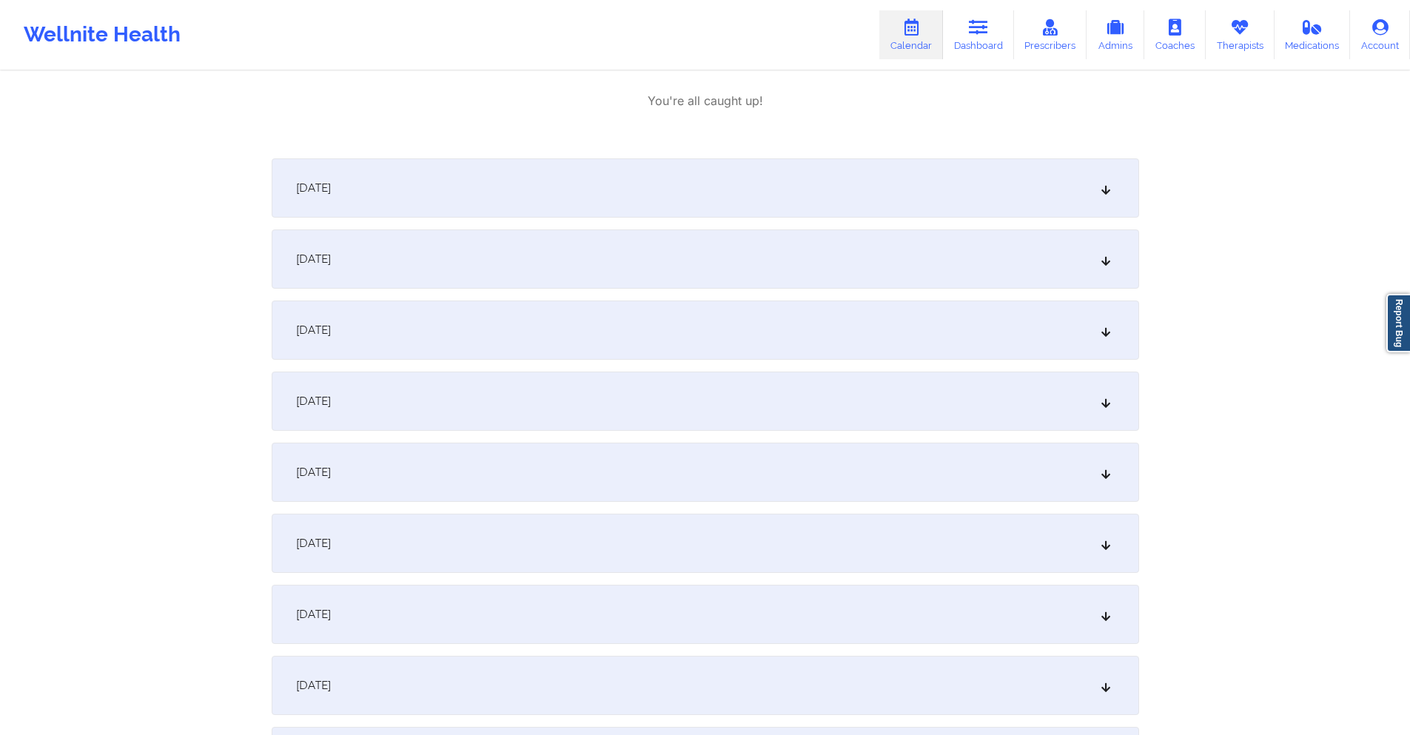
scroll to position [666, 0]
click at [539, 591] on div "[DATE]" at bounding box center [706, 607] width 868 height 59
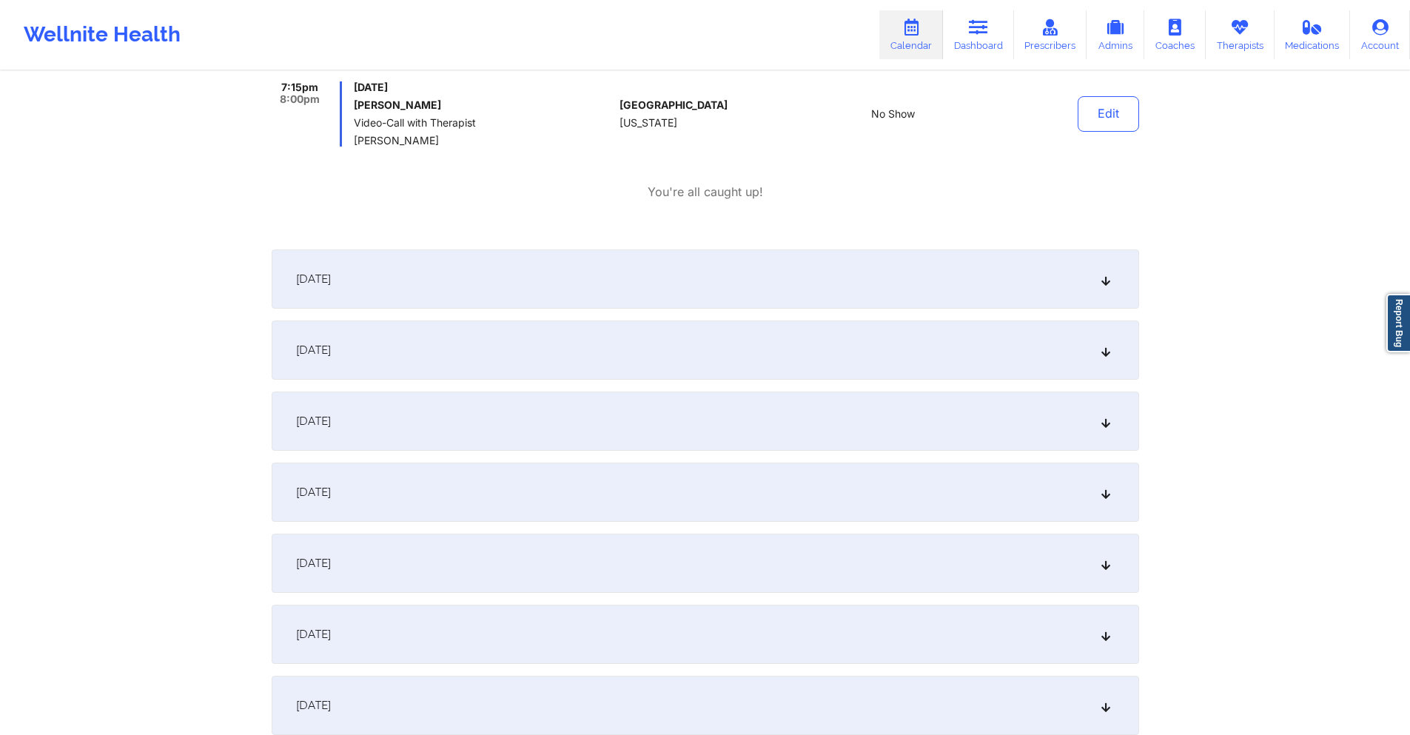
scroll to position [1333, 0]
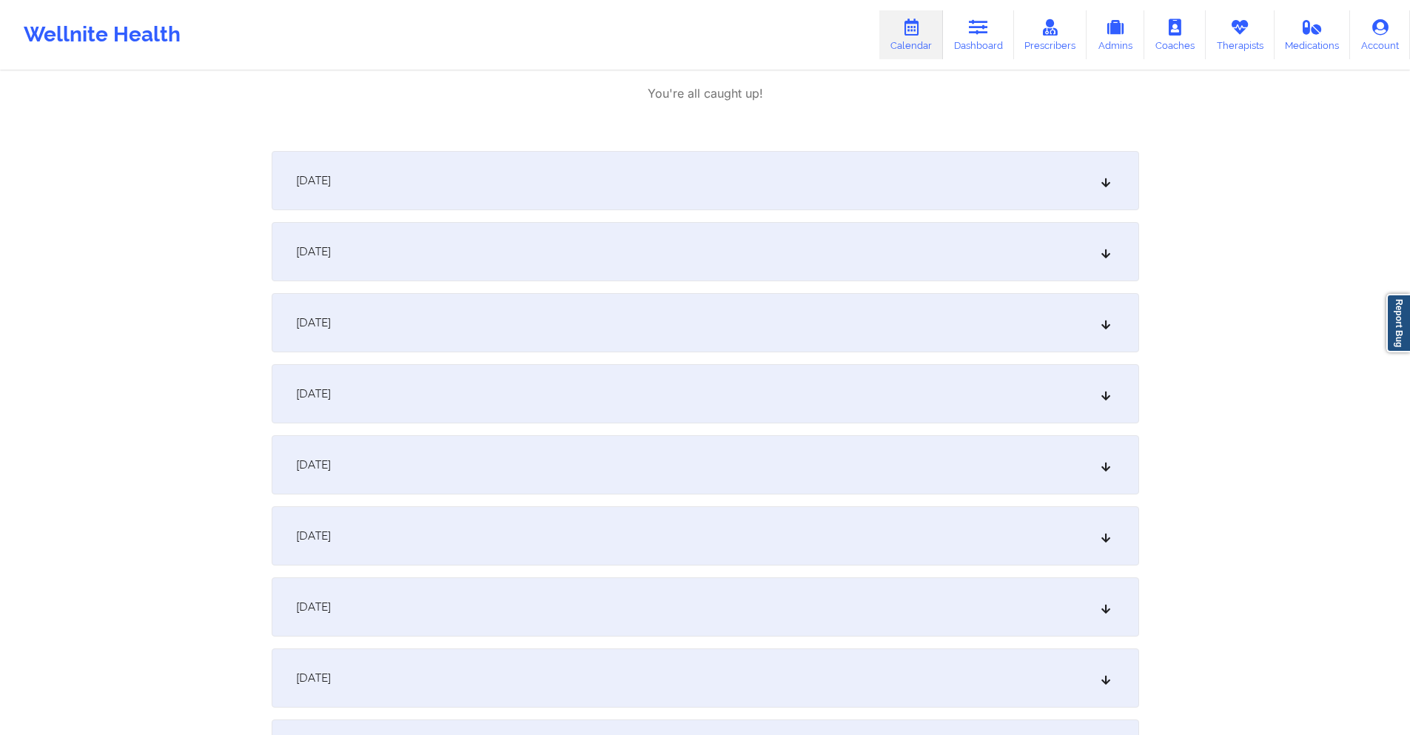
click at [536, 610] on div "[DATE]" at bounding box center [706, 606] width 868 height 59
drag, startPoint x: 515, startPoint y: 592, endPoint x: 569, endPoint y: 506, distance: 101.1
click at [515, 592] on div "[DATE]" at bounding box center [706, 606] width 868 height 59
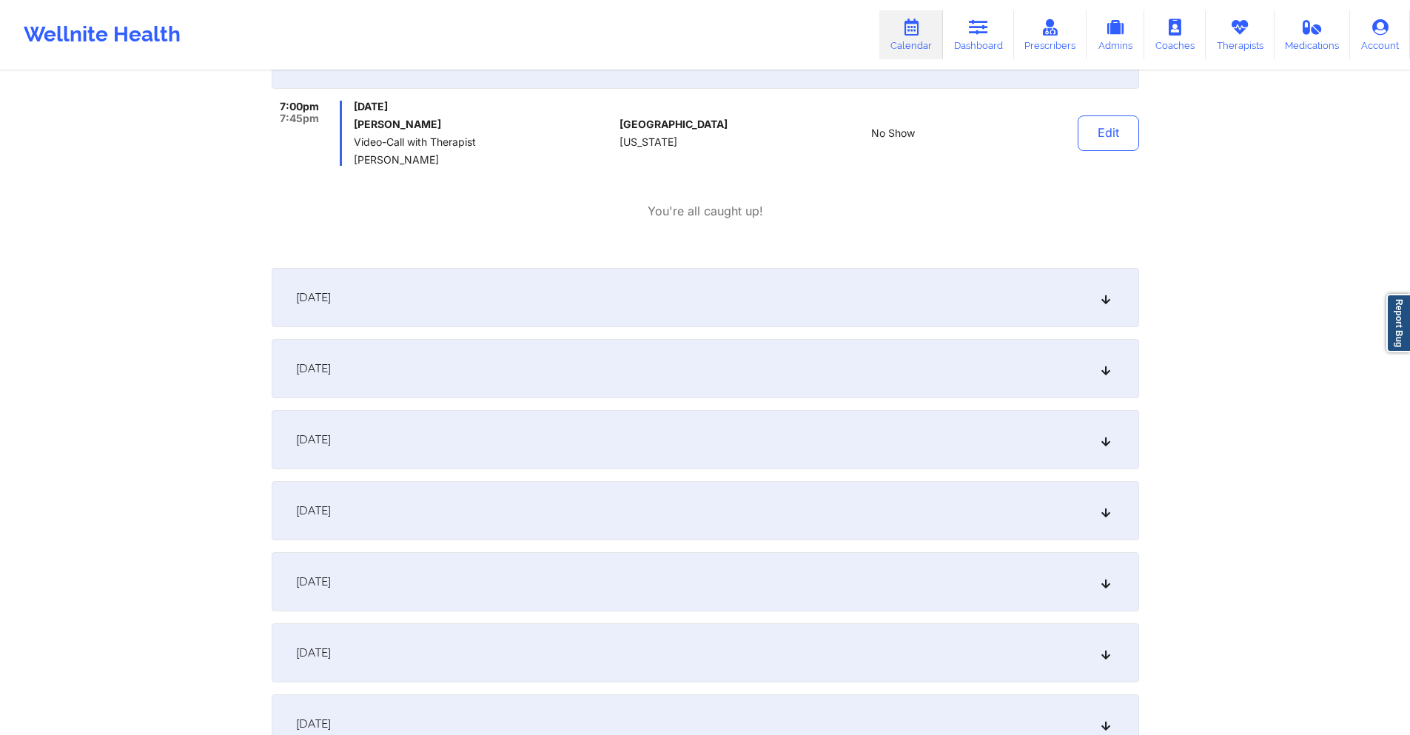
scroll to position [2887, 0]
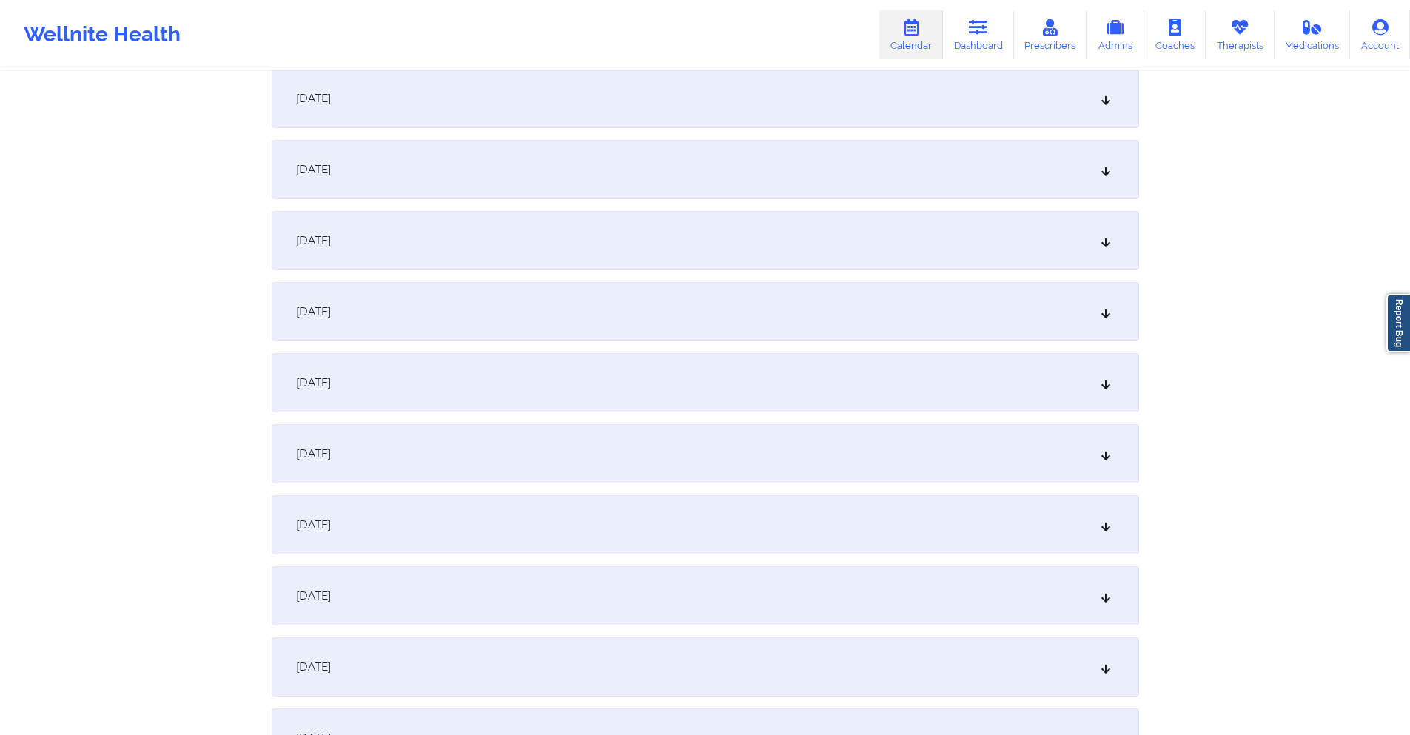
click at [496, 371] on div "[DATE]" at bounding box center [706, 382] width 868 height 59
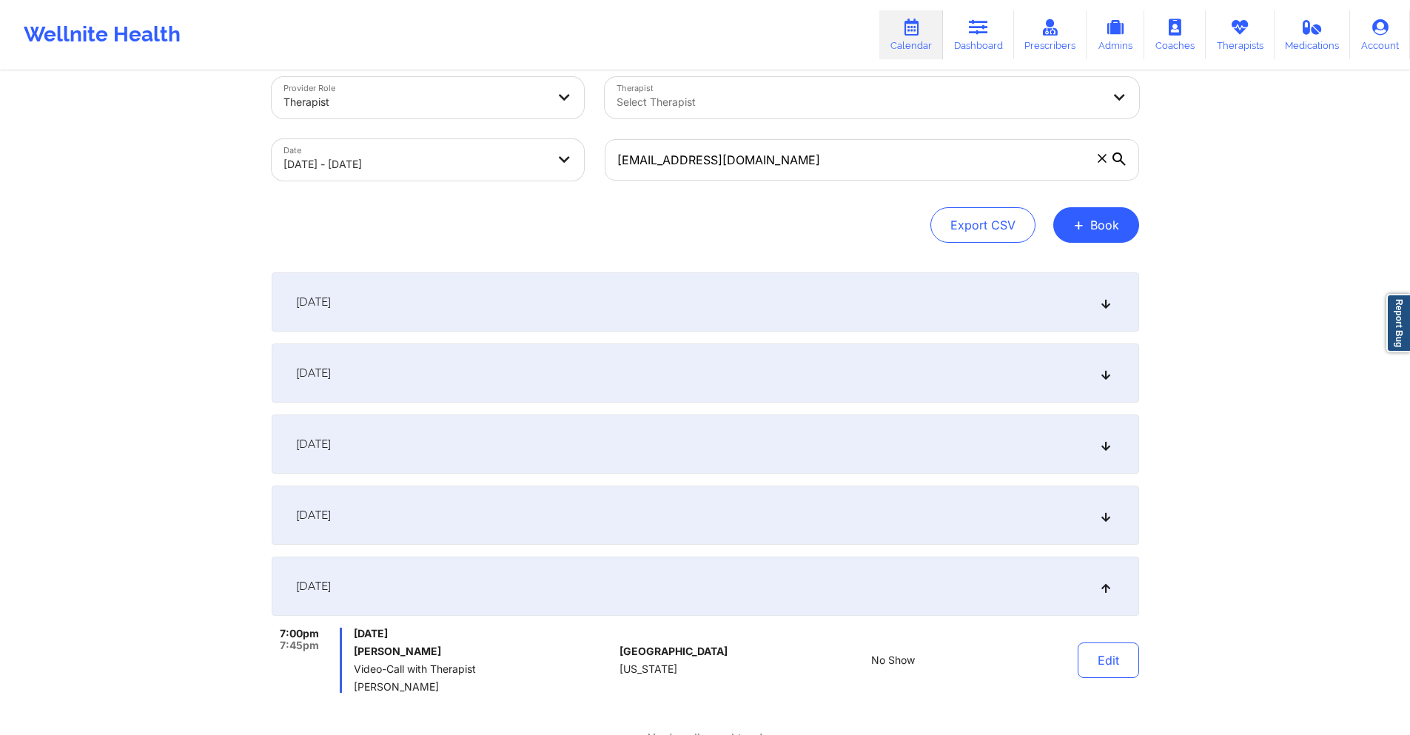
scroll to position [0, 0]
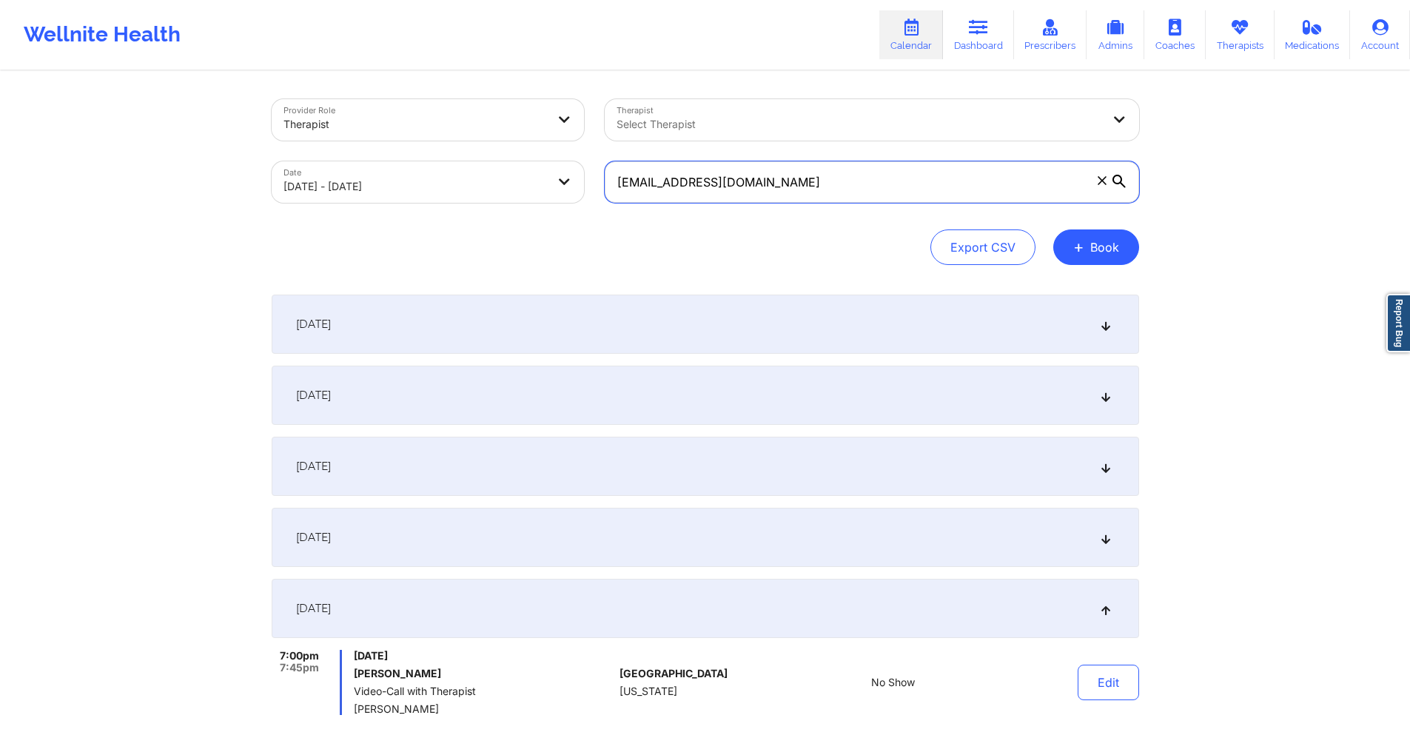
click at [794, 182] on input "shayannepieters@gmail.com" at bounding box center [872, 181] width 535 height 41
click at [794, 181] on input "shayannepieters@gmail.com" at bounding box center [872, 181] width 535 height 41
paste input "rehanyazdani@outlook"
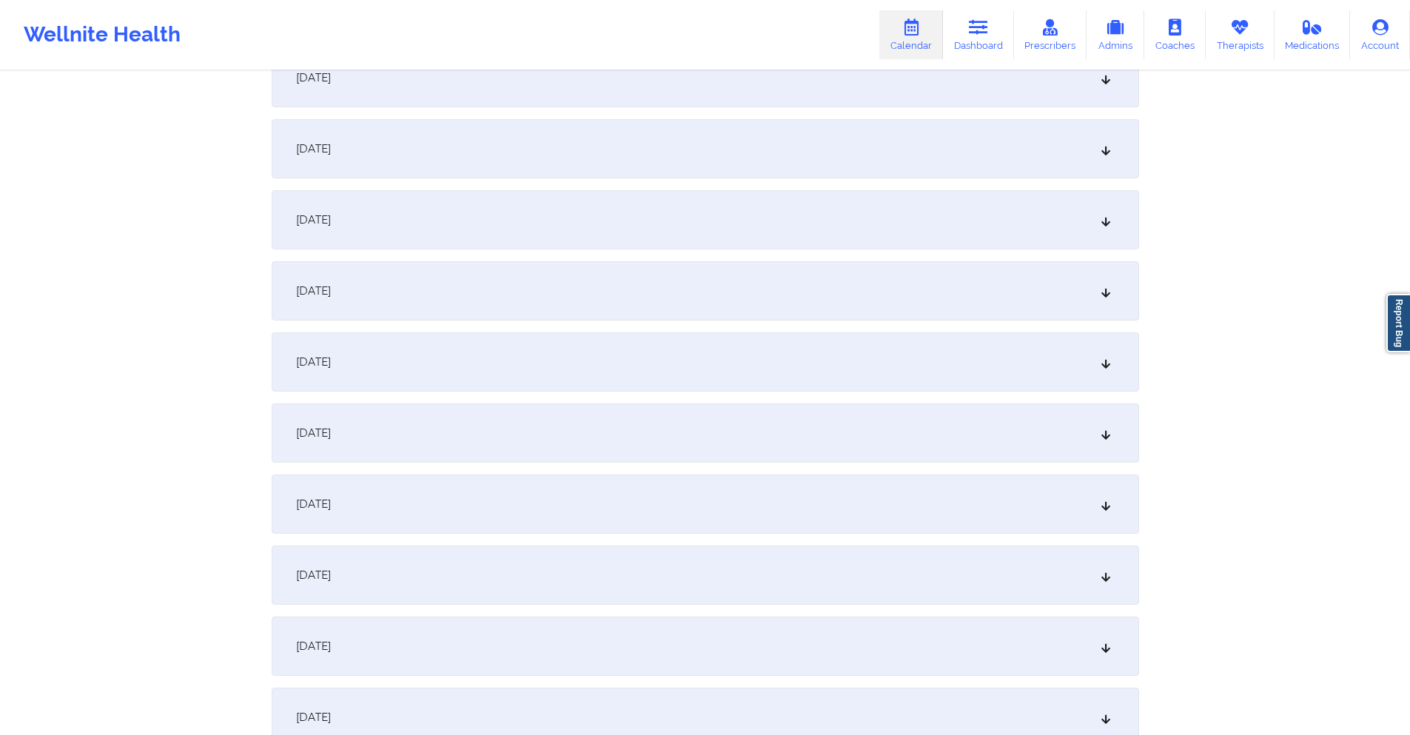
scroll to position [1407, 0]
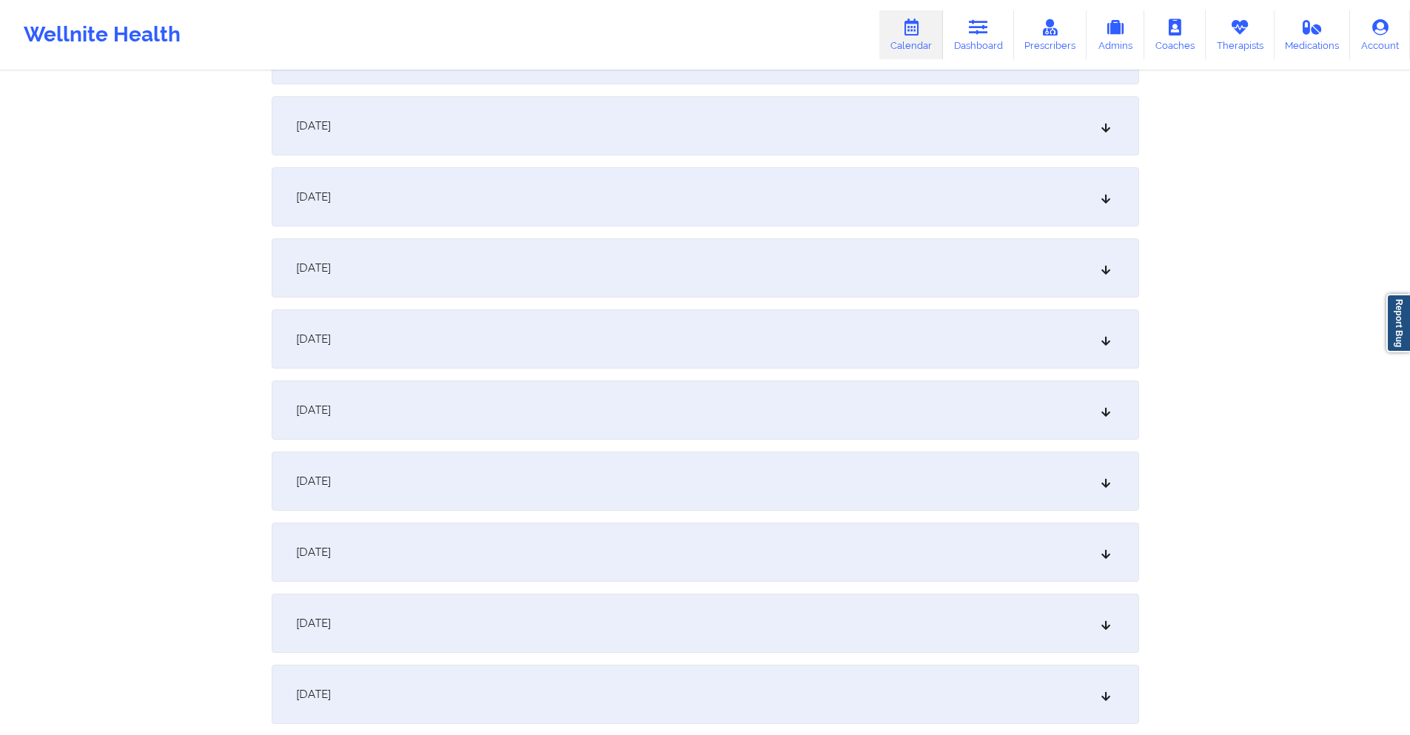
click at [614, 212] on div "[DATE]" at bounding box center [706, 196] width 868 height 59
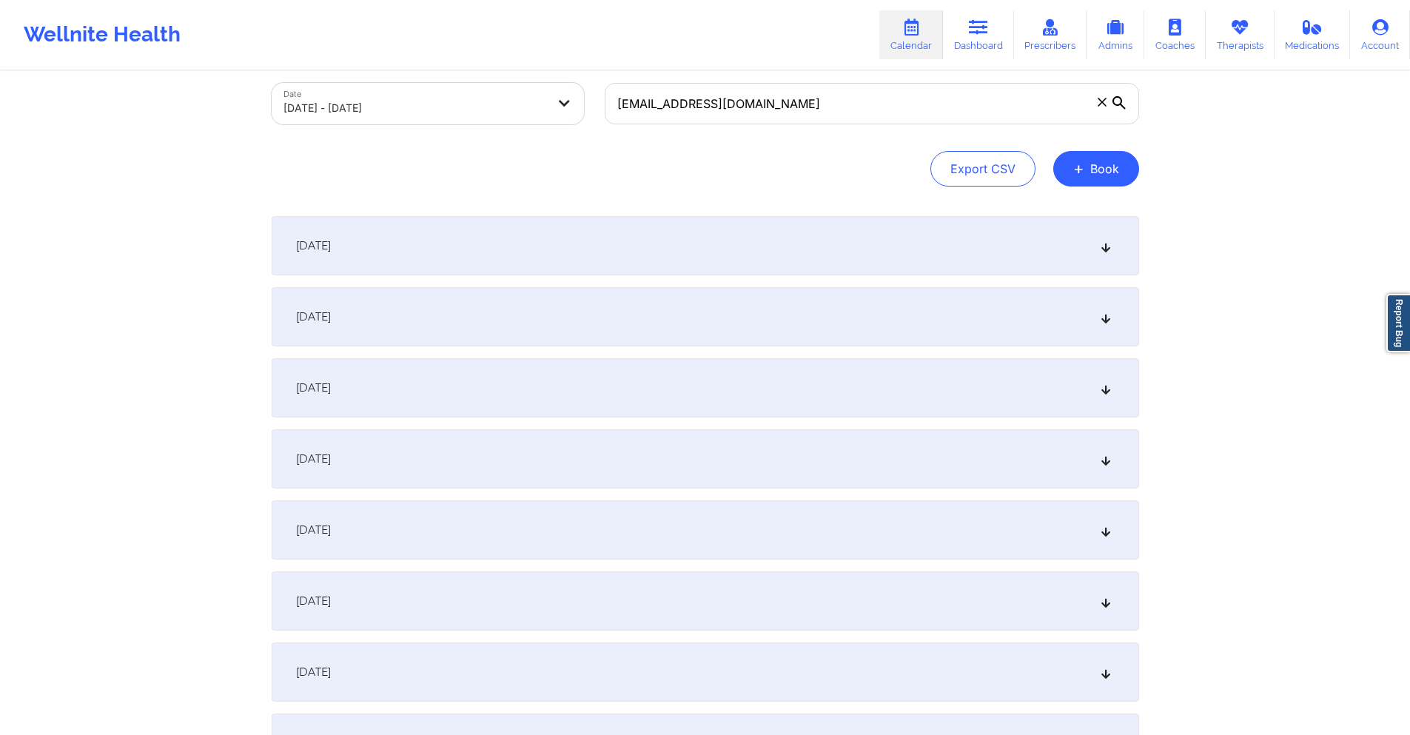
scroll to position [0, 0]
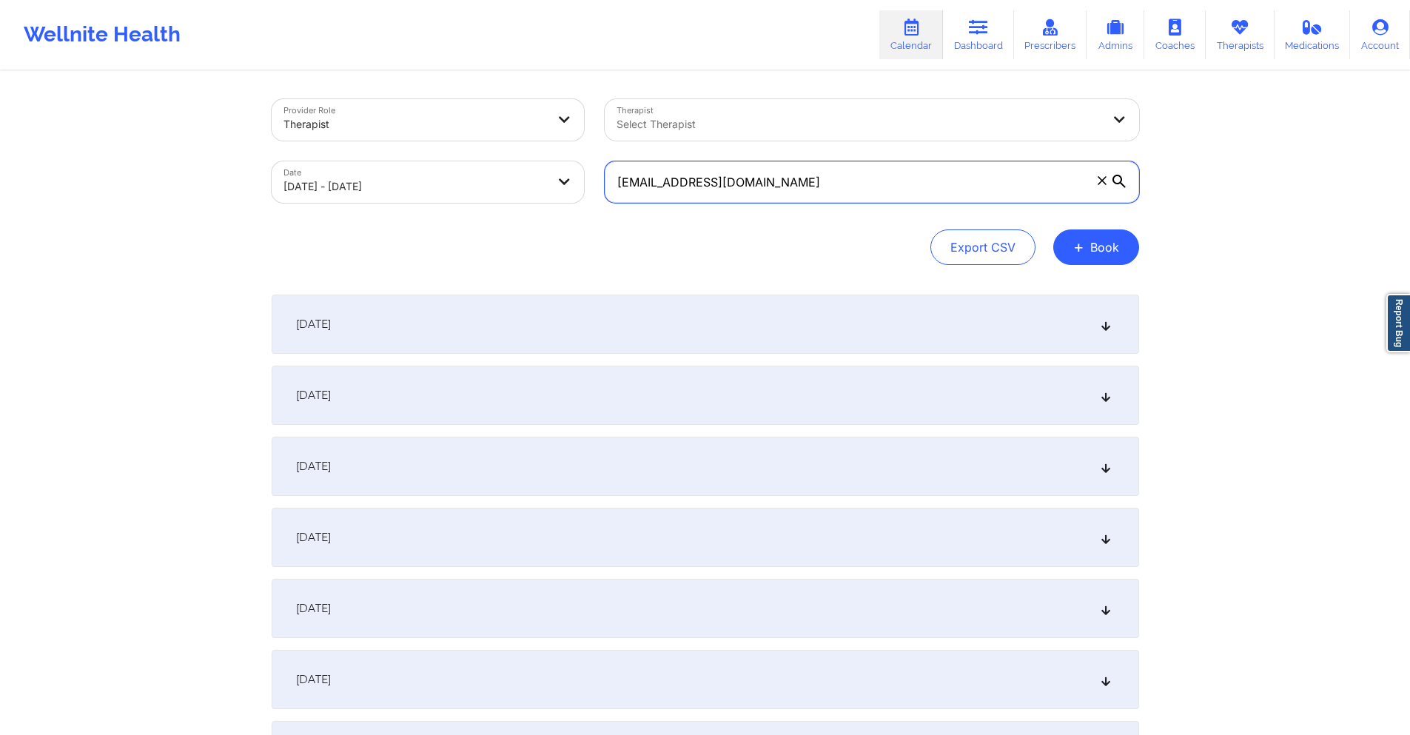
click at [783, 192] on input "rehanyazdani@outlook.com" at bounding box center [872, 181] width 535 height 41
paste input "bjedwards531@gmail"
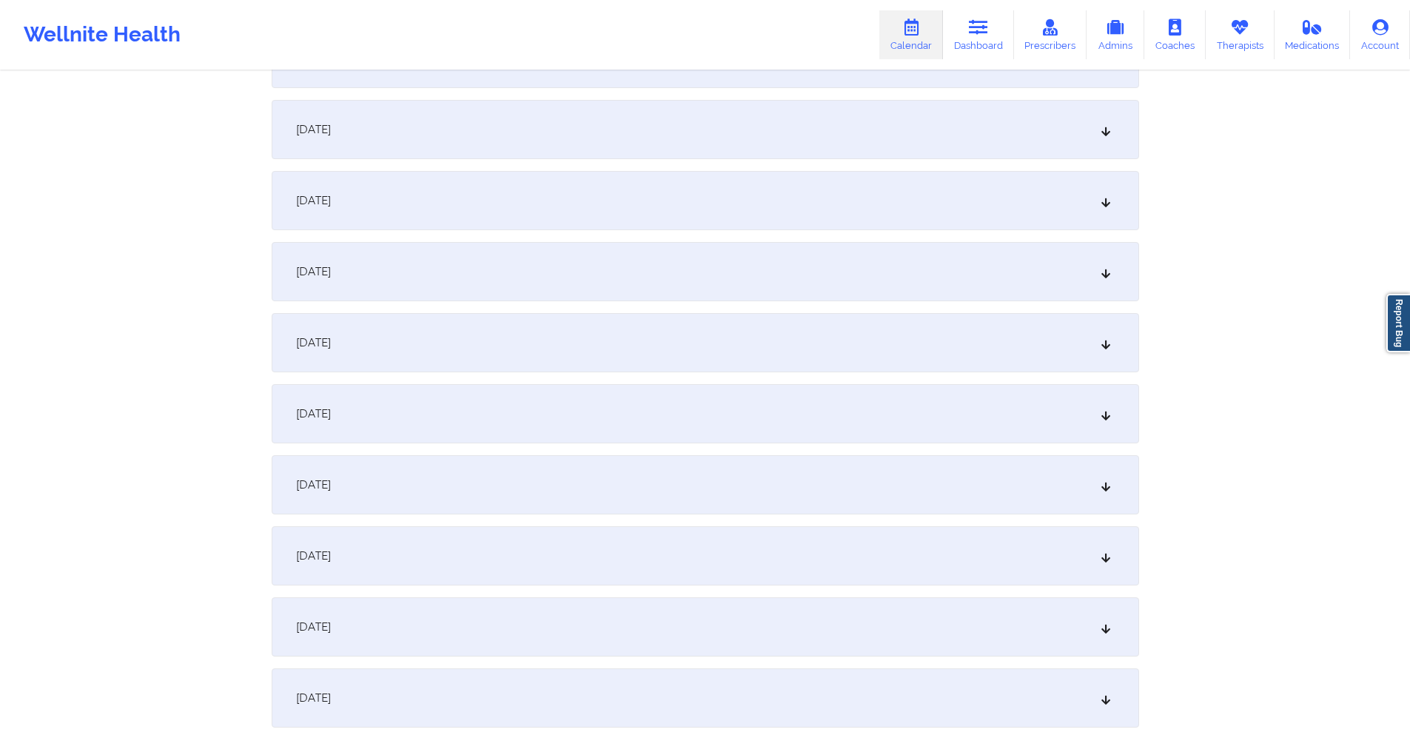
scroll to position [1333, 0]
click at [517, 247] on div "[DATE]" at bounding box center [706, 270] width 868 height 59
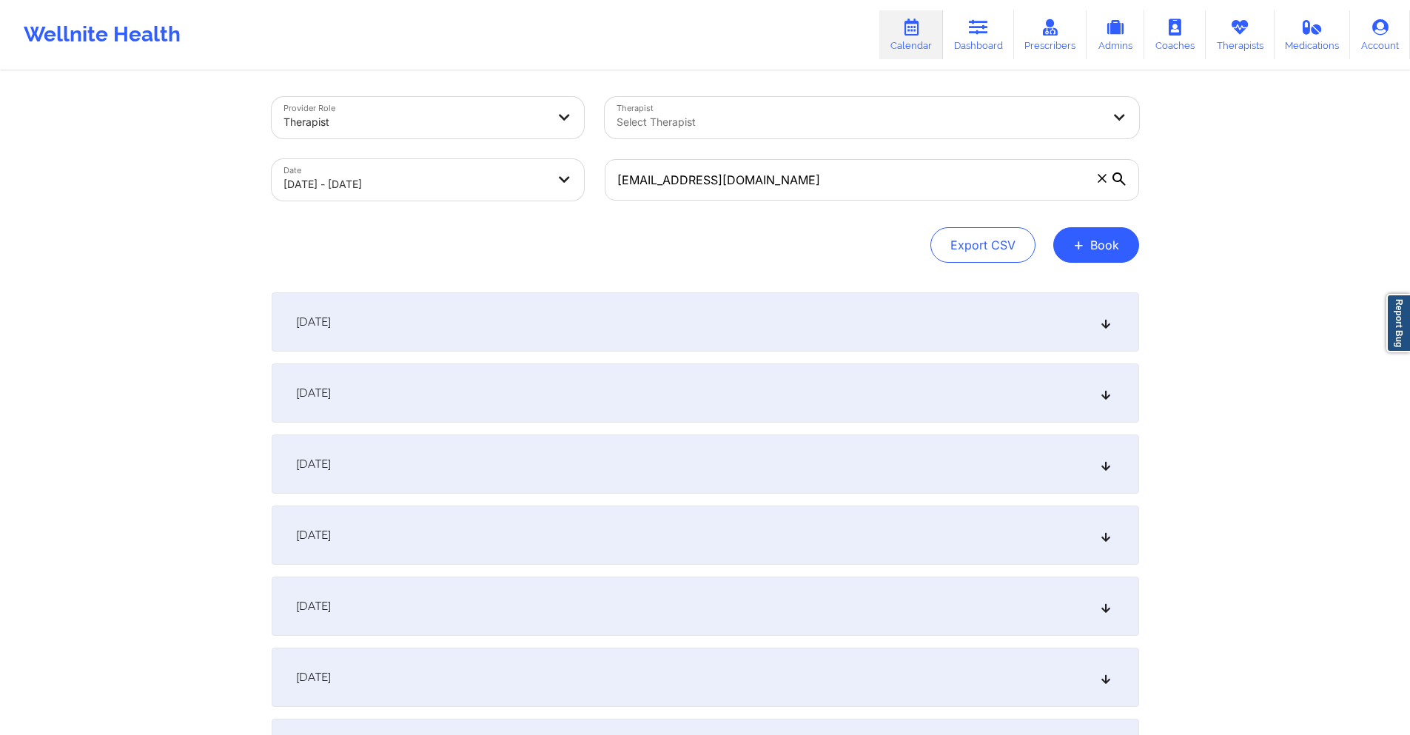
scroll to position [0, 0]
click at [743, 192] on input "bjedwards531@gmail.com" at bounding box center [872, 181] width 535 height 41
paste input "dosesofdeauxpwithashleymarie"
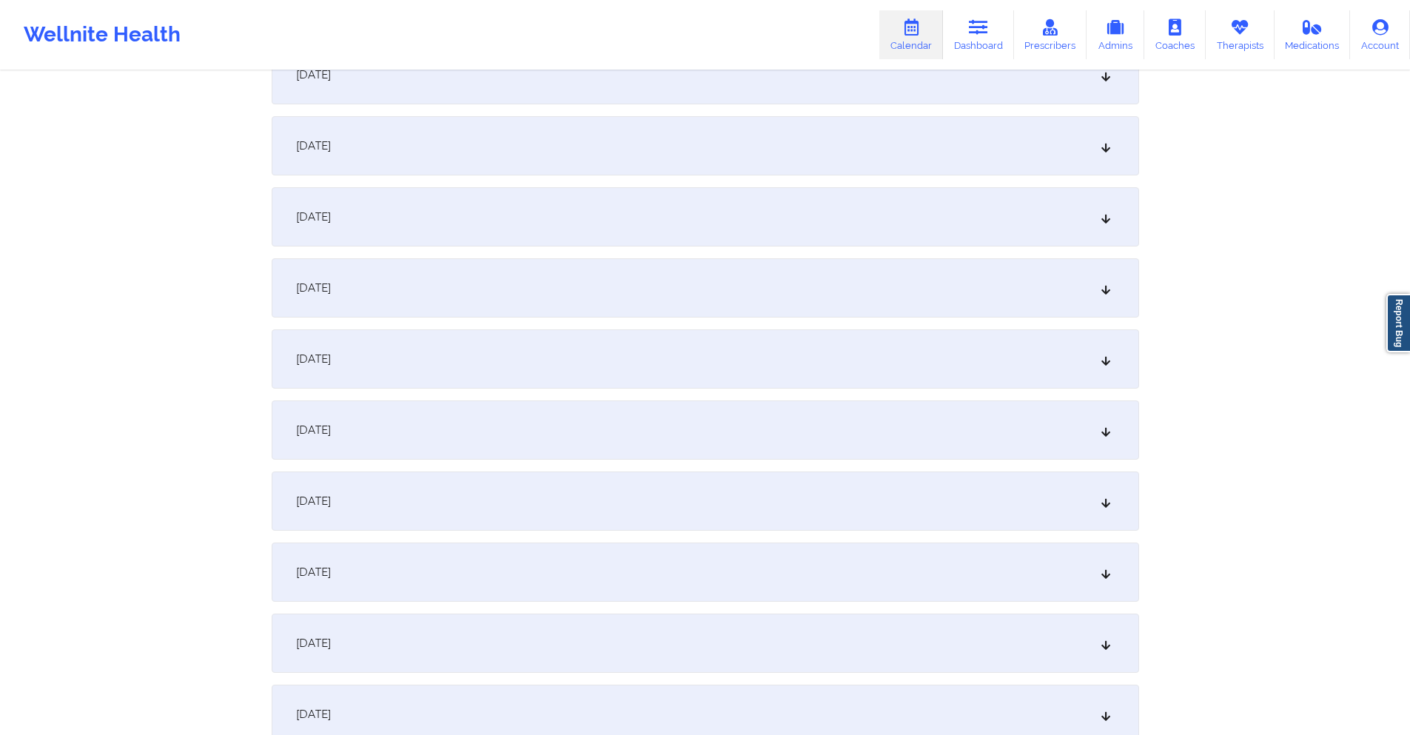
scroll to position [1407, 0]
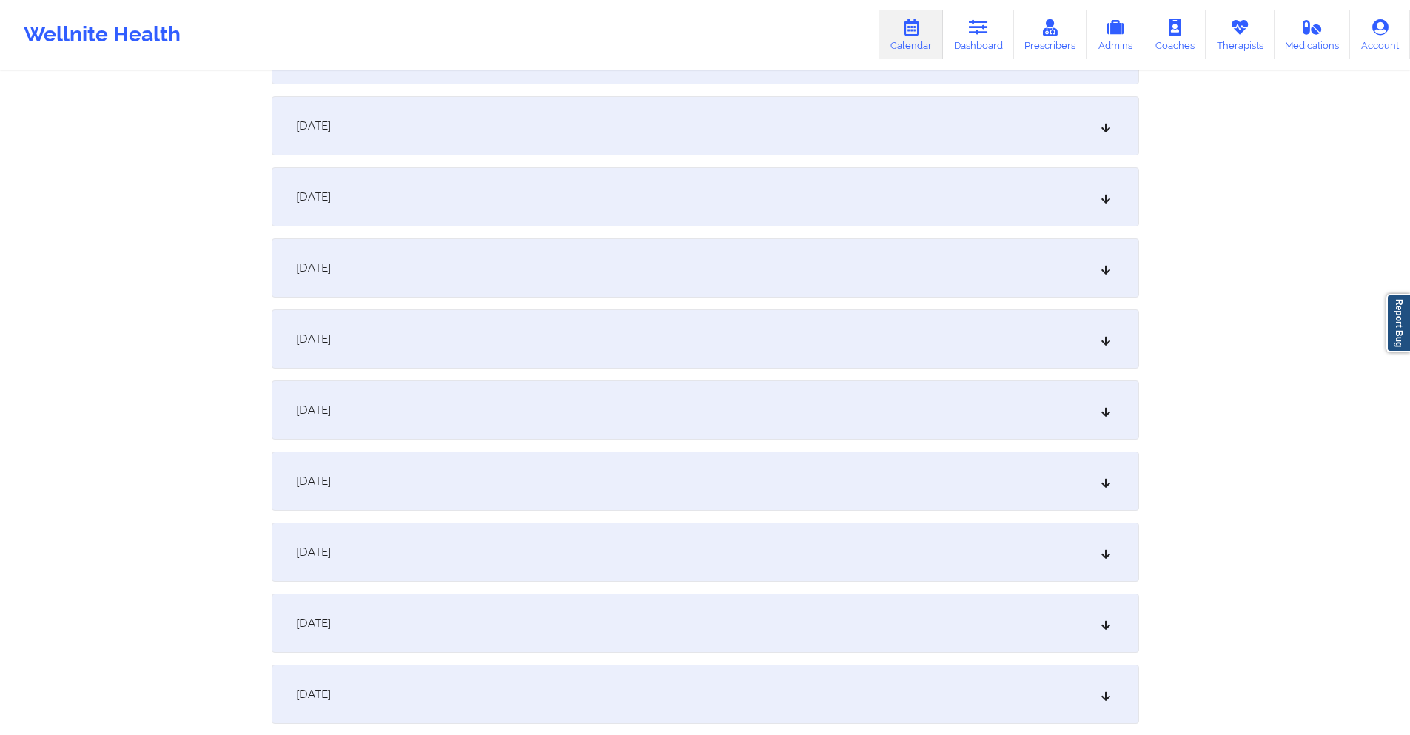
click at [534, 201] on div "[DATE]" at bounding box center [706, 196] width 868 height 59
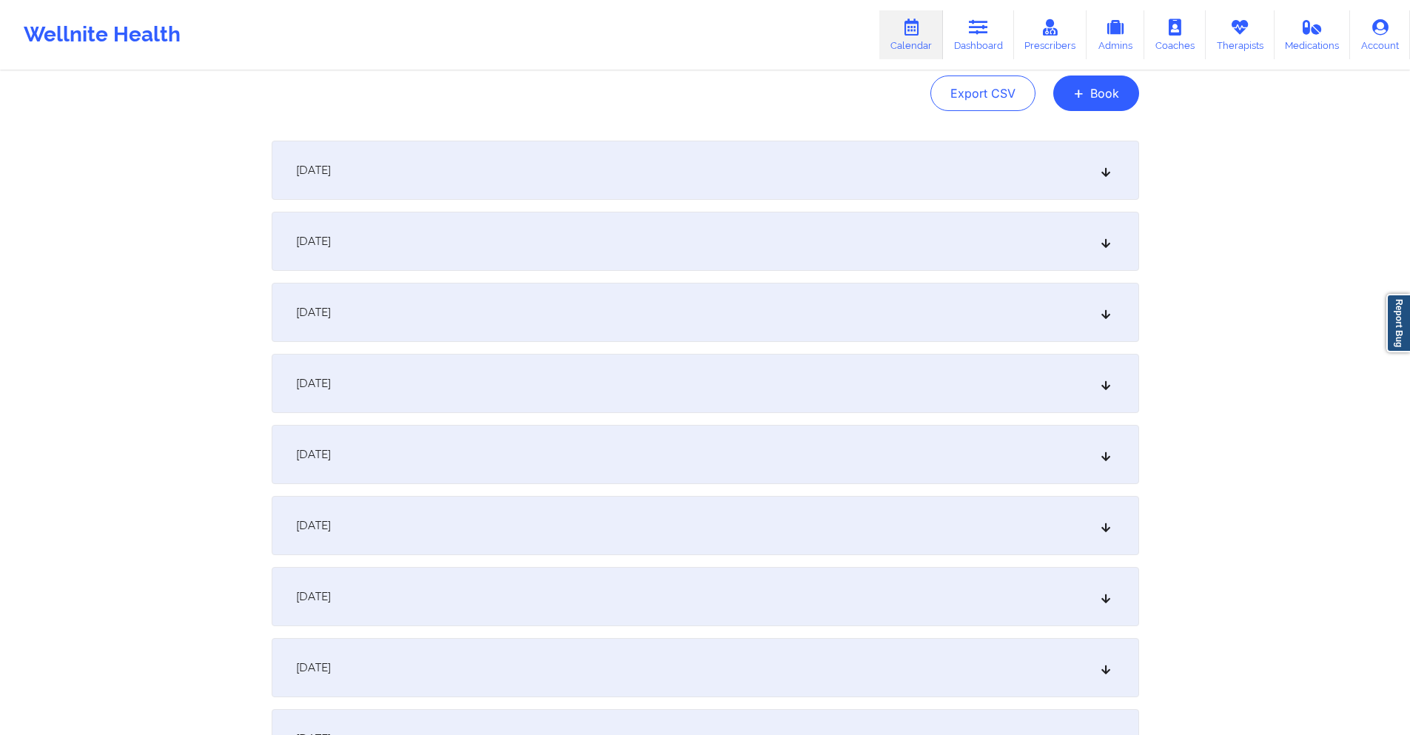
scroll to position [0, 0]
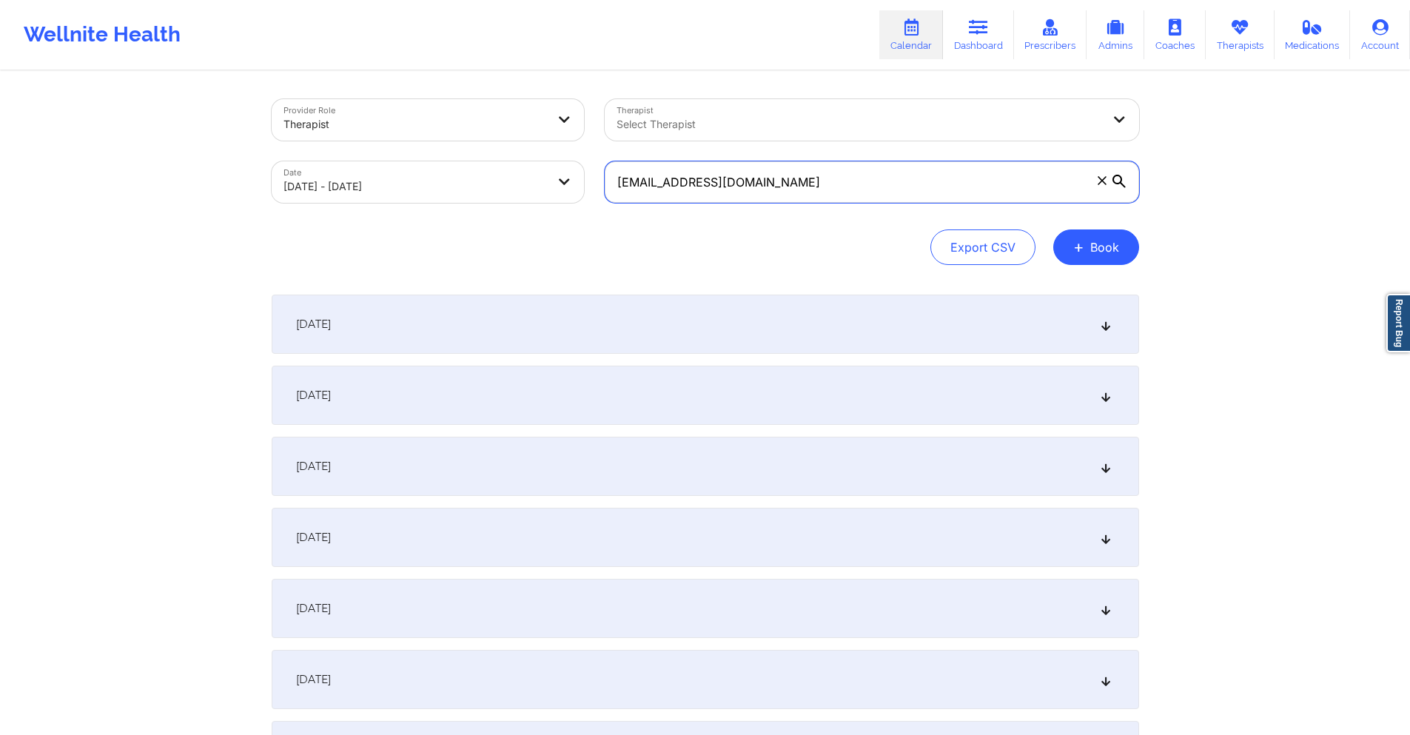
click at [764, 185] on input "dosesofdeauxpwithashleymarie@gmail.com" at bounding box center [872, 181] width 535 height 41
paste input "neilcwolf"
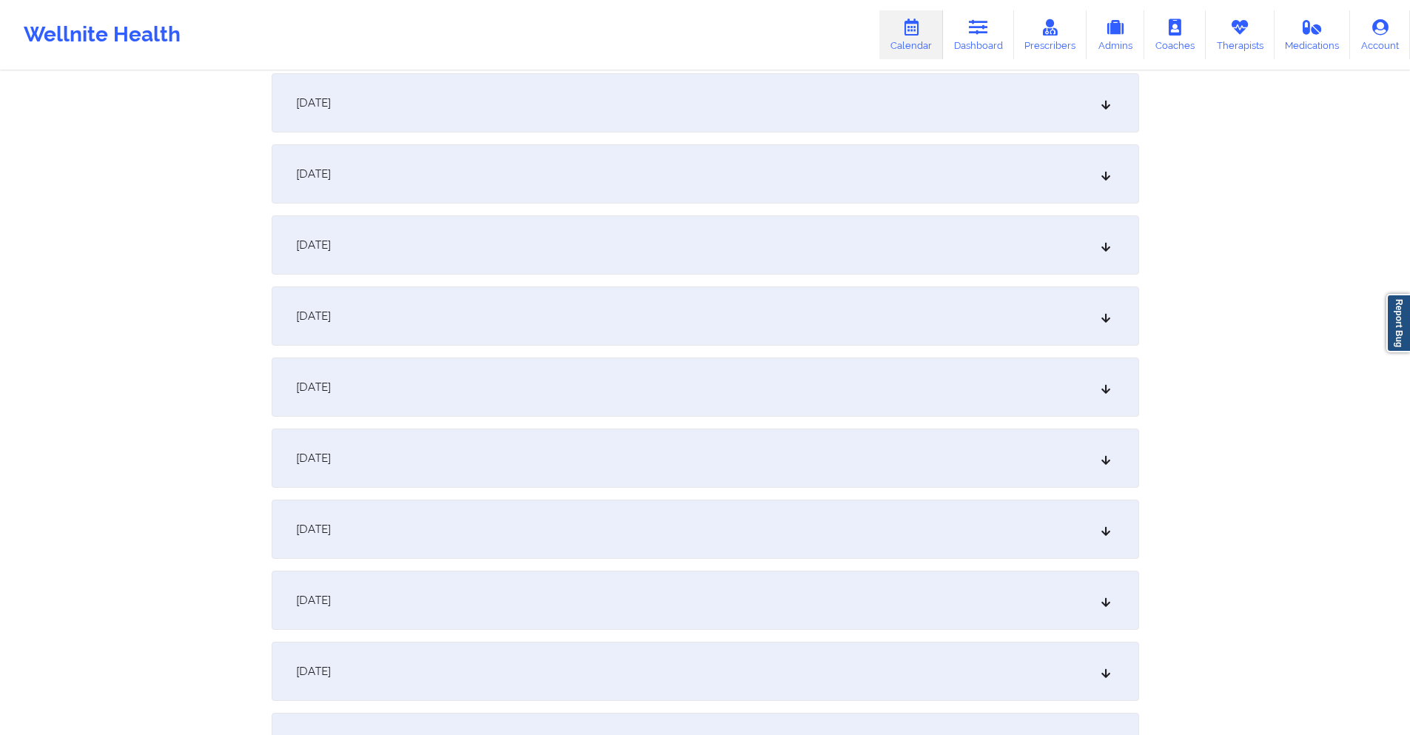
scroll to position [296, 0]
type input "neilcwolf@gmail.com"
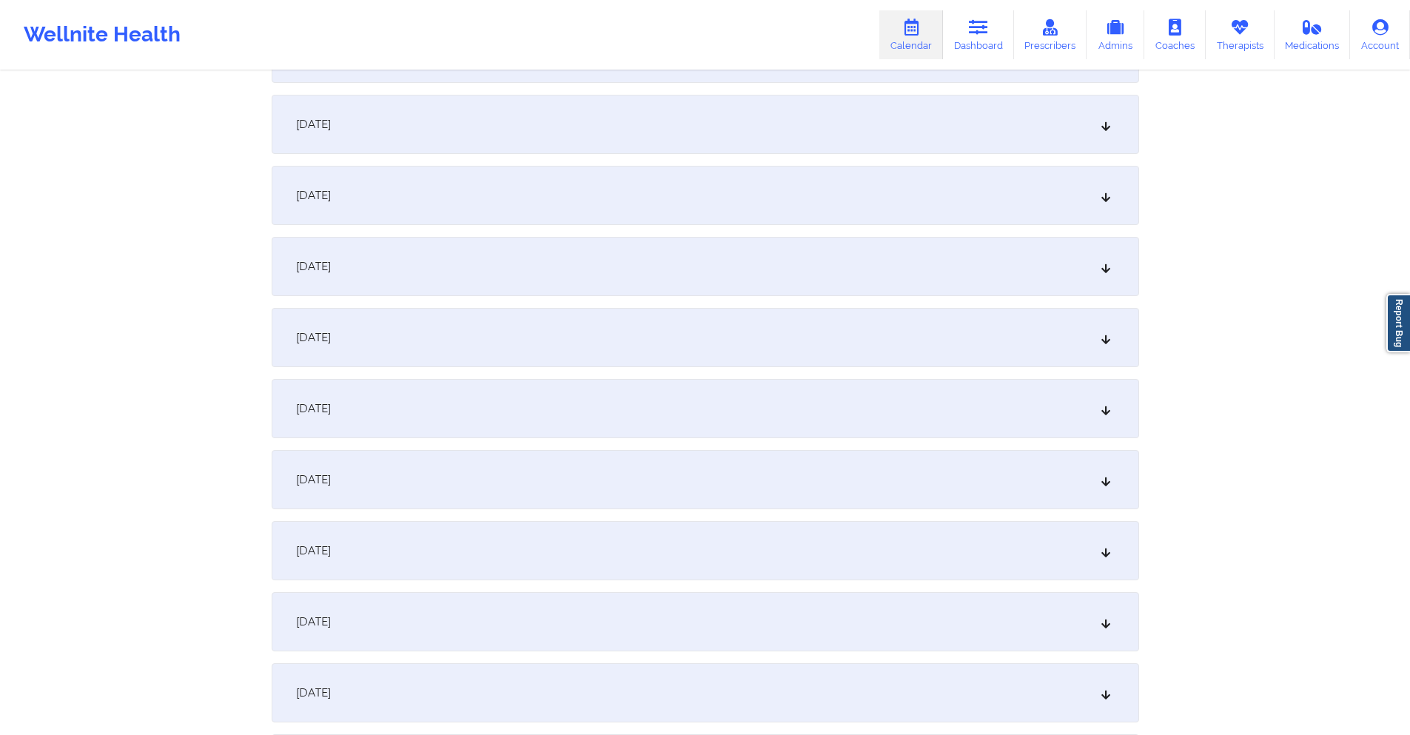
scroll to position [1555, 0]
click at [520, 324] on div "[DATE]" at bounding box center [706, 333] width 868 height 59
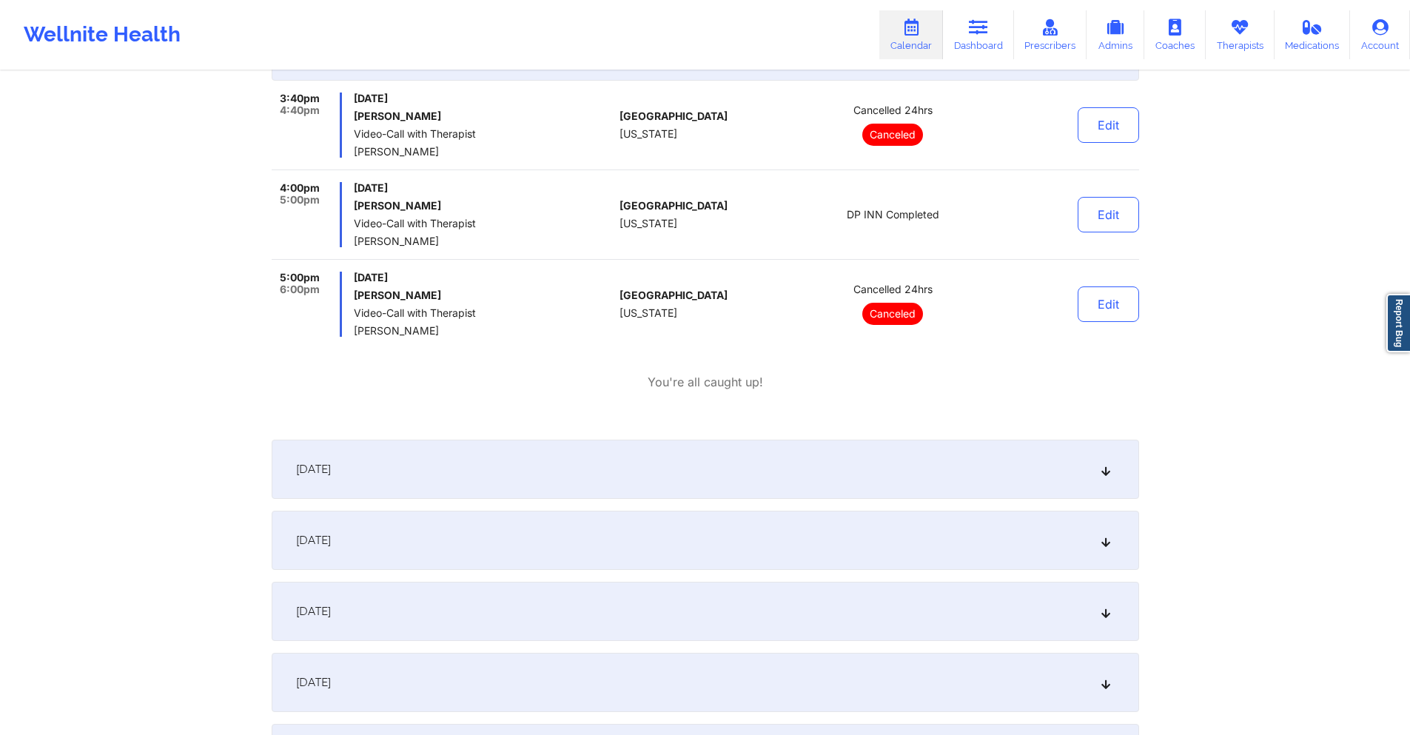
scroll to position [1925, 0]
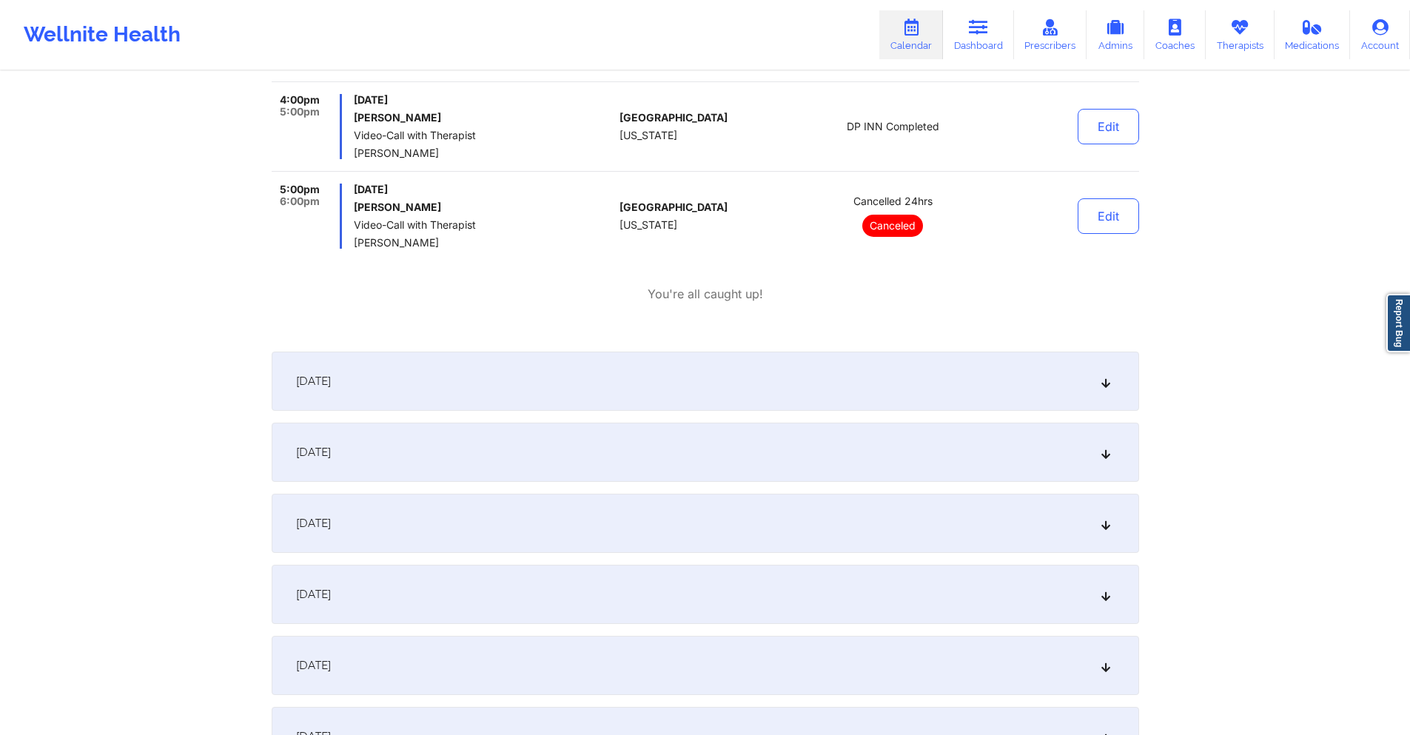
click at [626, 377] on div "[DATE]" at bounding box center [706, 381] width 868 height 59
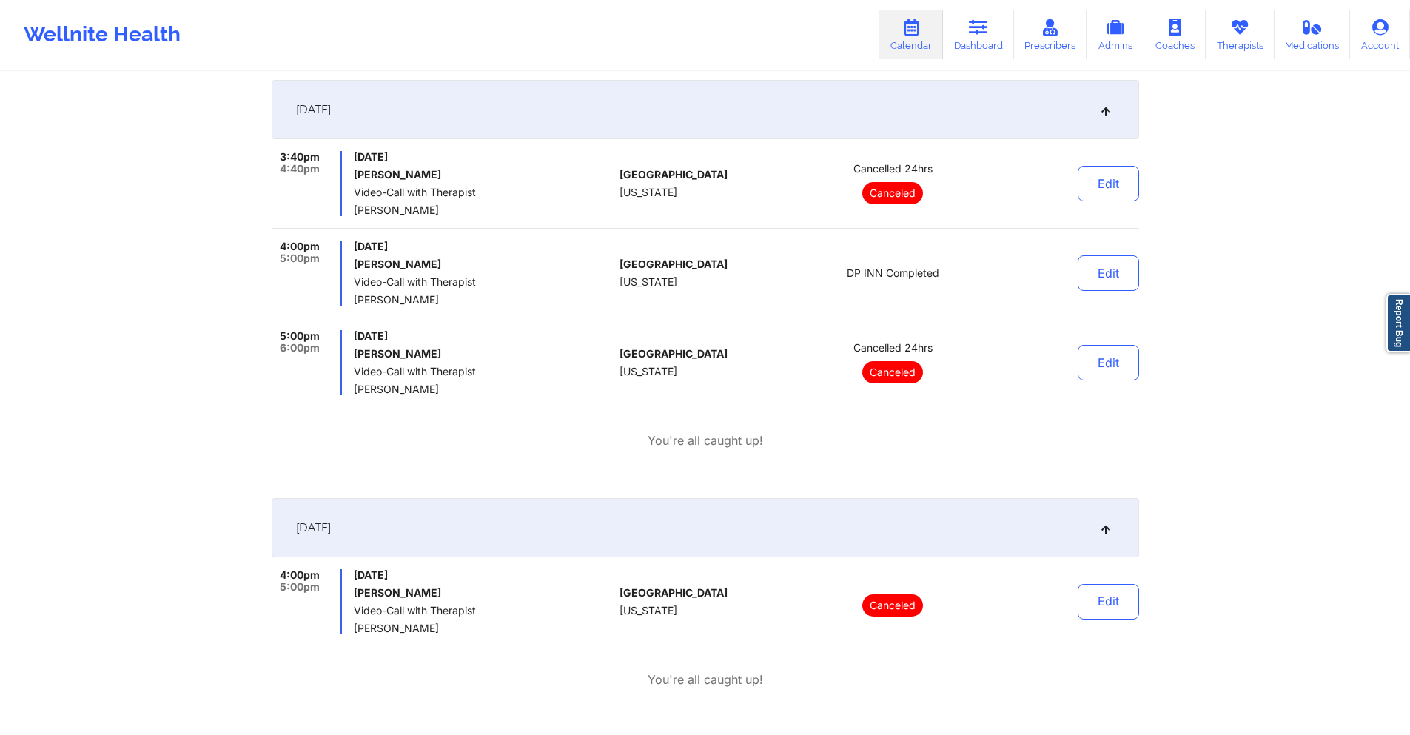
scroll to position [1777, 0]
